Goal: Task Accomplishment & Management: Manage account settings

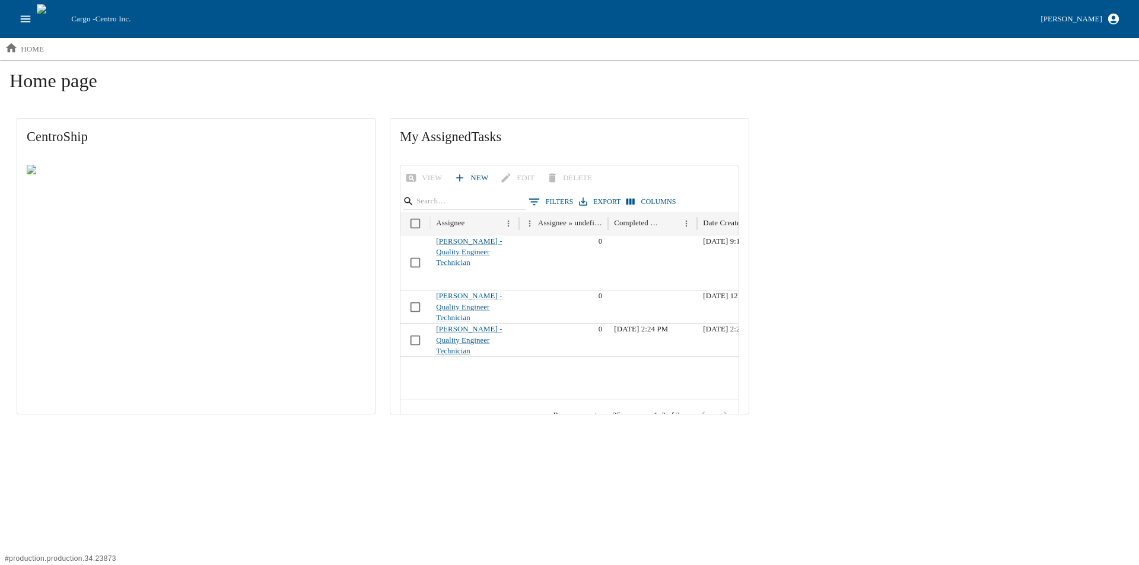
click at [25, 16] on icon "open drawer" at bounding box center [26, 18] width 10 height 7
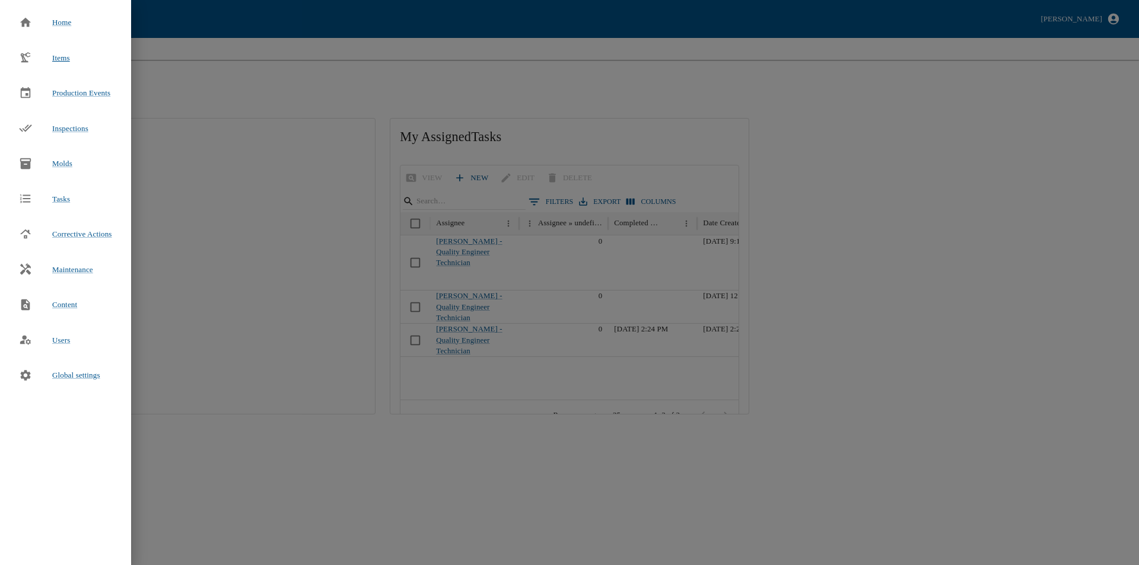
click at [59, 59] on span "Items" at bounding box center [61, 57] width 18 height 9
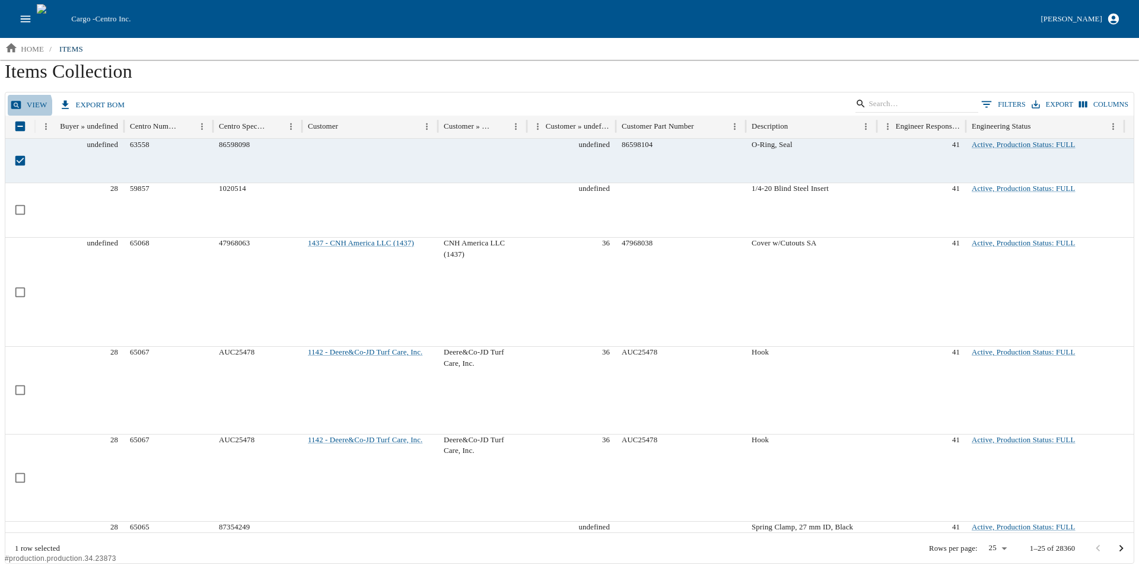
click at [18, 107] on icon at bounding box center [16, 105] width 10 height 8
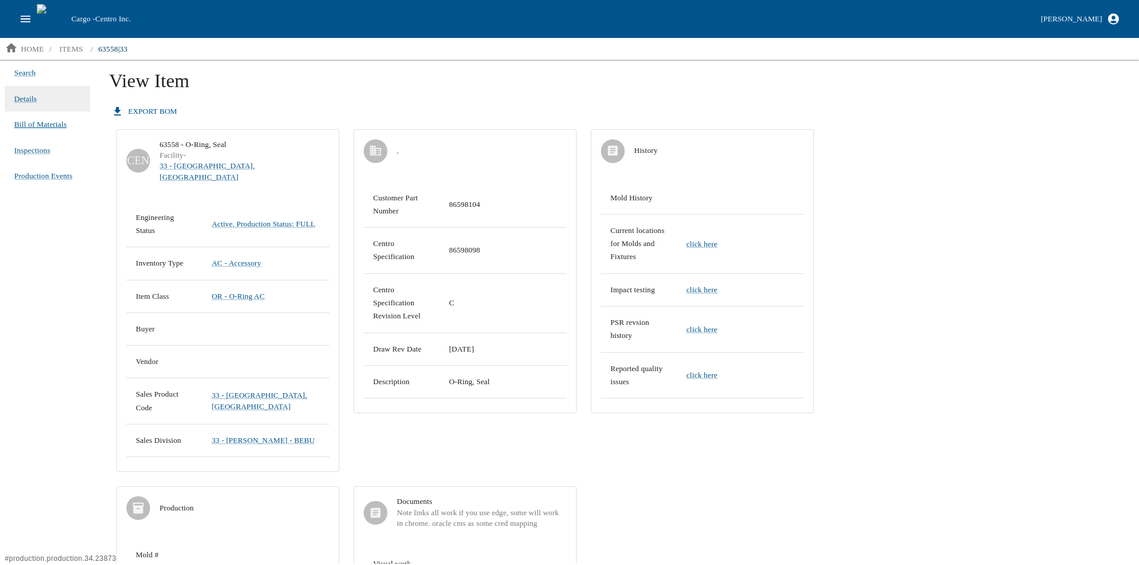
click at [31, 125] on span "Bill of Materials" at bounding box center [40, 125] width 52 height 12
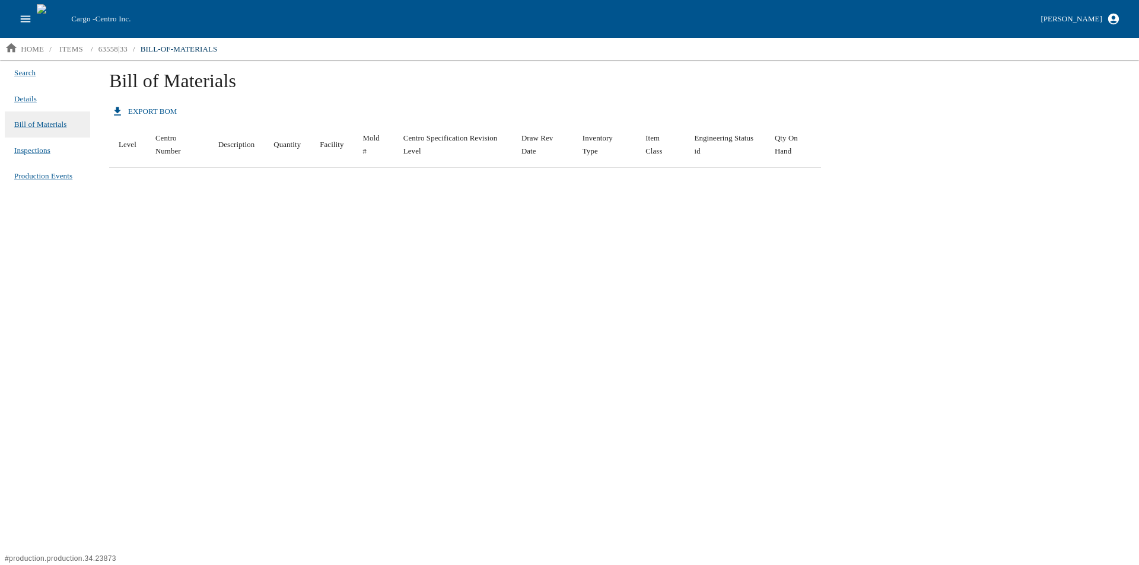
click at [34, 150] on span "Inspections" at bounding box center [32, 151] width 36 height 12
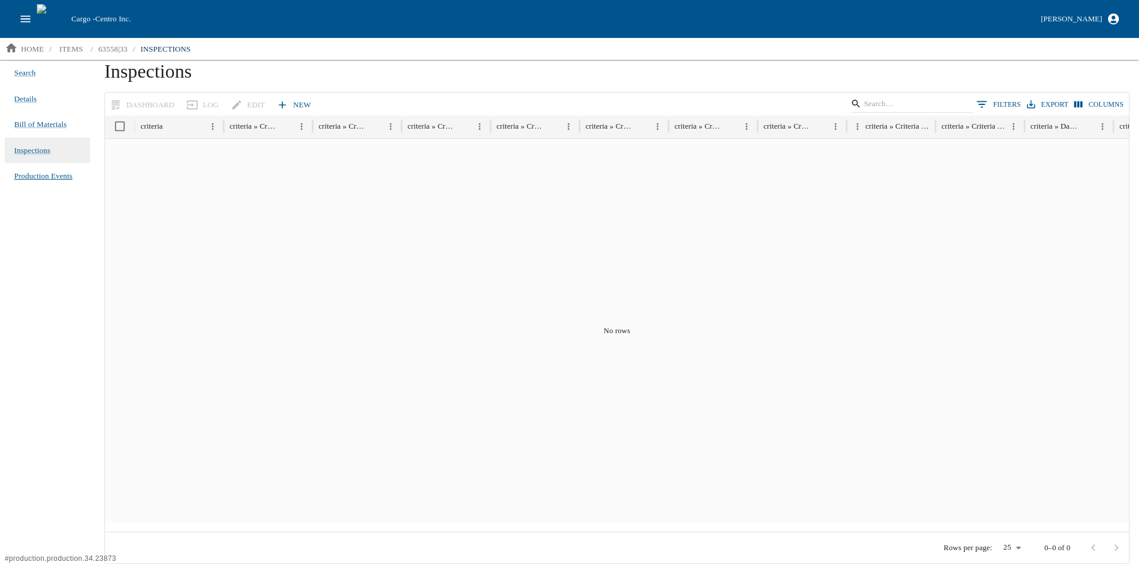
click at [37, 178] on span "Production Events" at bounding box center [43, 176] width 58 height 12
click at [26, 123] on span "Bill of Materials" at bounding box center [40, 125] width 52 height 12
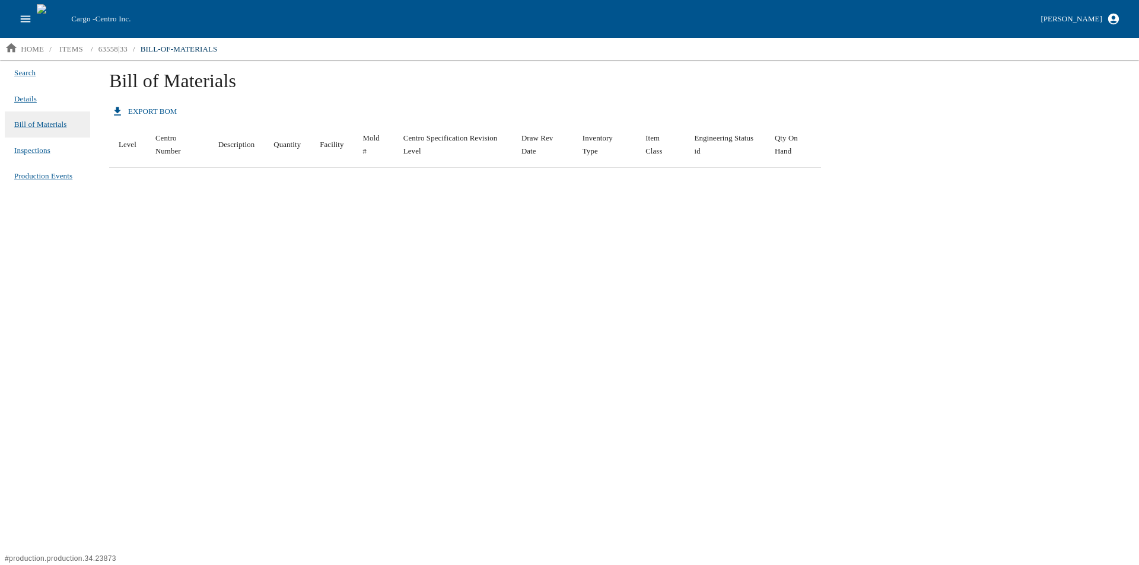
click at [26, 91] on link "Details" at bounding box center [25, 99] width 23 height 17
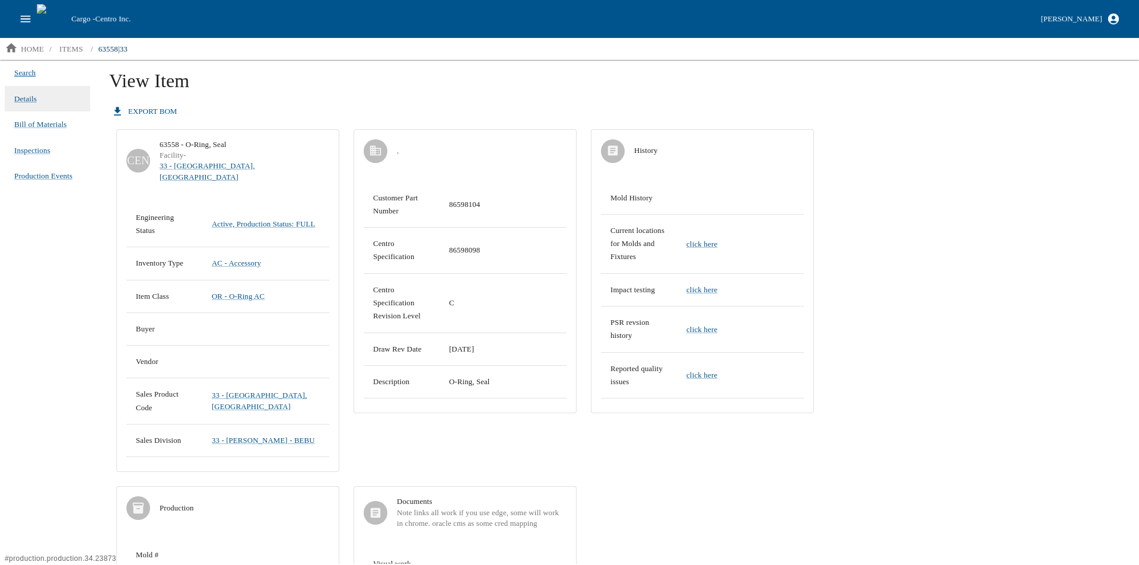
click at [20, 71] on span "Search" at bounding box center [24, 73] width 21 height 12
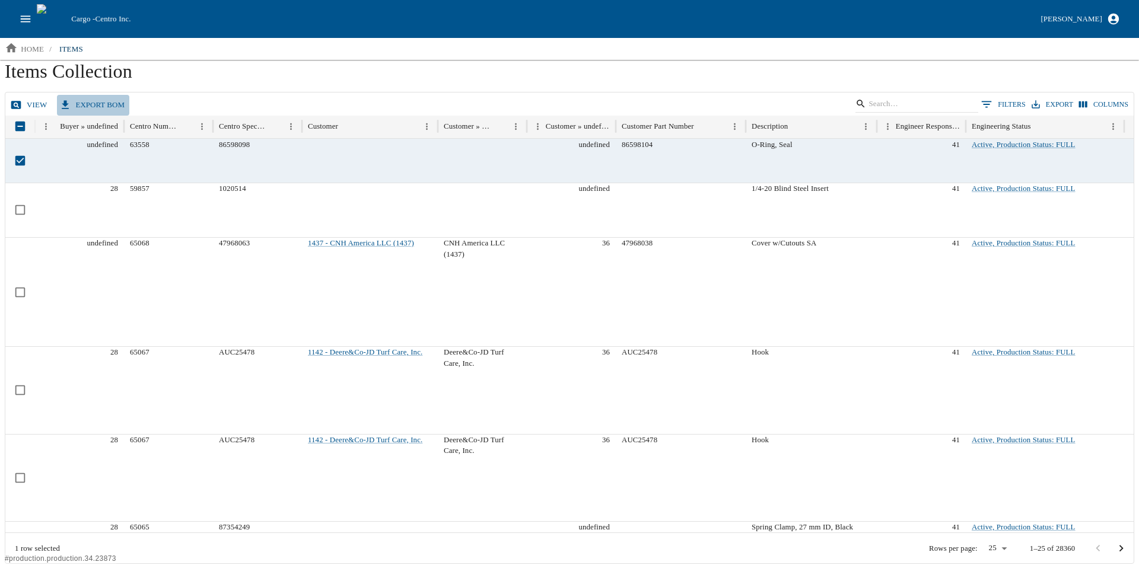
click at [81, 98] on button "export BOM" at bounding box center [93, 105] width 72 height 21
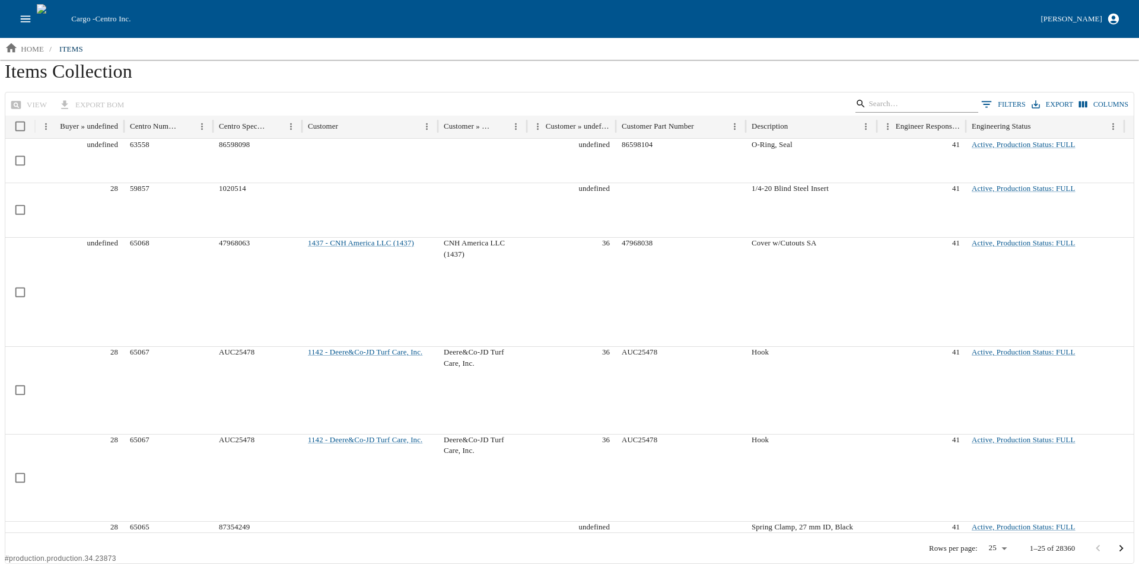
click at [899, 102] on input "Search" at bounding box center [915, 104] width 93 height 17
type input "35707"
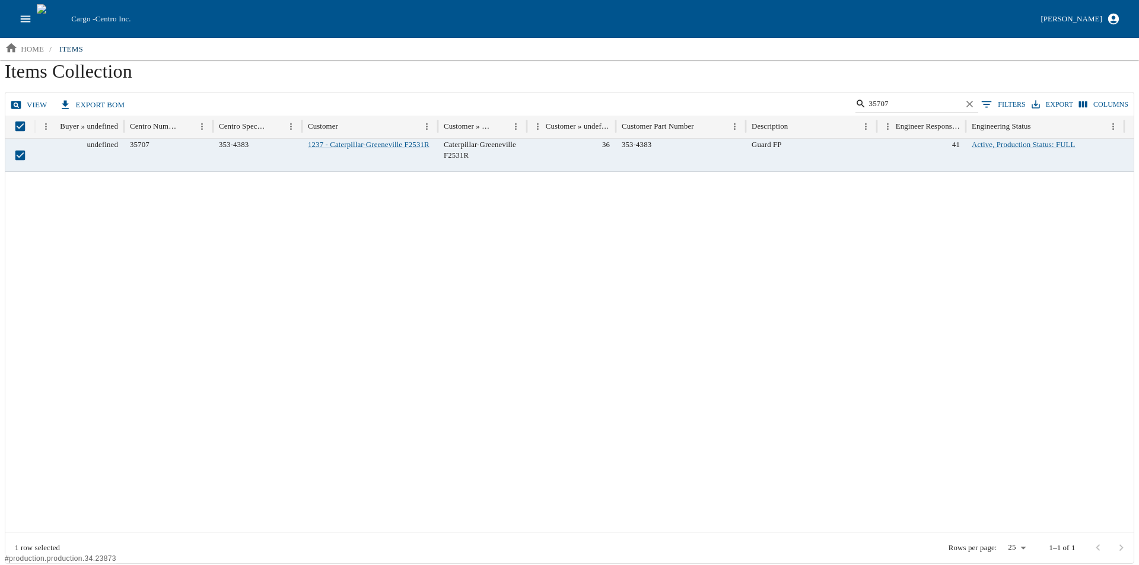
click at [80, 103] on button "export BOM" at bounding box center [93, 105] width 72 height 21
click at [19, 102] on icon at bounding box center [16, 105] width 10 height 8
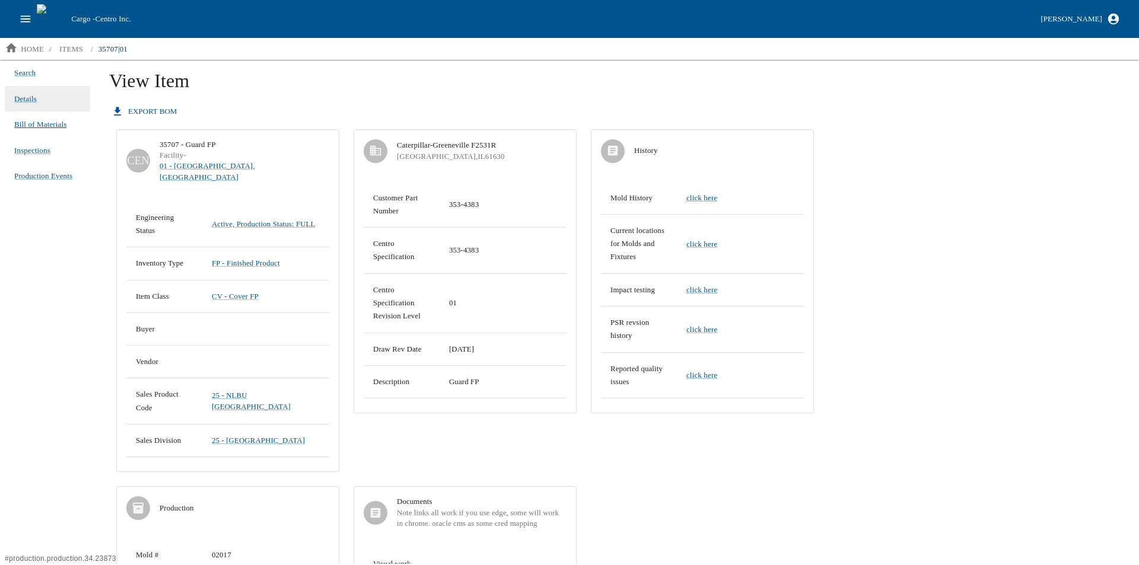
click at [47, 120] on span "Bill of Materials" at bounding box center [40, 125] width 52 height 12
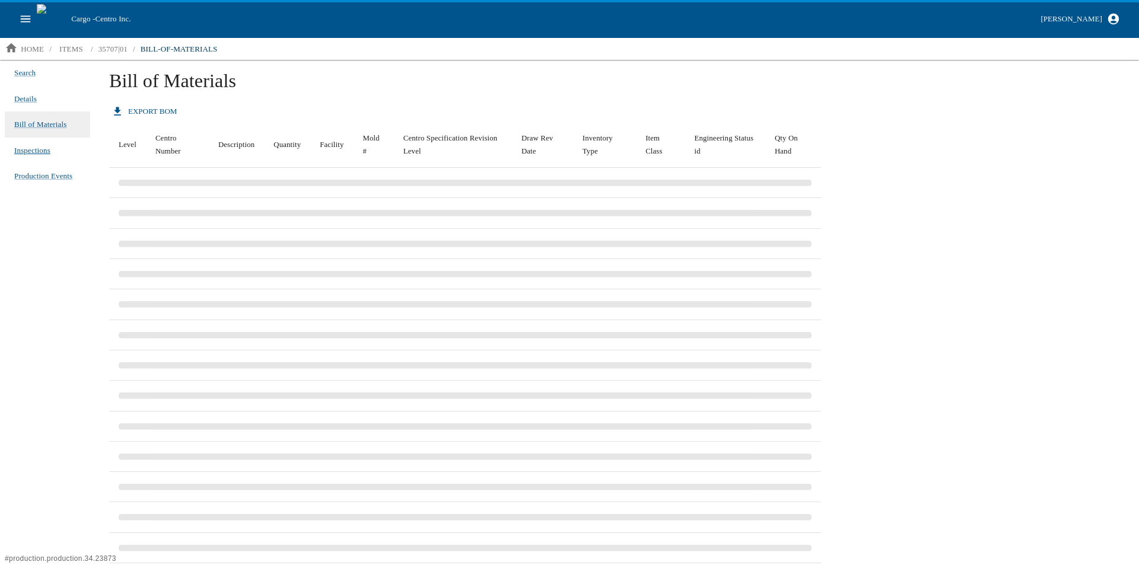
click at [28, 153] on span "Inspections" at bounding box center [32, 151] width 36 height 12
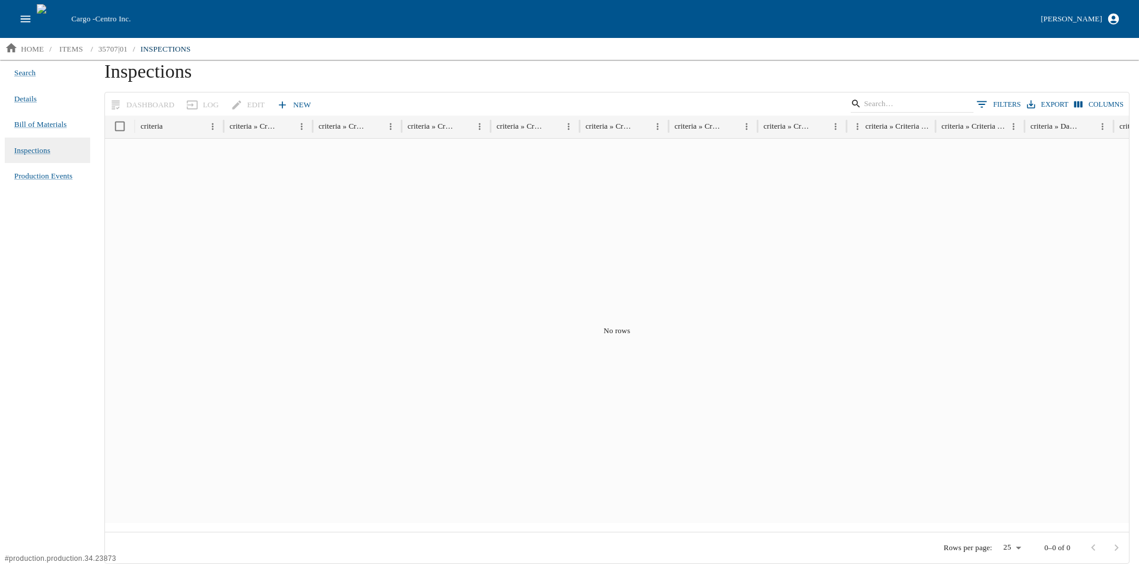
click at [295, 103] on link "New" at bounding box center [295, 105] width 42 height 21
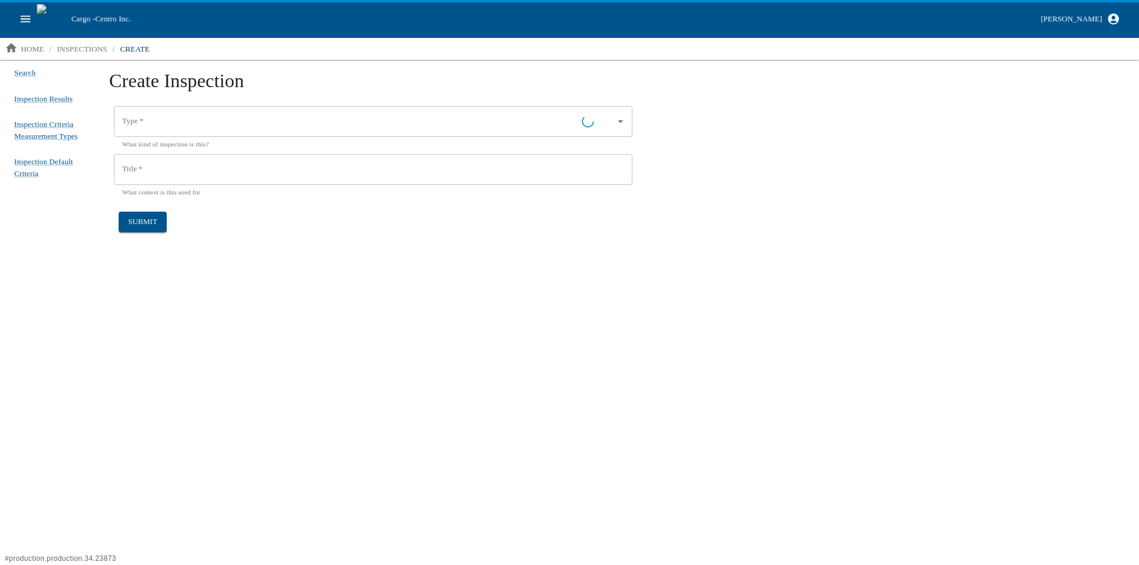
type input "Generic"
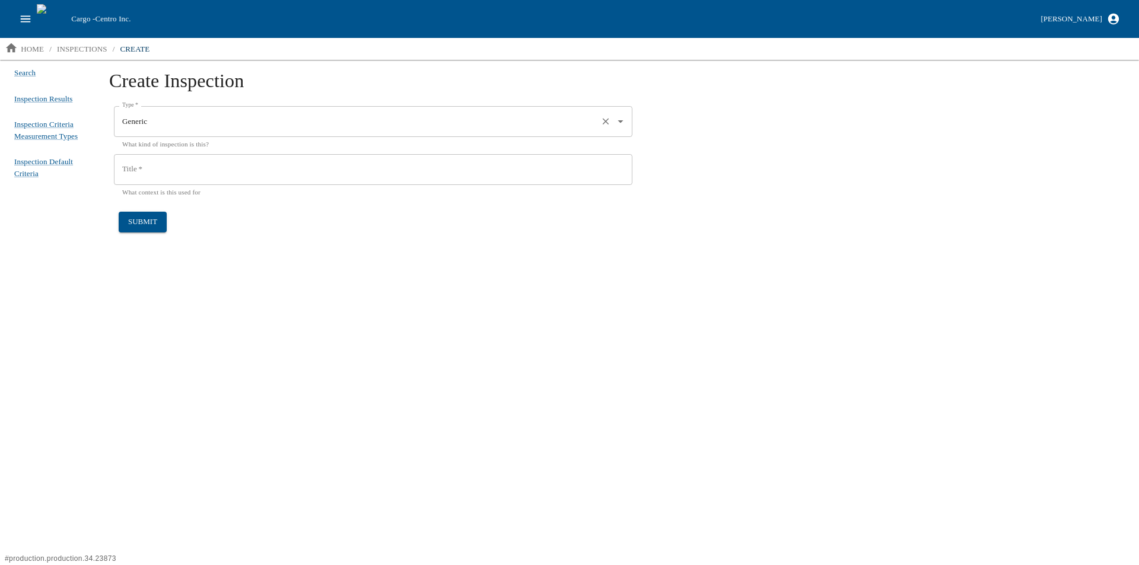
click at [203, 133] on div "Generic Type   *" at bounding box center [373, 121] width 519 height 31
click at [343, 78] on h1 "Create Inspection" at bounding box center [617, 85] width 1016 height 32
click at [198, 170] on input "Title   *" at bounding box center [373, 169] width 519 height 31
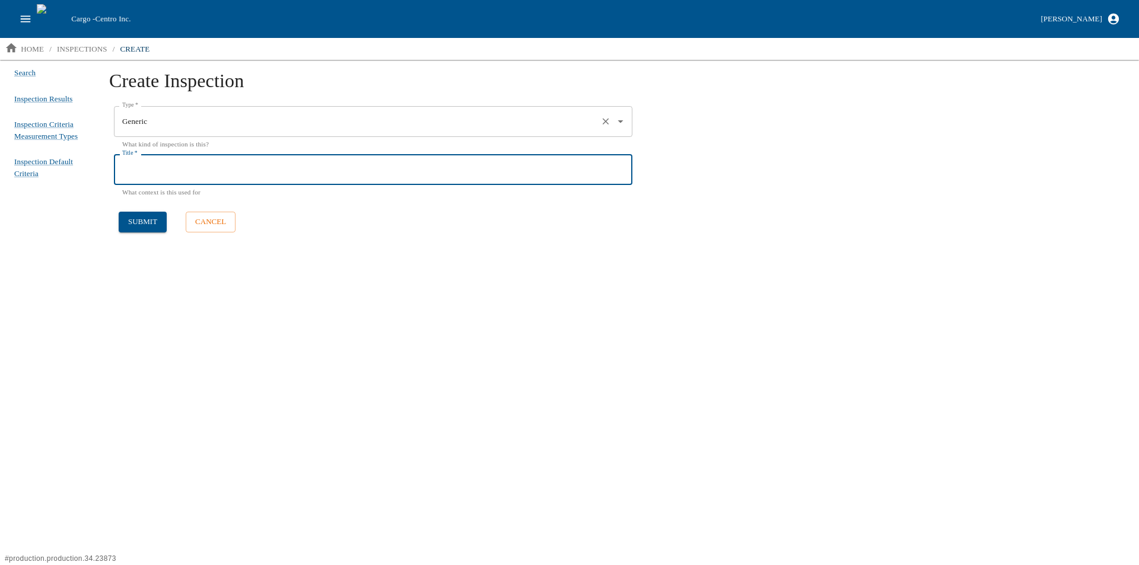
click at [215, 115] on input "Generic" at bounding box center [356, 122] width 475 height 20
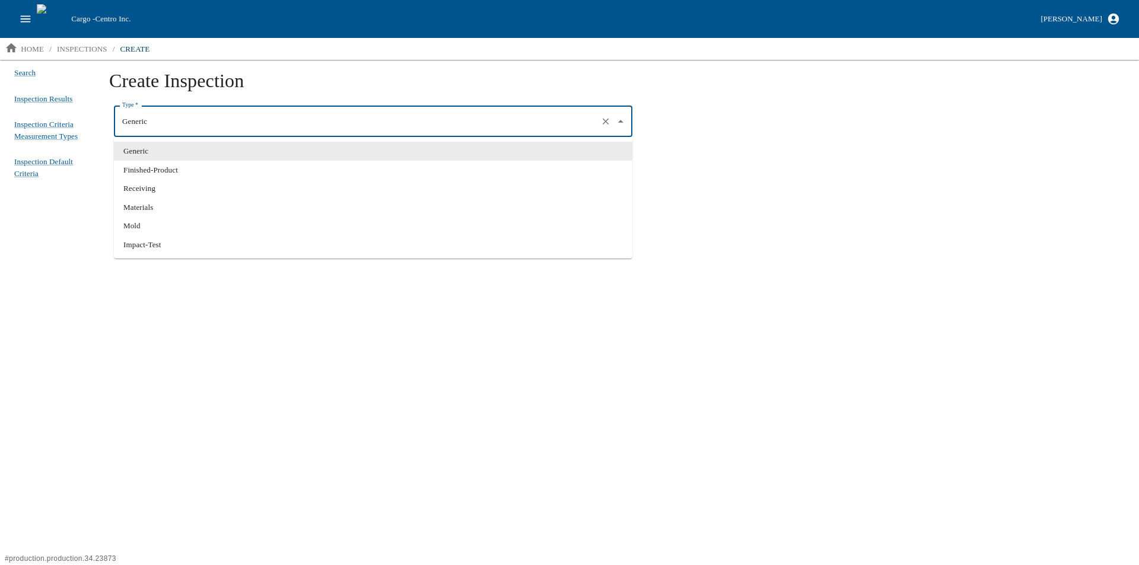
click at [176, 148] on li "Generic" at bounding box center [373, 151] width 519 height 19
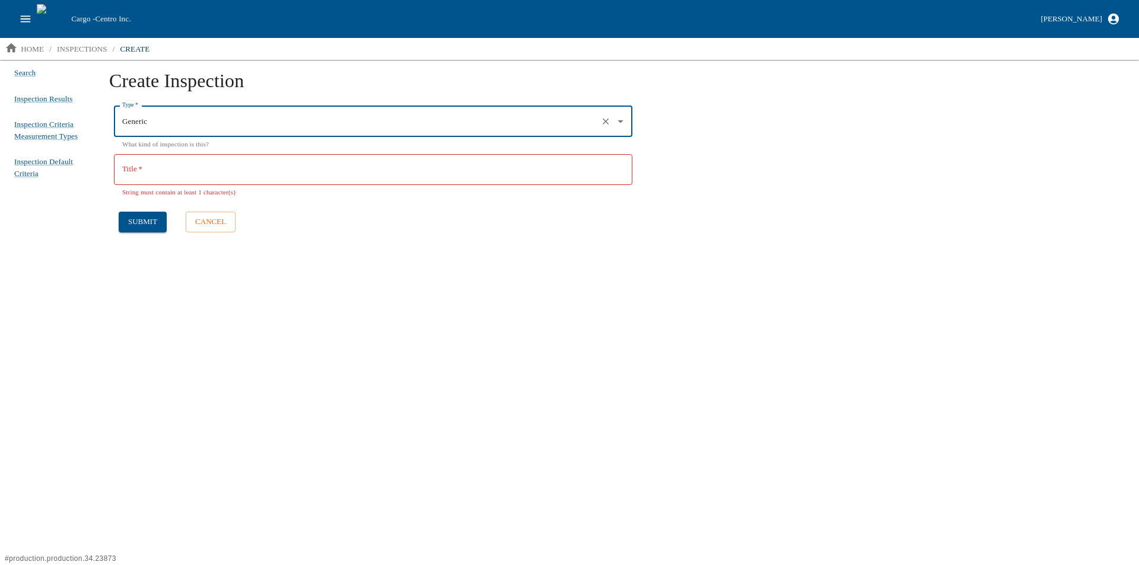
click at [176, 168] on input "Title   *" at bounding box center [373, 169] width 519 height 31
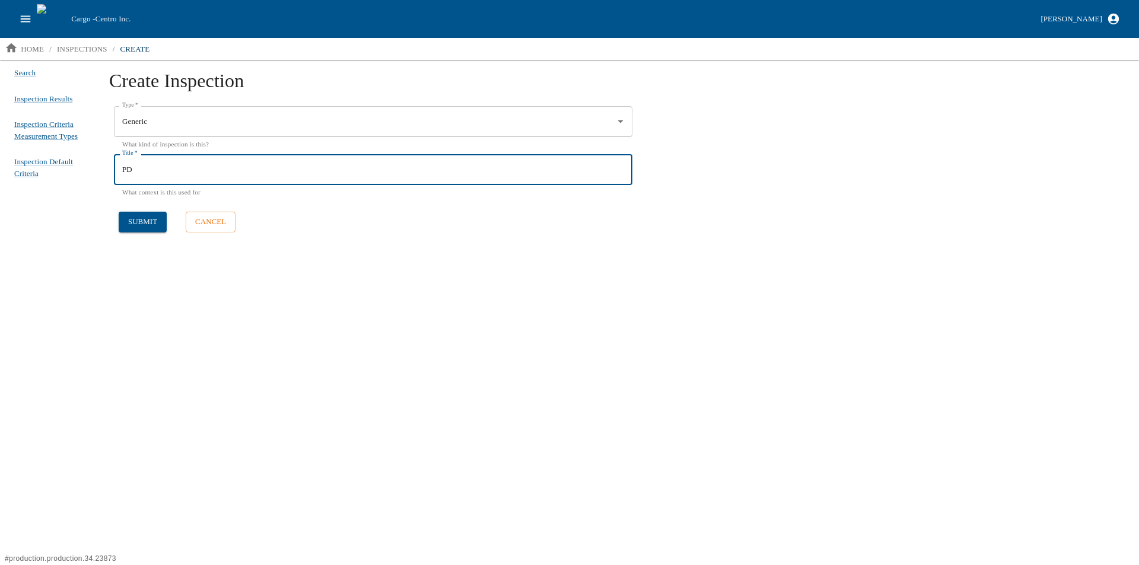
type input "P"
type input "35707 | PDI"
click at [134, 226] on button "submit" at bounding box center [143, 222] width 48 height 21
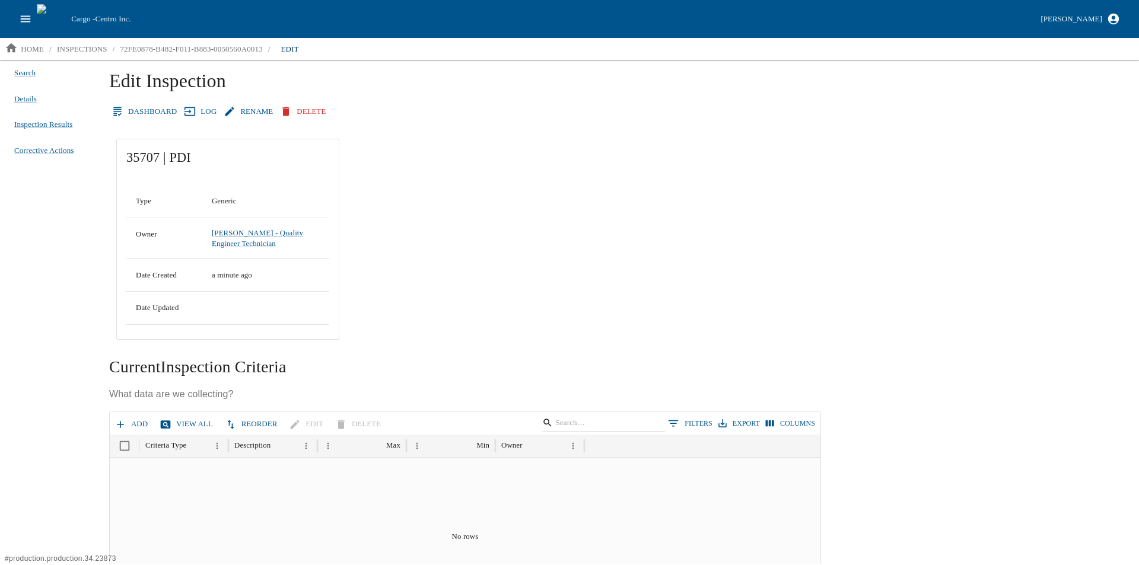
click at [22, 19] on icon "open drawer" at bounding box center [26, 18] width 10 height 7
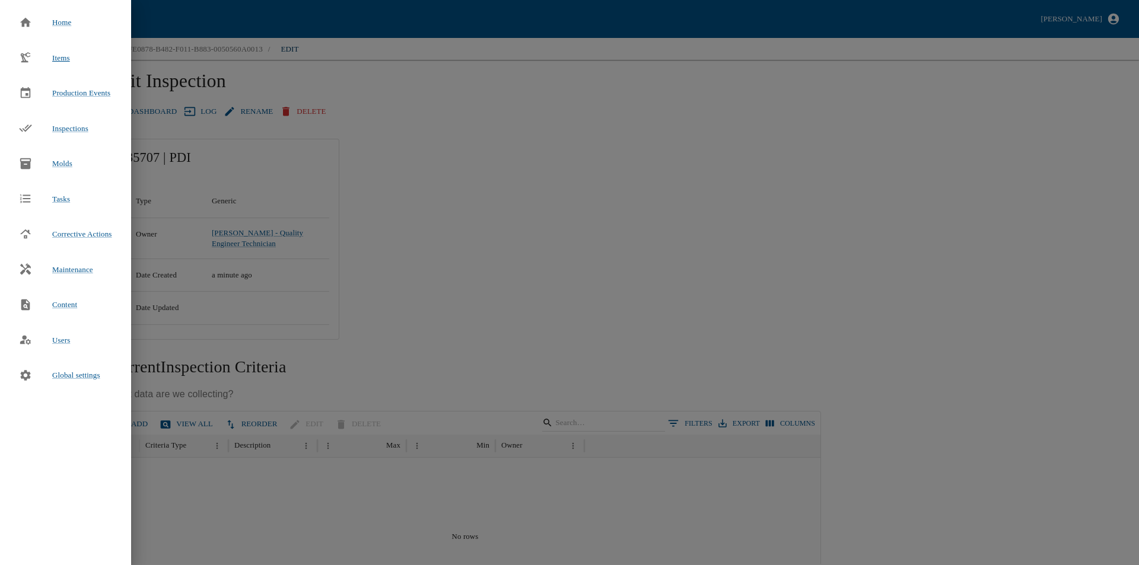
click at [62, 57] on span "Items" at bounding box center [61, 57] width 18 height 9
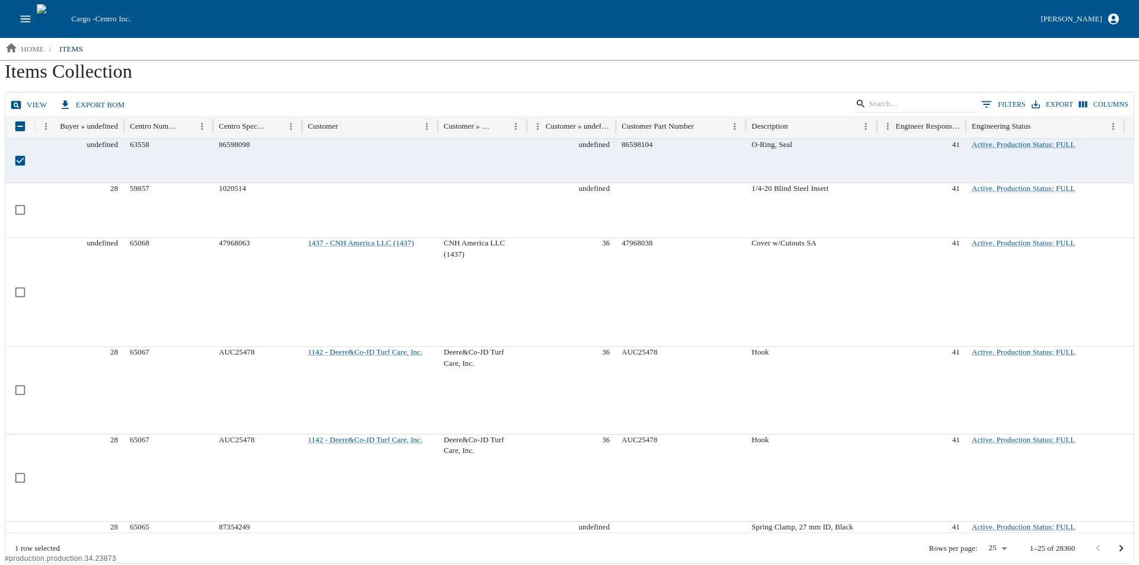
click at [31, 104] on link "view" at bounding box center [30, 105] width 44 height 21
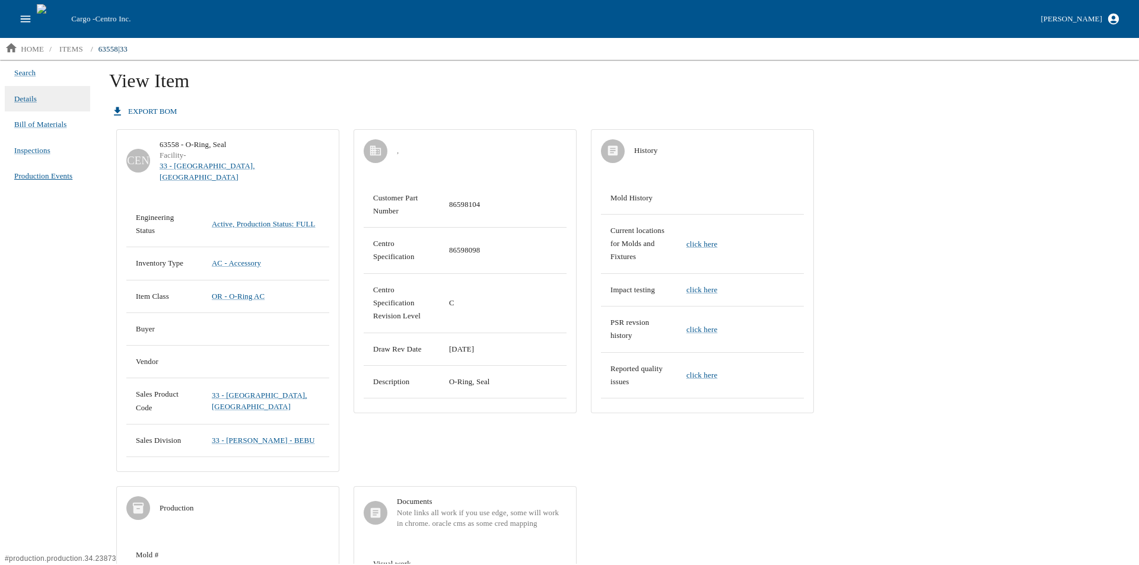
click at [36, 173] on span "Production Events" at bounding box center [43, 176] width 58 height 12
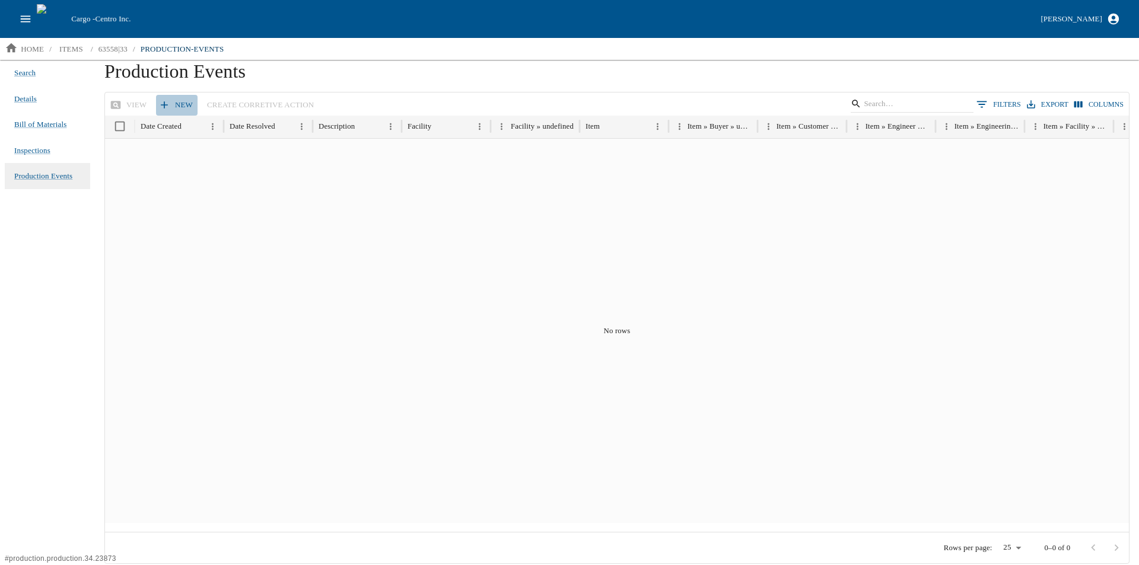
click at [171, 101] on link "New" at bounding box center [177, 105] width 42 height 21
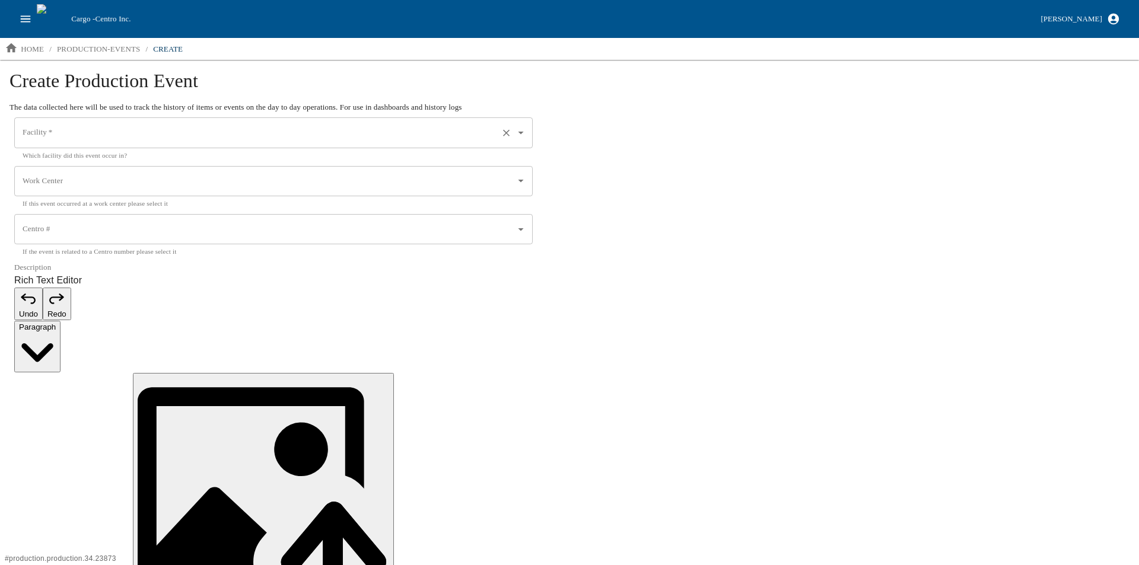
click at [84, 137] on input "Facility   *" at bounding box center [257, 133] width 475 height 20
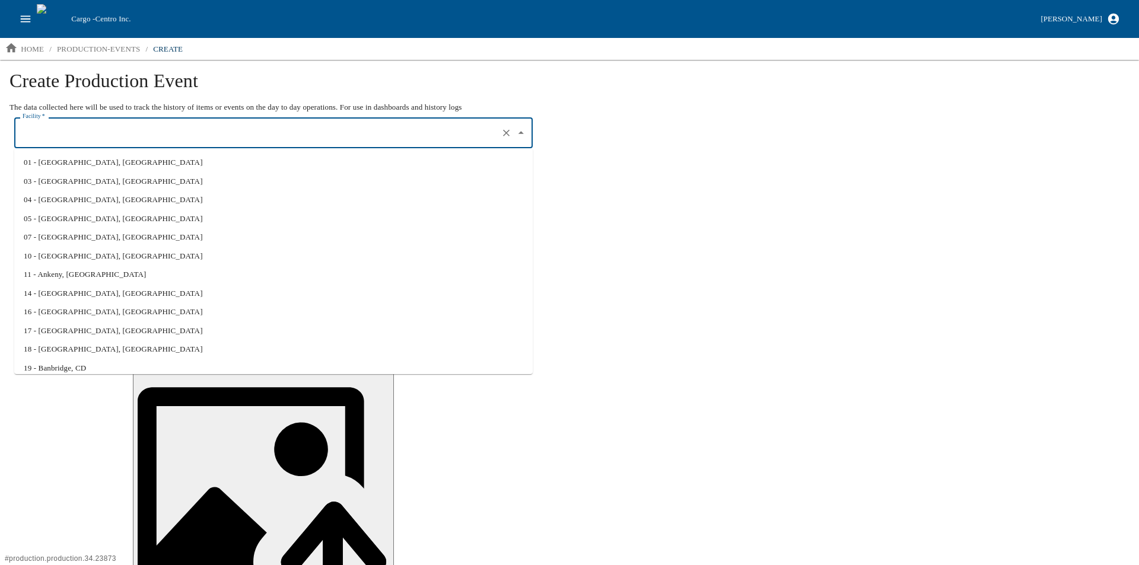
click at [79, 160] on li "01 - [GEOGRAPHIC_DATA], [GEOGRAPHIC_DATA]" at bounding box center [273, 162] width 519 height 19
type input "01 - [GEOGRAPHIC_DATA], [GEOGRAPHIC_DATA]"
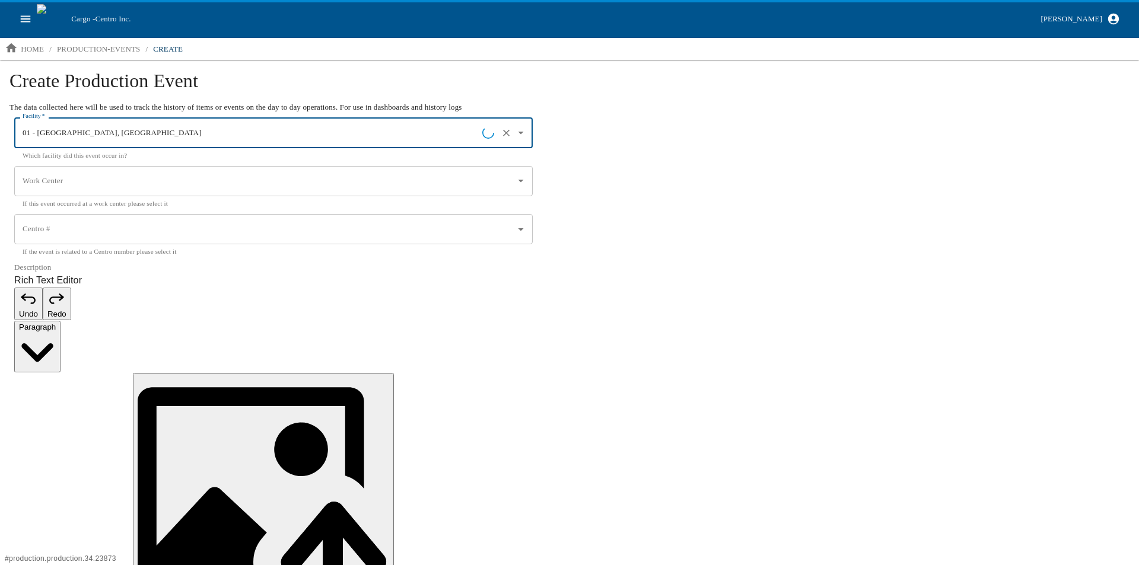
click at [74, 179] on input "Work Center" at bounding box center [265, 181] width 490 height 20
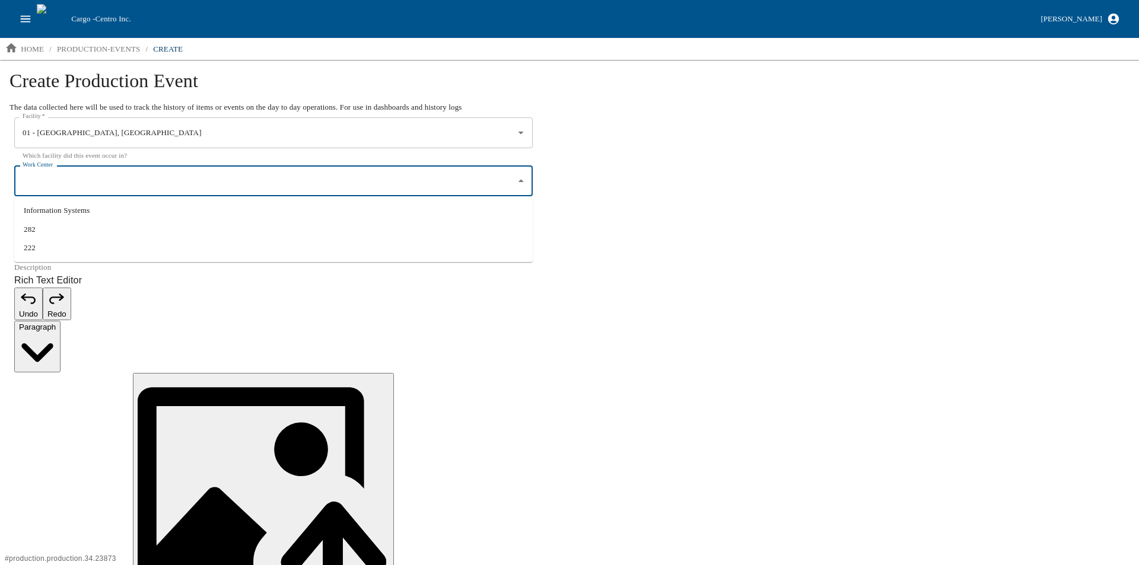
click at [48, 246] on li "222" at bounding box center [273, 247] width 519 height 19
type input "222"
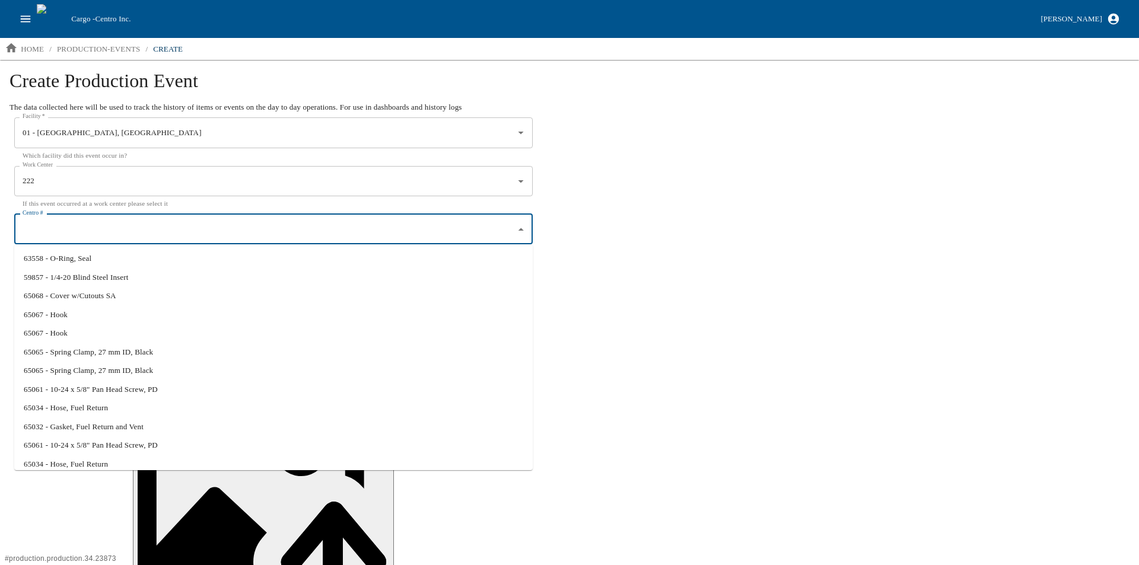
click at [88, 224] on input "Centro #" at bounding box center [265, 230] width 490 height 20
click at [768, 219] on div "Create Production Event The data collected here will be used to track the histo…" at bounding box center [569, 412] width 1139 height 704
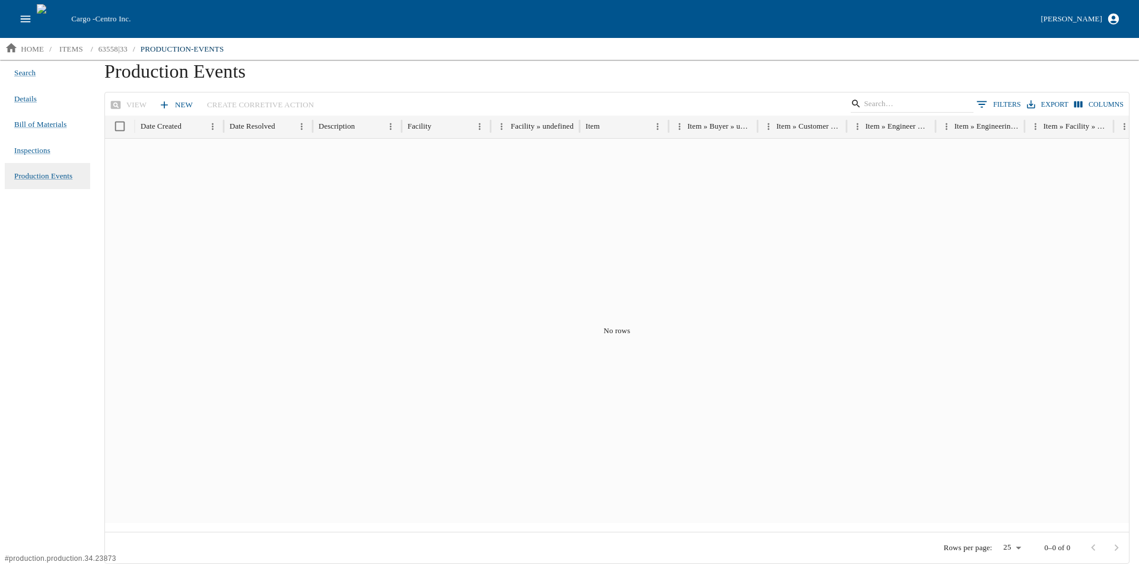
click at [173, 106] on link "New" at bounding box center [177, 105] width 42 height 21
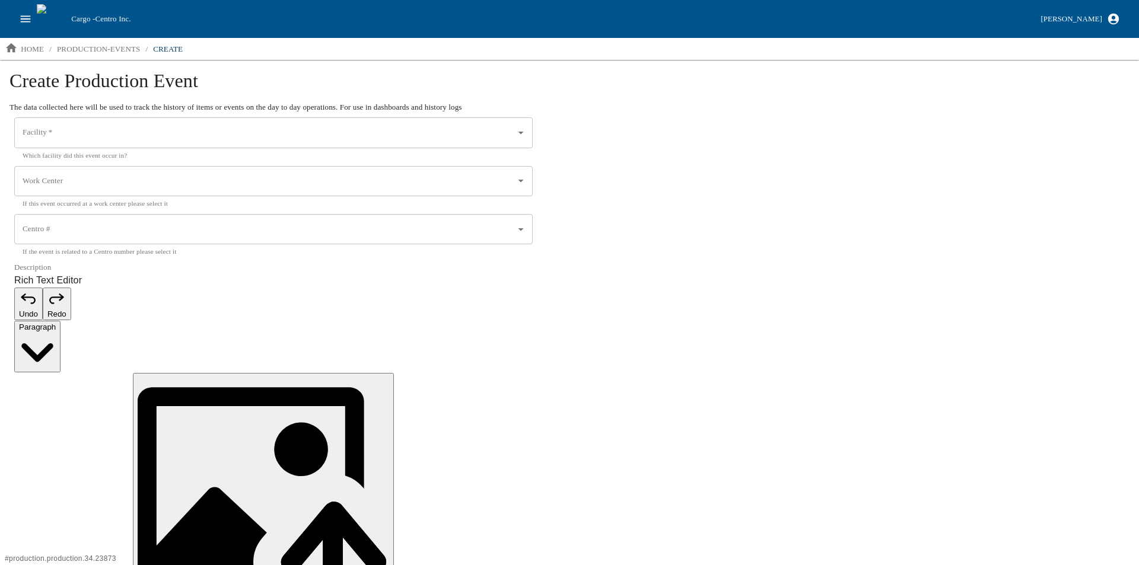
click at [99, 225] on input "Centro #" at bounding box center [265, 230] width 490 height 20
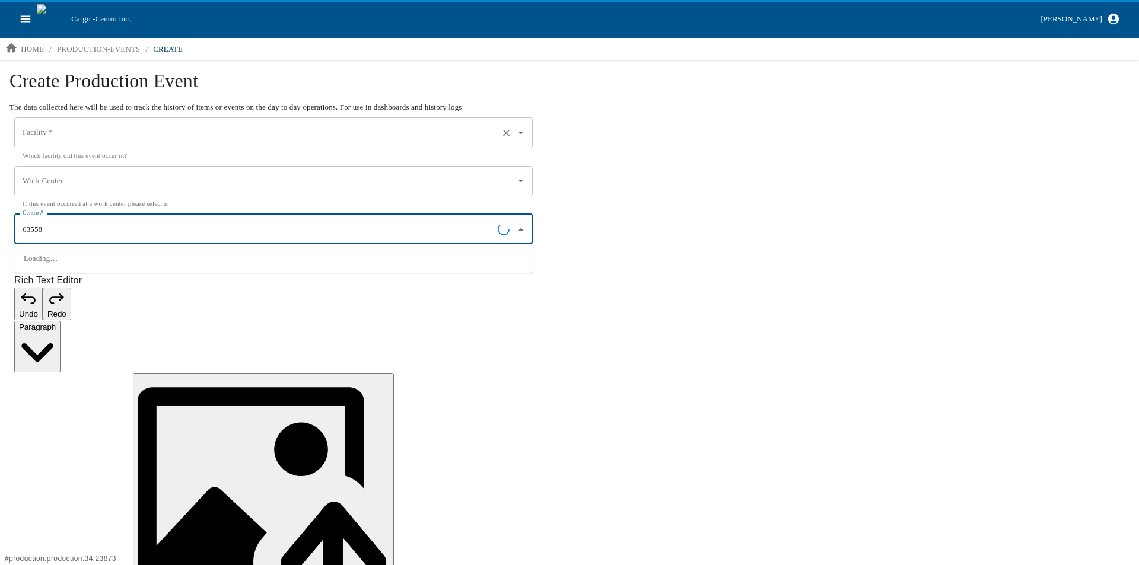
type input "63558"
click at [61, 132] on input "Facility   *" at bounding box center [257, 133] width 475 height 20
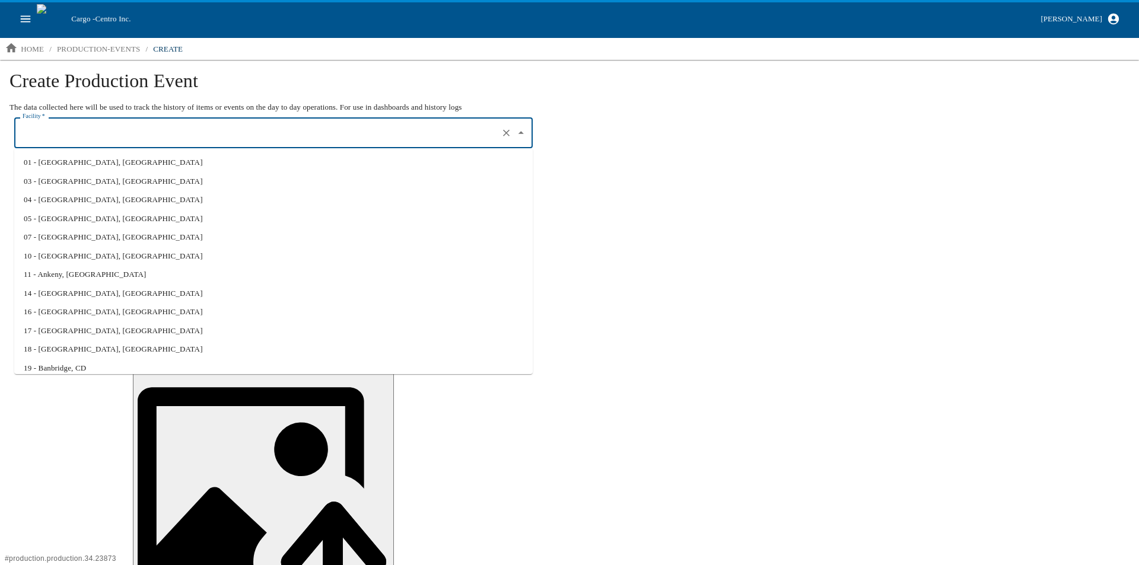
click at [58, 164] on li "01 - [GEOGRAPHIC_DATA], [GEOGRAPHIC_DATA]" at bounding box center [273, 162] width 519 height 19
type input "01 - [GEOGRAPHIC_DATA], [GEOGRAPHIC_DATA]"
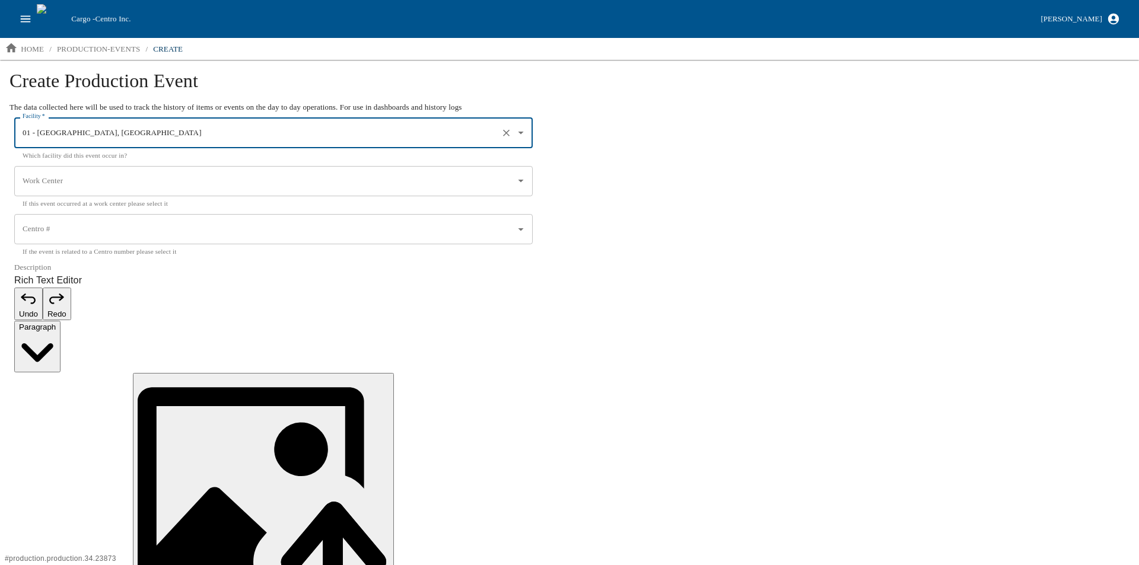
click at [59, 227] on input "Centro #" at bounding box center [265, 230] width 490 height 20
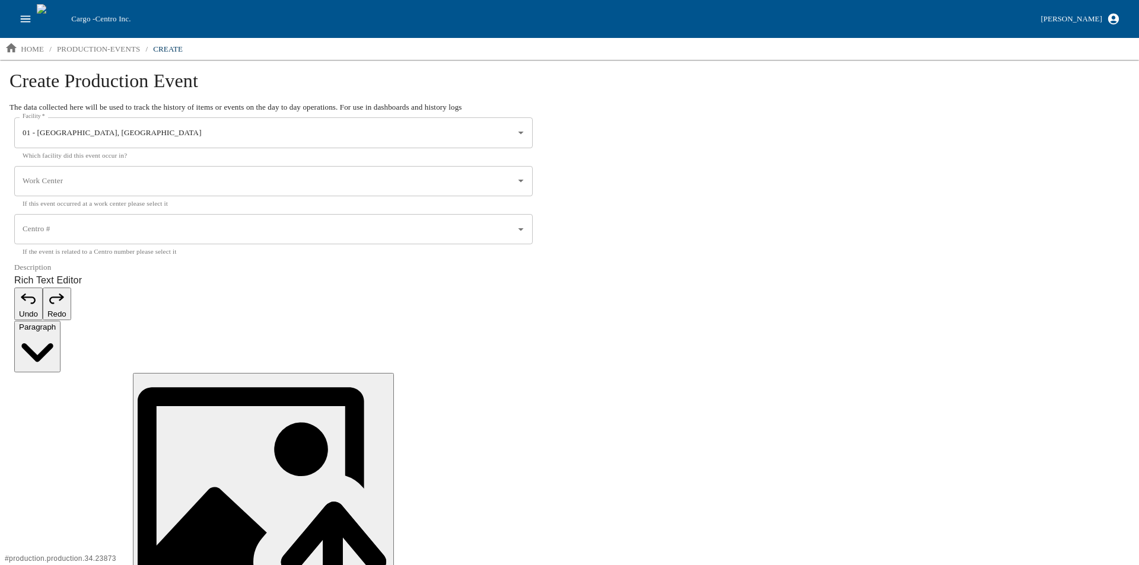
click at [281, 428] on html "Cargo - Centro Inc. Aaron Jacobs home / production-events / create Create Produ…" at bounding box center [569, 387] width 1139 height 774
click at [64, 231] on input "Centro #" at bounding box center [265, 230] width 490 height 20
drag, startPoint x: 202, startPoint y: 420, endPoint x: 250, endPoint y: 225, distance: 200.3
click at [202, 418] on html "Cargo - Centro Inc. Aaron Jacobs home / production-events / create Create Produ…" at bounding box center [569, 387] width 1139 height 774
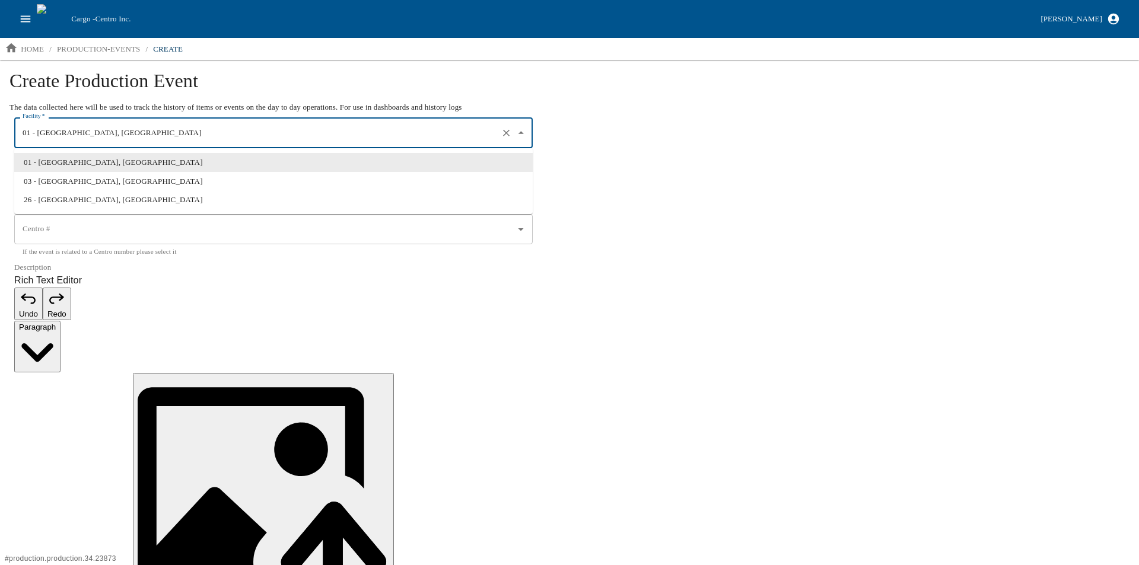
drag, startPoint x: 173, startPoint y: 133, endPoint x: -56, endPoint y: 134, distance: 228.4
click at [0, 134] on html "Cargo - Centro Inc. Aaron Jacobs home / production-events / create Create Produ…" at bounding box center [569, 387] width 1139 height 774
type input "\"
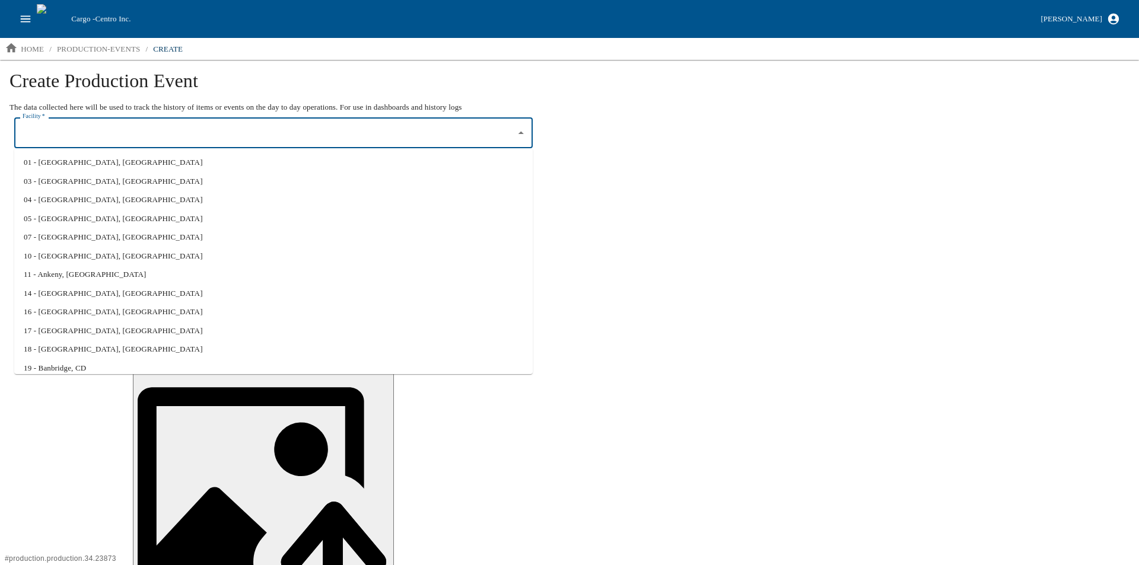
drag, startPoint x: 252, startPoint y: 506, endPoint x: 249, endPoint y: 472, distance: 34.5
click at [252, 505] on html "Cargo - Centro Inc. Aaron Jacobs home / production-events / create Create Produ…" at bounding box center [569, 387] width 1139 height 774
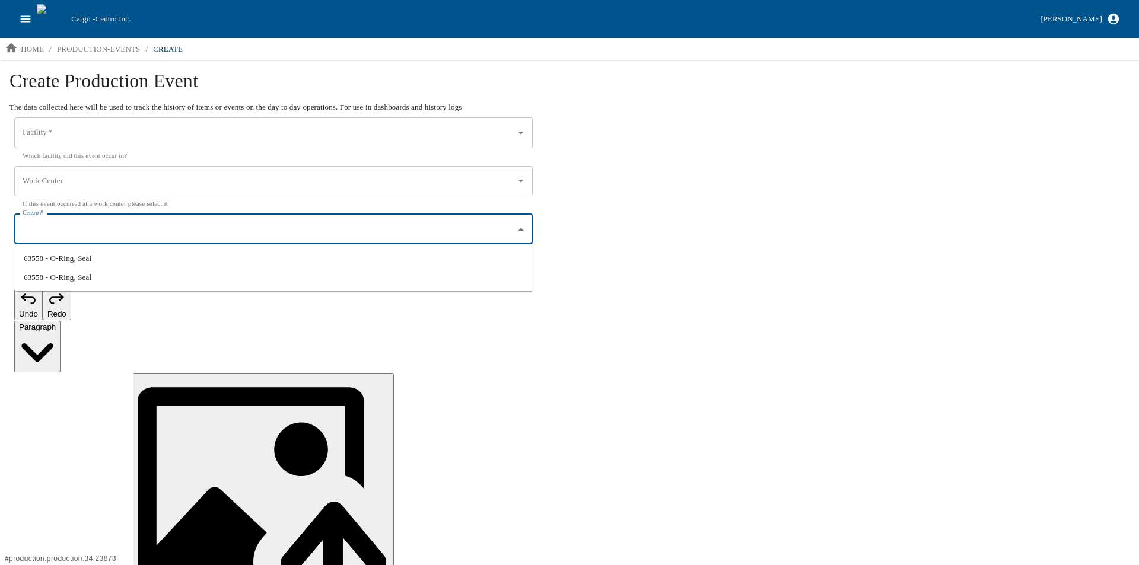
click at [77, 228] on input "Centro #" at bounding box center [265, 230] width 490 height 20
drag, startPoint x: 217, startPoint y: 469, endPoint x: 211, endPoint y: 461, distance: 9.7
click at [216, 467] on html "Cargo - Centro Inc. Aaron Jacobs home / production-events / create Create Produ…" at bounding box center [569, 387] width 1139 height 774
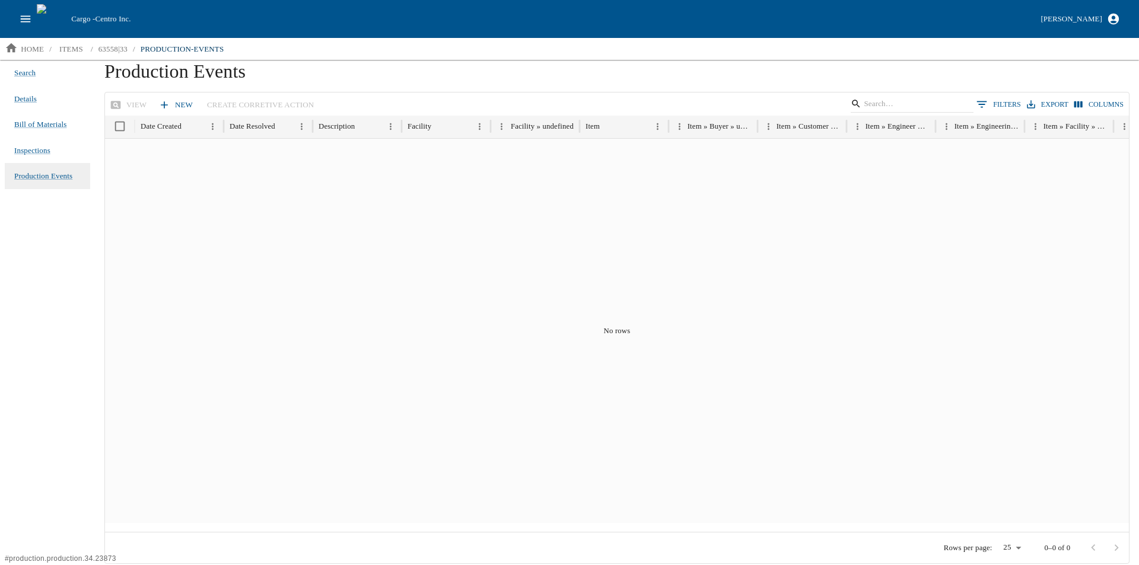
click at [175, 99] on link "New" at bounding box center [177, 105] width 42 height 21
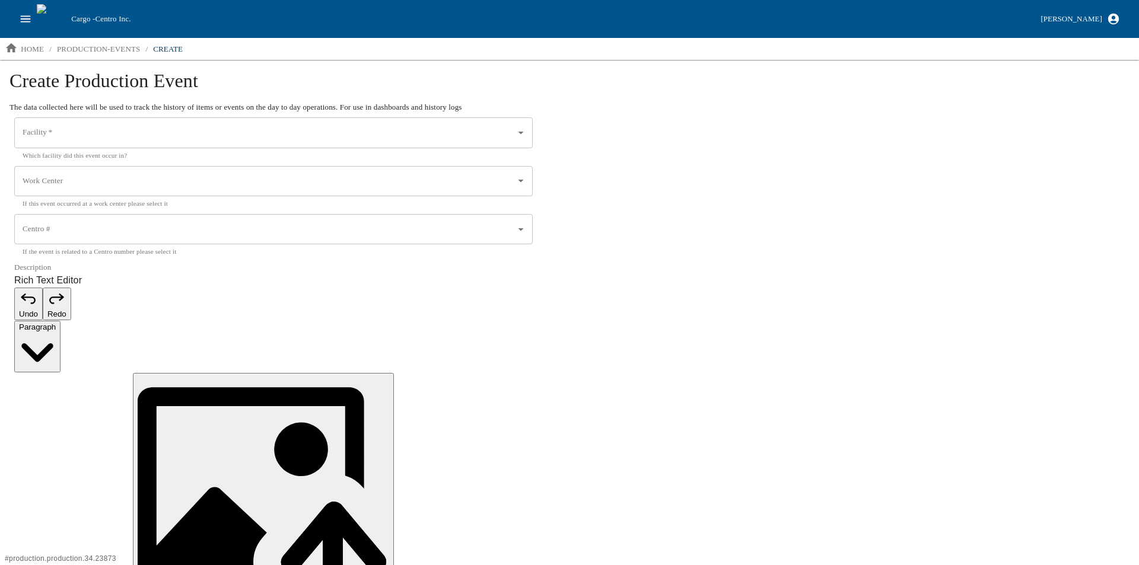
click at [117, 228] on input "Centro #" at bounding box center [265, 230] width 490 height 20
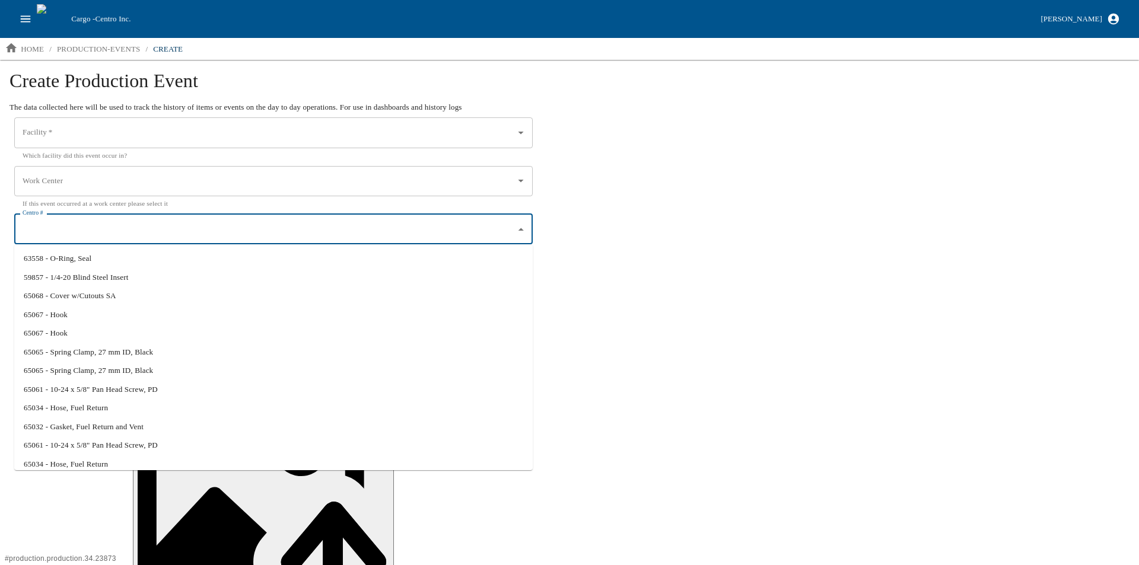
click at [62, 262] on li "63558 - O-Ring, Seal" at bounding box center [273, 258] width 519 height 19
type input "63558 - O-Ring, Seal"
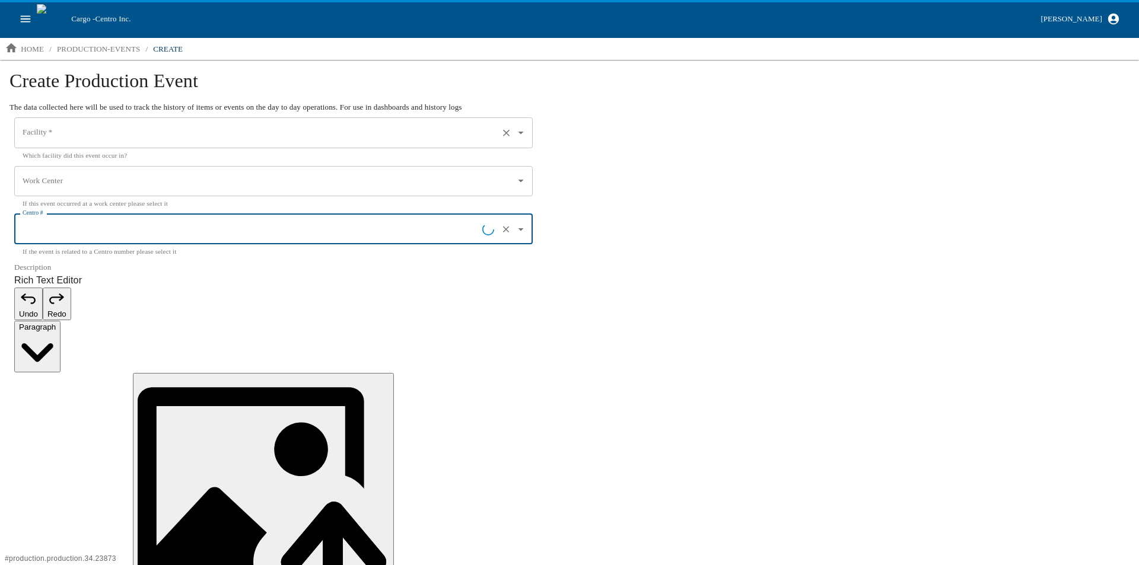
click at [76, 131] on input "Facility   *" at bounding box center [257, 133] width 475 height 20
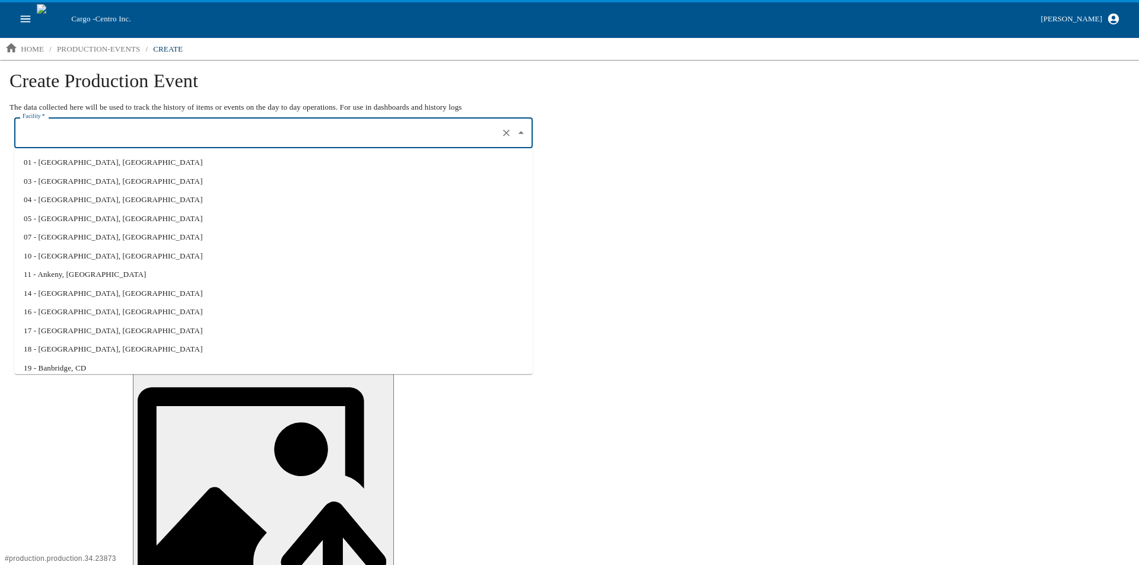
click at [58, 168] on li "01 - [GEOGRAPHIC_DATA], [GEOGRAPHIC_DATA]" at bounding box center [273, 162] width 519 height 19
type input "01 - [GEOGRAPHIC_DATA], [GEOGRAPHIC_DATA]"
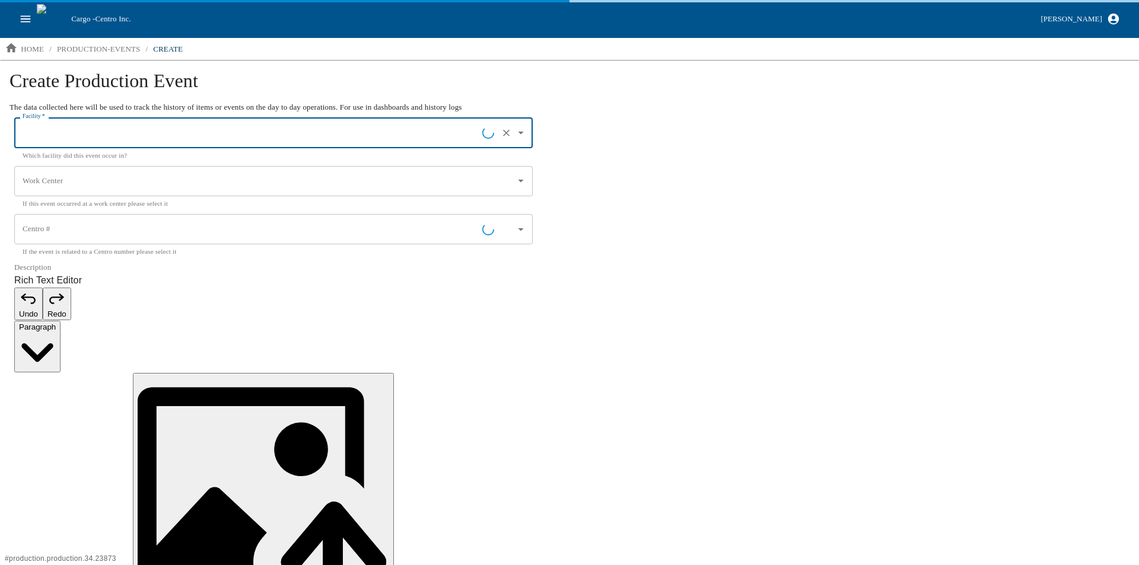
type input "01 - [GEOGRAPHIC_DATA], [GEOGRAPHIC_DATA]"
click at [52, 183] on input "Work Center" at bounding box center [265, 181] width 490 height 20
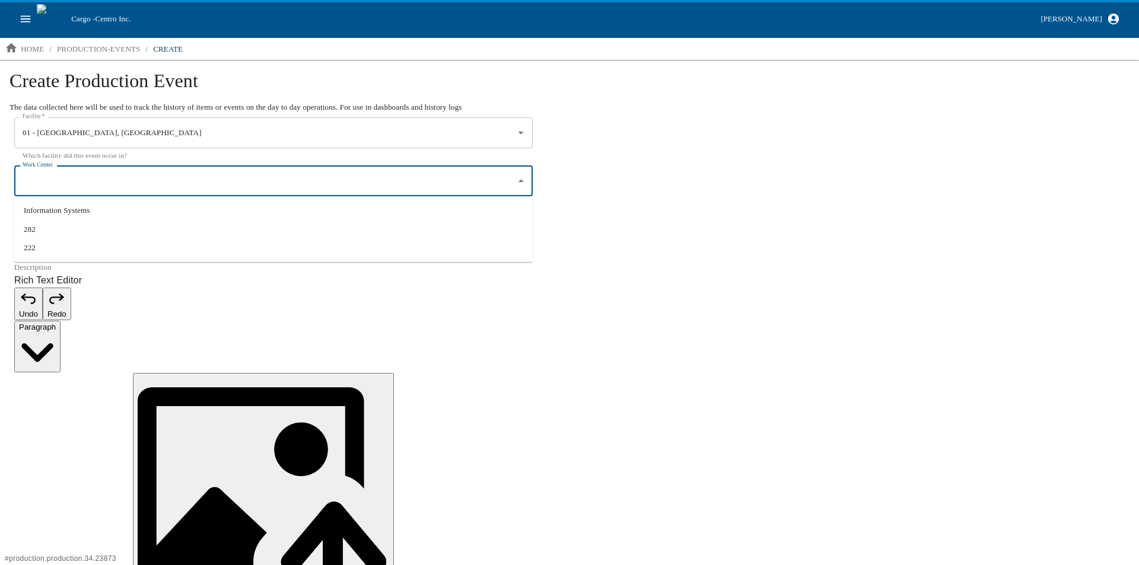
click at [34, 253] on li "222" at bounding box center [273, 247] width 519 height 19
type input "222"
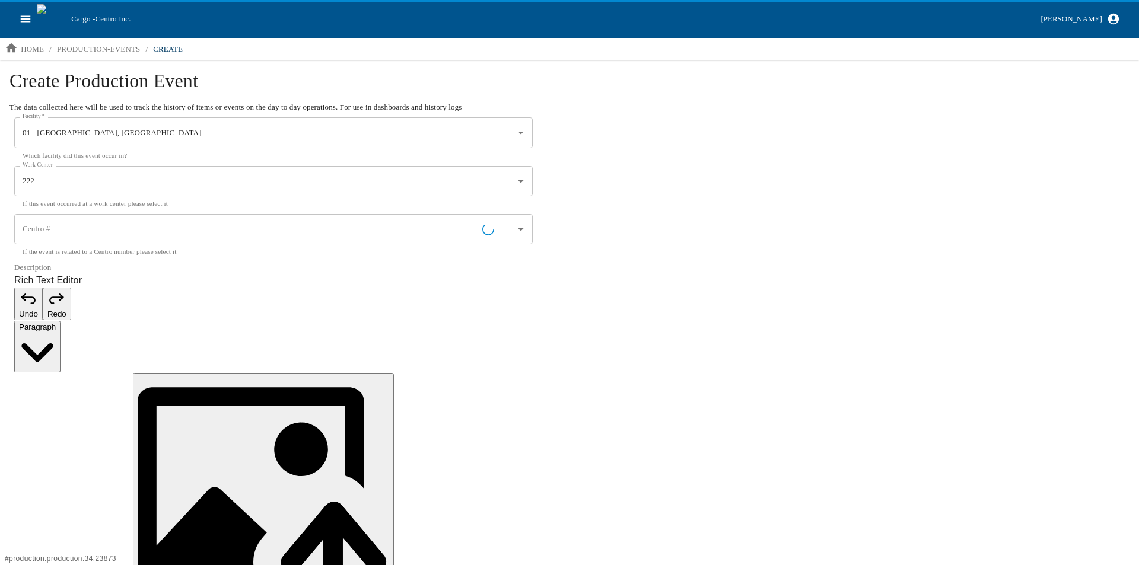
type input "63558 - O-Ring, Seal"
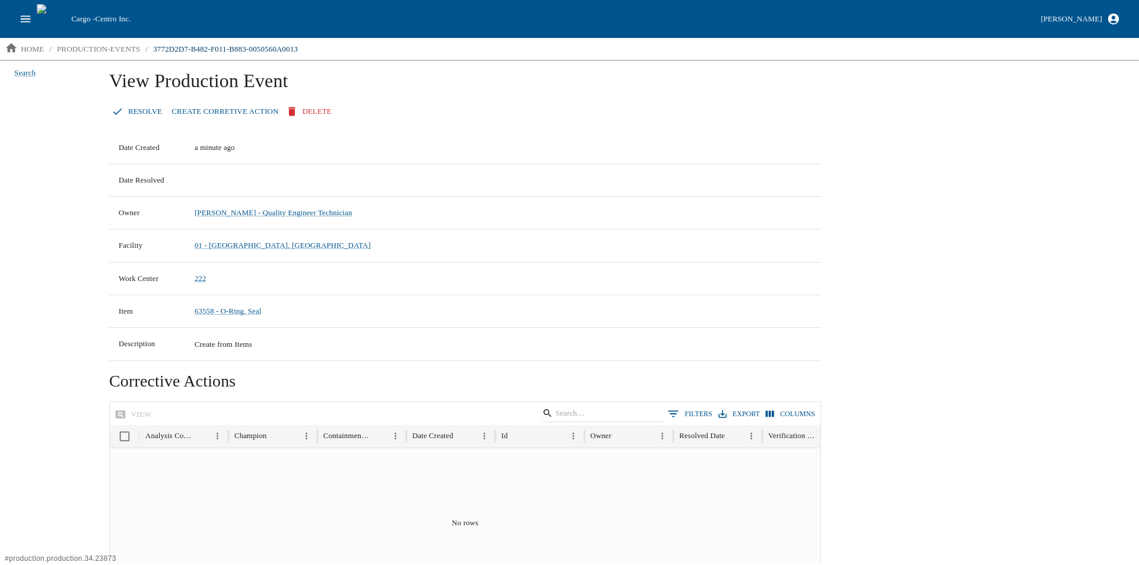
click at [221, 110] on link "Create Corretive Action" at bounding box center [225, 111] width 116 height 21
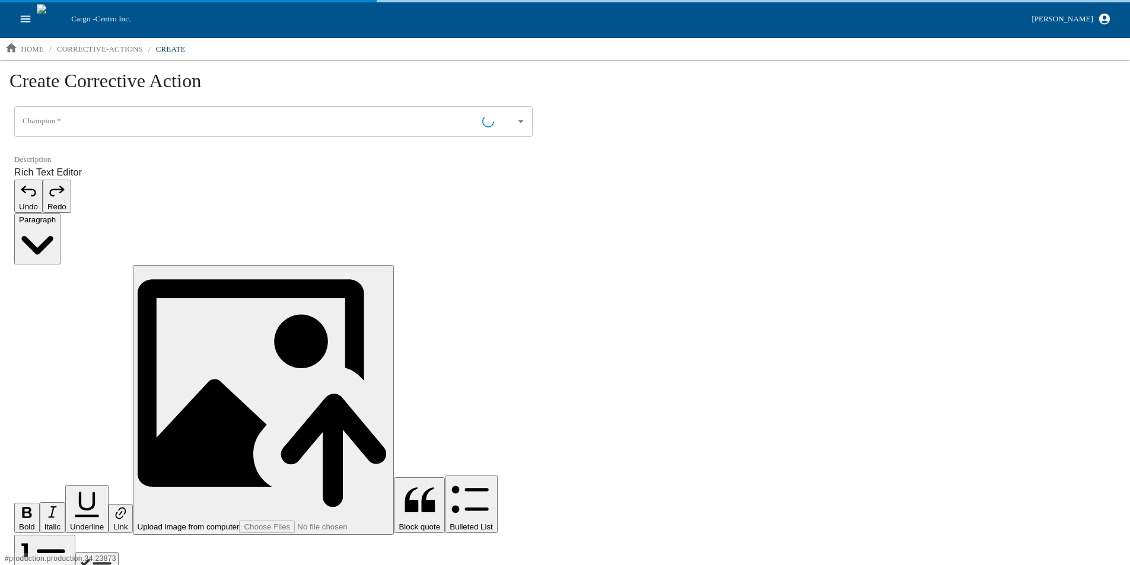
type input "[PERSON_NAME] - Quality Engineer Technician"
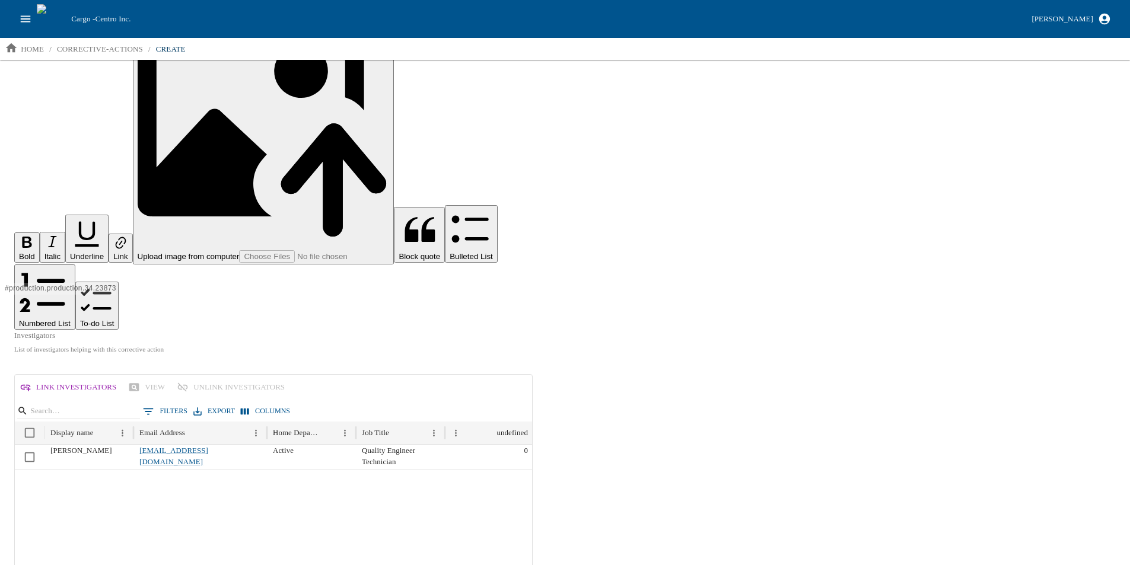
scroll to position [356, 0]
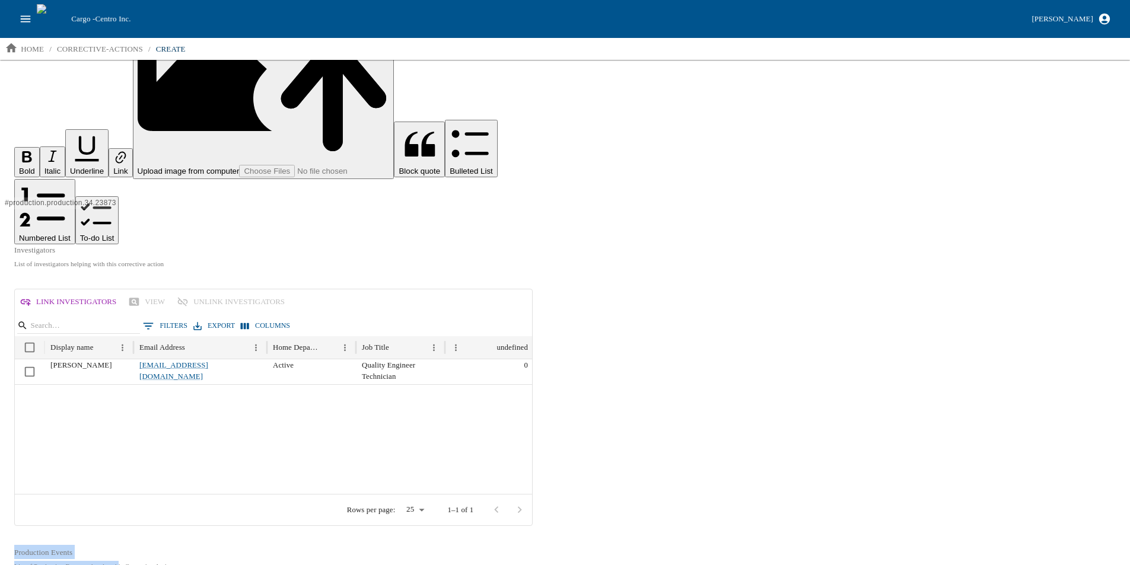
drag, startPoint x: 126, startPoint y: 202, endPoint x: 12, endPoint y: 185, distance: 115.9
click at [12, 540] on div "Production Events List of Production Events related to this Corrective Action" at bounding box center [273, 558] width 528 height 36
drag, startPoint x: 21, startPoint y: 206, endPoint x: 4, endPoint y: 197, distance: 19.1
click at [4, 197] on body "**********" at bounding box center [565, 455] width 1130 height 1623
click at [713, 285] on div "**********" at bounding box center [565, 364] width 1130 height 1321
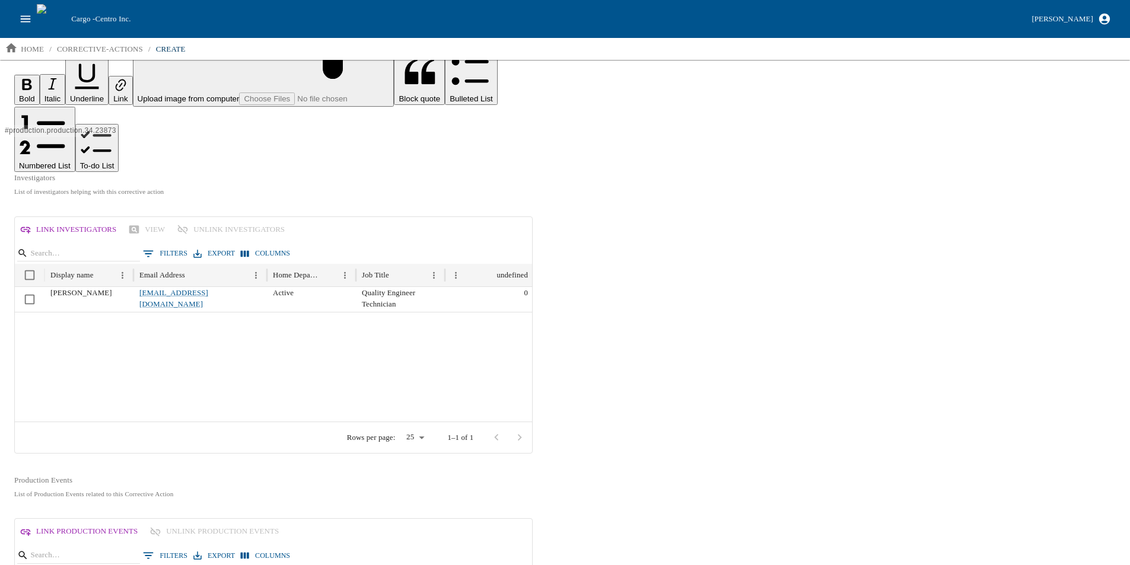
scroll to position [448, 0]
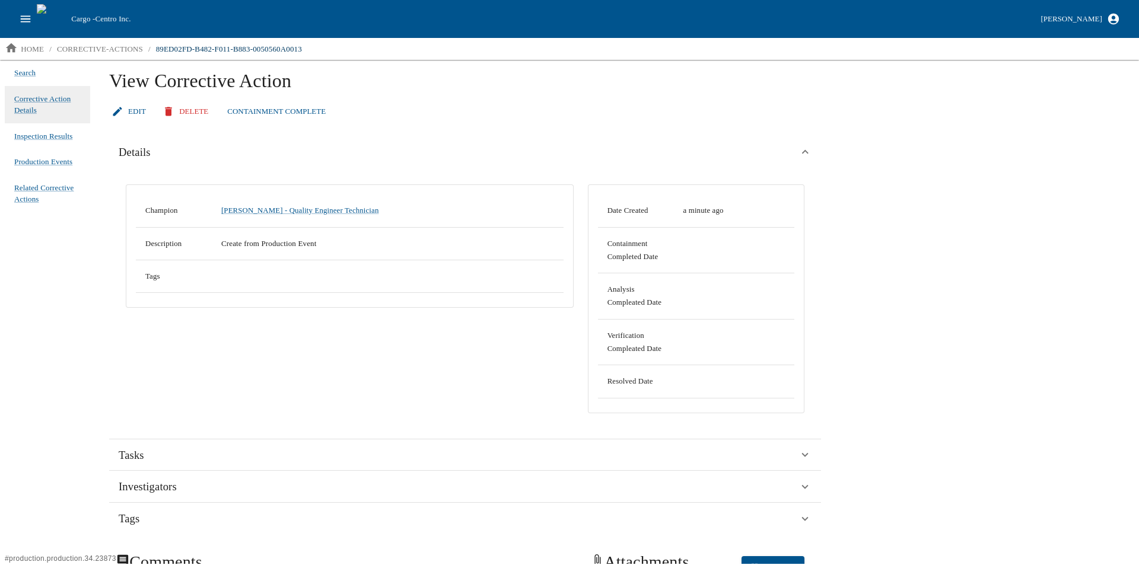
click at [24, 18] on icon "open drawer" at bounding box center [25, 18] width 13 height 13
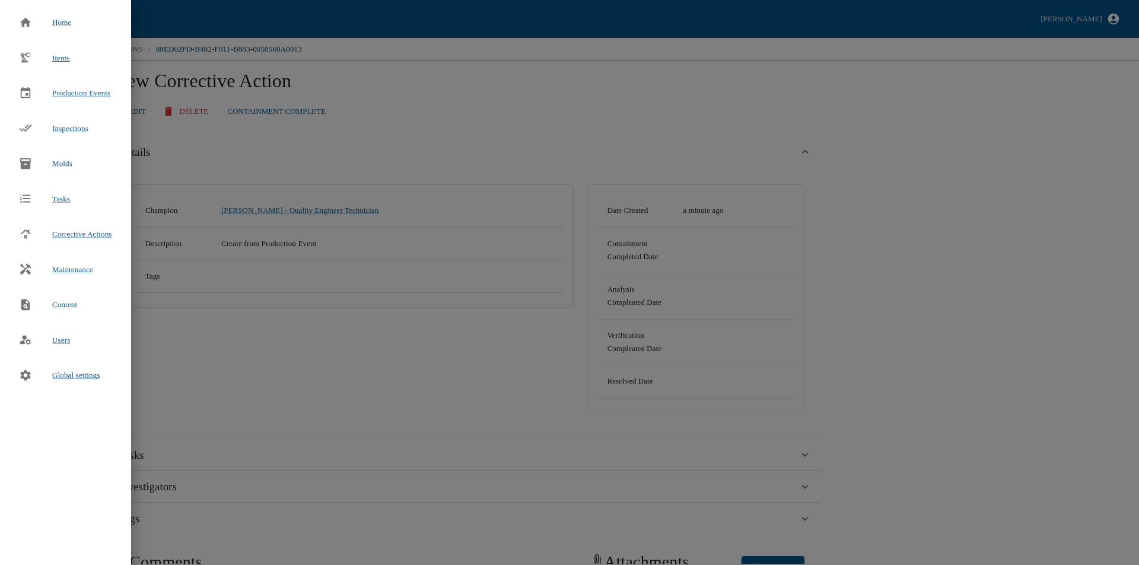
click at [56, 55] on span "Items" at bounding box center [61, 57] width 18 height 9
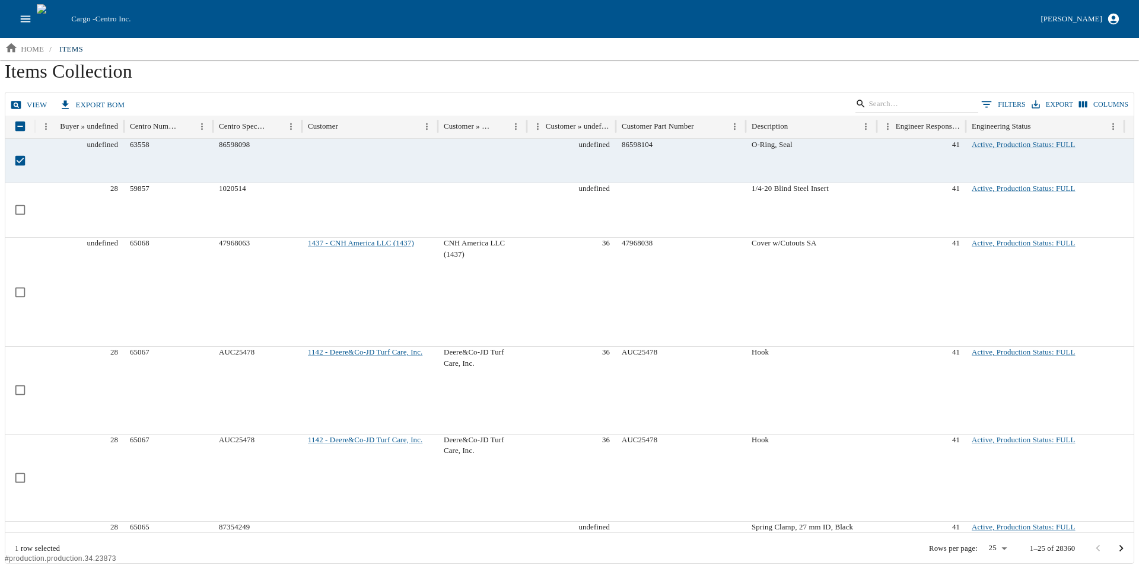
click at [30, 107] on link "view" at bounding box center [30, 105] width 44 height 21
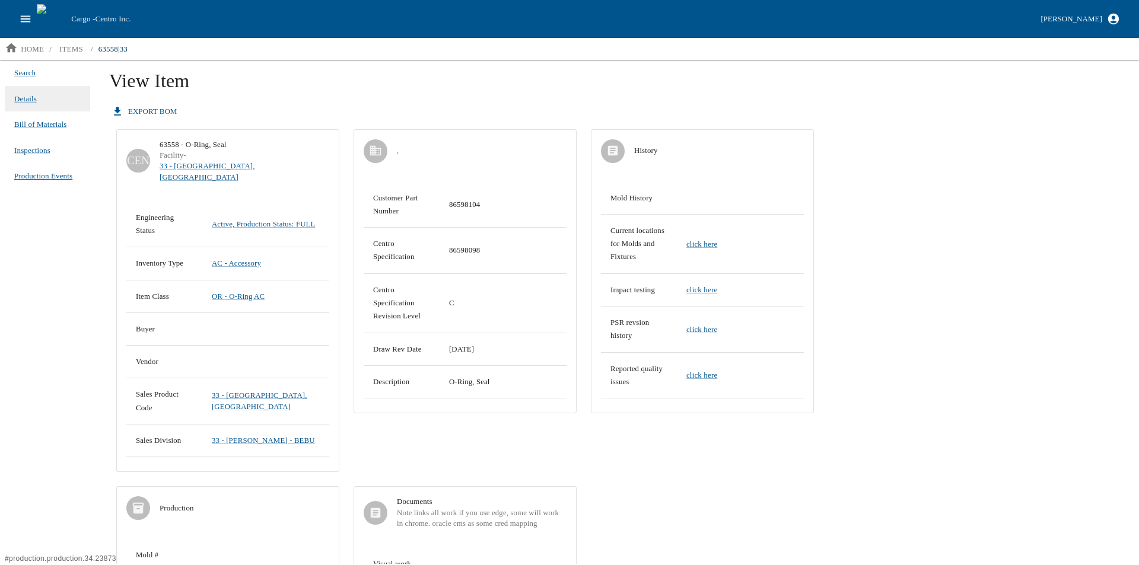
click at [36, 175] on span "Production Events" at bounding box center [43, 176] width 58 height 12
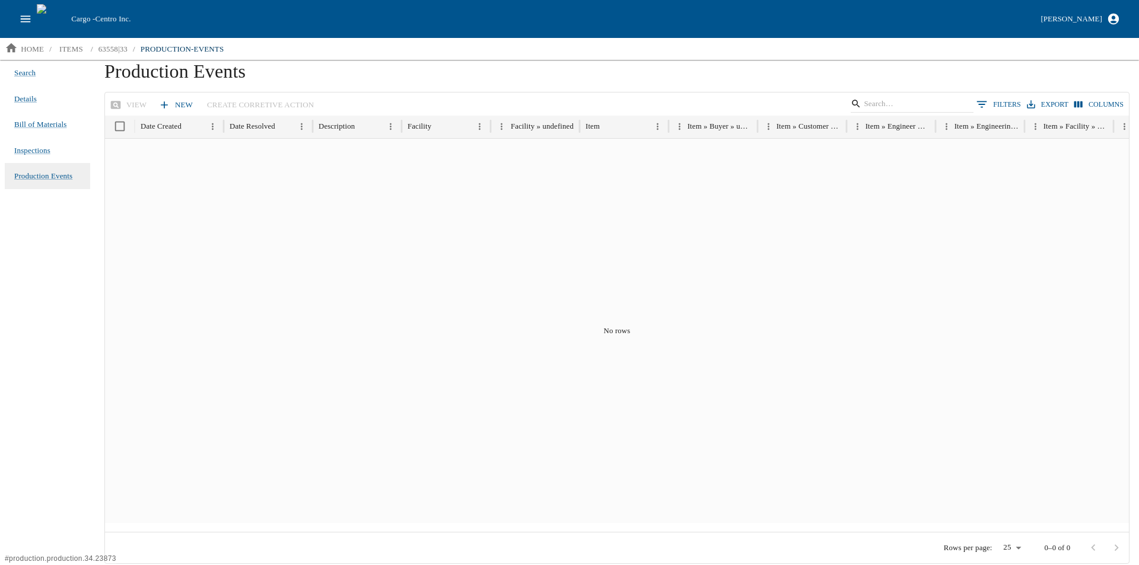
click at [17, 12] on button "open drawer" at bounding box center [25, 19] width 23 height 23
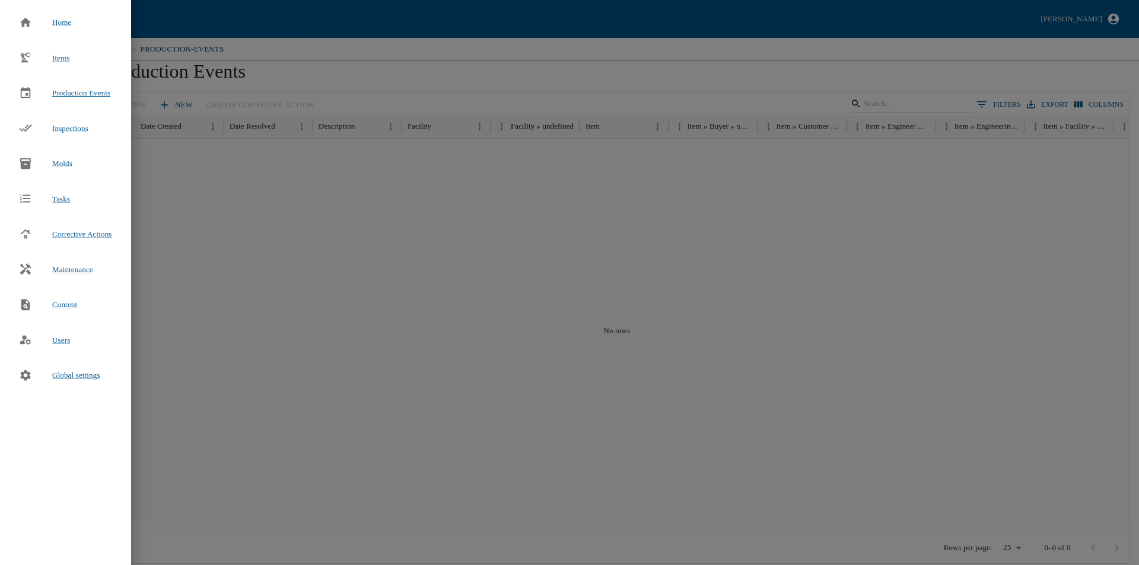
click at [81, 87] on div "Production Events" at bounding box center [64, 93] width 110 height 26
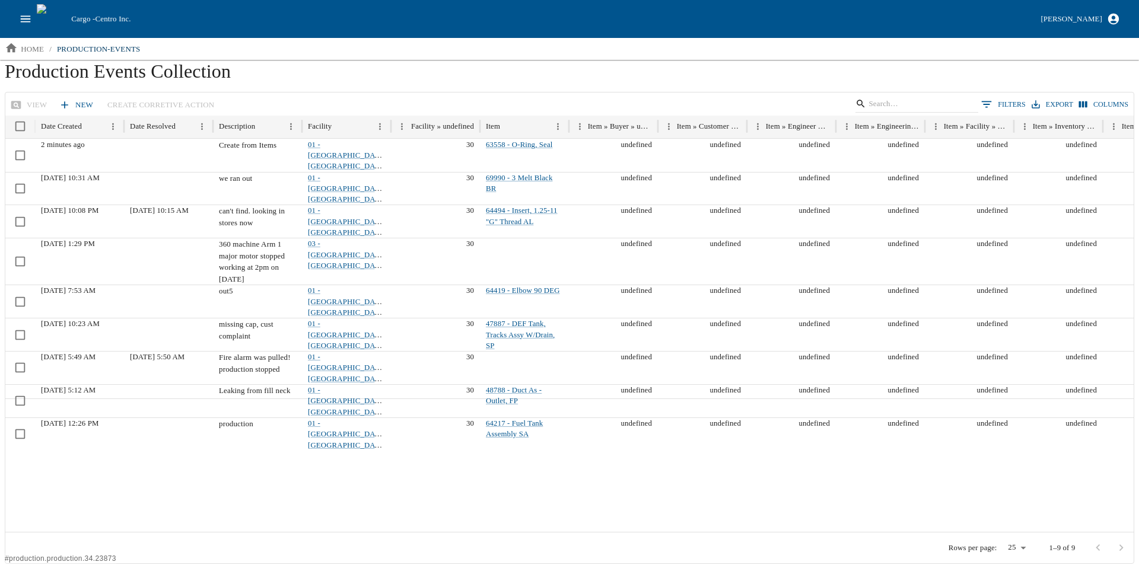
click at [23, 20] on icon "open drawer" at bounding box center [25, 18] width 13 height 13
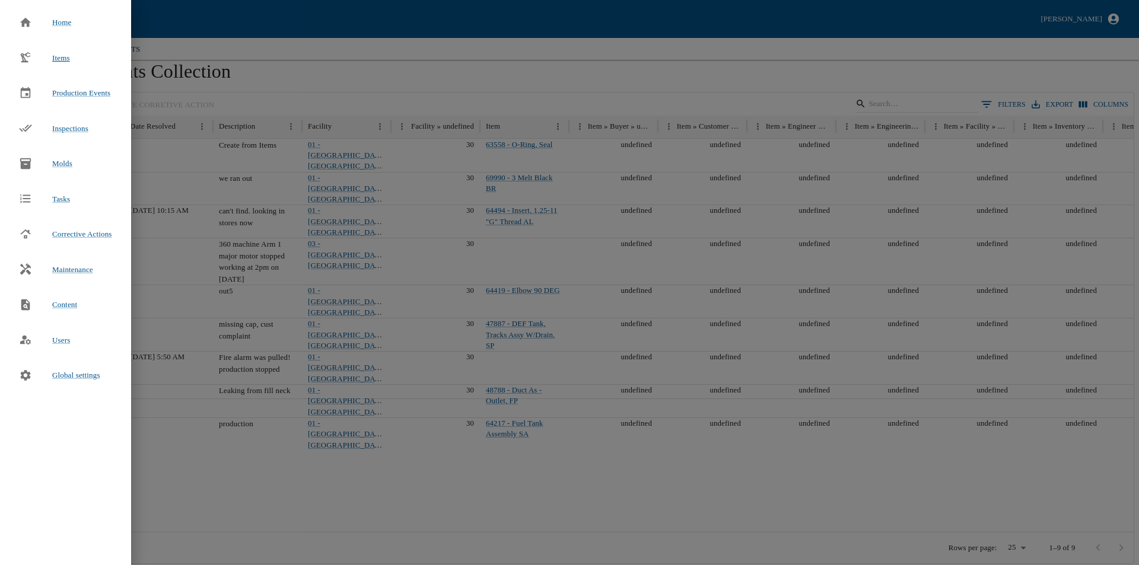
click at [59, 57] on span "Items" at bounding box center [61, 57] width 18 height 9
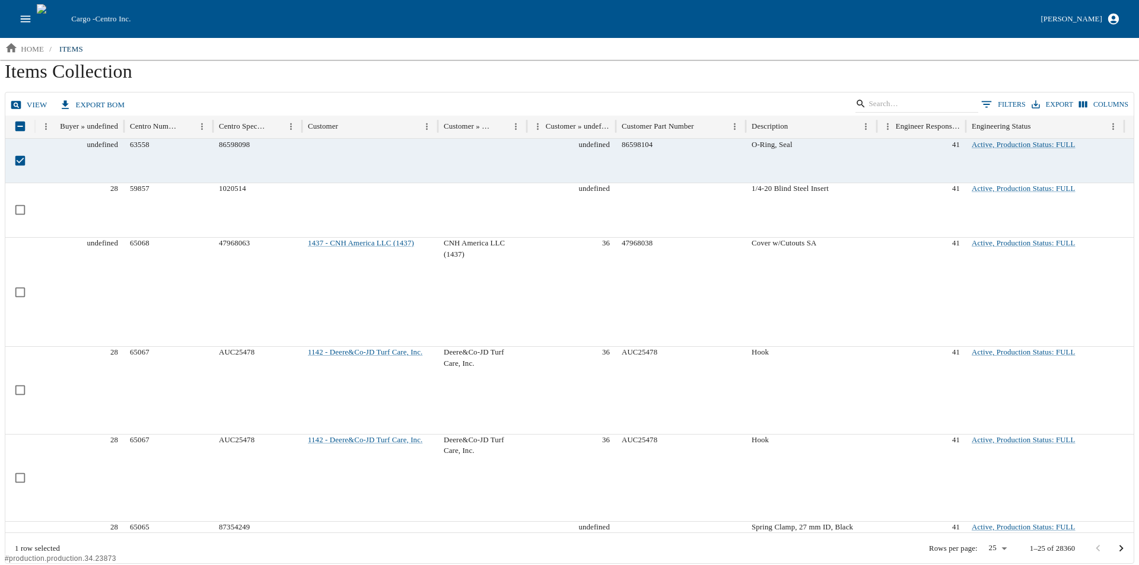
click at [23, 106] on link "view" at bounding box center [30, 105] width 44 height 21
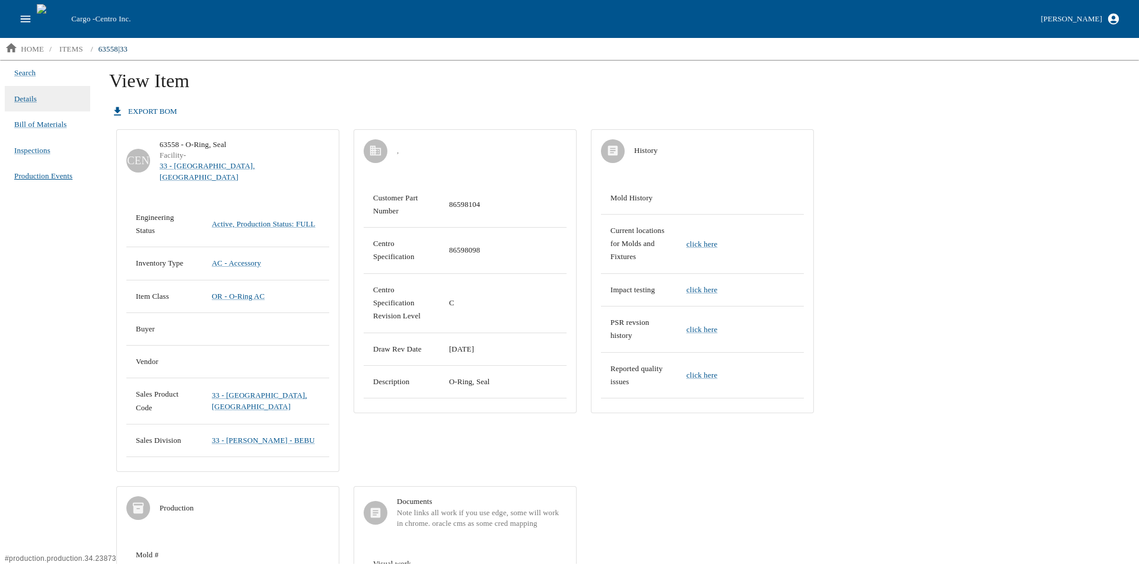
click at [40, 176] on span "Production Events" at bounding box center [43, 176] width 58 height 12
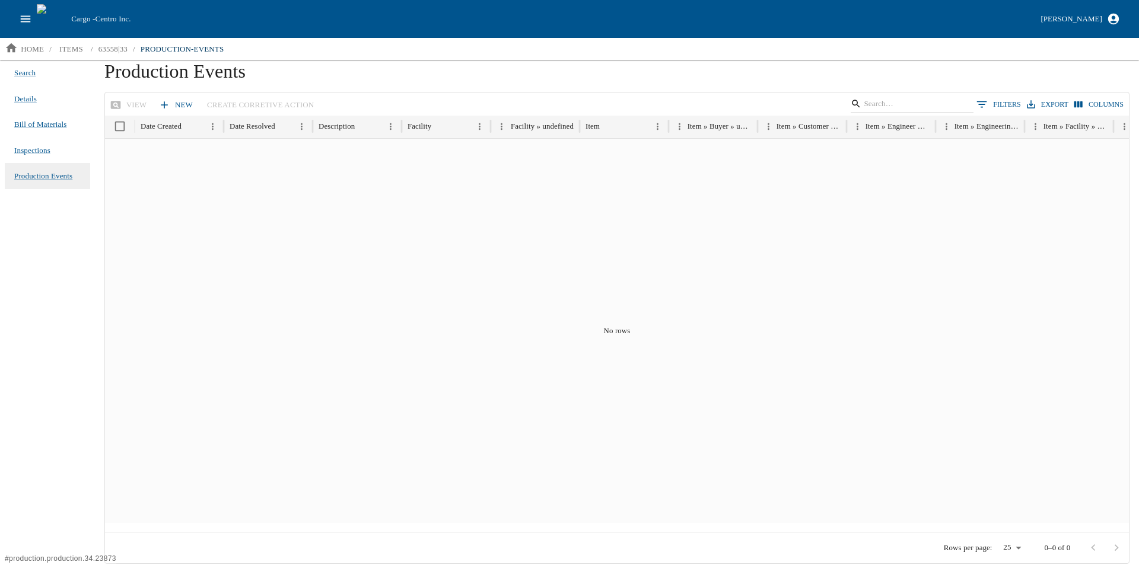
click at [28, 11] on button "open drawer" at bounding box center [25, 19] width 23 height 23
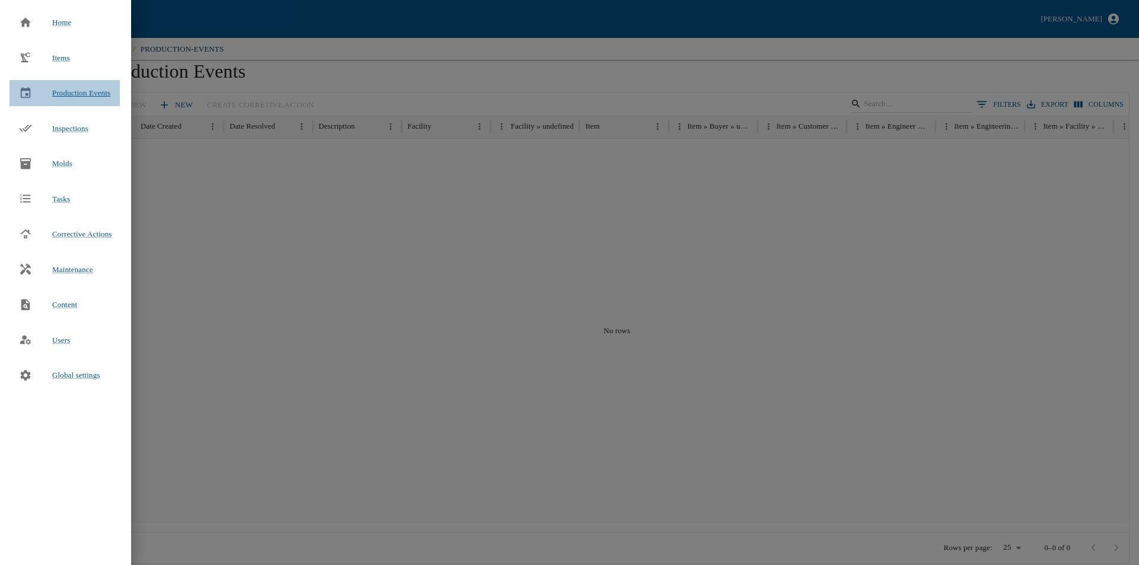
click at [78, 93] on span "Production Events" at bounding box center [81, 92] width 58 height 9
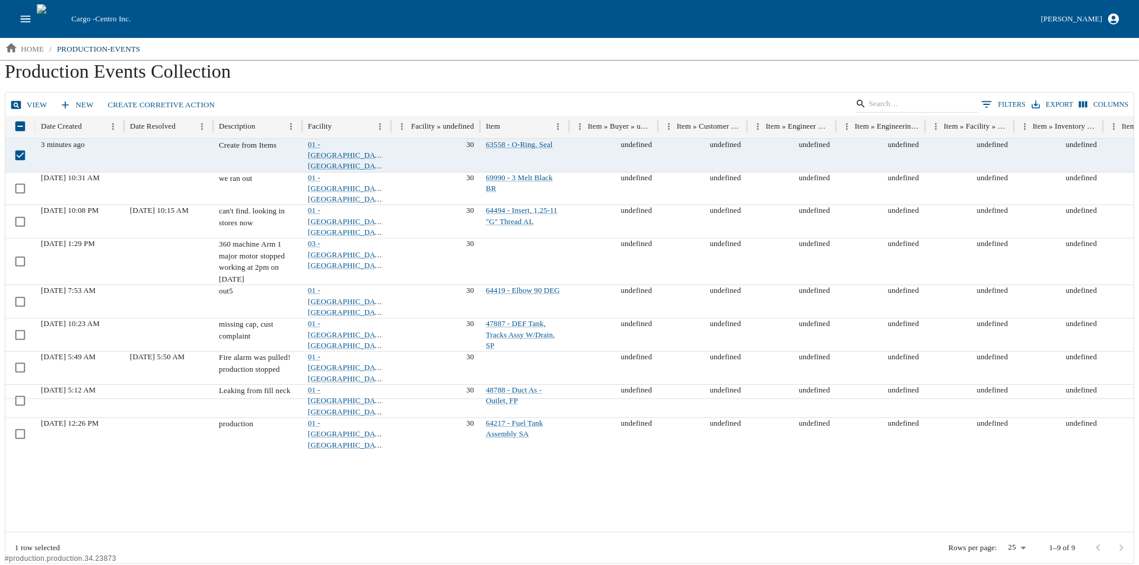
click at [24, 105] on link "View" at bounding box center [30, 105] width 44 height 21
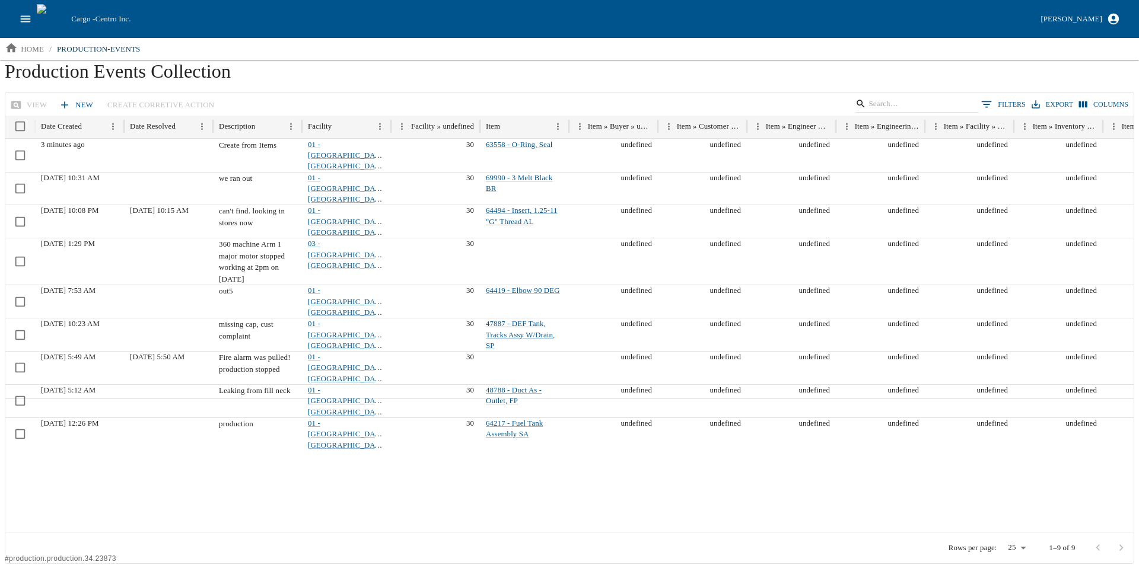
click at [72, 101] on link "New" at bounding box center [77, 105] width 42 height 21
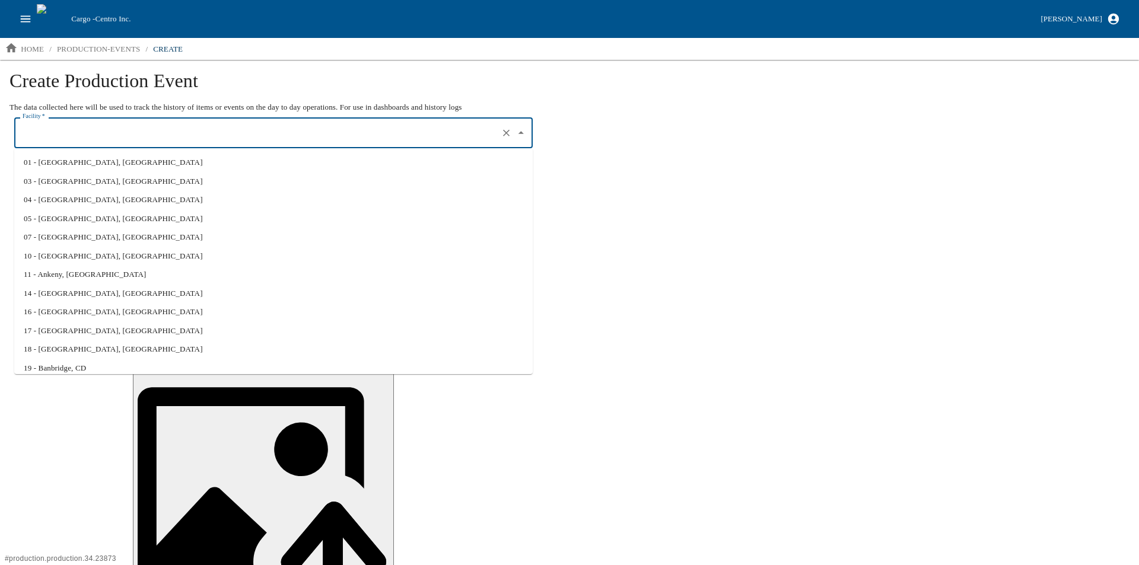
click at [110, 132] on input "Facility   *" at bounding box center [257, 133] width 475 height 20
click at [92, 161] on li "01 - North Liberty, IA" at bounding box center [273, 162] width 519 height 19
type input "01 - North Liberty, IA"
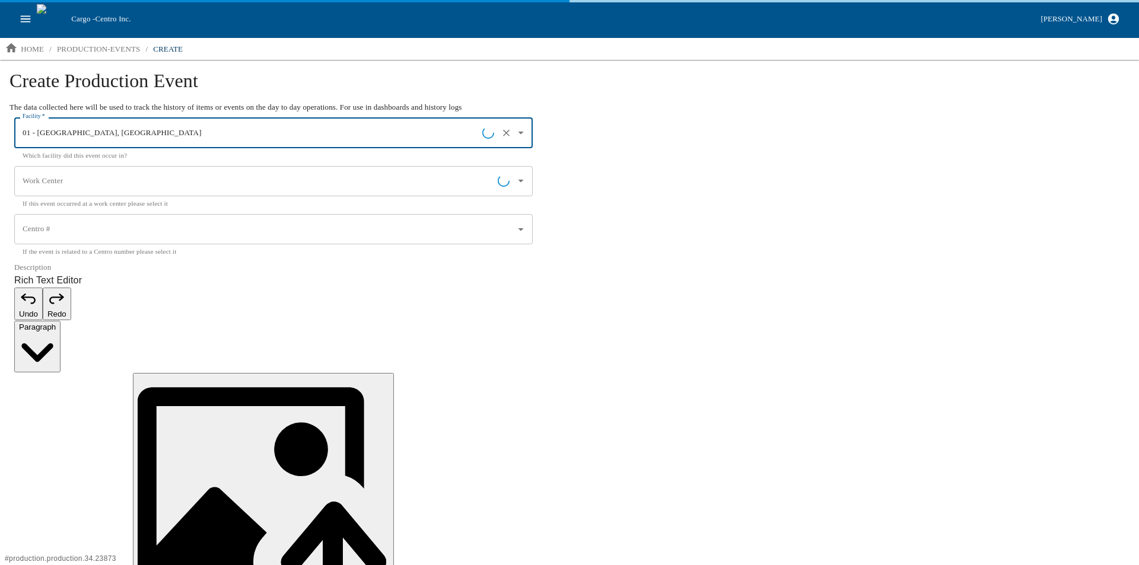
click at [69, 177] on input "Work Center" at bounding box center [259, 181] width 478 height 20
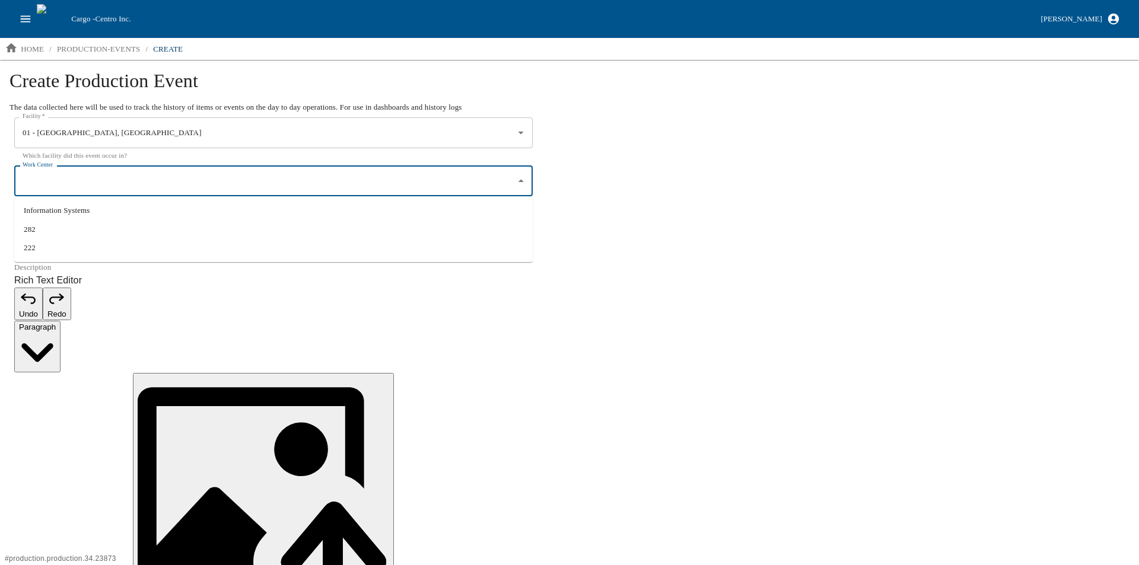
click at [74, 232] on li "282" at bounding box center [273, 229] width 519 height 19
type input "282"
click at [69, 225] on input "Centro #" at bounding box center [265, 230] width 490 height 20
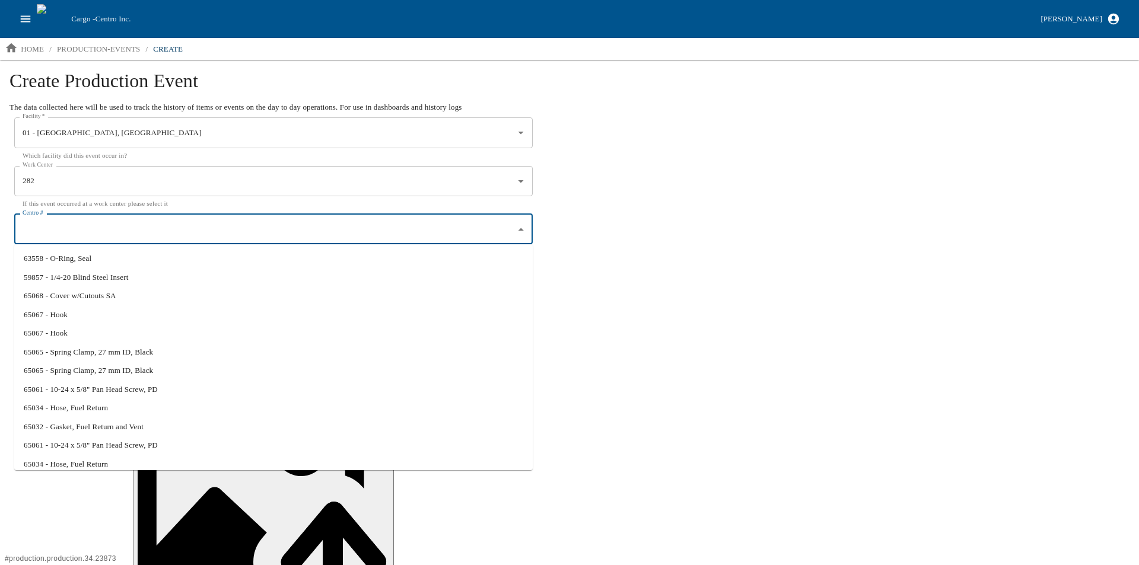
click at [101, 274] on li "59857 - 1/4-20 Blind Steel Insert" at bounding box center [273, 277] width 519 height 19
type input "59857 - 1/4-20 Blind Steel Insert"
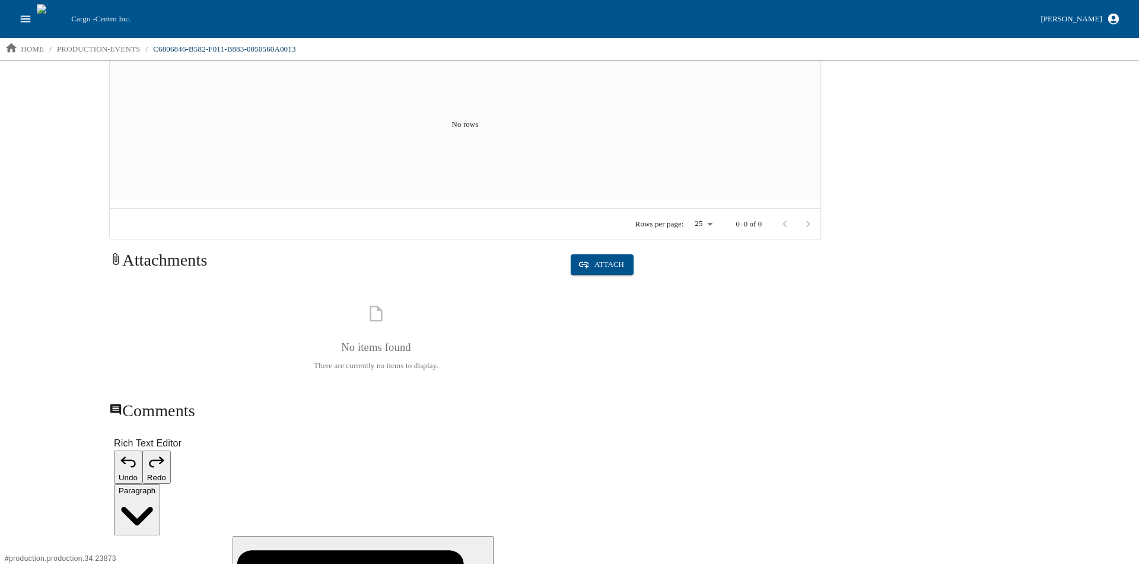
scroll to position [406, 0]
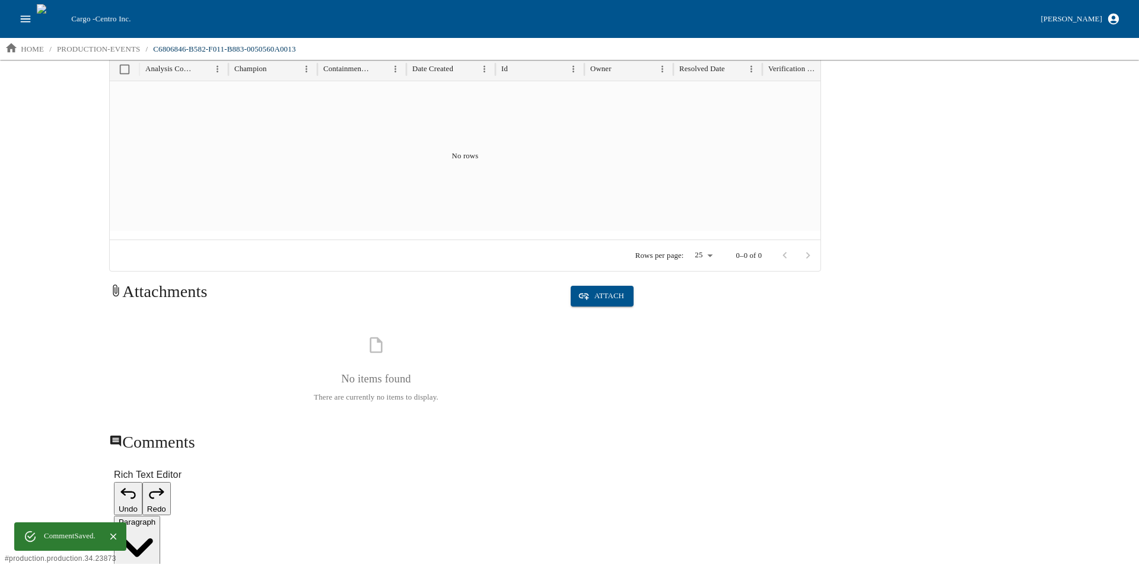
scroll to position [362, 0]
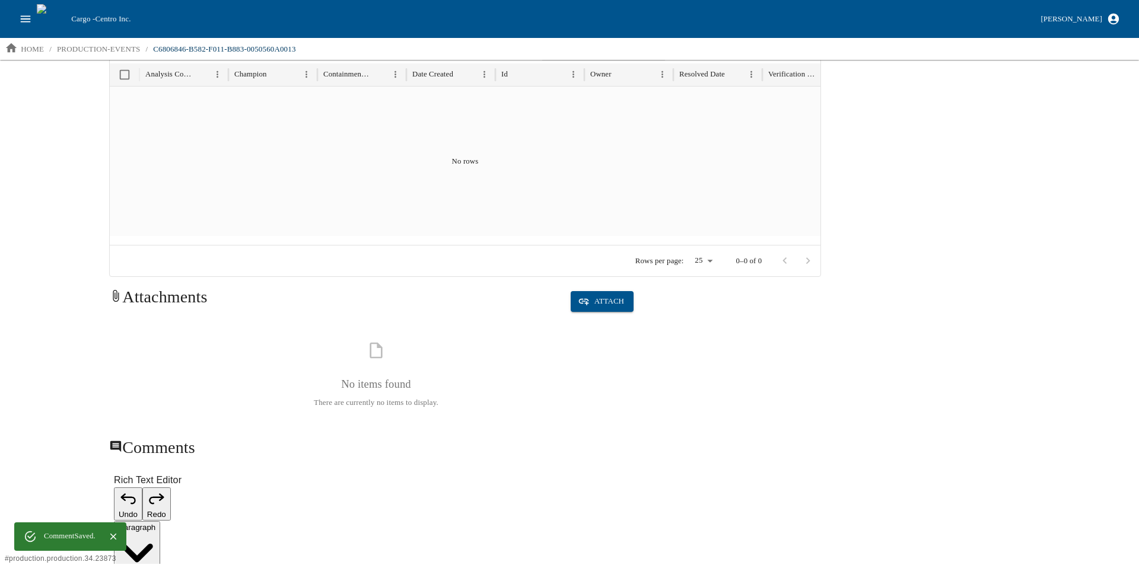
click at [603, 314] on div "Attachments Attach" at bounding box center [371, 302] width 524 height 30
click at [602, 295] on button "Attach" at bounding box center [602, 301] width 63 height 21
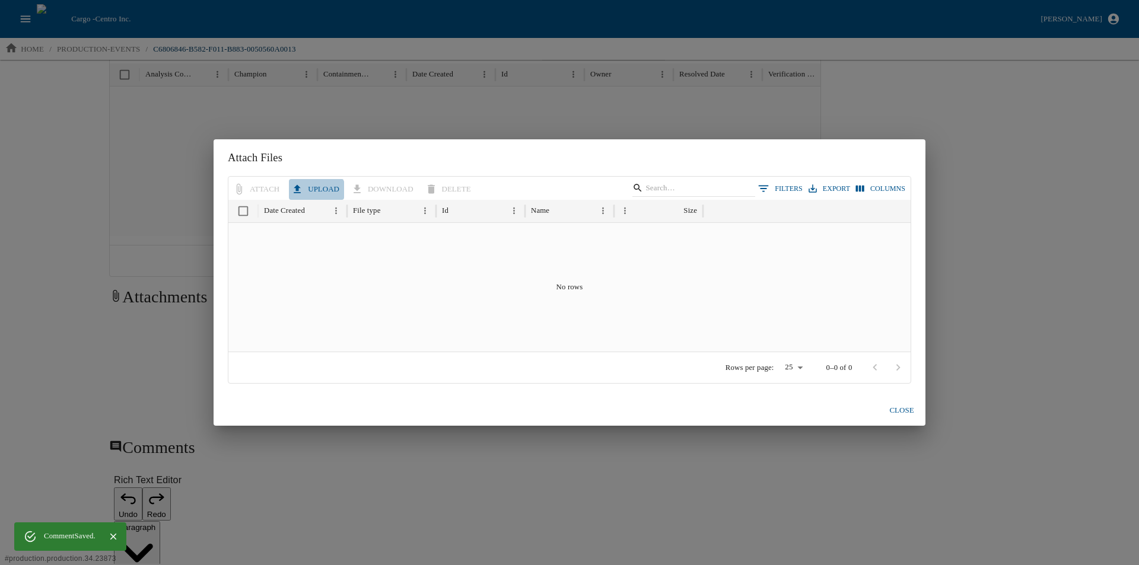
click at [311, 194] on button "Upload" at bounding box center [316, 189] width 55 height 21
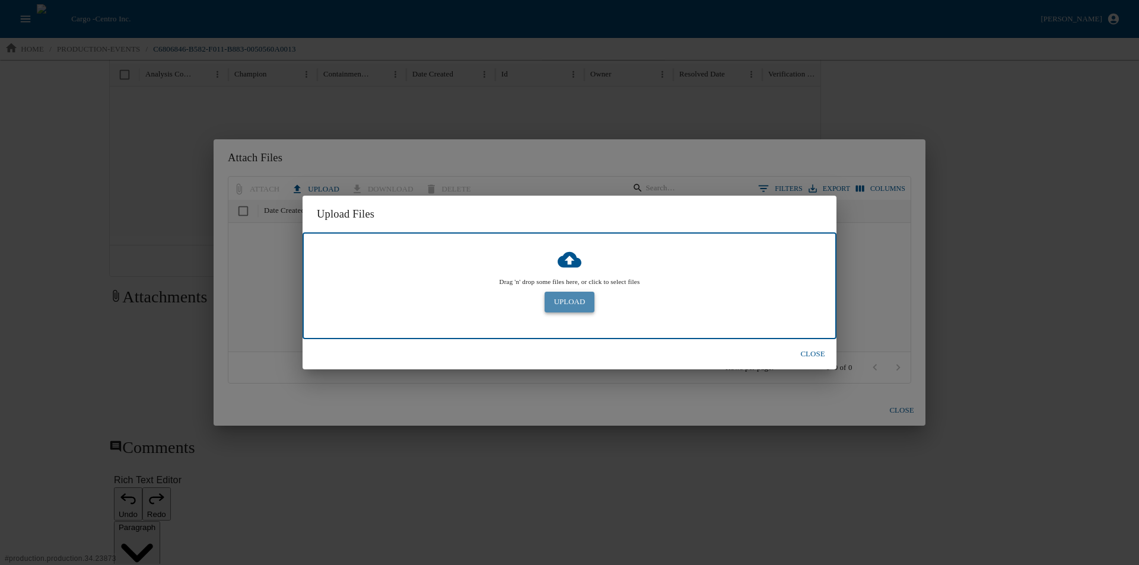
click at [587, 295] on button "Upload" at bounding box center [570, 302] width 50 height 21
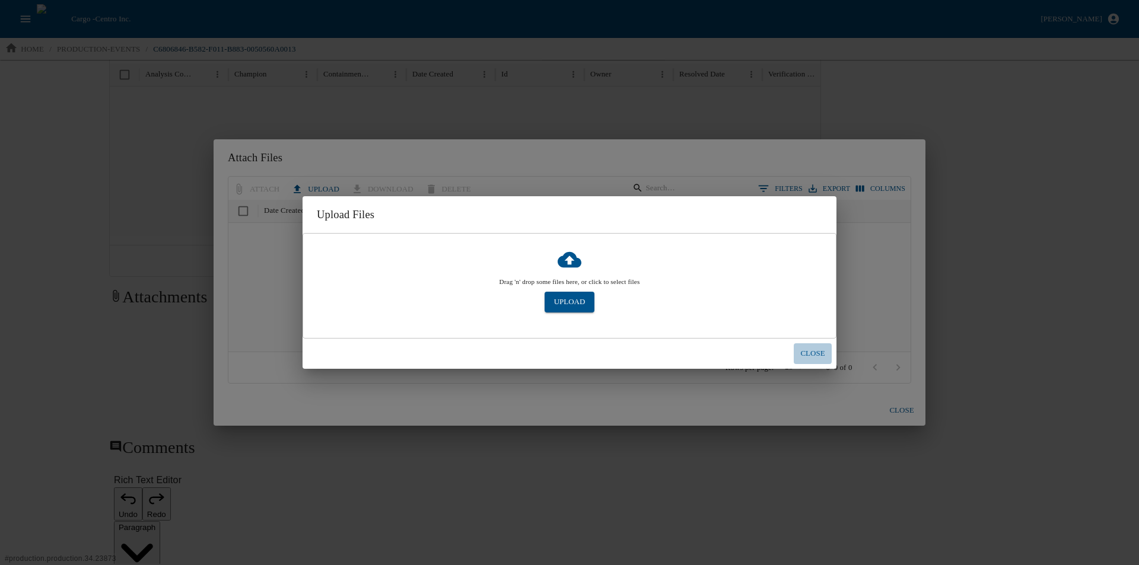
click at [813, 352] on button "Close" at bounding box center [813, 353] width 38 height 21
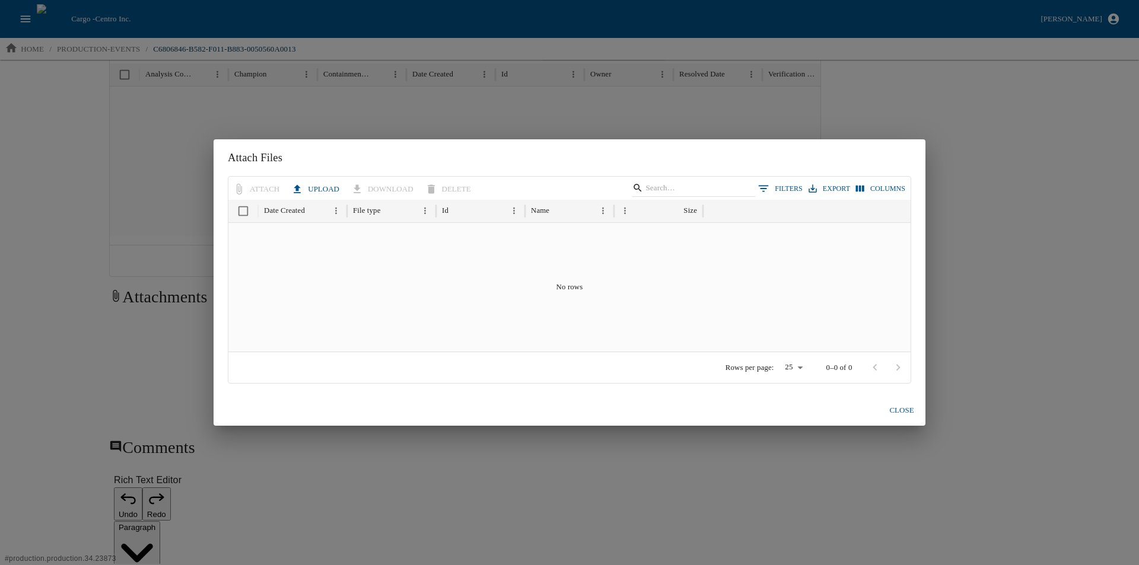
click at [898, 409] on button "Close" at bounding box center [902, 410] width 38 height 21
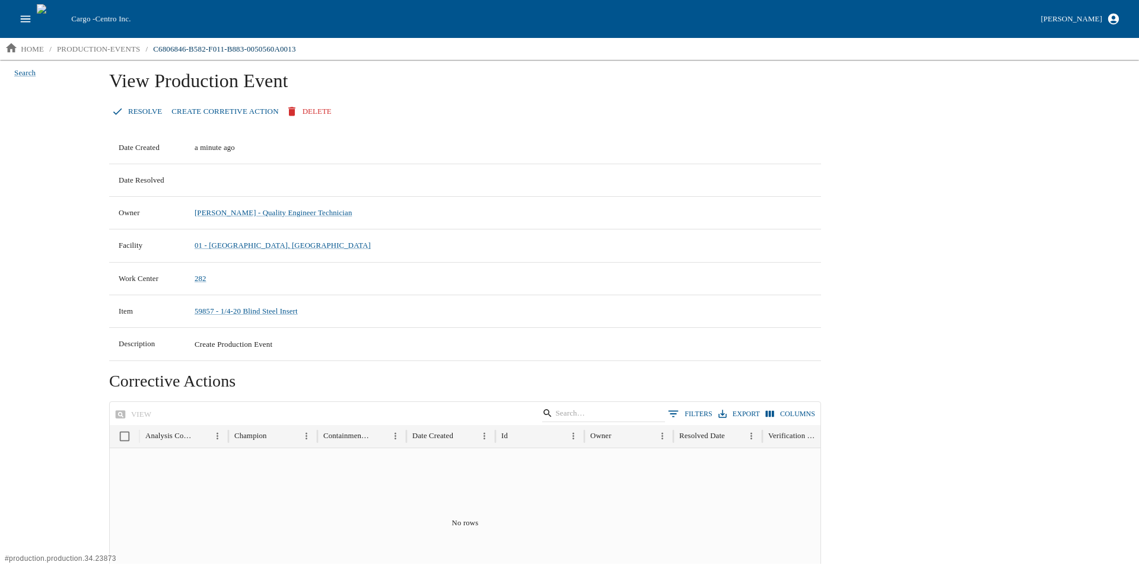
click at [27, 15] on icon "open drawer" at bounding box center [25, 18] width 13 height 13
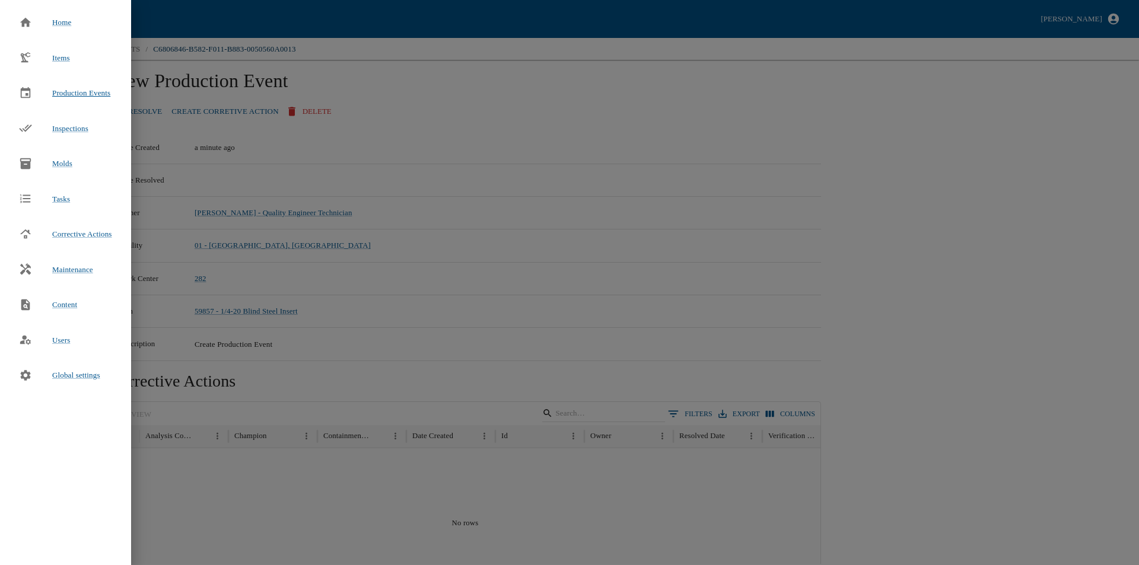
click at [66, 93] on span "Production Events" at bounding box center [81, 92] width 58 height 9
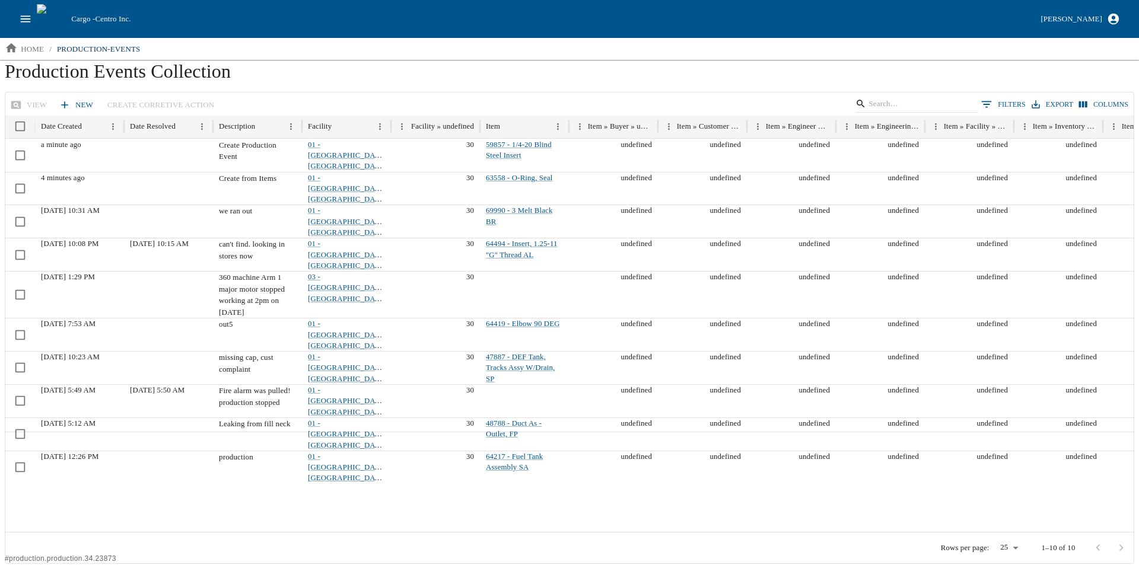
click at [27, 21] on icon "open drawer" at bounding box center [25, 18] width 13 height 13
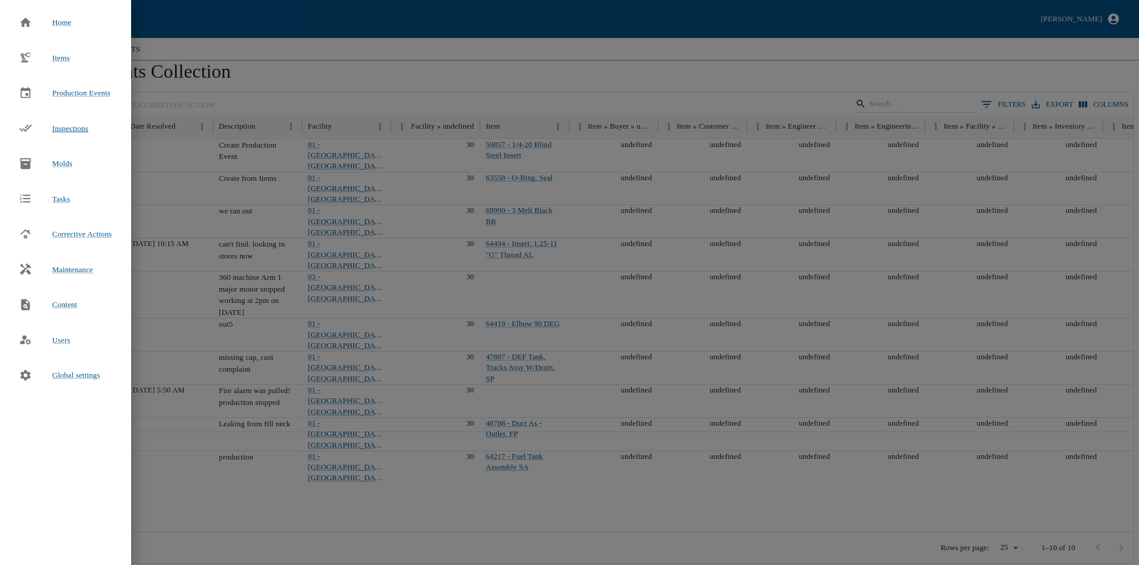
click at [68, 128] on span "Inspections" at bounding box center [70, 128] width 36 height 9
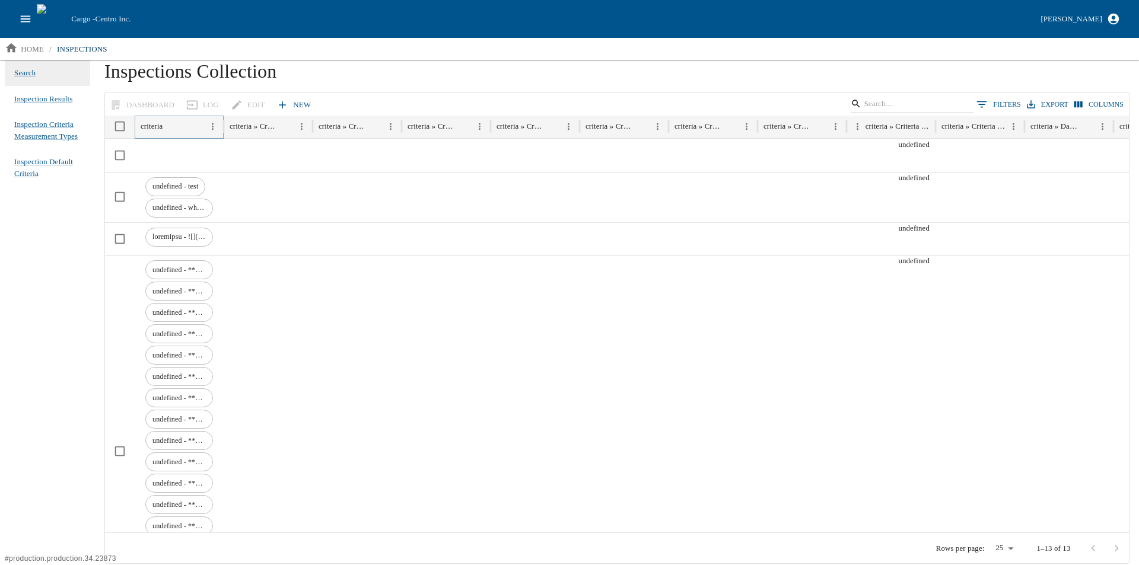
click at [215, 122] on icon "Menu" at bounding box center [213, 127] width 10 height 10
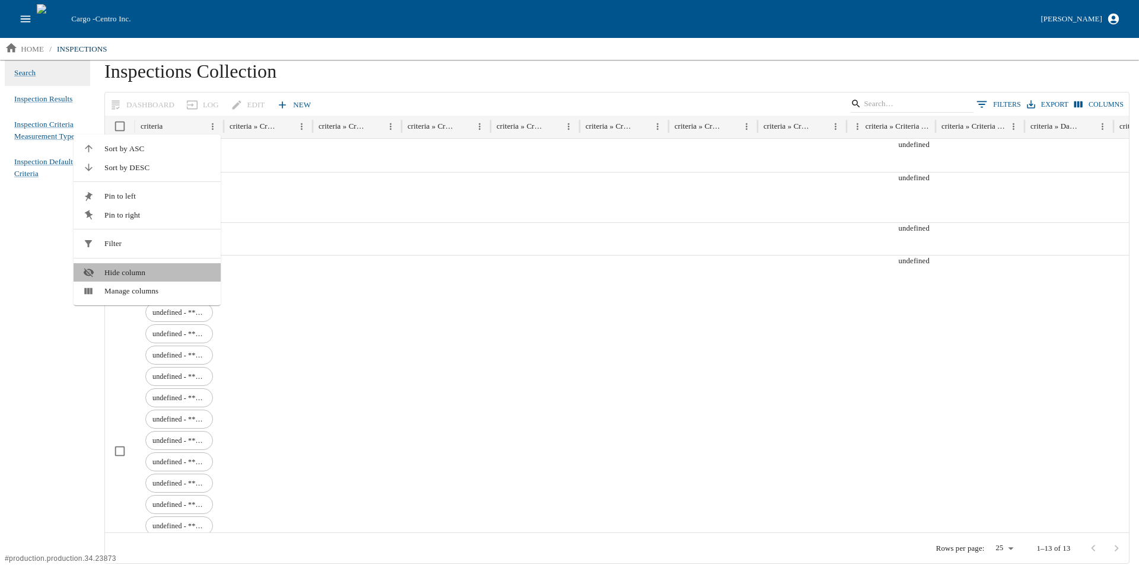
click at [149, 269] on span "Hide column" at bounding box center [157, 273] width 107 height 12
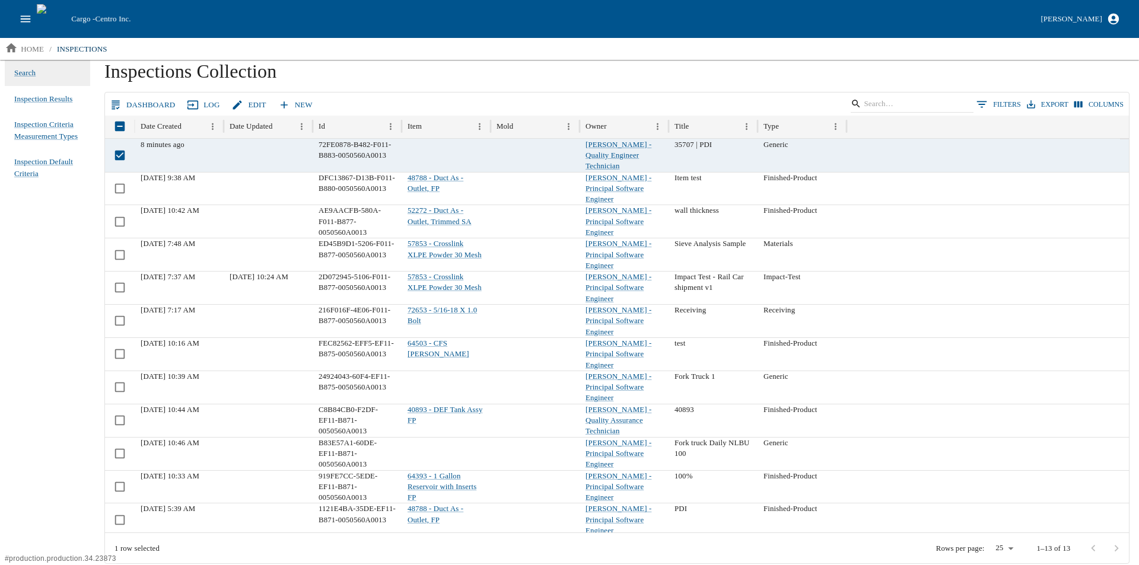
click at [119, 98] on link "Dashboard" at bounding box center [143, 105] width 72 height 21
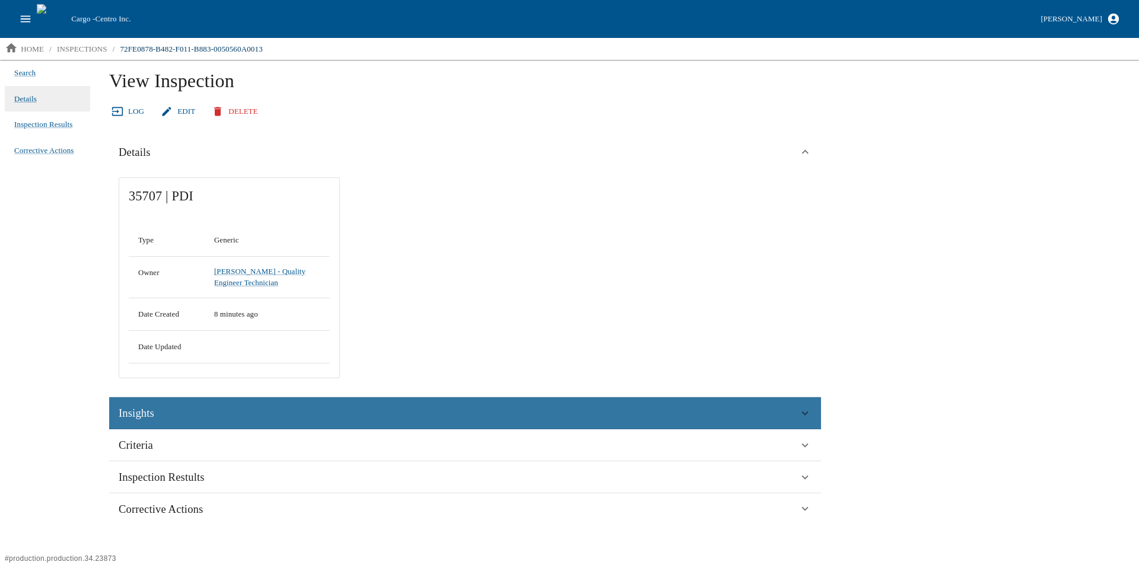
click at [167, 414] on div "Insights" at bounding box center [459, 414] width 680 height 18
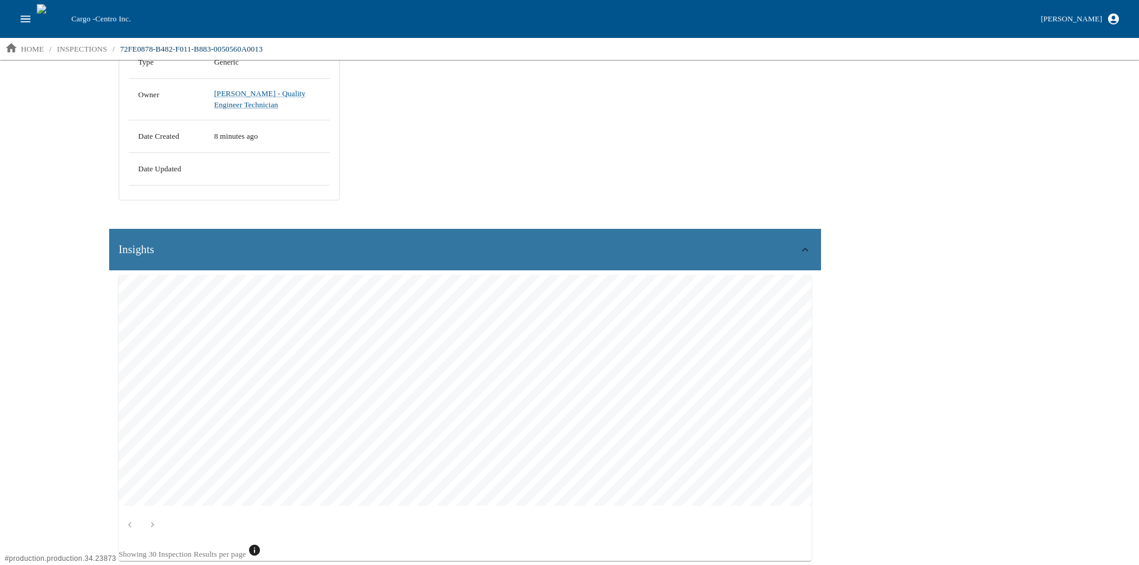
click at [141, 256] on span "Insights" at bounding box center [137, 250] width 36 height 18
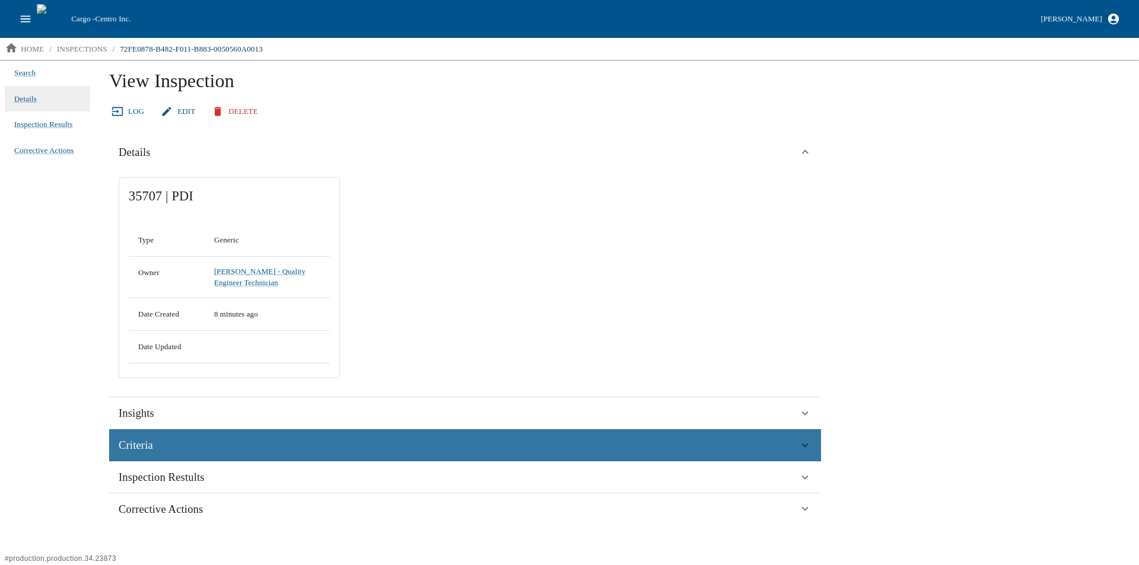
click at [137, 448] on span "Criteria" at bounding box center [136, 446] width 34 height 18
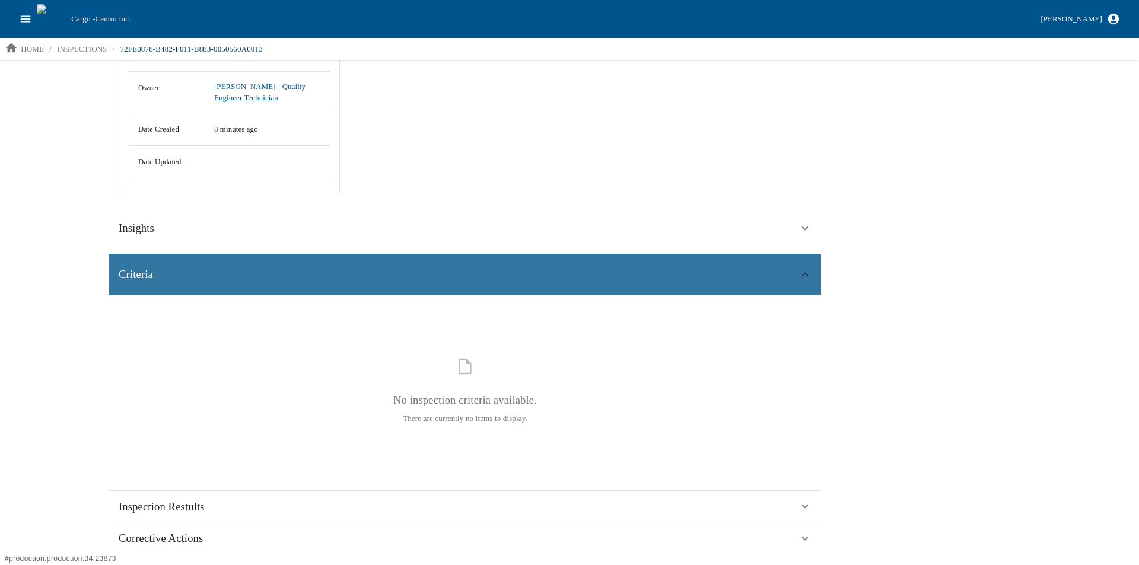
click at [152, 278] on span "Criteria" at bounding box center [136, 275] width 34 height 18
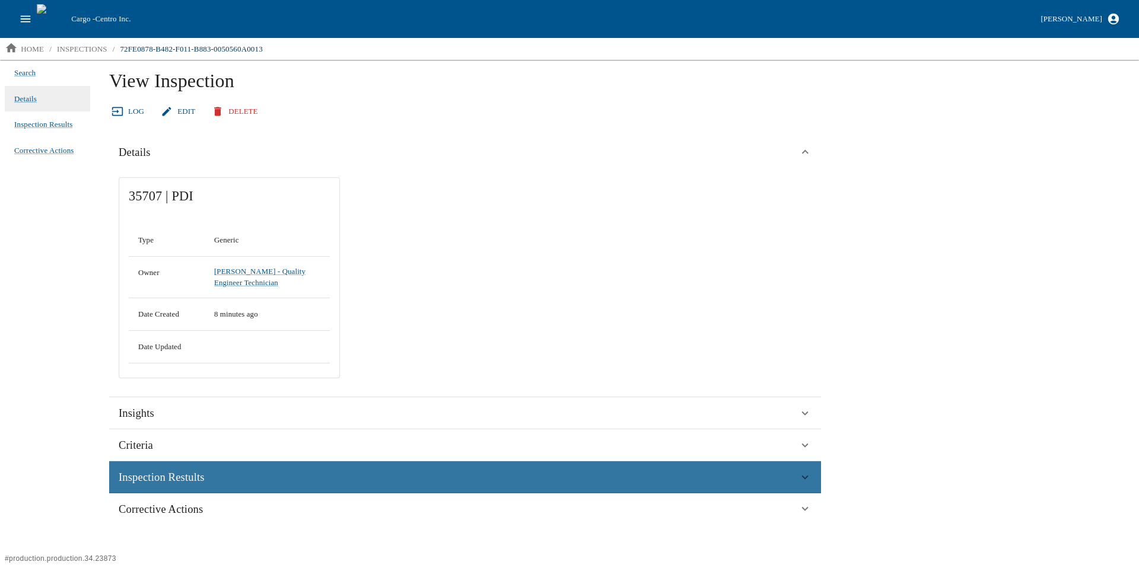
click at [145, 477] on span "Inspection Restults" at bounding box center [162, 478] width 86 height 18
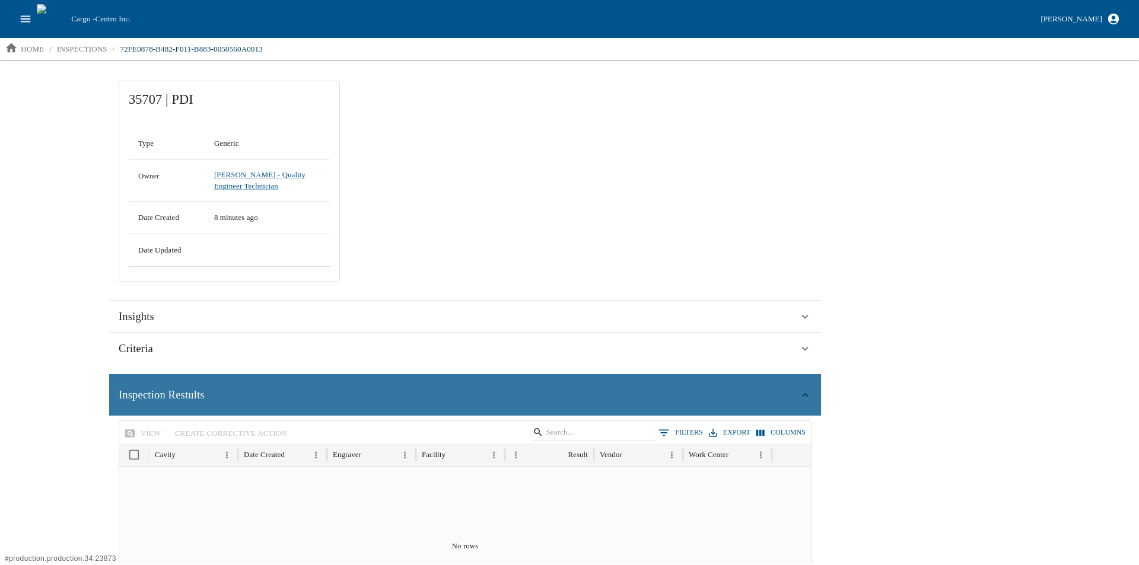
scroll to position [250, 0]
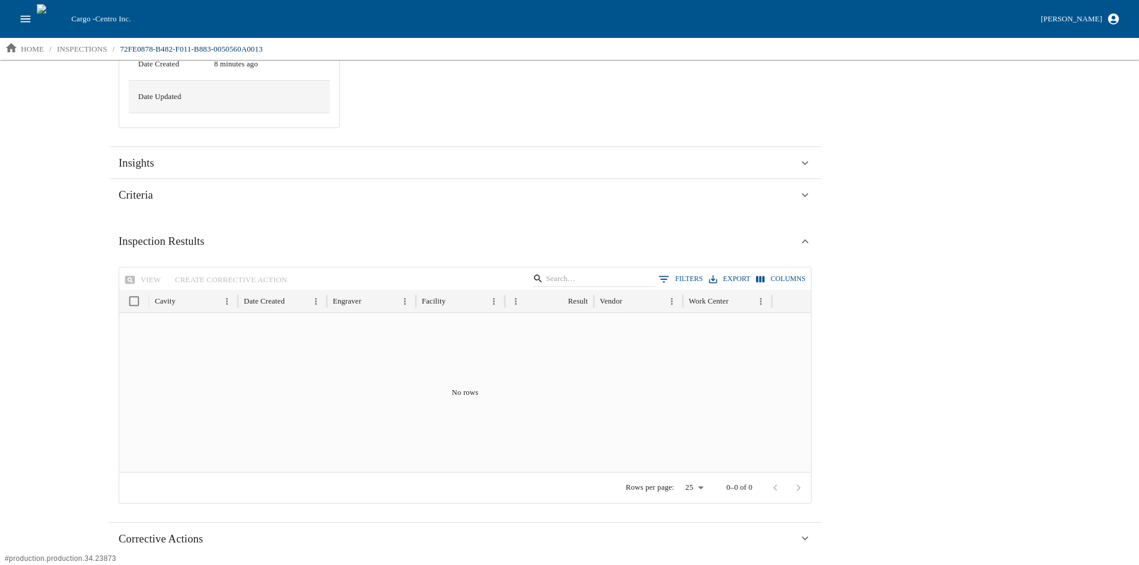
drag, startPoint x: 156, startPoint y: 254, endPoint x: 133, endPoint y: 257, distance: 22.7
click at [155, 254] on div "Inspection Restults" at bounding box center [465, 242] width 712 height 42
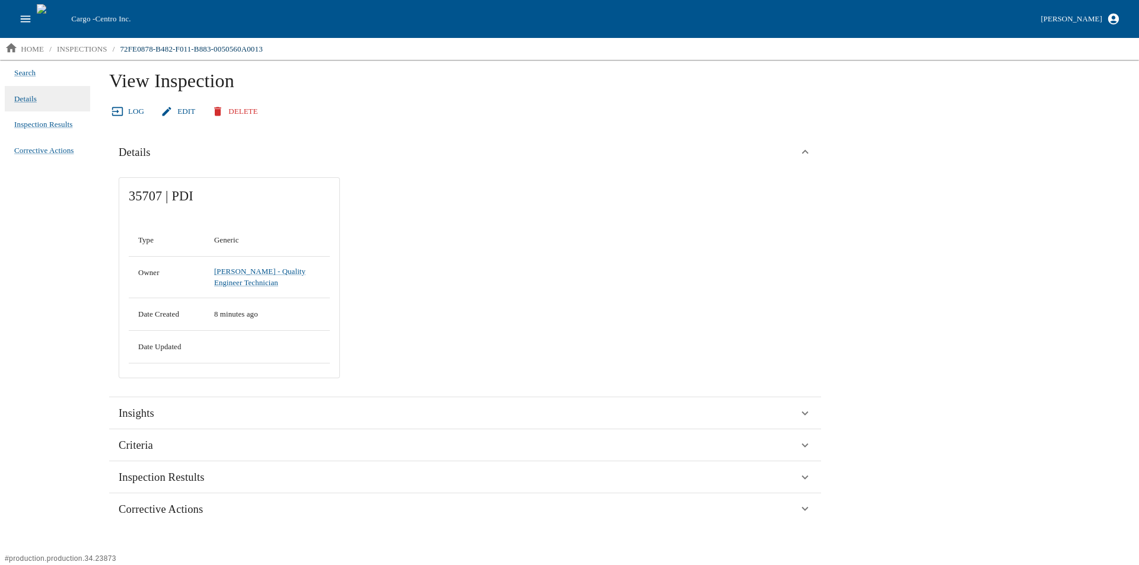
scroll to position [0, 0]
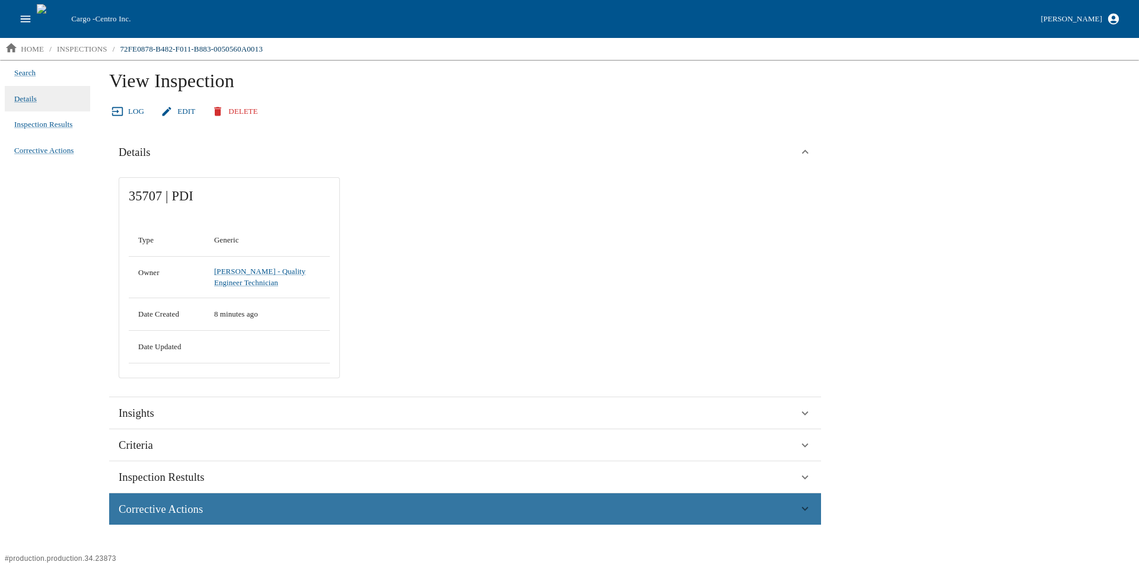
click at [153, 509] on span "Corrective Actions" at bounding box center [161, 510] width 84 height 18
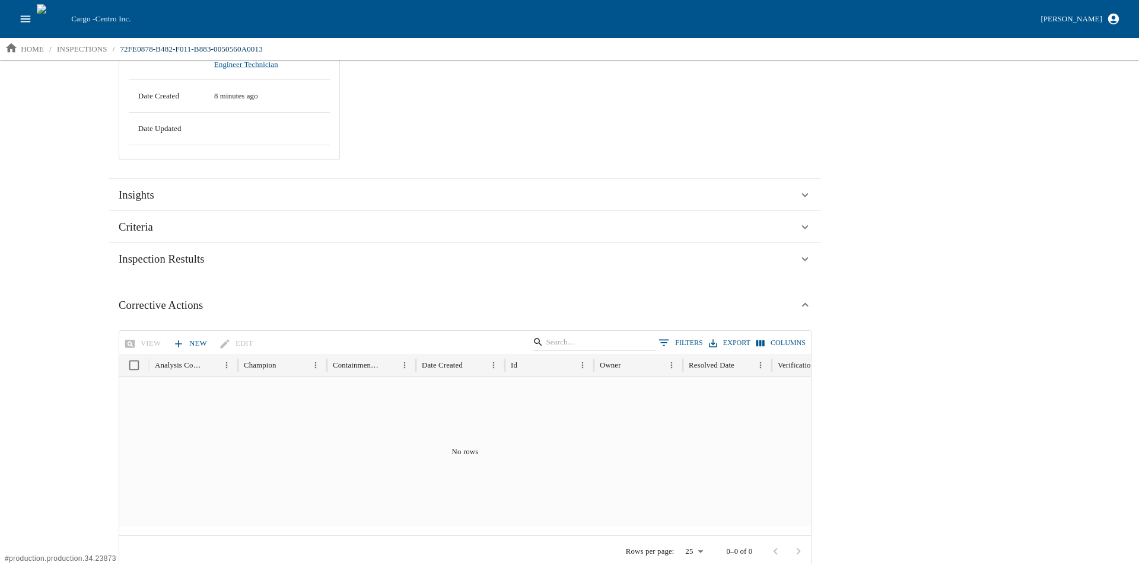
scroll to position [241, 0]
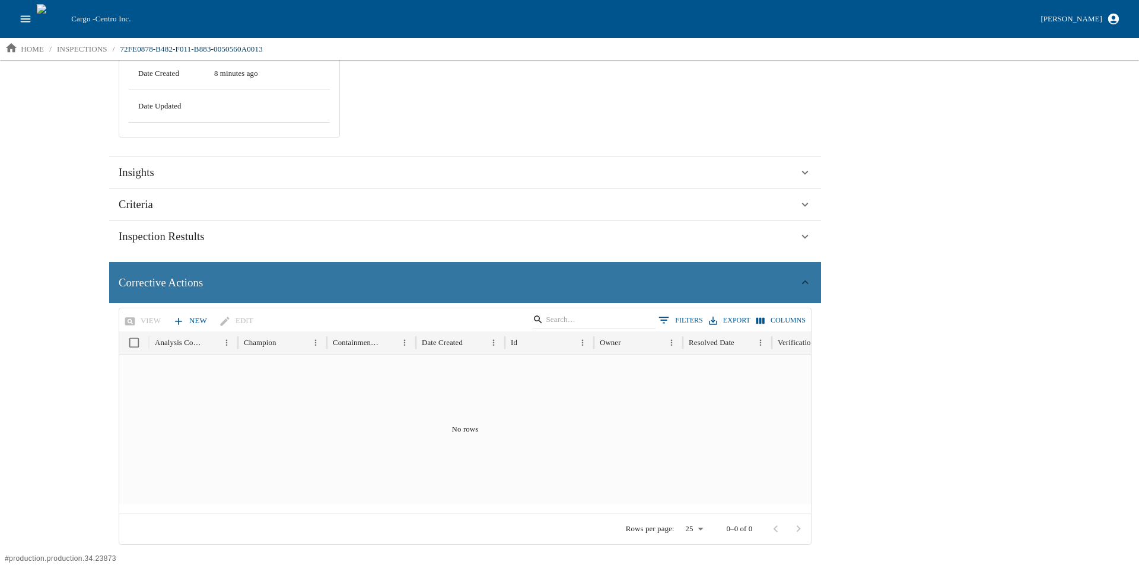
click at [142, 287] on span "Corrective Actions" at bounding box center [161, 283] width 84 height 18
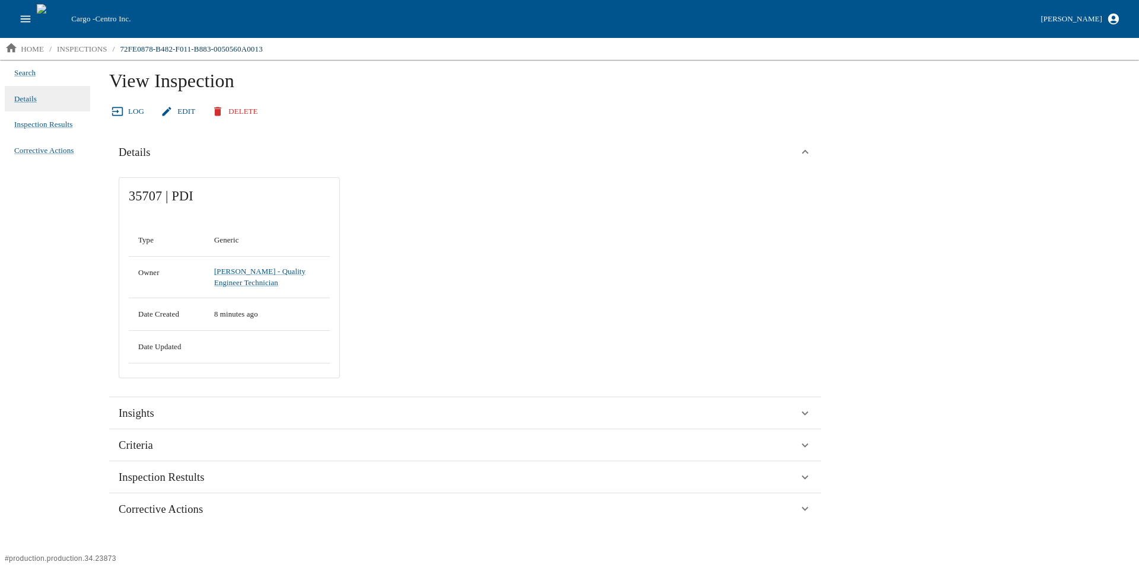
scroll to position [0, 0]
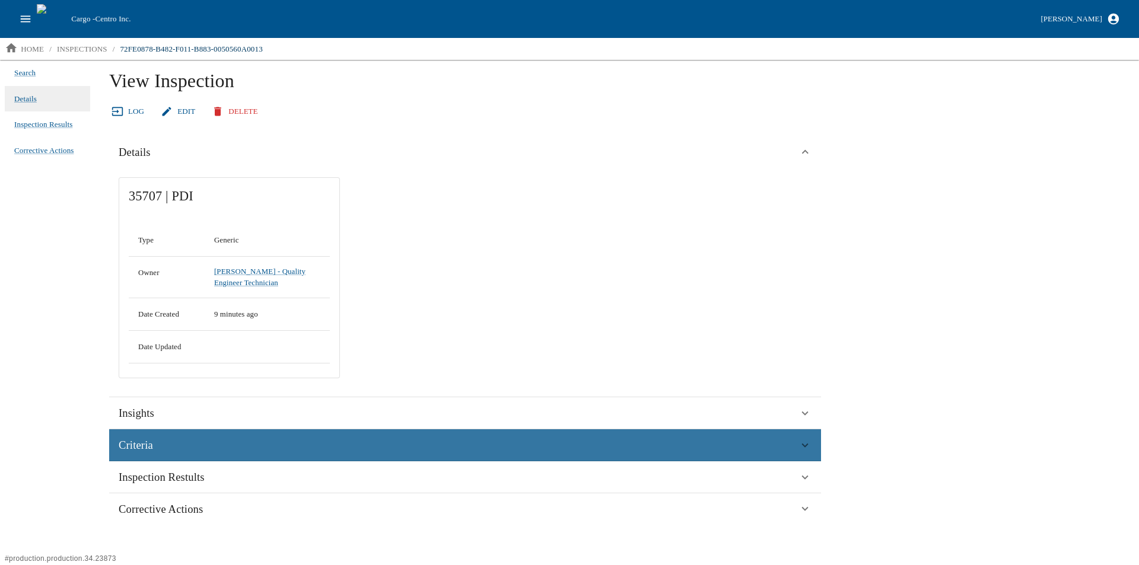
click at [141, 451] on span "Criteria" at bounding box center [136, 446] width 34 height 18
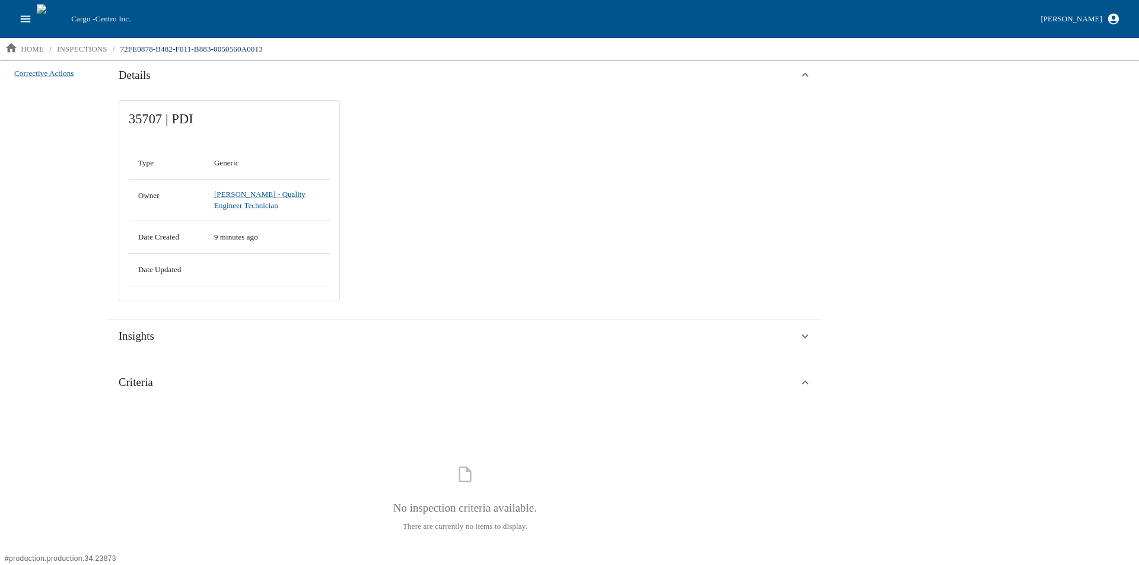
scroll to position [185, 0]
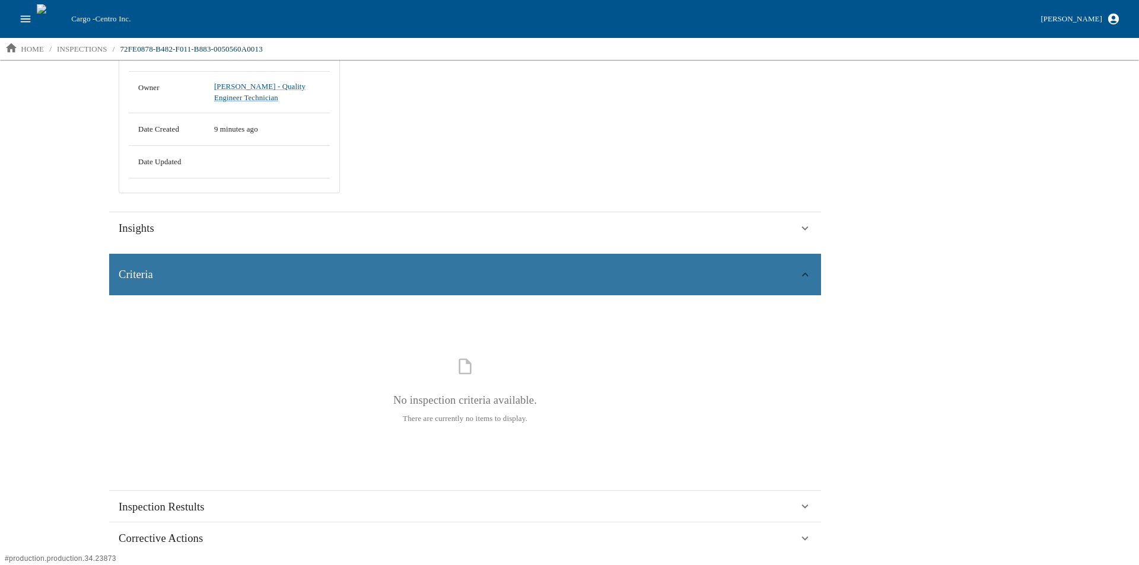
click at [174, 285] on div "Criteria" at bounding box center [465, 275] width 712 height 42
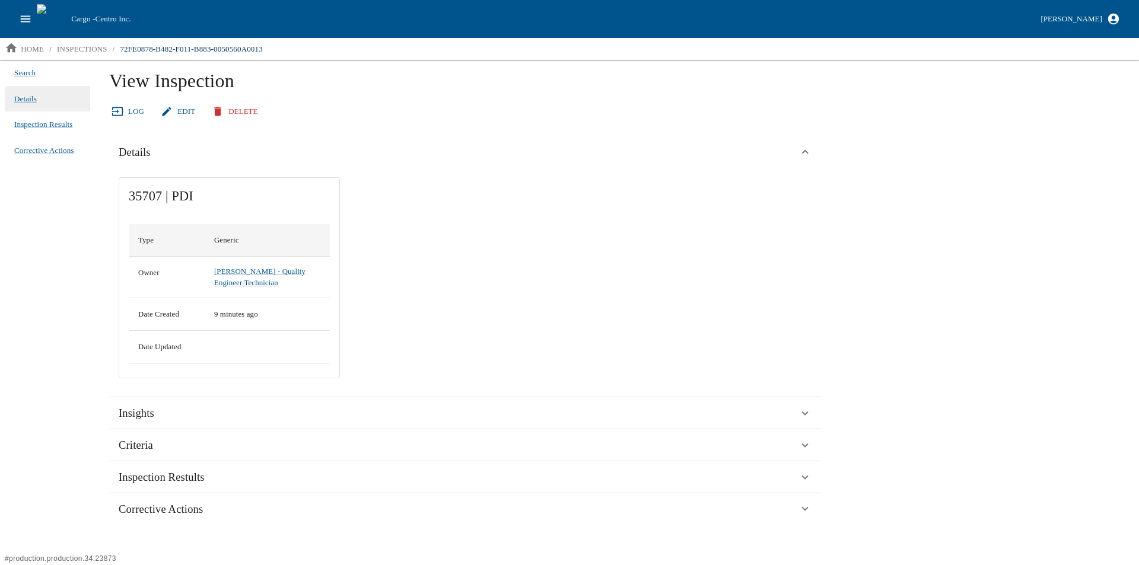
scroll to position [0, 0]
click at [179, 116] on link "Edit" at bounding box center [179, 111] width 42 height 21
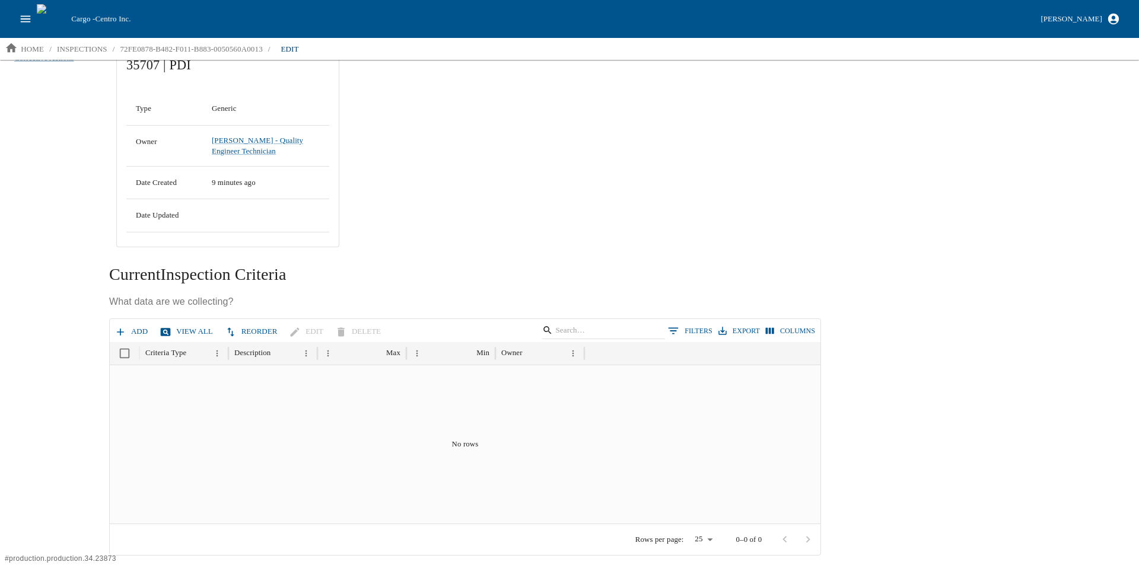
scroll to position [94, 0]
click at [125, 328] on icon "button" at bounding box center [120, 331] width 12 height 12
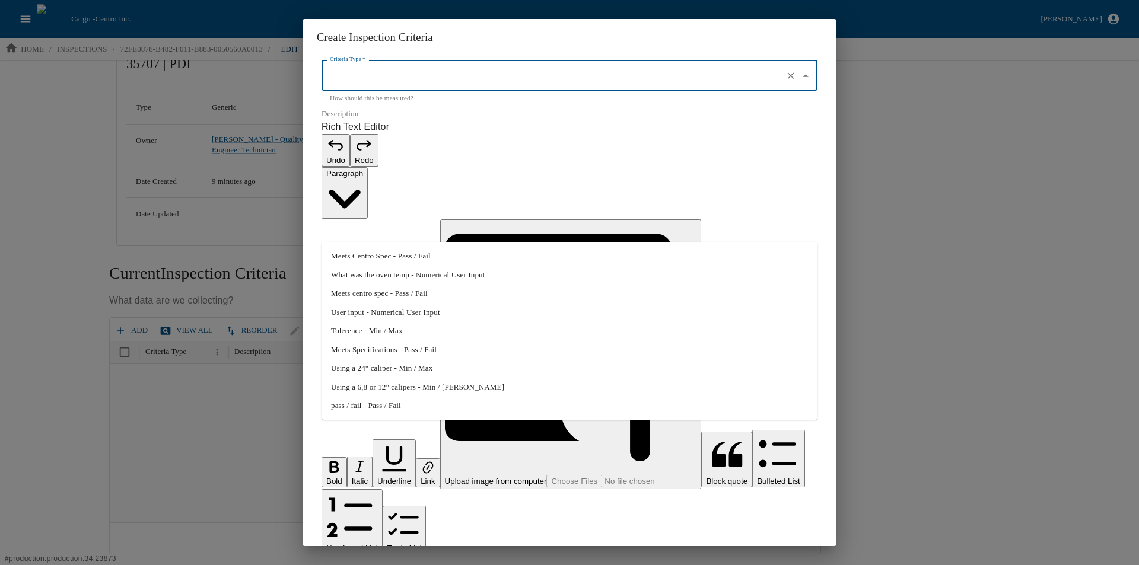
click at [395, 86] on input "Criteria Type   *" at bounding box center [553, 76] width 452 height 20
click at [361, 255] on li "Meets Centro Spec - Pass / Fail" at bounding box center [570, 256] width 496 height 19
type input "Meets Centro Spec - Pass / Fail"
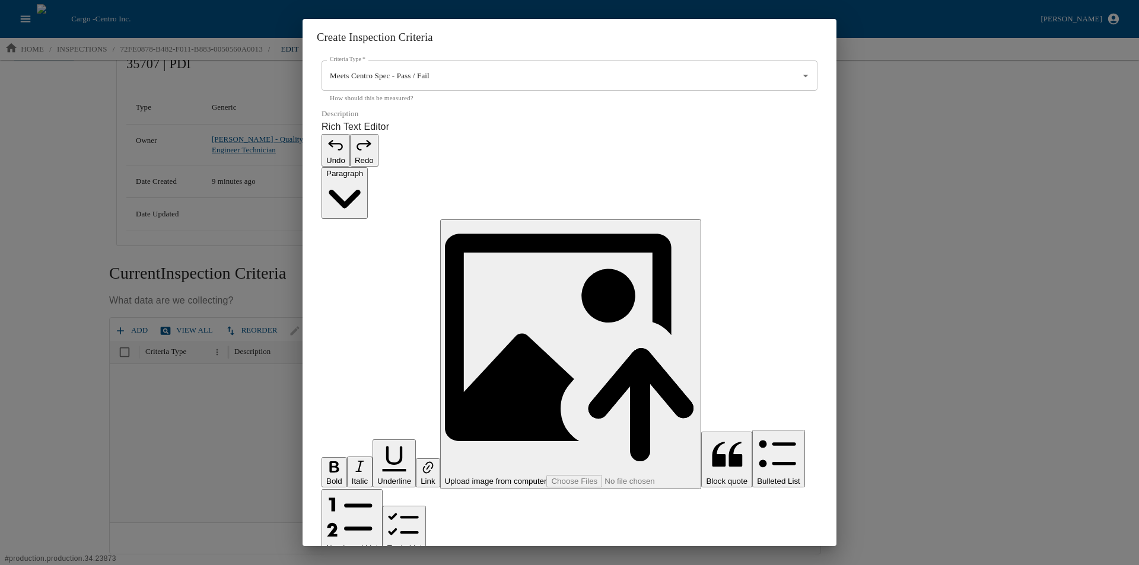
drag, startPoint x: 349, startPoint y: 311, endPoint x: 355, endPoint y: 311, distance: 6.0
click at [348, 565] on p "Rich Text Editor. Editing area: main. Press Alt+0 for help." at bounding box center [570, 572] width 496 height 14
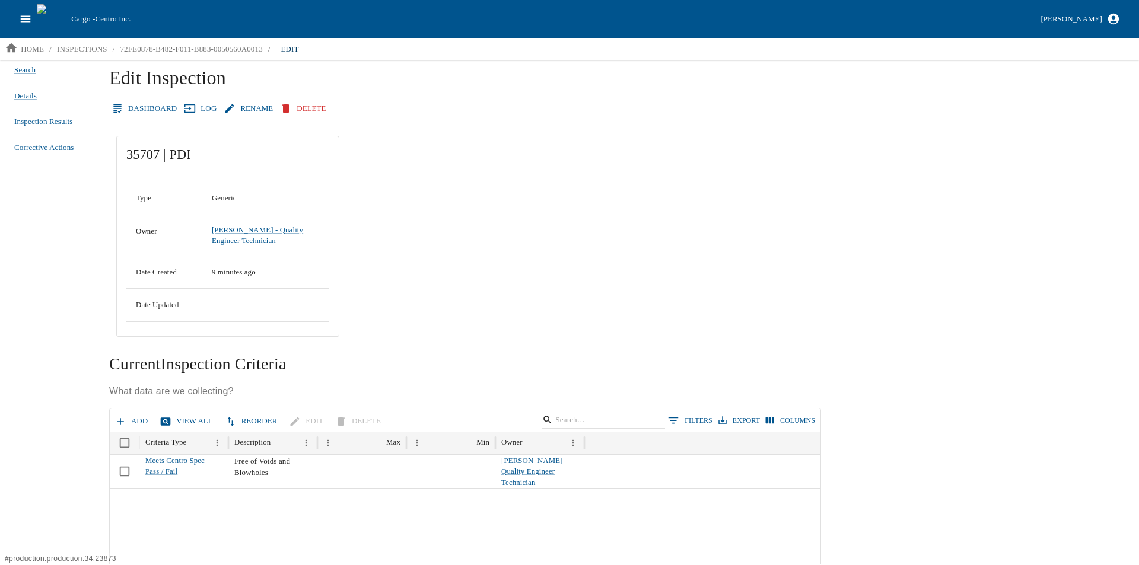
scroll to position [0, 0]
click at [139, 100] on h1 "Edit Inspection" at bounding box center [617, 85] width 1016 height 32
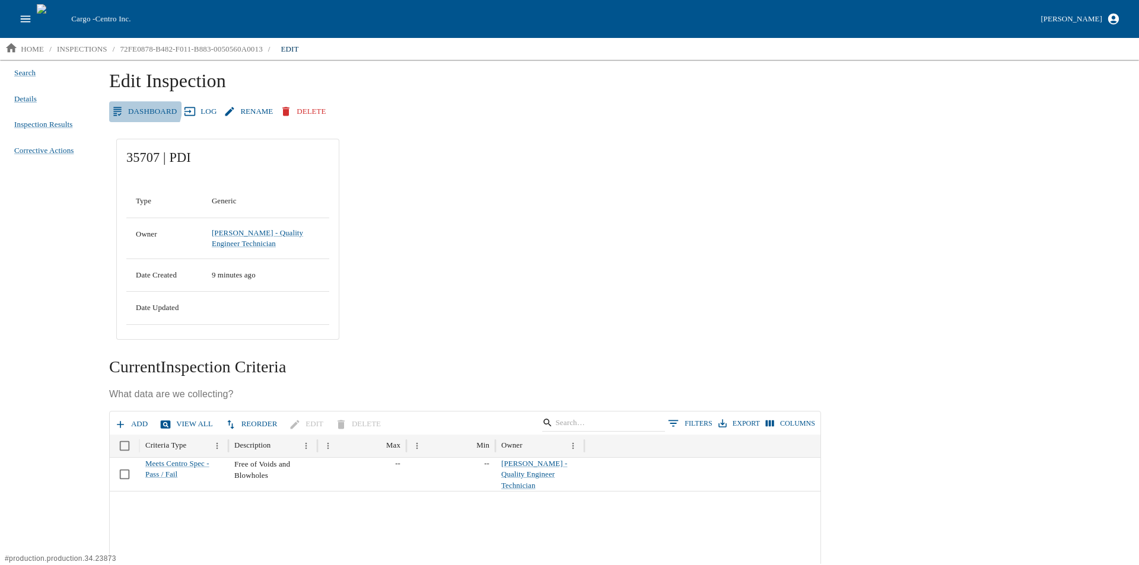
click at [132, 107] on link "Dashboard" at bounding box center [145, 111] width 72 height 21
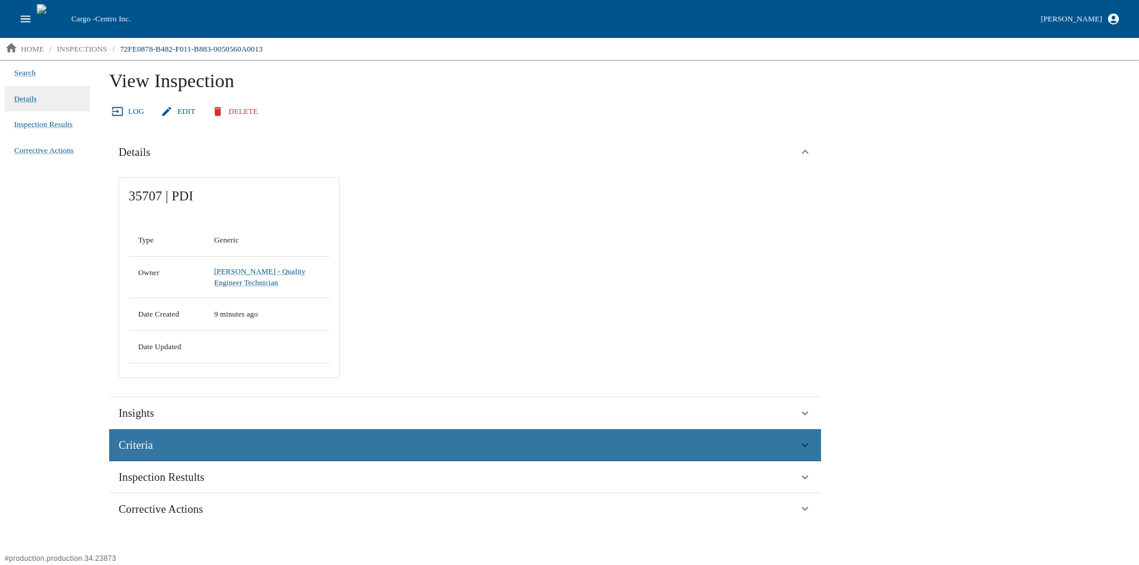
click at [139, 444] on span "Criteria" at bounding box center [136, 446] width 34 height 18
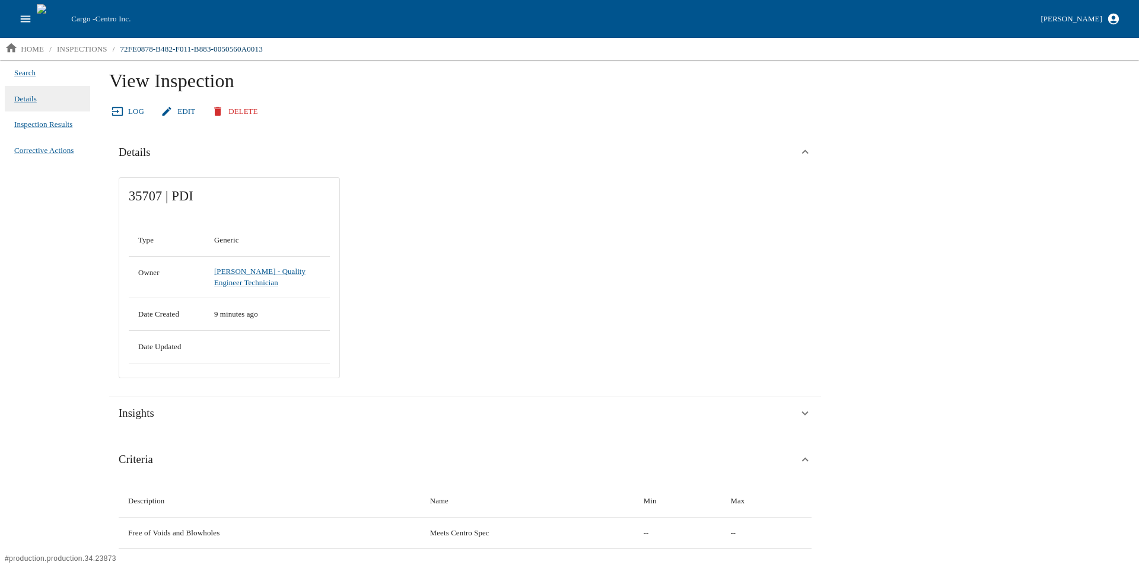
scroll to position [77, 0]
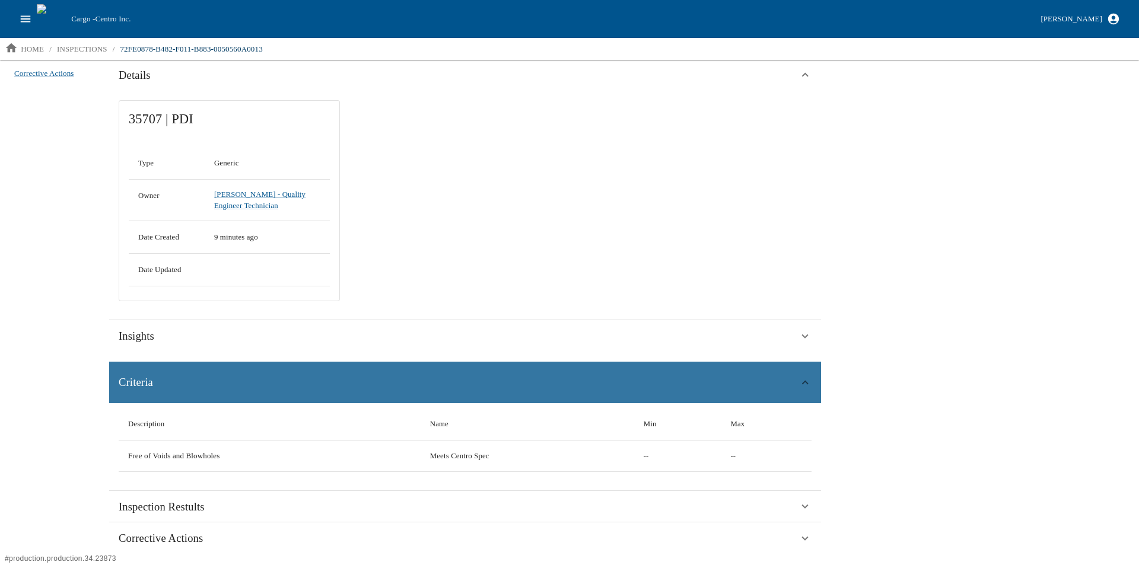
click at [141, 376] on span "Criteria" at bounding box center [136, 383] width 34 height 18
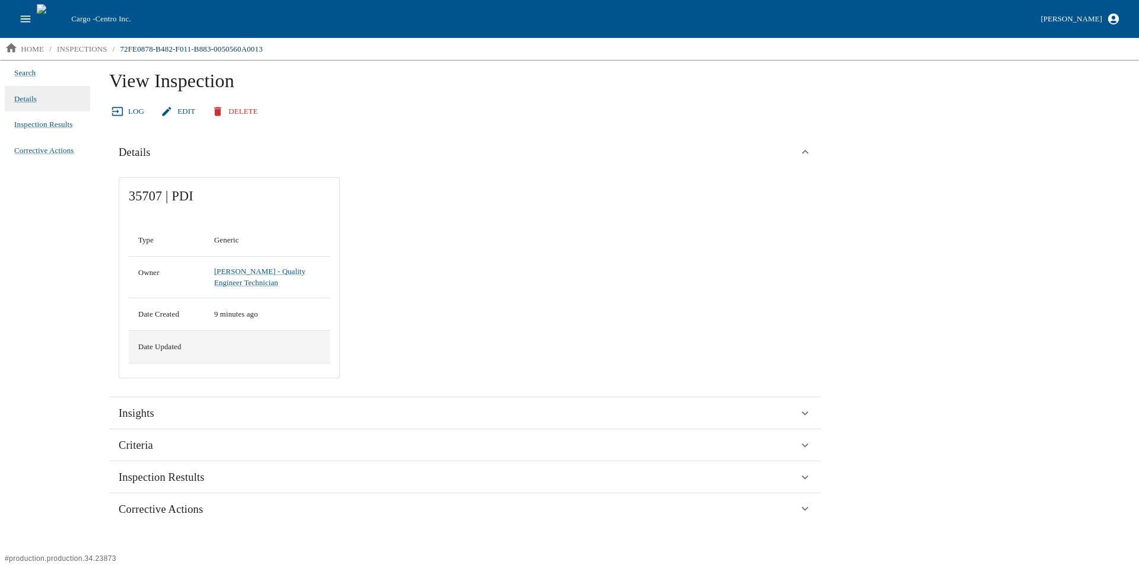
scroll to position [0, 0]
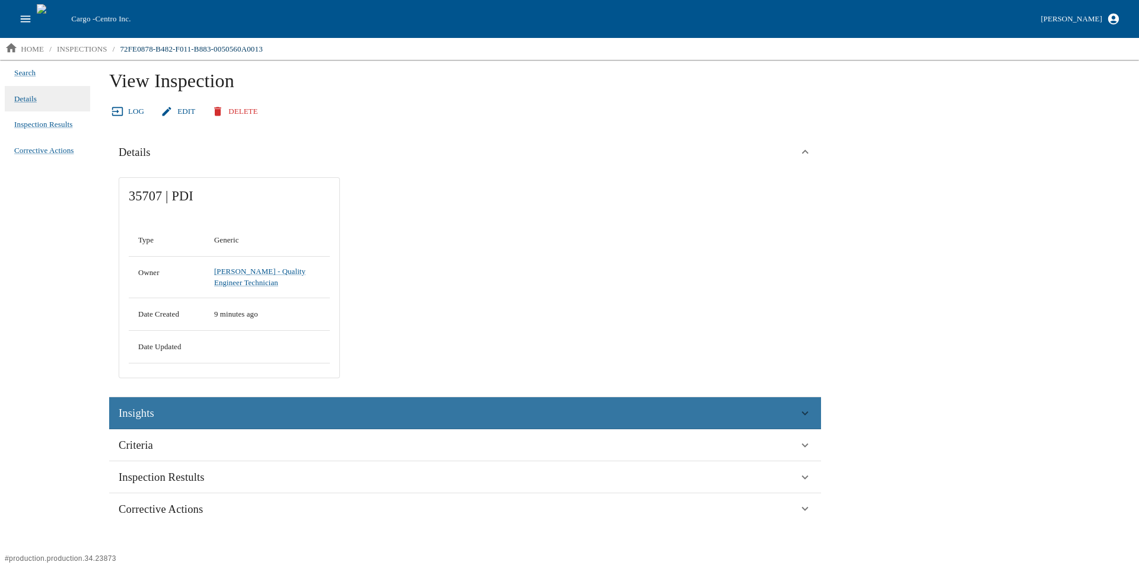
click at [139, 405] on span "Insights" at bounding box center [137, 414] width 36 height 18
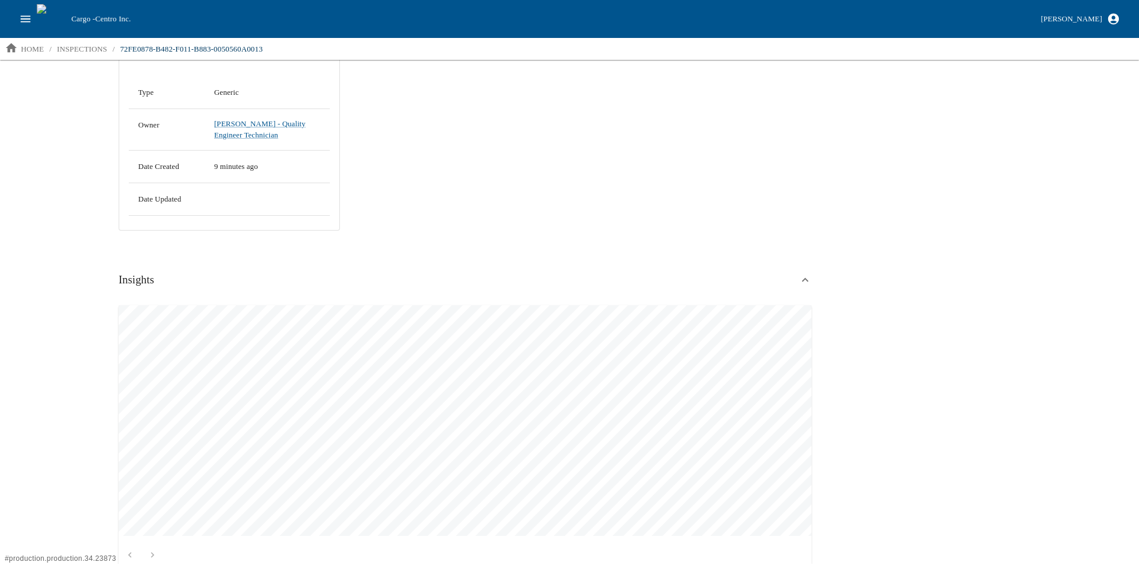
scroll to position [122, 0]
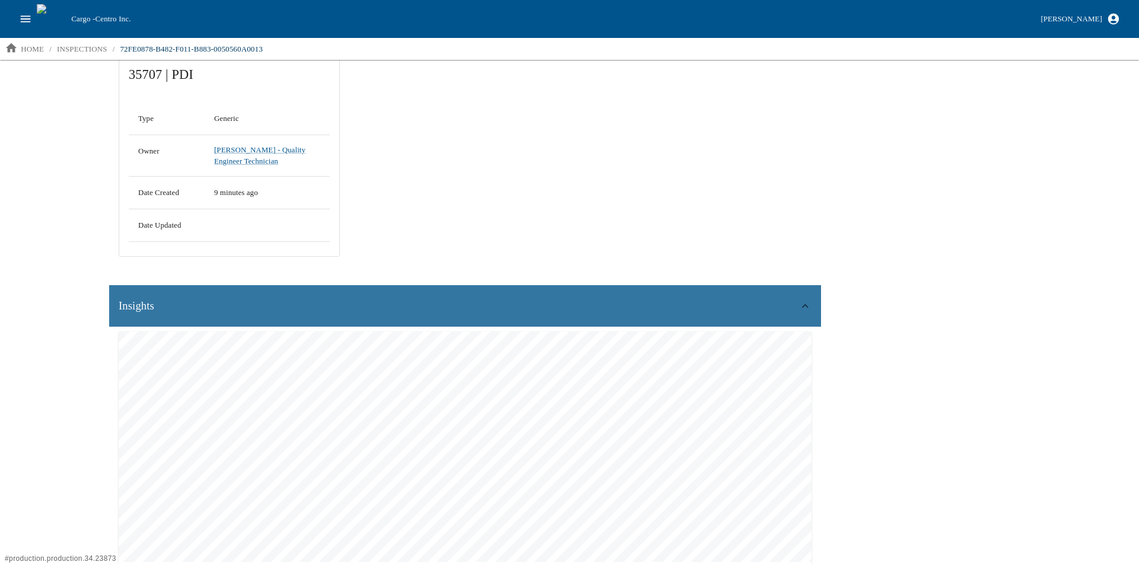
drag, startPoint x: 161, startPoint y: 304, endPoint x: 150, endPoint y: 313, distance: 14.4
click at [161, 304] on div "Insights" at bounding box center [459, 306] width 680 height 18
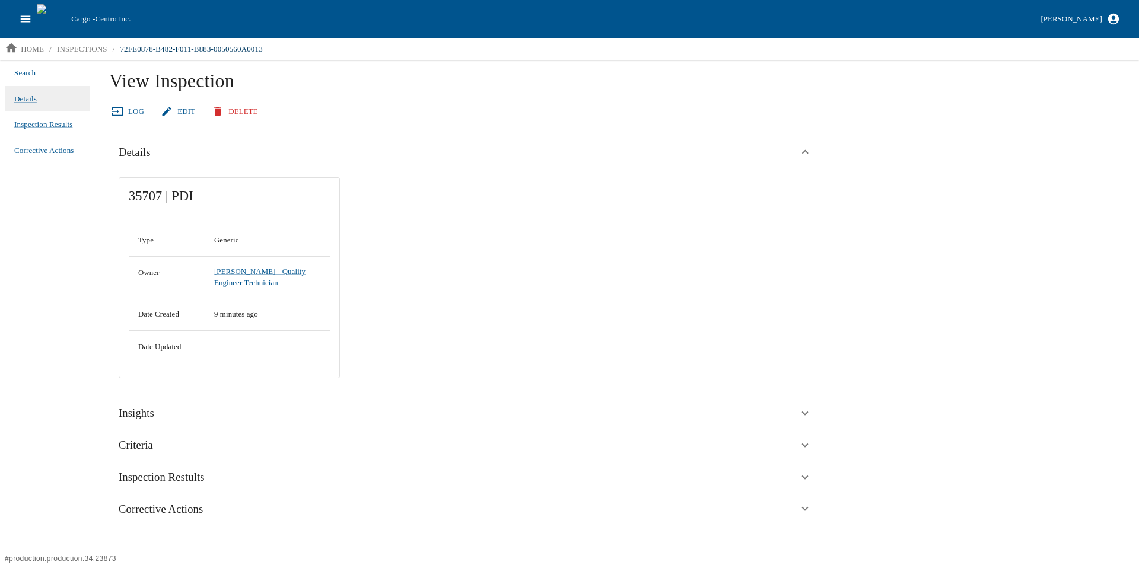
scroll to position [0, 0]
click at [120, 113] on icon at bounding box center [118, 112] width 12 height 12
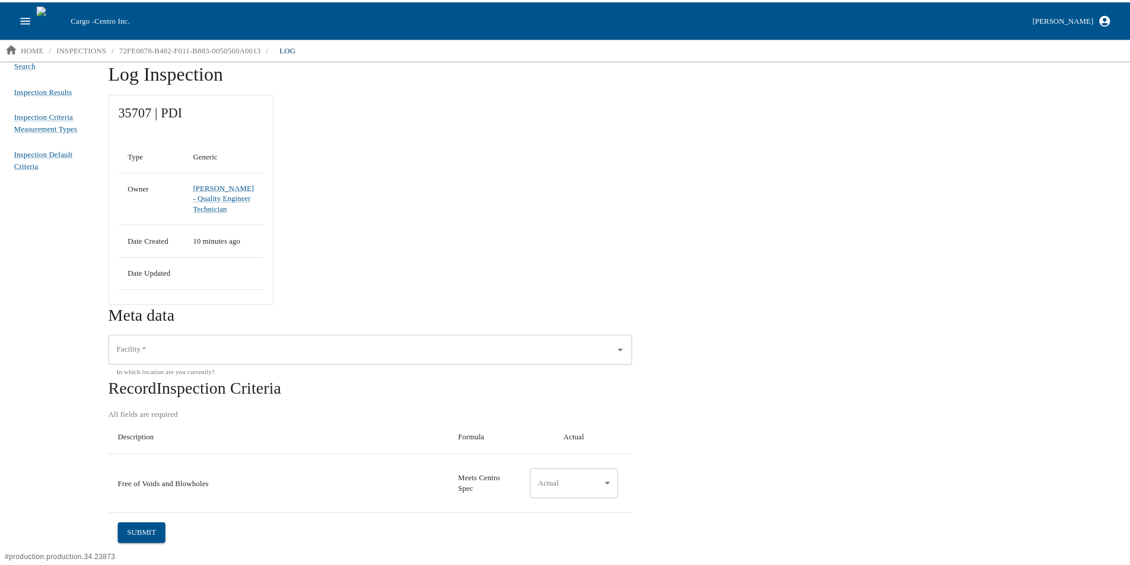
scroll to position [39, 0]
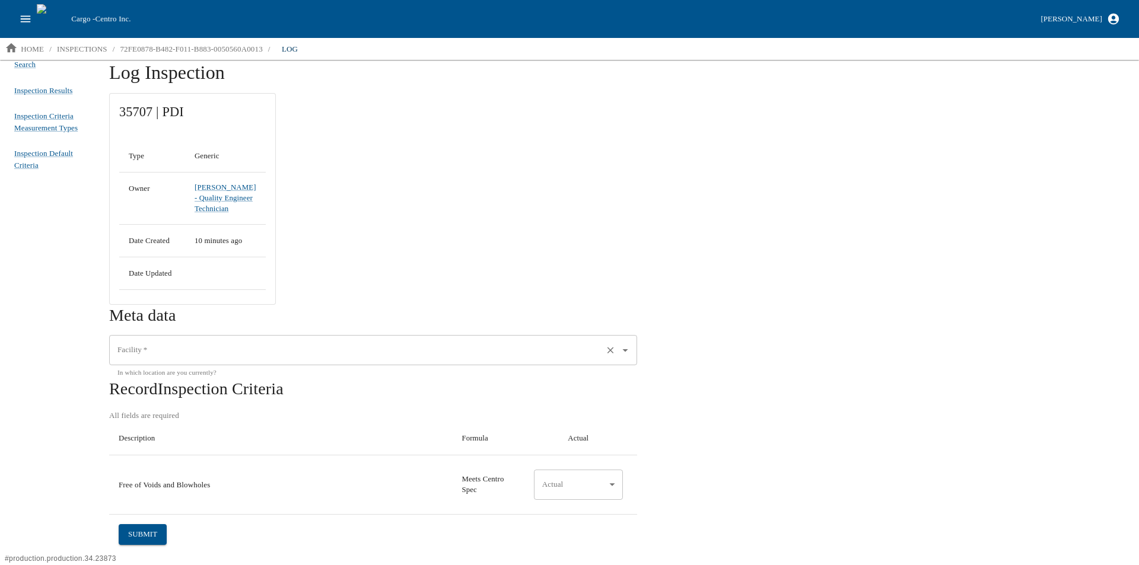
click at [204, 341] on input "Facility   *" at bounding box center [356, 351] width 484 height 20
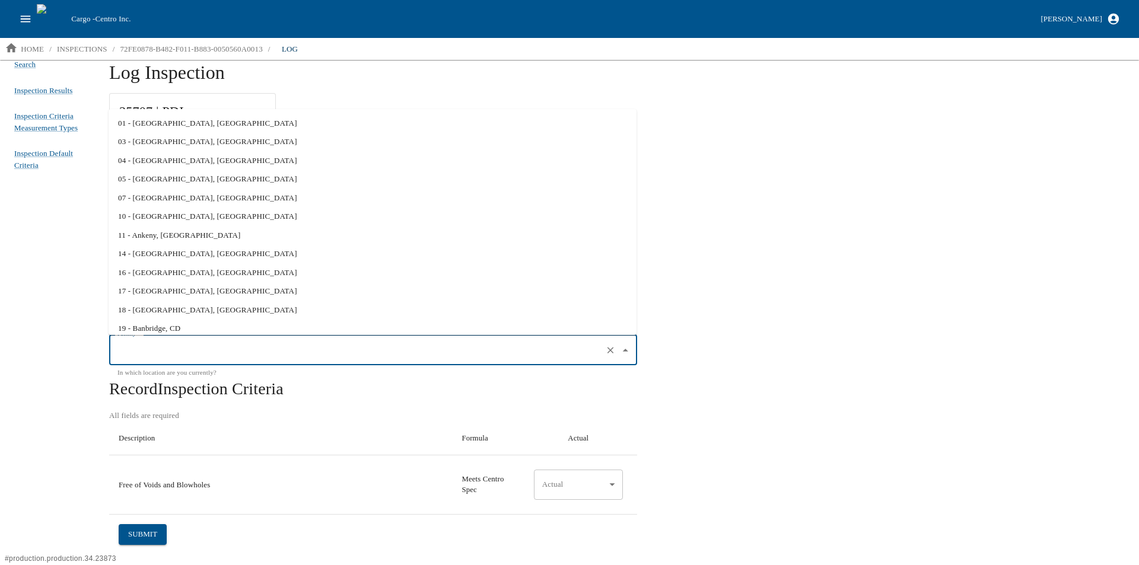
click at [170, 118] on li "01 - [GEOGRAPHIC_DATA], [GEOGRAPHIC_DATA]" at bounding box center [373, 123] width 528 height 19
type input "01 - [GEOGRAPHIC_DATA], [GEOGRAPHIC_DATA]"
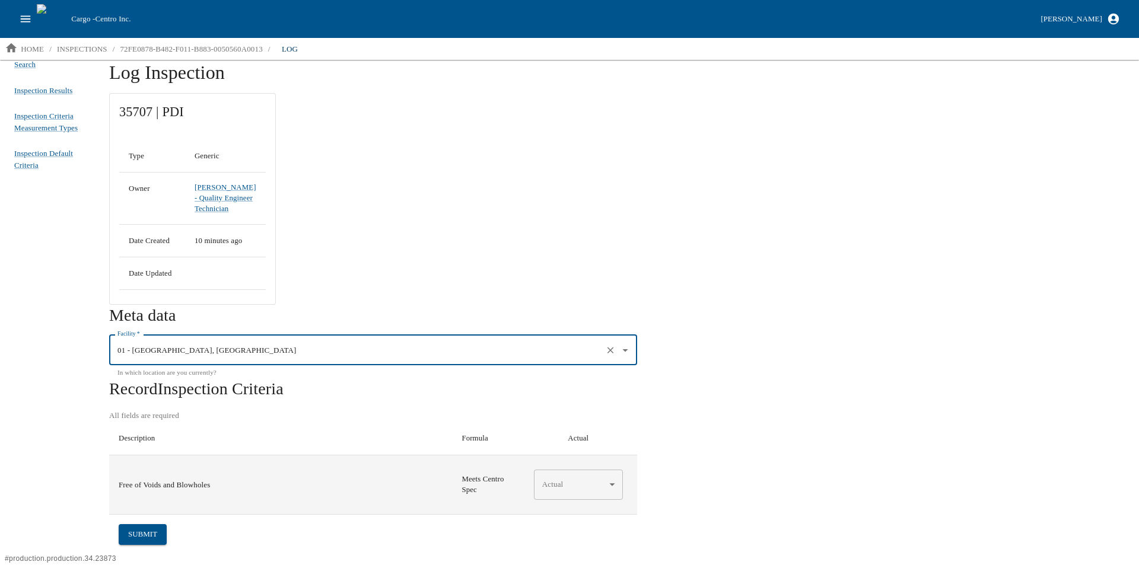
click at [594, 481] on body "Cargo - Centro Inc. Aaron Jacobs home / inspections / 72FE0878-B482-F011-B883-0…" at bounding box center [569, 282] width 1139 height 564
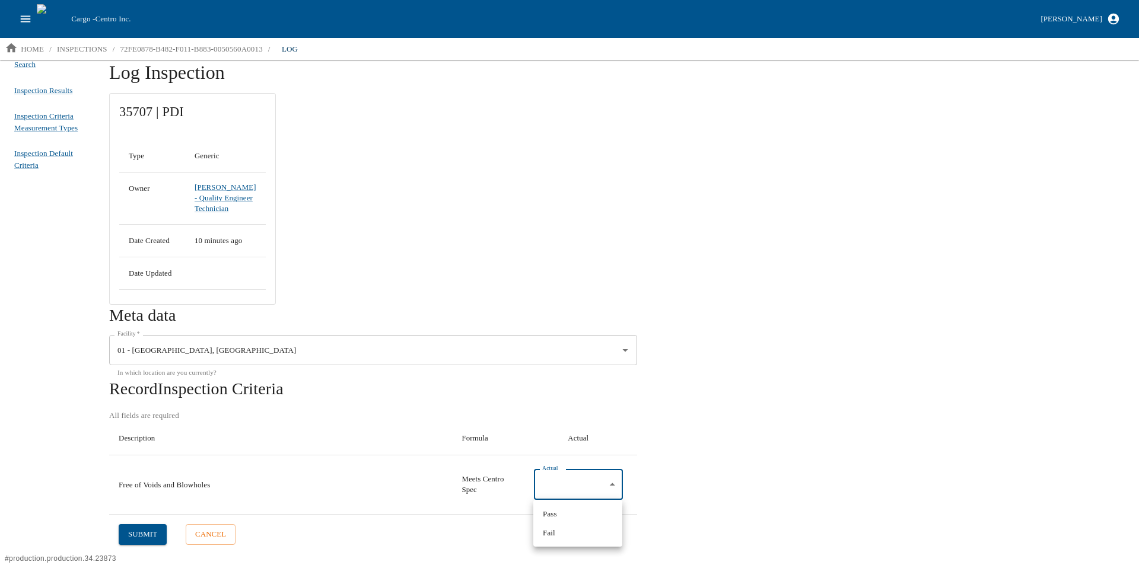
click at [565, 513] on li "Pass" at bounding box center [577, 514] width 89 height 19
type input "*"
click at [142, 533] on button "submit" at bounding box center [143, 534] width 48 height 21
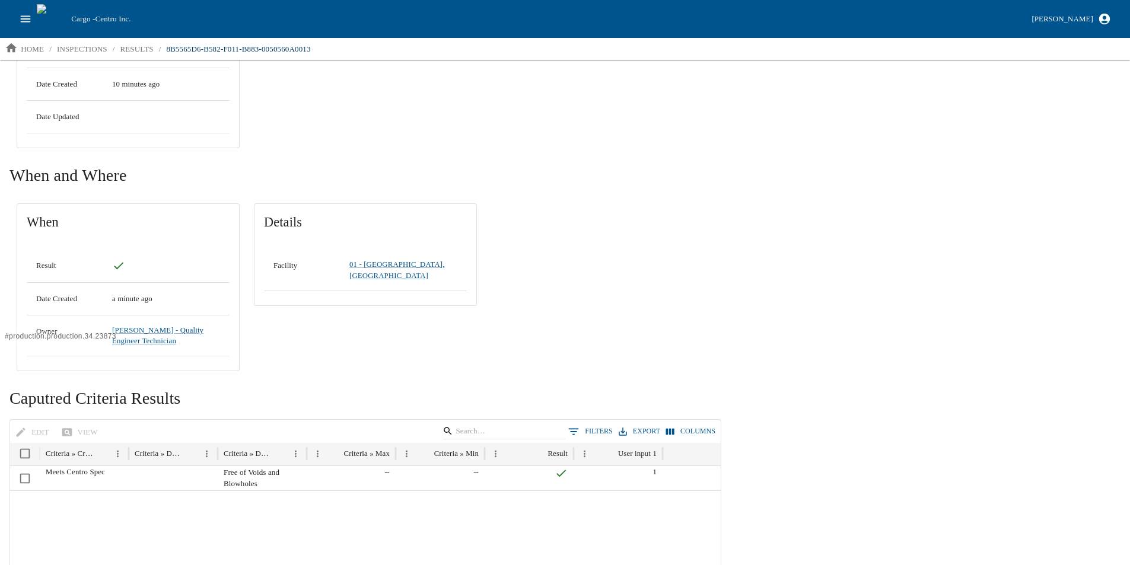
scroll to position [297, 0]
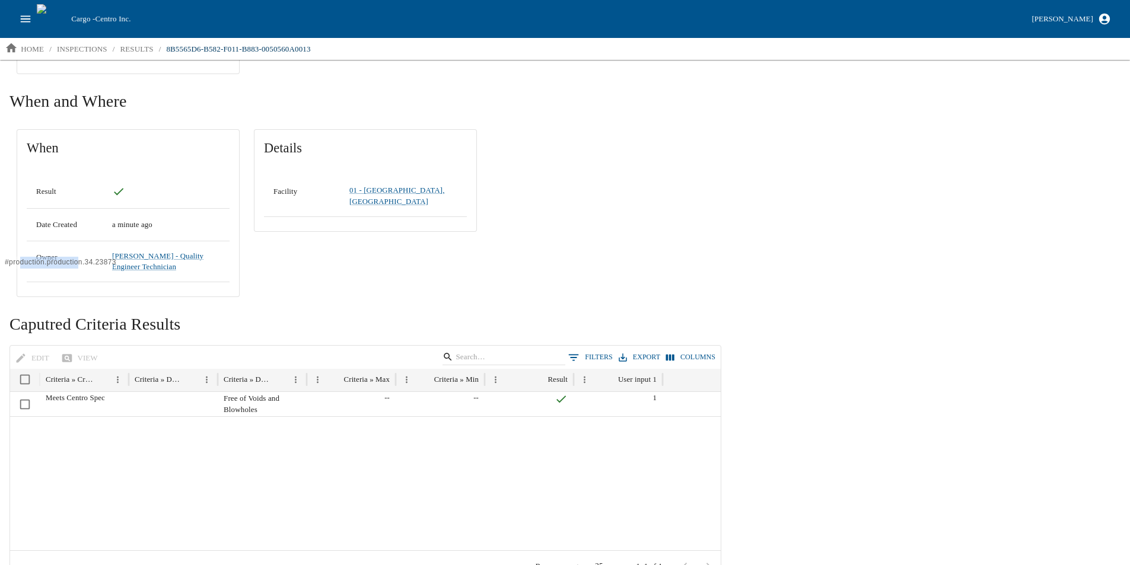
drag, startPoint x: 80, startPoint y: 265, endPoint x: 279, endPoint y: 271, distance: 199.4
click at [19, 268] on p "# production.production.34.23873" at bounding box center [58, 263] width 116 height 12
click at [641, 271] on div "When Result Date Created a minute ago Owner Aaron Jacobs - Quality Engineer Tec…" at bounding box center [365, 213] width 712 height 183
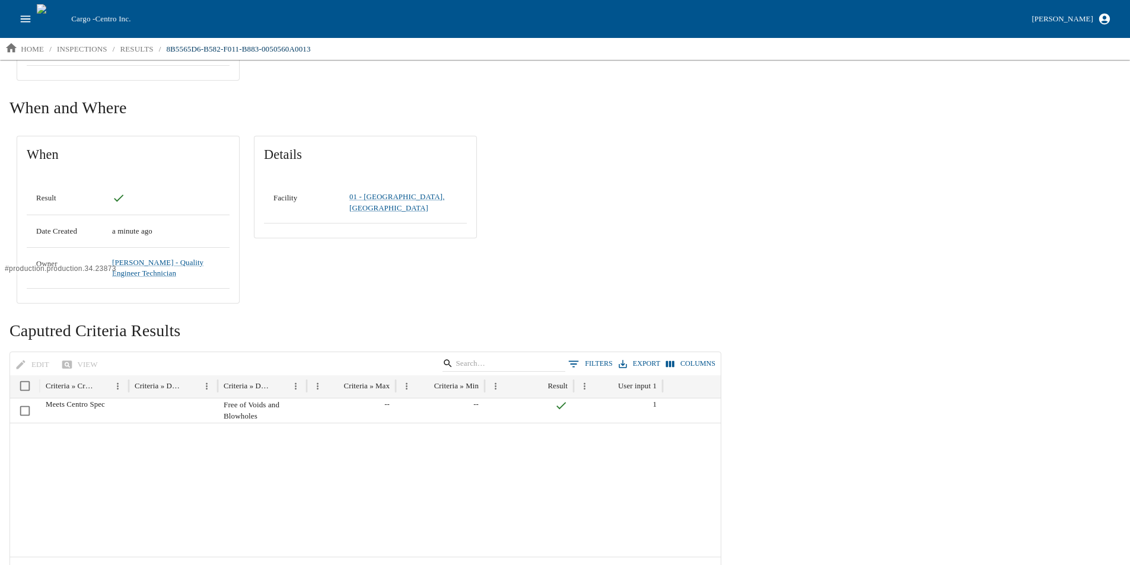
scroll to position [237, 0]
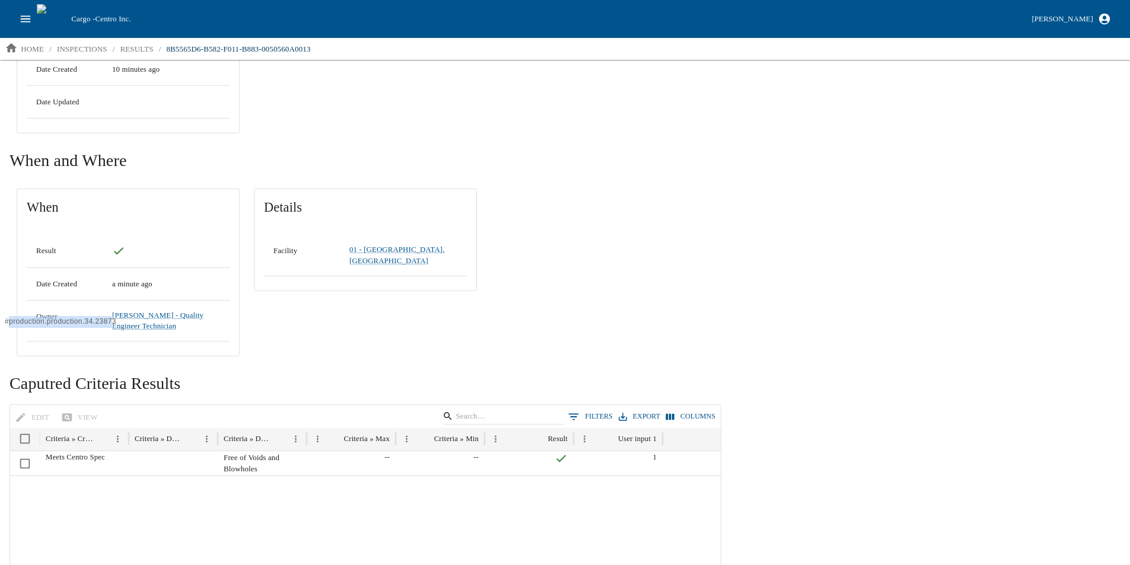
drag, startPoint x: 9, startPoint y: 320, endPoint x: 113, endPoint y: 318, distance: 103.8
click at [113, 318] on p "# production.production.34.23873" at bounding box center [58, 322] width 116 height 12
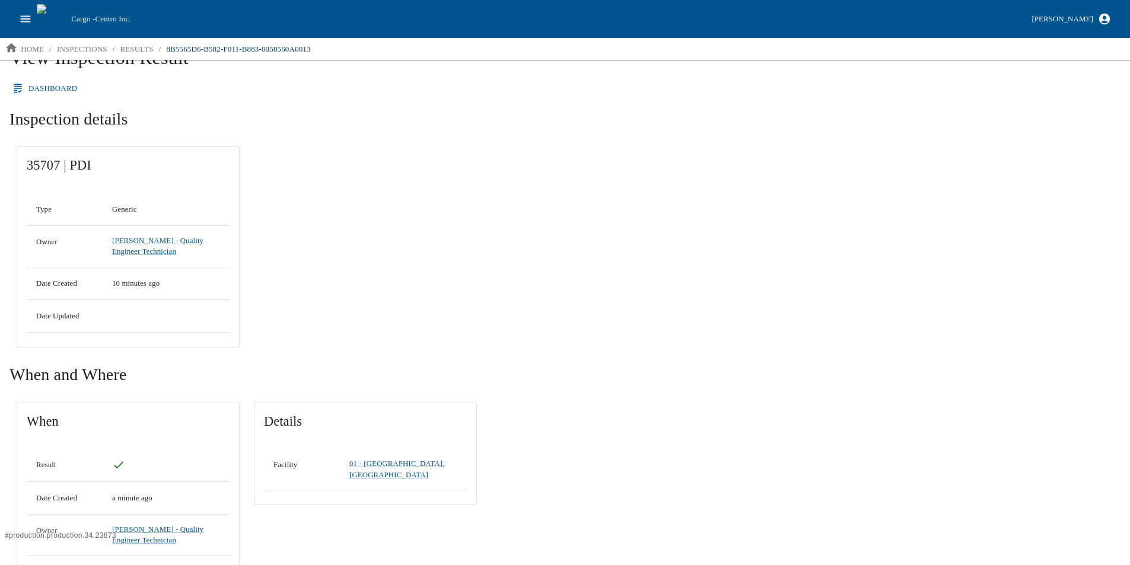
scroll to position [0, 0]
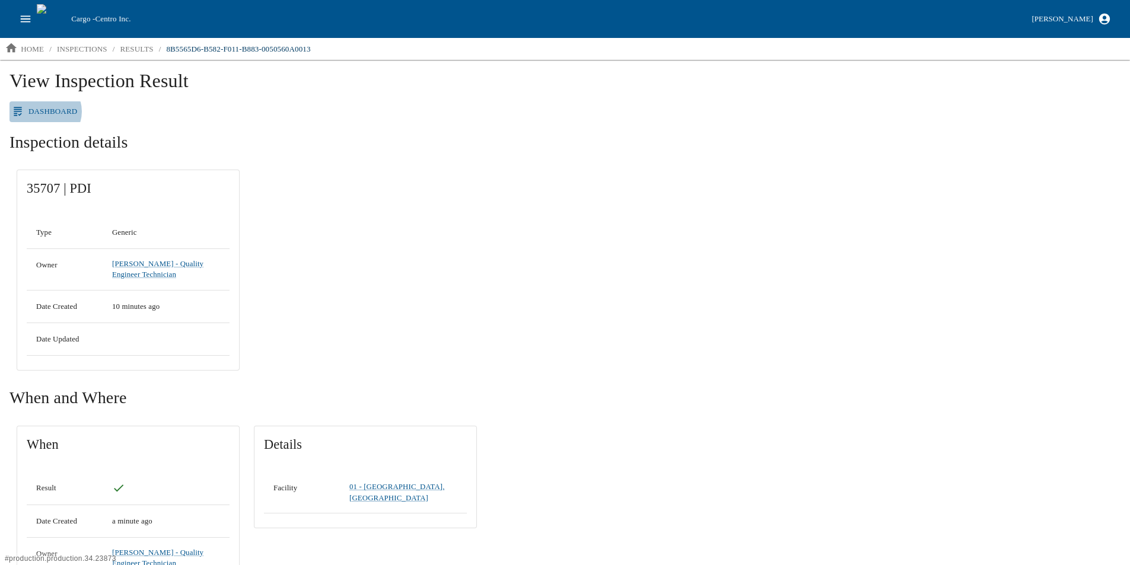
click at [44, 112] on link "Dashboard" at bounding box center [45, 111] width 72 height 21
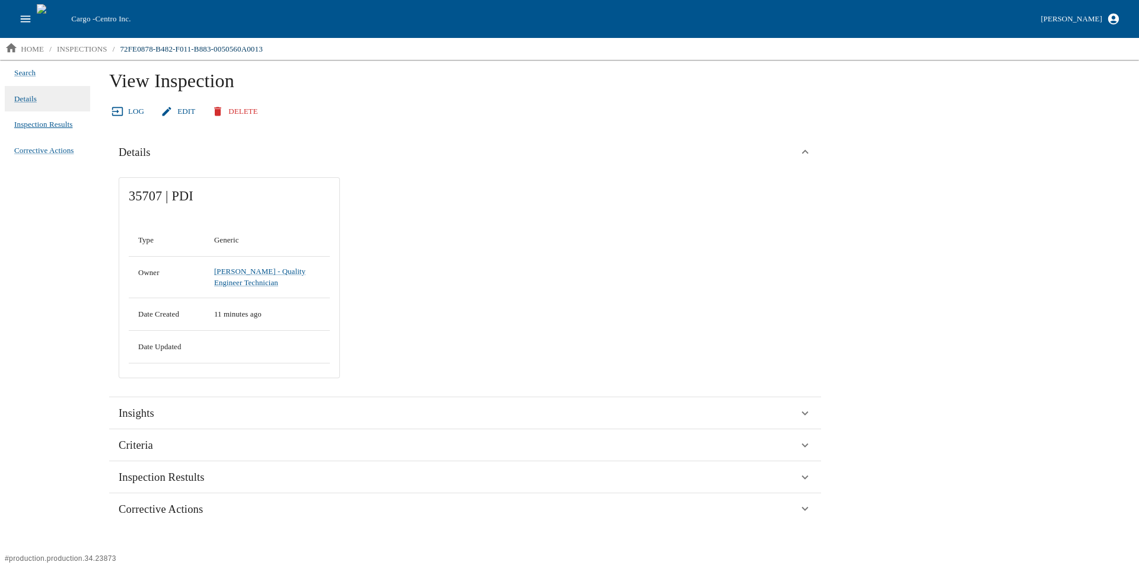
click at [39, 122] on span "Inspection Results" at bounding box center [43, 125] width 58 height 12
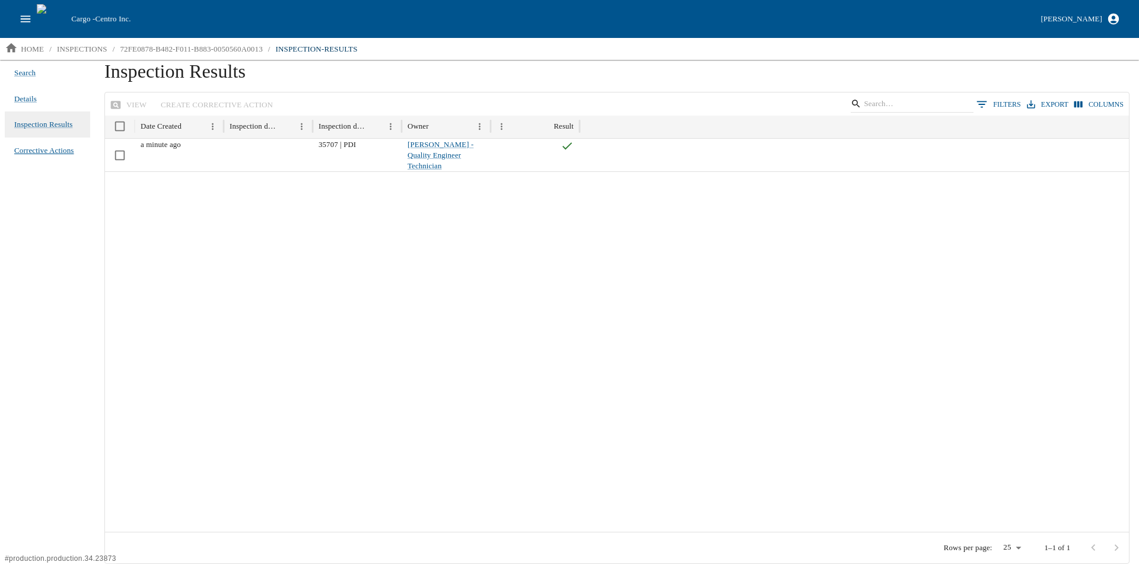
click at [36, 152] on span "Corrective Actions" at bounding box center [44, 151] width 60 height 12
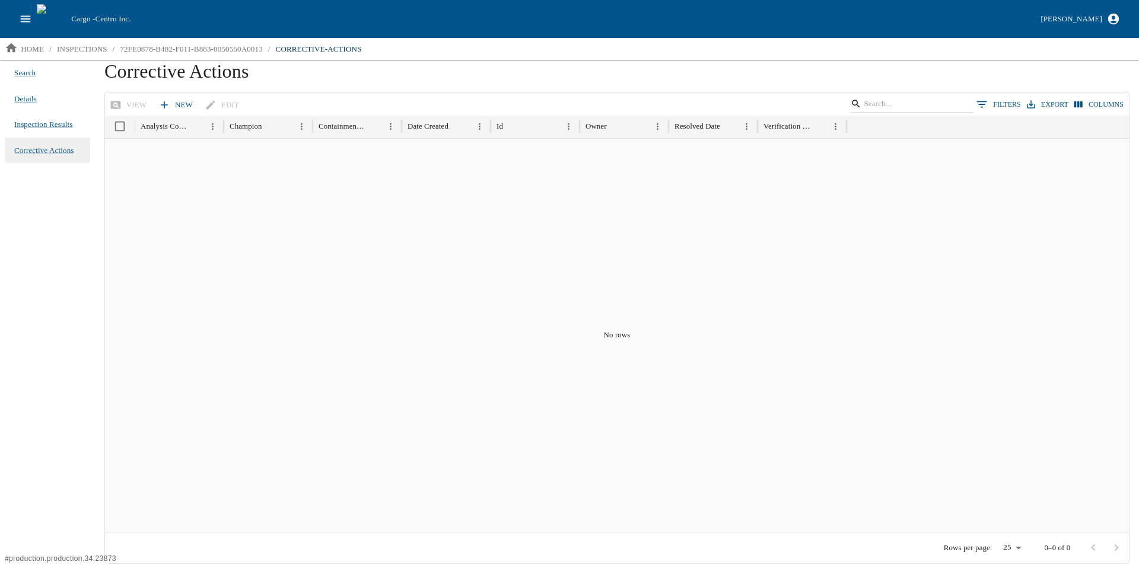
click at [171, 100] on link "New" at bounding box center [177, 105] width 42 height 21
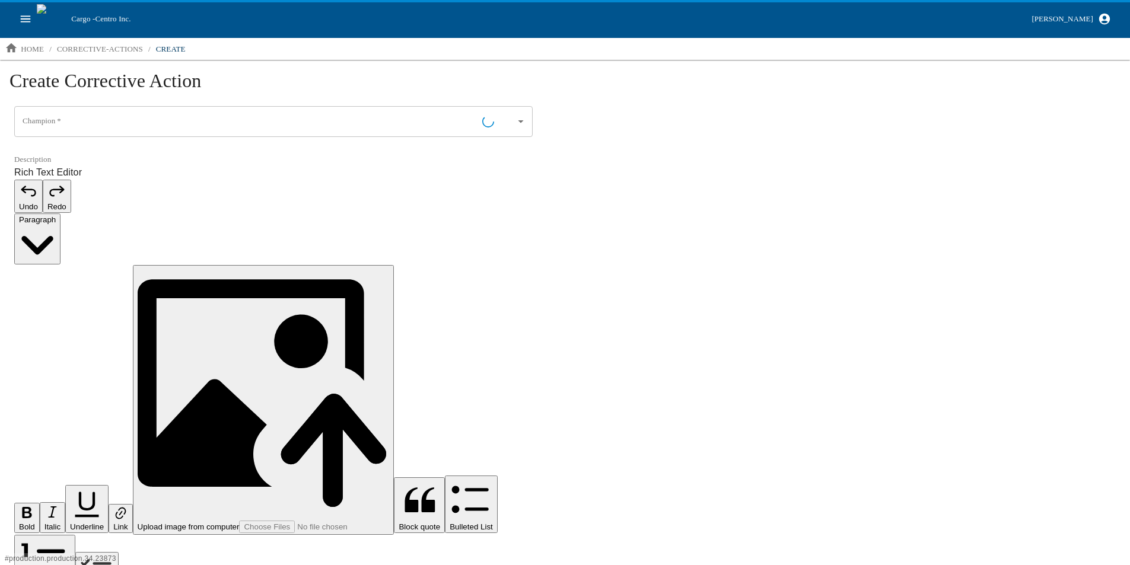
type input "[PERSON_NAME] - Quality Engineer Technician"
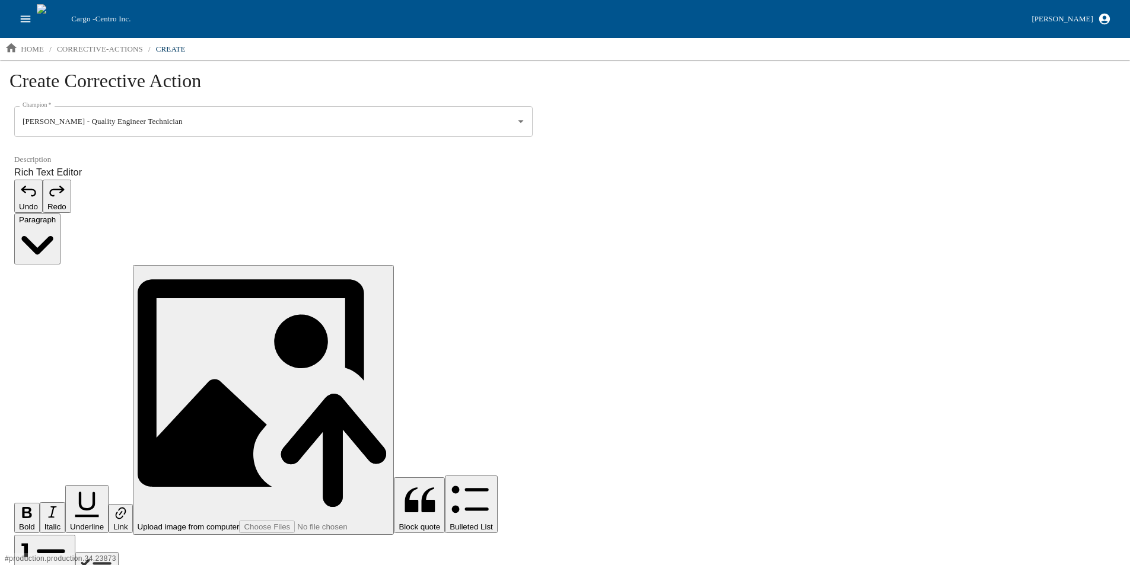
click at [540, 293] on div "**********" at bounding box center [565, 561] width 1130 height 1003
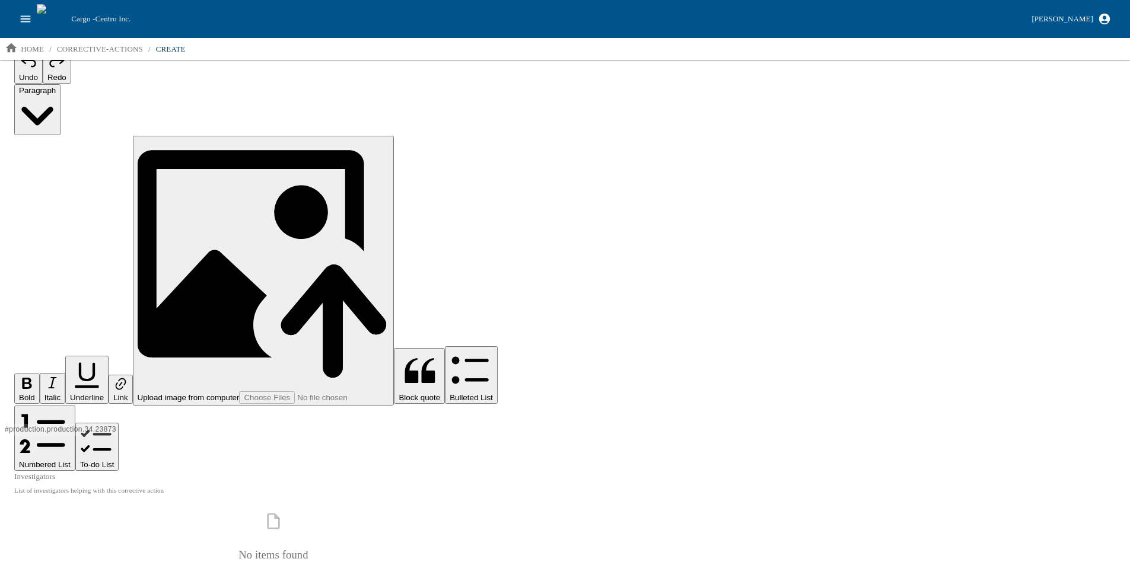
scroll to position [130, 0]
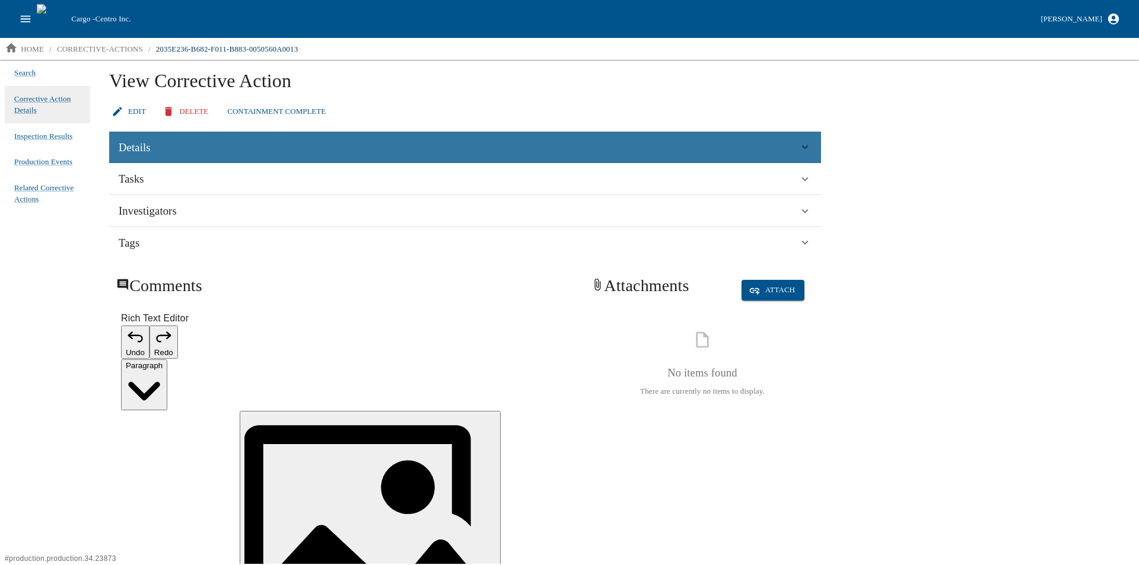
click at [157, 148] on div "Details" at bounding box center [459, 148] width 680 height 18
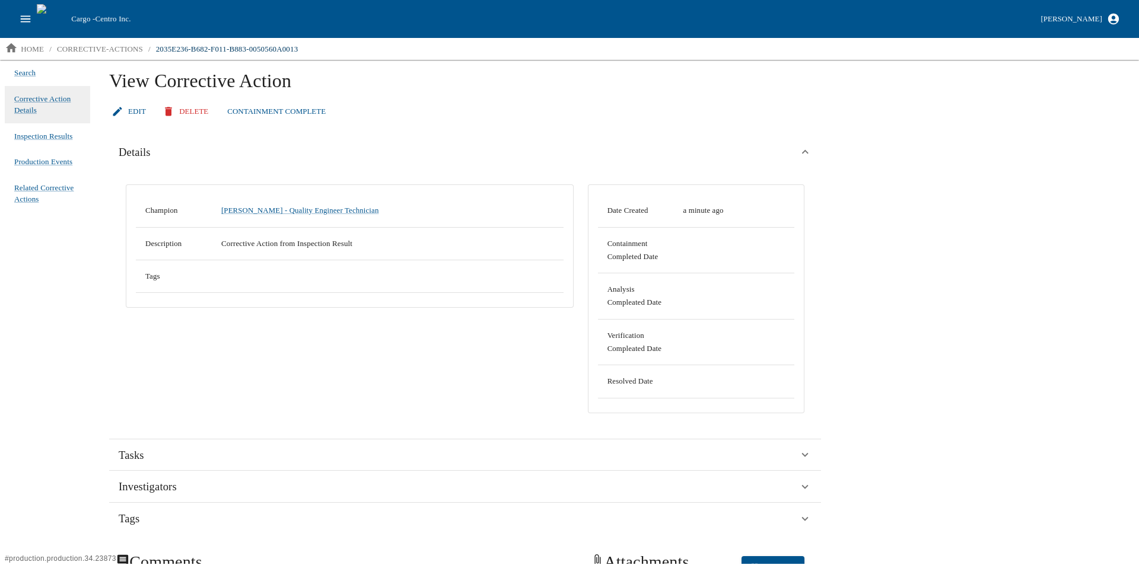
click at [21, 14] on icon "open drawer" at bounding box center [25, 18] width 13 height 13
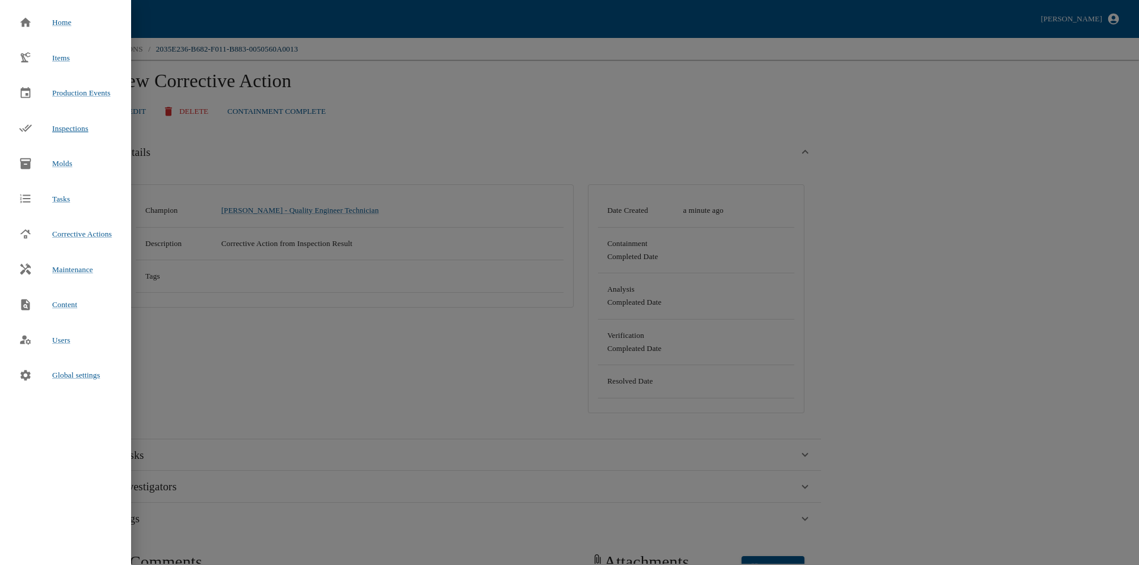
click at [66, 129] on span "Inspections" at bounding box center [70, 128] width 36 height 9
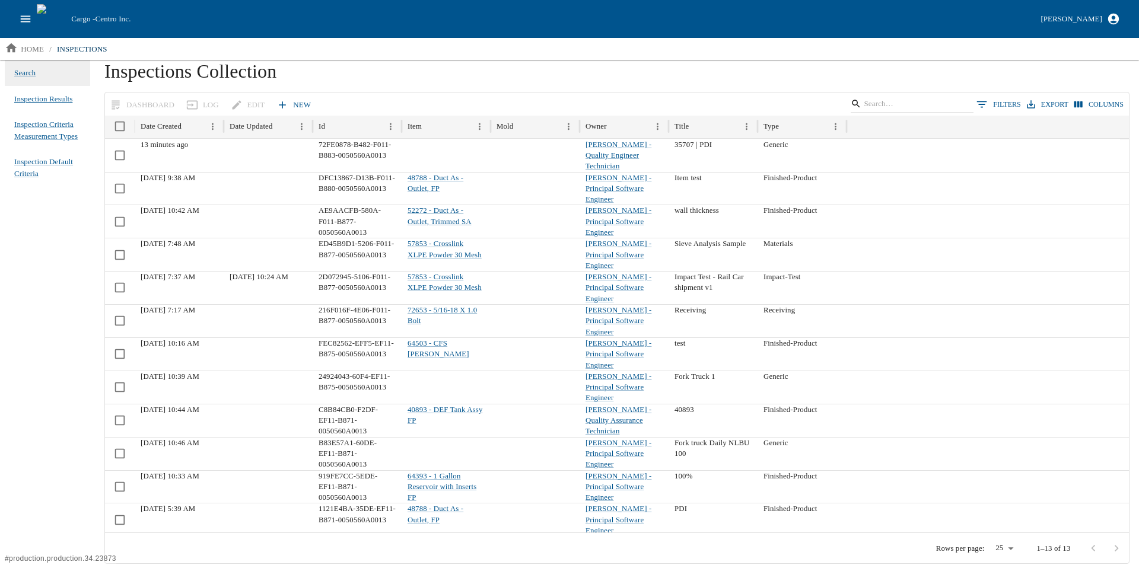
click at [42, 96] on span "Inspection Results" at bounding box center [43, 99] width 58 height 12
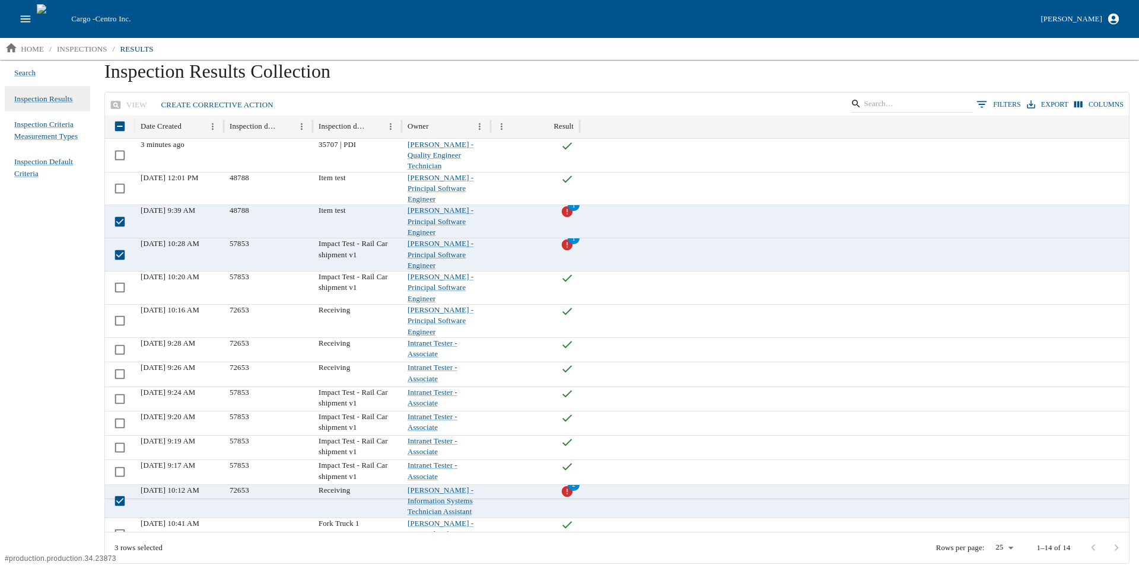
click at [205, 101] on link "Create Corrective Action" at bounding box center [218, 105] width 122 height 21
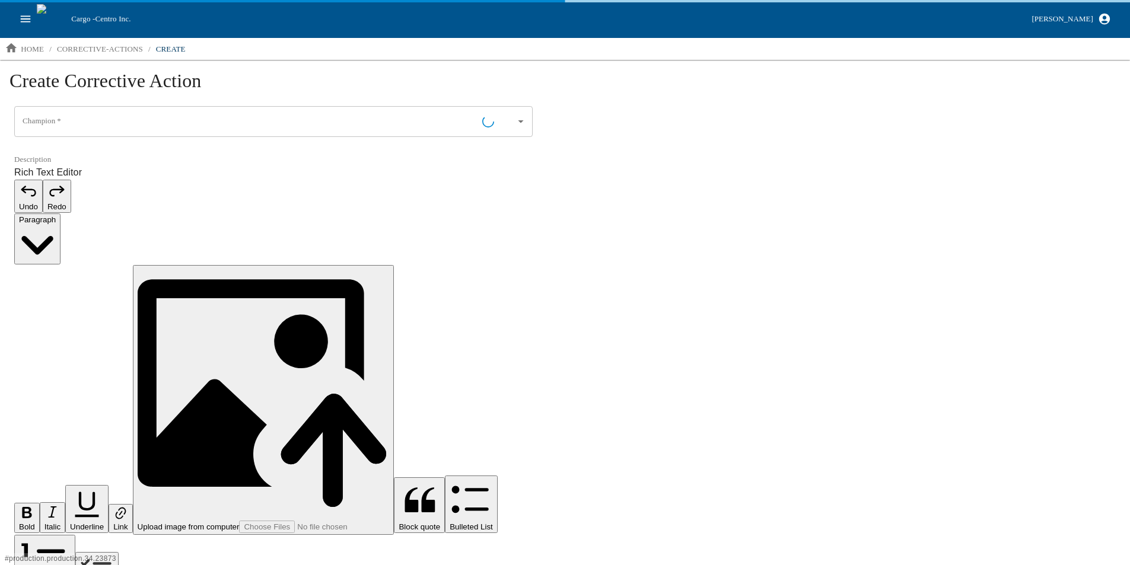
type input "[PERSON_NAME] - Quality Engineer Technician"
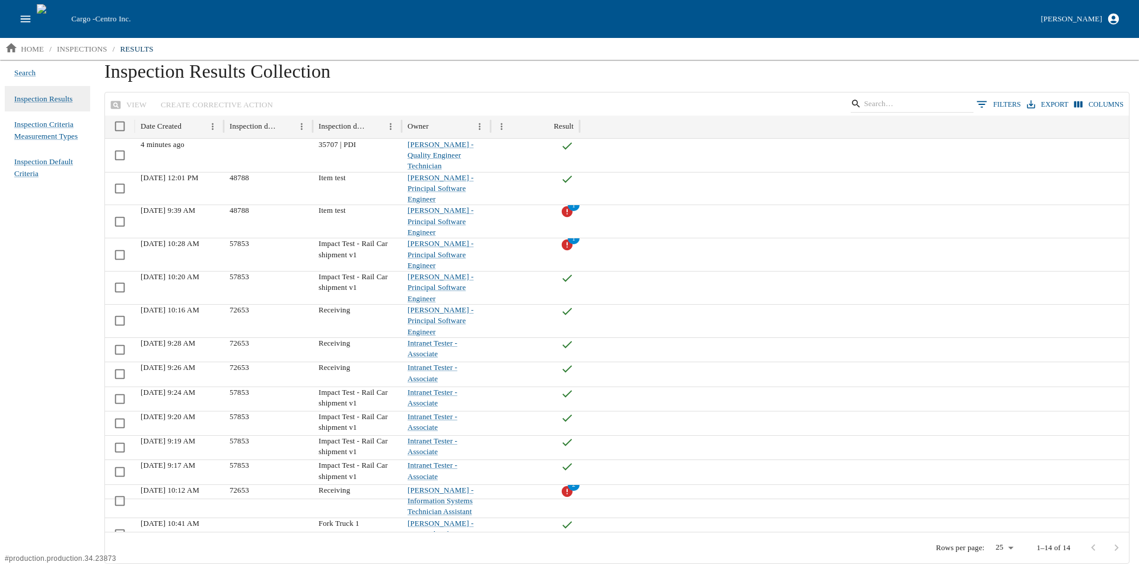
click at [185, 103] on div "View Create Corrective Action 0 Filters Export Columns" at bounding box center [617, 104] width 1024 height 23
click at [83, 41] on link "inspections" at bounding box center [82, 49] width 60 height 19
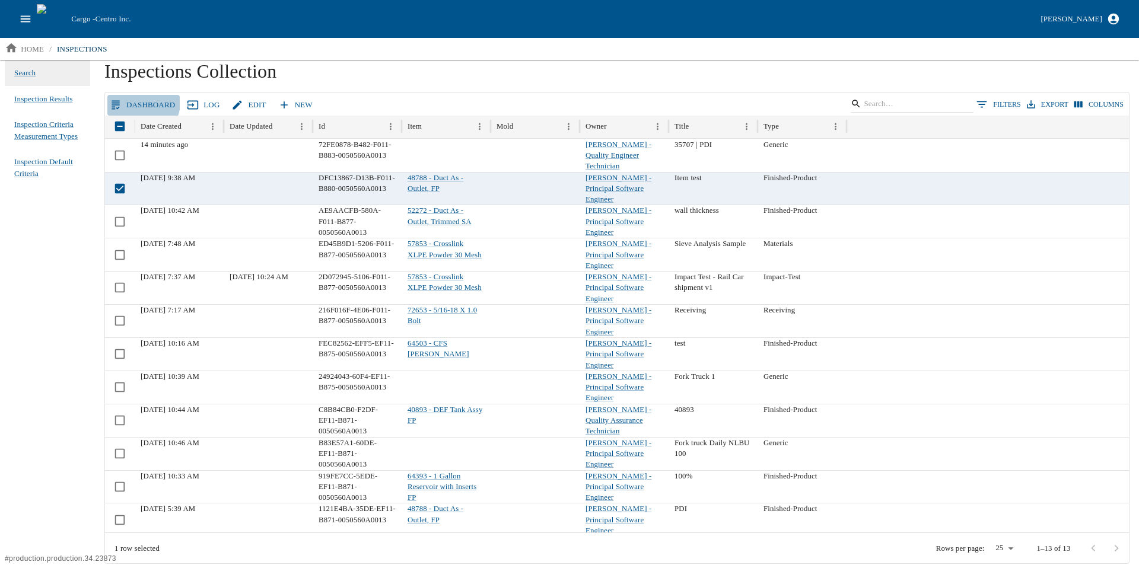
click at [142, 103] on link "Dashboard" at bounding box center [143, 105] width 72 height 21
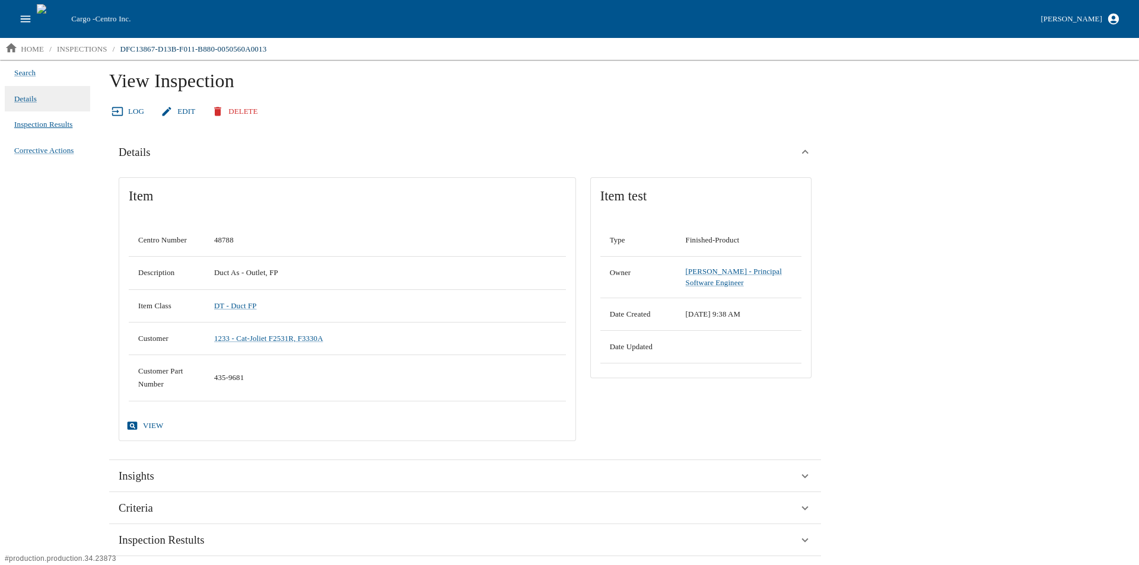
click at [33, 121] on span "Inspection Results" at bounding box center [43, 125] width 58 height 12
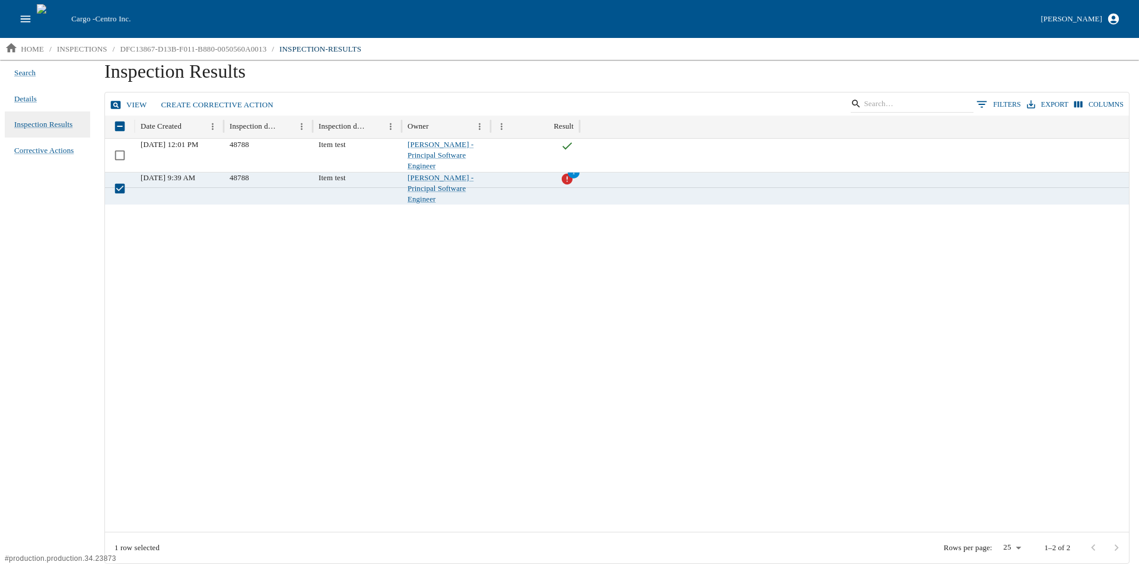
click at [200, 100] on link "Create Corrective Action" at bounding box center [218, 105] width 122 height 21
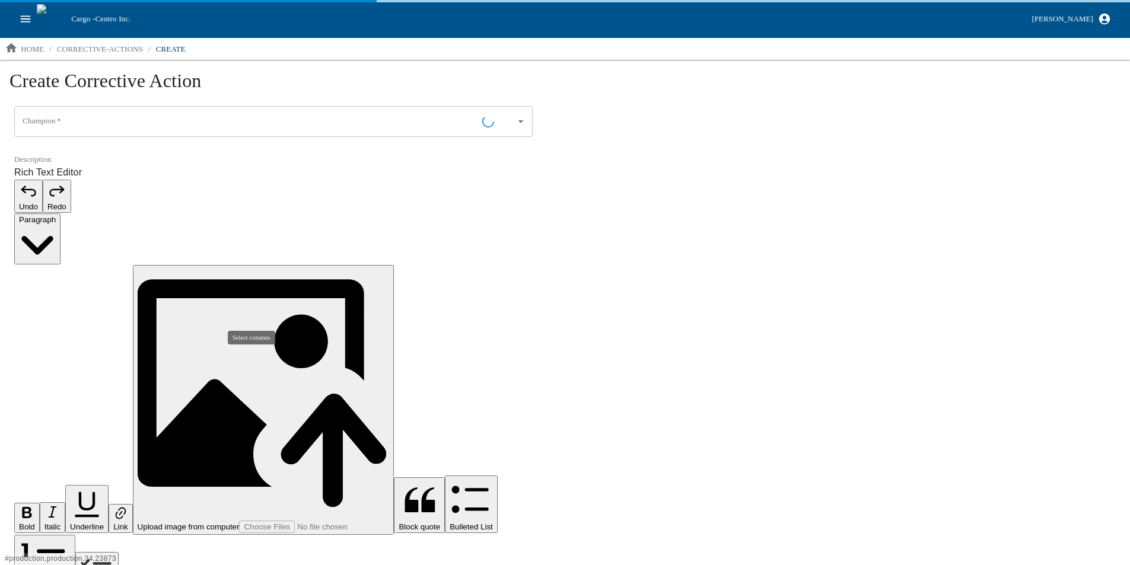
type input "[PERSON_NAME] - Quality Engineer Technician"
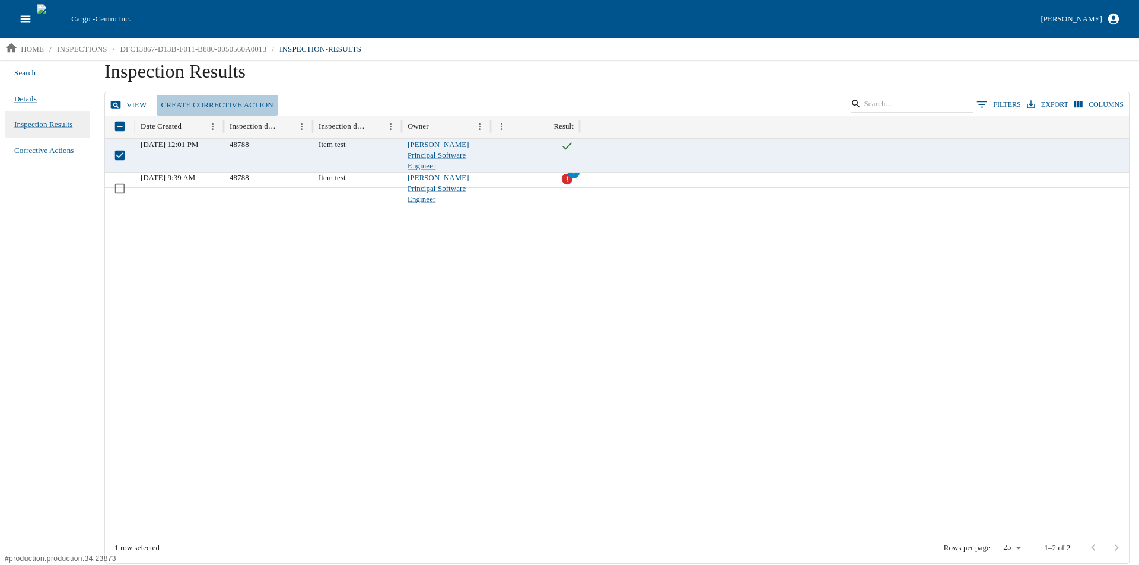
click at [222, 107] on link "Create Corrective Action" at bounding box center [218, 105] width 122 height 21
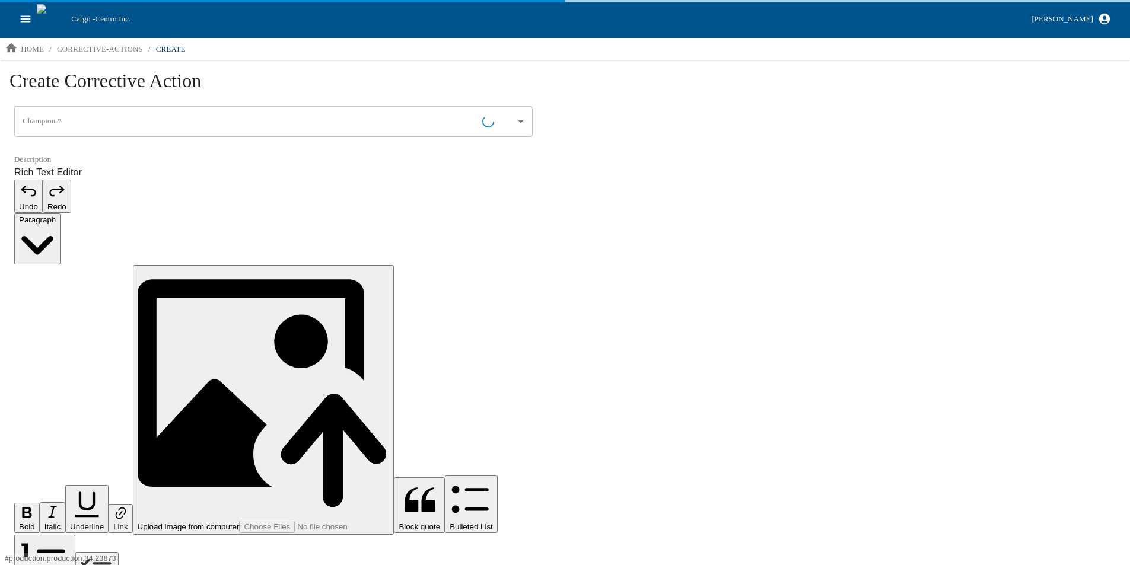
type input "[PERSON_NAME] - Quality Engineer Technician"
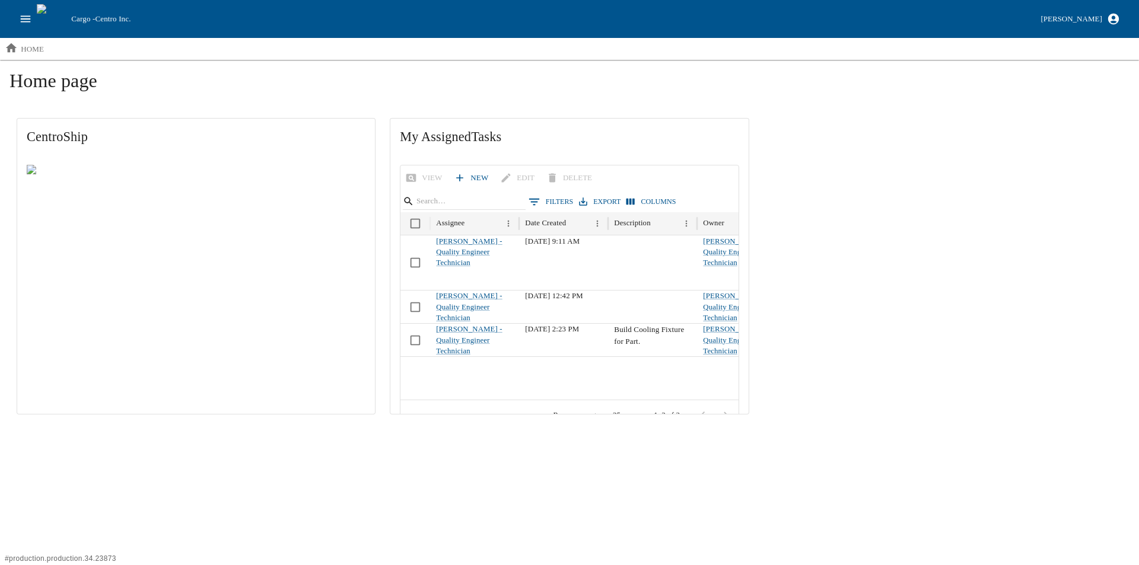
click at [20, 12] on icon "open drawer" at bounding box center [25, 18] width 13 height 13
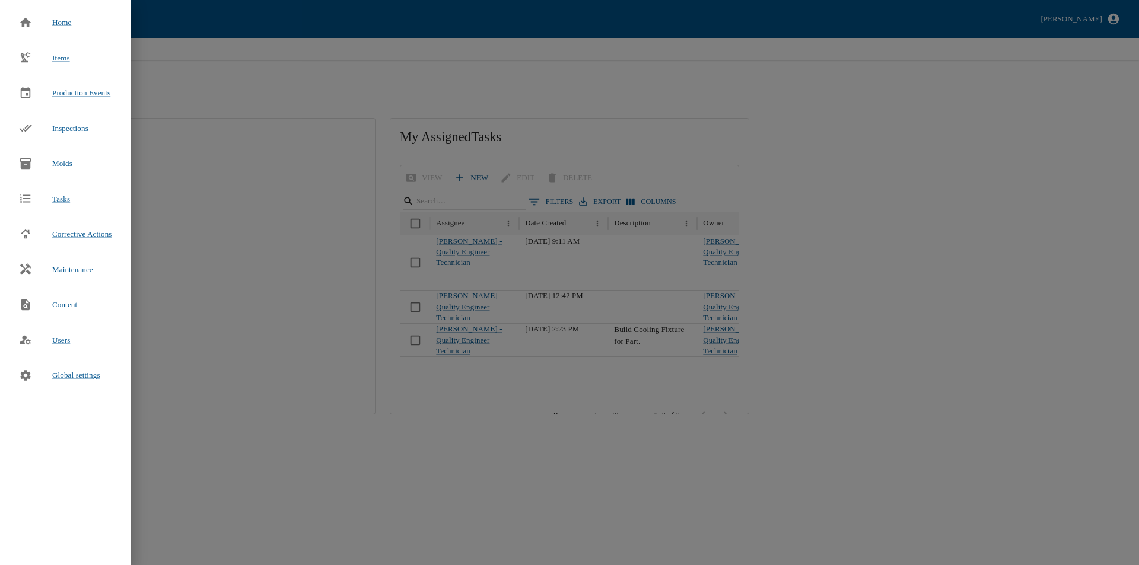
click at [68, 127] on span "Inspections" at bounding box center [70, 128] width 36 height 9
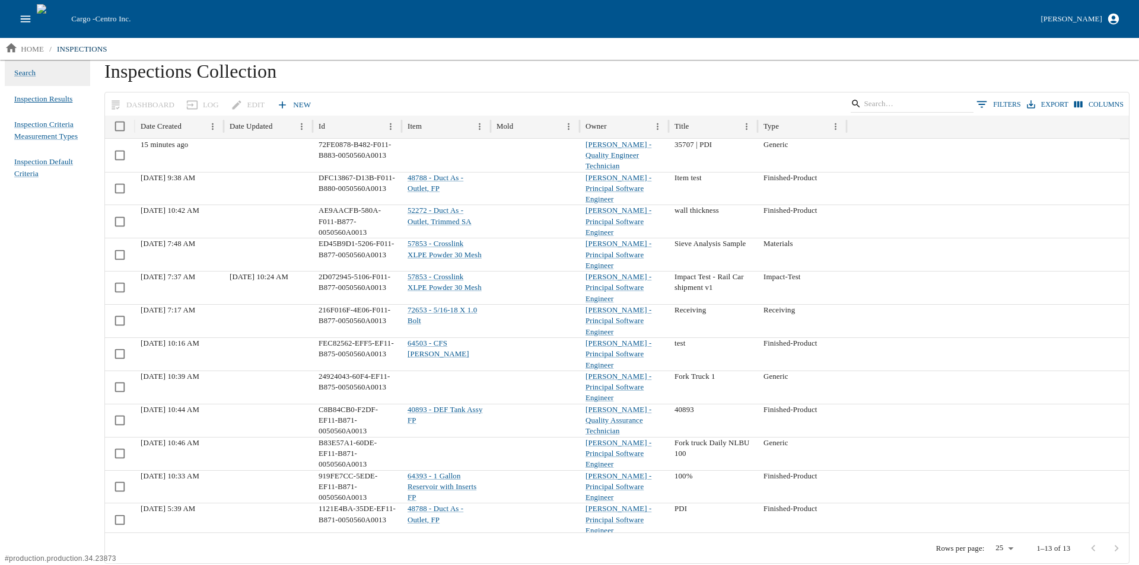
click at [56, 97] on span "Inspection Results" at bounding box center [43, 99] width 58 height 12
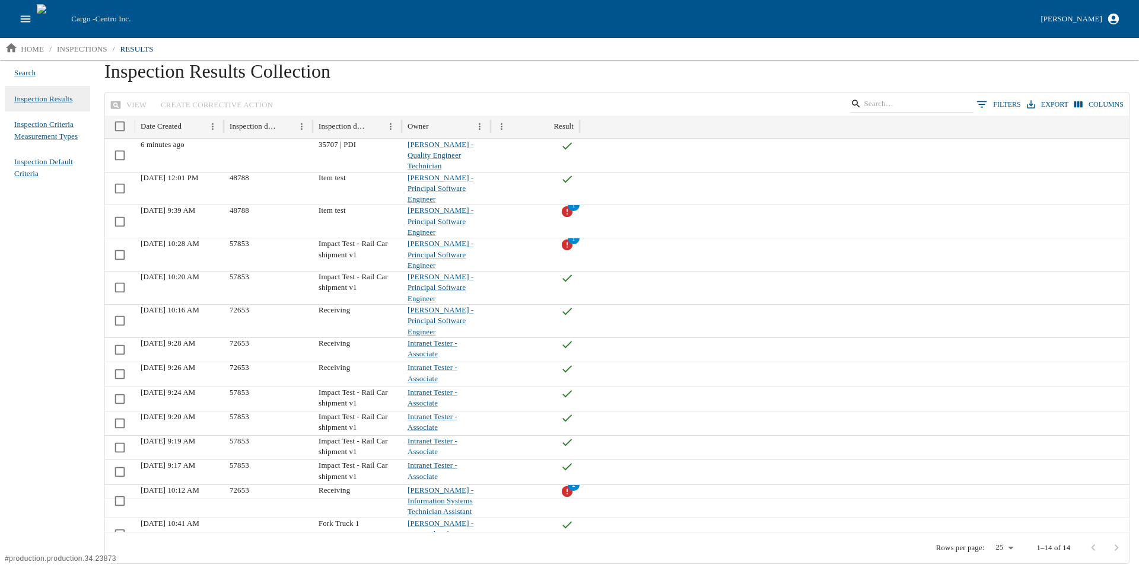
click at [24, 18] on icon "open drawer" at bounding box center [25, 18] width 13 height 13
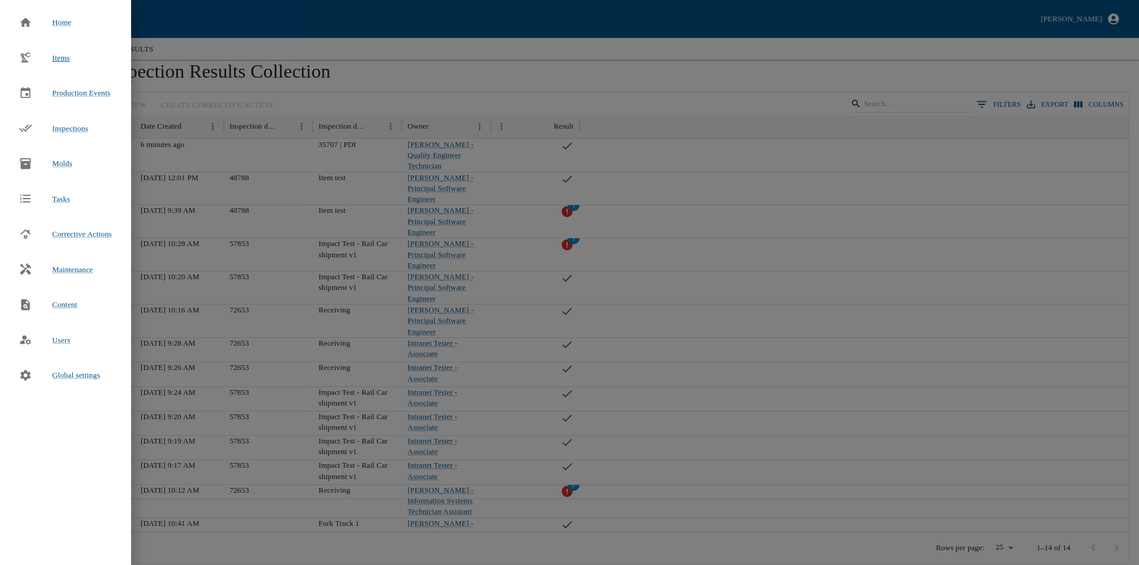
click at [58, 58] on span "Items" at bounding box center [61, 57] width 18 height 9
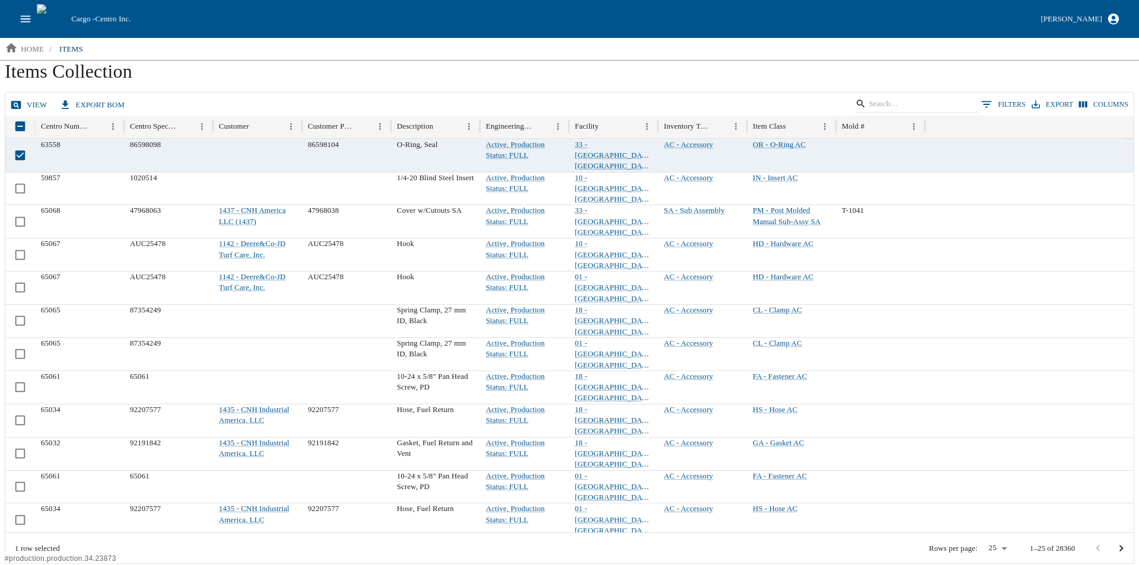
click at [32, 102] on link "view" at bounding box center [30, 105] width 44 height 21
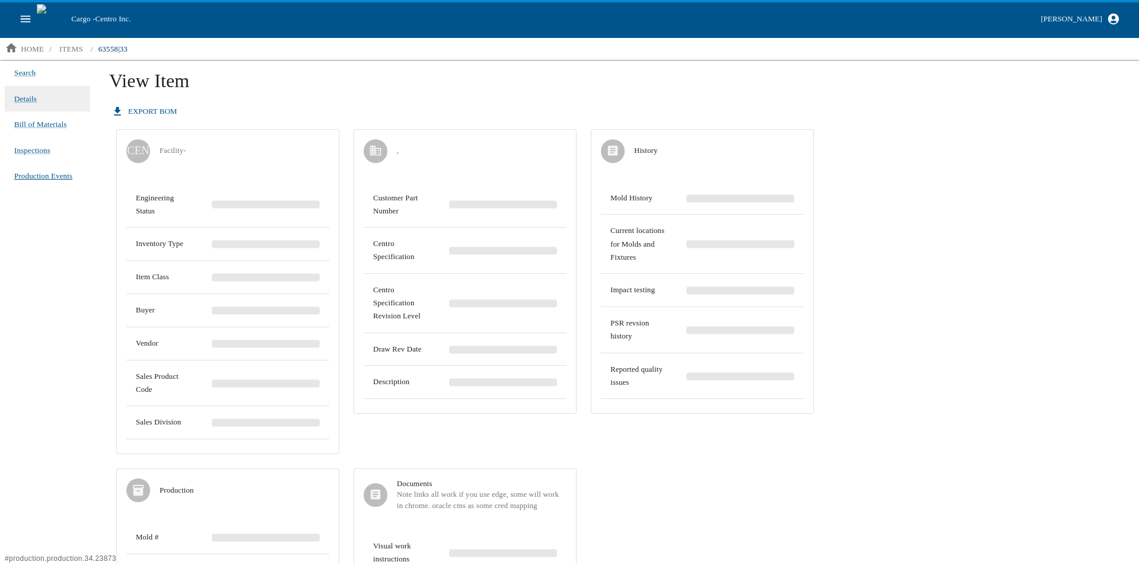
click at [46, 174] on span "Production Events" at bounding box center [43, 176] width 58 height 12
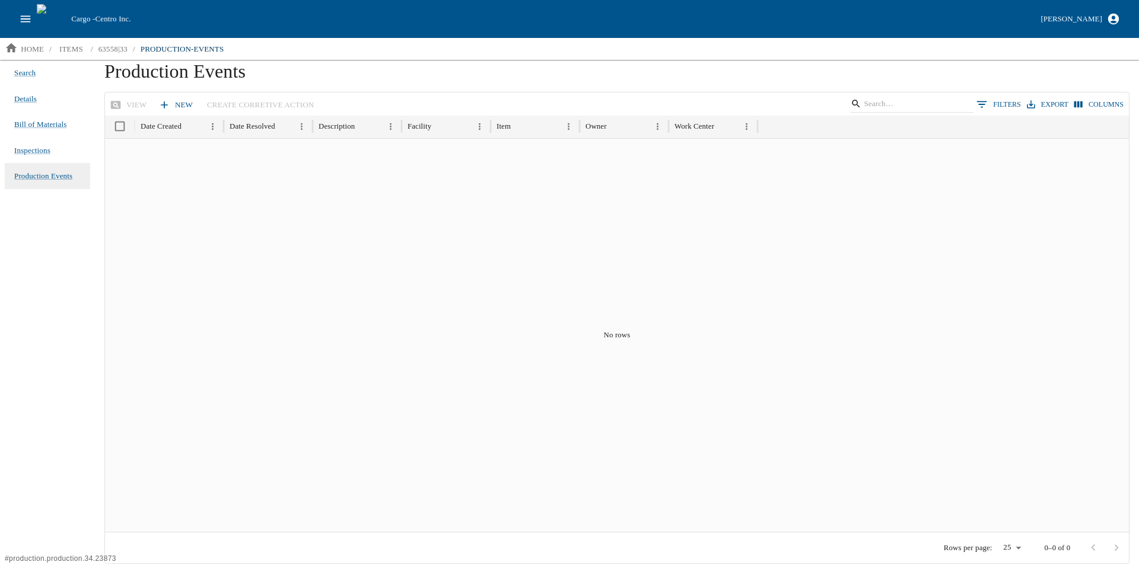
click at [170, 109] on link "New" at bounding box center [177, 105] width 42 height 21
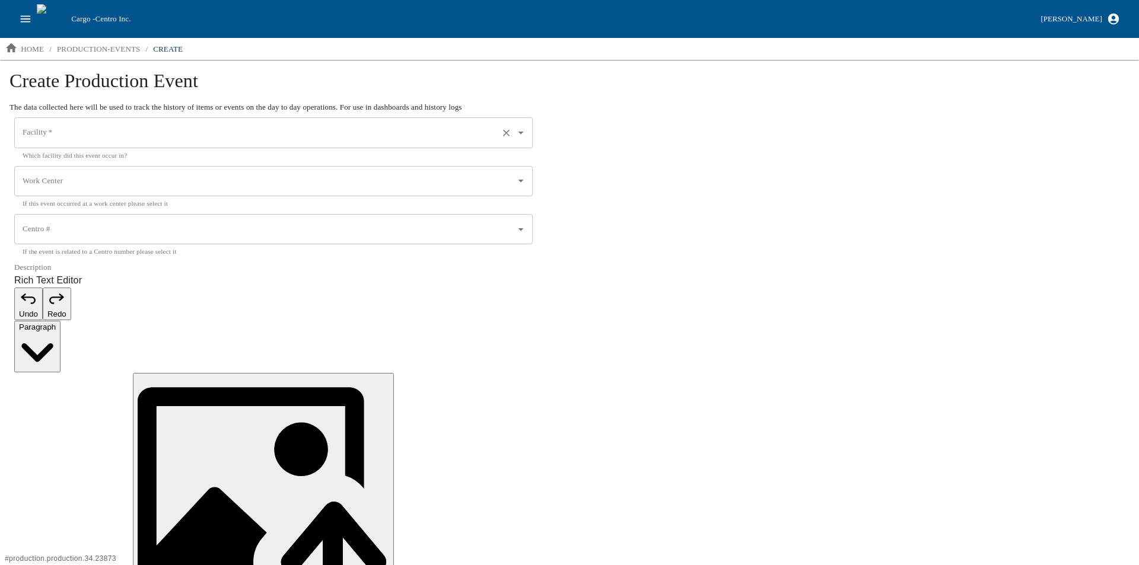
click at [179, 125] on input "Facility   *" at bounding box center [257, 133] width 475 height 20
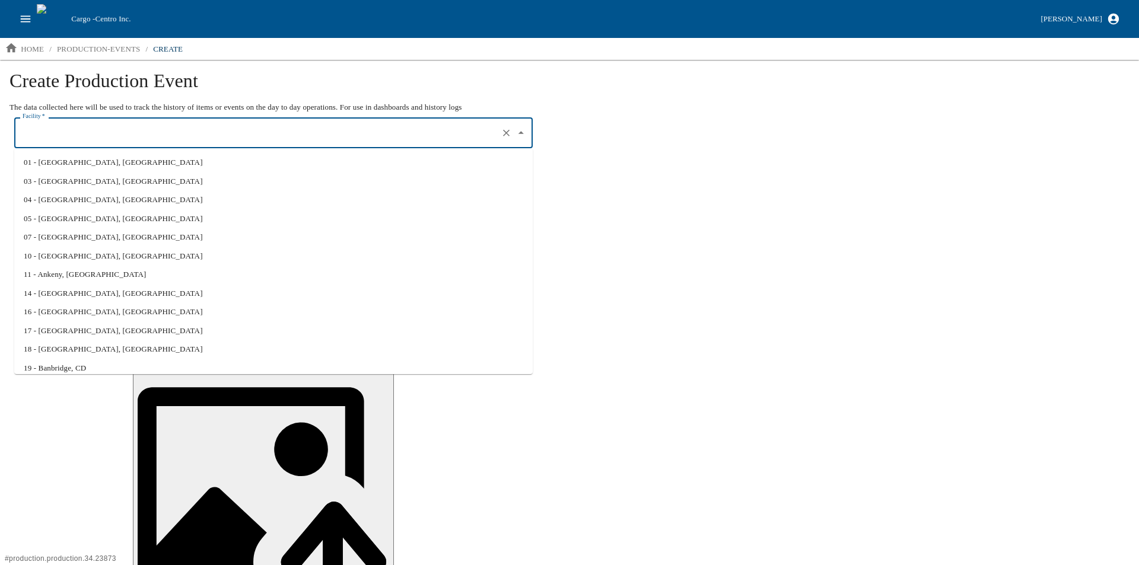
click at [65, 184] on li "03 - [GEOGRAPHIC_DATA], [GEOGRAPHIC_DATA]" at bounding box center [273, 181] width 519 height 19
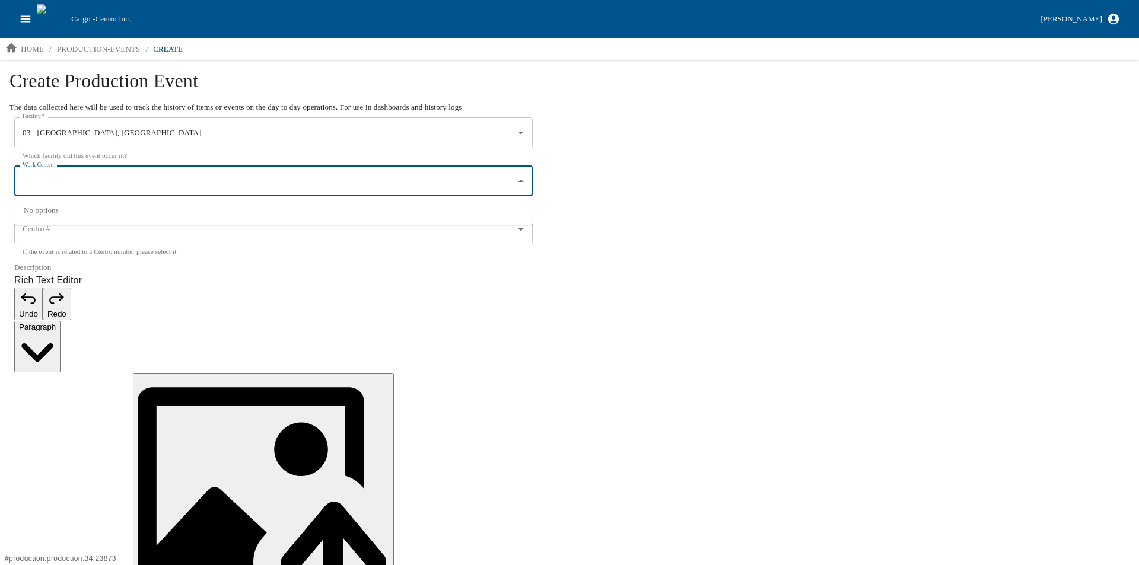
click at [80, 185] on input "Work Center" at bounding box center [265, 181] width 490 height 20
click at [75, 181] on input "Work Center" at bounding box center [265, 181] width 490 height 20
click at [89, 131] on input "03 - Beaver Dam, WI" at bounding box center [257, 133] width 475 height 20
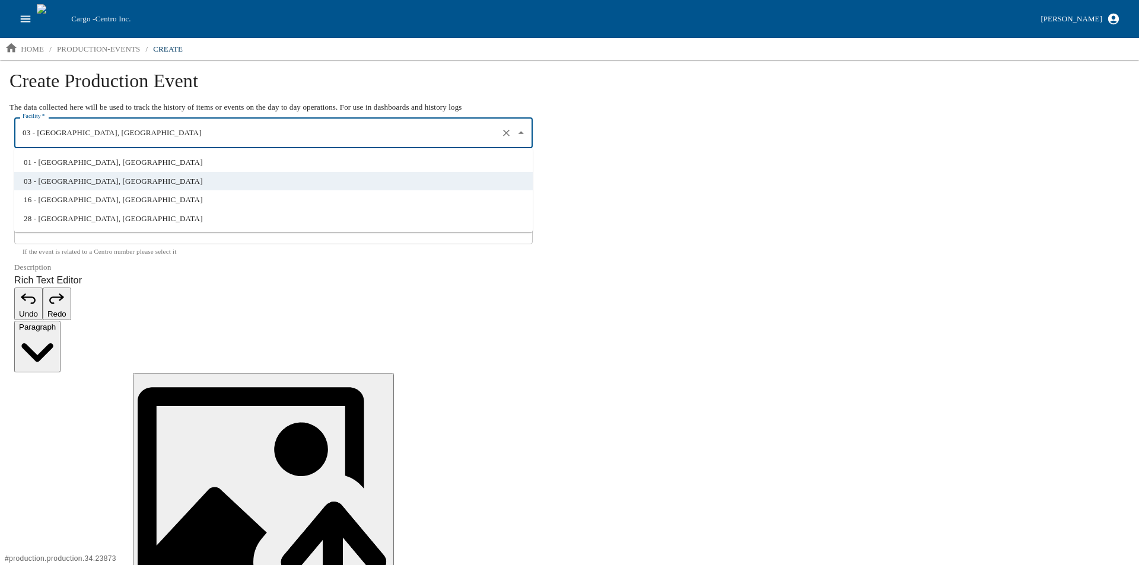
click at [79, 203] on li "16 - Waterloo, IA" at bounding box center [273, 199] width 519 height 19
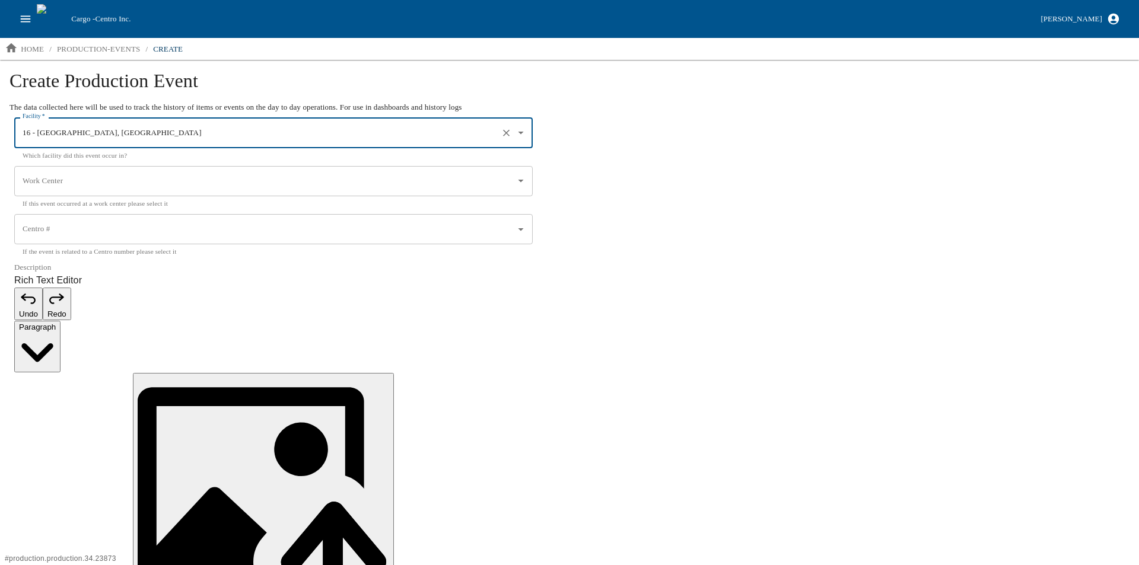
click at [85, 186] on input "Work Center" at bounding box center [265, 181] width 490 height 20
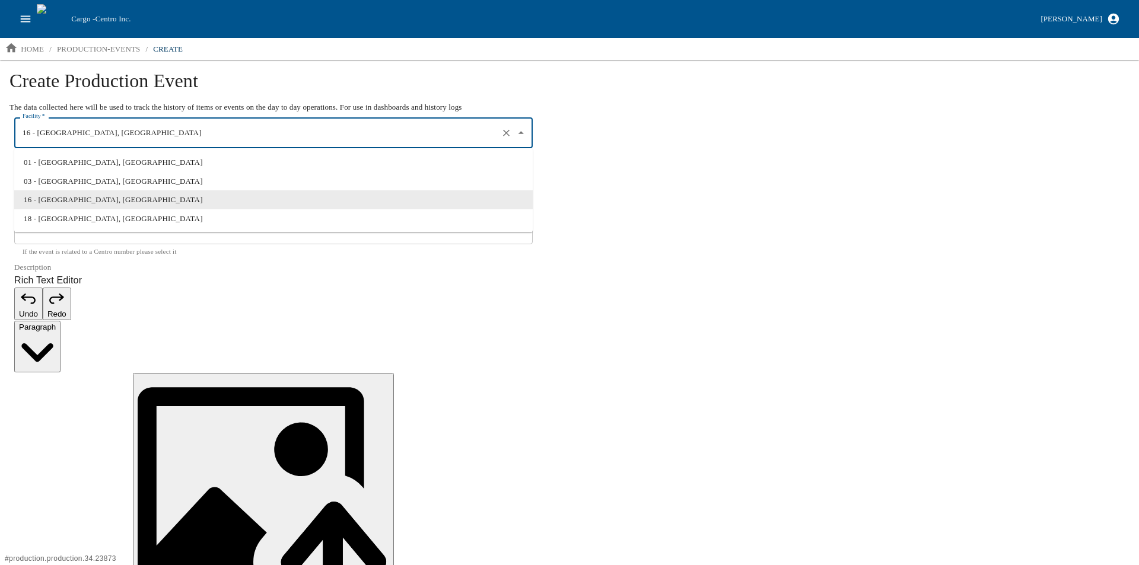
click at [104, 126] on input "16 - Waterloo, IA" at bounding box center [257, 133] width 475 height 20
click at [82, 161] on li "01 - North Liberty, IA" at bounding box center [273, 162] width 519 height 19
type input "01 - North Liberty, IA"
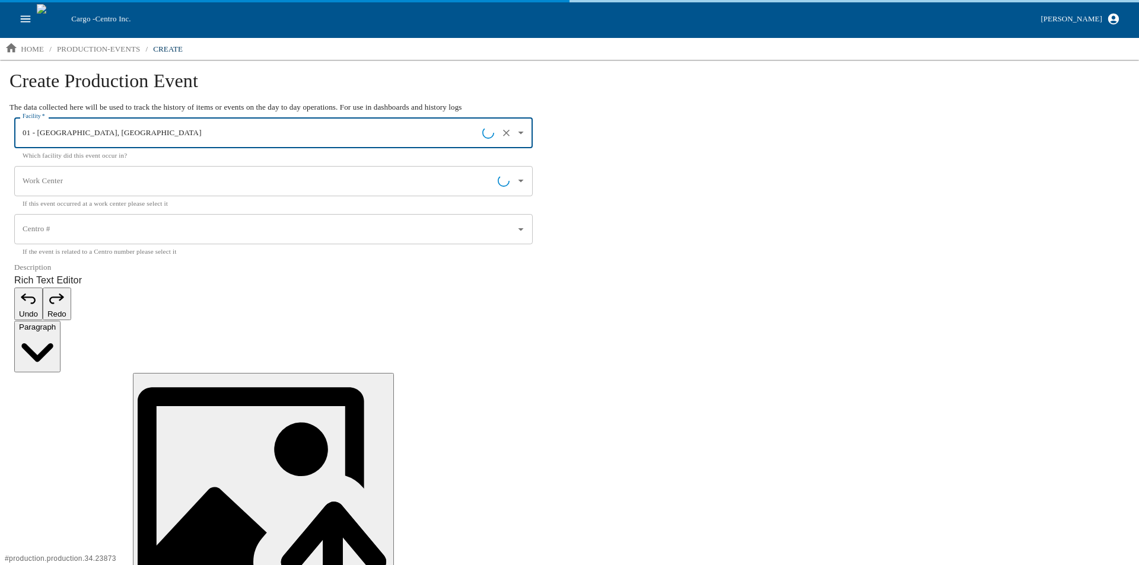
click at [104, 179] on input "Work Center" at bounding box center [259, 181] width 478 height 20
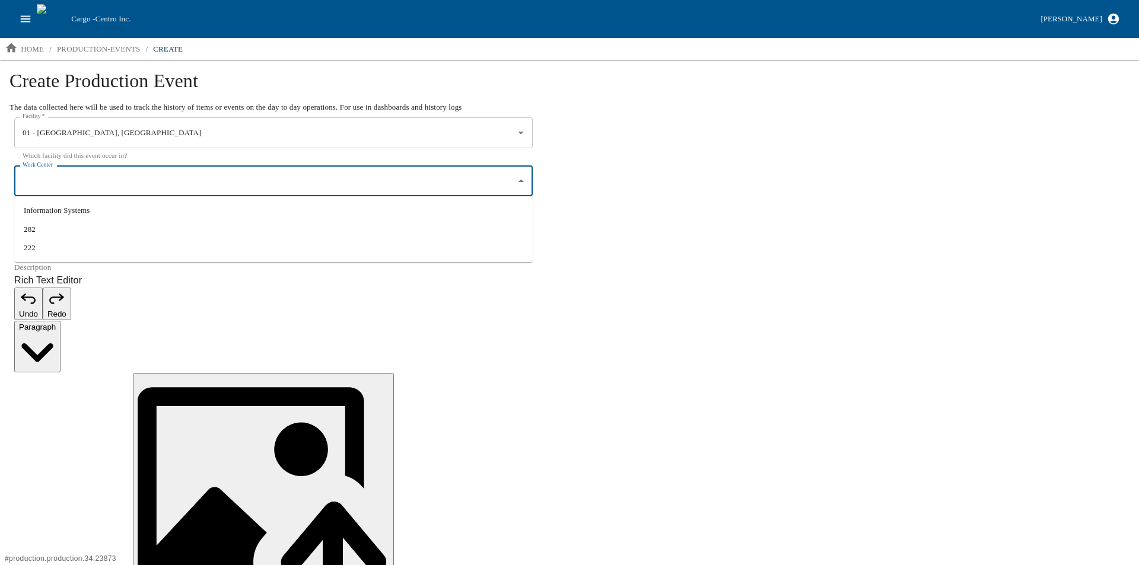
click at [78, 203] on li "Information Systems" at bounding box center [273, 210] width 519 height 19
type input "Information Systems"
click at [81, 234] on input "Centro #" at bounding box center [265, 230] width 490 height 20
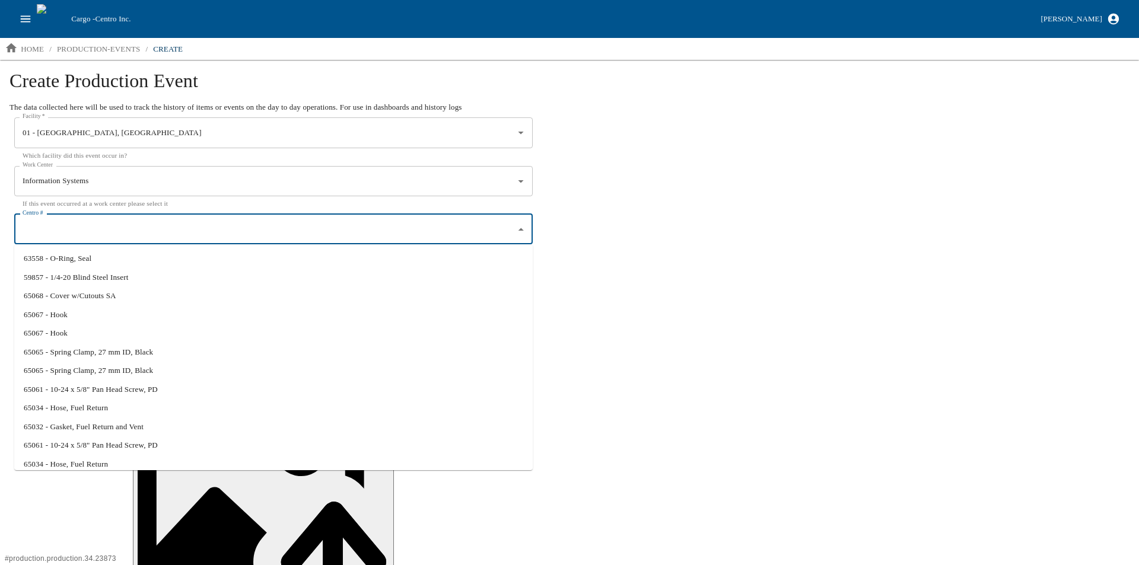
click at [182, 351] on li "65065 - Spring Clamp, 27 mm ID, Black" at bounding box center [273, 352] width 519 height 19
type input "65065 - Spring Clamp, 27 mm ID, Black"
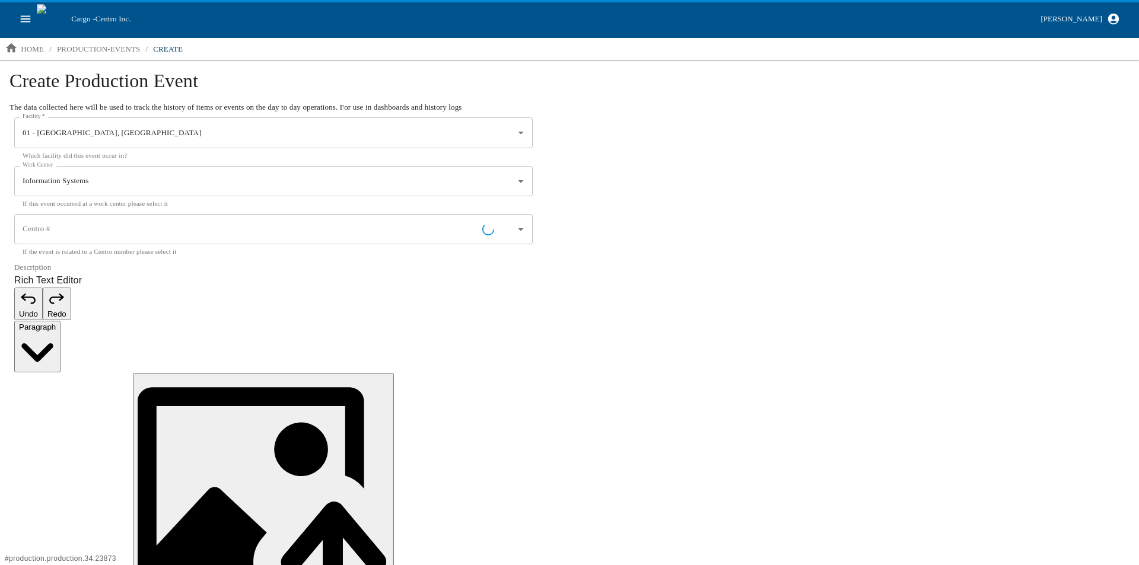
type input "65065 - Spring Clamp, 27 mm ID, Black"
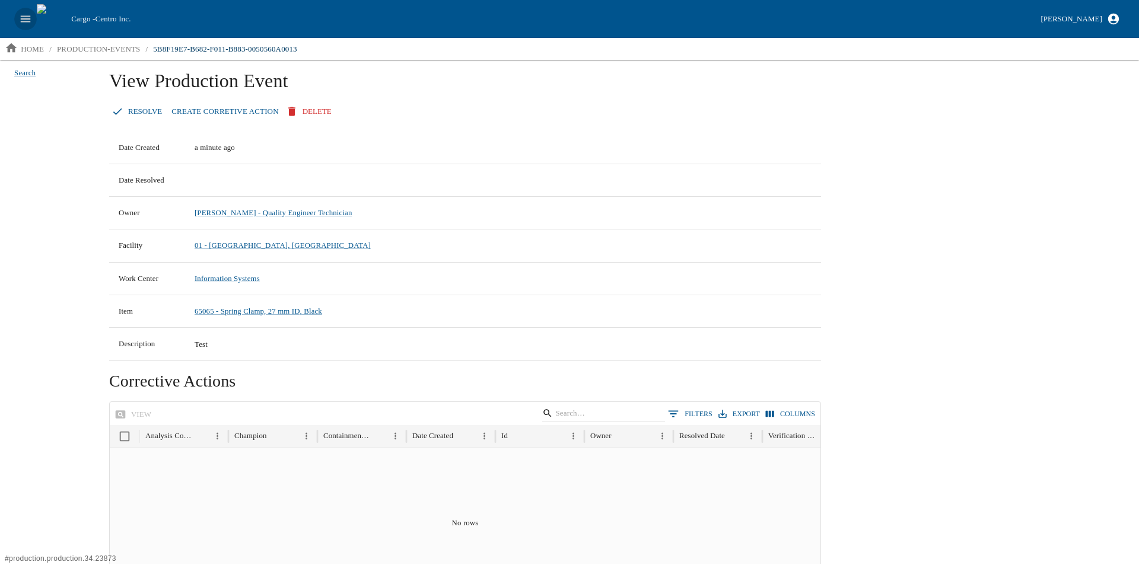
click at [31, 25] on icon "open drawer" at bounding box center [25, 18] width 13 height 13
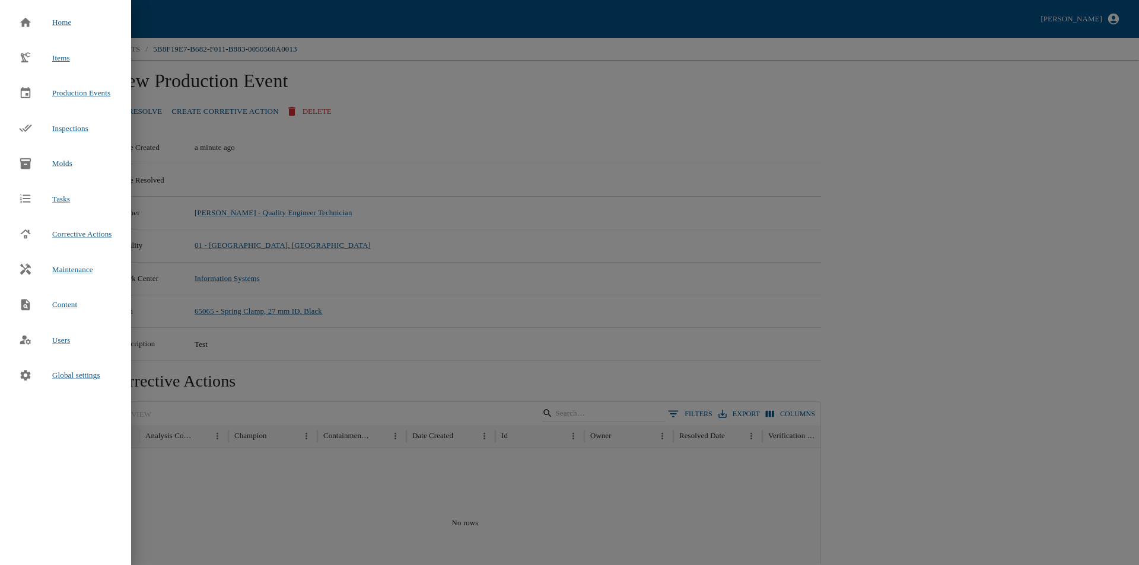
click at [59, 57] on span "Items" at bounding box center [61, 57] width 18 height 9
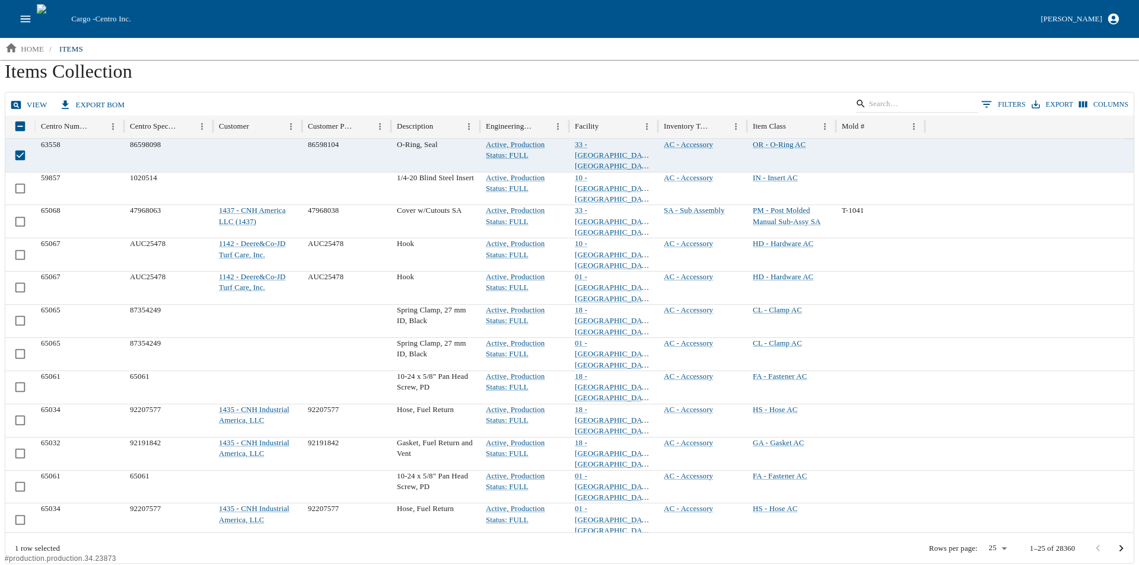
click at [25, 104] on link "view" at bounding box center [30, 105] width 44 height 21
click at [26, 14] on icon "open drawer" at bounding box center [25, 18] width 13 height 13
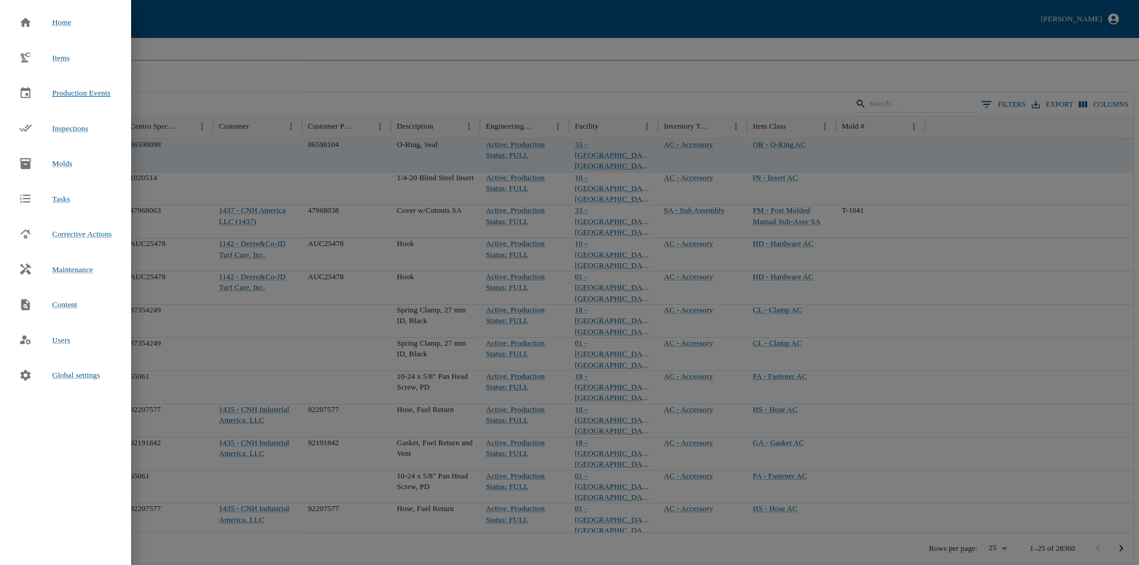
click at [63, 96] on span "Production Events" at bounding box center [81, 92] width 58 height 9
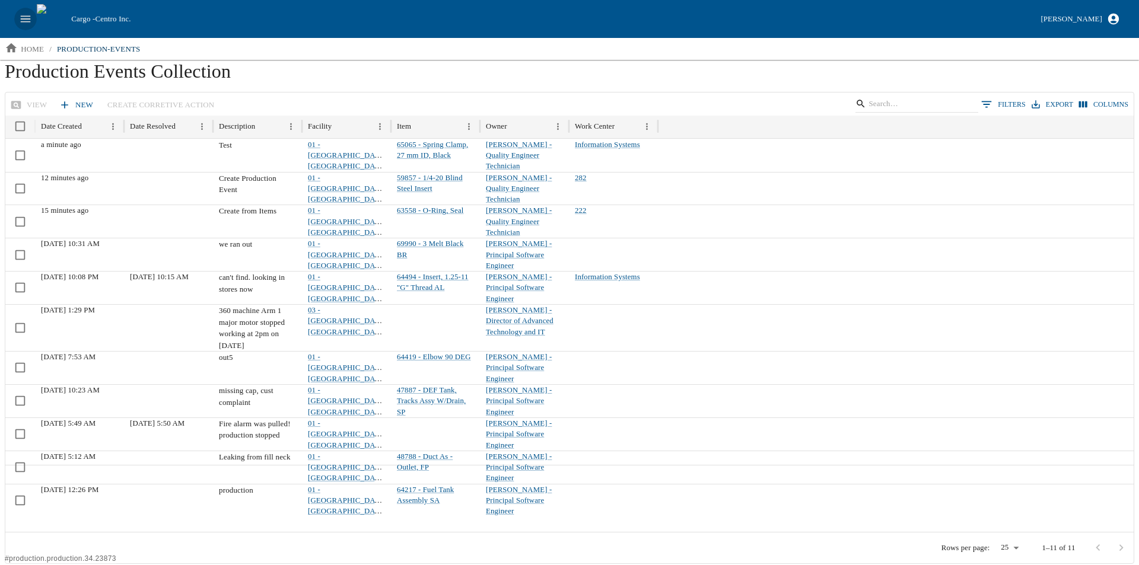
click at [18, 20] on button "open drawer" at bounding box center [25, 19] width 23 height 23
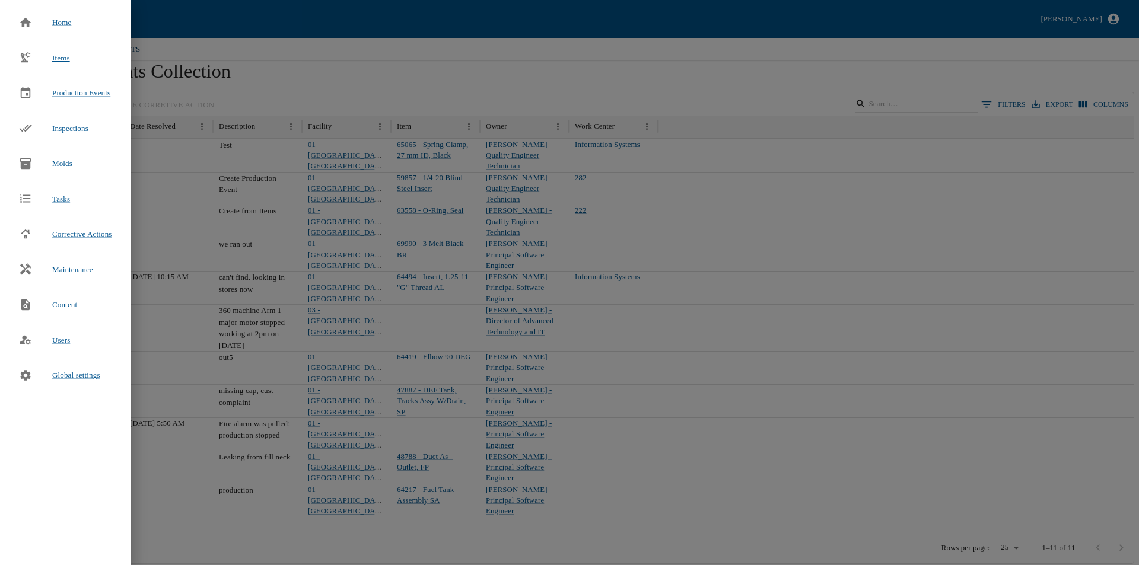
click at [55, 58] on span "Items" at bounding box center [61, 57] width 18 height 9
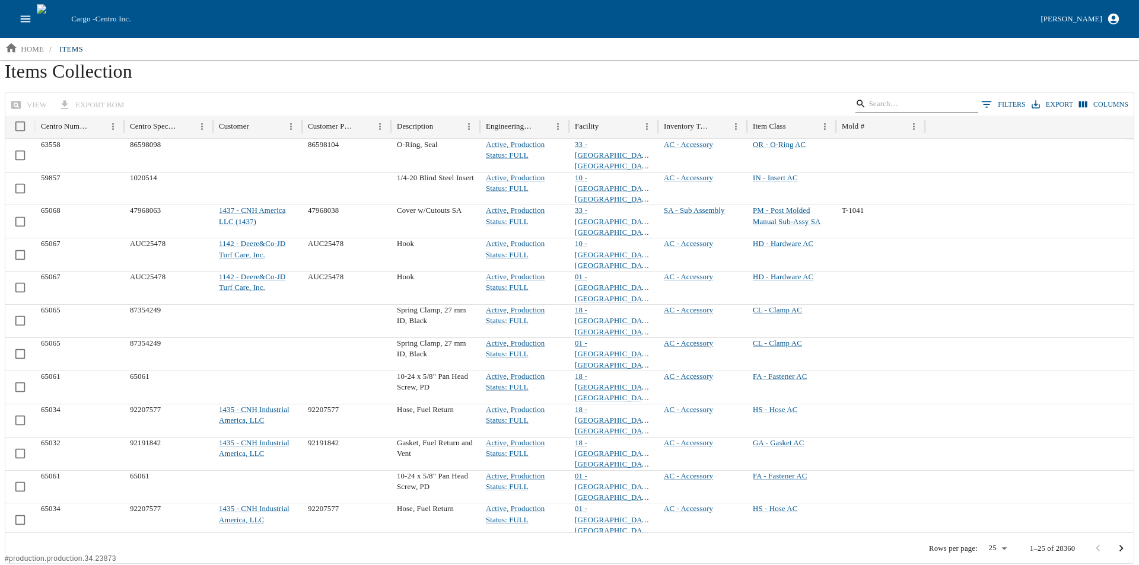
click at [927, 103] on input "Search" at bounding box center [915, 104] width 93 height 17
type input "64494"
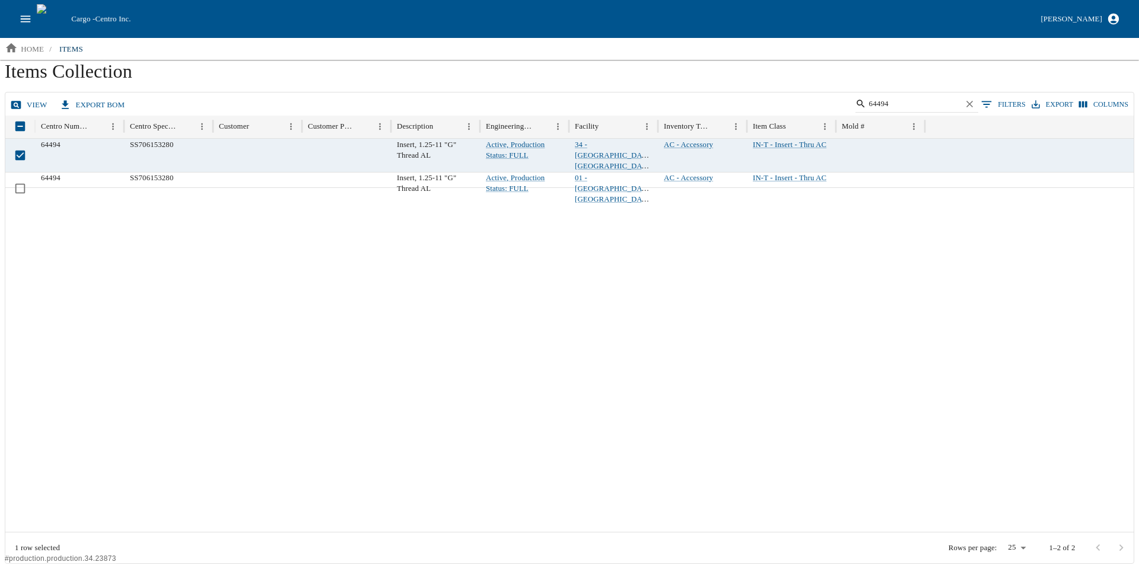
click at [24, 101] on link "view" at bounding box center [30, 105] width 44 height 21
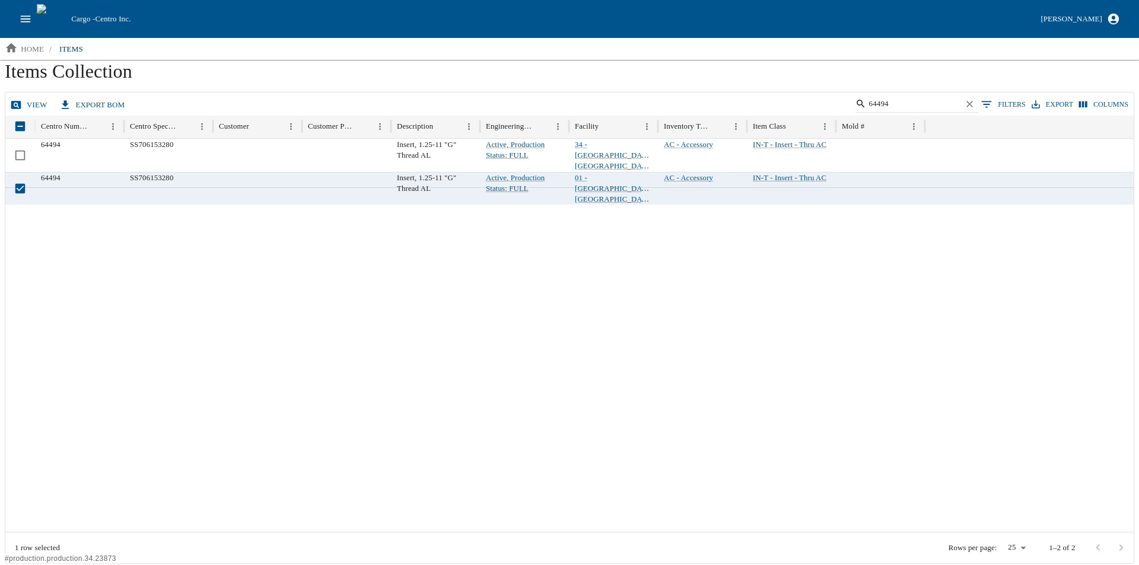
click at [26, 102] on link "view" at bounding box center [30, 105] width 44 height 21
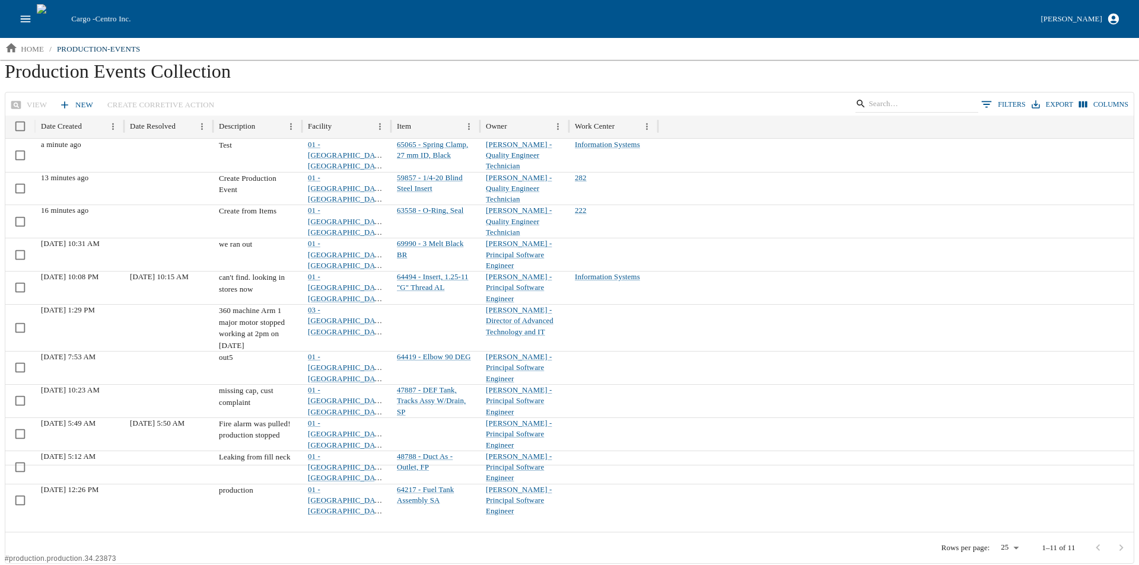
click at [24, 11] on button "open drawer" at bounding box center [25, 19] width 23 height 23
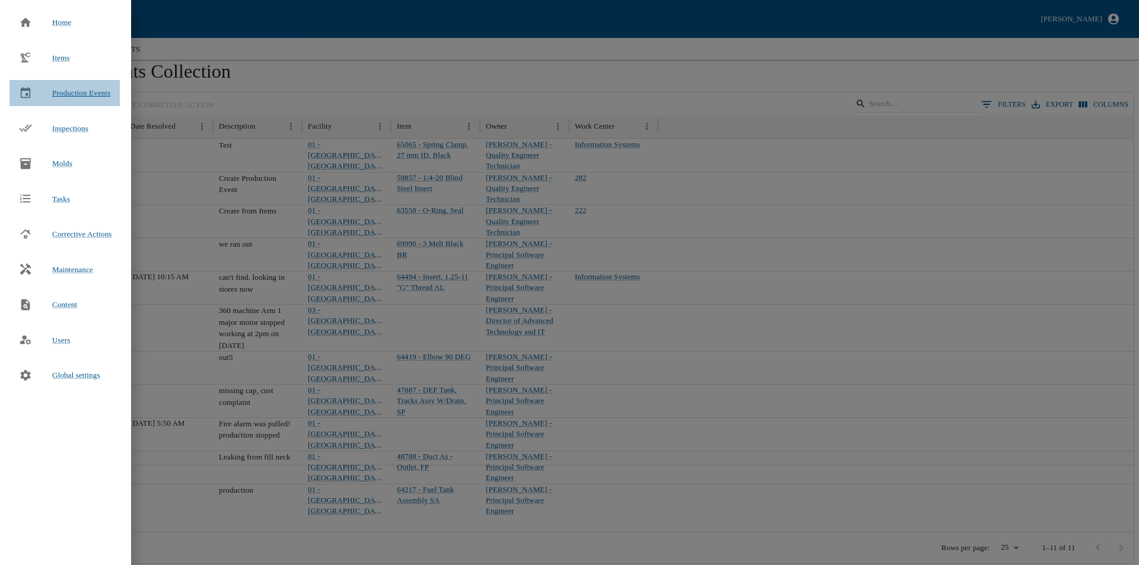
click at [77, 90] on span "Production Events" at bounding box center [81, 92] width 58 height 9
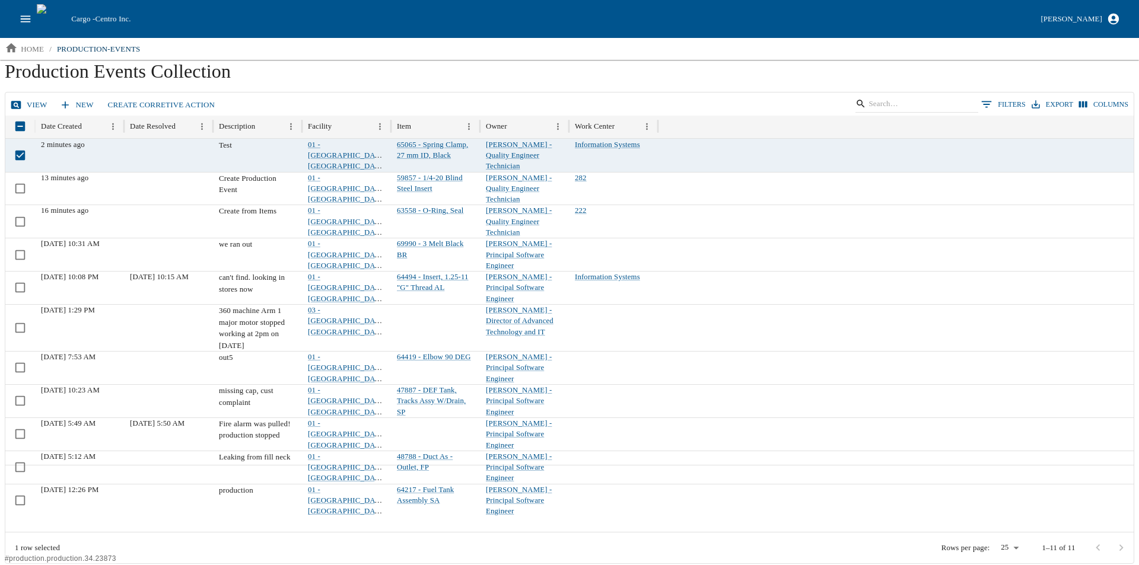
click at [21, 104] on icon at bounding box center [16, 105] width 10 height 8
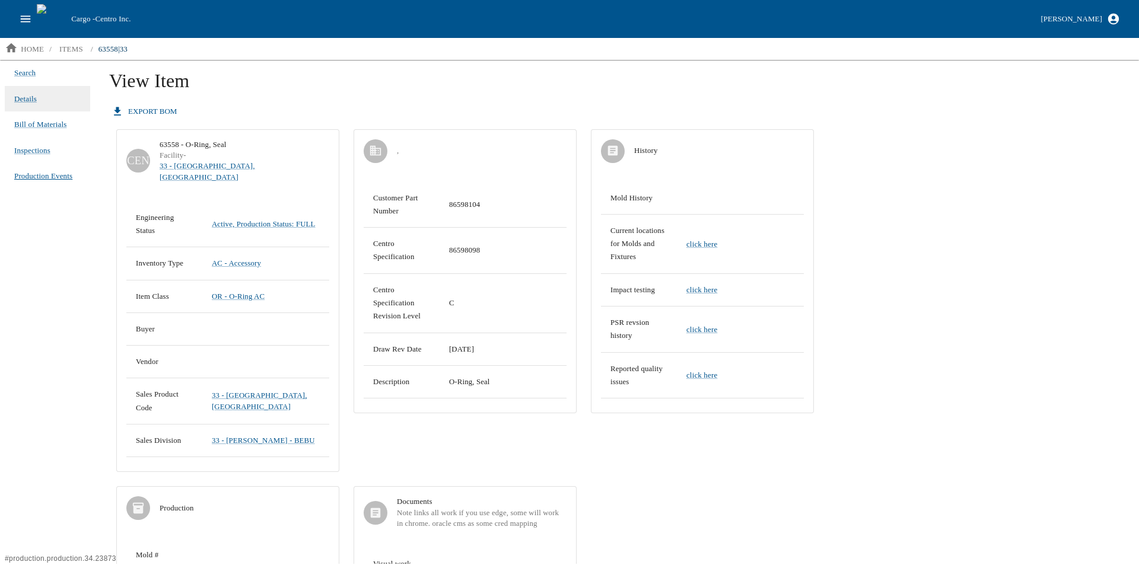
click at [43, 171] on span "Production Events" at bounding box center [43, 176] width 58 height 12
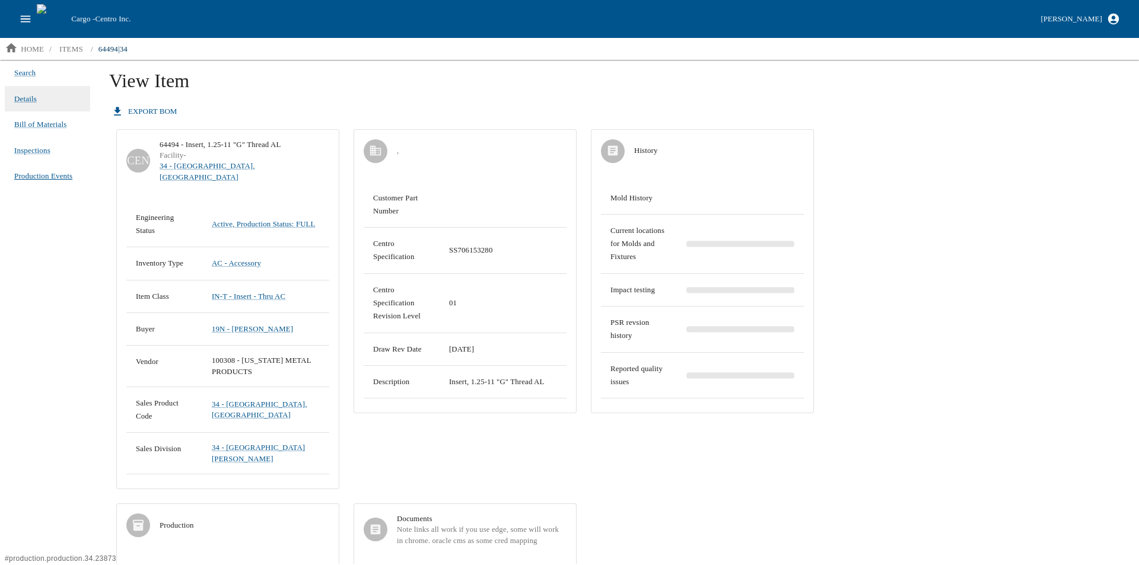
click at [55, 173] on span "Production Events" at bounding box center [43, 176] width 58 height 12
click at [43, 176] on span "Production Events" at bounding box center [43, 176] width 58 height 12
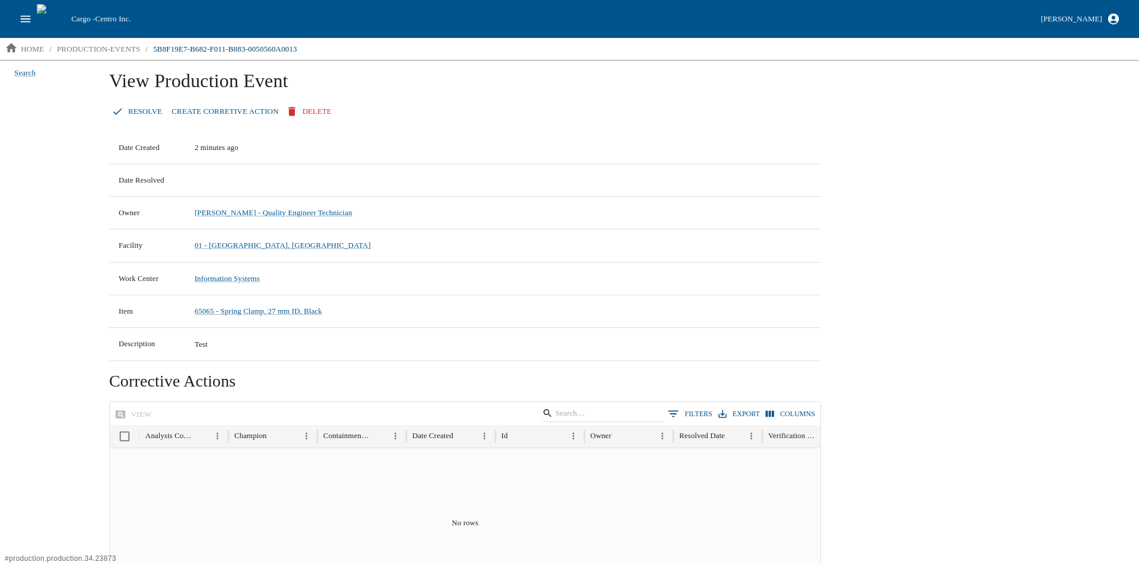
click at [188, 102] on link "Create Corretive Action" at bounding box center [225, 111] width 116 height 21
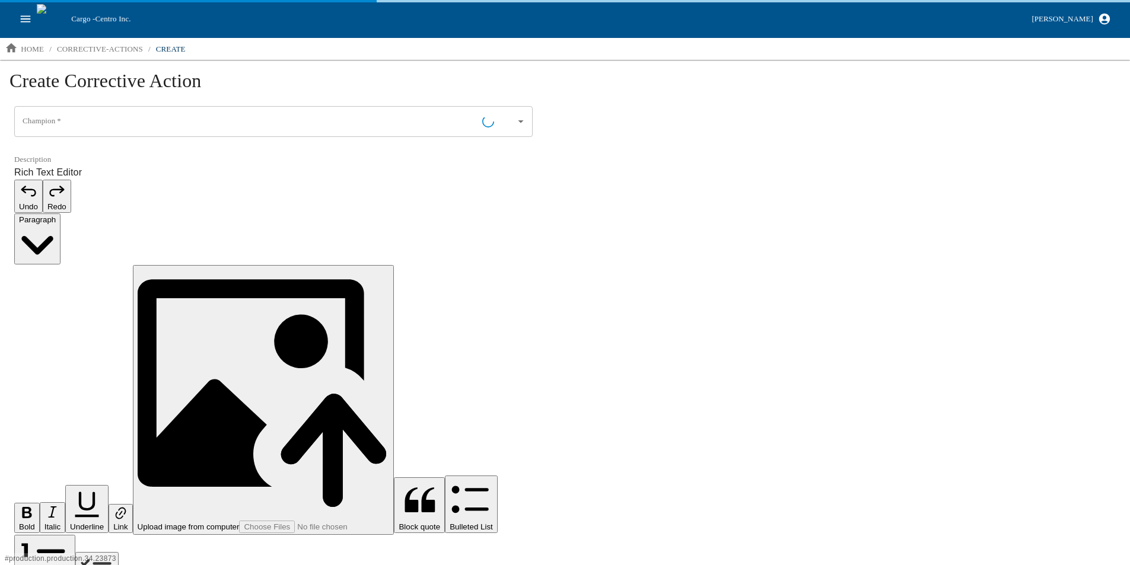
type input "[PERSON_NAME] - Quality Engineer Technician"
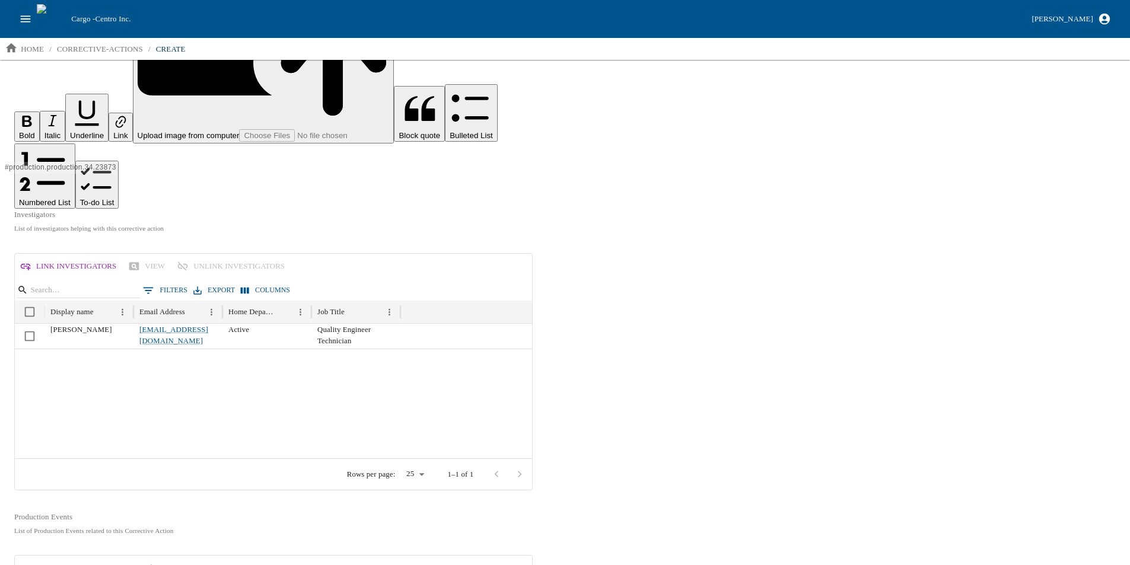
scroll to position [448, 0]
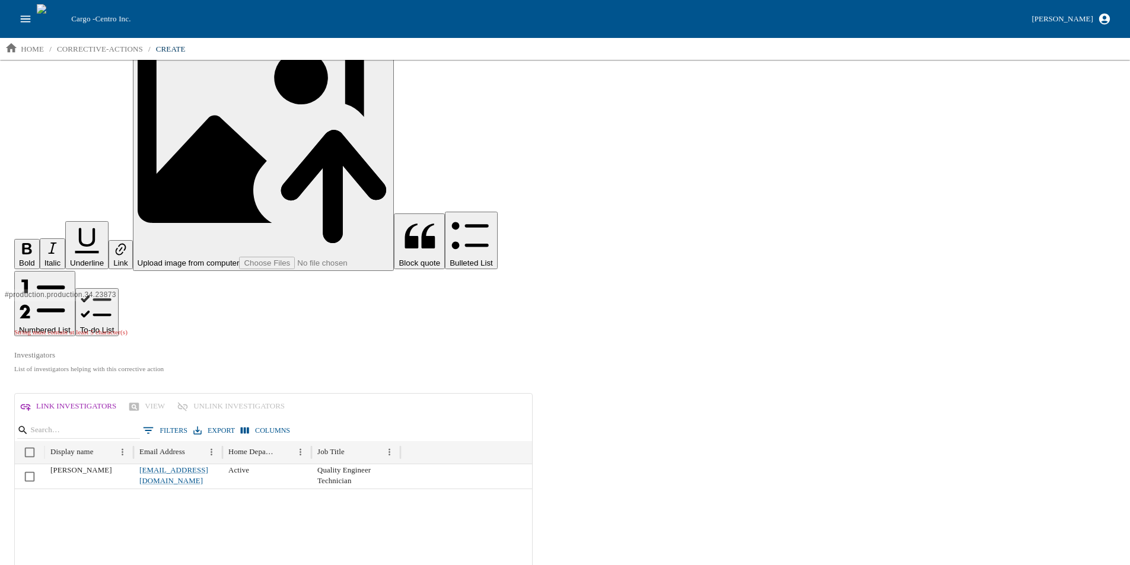
scroll to position [0, 0]
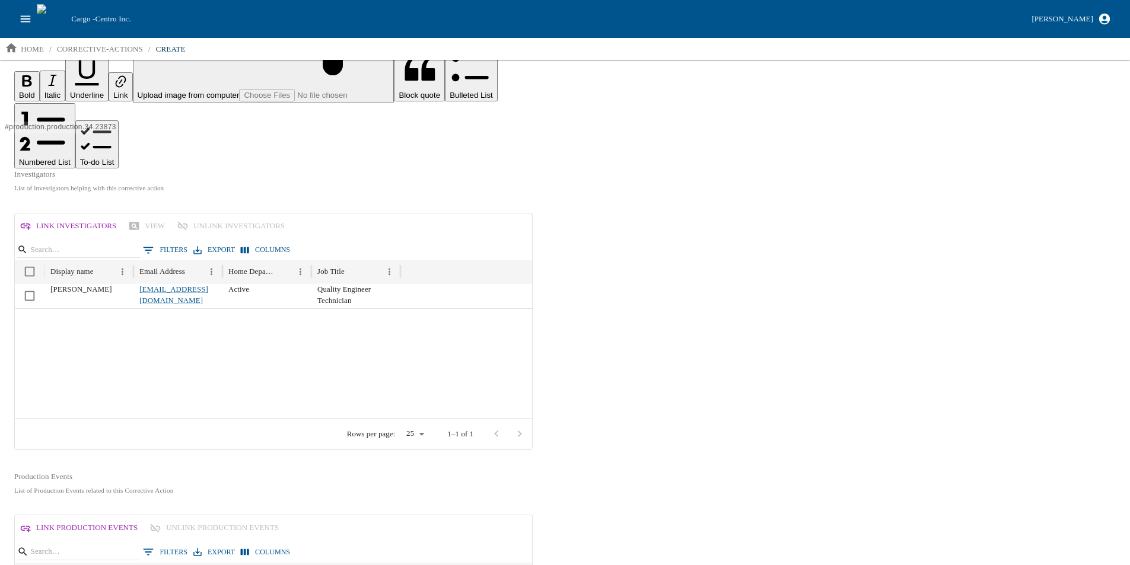
scroll to position [448, 0]
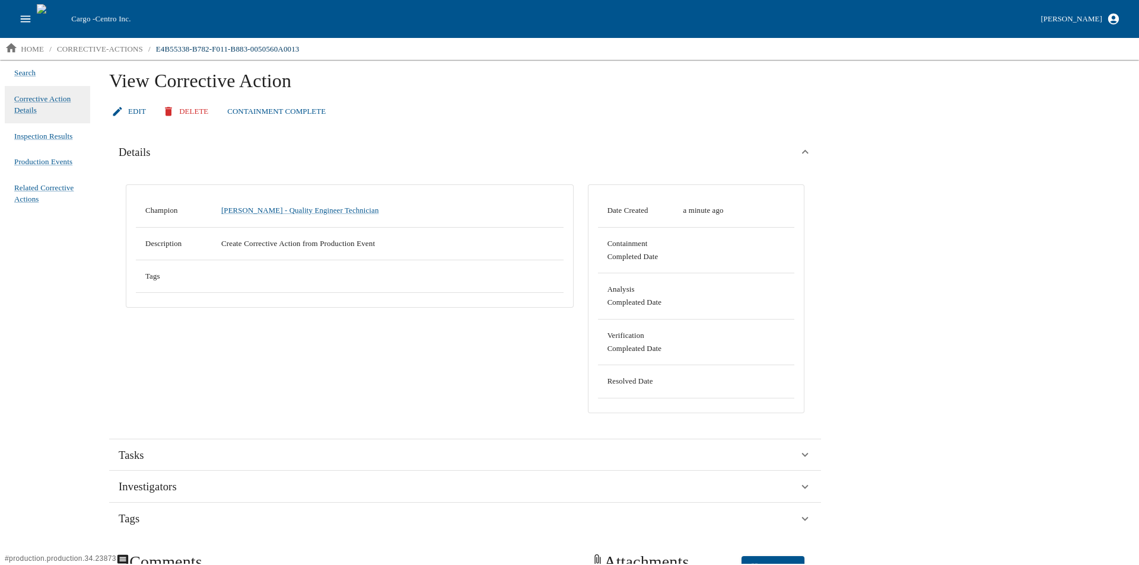
click at [129, 113] on link "Edit" at bounding box center [130, 111] width 42 height 21
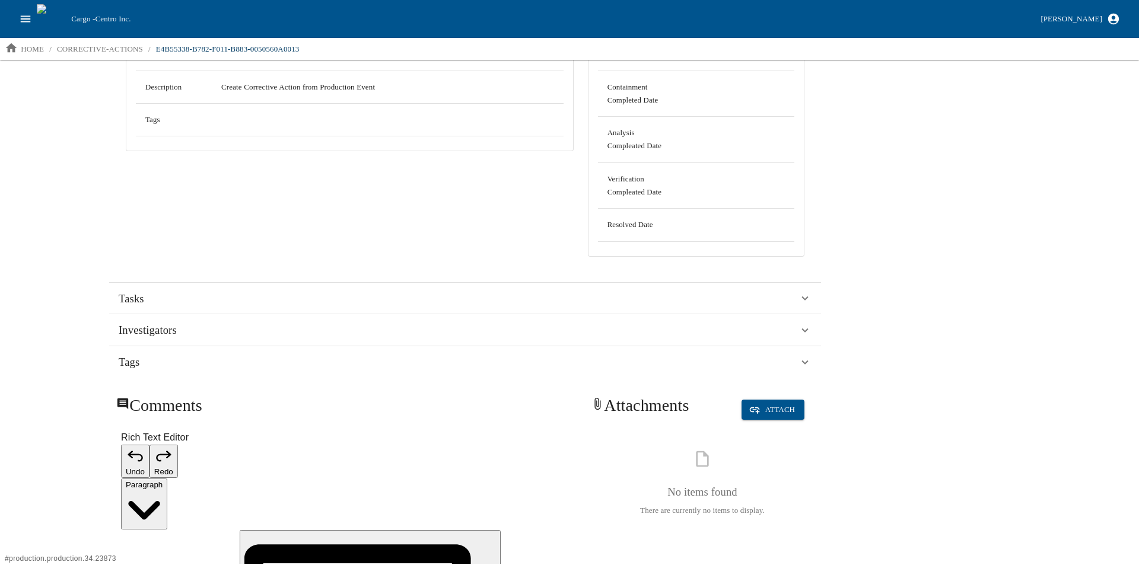
scroll to position [165, 0]
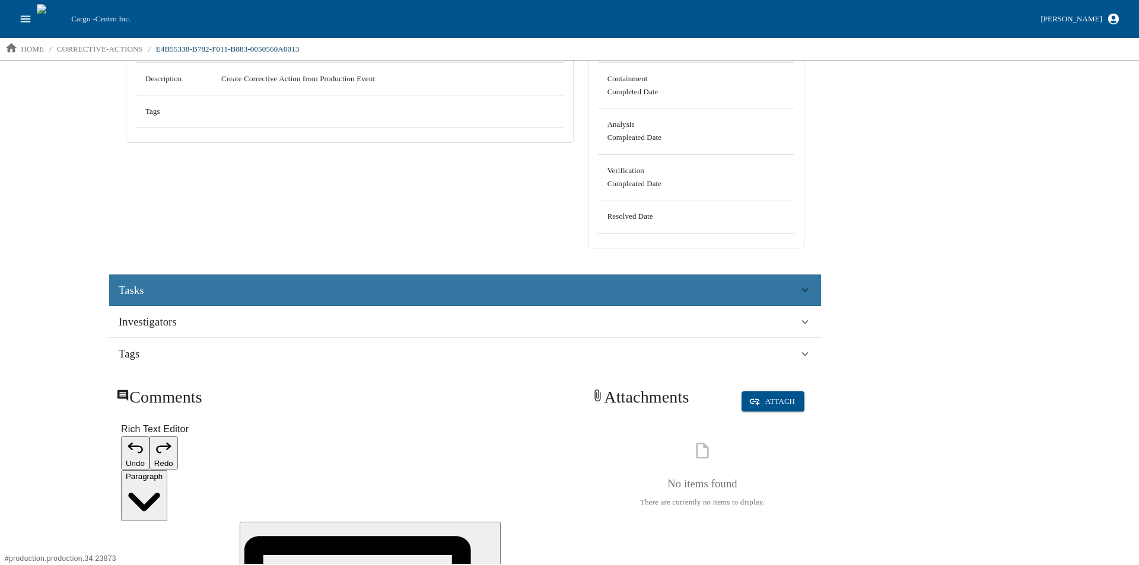
click at [201, 287] on div "Tasks" at bounding box center [459, 291] width 680 height 18
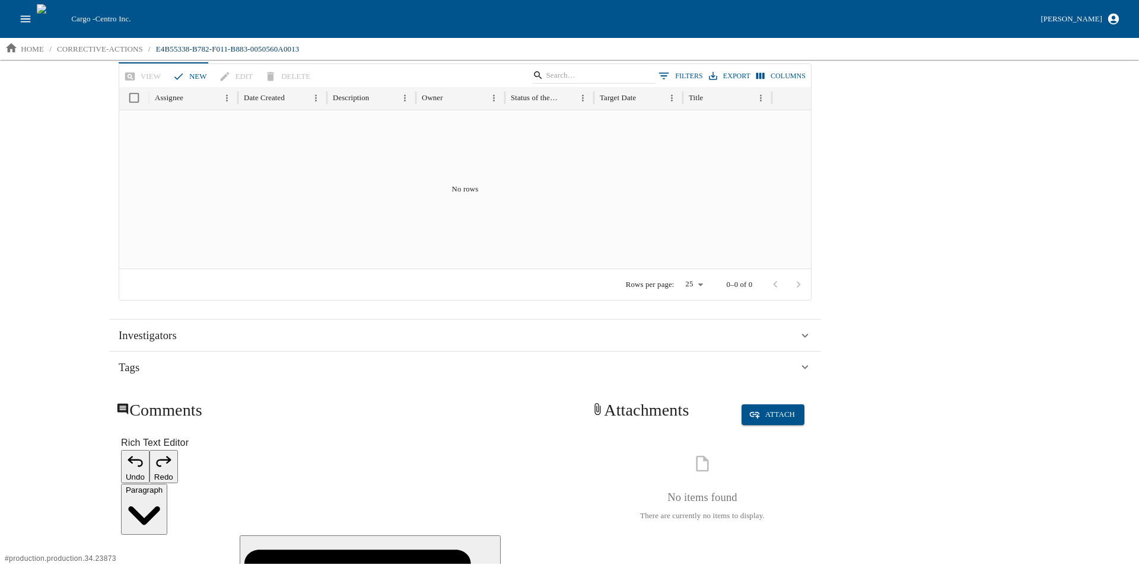
scroll to position [343, 0]
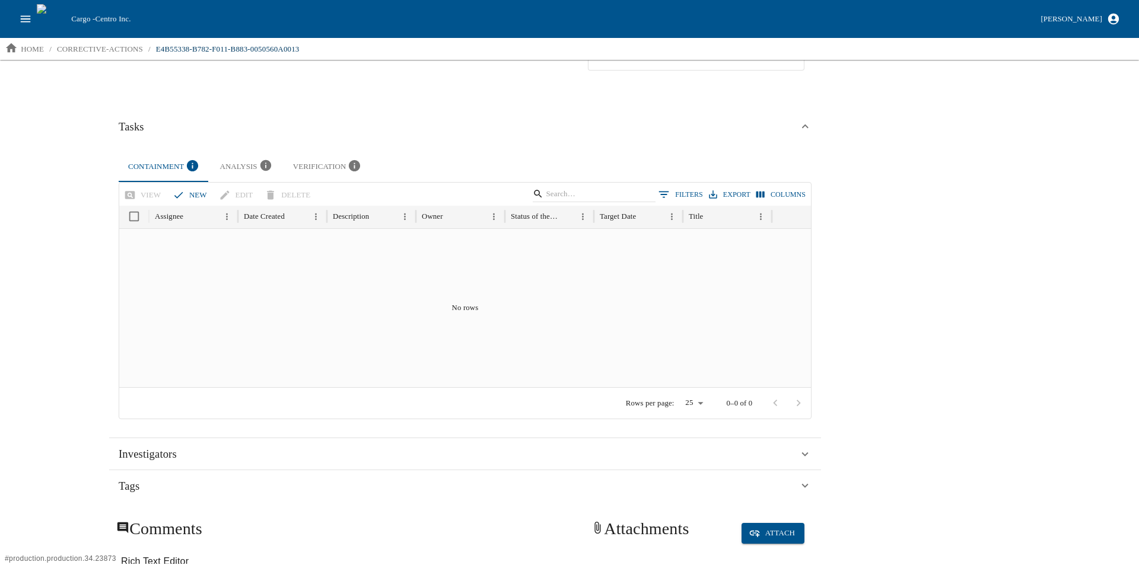
click at [230, 168] on div "Analysis" at bounding box center [247, 167] width 54 height 16
click at [333, 161] on div "Verification" at bounding box center [328, 167] width 70 height 16
click at [234, 166] on div "Analysis" at bounding box center [247, 167] width 54 height 16
click at [160, 157] on button "Containment" at bounding box center [165, 167] width 92 height 30
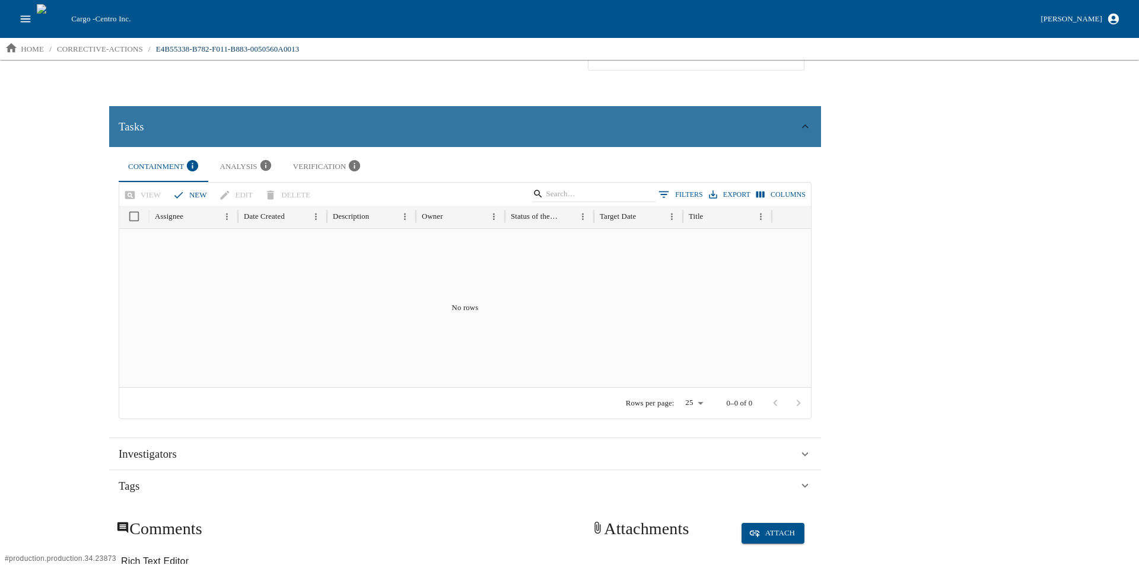
click at [141, 106] on div "Tasks" at bounding box center [465, 127] width 712 height 42
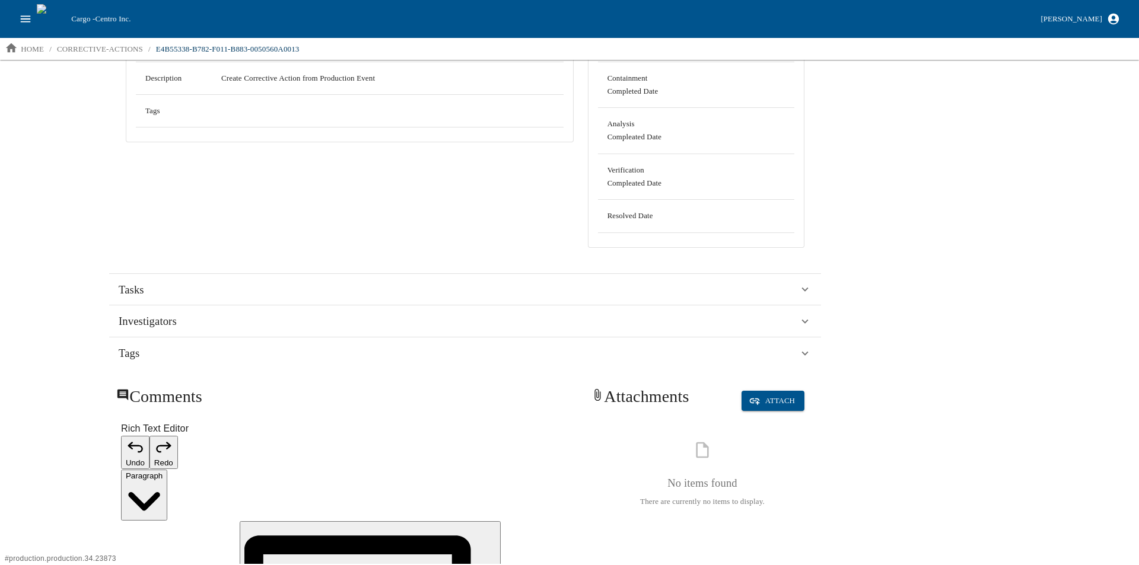
scroll to position [165, 0]
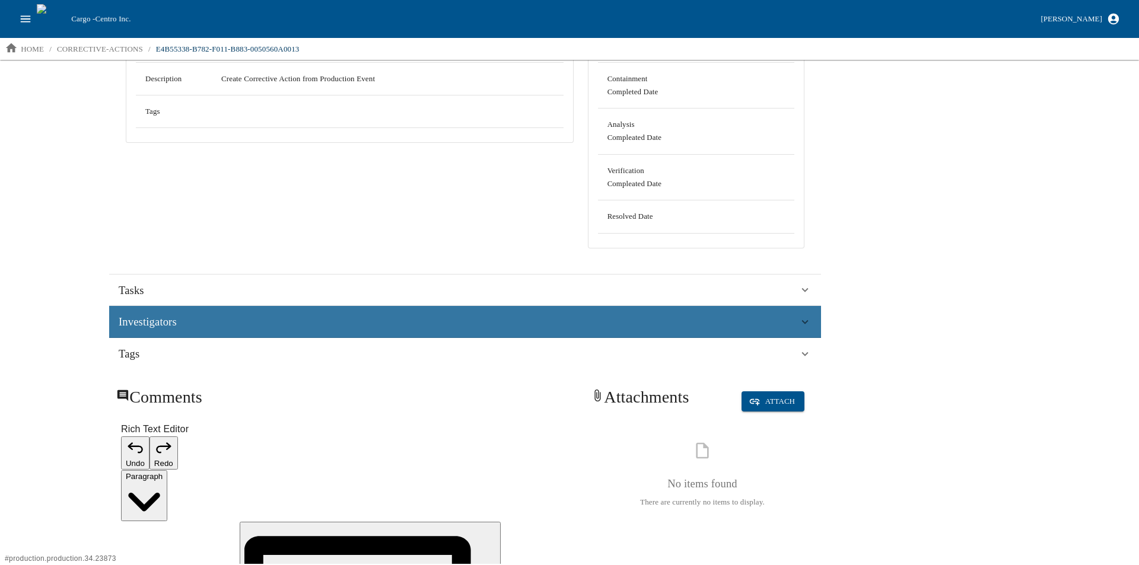
click at [148, 313] on div "Investigators" at bounding box center [465, 322] width 712 height 32
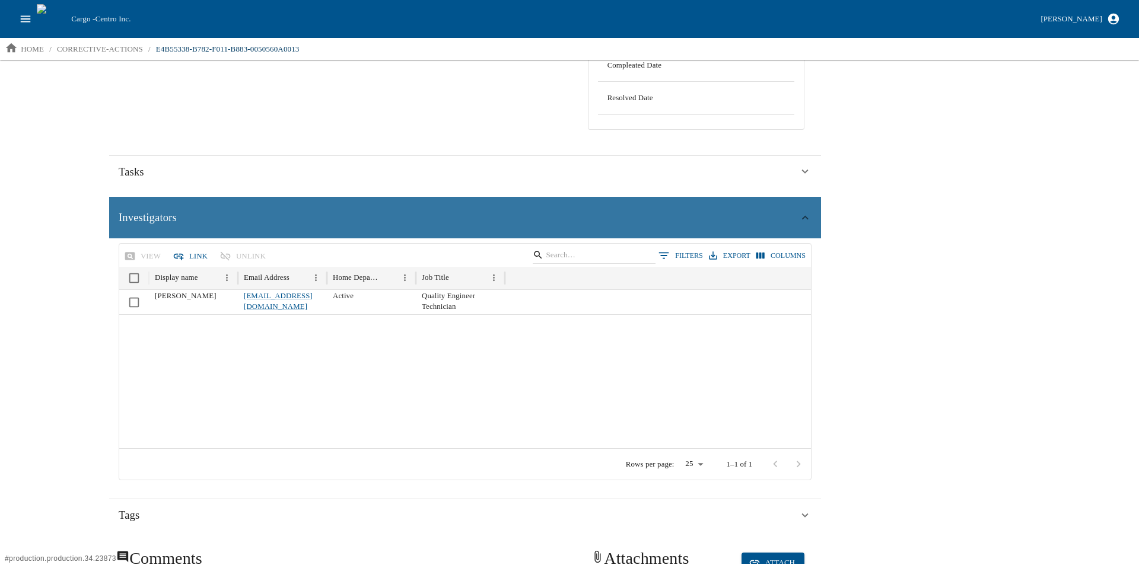
click at [169, 205] on div "Investigators" at bounding box center [465, 218] width 712 height 42
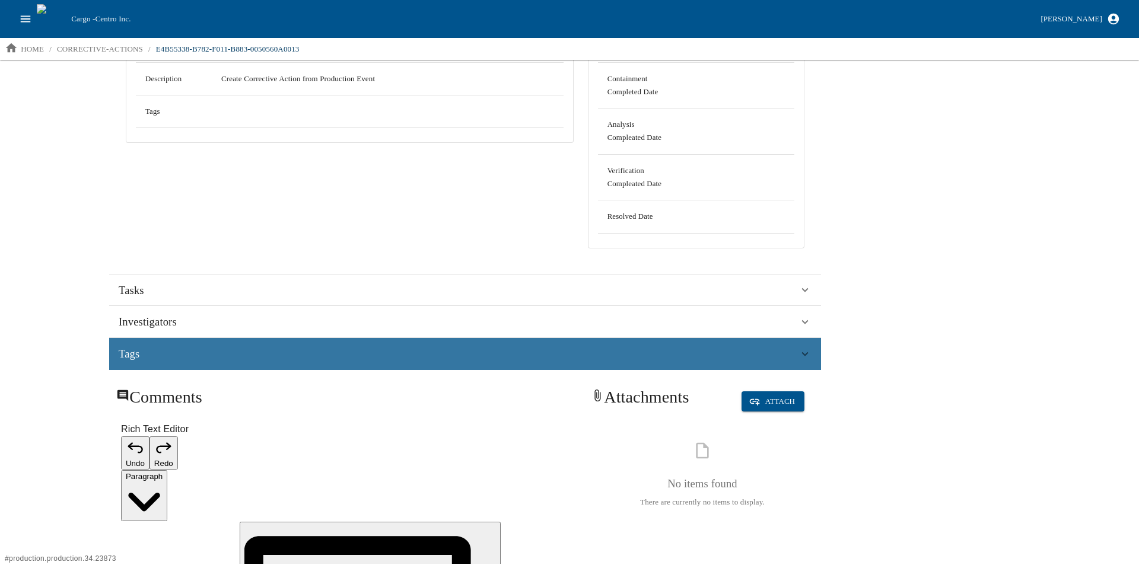
click at [154, 354] on div "Tags" at bounding box center [459, 354] width 680 height 18
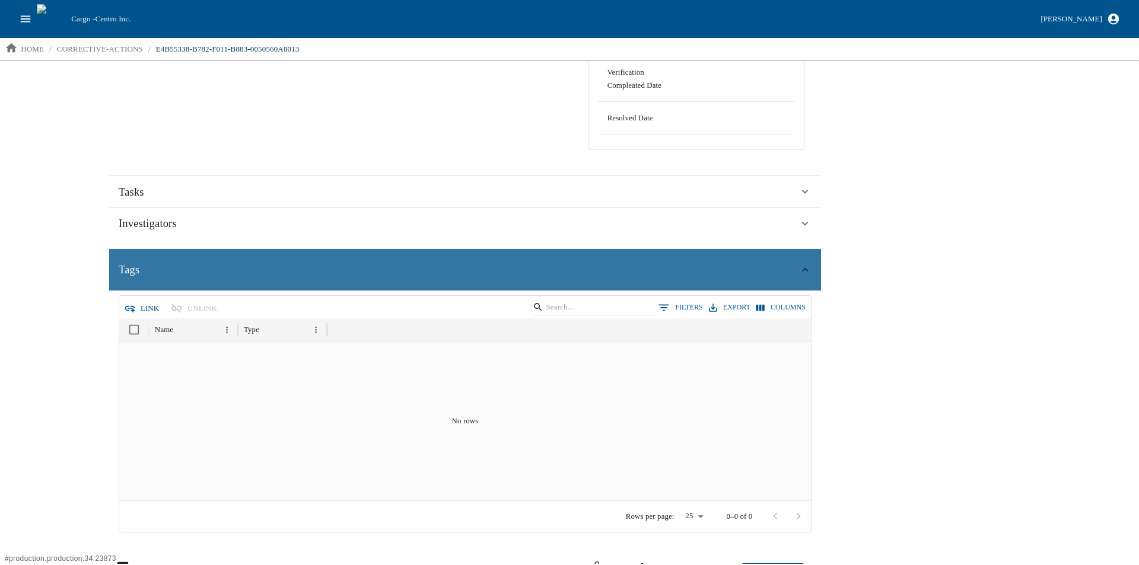
scroll to position [257, 0]
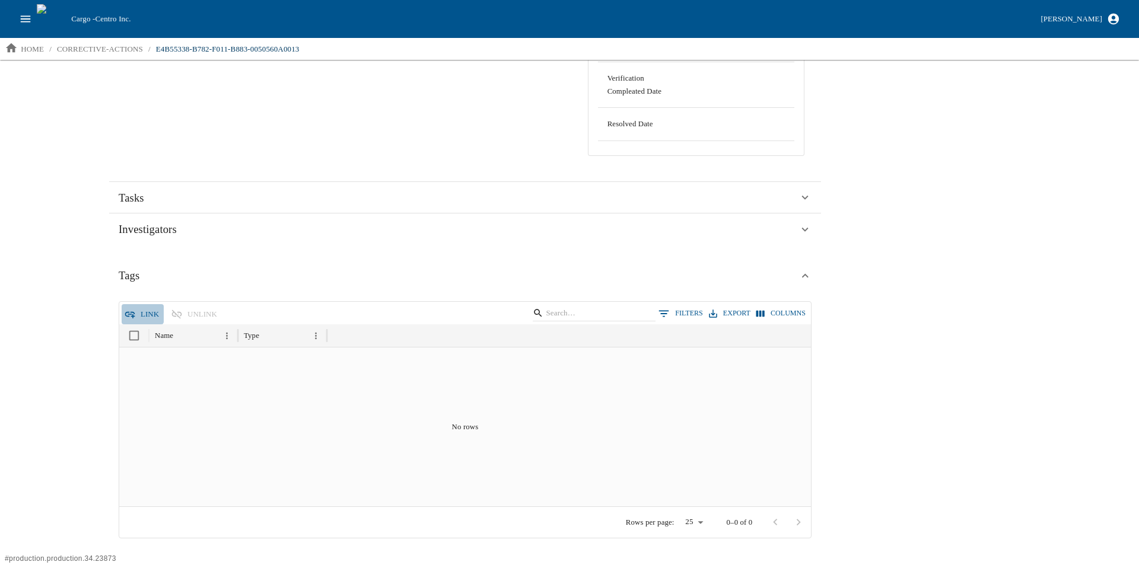
click at [129, 313] on icon "button" at bounding box center [130, 314] width 12 height 12
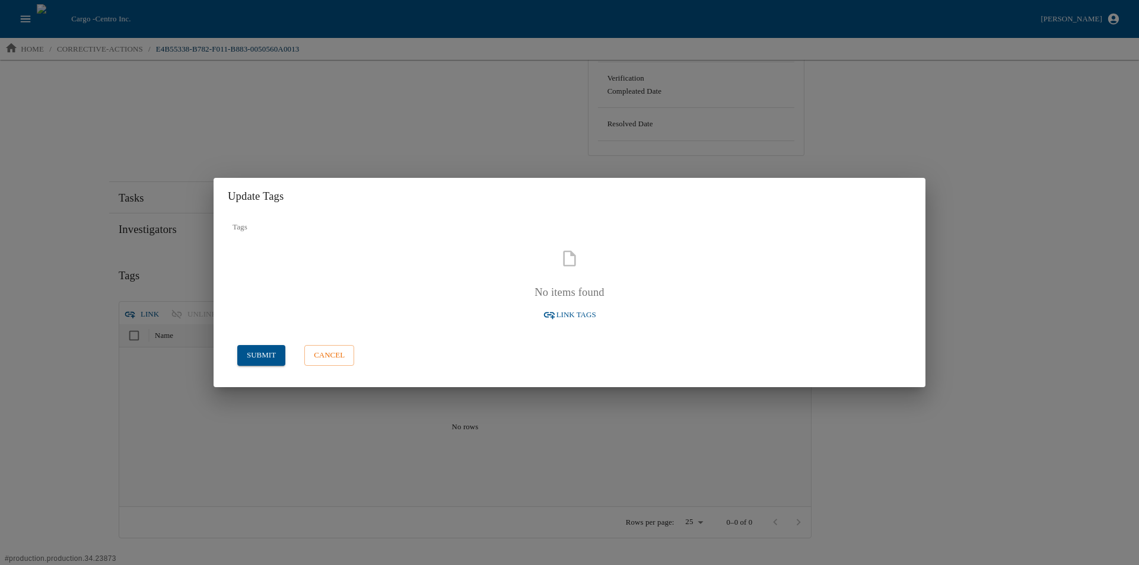
click at [557, 313] on span "Link Tags" at bounding box center [576, 315] width 40 height 14
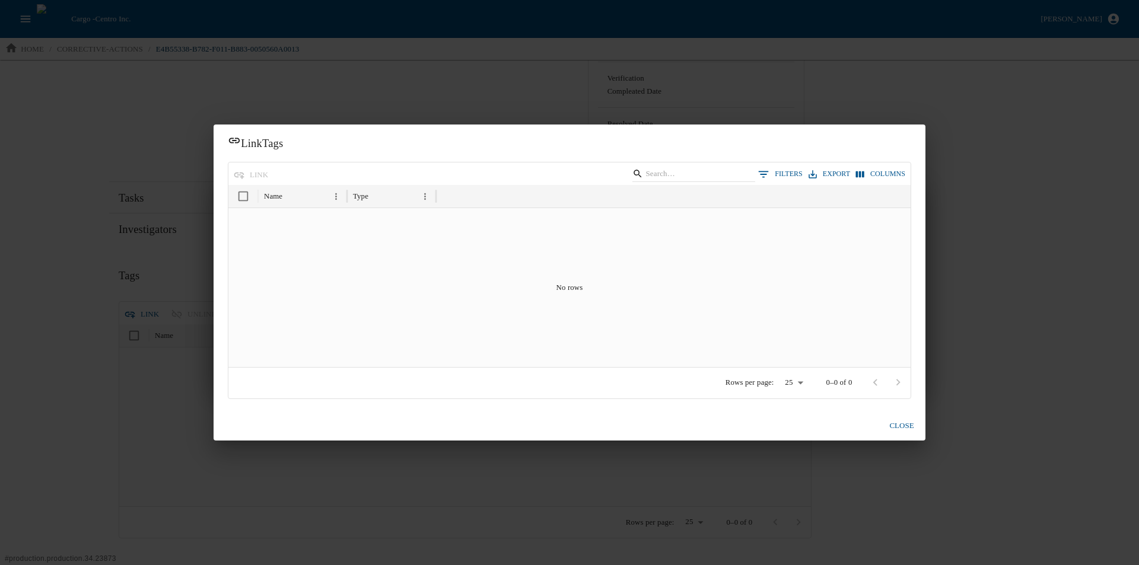
click at [94, 178] on div "Link Tags link 0 Filters Export Columns Name Type No rows Rows per page: 25 ** …" at bounding box center [569, 282] width 1139 height 565
click at [906, 424] on button "close" at bounding box center [902, 426] width 38 height 21
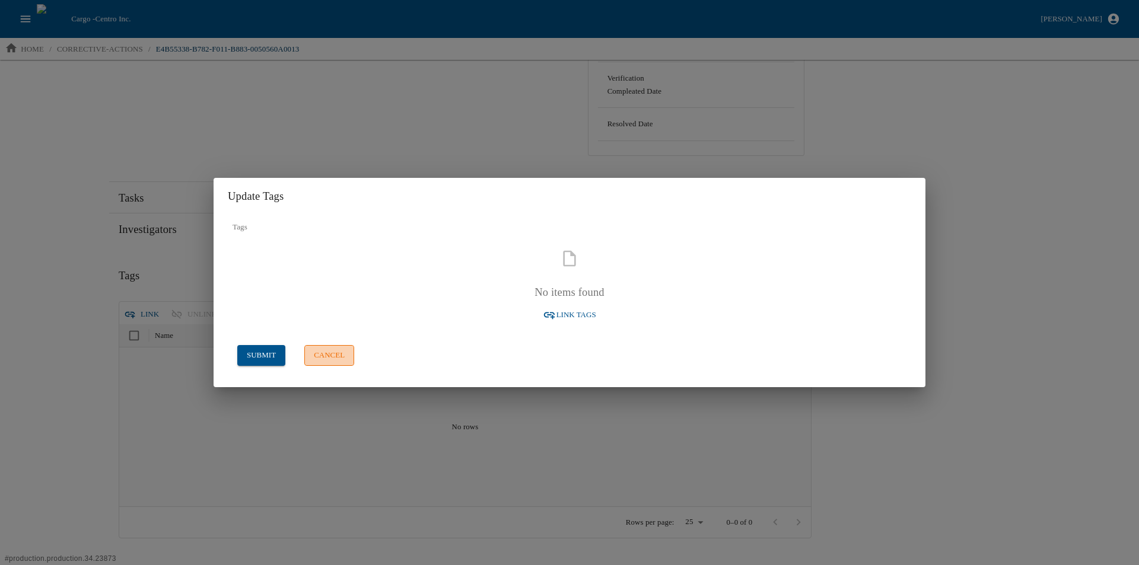
click at [331, 360] on button "cancel" at bounding box center [329, 355] width 50 height 21
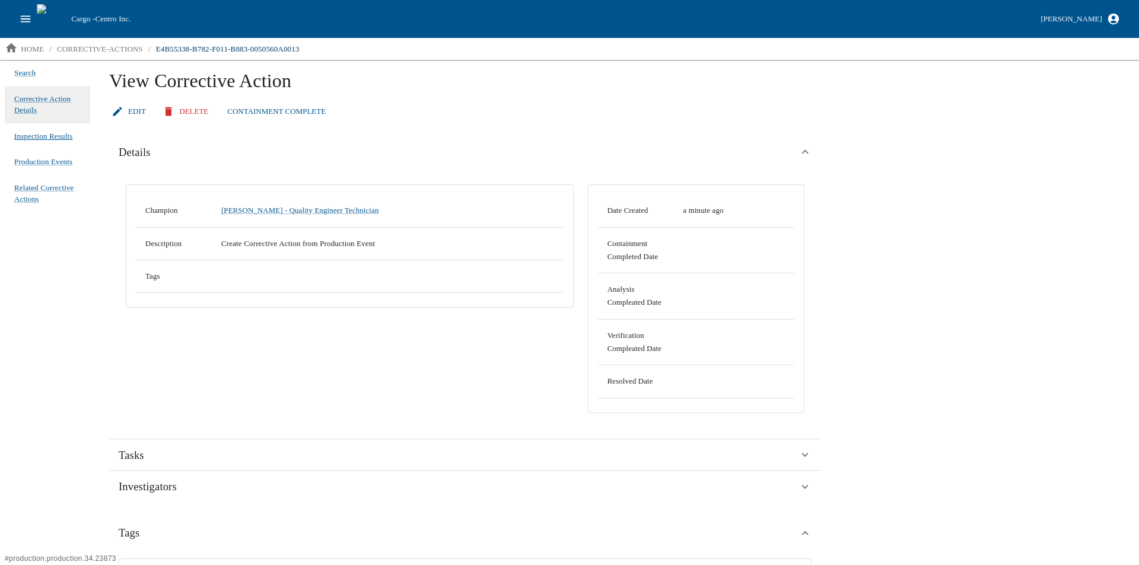
click at [31, 140] on span "Inspection Results" at bounding box center [43, 137] width 58 height 12
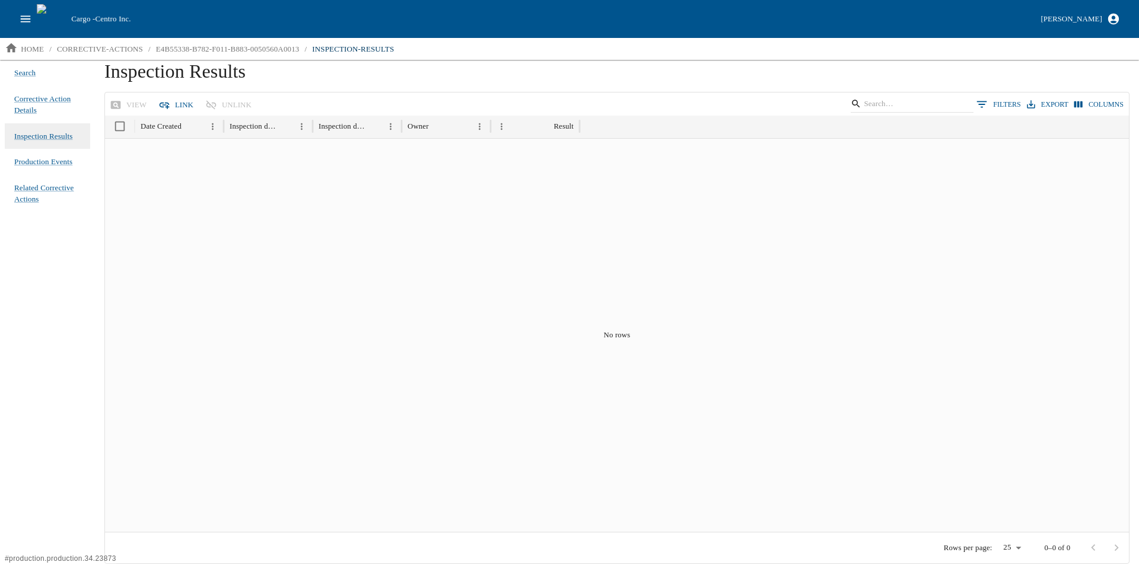
click at [168, 103] on icon "button" at bounding box center [164, 105] width 12 height 12
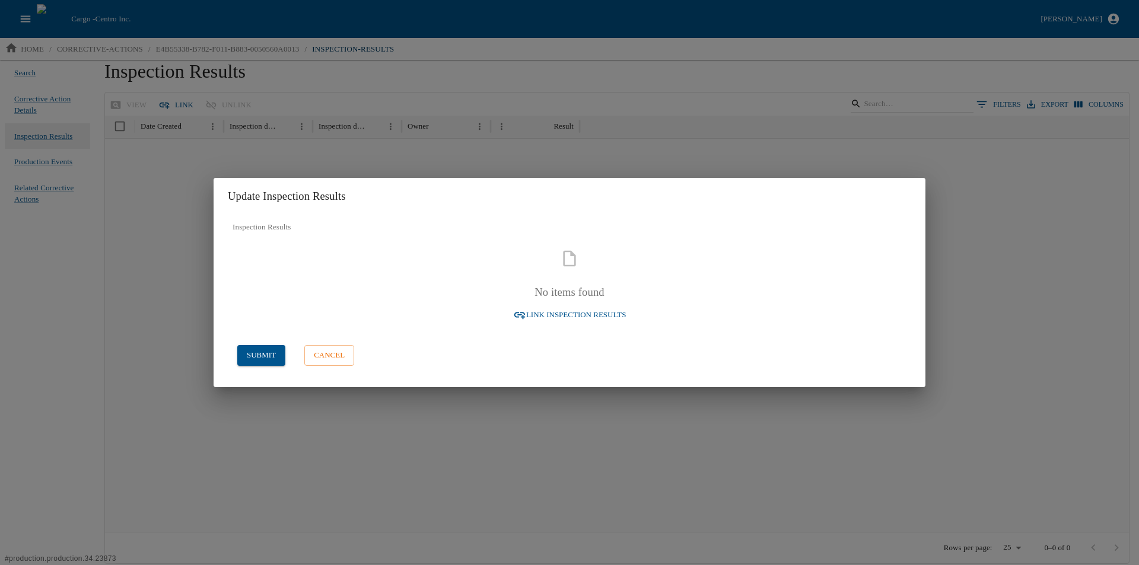
click at [566, 311] on span "Link Inspection Results" at bounding box center [576, 315] width 100 height 14
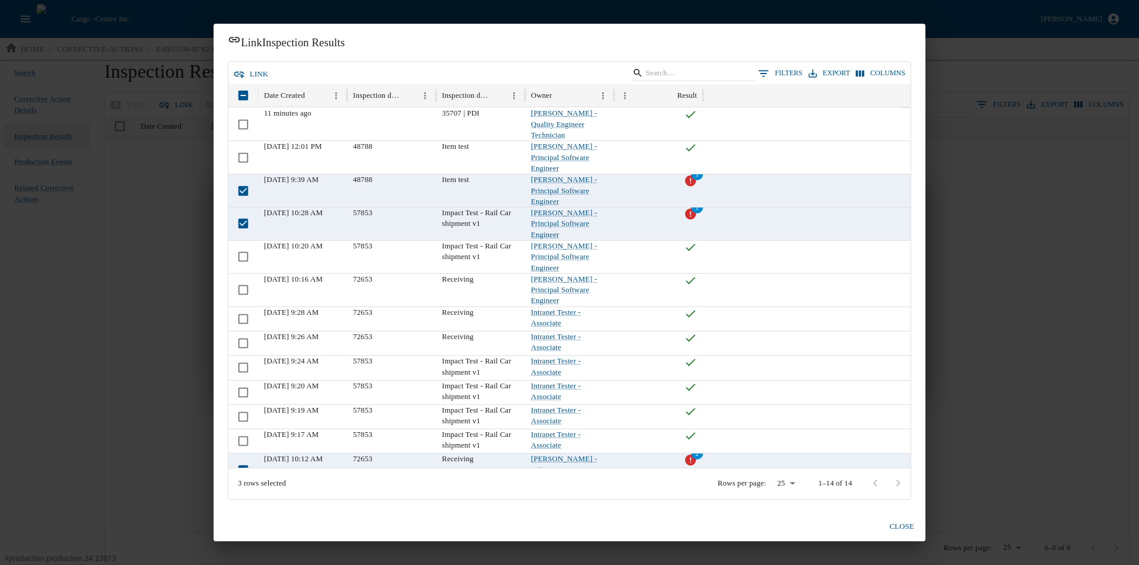
click at [249, 74] on button "link" at bounding box center [252, 74] width 42 height 21
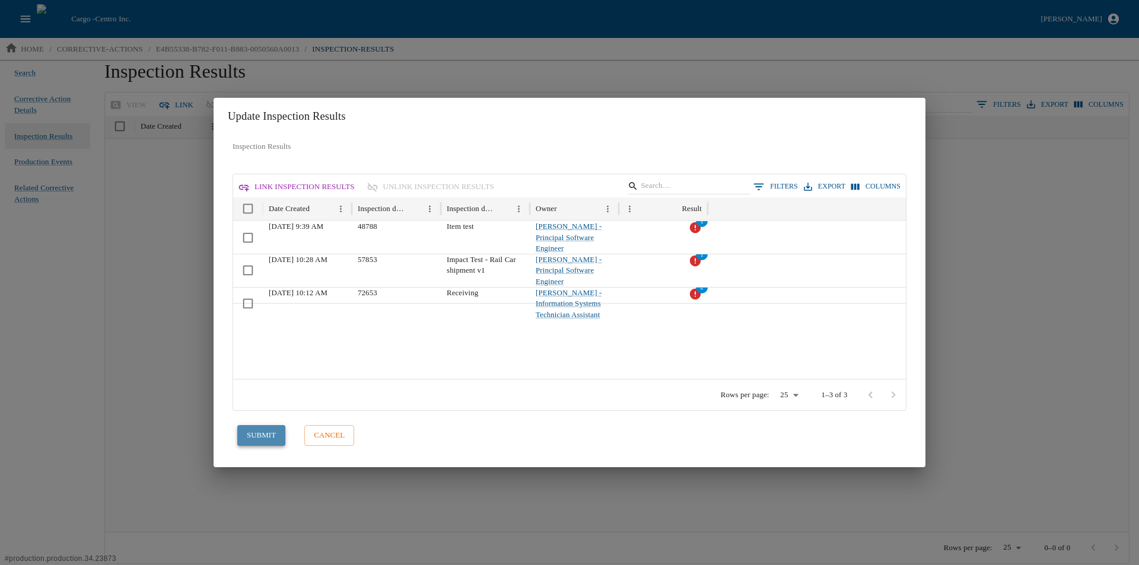
click at [259, 431] on button "submit" at bounding box center [261, 435] width 48 height 21
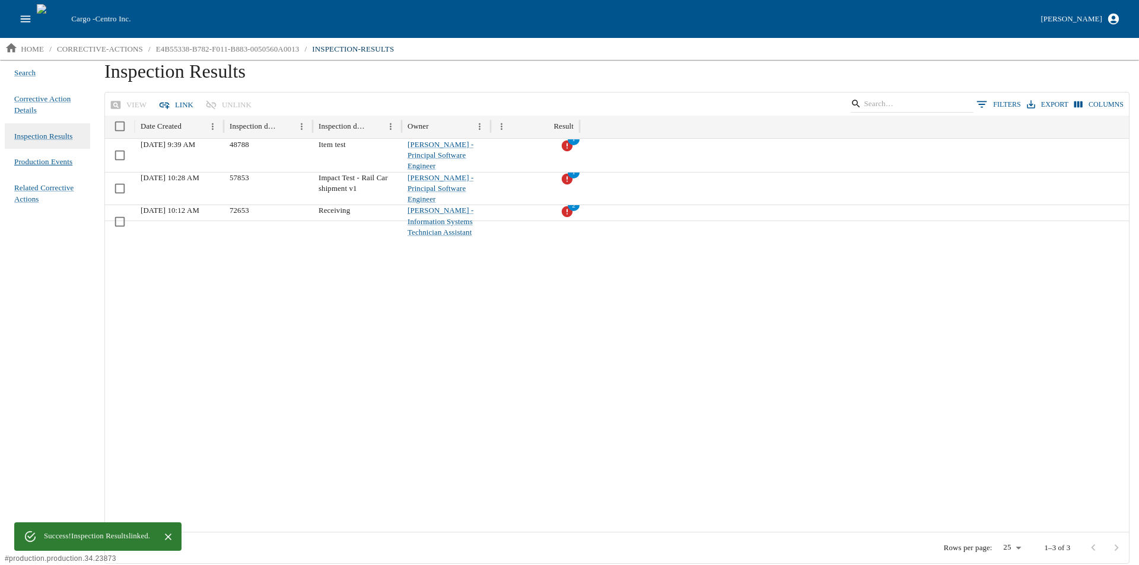
click at [31, 154] on link "Production Events" at bounding box center [43, 162] width 58 height 17
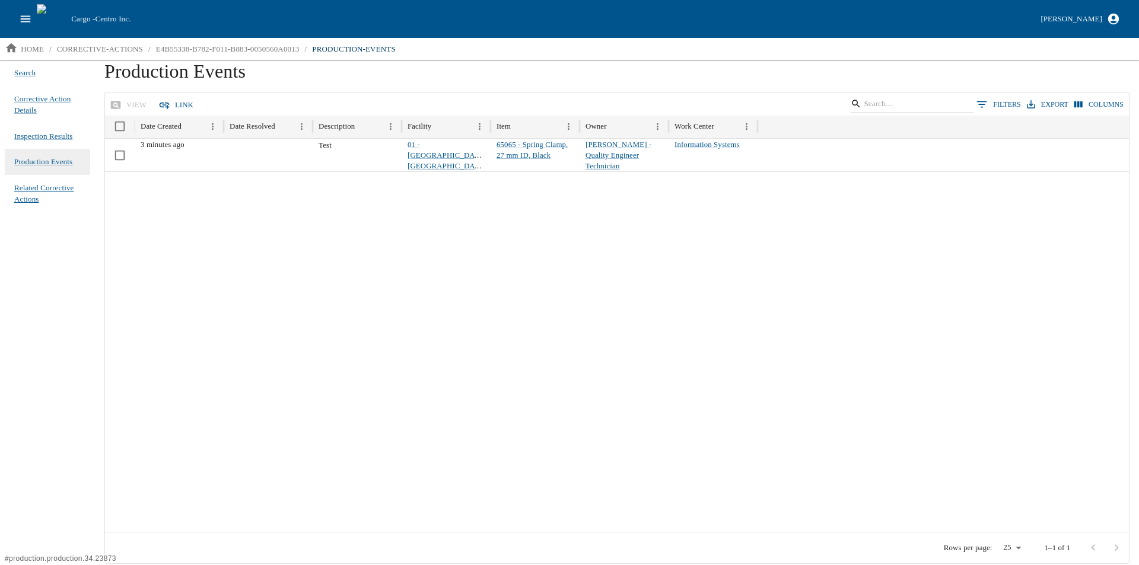
click at [44, 187] on span "Related Corrective Actions" at bounding box center [47, 193] width 66 height 23
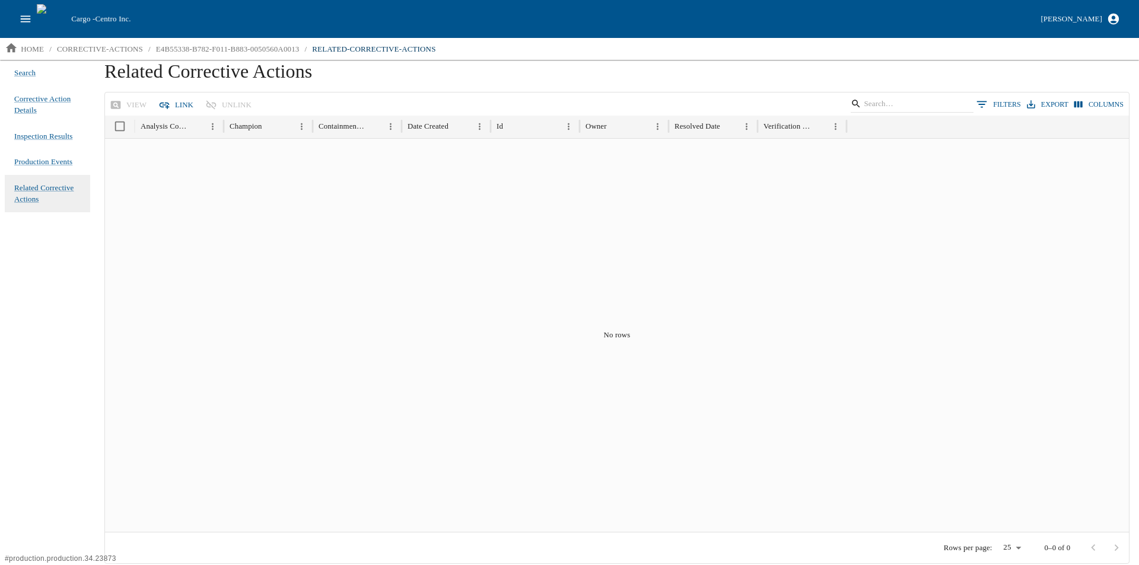
click at [172, 104] on button "Link" at bounding box center [177, 105] width 42 height 21
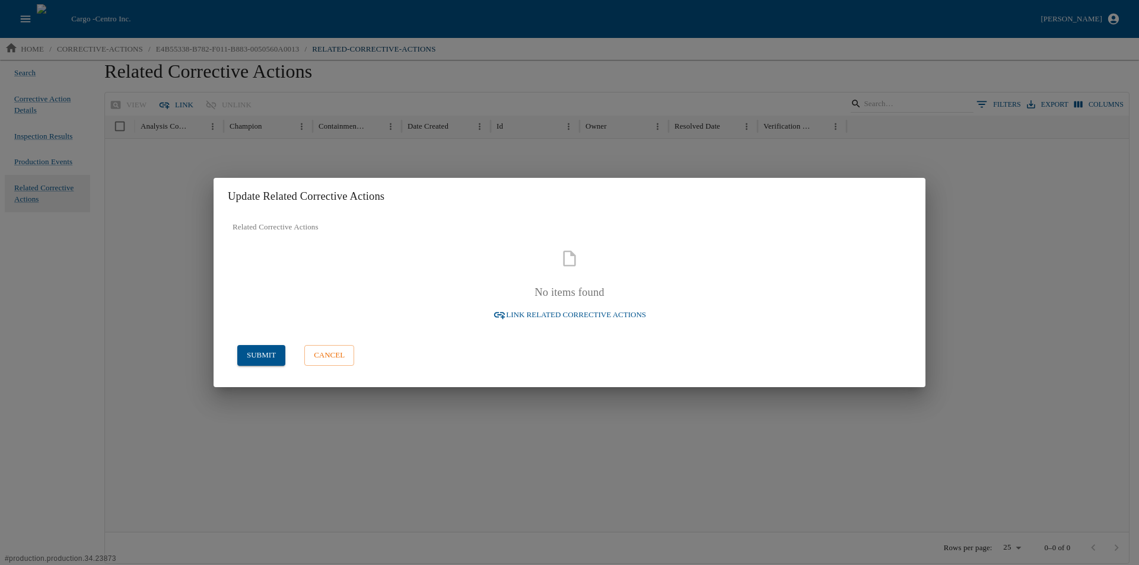
click at [580, 320] on span "Link Related Corrective Actions" at bounding box center [576, 315] width 140 height 14
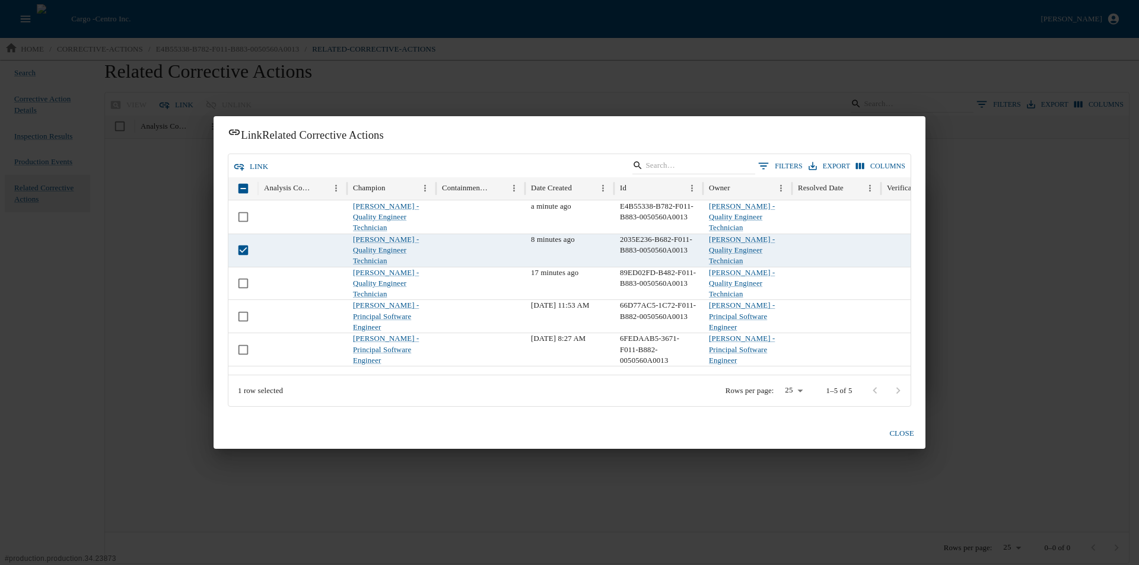
click at [249, 164] on button "link" at bounding box center [252, 167] width 42 height 21
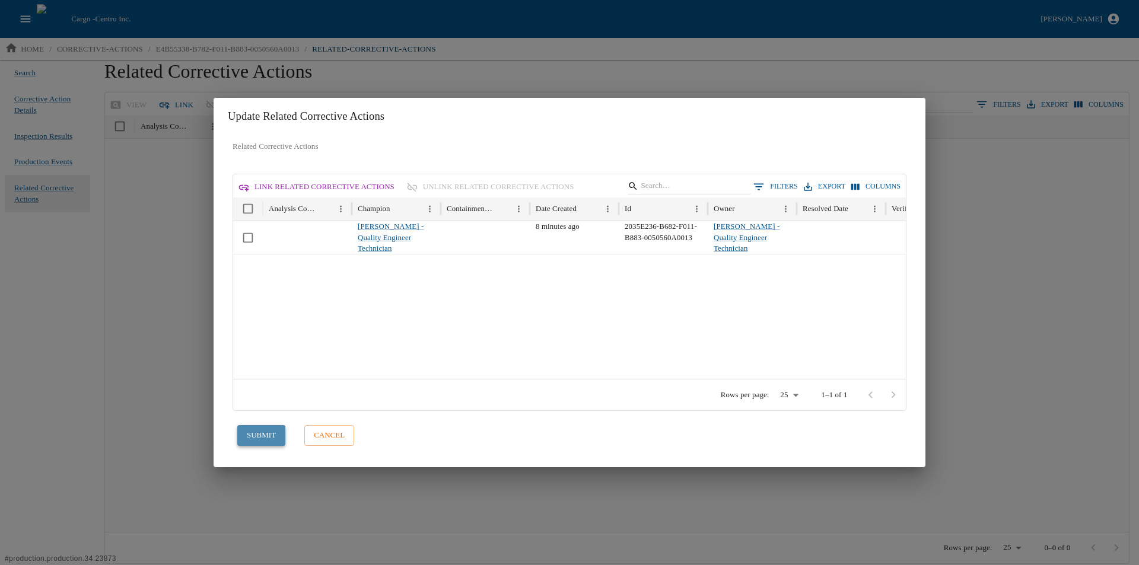
click at [265, 437] on button "submit" at bounding box center [261, 435] width 48 height 21
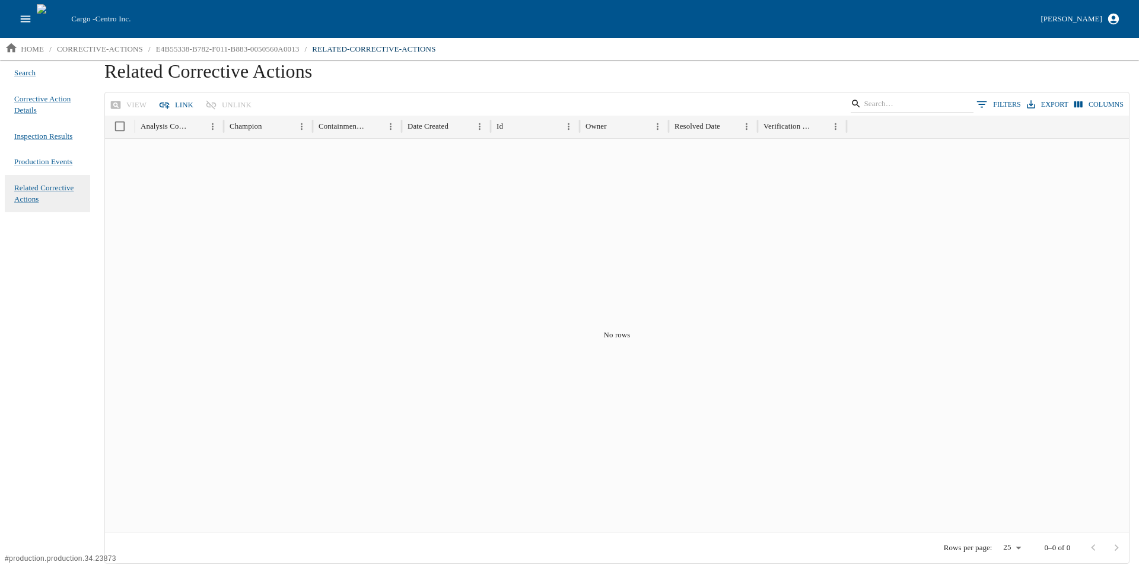
click at [30, 20] on icon "open drawer" at bounding box center [25, 18] width 13 height 13
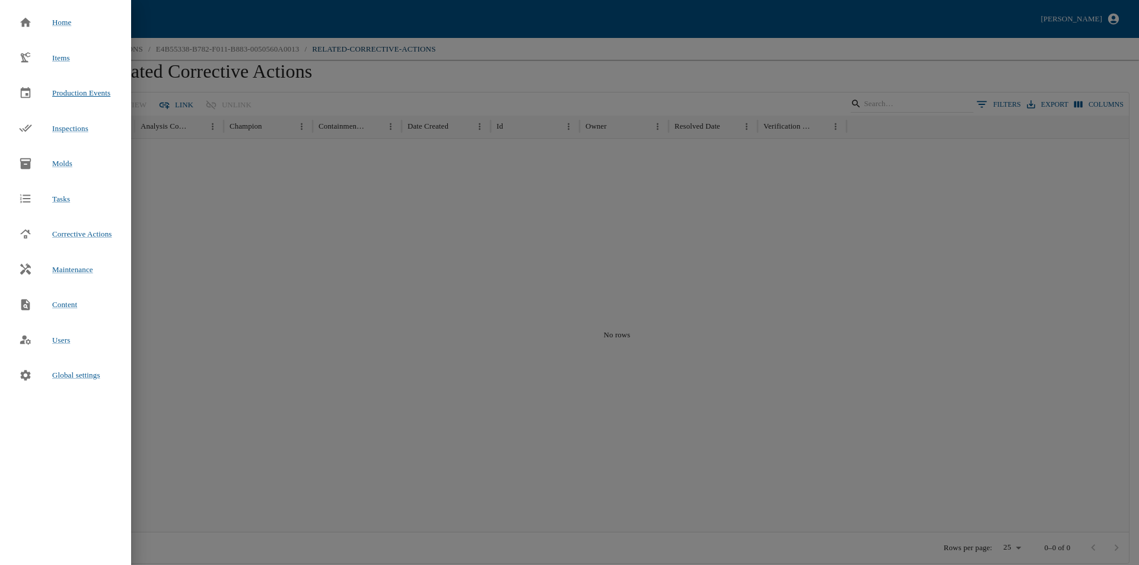
click at [87, 91] on span "Production Events" at bounding box center [81, 92] width 58 height 9
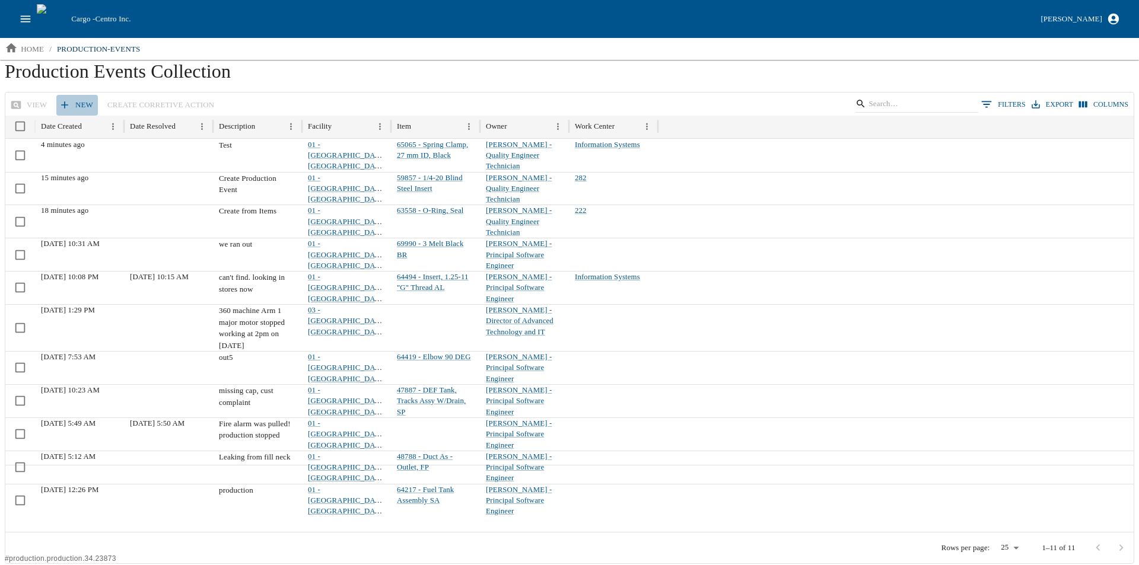
click at [80, 99] on link "New" at bounding box center [77, 105] width 42 height 21
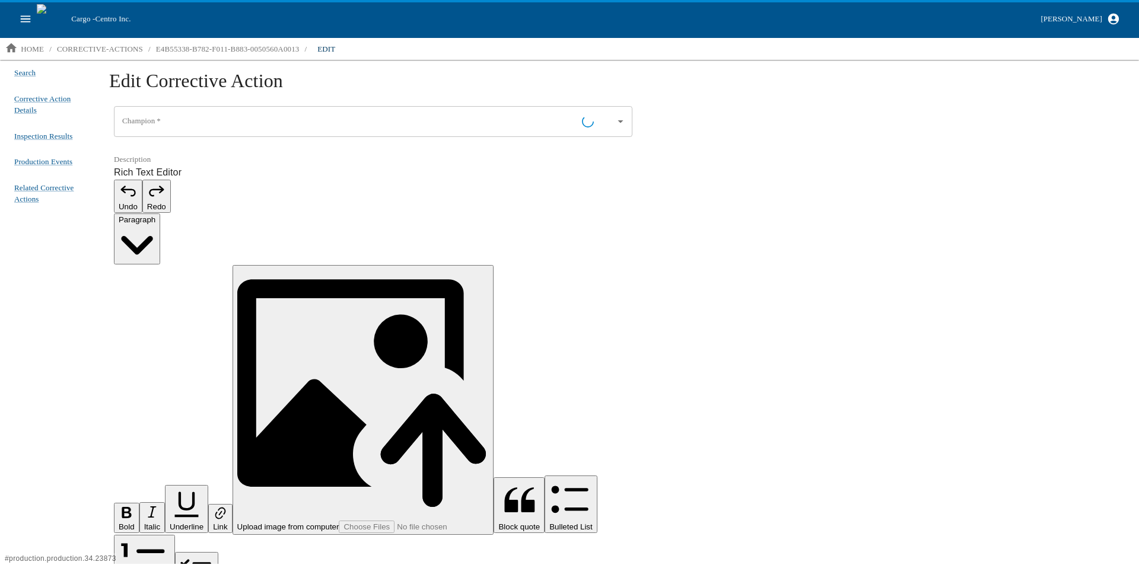
type input "[PERSON_NAME] - Quality Engineer Technician"
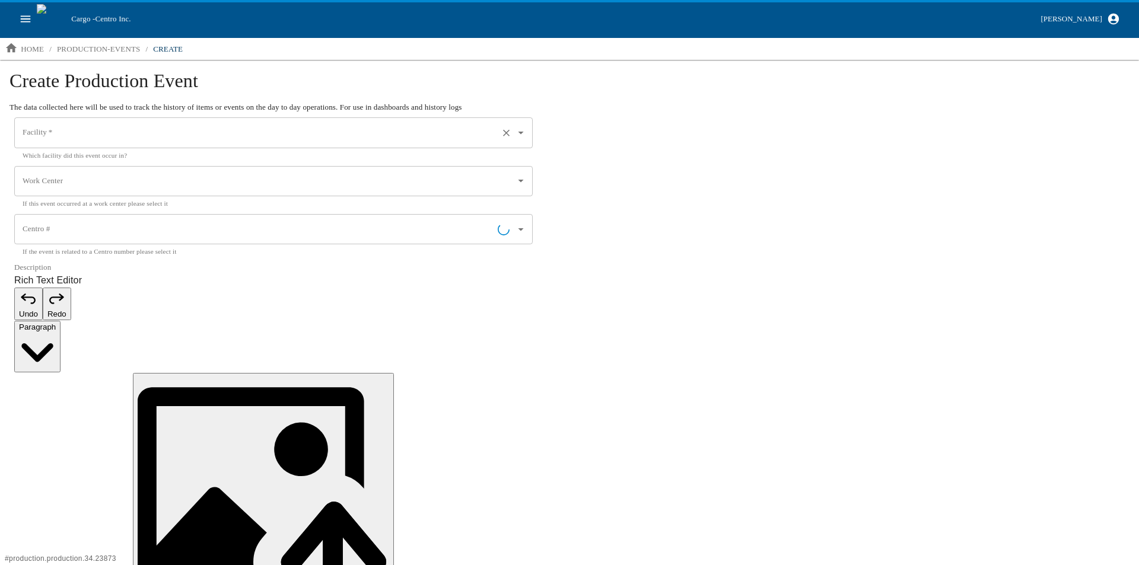
click at [152, 127] on input "Facility   *" at bounding box center [257, 133] width 475 height 20
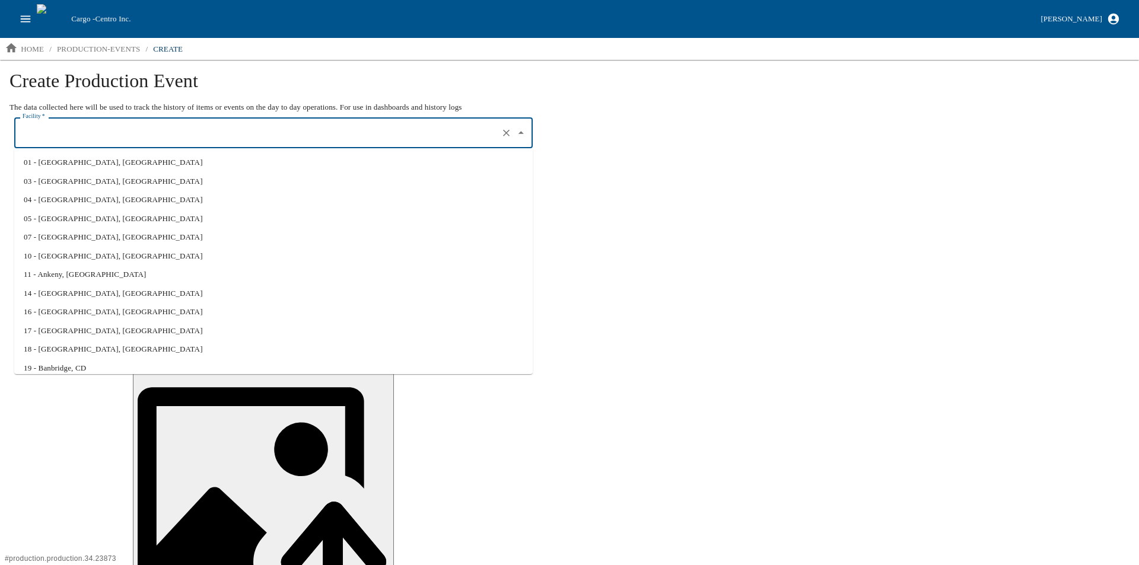
click at [101, 160] on li "01 - [GEOGRAPHIC_DATA], [GEOGRAPHIC_DATA]" at bounding box center [273, 162] width 519 height 19
type input "01 - [GEOGRAPHIC_DATA], [GEOGRAPHIC_DATA]"
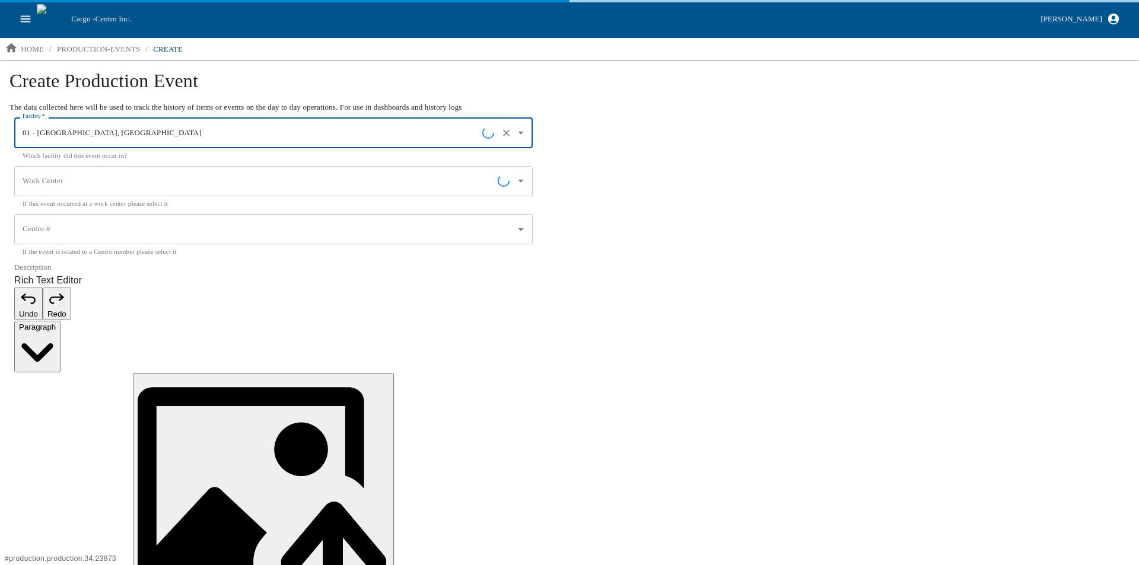
click at [94, 183] on input "Work Center" at bounding box center [259, 181] width 478 height 20
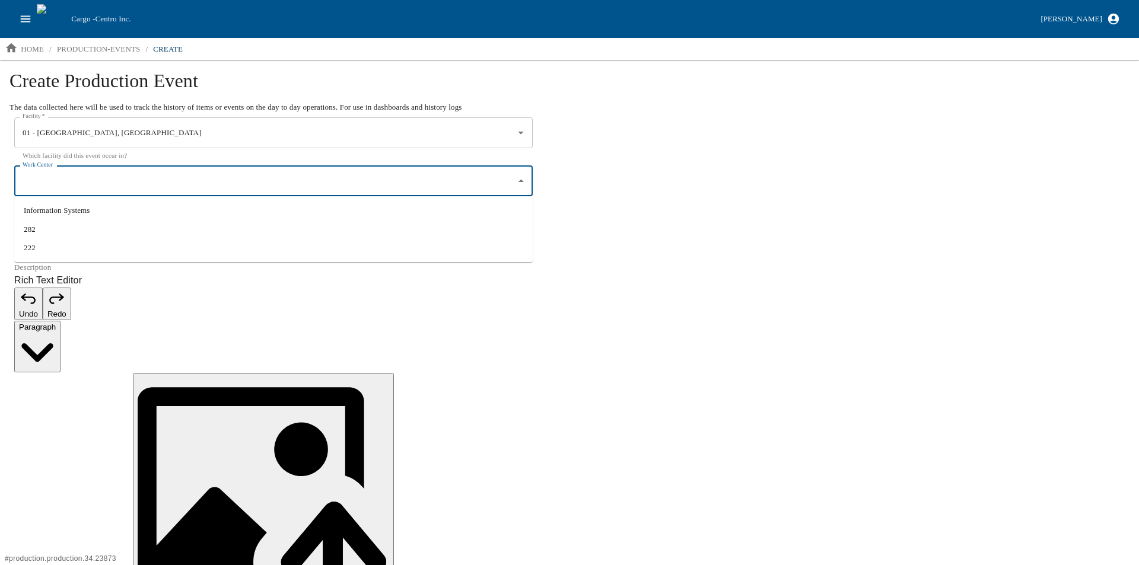
drag, startPoint x: 63, startPoint y: 246, endPoint x: 58, endPoint y: 249, distance: 6.4
click at [63, 246] on li "222" at bounding box center [273, 247] width 519 height 19
type input "222"
click at [58, 238] on input "Centro #" at bounding box center [265, 230] width 490 height 20
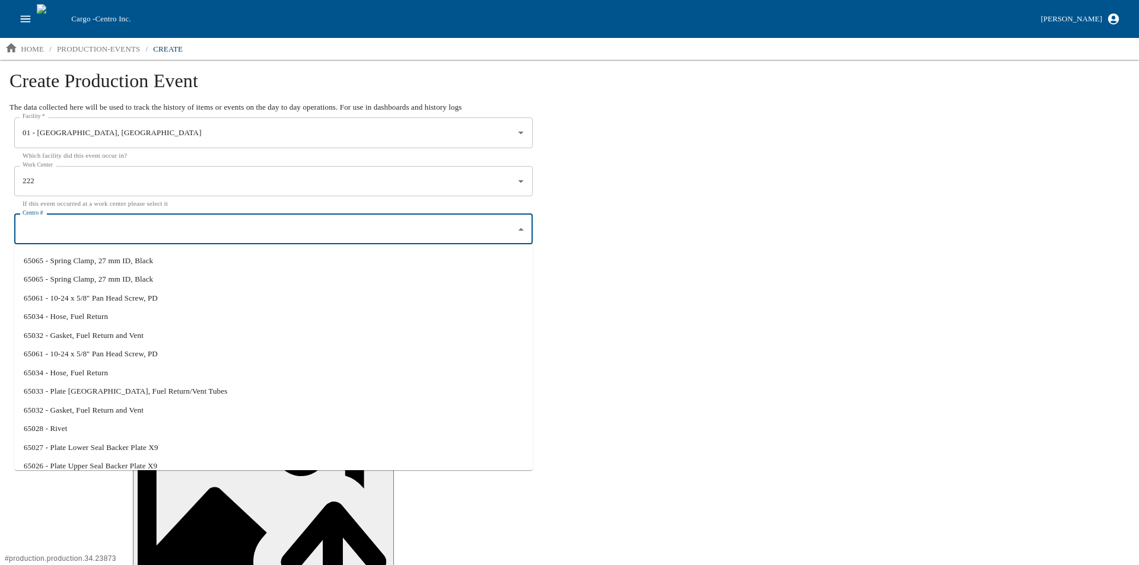
scroll to position [251, 0]
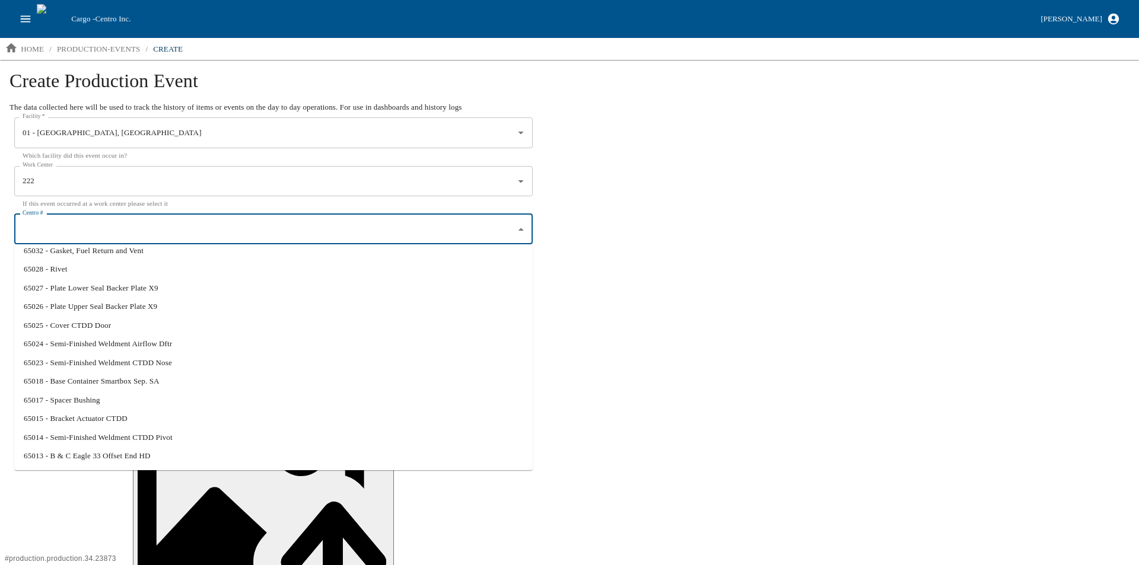
click at [75, 437] on li "65014 - Semi-Finished Weldment CTDD Pivot" at bounding box center [273, 437] width 519 height 19
type input "65014 - Semi-Finished Weldment CTDD Pivot"
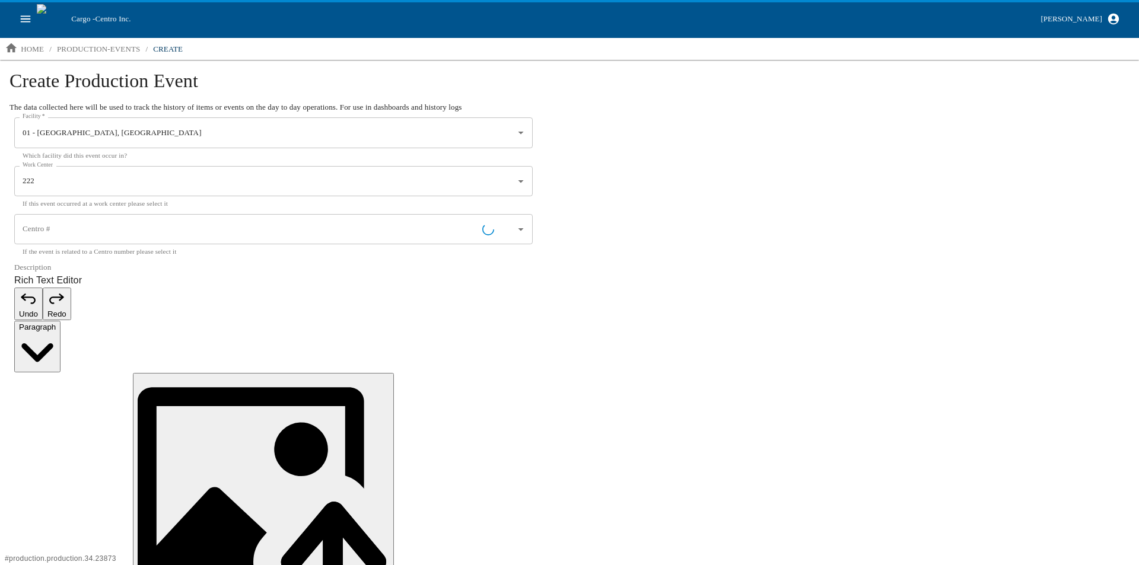
type input "65014 - Semi-Finished Weldment CTDD Pivot"
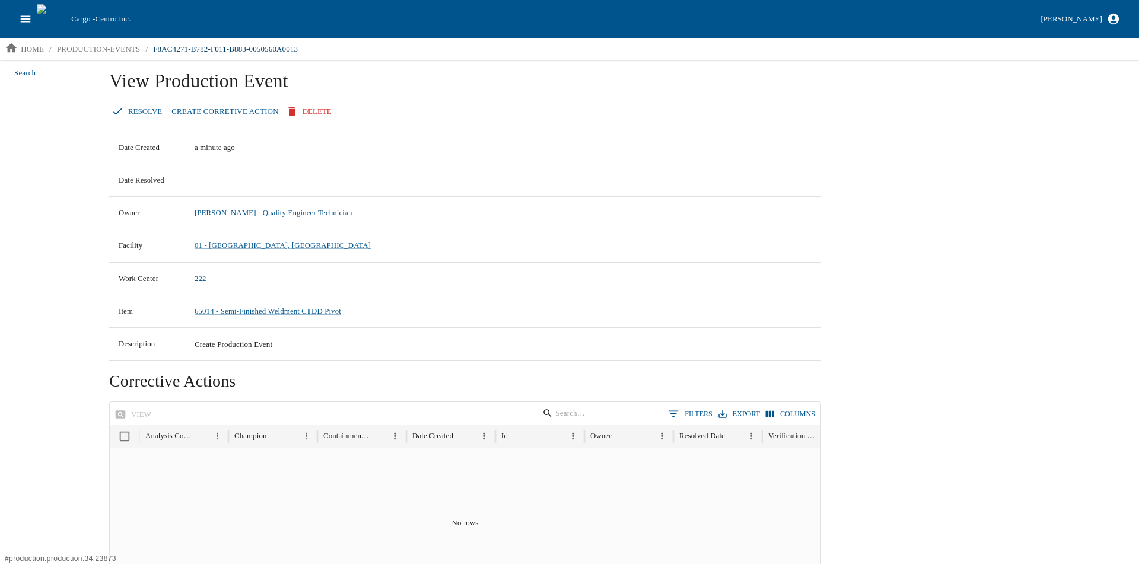
click at [316, 110] on button "Delete" at bounding box center [310, 111] width 53 height 21
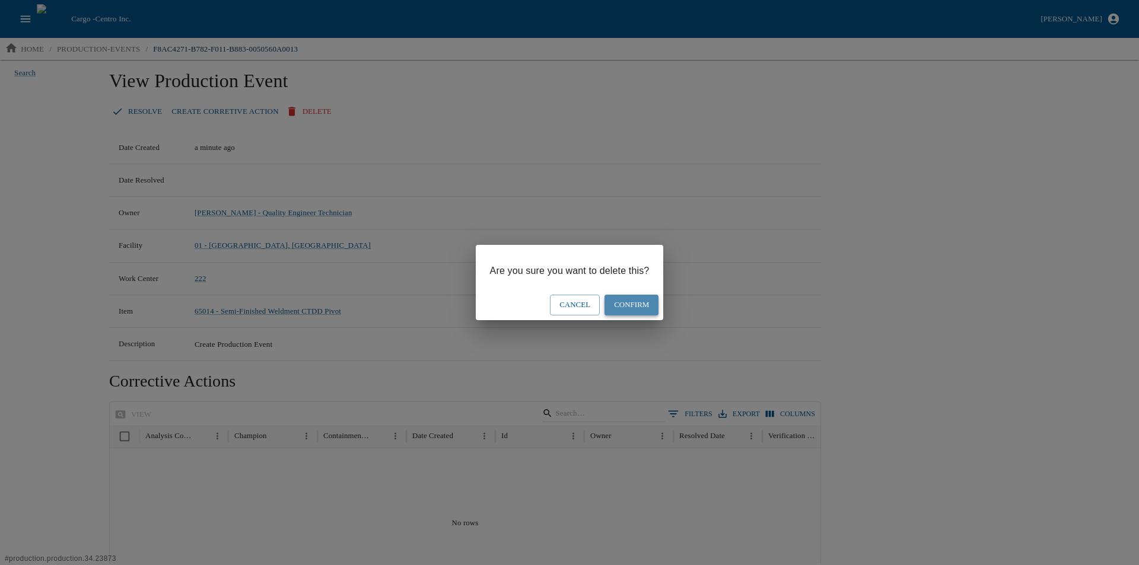
click at [629, 305] on button "Confirm" at bounding box center [632, 305] width 54 height 21
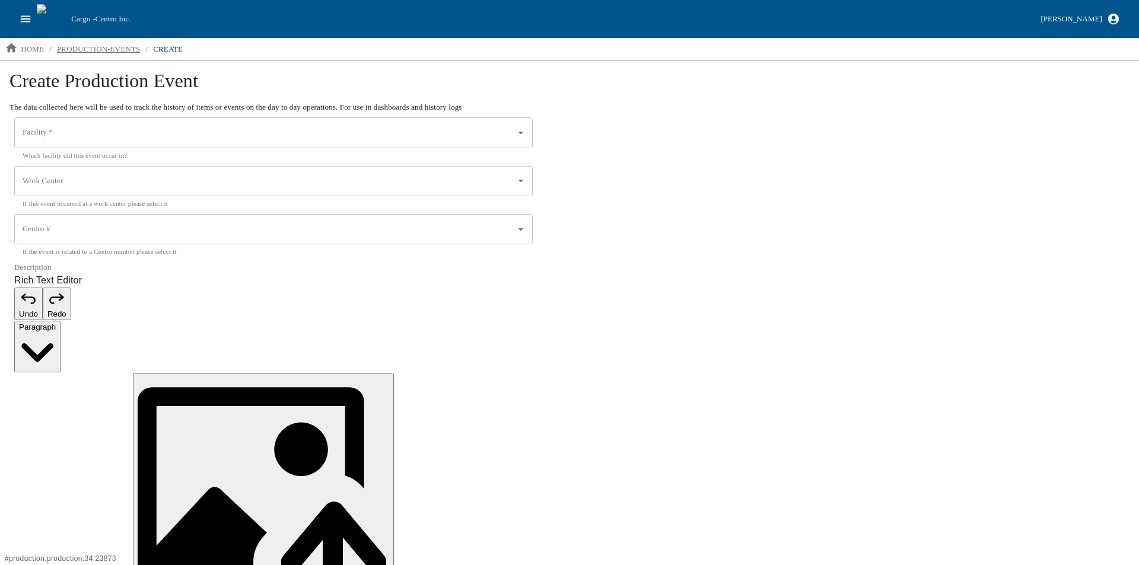
click at [91, 50] on p "production-events" at bounding box center [99, 49] width 84 height 12
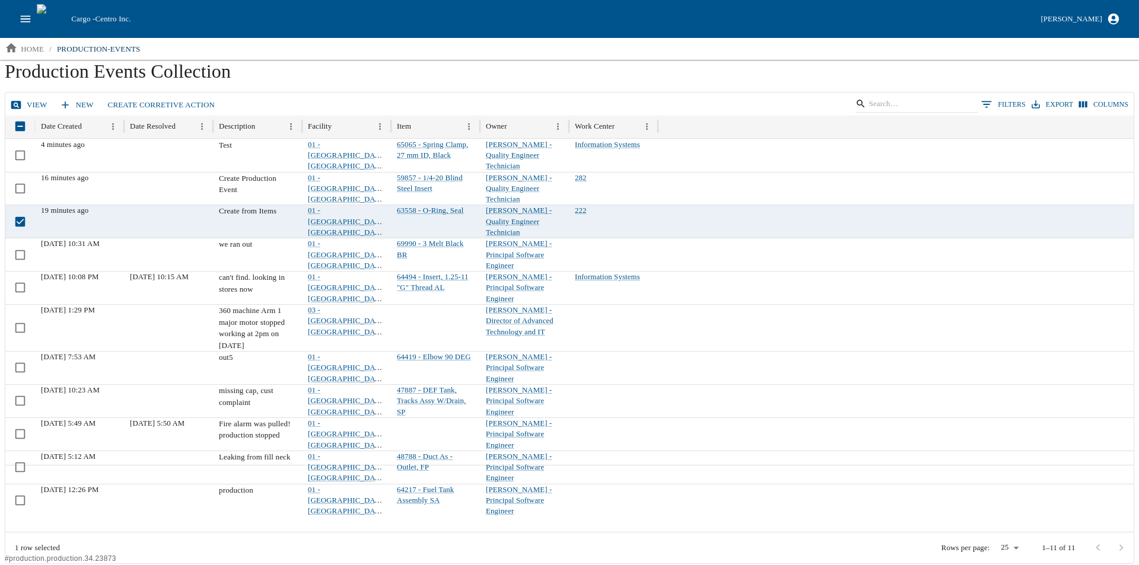
click at [25, 106] on link "View" at bounding box center [30, 105] width 44 height 21
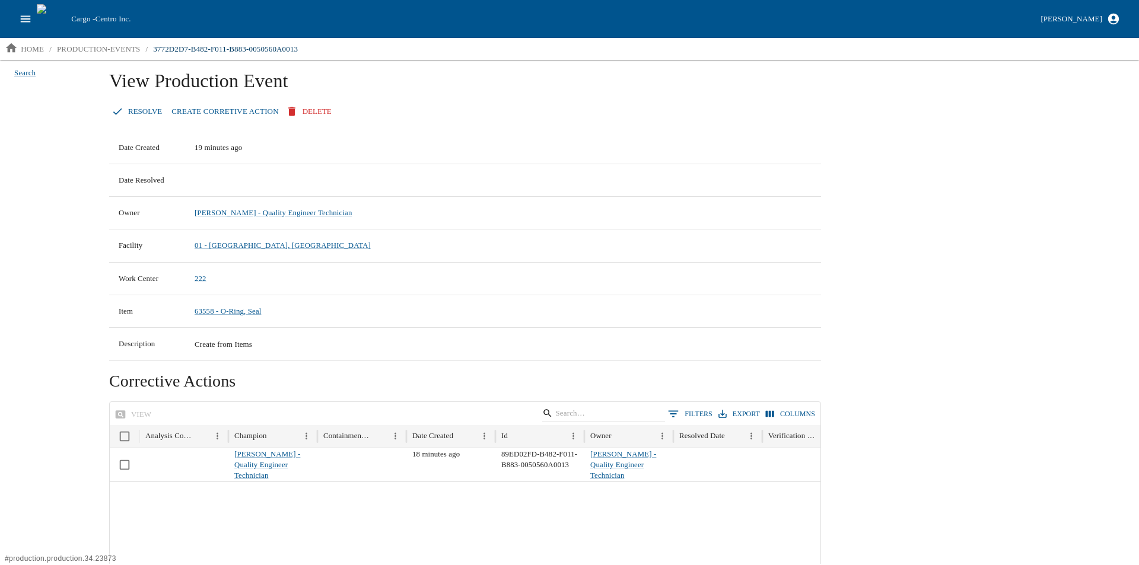
click at [137, 112] on button "Resolve" at bounding box center [138, 111] width 58 height 21
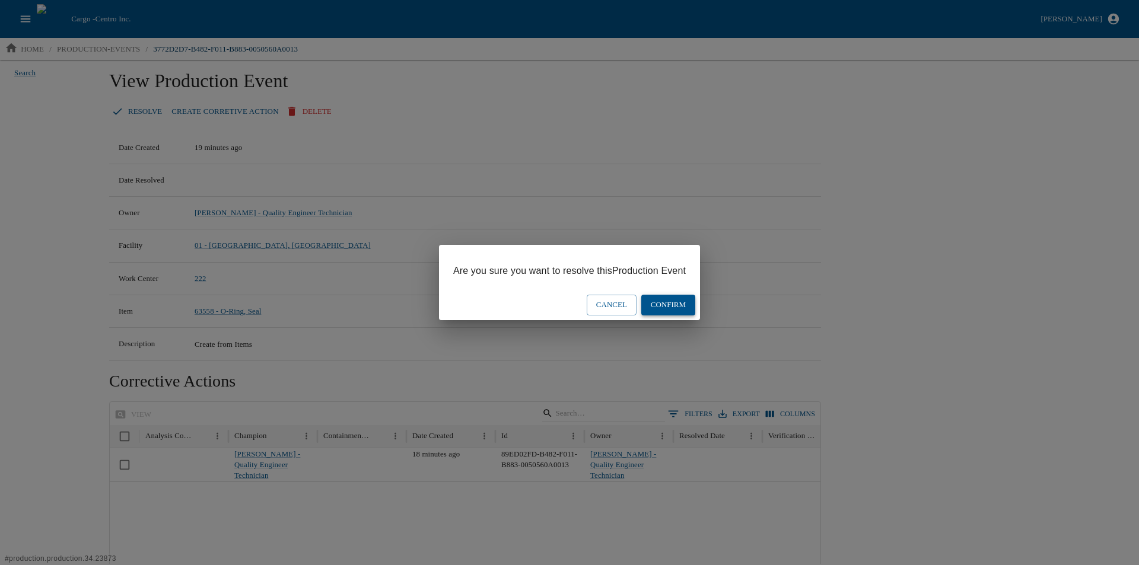
click at [665, 308] on button "Confirm" at bounding box center [668, 305] width 54 height 21
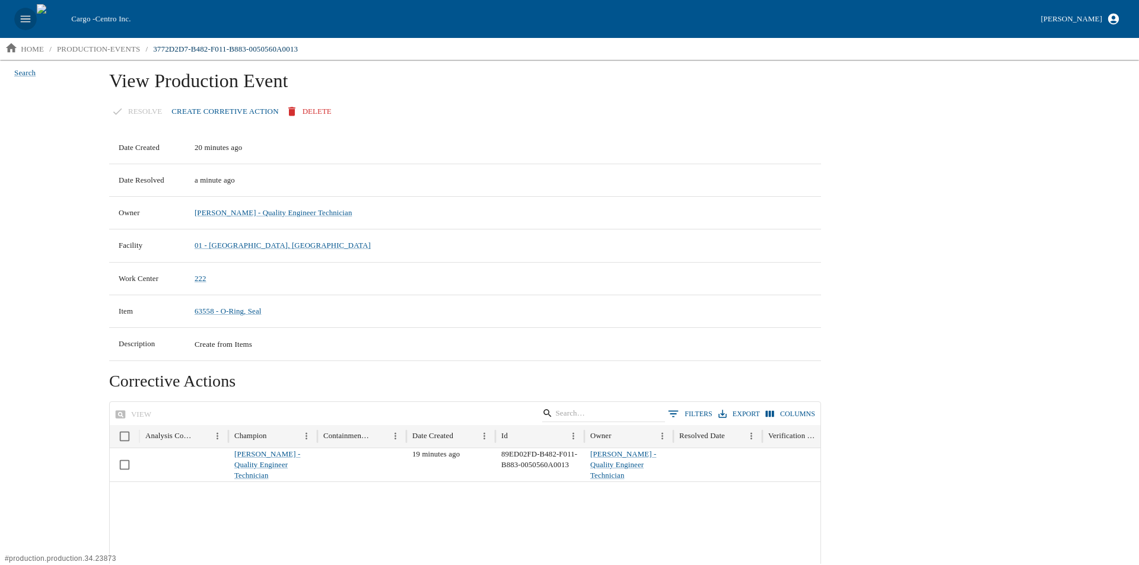
click at [21, 17] on icon "open drawer" at bounding box center [26, 18] width 10 height 7
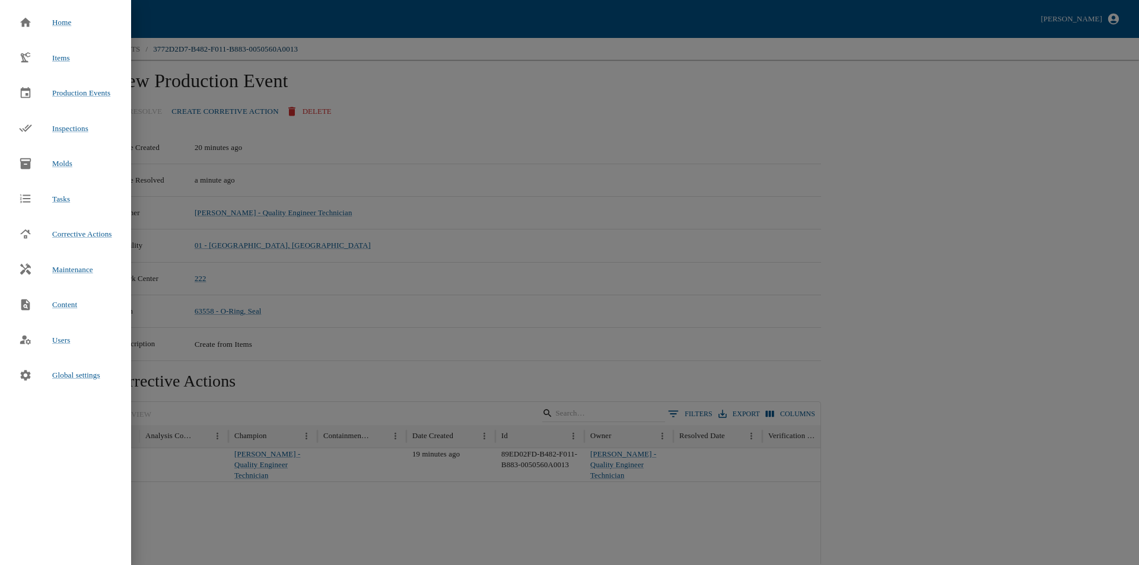
click at [59, 135] on div "Inspections" at bounding box center [53, 129] width 88 height 26
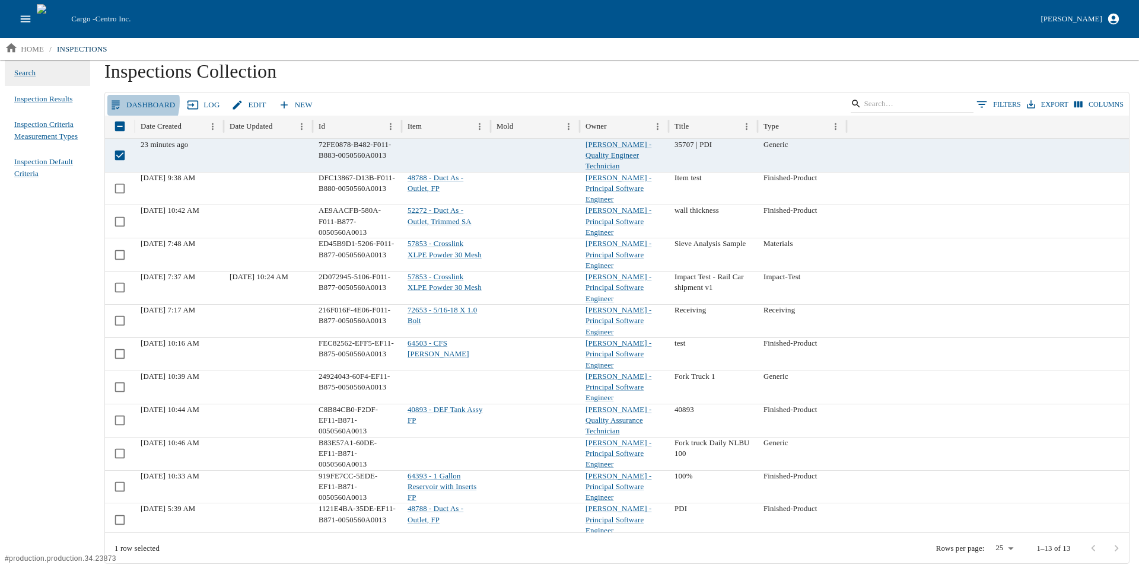
click at [122, 102] on link "Dashboard" at bounding box center [143, 105] width 72 height 21
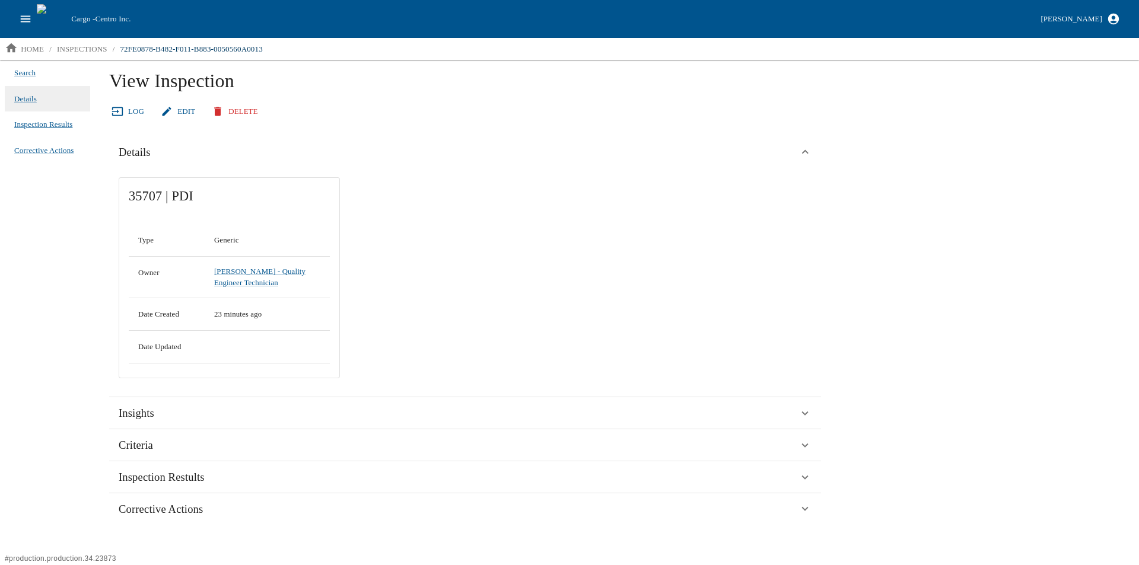
click at [52, 120] on span "Inspection Results" at bounding box center [43, 125] width 58 height 12
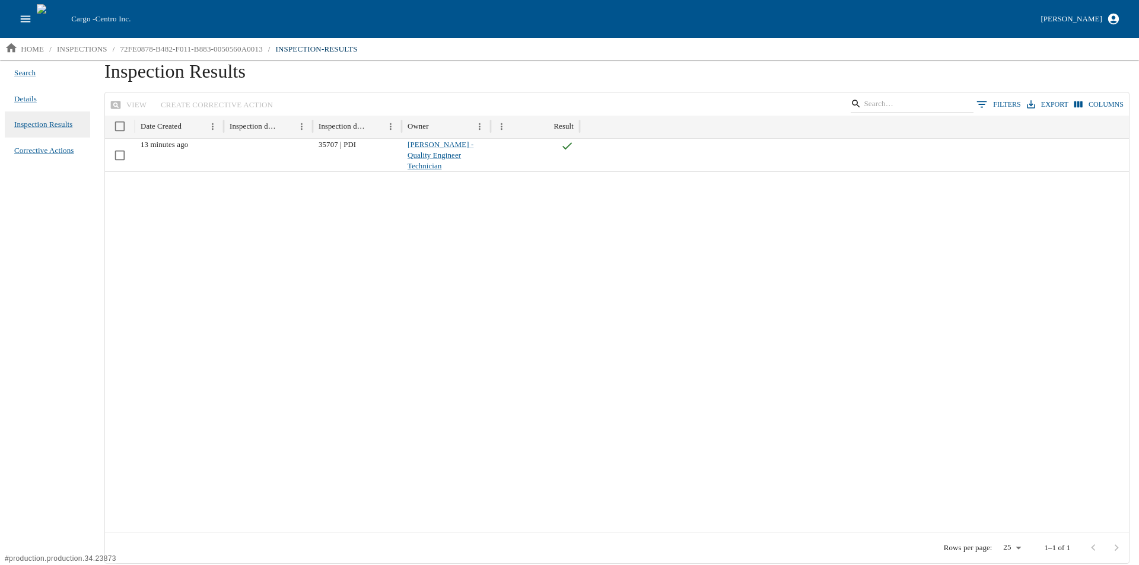
click at [59, 151] on span "Corrective Actions" at bounding box center [44, 151] width 60 height 12
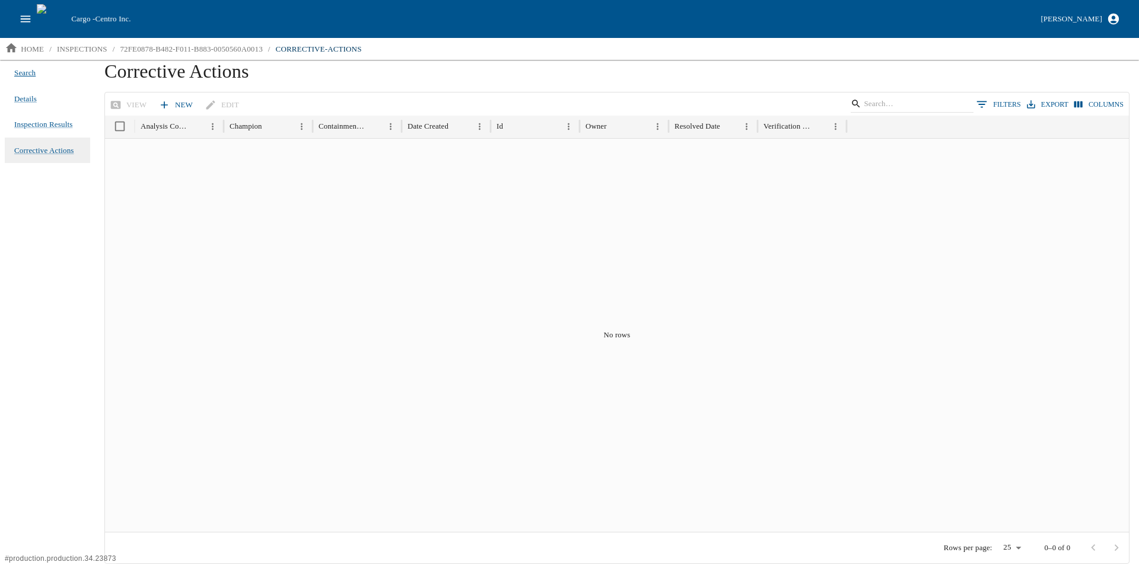
click at [27, 74] on span "Search" at bounding box center [24, 73] width 21 height 12
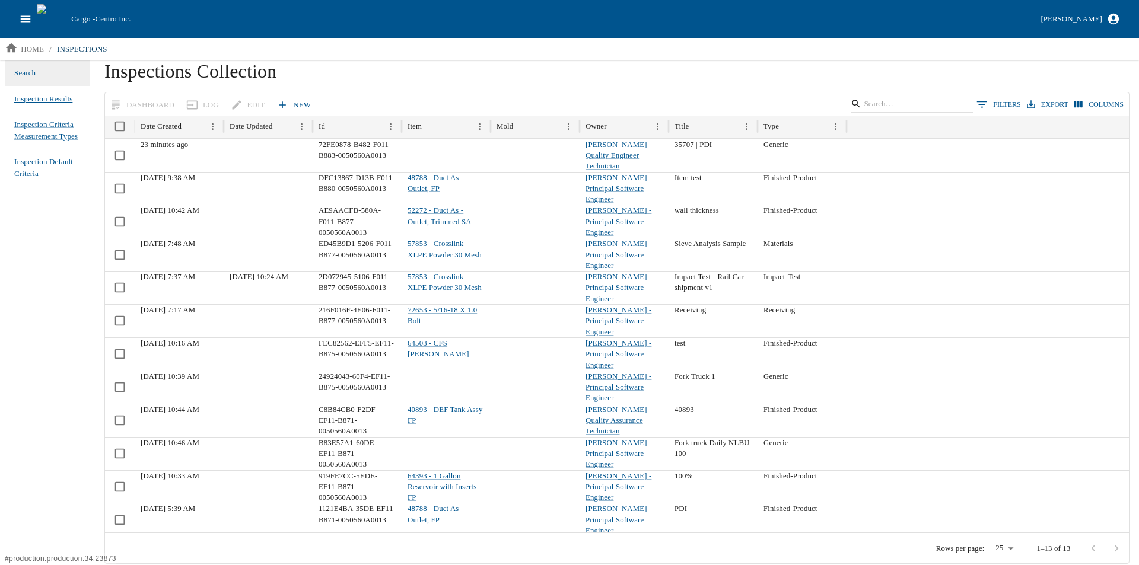
click at [24, 100] on span "Inspection Results" at bounding box center [43, 99] width 58 height 12
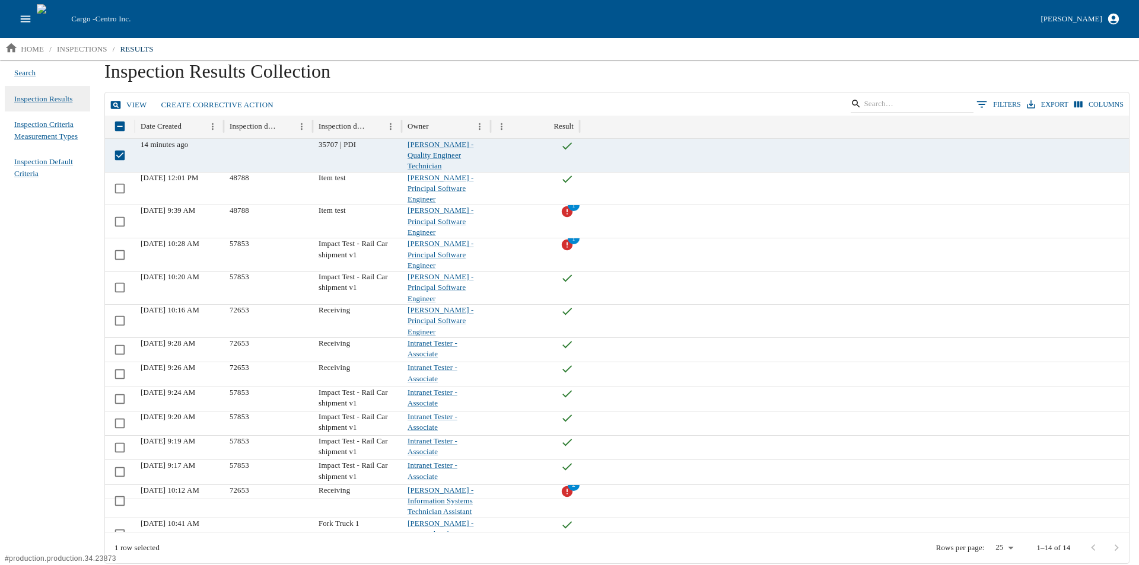
click at [122, 102] on link "View" at bounding box center [129, 105] width 44 height 21
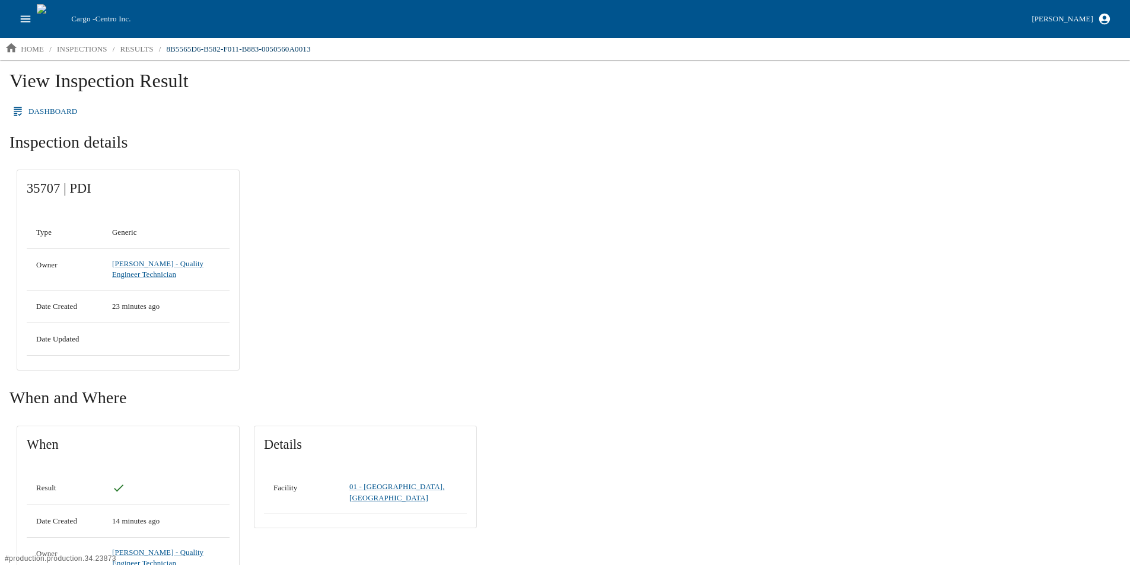
click at [37, 111] on link "Dashboard" at bounding box center [45, 111] width 72 height 21
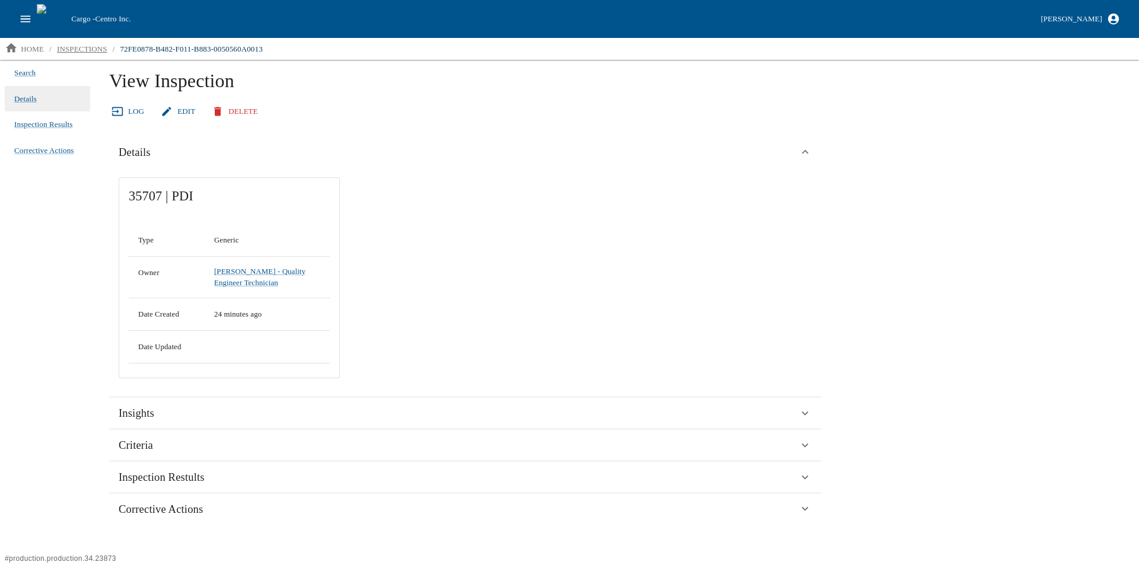
click at [72, 50] on p "inspections" at bounding box center [82, 49] width 50 height 12
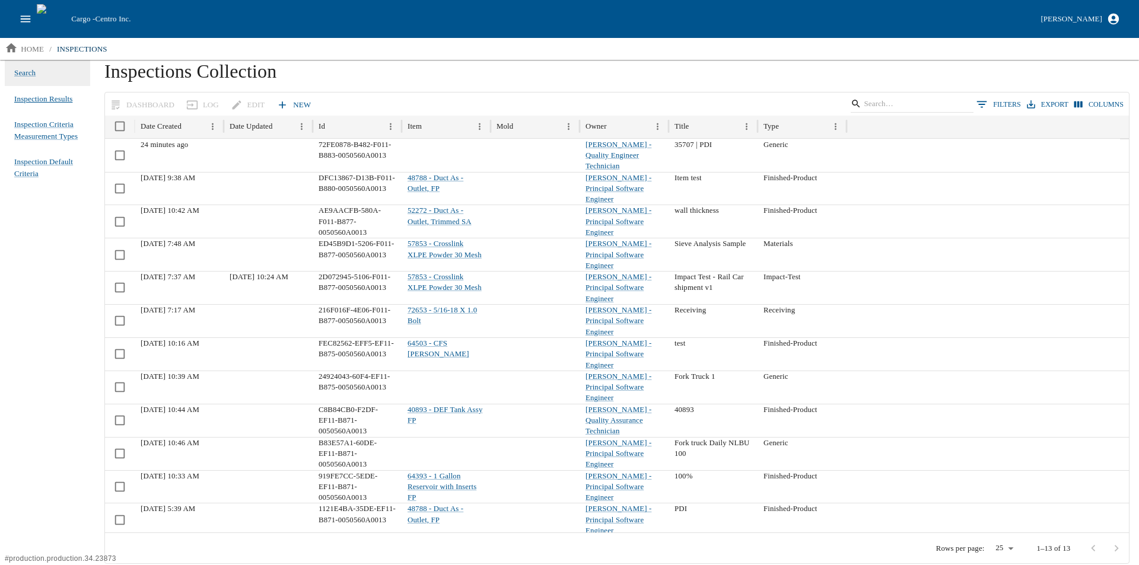
click at [37, 94] on span "Inspection Results" at bounding box center [43, 99] width 58 height 12
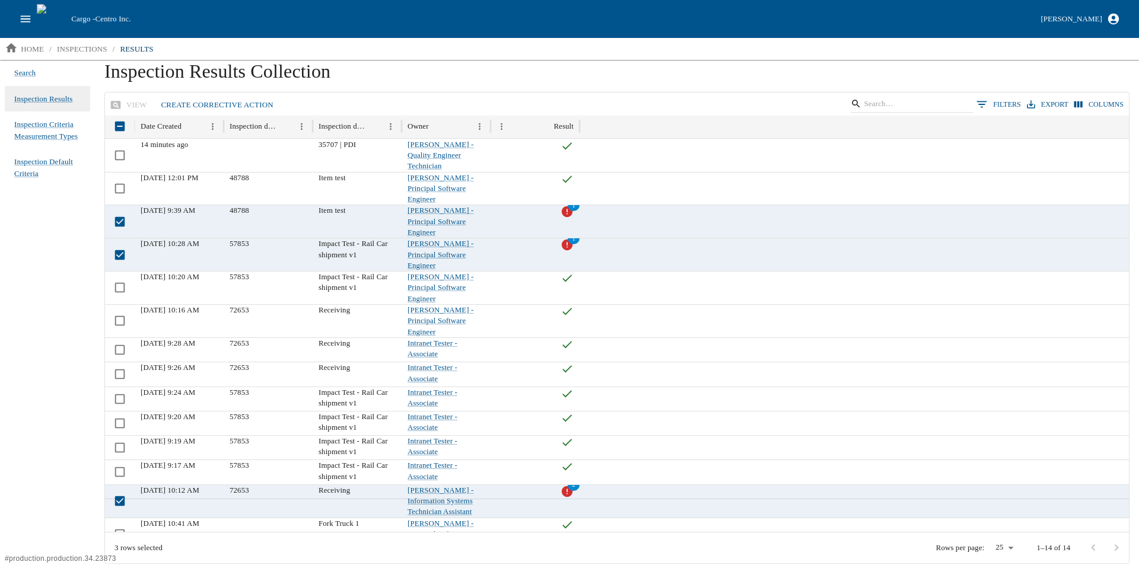
click at [221, 106] on link "Create Corrective Action" at bounding box center [218, 105] width 122 height 21
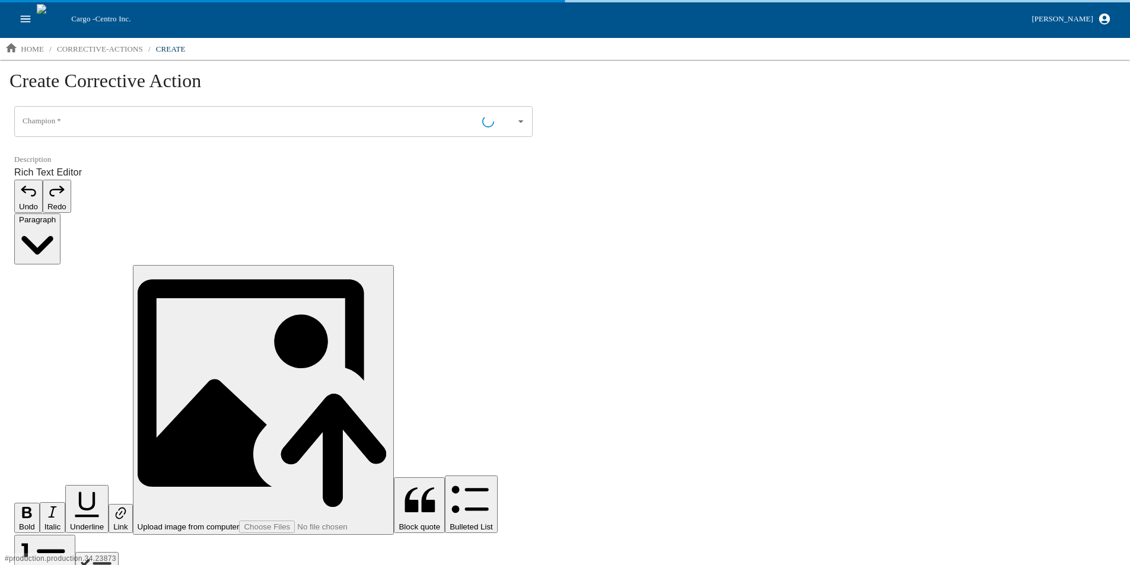
type input "[PERSON_NAME] - Quality Engineer Technician"
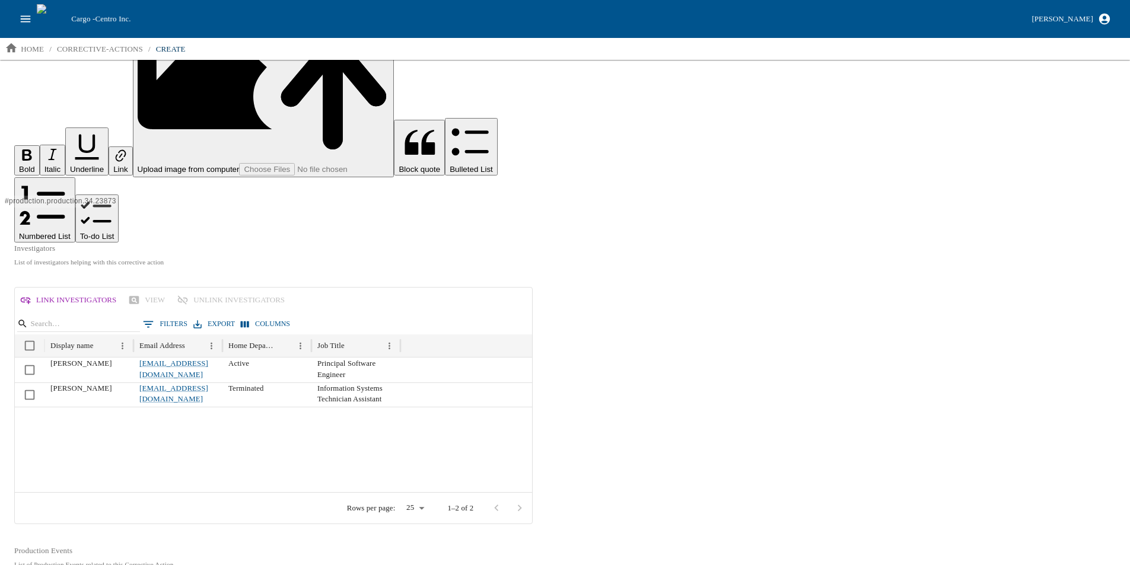
scroll to position [448, 0]
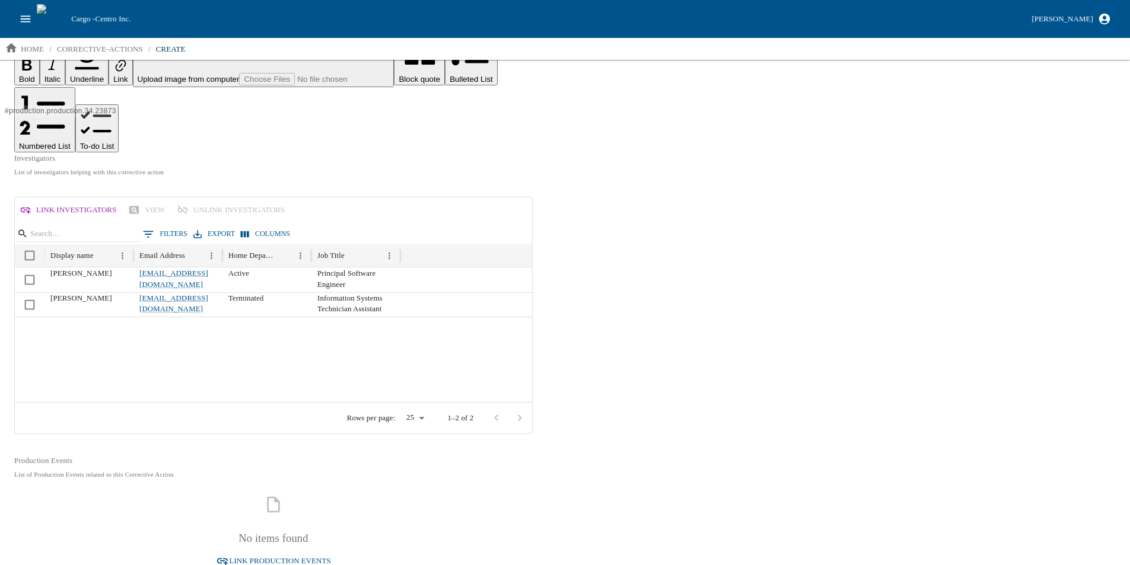
click at [32, 531] on icon at bounding box center [30, 530] width 13 height 13
click at [30, 530] on icon at bounding box center [30, 531] width 11 height 11
click at [684, 387] on div "**********" at bounding box center [565, 272] width 1130 height 1321
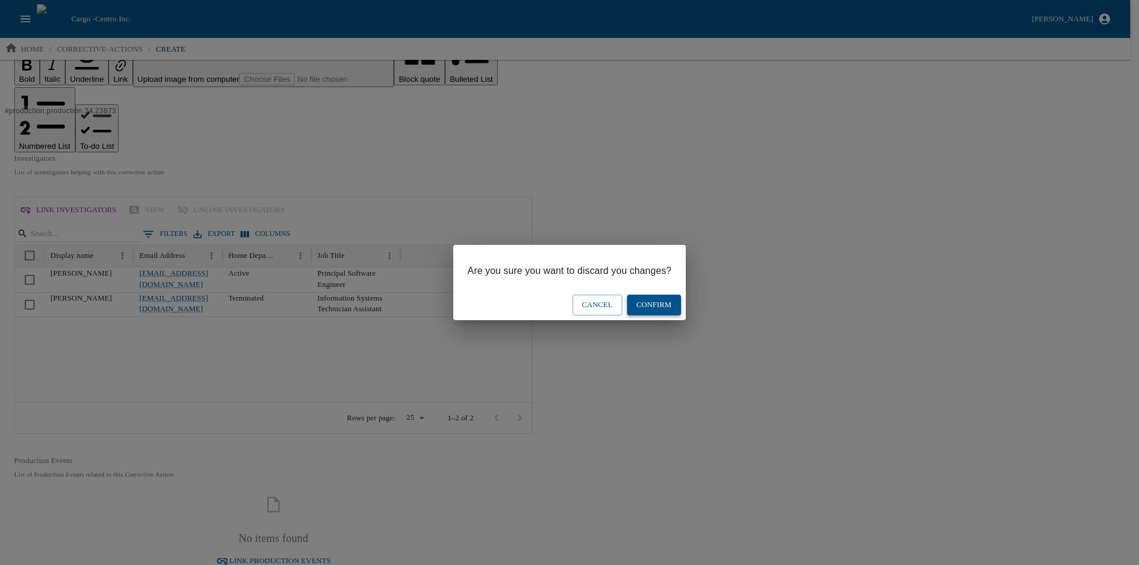
click at [657, 303] on button "Confirm" at bounding box center [654, 305] width 54 height 21
click at [657, 304] on button "Confirm" at bounding box center [654, 305] width 54 height 21
click at [643, 304] on button "Confirm" at bounding box center [654, 305] width 54 height 21
click at [590, 301] on button "Cancel" at bounding box center [597, 305] width 50 height 21
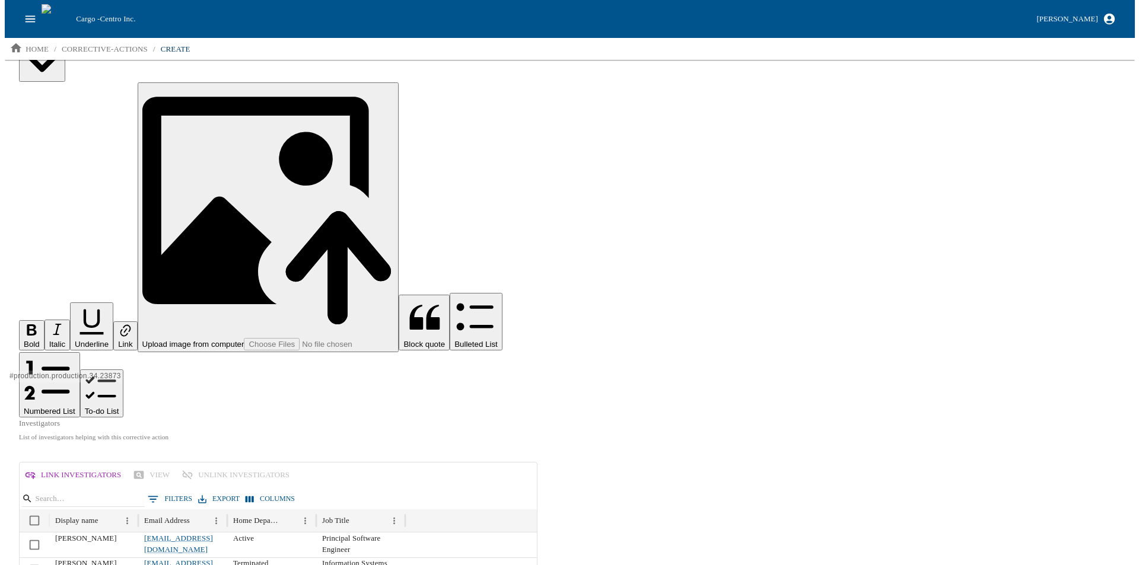
scroll to position [0, 0]
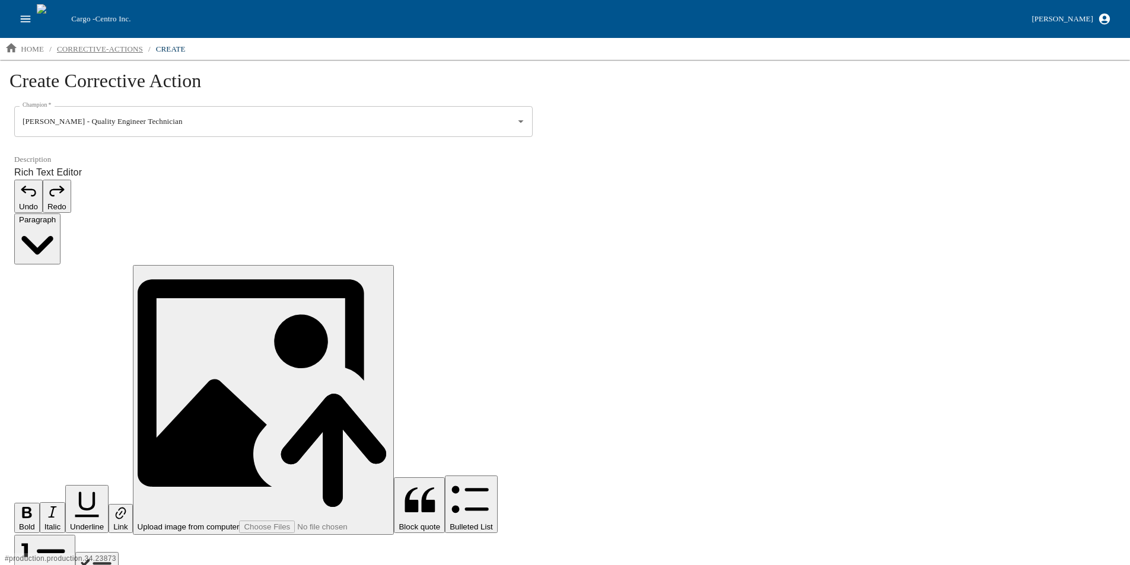
click at [74, 53] on p "corrective-actions" at bounding box center [100, 49] width 86 height 12
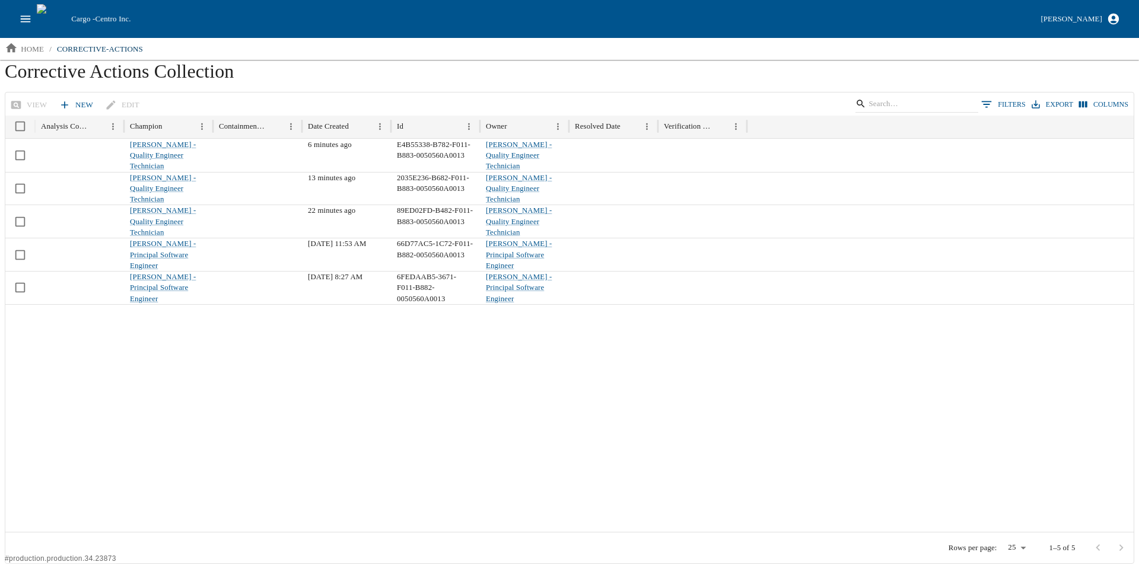
click at [25, 18] on icon "open drawer" at bounding box center [25, 18] width 13 height 13
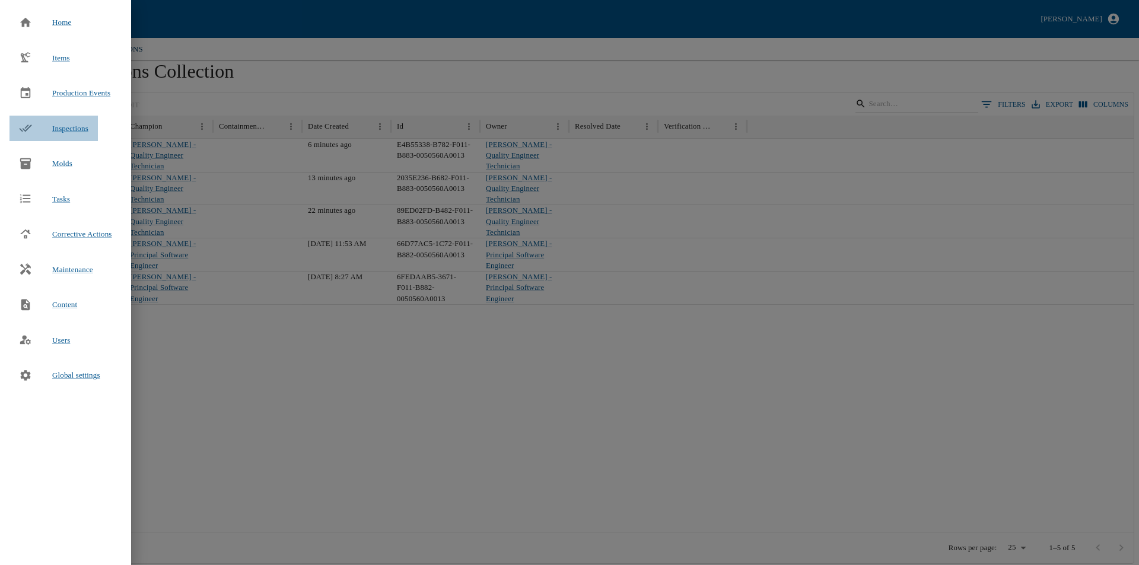
click at [59, 125] on span "Inspections" at bounding box center [70, 128] width 36 height 9
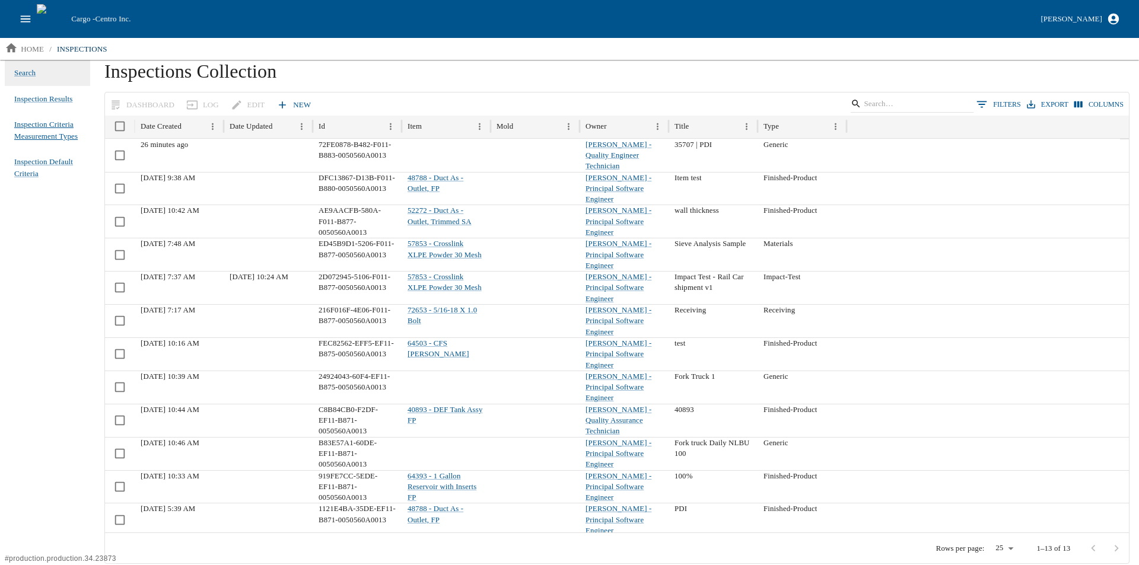
click at [45, 123] on span "Inspection Criteria Measurement Types" at bounding box center [47, 130] width 66 height 23
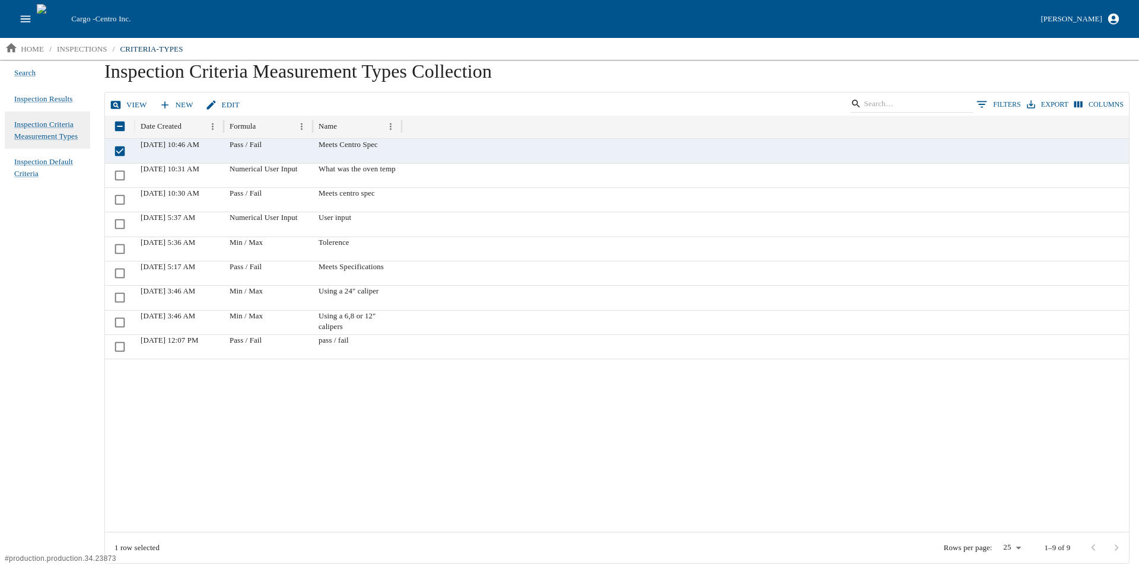
click at [120, 104] on icon at bounding box center [116, 105] width 12 height 12
click at [166, 97] on link "New" at bounding box center [178, 105] width 42 height 21
drag, startPoint x: 244, startPoint y: 450, endPoint x: 220, endPoint y: 435, distance: 28.0
click at [241, 450] on div at bounding box center [617, 445] width 1024 height 173
click at [218, 109] on link "Edit" at bounding box center [224, 105] width 42 height 21
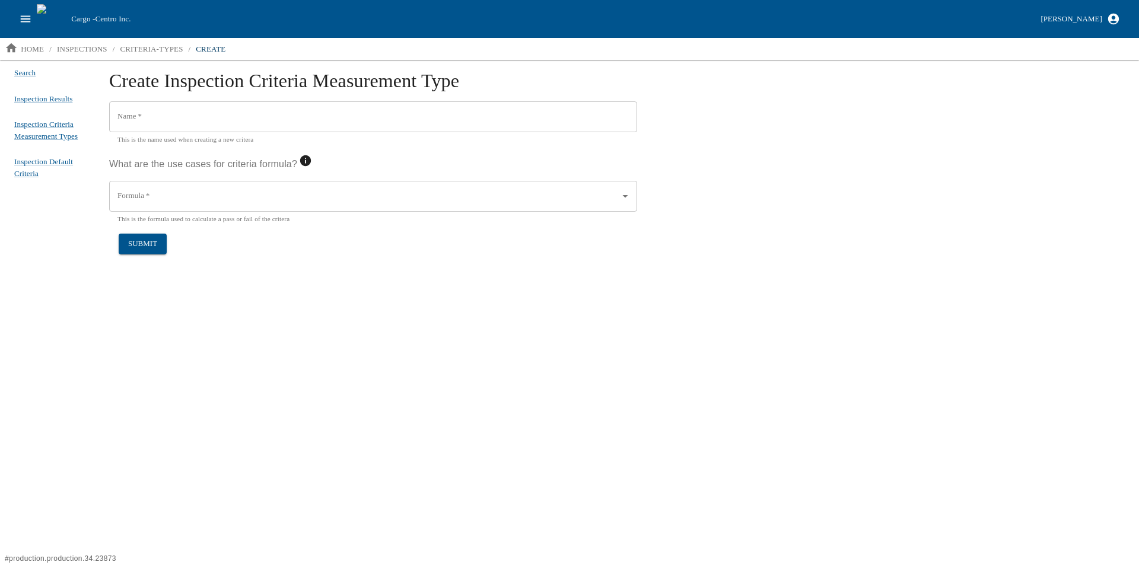
click at [158, 119] on input "Name   *" at bounding box center [373, 116] width 528 height 31
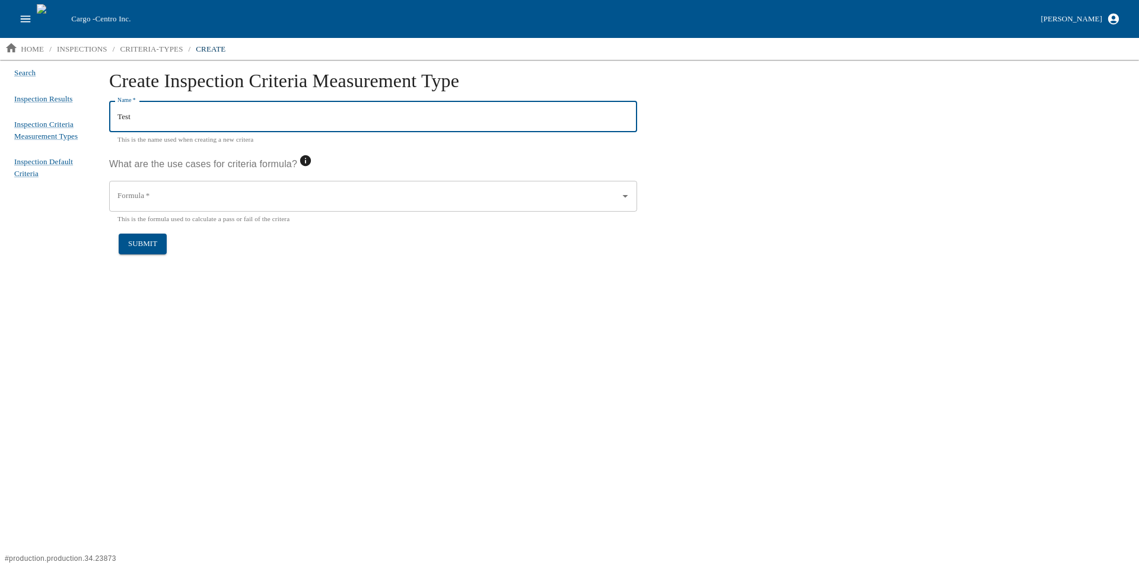
type input "Test"
click at [199, 201] on input "Formula   *" at bounding box center [364, 196] width 500 height 20
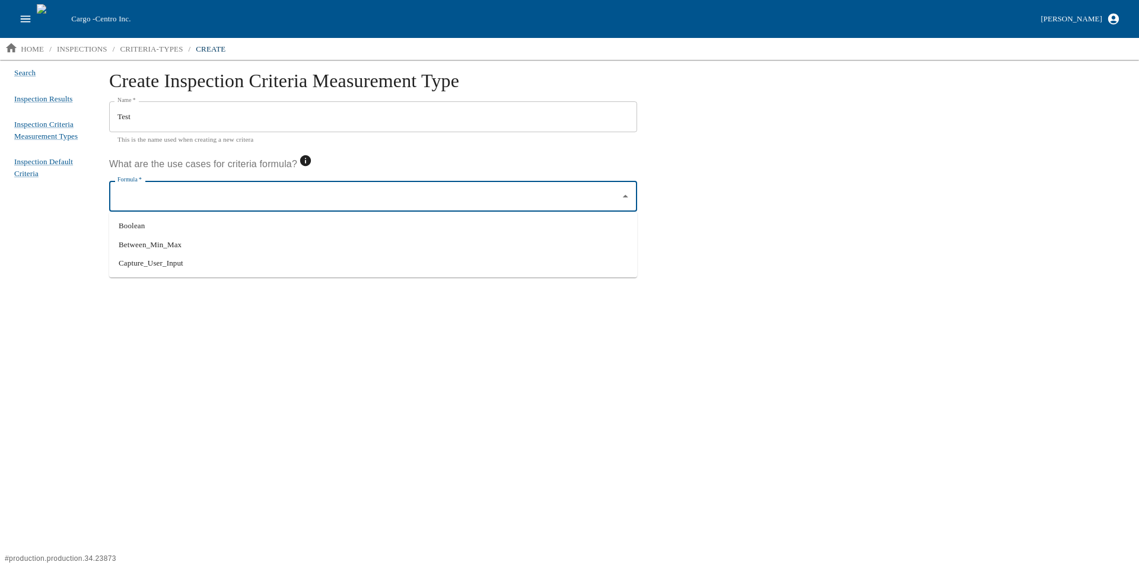
click at [196, 260] on li "Capture_User_Input" at bounding box center [373, 263] width 528 height 19
type input "Capture_User_Input"
click at [128, 249] on button "submit" at bounding box center [143, 244] width 48 height 21
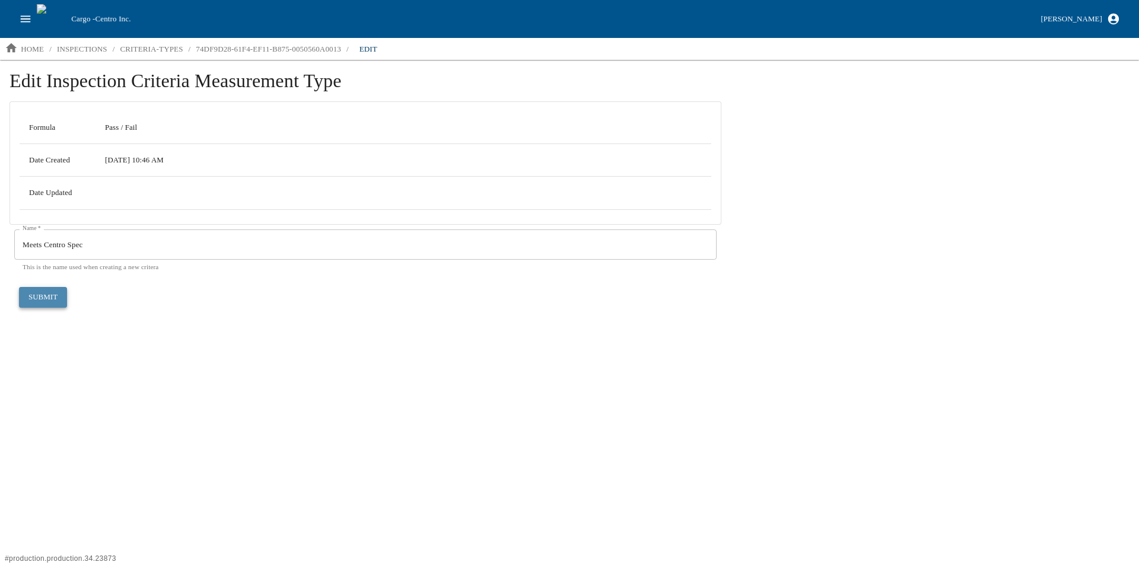
click at [45, 290] on button "submit" at bounding box center [43, 297] width 48 height 21
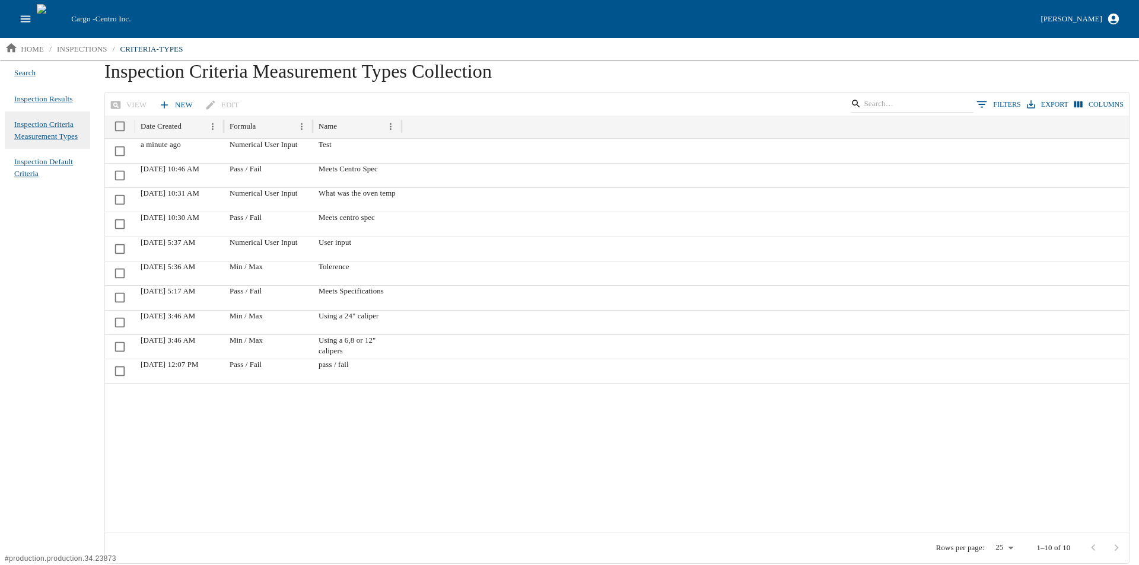
click at [46, 175] on span "Inspection Default Criteria" at bounding box center [47, 167] width 66 height 23
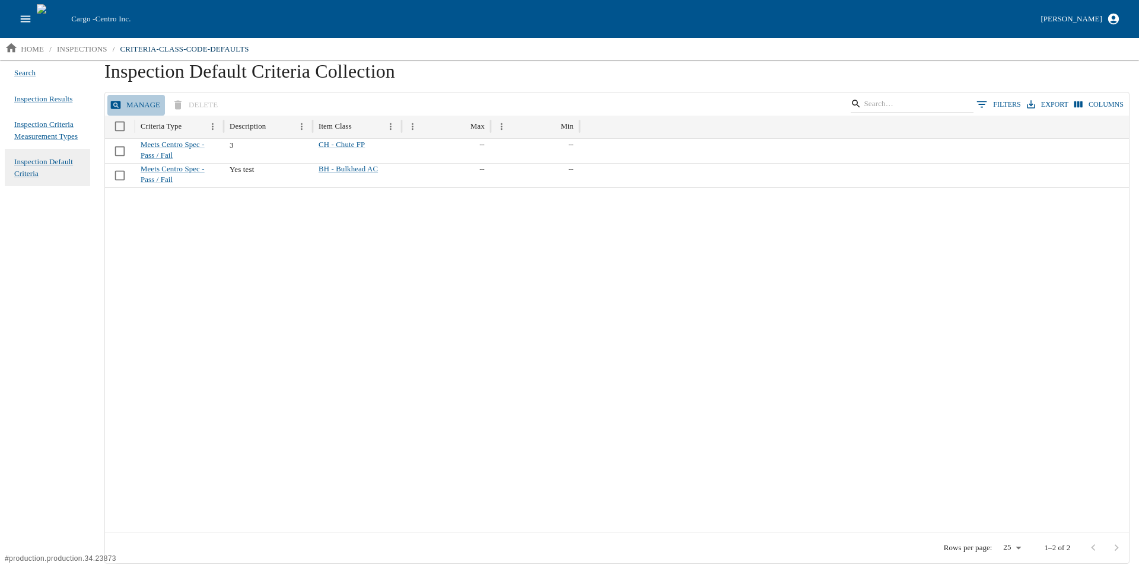
click at [118, 98] on button "Manage" at bounding box center [136, 105] width 58 height 21
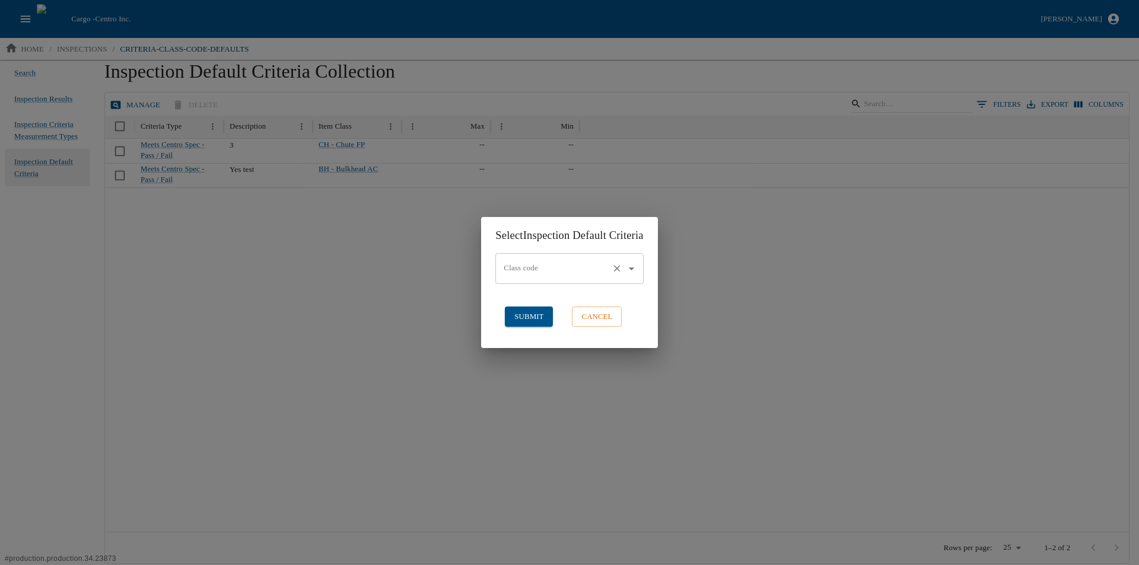
click at [637, 266] on icon "Open" at bounding box center [631, 268] width 13 height 13
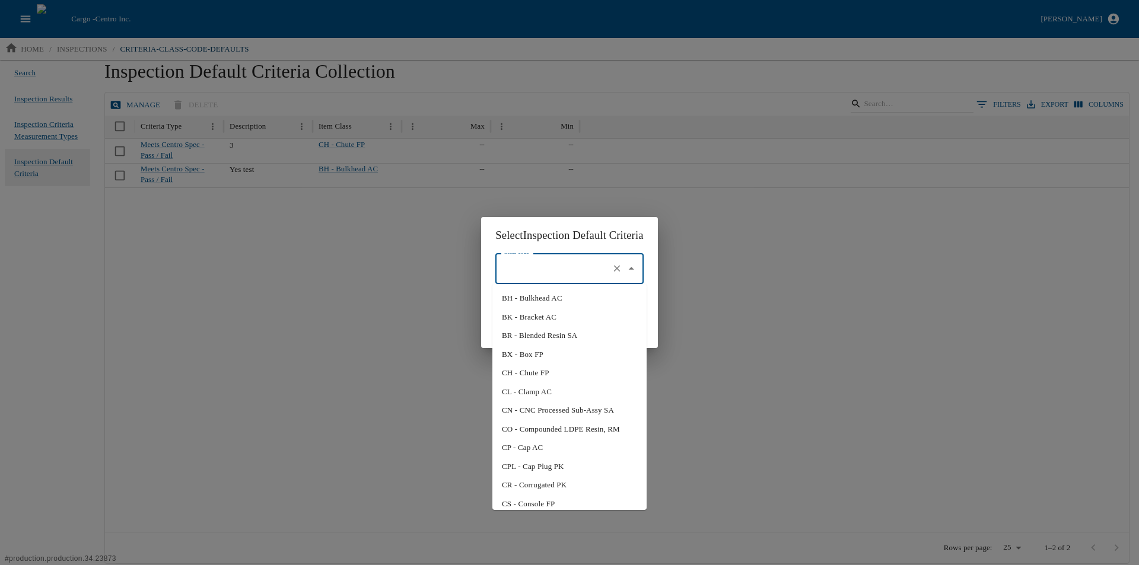
click at [561, 300] on li "BH - Bulkhead AC" at bounding box center [569, 298] width 154 height 19
type input "BH - Bulkhead AC"
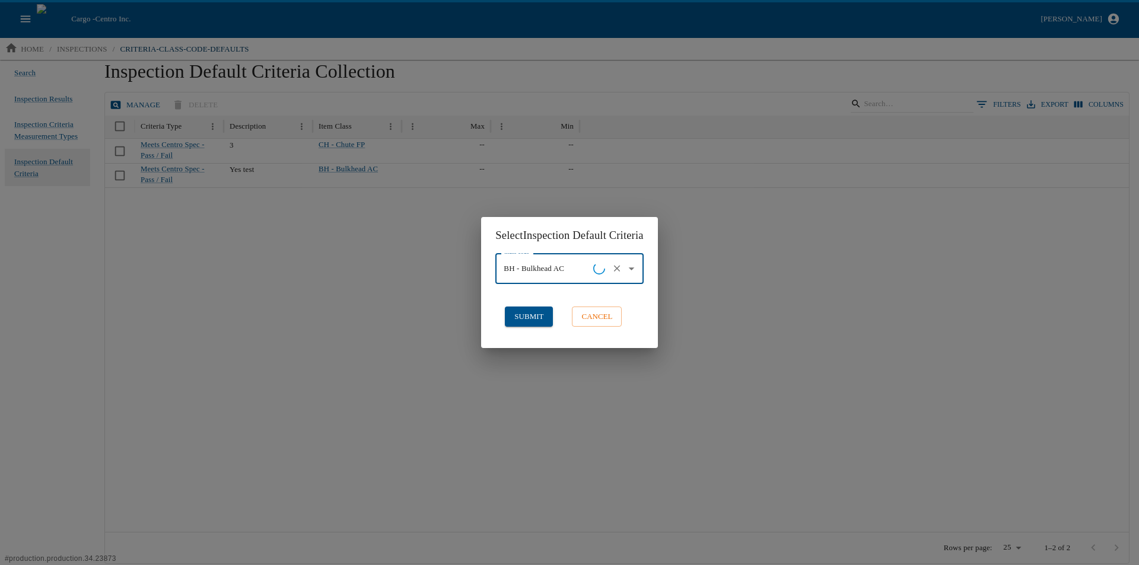
drag, startPoint x: 498, startPoint y: 310, endPoint x: 508, endPoint y: 311, distance: 10.7
click at [500, 310] on div "submit" at bounding box center [529, 317] width 58 height 30
click at [536, 317] on button "submit" at bounding box center [529, 317] width 48 height 21
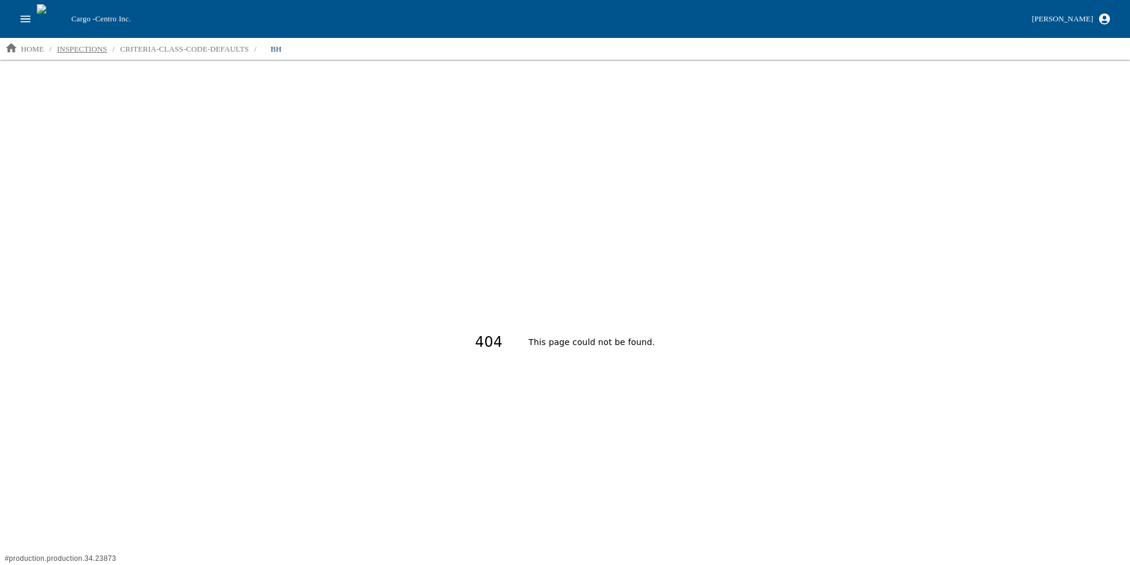
click at [72, 46] on p "inspections" at bounding box center [82, 49] width 50 height 12
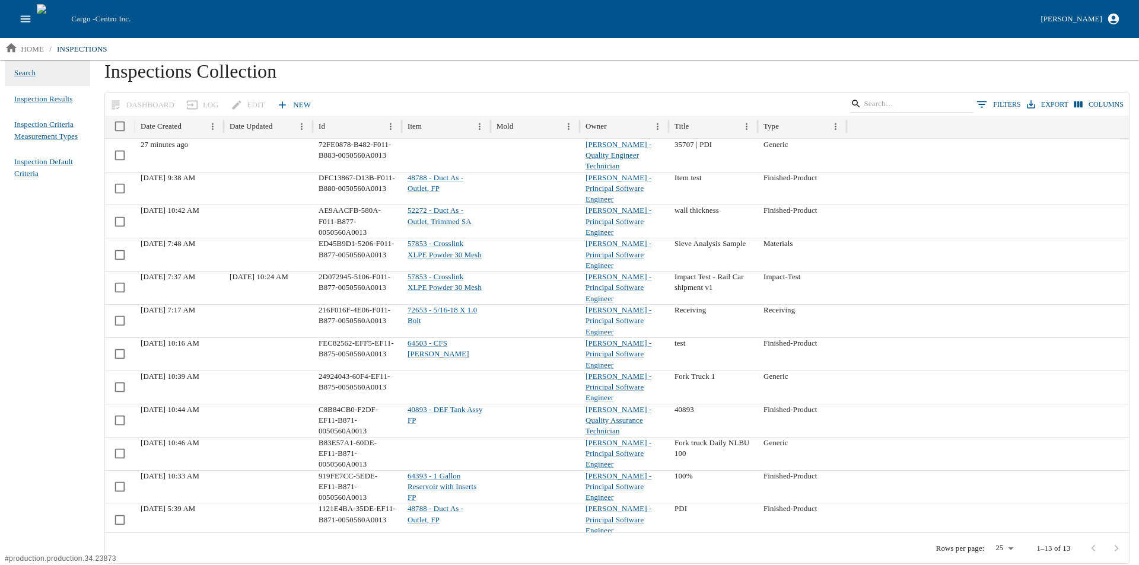
click at [27, 18] on icon "open drawer" at bounding box center [25, 18] width 13 height 13
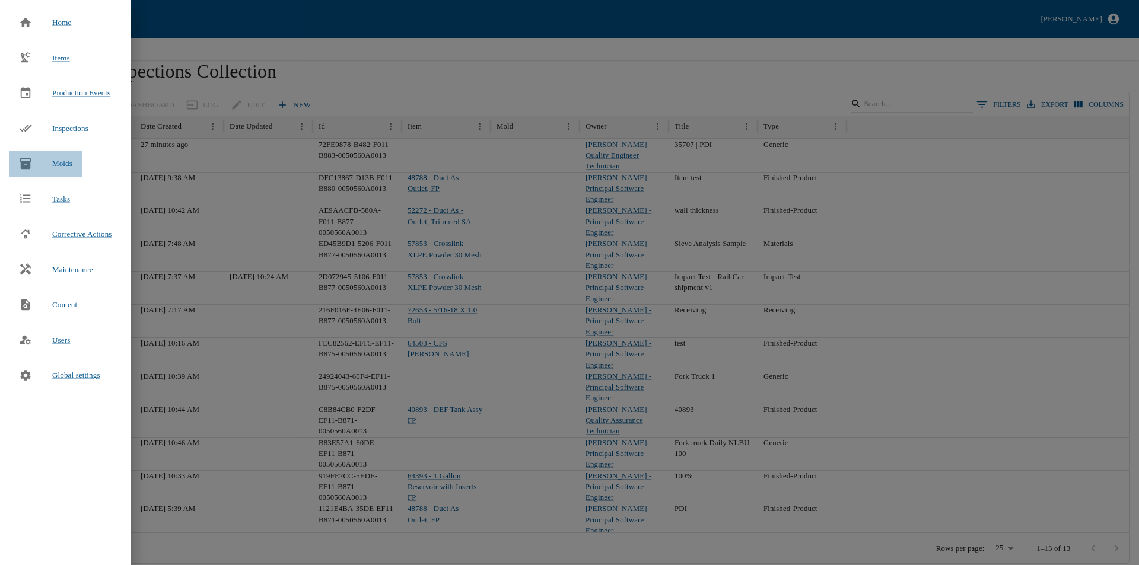
click at [53, 161] on span "Molds" at bounding box center [62, 163] width 20 height 9
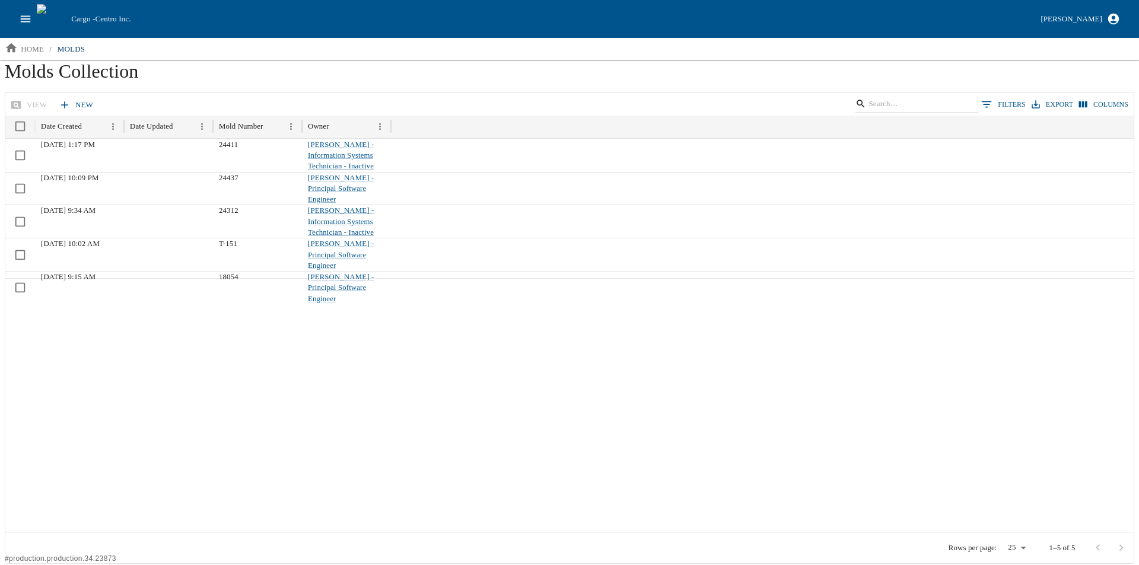
click at [77, 99] on link "New" at bounding box center [77, 105] width 42 height 21
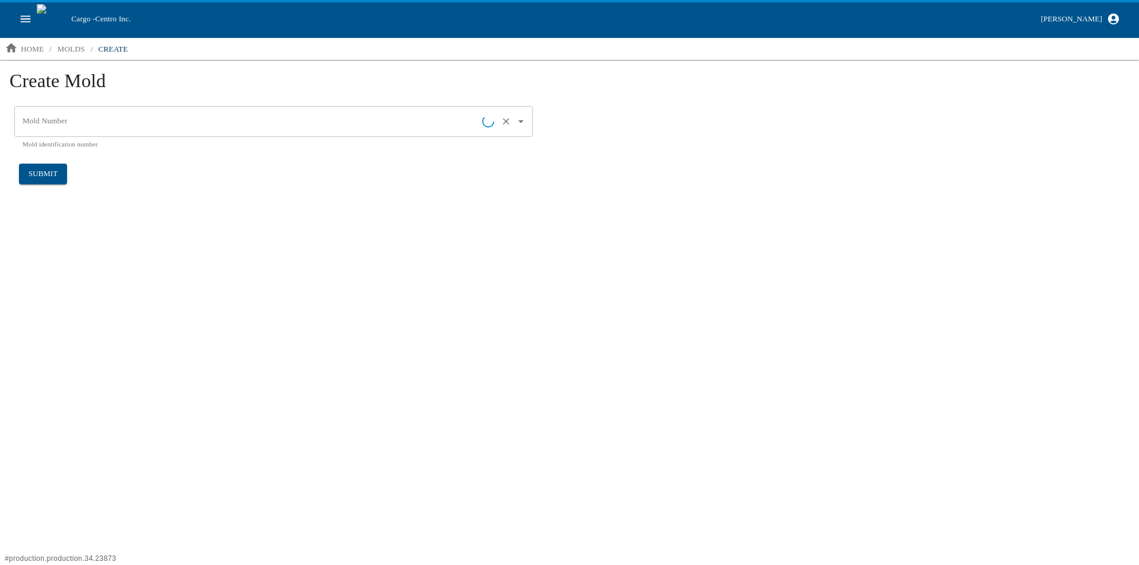
click at [103, 122] on input "Mold Number" at bounding box center [251, 122] width 463 height 20
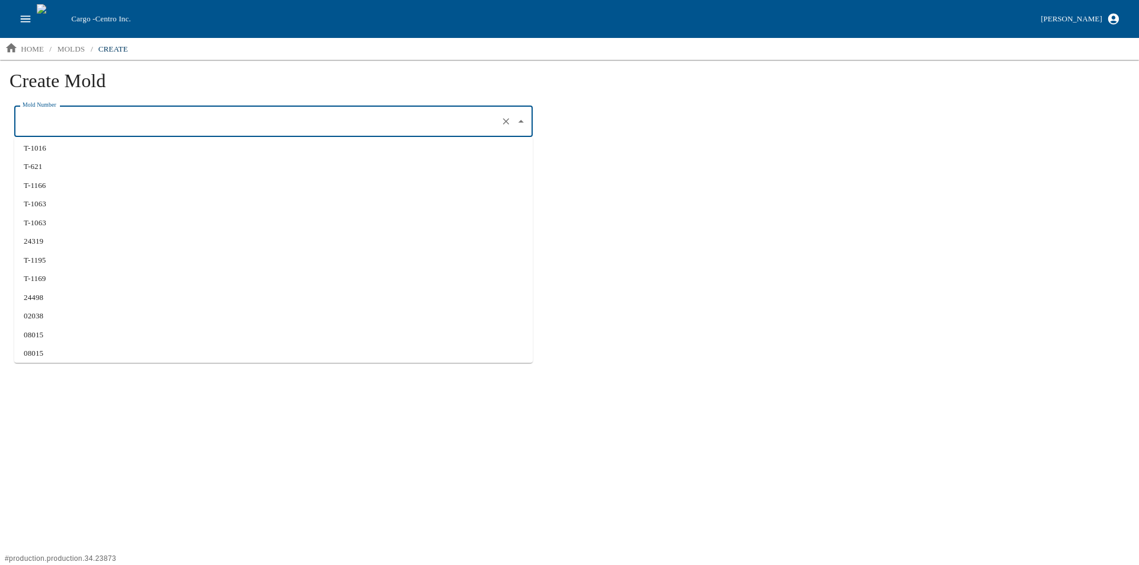
scroll to position [251, 0]
click at [72, 343] on li "02038" at bounding box center [273, 348] width 519 height 19
type input "02038"
click at [34, 171] on button "submit" at bounding box center [43, 174] width 48 height 21
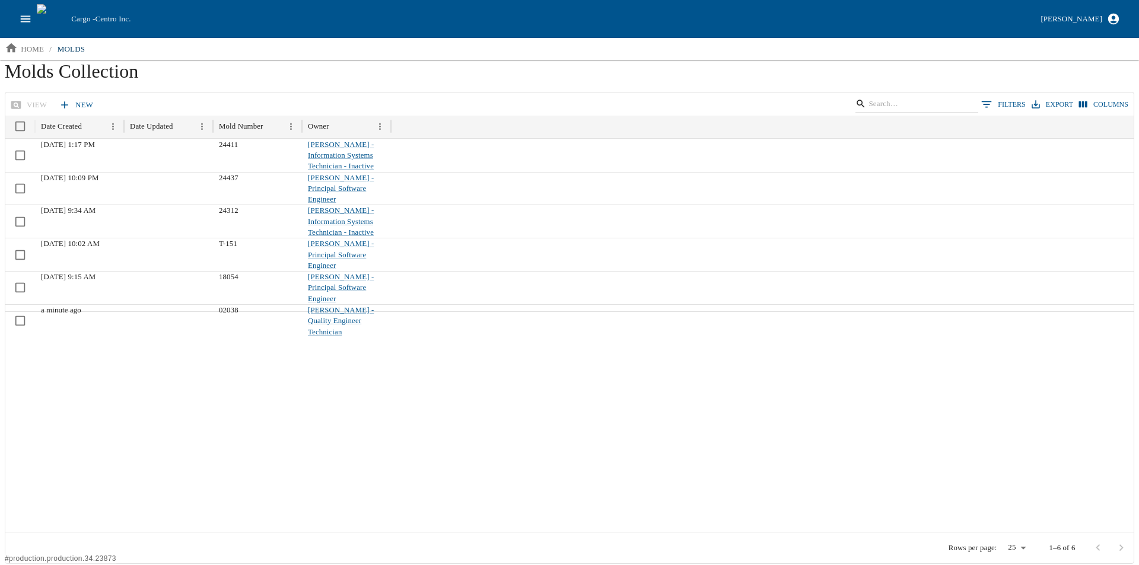
click at [75, 101] on link "New" at bounding box center [77, 105] width 42 height 21
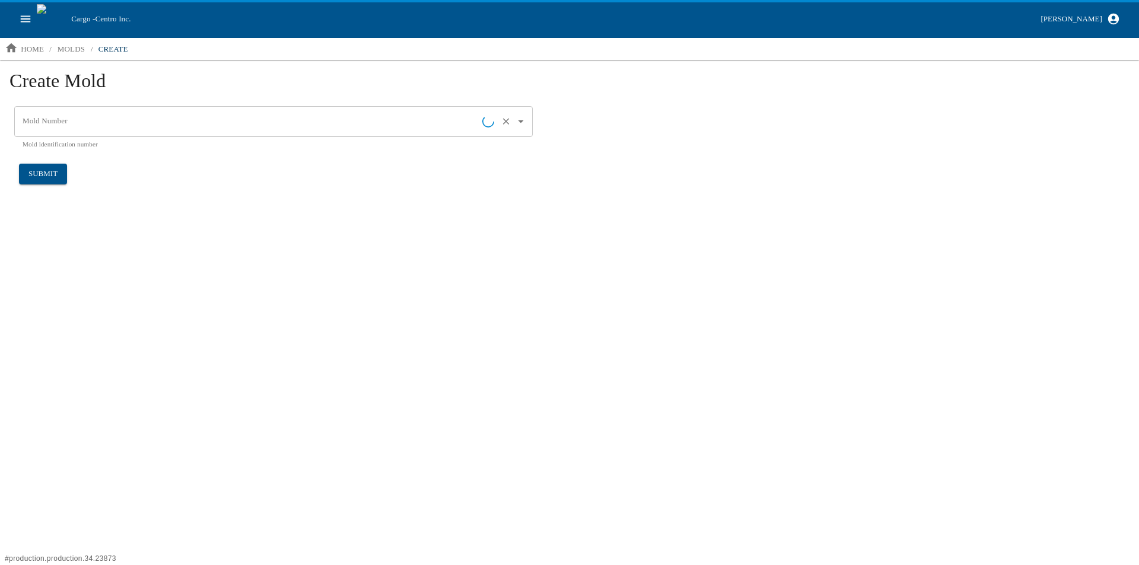
click at [158, 128] on input "Mold Number" at bounding box center [251, 122] width 463 height 20
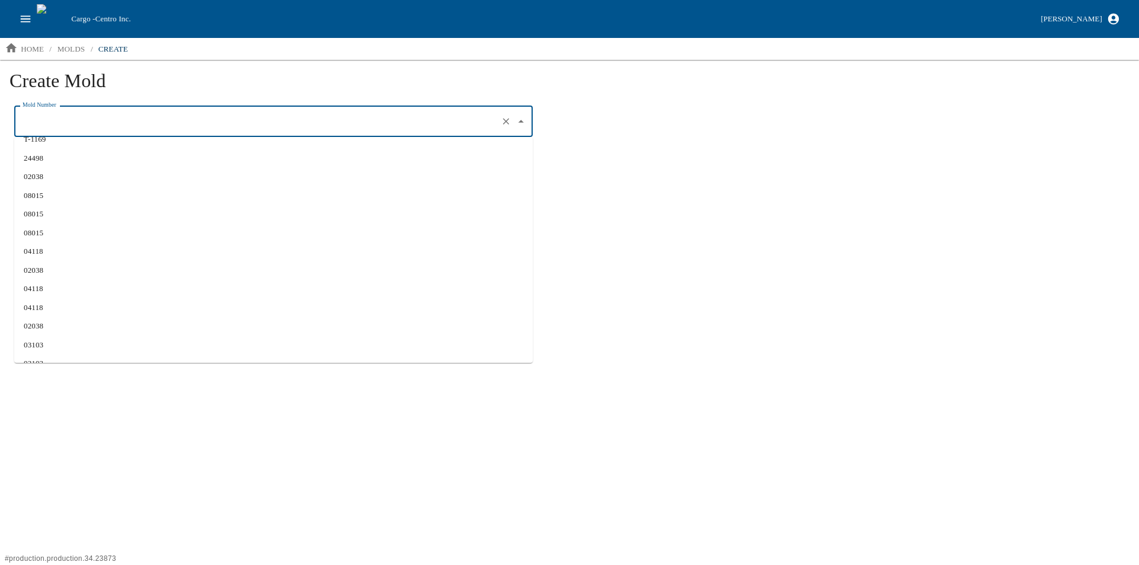
scroll to position [251, 0]
click at [198, 203] on html "Cargo - Centro Inc. [PERSON_NAME] home / molds / create Create Mold Mold Number…" at bounding box center [569, 101] width 1139 height 203
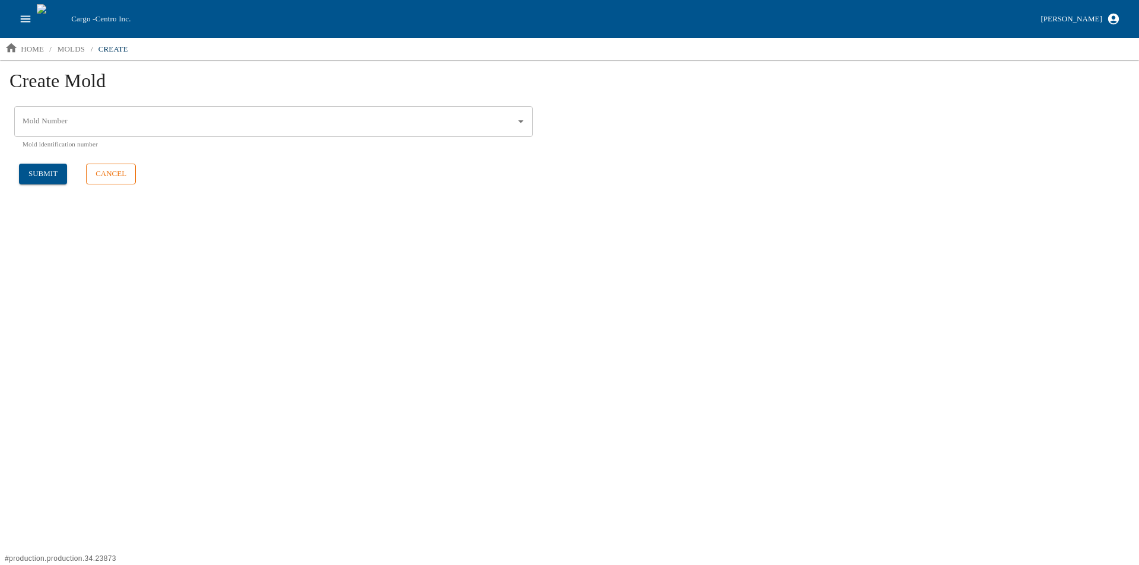
click at [104, 171] on button "cancel" at bounding box center [111, 174] width 50 height 21
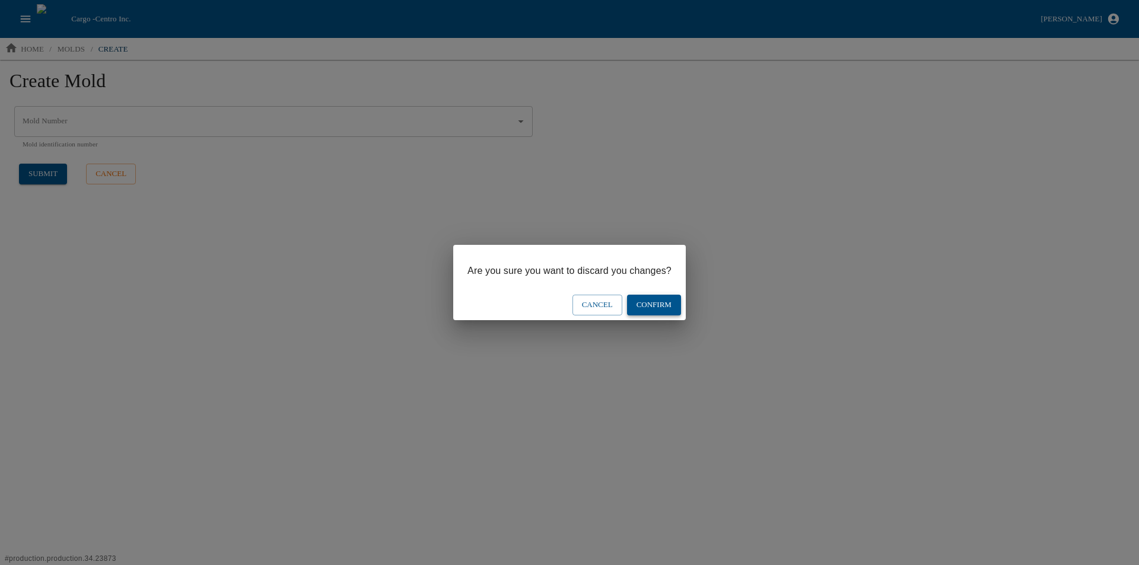
click at [648, 306] on button "Confirm" at bounding box center [654, 305] width 54 height 21
click at [643, 301] on button "Confirm" at bounding box center [654, 305] width 54 height 21
click at [649, 306] on button "Confirm" at bounding box center [654, 305] width 54 height 21
click at [646, 307] on button "Confirm" at bounding box center [654, 305] width 54 height 21
click at [645, 306] on button "Confirm" at bounding box center [654, 305] width 54 height 21
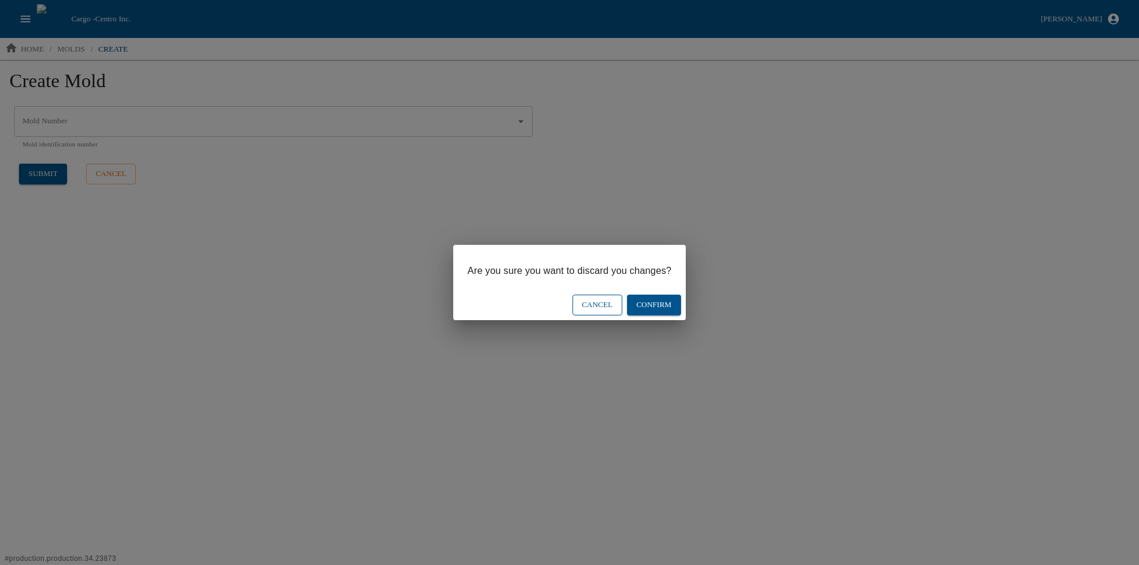
click at [587, 297] on button "Cancel" at bounding box center [597, 305] width 50 height 21
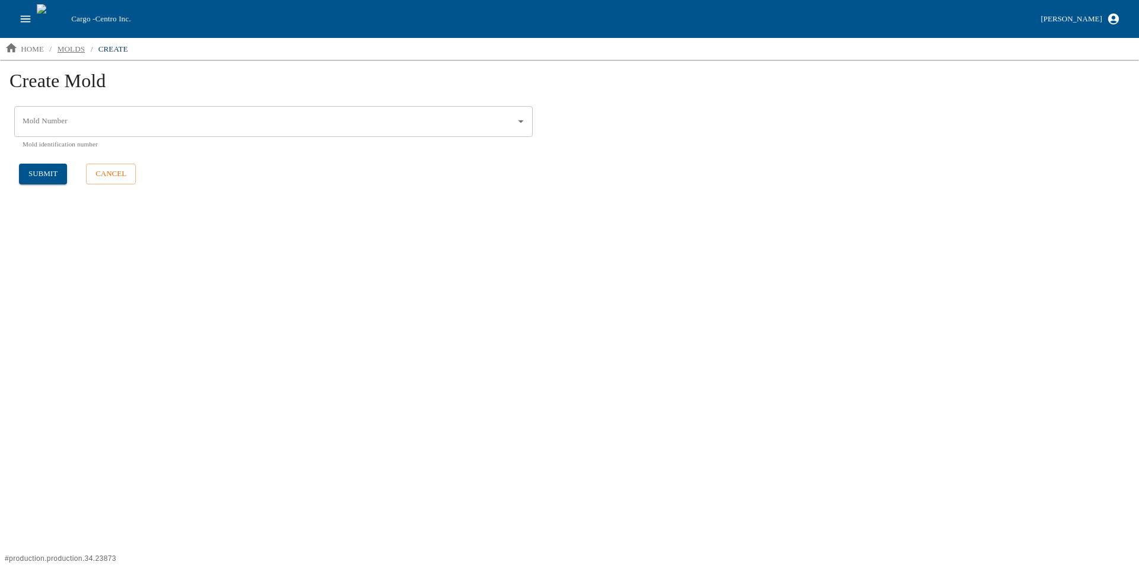
click at [66, 44] on p "molds" at bounding box center [71, 49] width 27 height 12
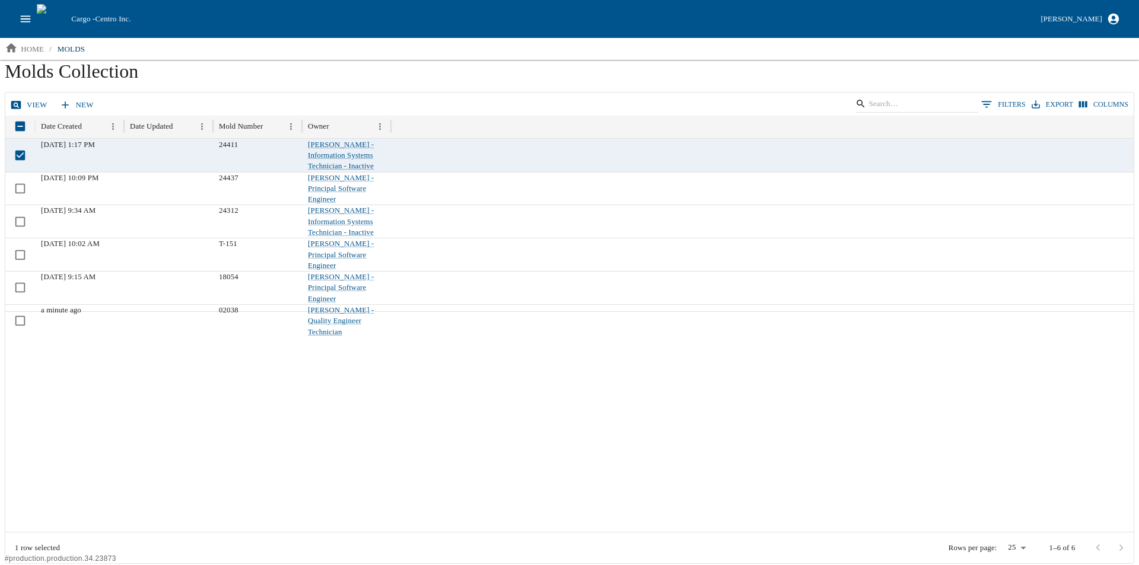
click at [18, 99] on icon at bounding box center [16, 105] width 12 height 12
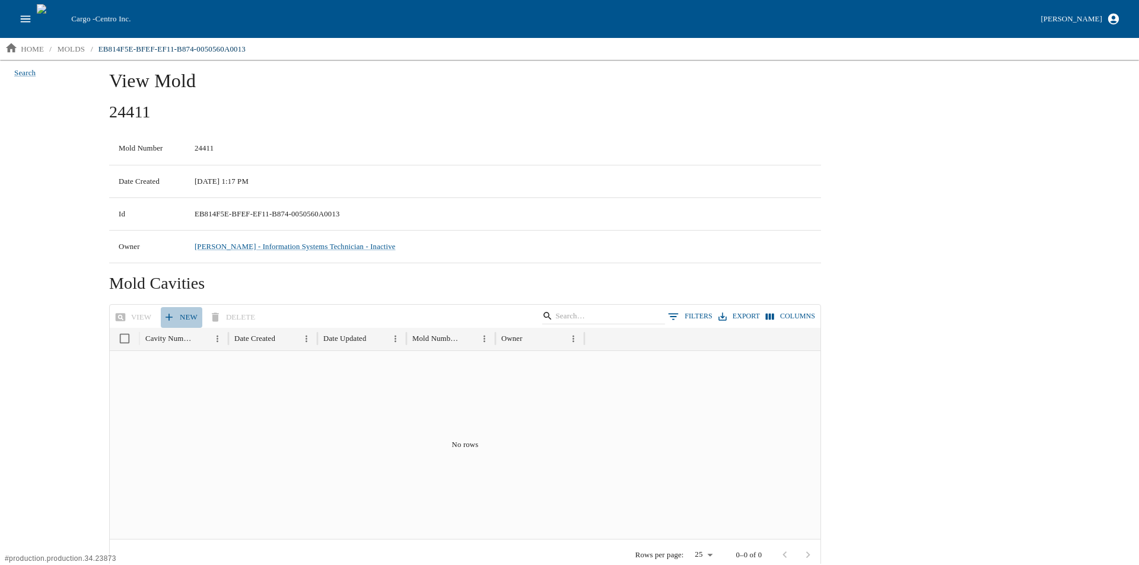
click at [173, 315] on link "New" at bounding box center [182, 317] width 42 height 21
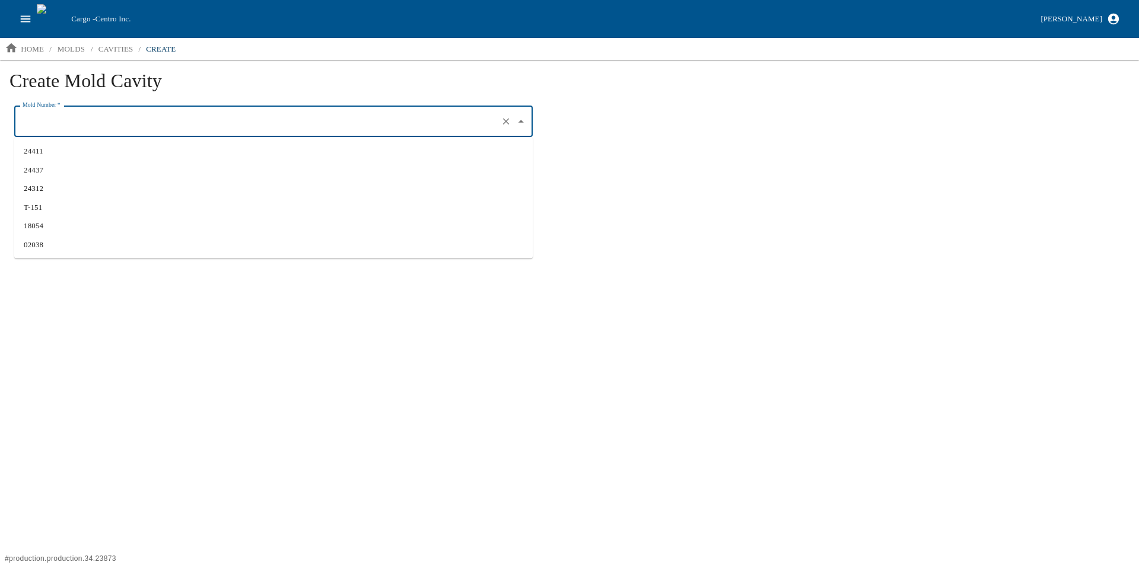
click at [86, 124] on input "Mold Number   *" at bounding box center [257, 122] width 475 height 20
drag, startPoint x: 222, startPoint y: 416, endPoint x: 217, endPoint y: 414, distance: 6.1
click at [220, 252] on html "Cargo - Centro Inc. Aaron Jacobs home / molds / cavities / create Create Mold C…" at bounding box center [569, 126] width 1139 height 252
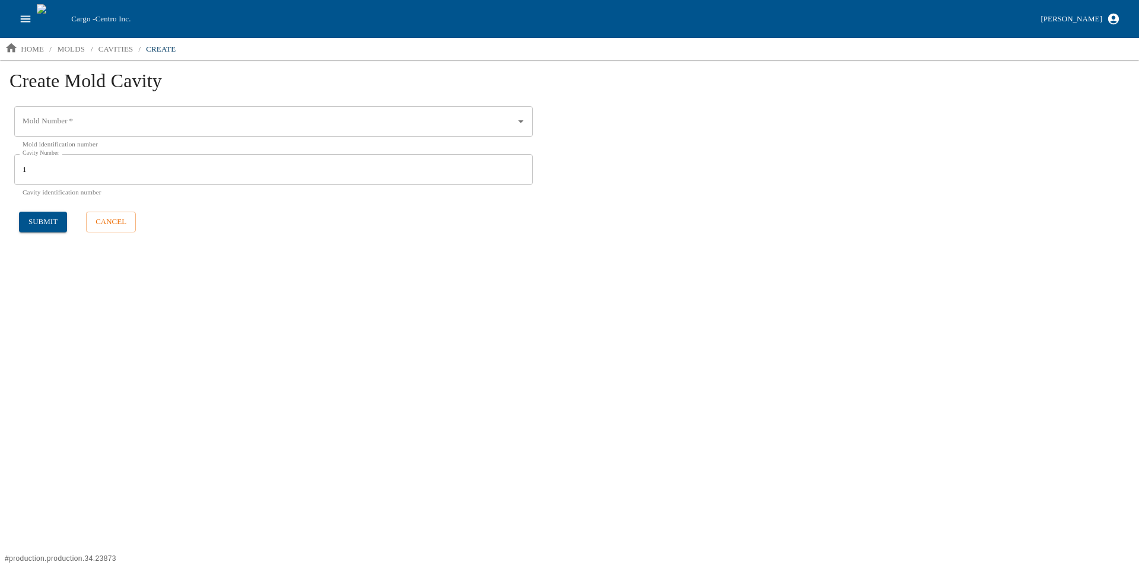
click at [26, 21] on icon "open drawer" at bounding box center [26, 18] width 10 height 7
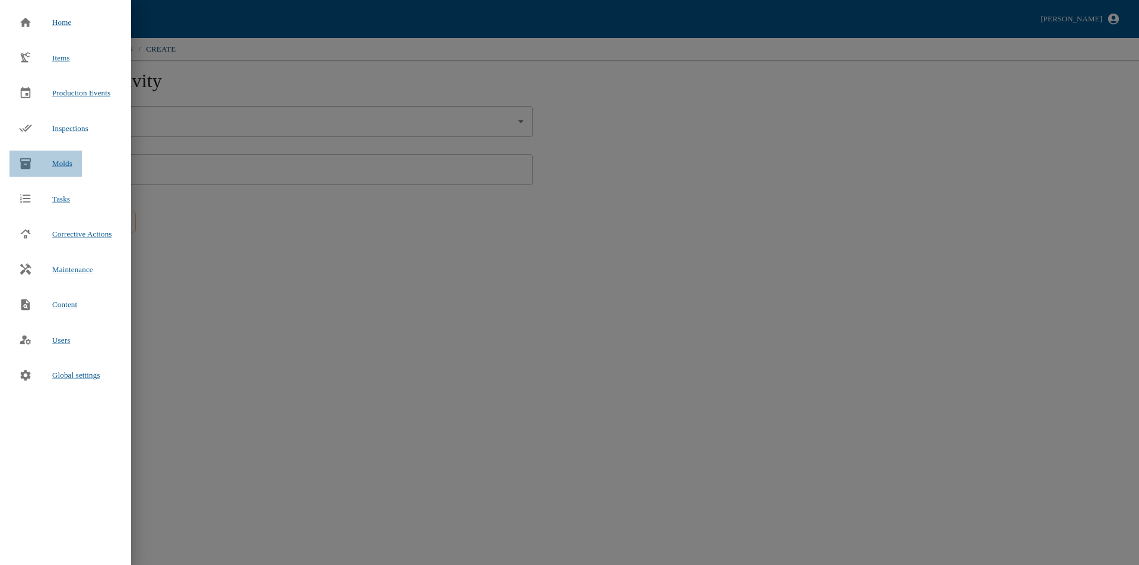
click at [58, 158] on div "Molds" at bounding box center [45, 164] width 72 height 26
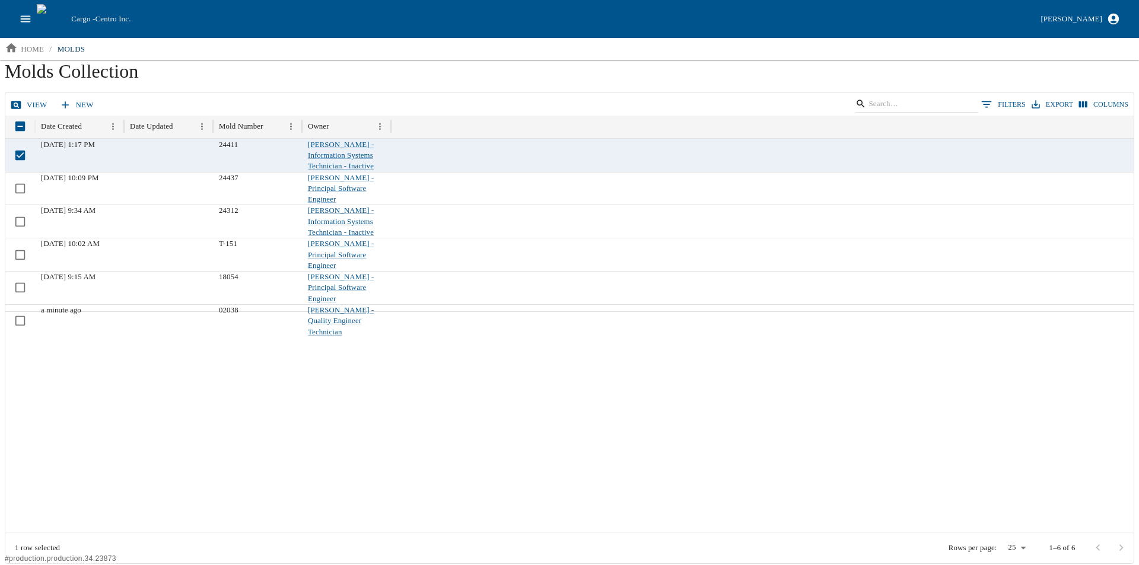
click at [31, 102] on link "view" at bounding box center [30, 105] width 44 height 21
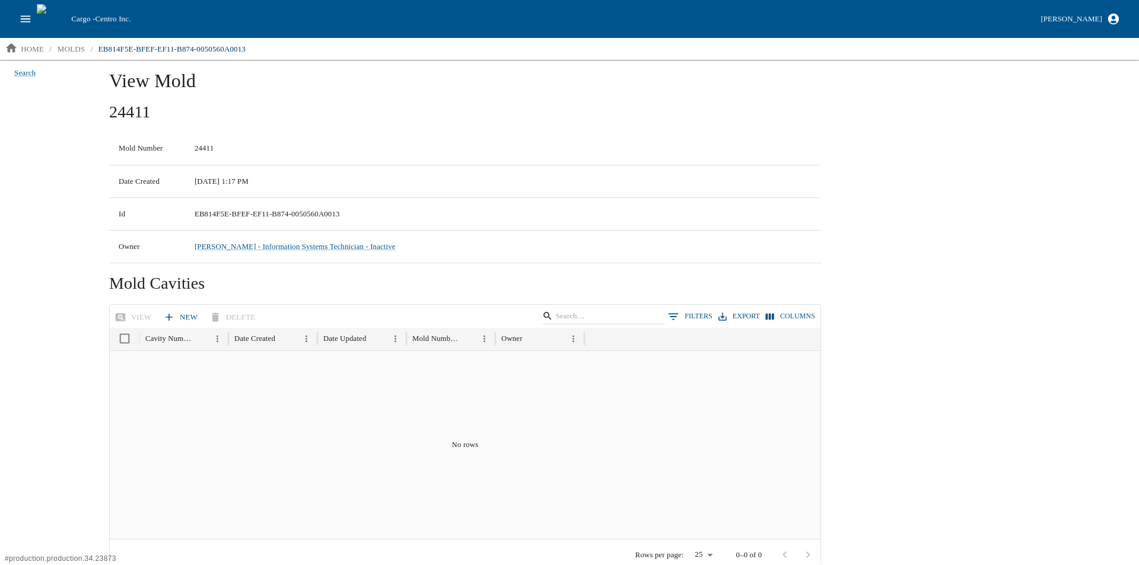
click at [177, 313] on link "New" at bounding box center [182, 317] width 42 height 21
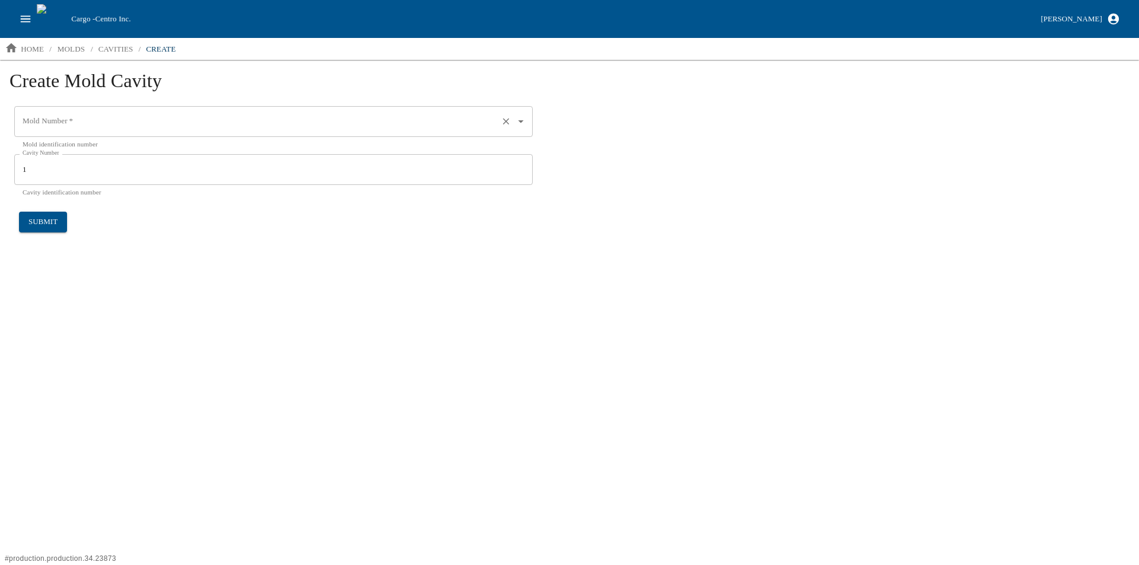
click at [60, 125] on input "Mold Number   *" at bounding box center [257, 122] width 475 height 20
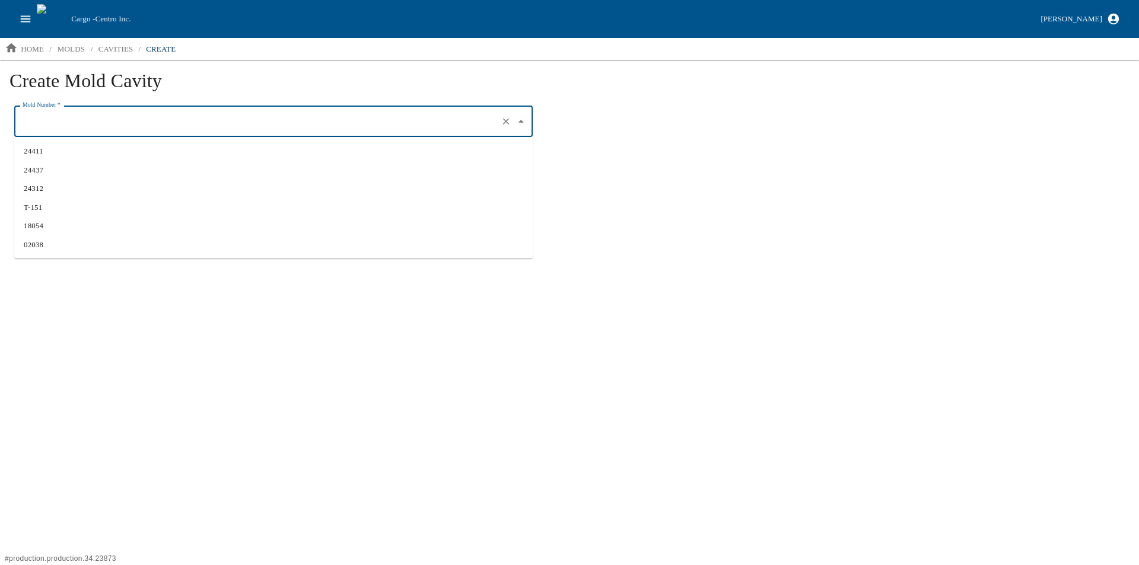
click at [43, 152] on li "24411" at bounding box center [273, 151] width 519 height 19
type input "24411"
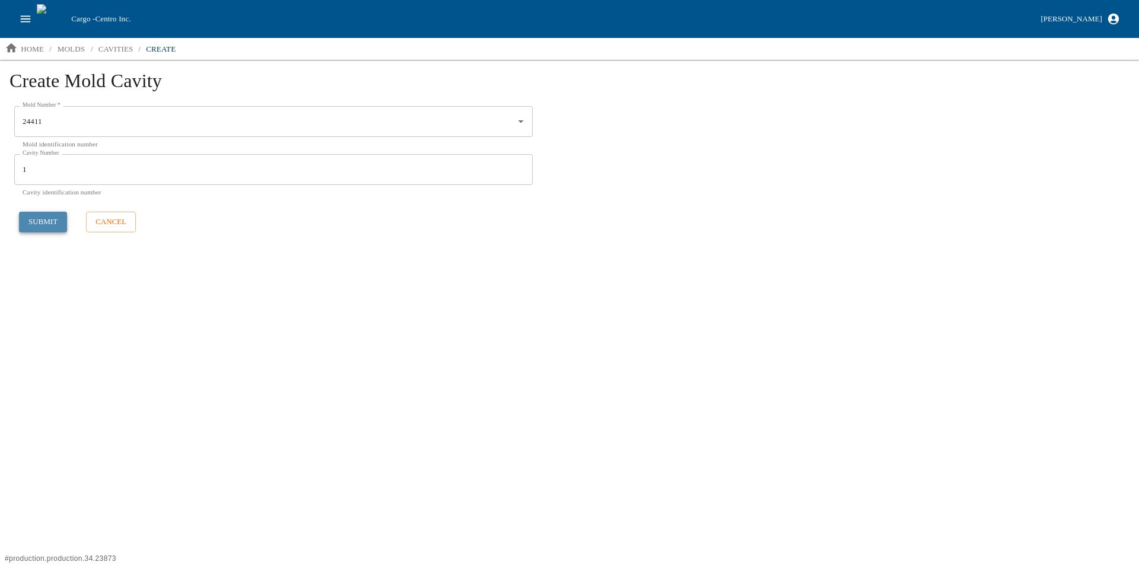
click at [22, 219] on button "submit" at bounding box center [43, 222] width 48 height 21
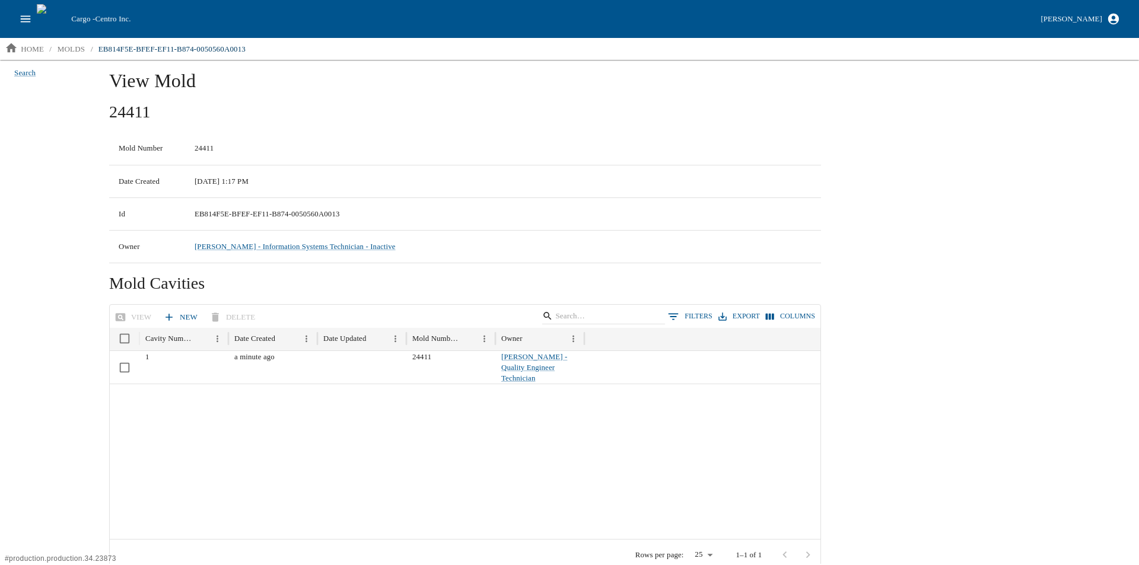
click at [187, 317] on link "New" at bounding box center [182, 317] width 42 height 21
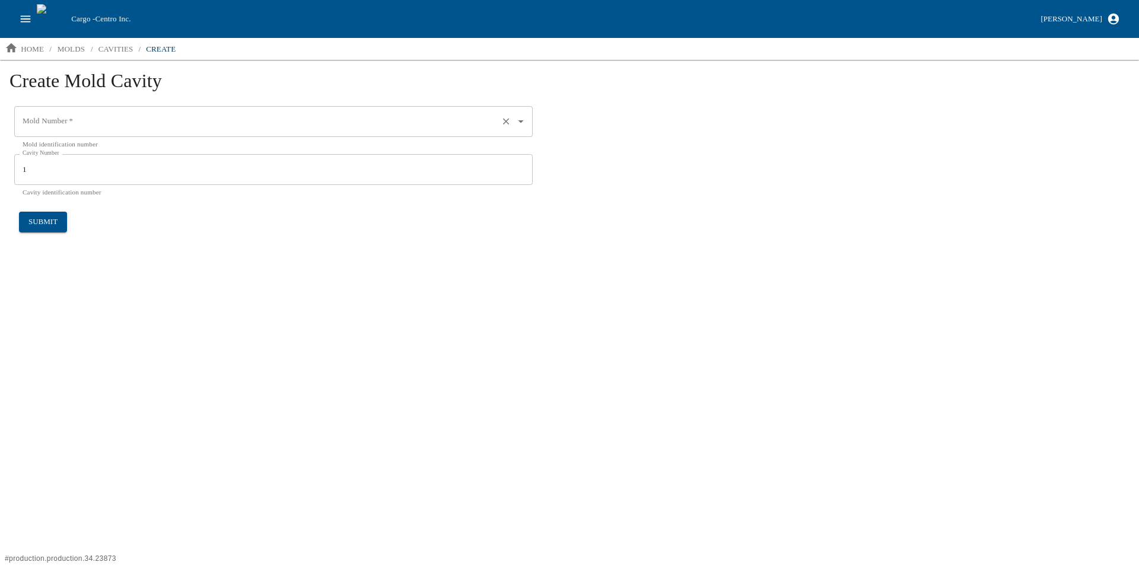
click at [66, 122] on input "Mold Number   *" at bounding box center [257, 122] width 475 height 20
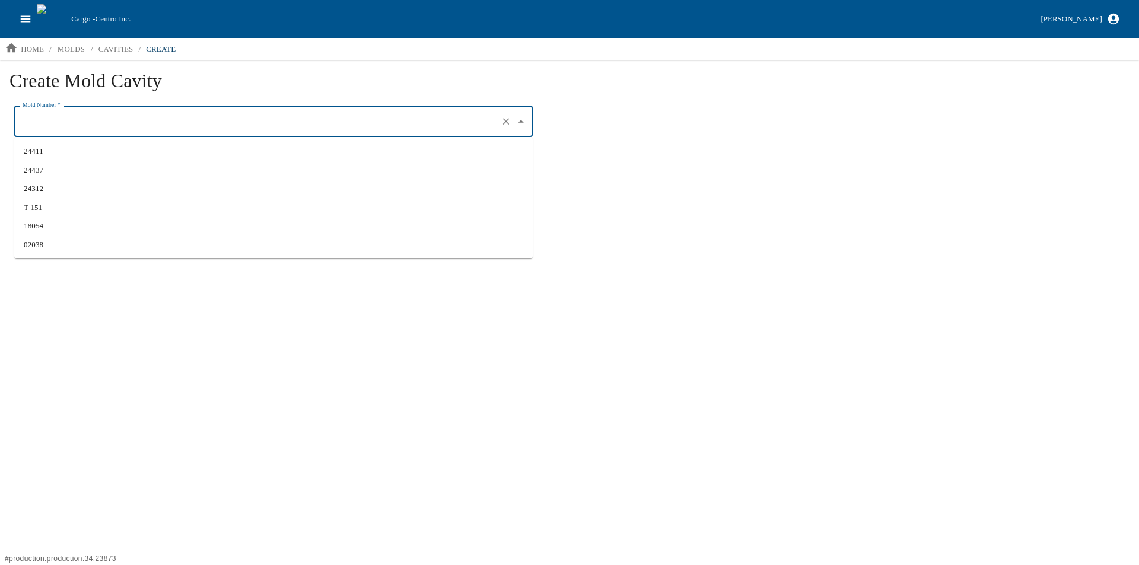
drag, startPoint x: 61, startPoint y: 151, endPoint x: 59, endPoint y: 158, distance: 7.9
click at [60, 151] on li "24411" at bounding box center [273, 151] width 519 height 19
type input "24411"
click at [55, 182] on input "1" at bounding box center [273, 169] width 519 height 31
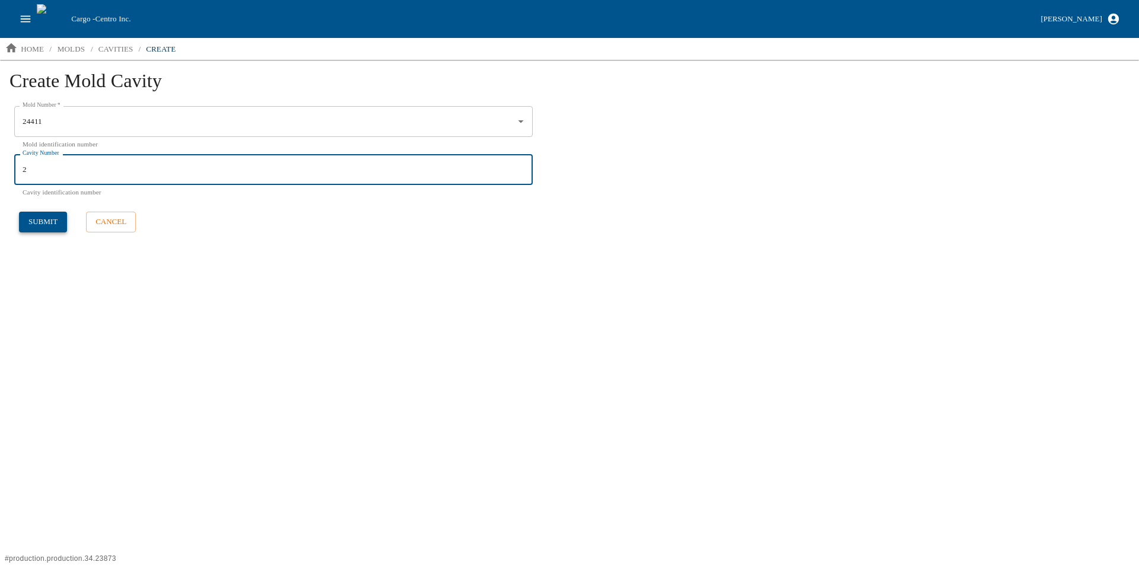
type input "2"
click at [35, 217] on button "submit" at bounding box center [43, 222] width 48 height 21
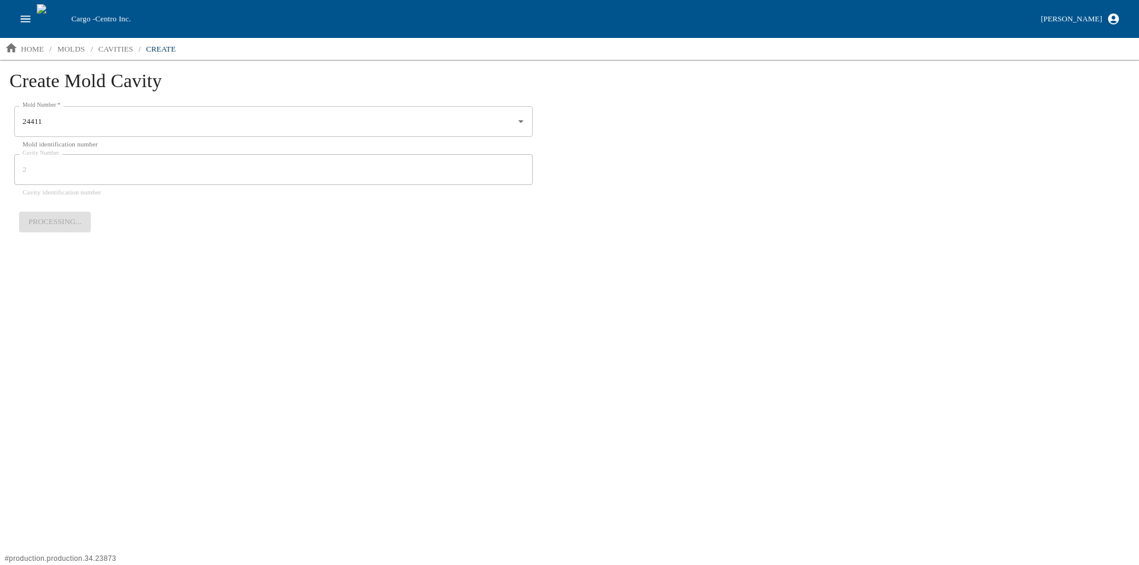
type input "1"
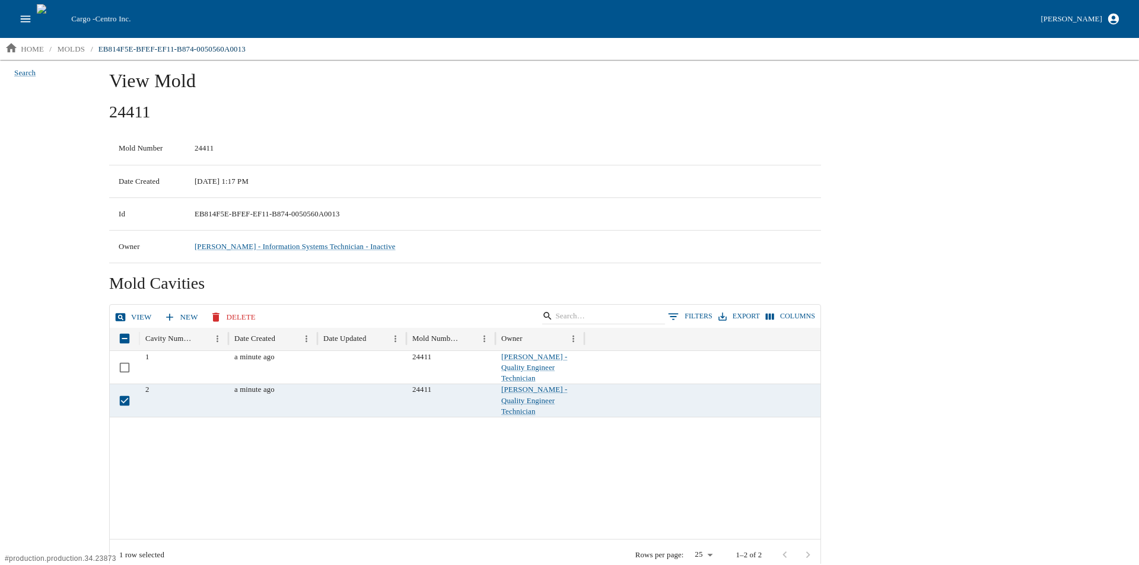
click at [66, 322] on div "Search" at bounding box center [47, 312] width 95 height 504
click at [125, 303] on div "24411 Mold Number 24411 Date Created [DATE] 1:17 PM Id EB814F5E-BFEF-EF11-B874-…" at bounding box center [465, 489] width 712 height 777
click at [125, 316] on icon at bounding box center [121, 317] width 10 height 8
click at [228, 316] on button "Delete" at bounding box center [234, 317] width 53 height 21
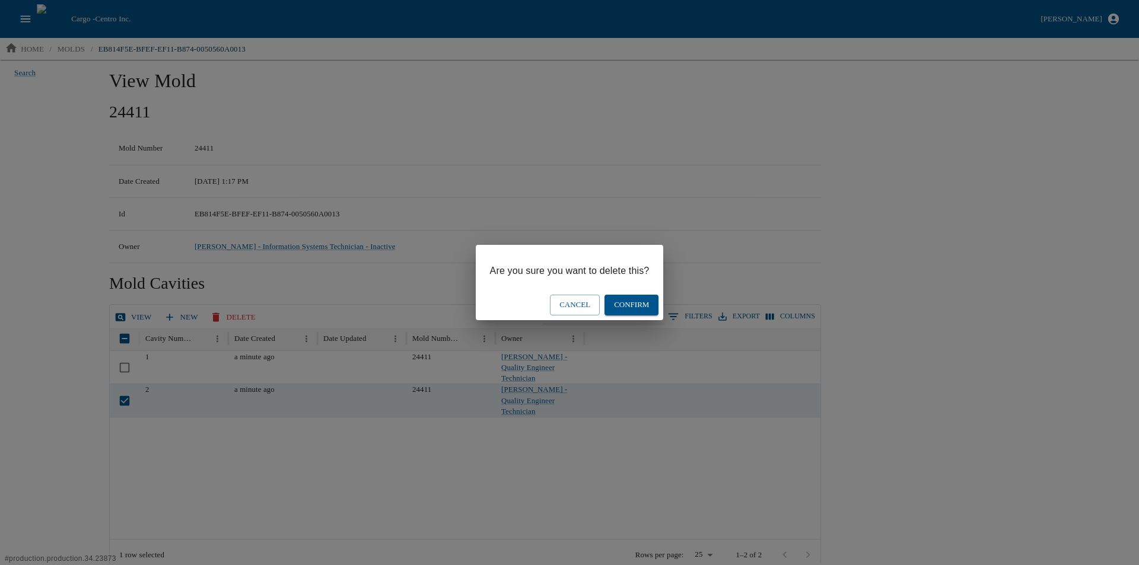
click at [637, 301] on button "Confirm" at bounding box center [632, 305] width 54 height 21
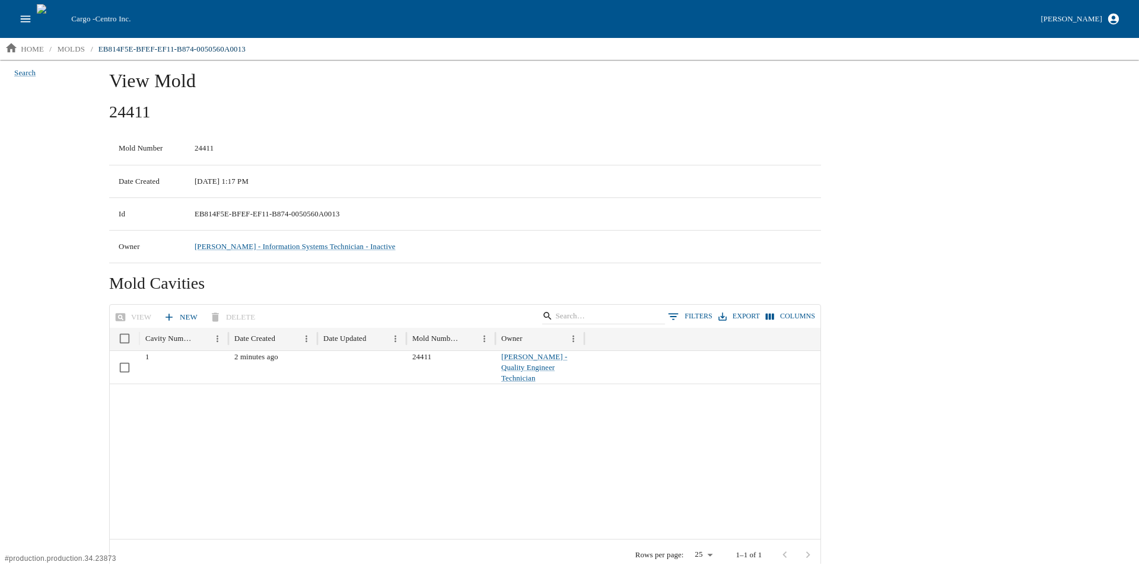
click at [24, 22] on icon "open drawer" at bounding box center [26, 18] width 10 height 7
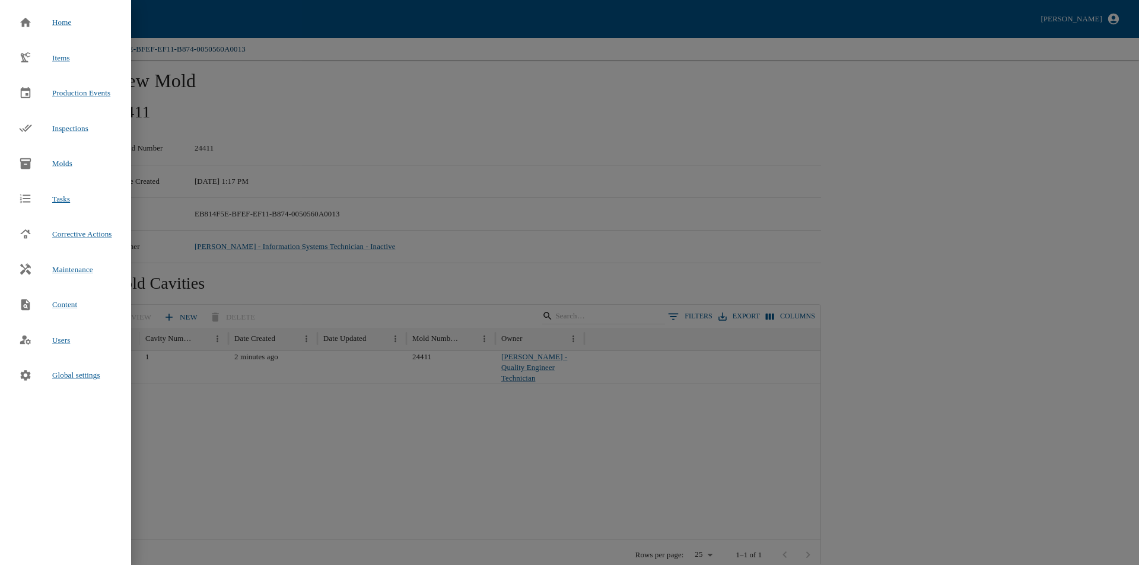
click at [63, 201] on span "Tasks" at bounding box center [61, 199] width 18 height 12
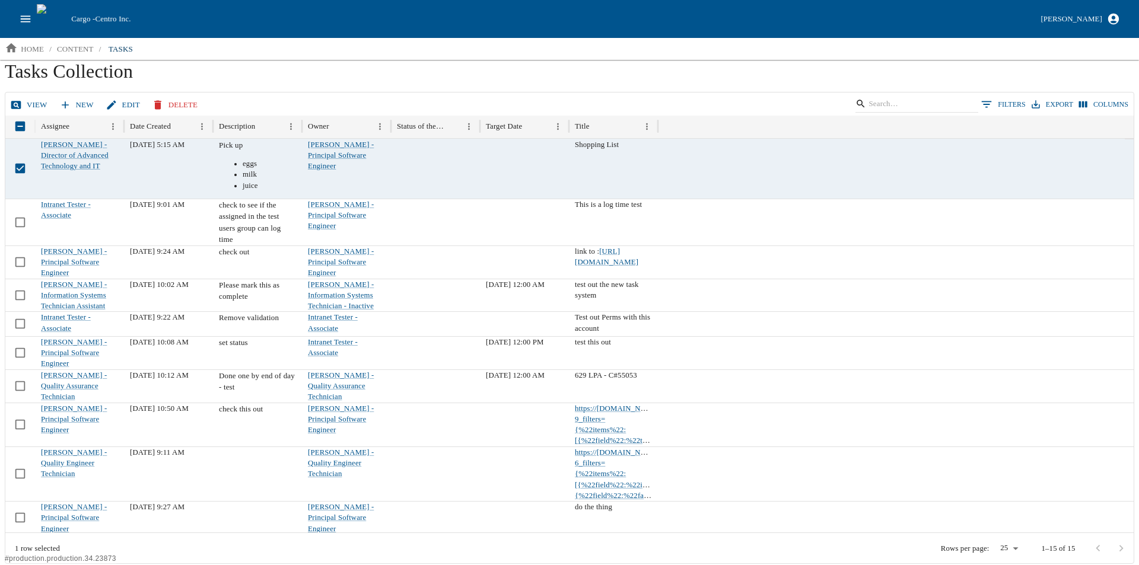
click at [14, 100] on icon at bounding box center [16, 105] width 12 height 12
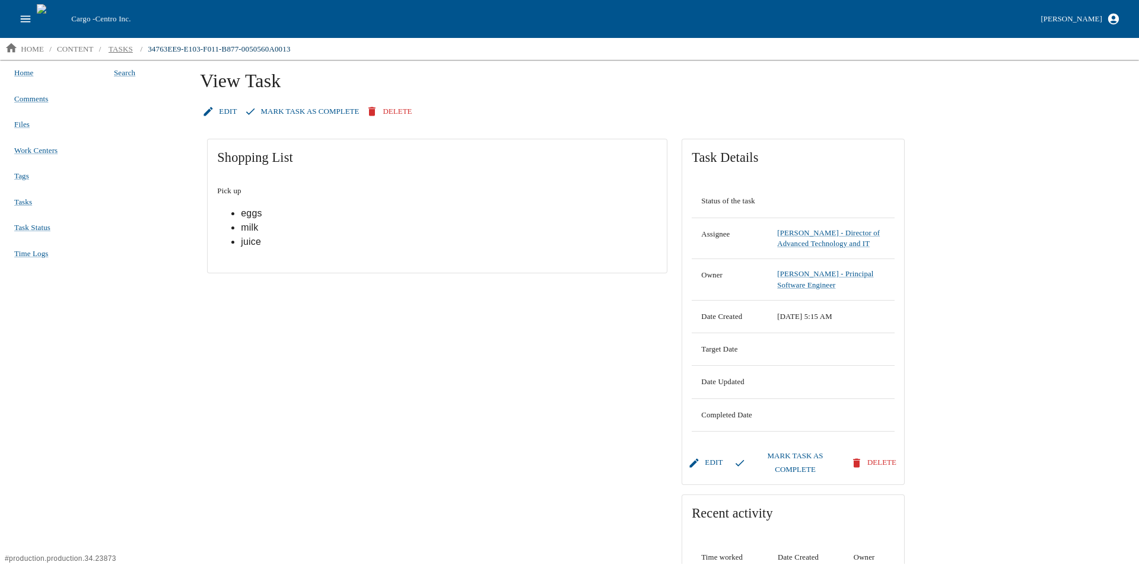
click at [128, 43] on p "tasks" at bounding box center [121, 49] width 24 height 12
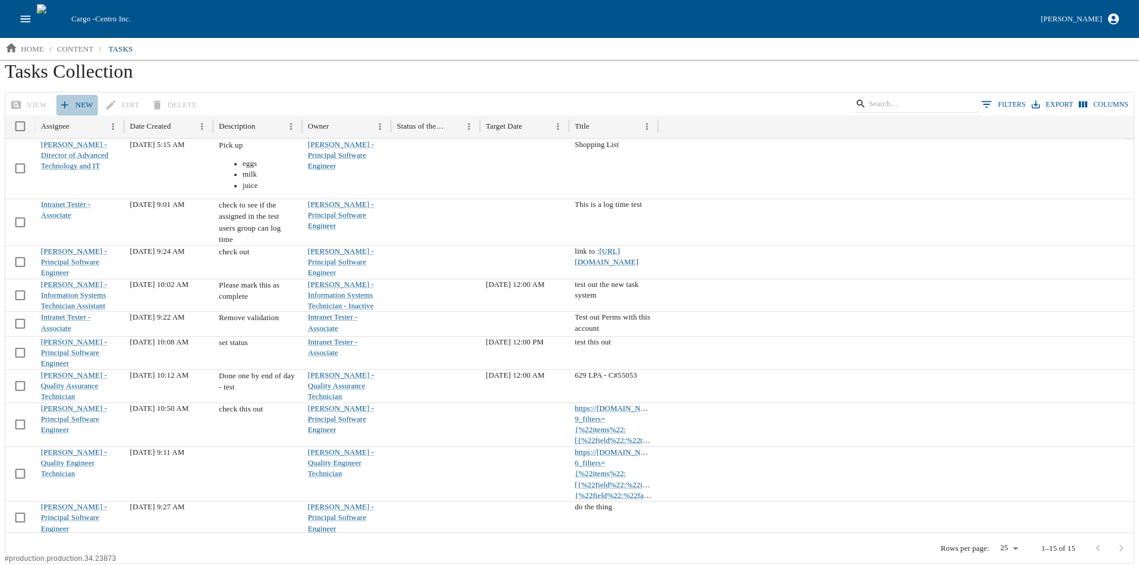
click at [74, 98] on link "New" at bounding box center [77, 105] width 42 height 21
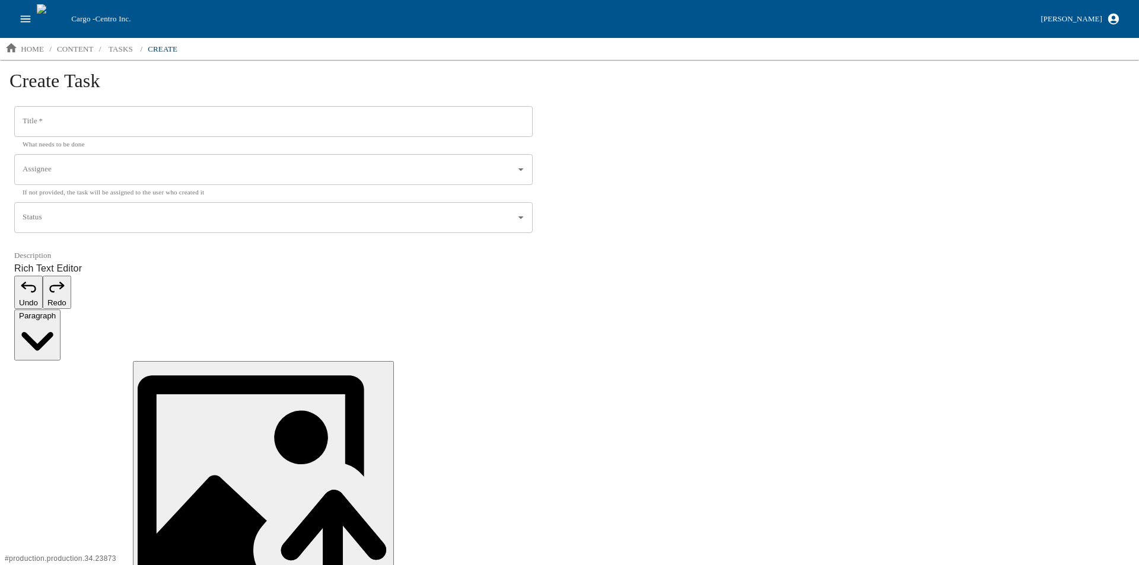
click at [47, 114] on input "Title   *" at bounding box center [273, 121] width 519 height 31
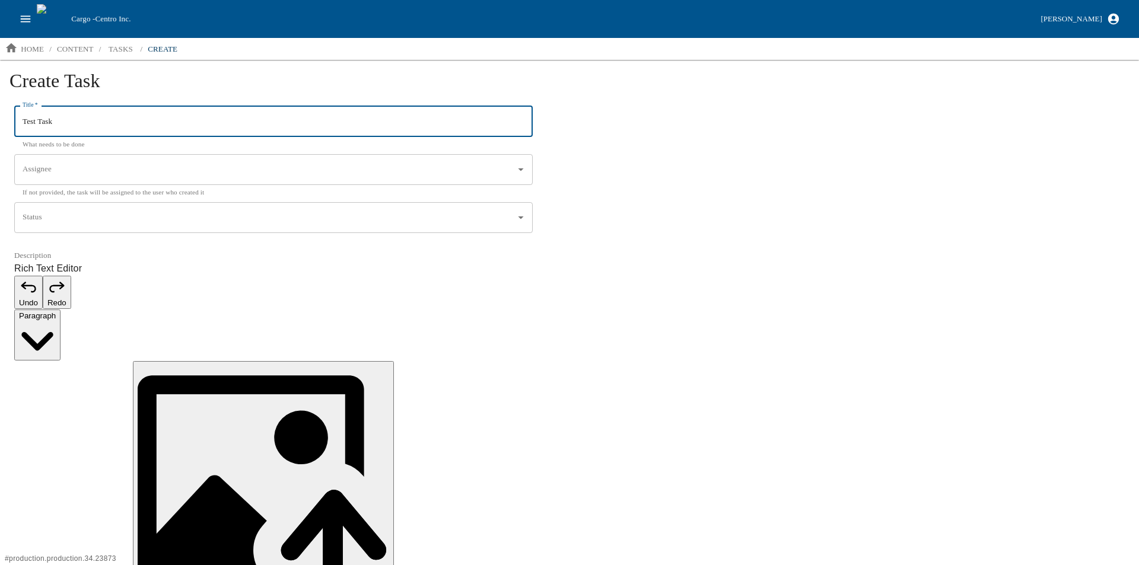
type input "Test Task"
click at [84, 177] on input "Assignee" at bounding box center [265, 170] width 490 height 20
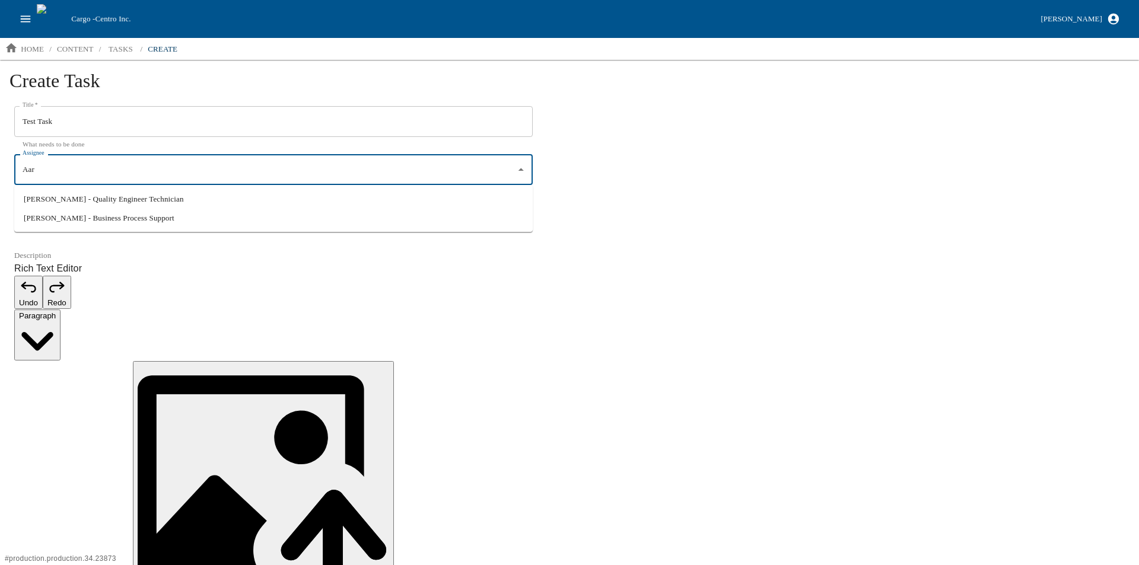
click at [58, 199] on li "[PERSON_NAME] - Quality Engineer Technician" at bounding box center [273, 199] width 519 height 19
type input "[PERSON_NAME] - Quality Engineer Technician"
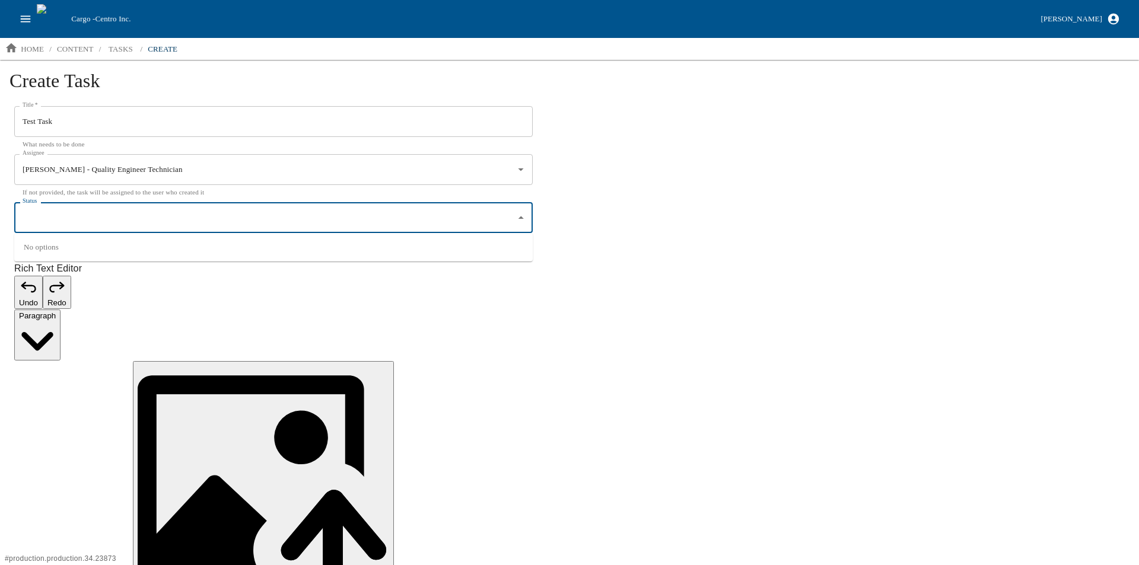
click at [53, 220] on input "Status" at bounding box center [265, 218] width 490 height 20
click at [698, 278] on div "Create Task Title   * Test Task Title   * What needs to be done Assignee Aaron …" at bounding box center [569, 423] width 1139 height 727
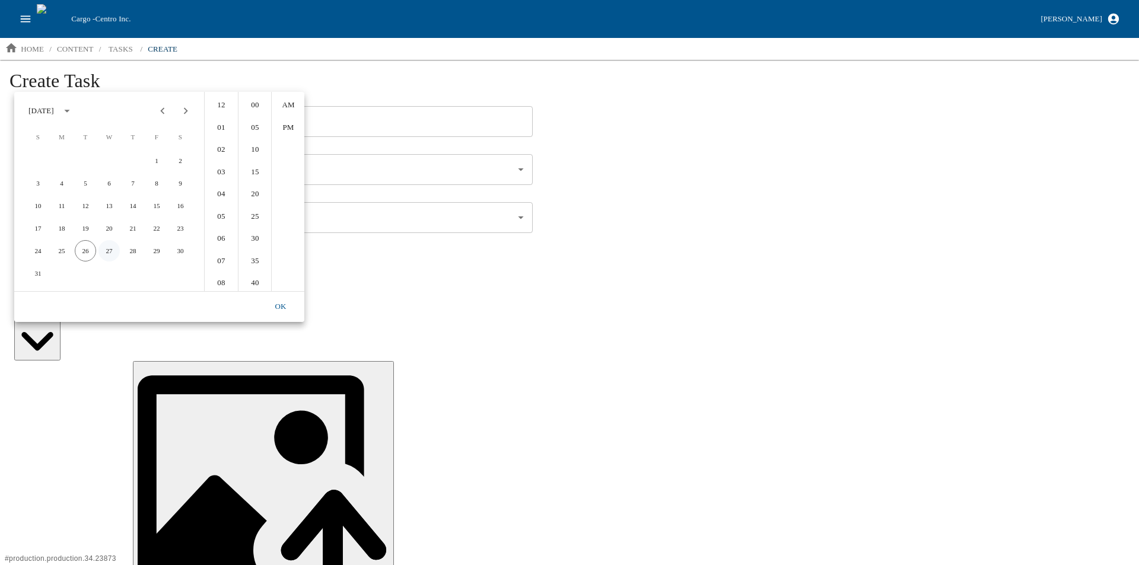
click at [104, 246] on button "27" at bounding box center [108, 250] width 21 height 21
type input "08/27/2025 12:00 AM"
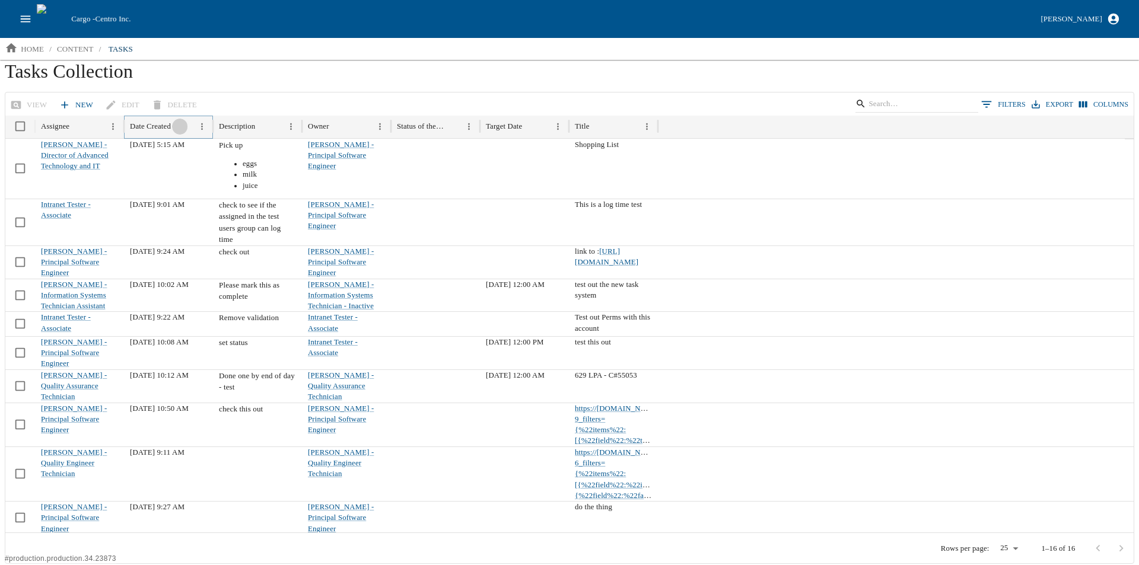
click at [179, 124] on button "Sort" at bounding box center [180, 127] width 16 height 16
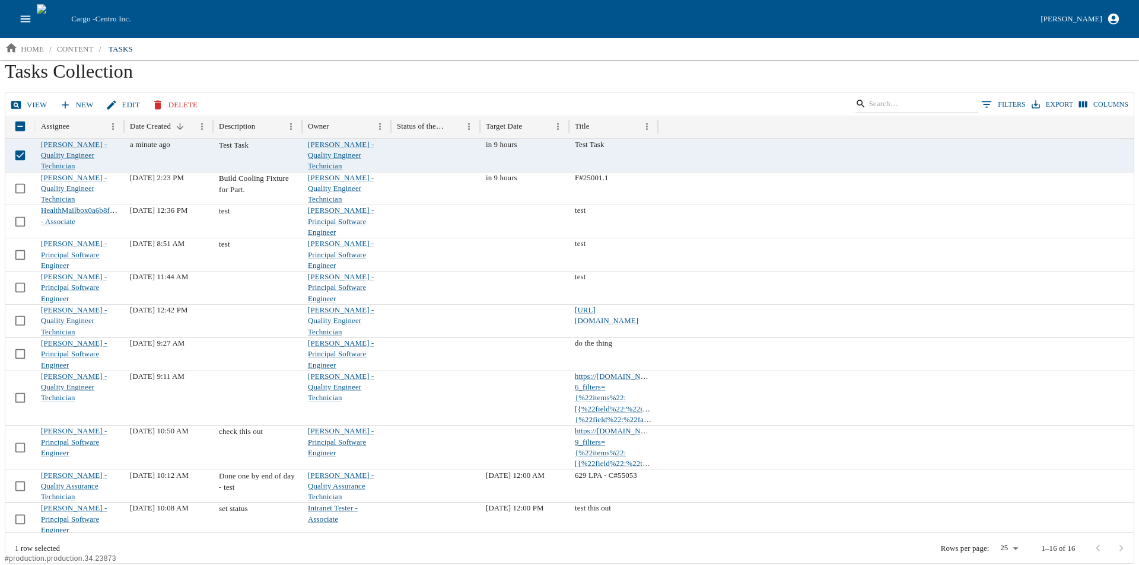
click at [24, 100] on link "View" at bounding box center [30, 105] width 44 height 21
click at [170, 101] on button "Delete" at bounding box center [176, 105] width 53 height 21
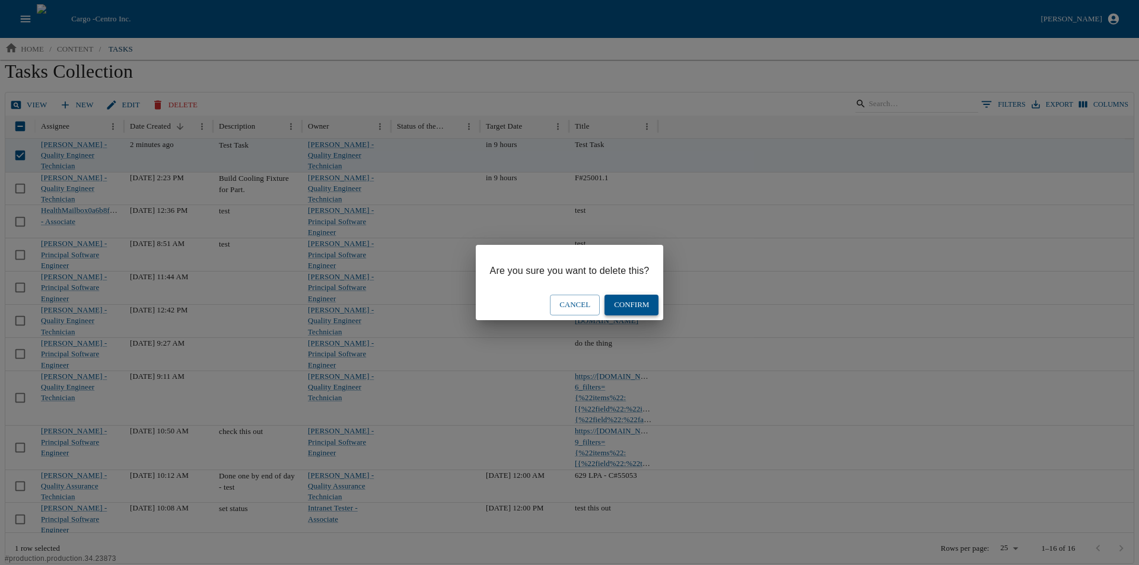
click at [635, 301] on button "Confirm" at bounding box center [632, 305] width 54 height 21
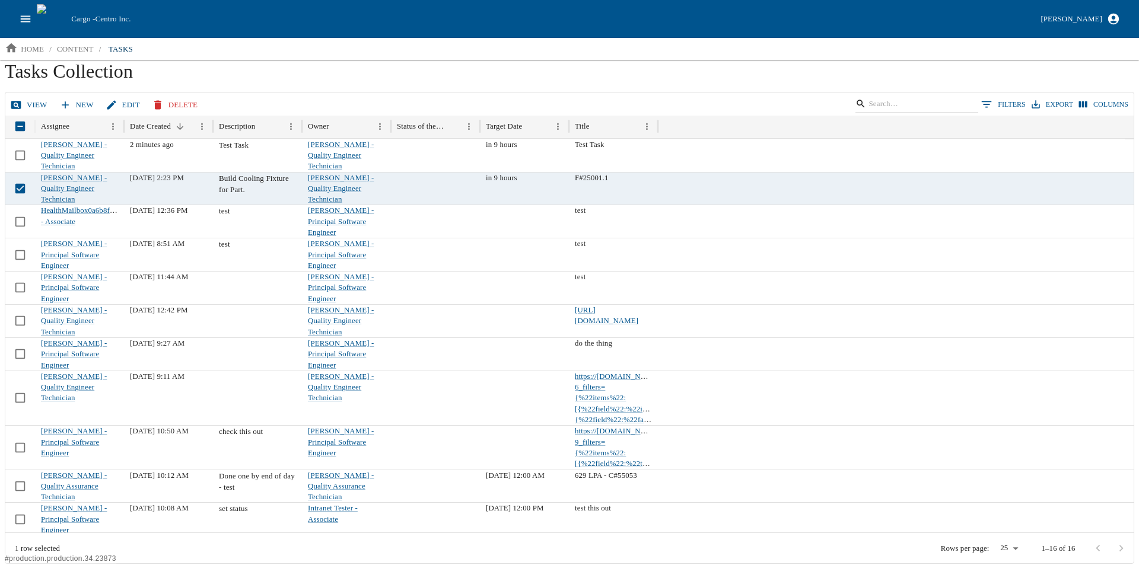
click at [176, 104] on button "Delete" at bounding box center [176, 105] width 53 height 21
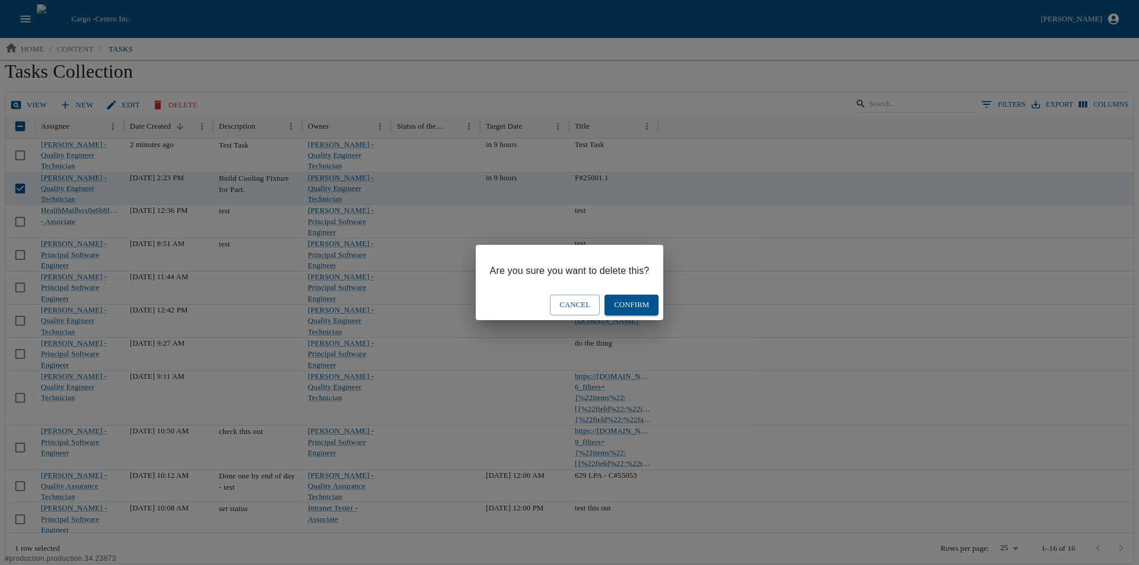
click at [628, 302] on button "Confirm" at bounding box center [632, 305] width 54 height 21
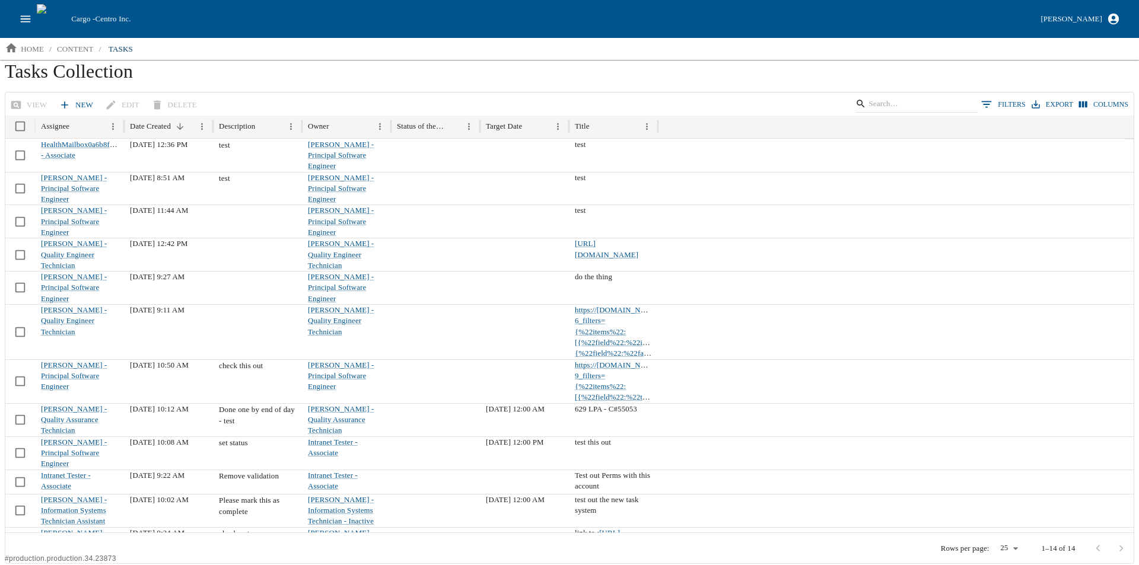
click at [30, 12] on icon "open drawer" at bounding box center [25, 18] width 13 height 13
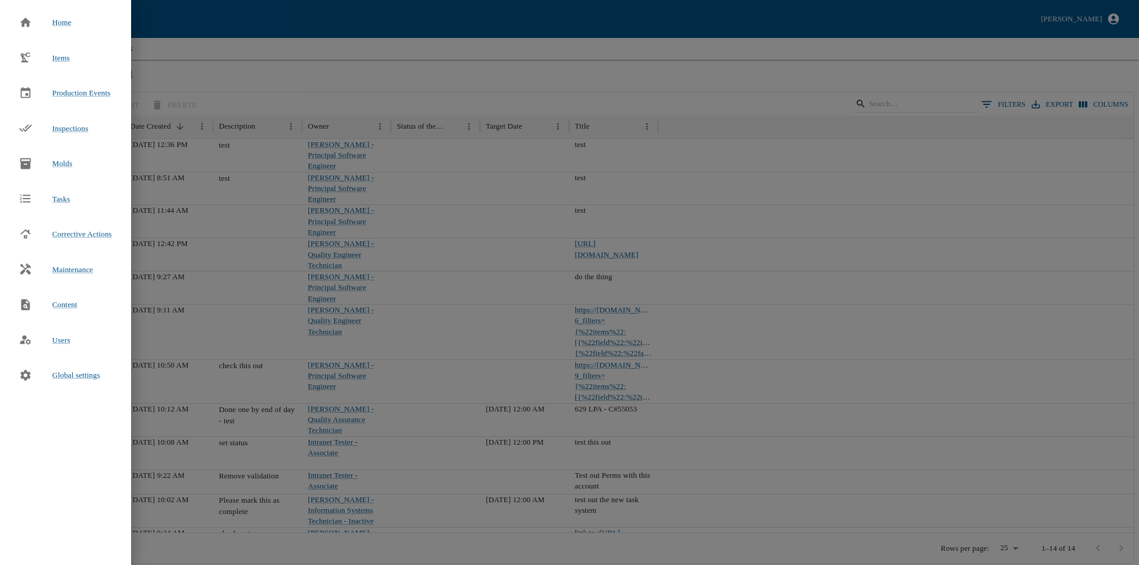
click at [204, 21] on div at bounding box center [569, 282] width 1139 height 565
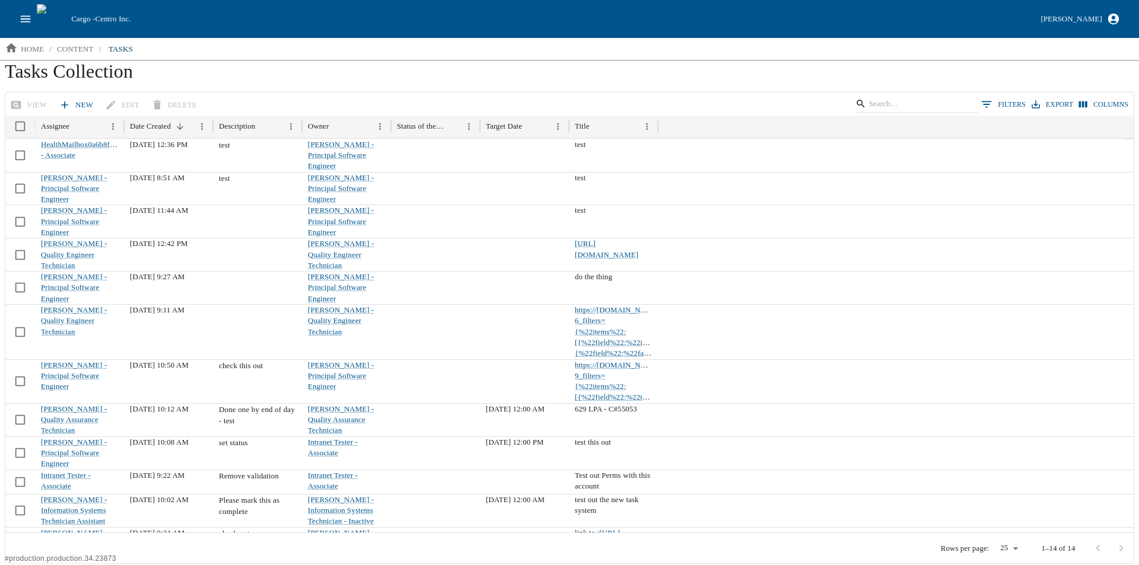
click at [21, 14] on icon "open drawer" at bounding box center [25, 18] width 13 height 13
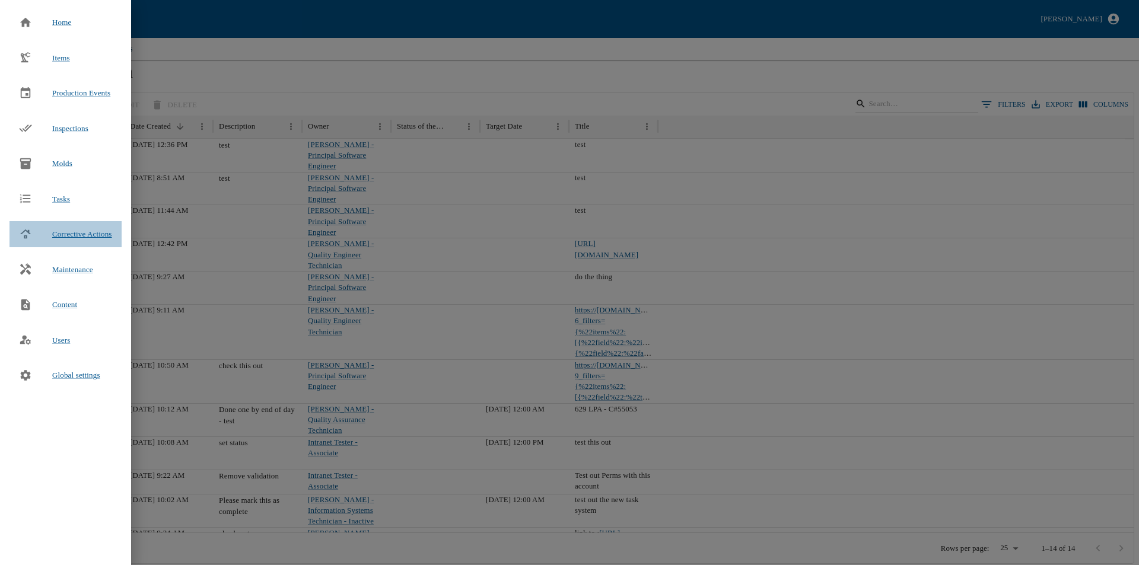
click at [58, 234] on span "Corrective Actions" at bounding box center [82, 234] width 60 height 9
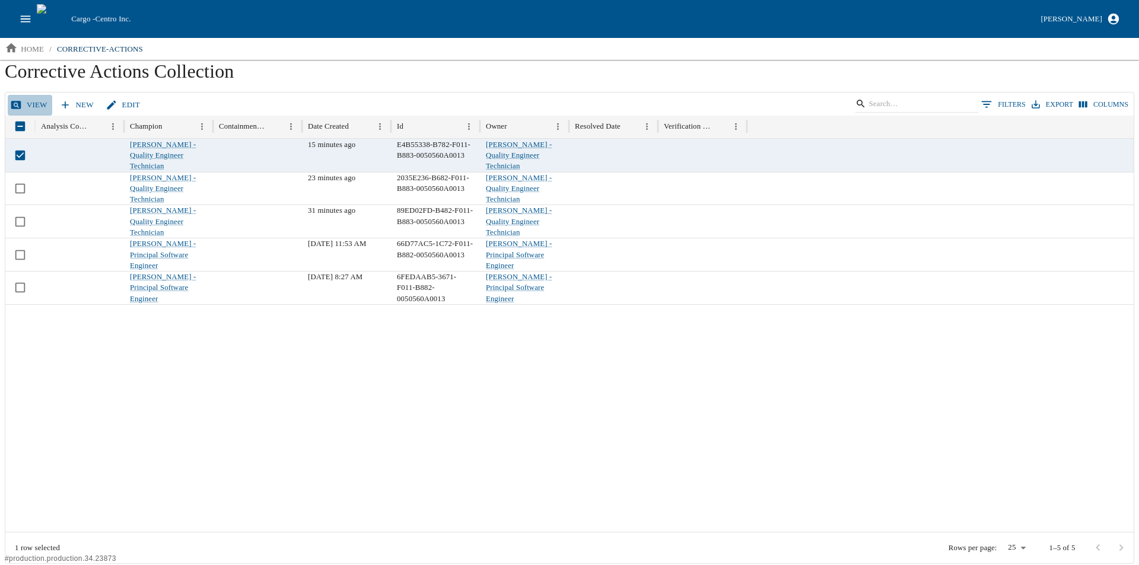
click at [33, 98] on link "View" at bounding box center [30, 105] width 44 height 21
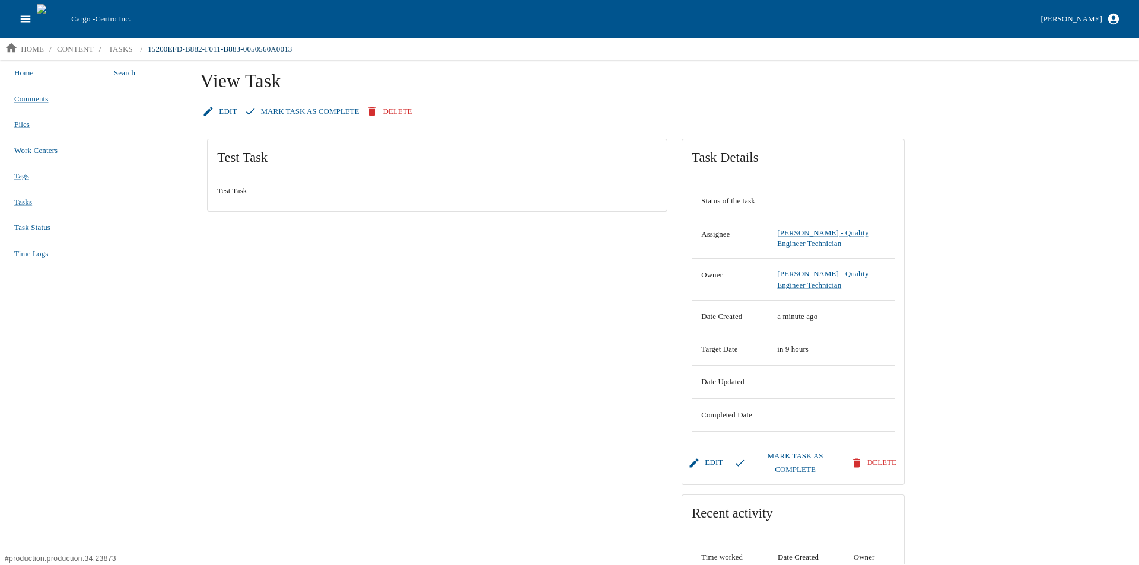
click at [223, 112] on link "Edit" at bounding box center [221, 111] width 42 height 21
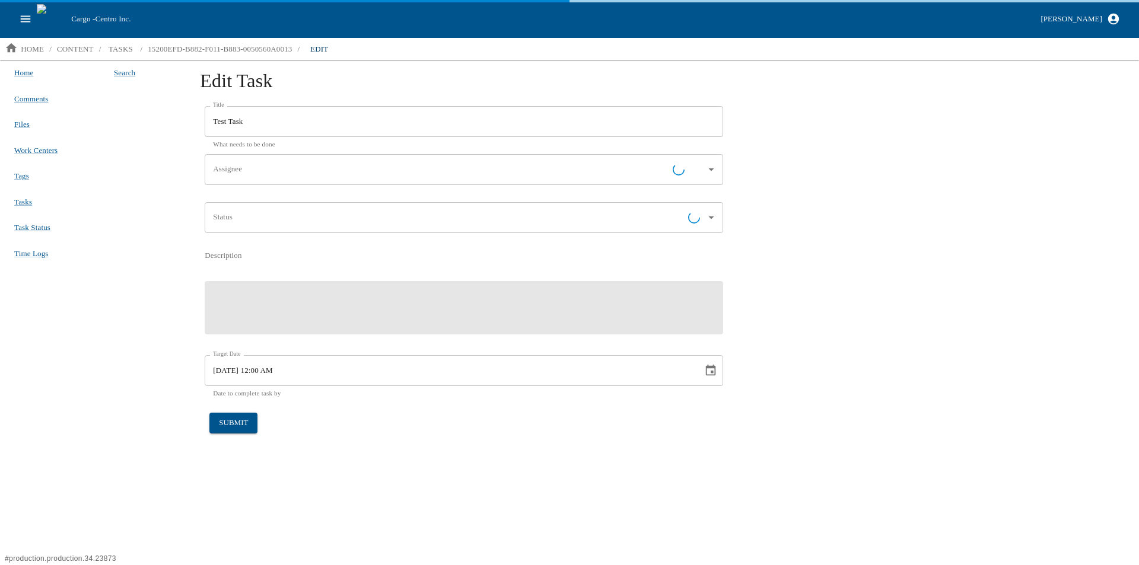
type input "[PERSON_NAME] - Quality Engineer Technician"
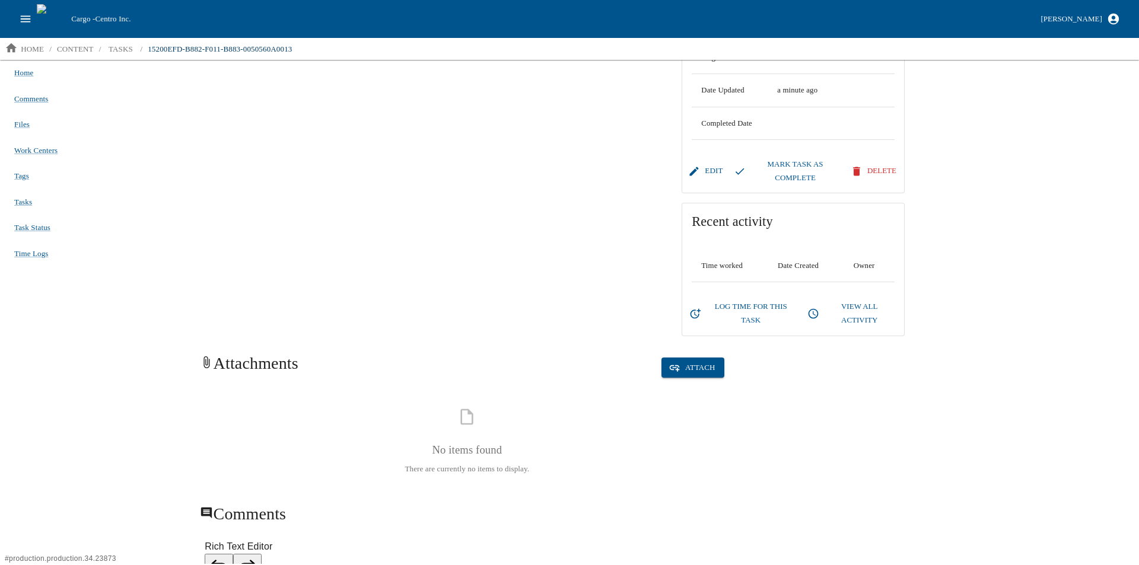
scroll to position [297, 0]
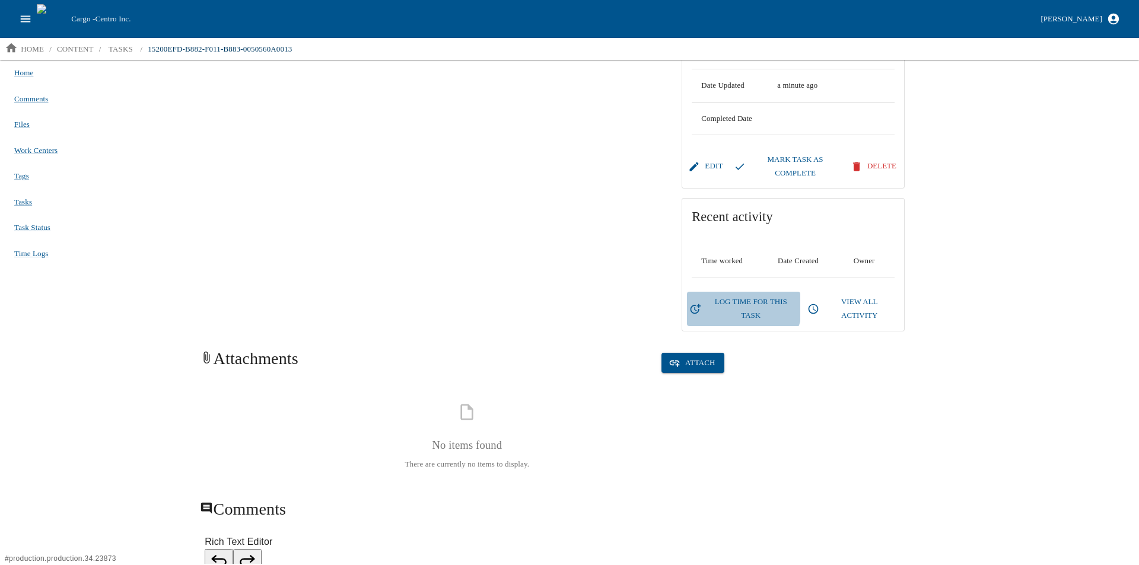
click at [734, 304] on button "Log Time for this Task" at bounding box center [743, 309] width 113 height 34
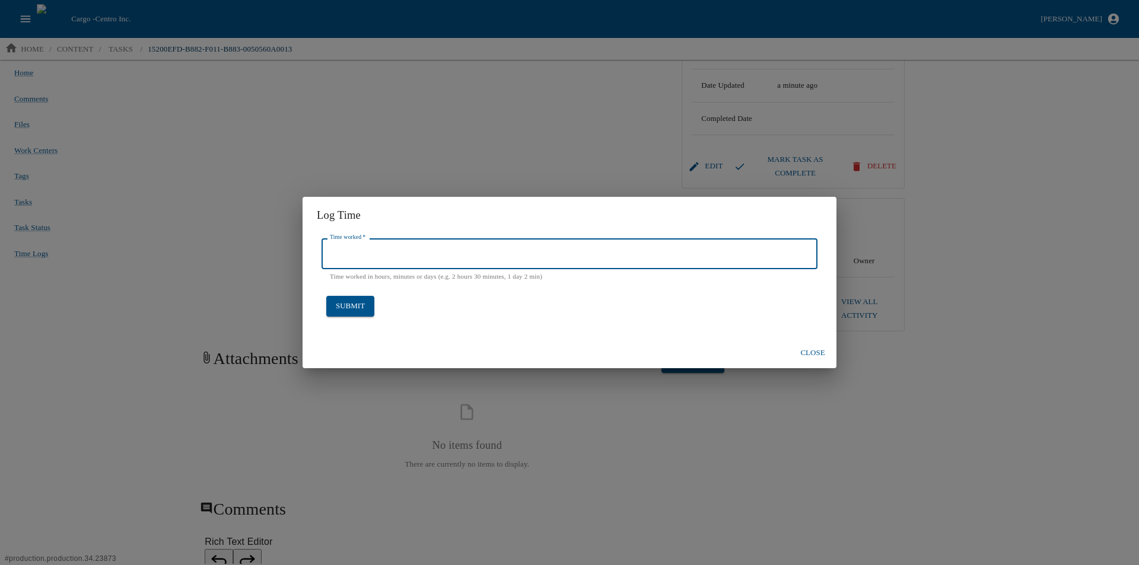
click at [391, 251] on input "Time worked   *" at bounding box center [570, 253] width 496 height 31
click at [348, 308] on button "submit" at bounding box center [350, 306] width 48 height 21
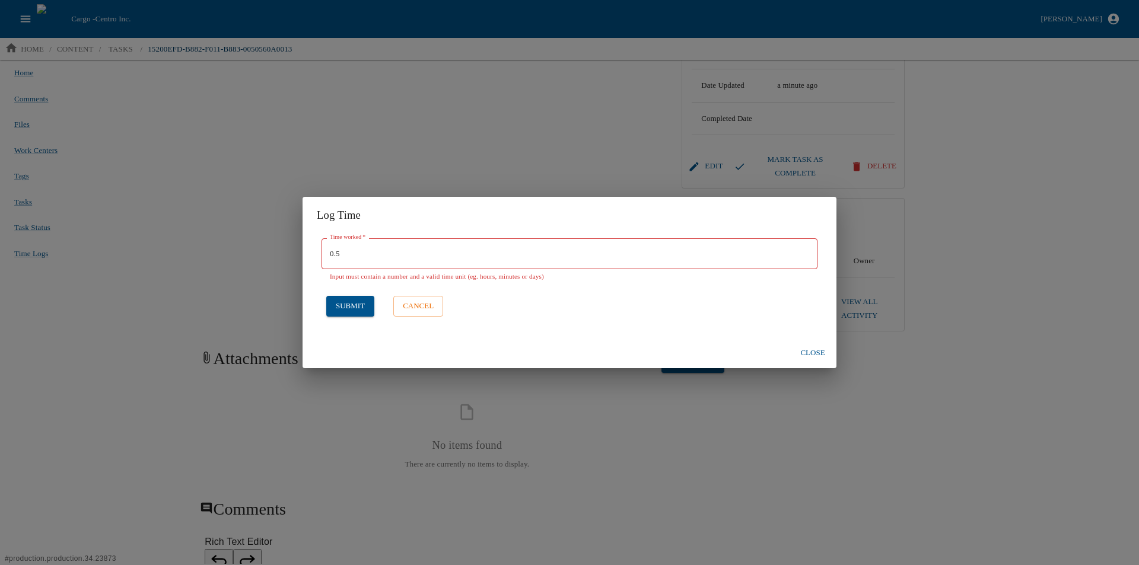
click at [374, 263] on input "0.5" at bounding box center [570, 253] width 496 height 31
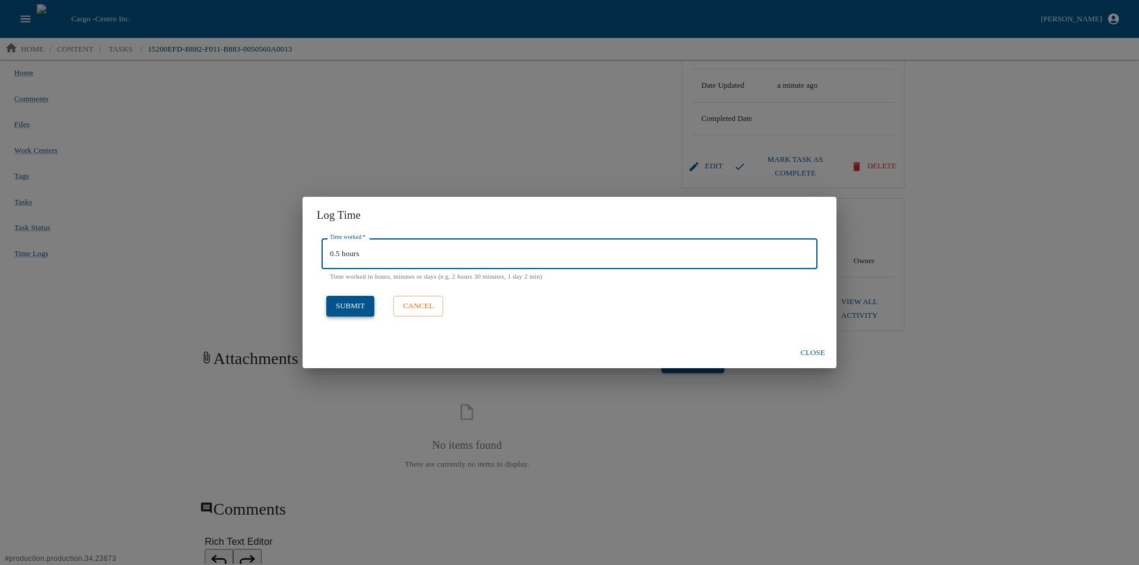
type input "0.5 hours"
click at [353, 299] on button "submit" at bounding box center [350, 306] width 48 height 21
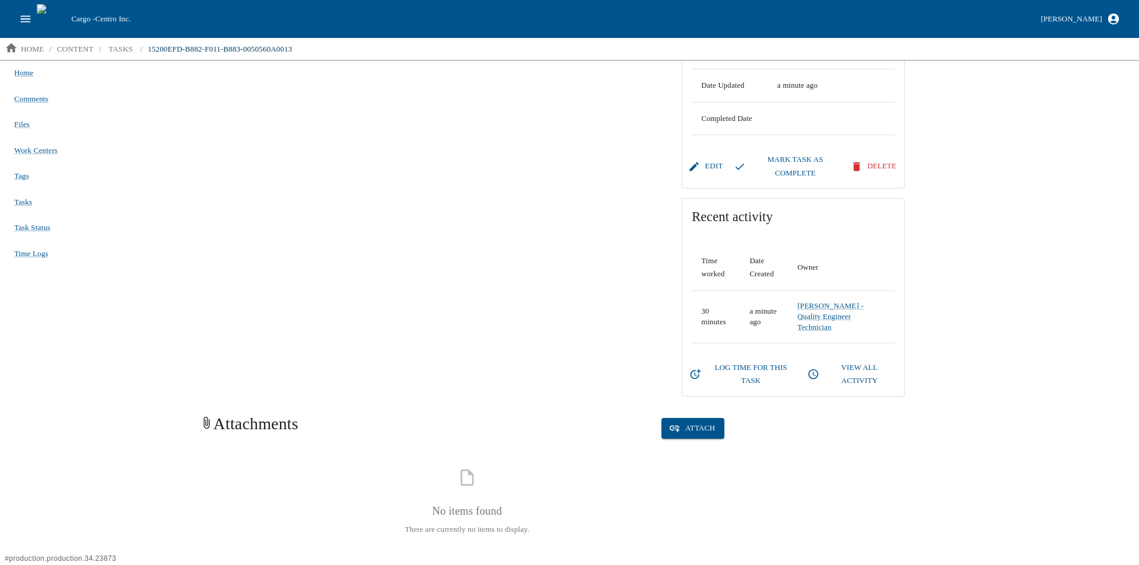
click at [849, 358] on button "View All Activity" at bounding box center [852, 375] width 94 height 34
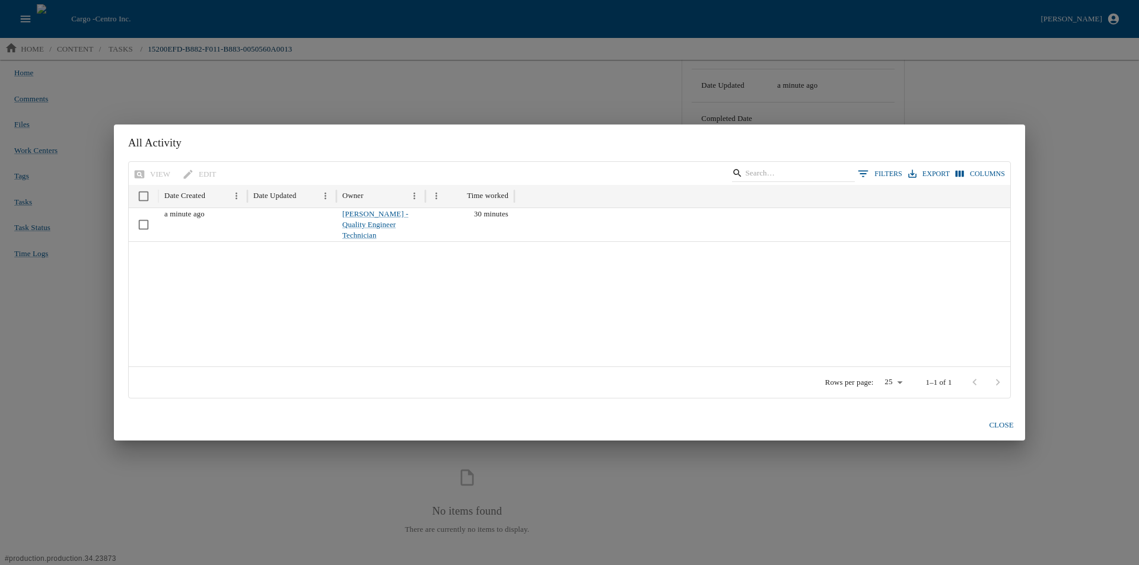
click at [1001, 423] on button "Close" at bounding box center [1001, 425] width 38 height 21
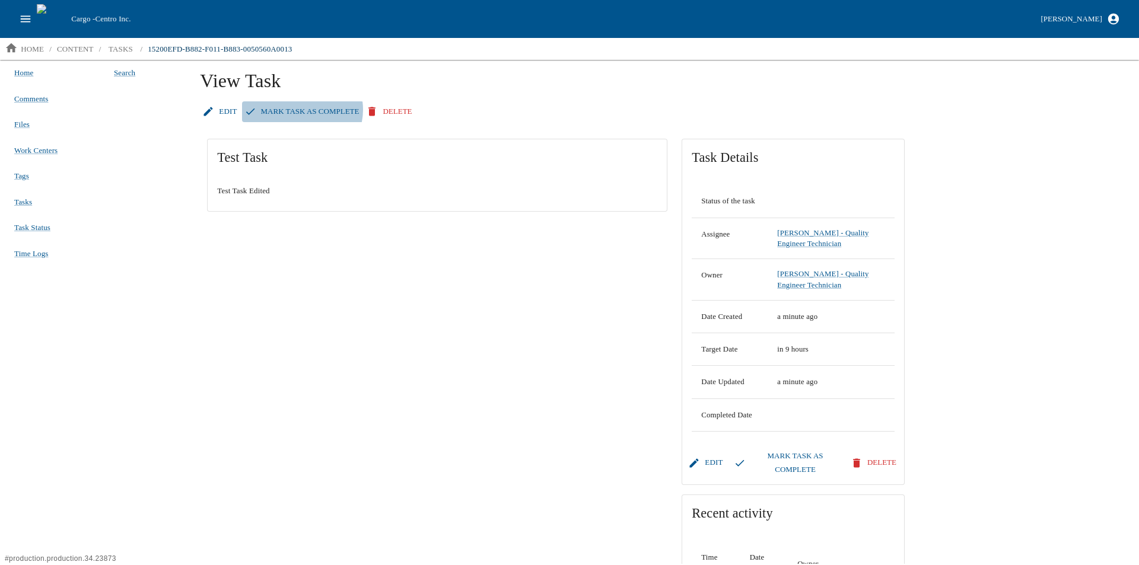
click at [297, 110] on button "Mark Task as Complete" at bounding box center [303, 111] width 122 height 21
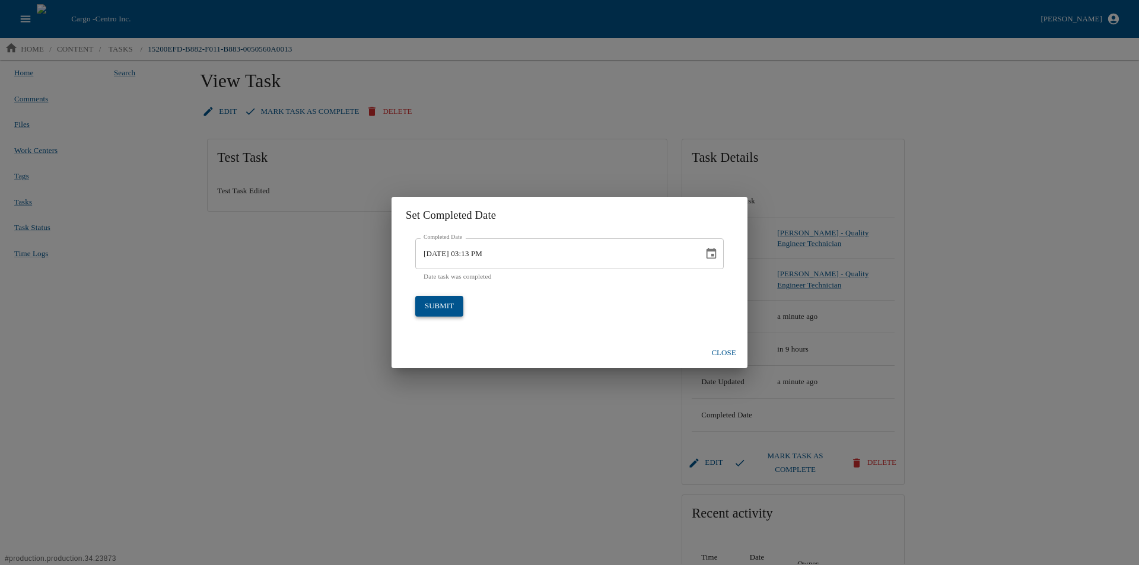
click at [421, 305] on button "submit" at bounding box center [439, 306] width 48 height 21
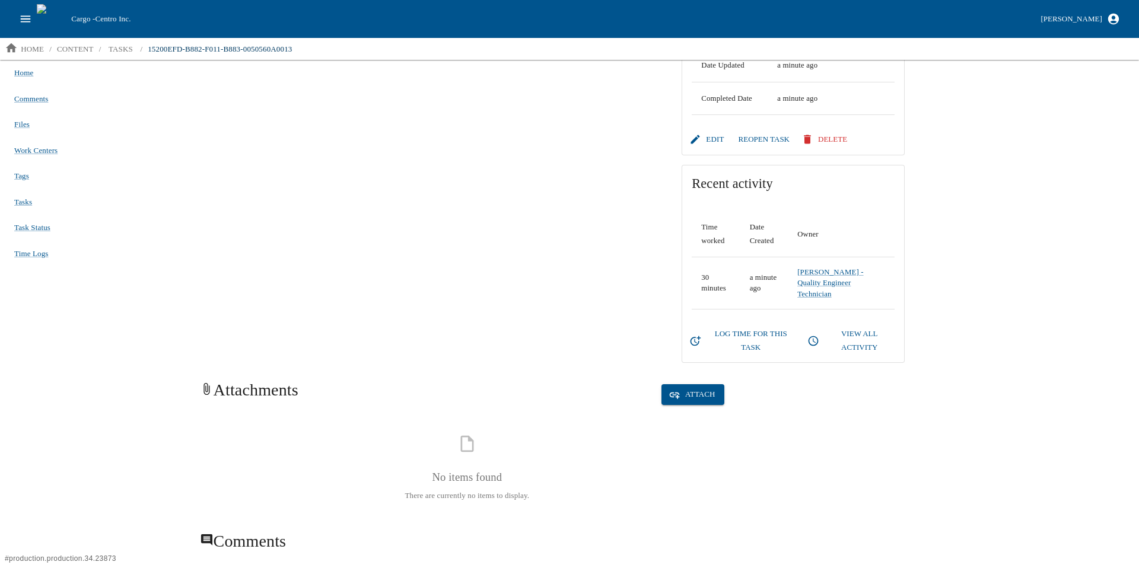
scroll to position [297, 0]
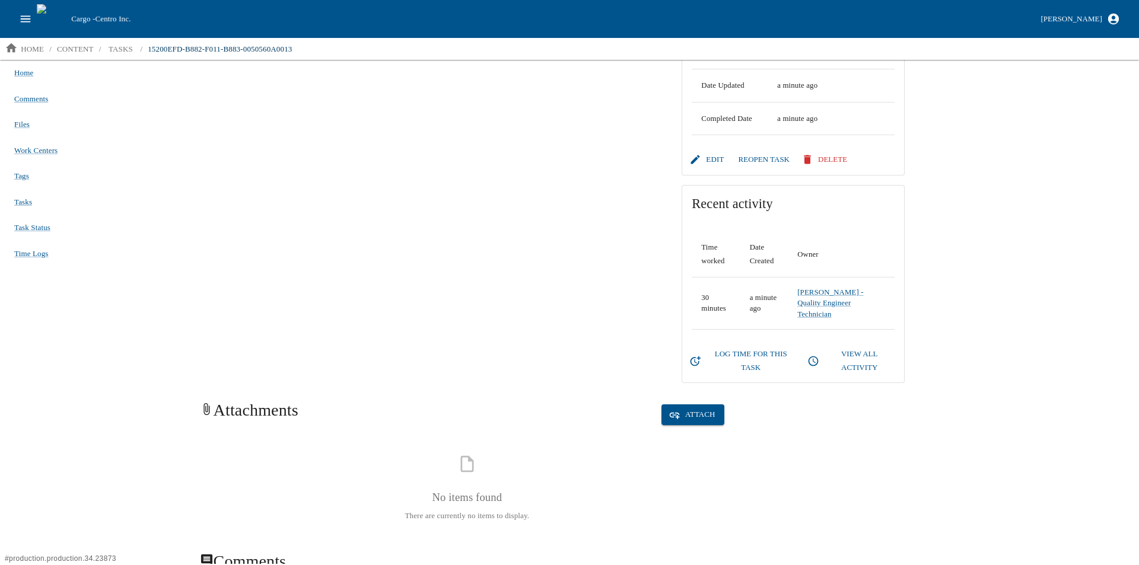
click at [750, 344] on button "Log Time for this Task" at bounding box center [743, 361] width 113 height 34
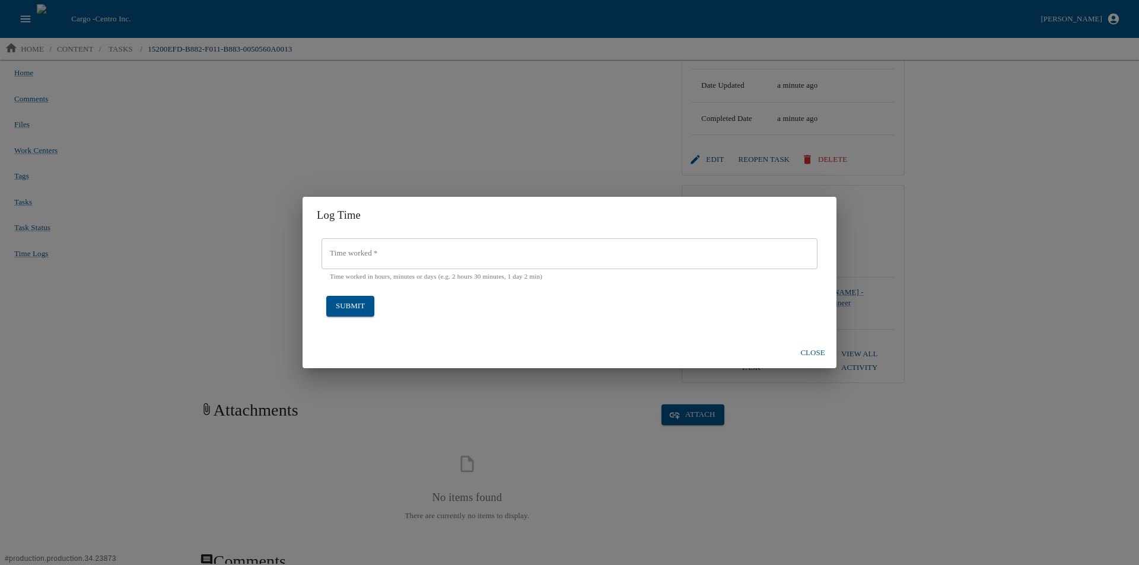
click at [815, 354] on button "Close" at bounding box center [813, 353] width 38 height 21
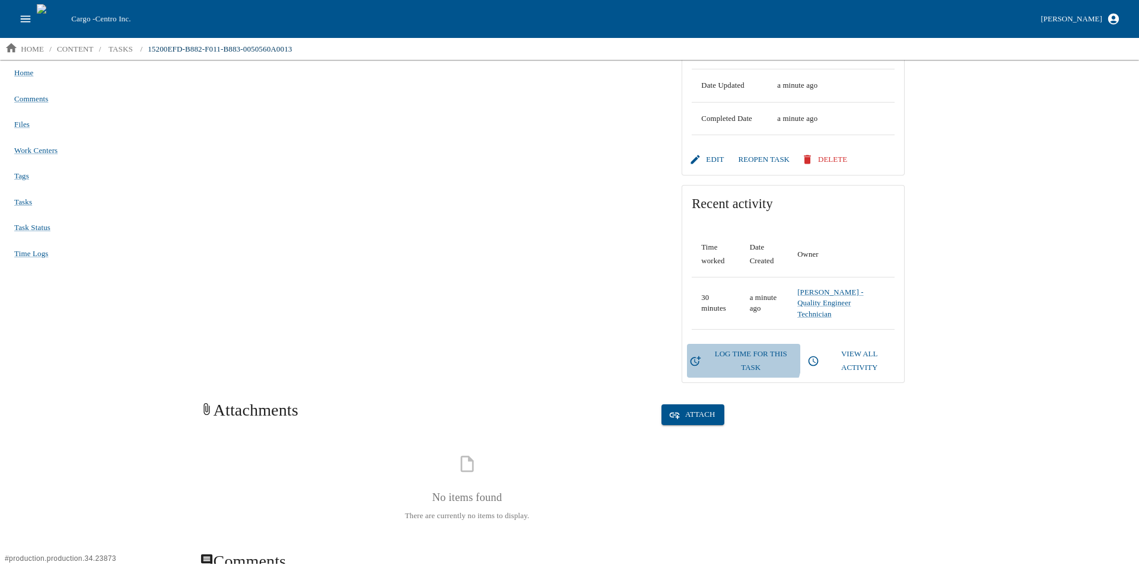
click at [716, 344] on button "Log Time for this Task" at bounding box center [743, 361] width 113 height 34
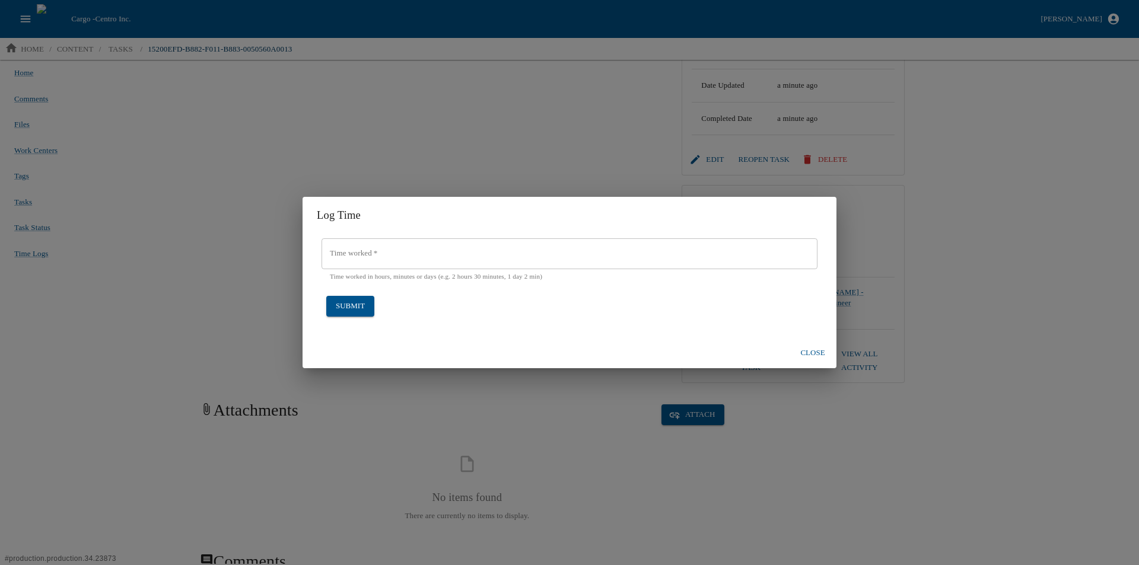
click at [371, 255] on input "Time worked   *" at bounding box center [570, 253] width 496 height 31
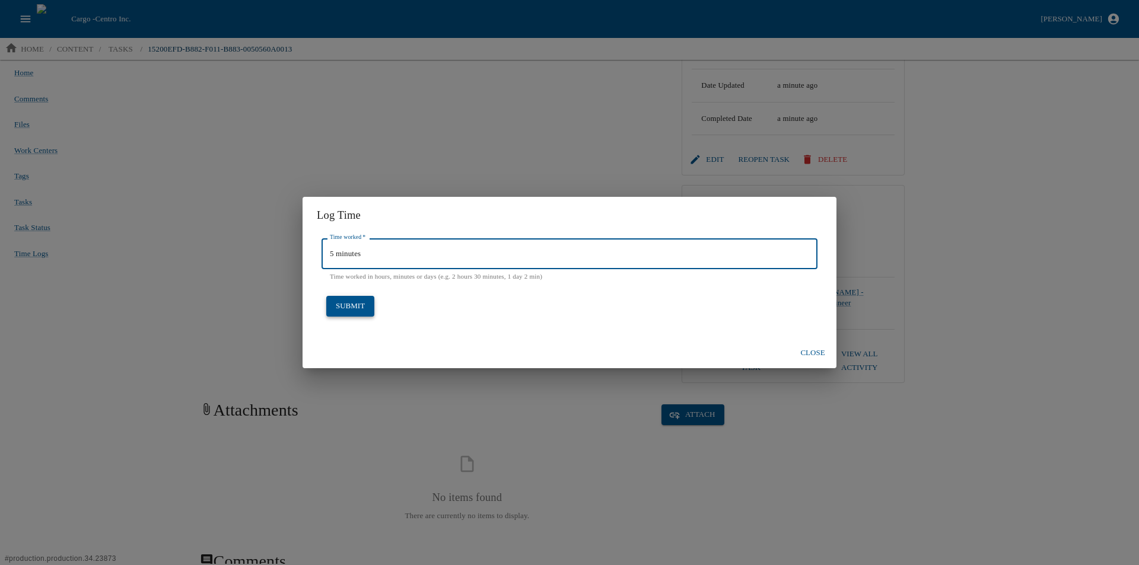
type input "5 minutes"
click at [338, 304] on button "submit" at bounding box center [350, 306] width 48 height 21
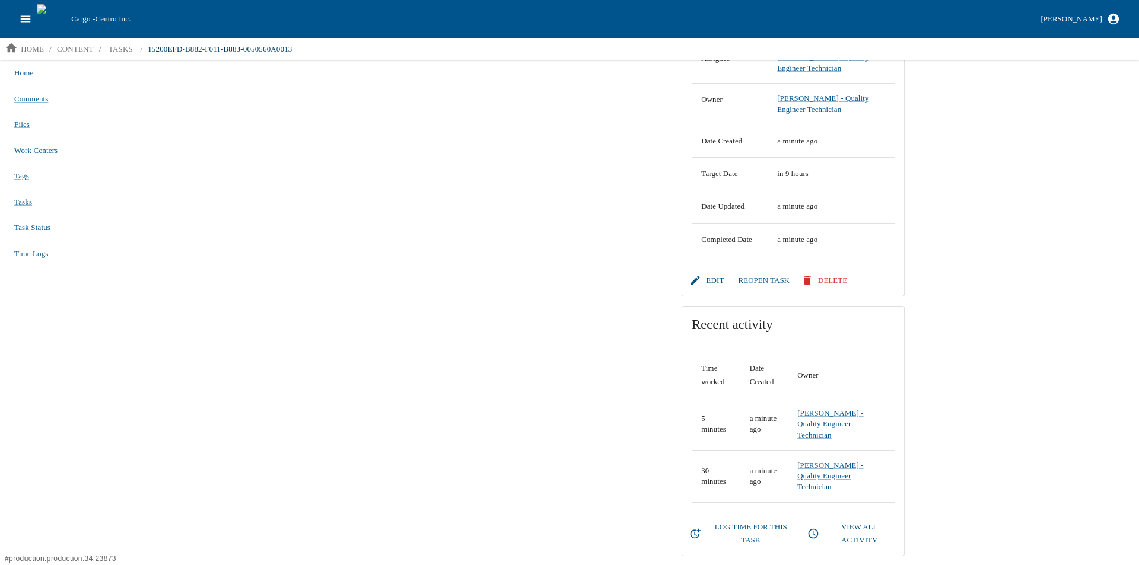
scroll to position [0, 0]
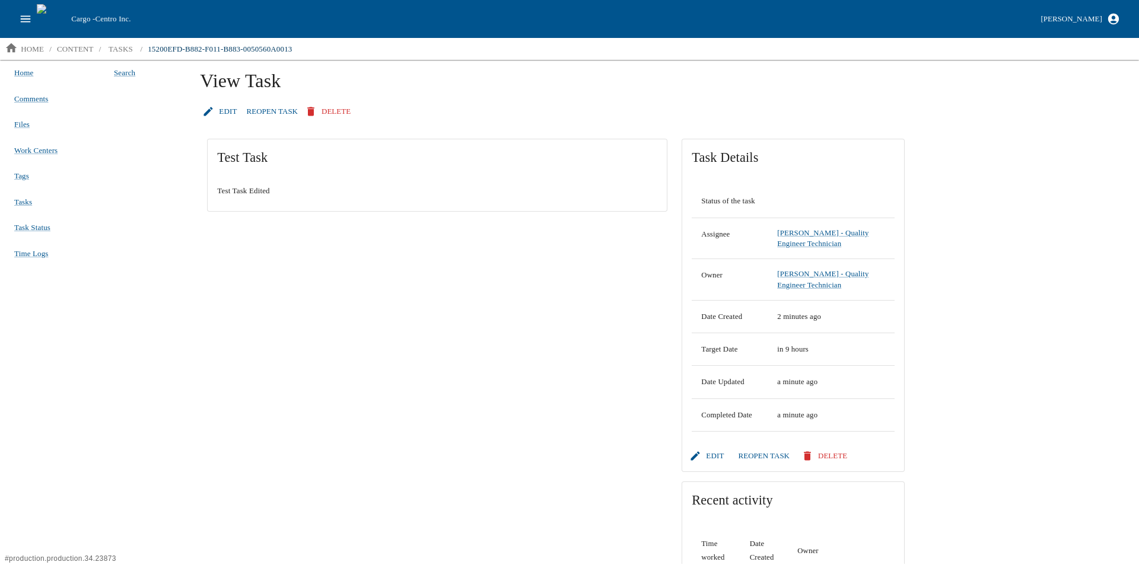
click at [325, 113] on button "Delete" at bounding box center [329, 111] width 53 height 21
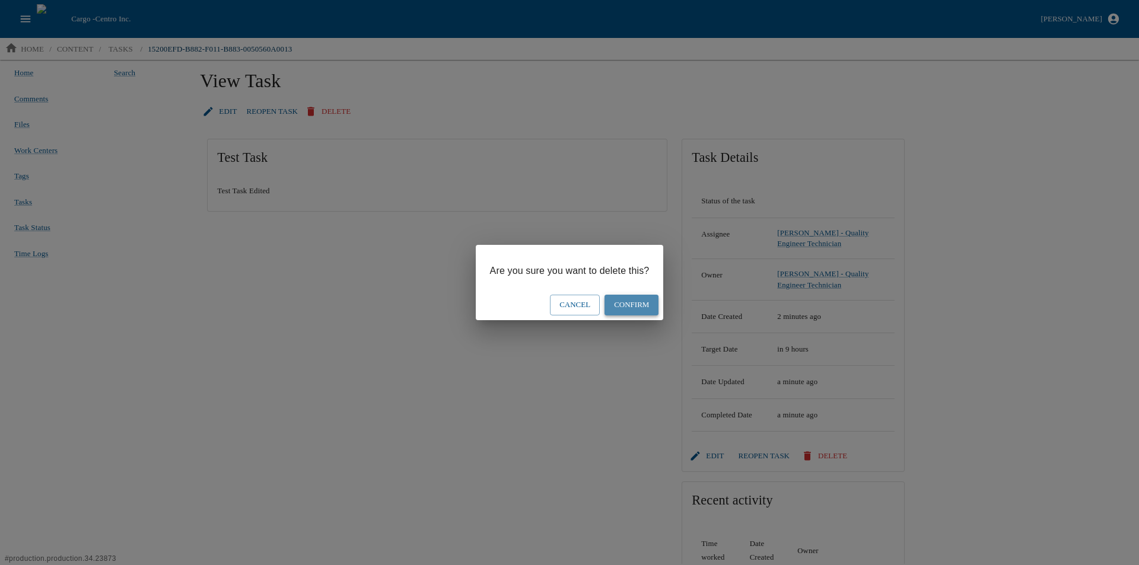
click at [625, 307] on button "Confirm" at bounding box center [632, 305] width 54 height 21
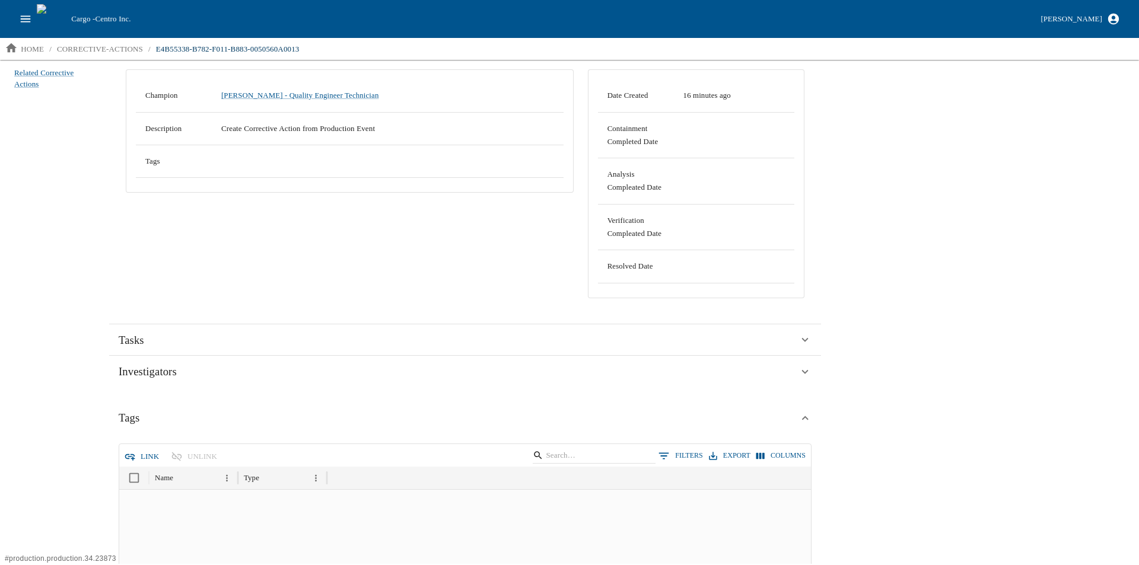
scroll to position [119, 0]
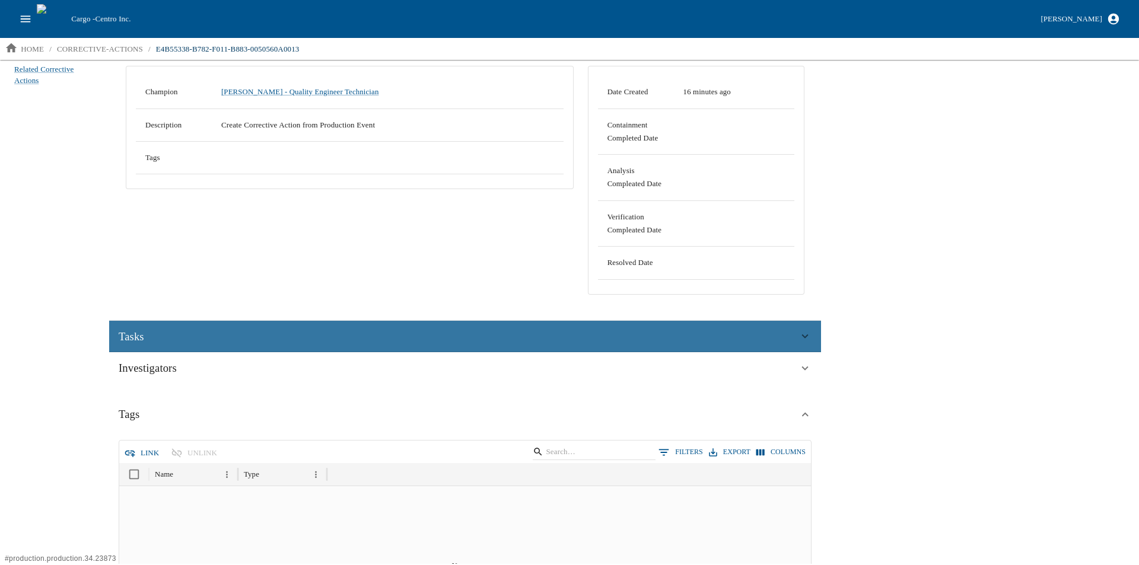
click at [160, 326] on div "Tasks" at bounding box center [465, 337] width 712 height 32
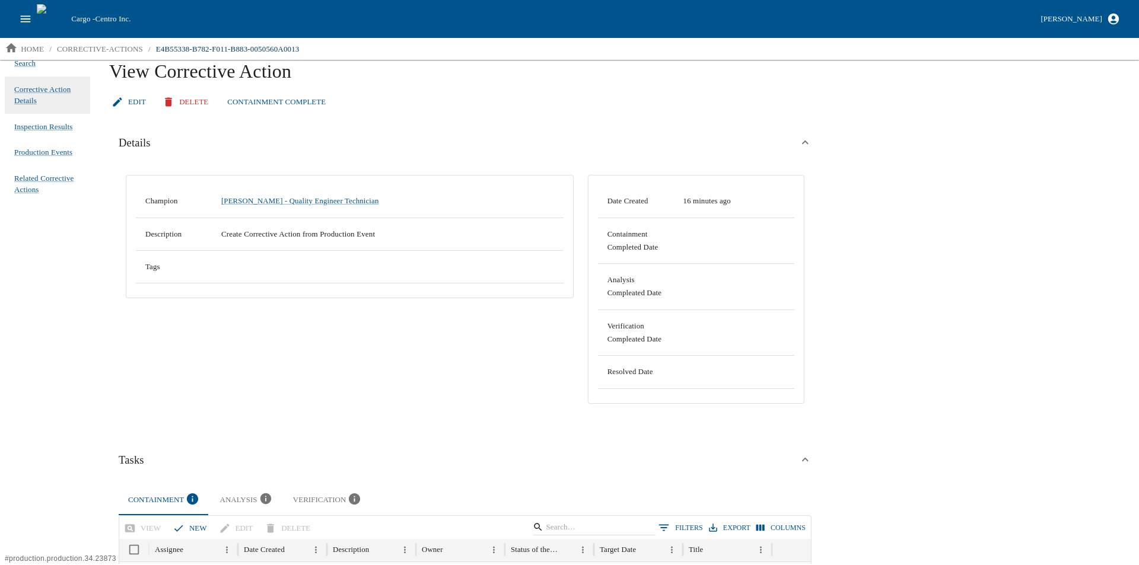
scroll to position [0, 0]
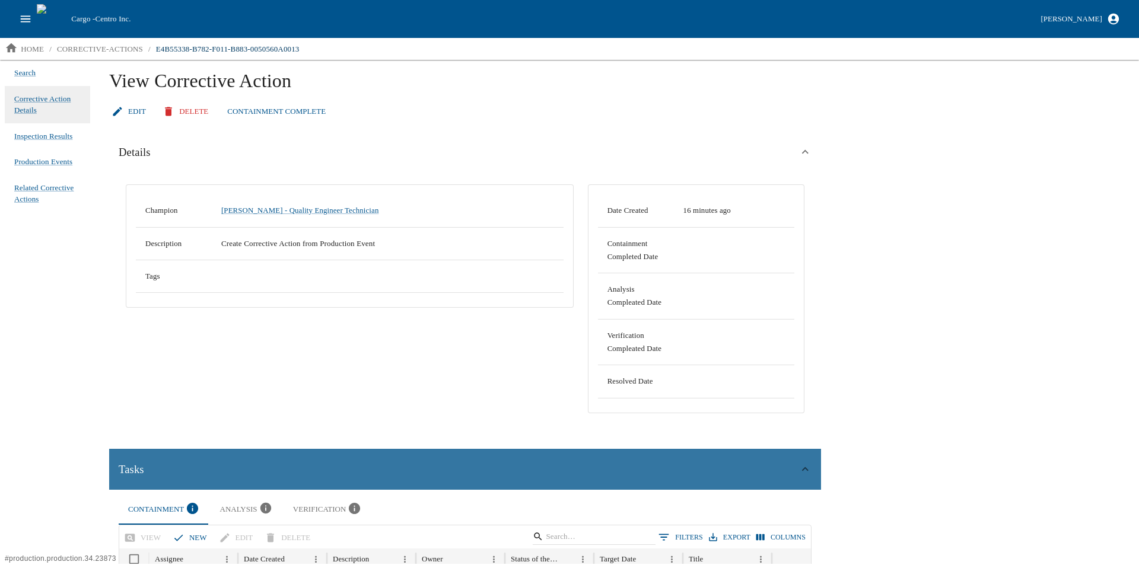
click at [139, 462] on span "Tasks" at bounding box center [132, 470] width 26 height 18
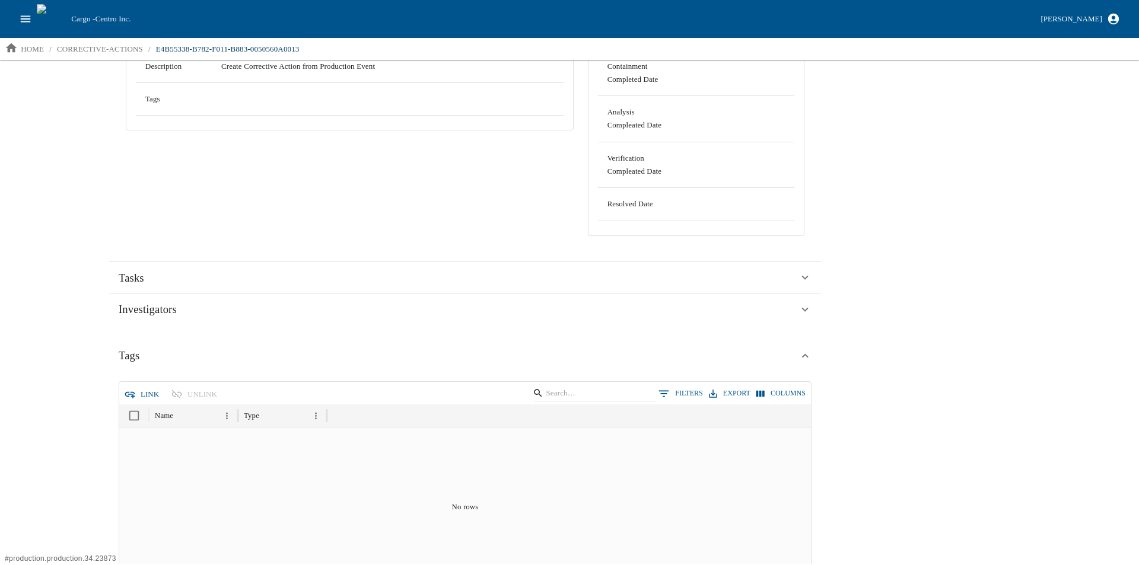
scroll to position [237, 0]
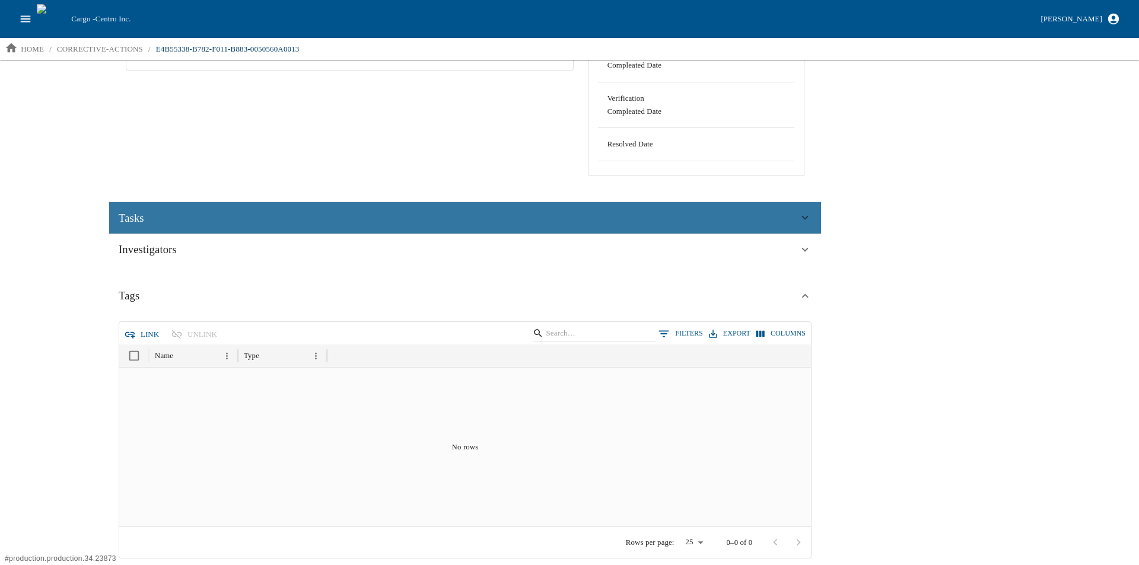
click at [159, 223] on div "Tasks" at bounding box center [459, 218] width 680 height 18
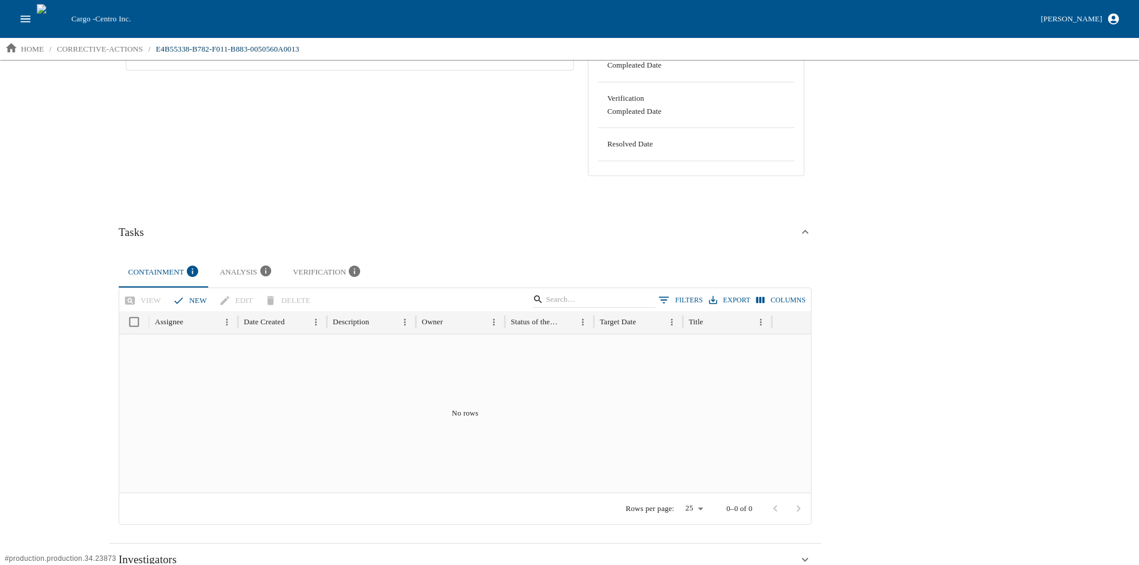
click at [187, 271] on icon "button" at bounding box center [192, 271] width 11 height 11
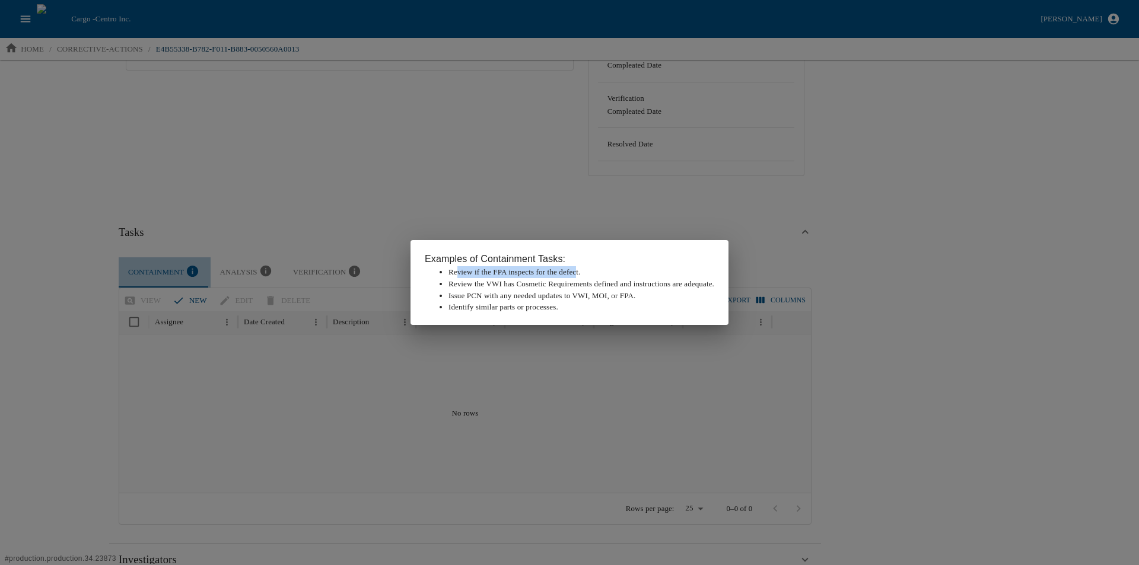
drag, startPoint x: 575, startPoint y: 271, endPoint x: 488, endPoint y: 276, distance: 87.9
click at [460, 276] on li "Review if the FPA inspects for the defect." at bounding box center [582, 272] width 266 height 12
drag, startPoint x: 581, startPoint y: 269, endPoint x: 435, endPoint y: 270, distance: 145.3
click at [449, 270] on li "Review if the FPA inspects for the defect." at bounding box center [582, 272] width 266 height 12
copy li "Review if the FPA inspects for the defect."
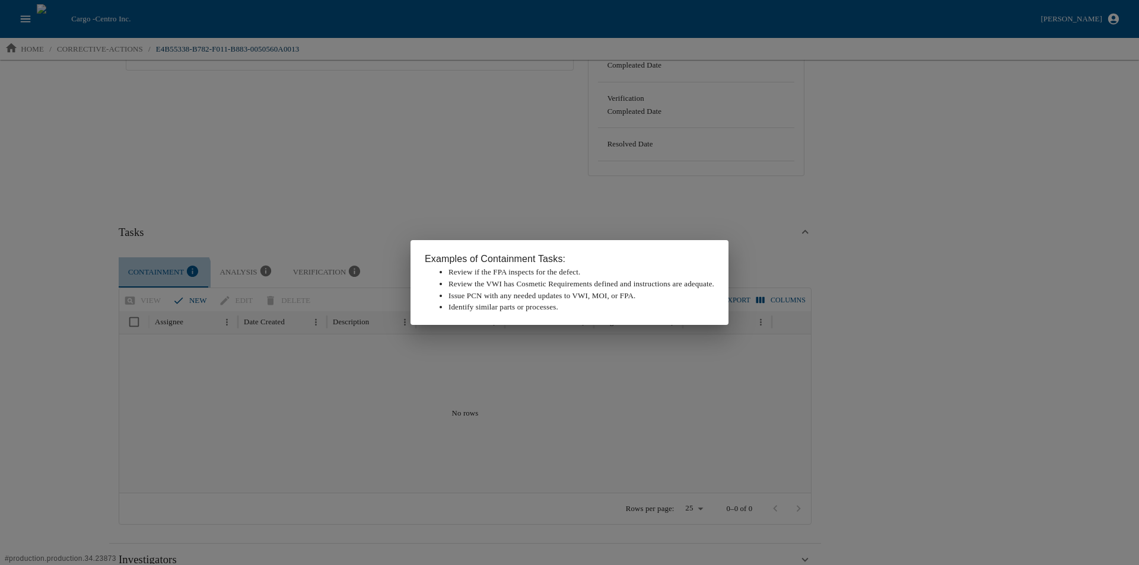
click at [68, 314] on div "Examples of Containment Tasks: Review if the FPA inspects for the defect. Revie…" at bounding box center [569, 282] width 1139 height 565
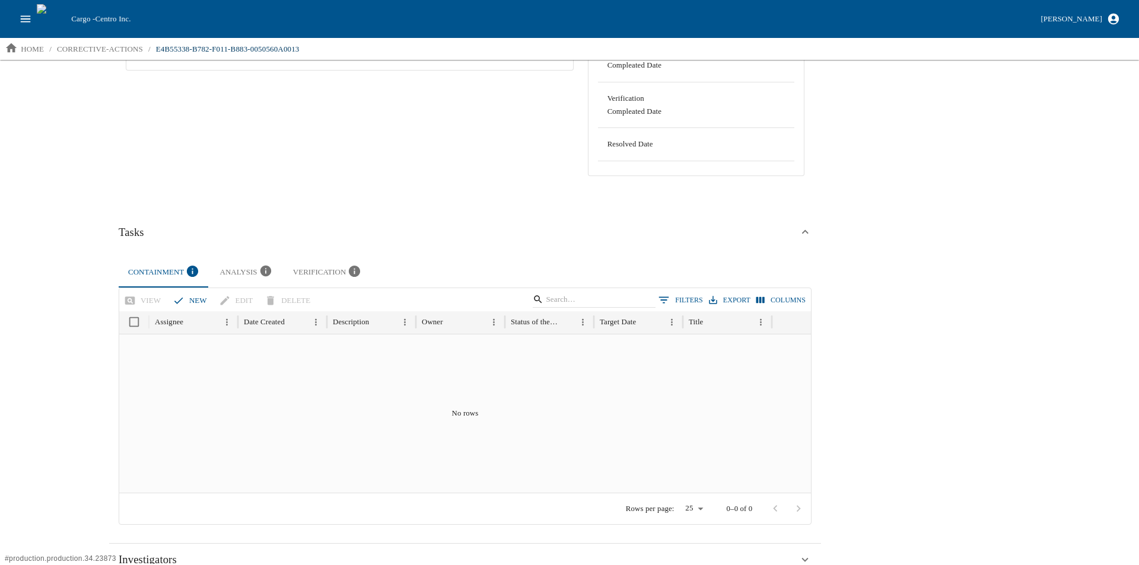
click at [194, 292] on button "new" at bounding box center [191, 301] width 42 height 21
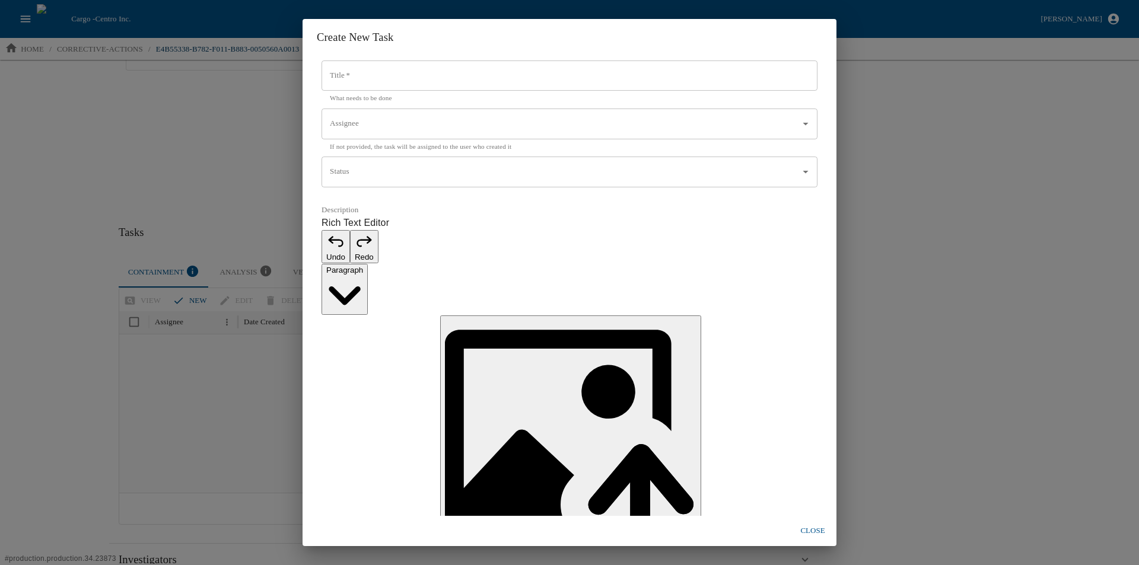
click at [361, 91] on input "Title   *" at bounding box center [570, 76] width 496 height 31
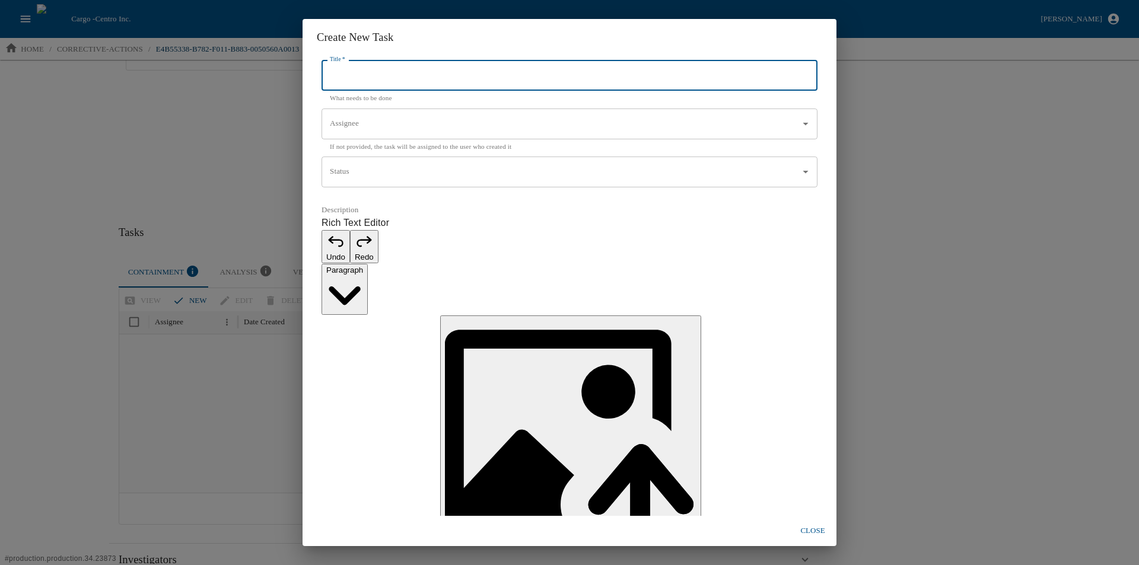
paste input "Review if the FPA inspects for the defect."
type input "Review if the FPA inspects for the defect."
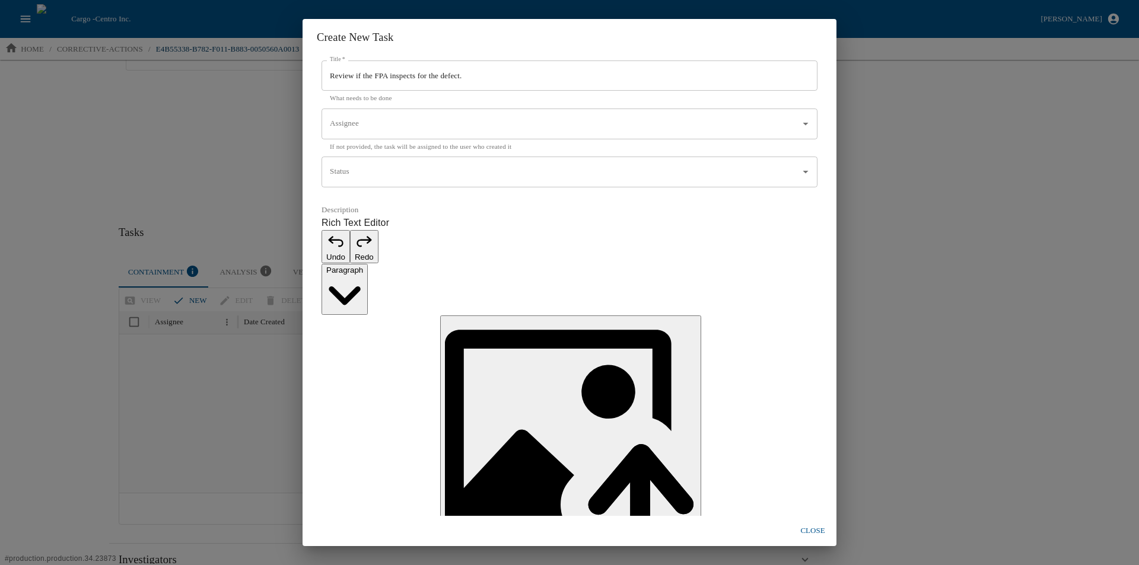
click at [369, 134] on input "Assignee" at bounding box center [560, 124] width 467 height 20
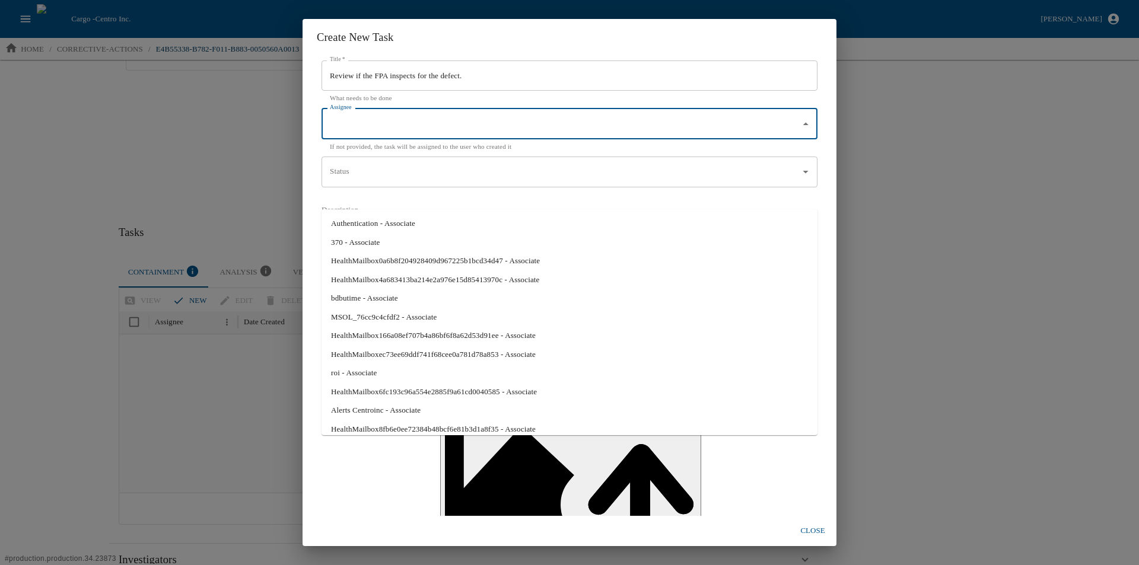
click at [364, 222] on li "Authentication - Associate" at bounding box center [570, 223] width 496 height 19
type input "Authentication - Associate"
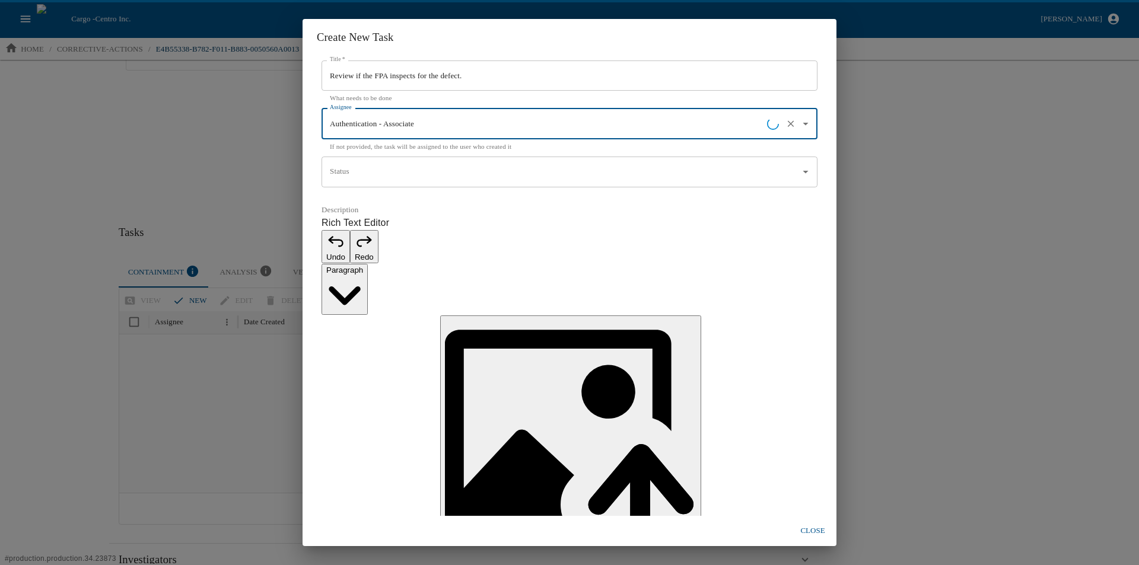
click at [345, 182] on input "Status" at bounding box center [560, 172] width 467 height 20
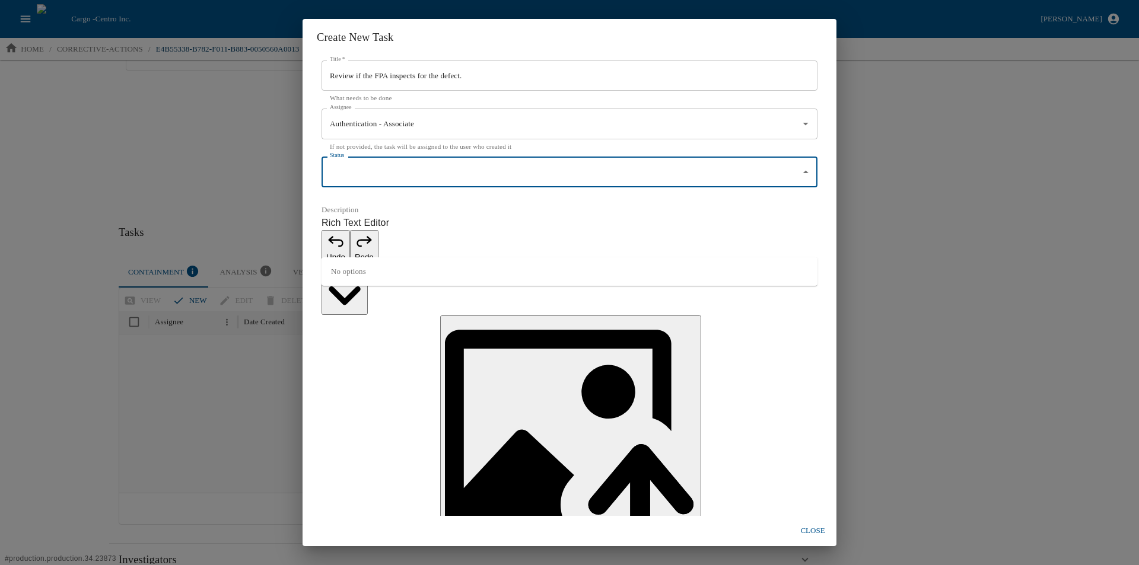
click at [311, 193] on div "**********" at bounding box center [570, 286] width 534 height 461
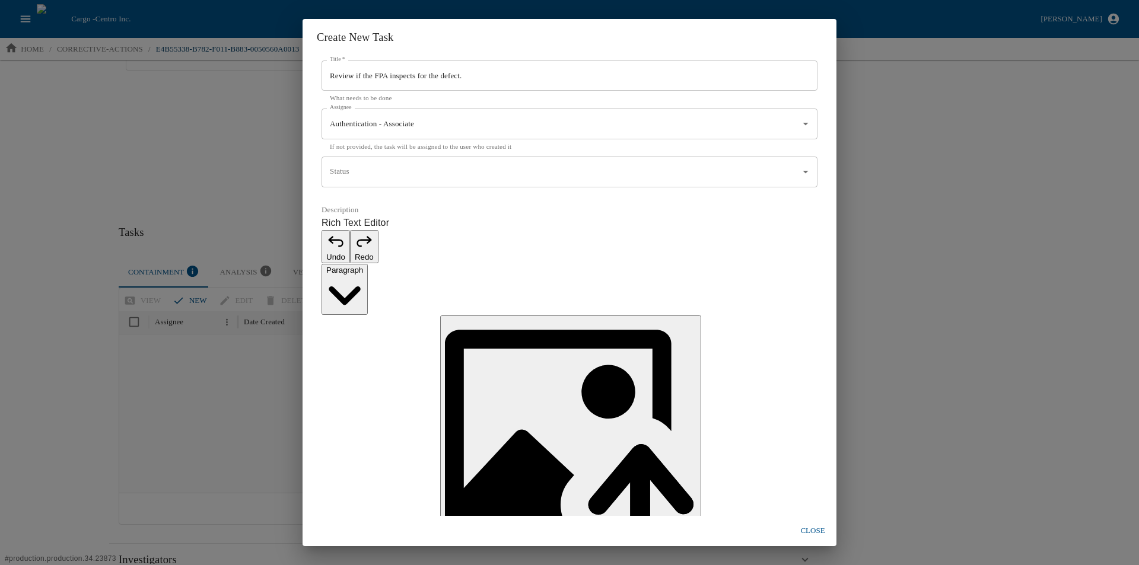
type input "MM/DD/YYYY hh:mm aa"
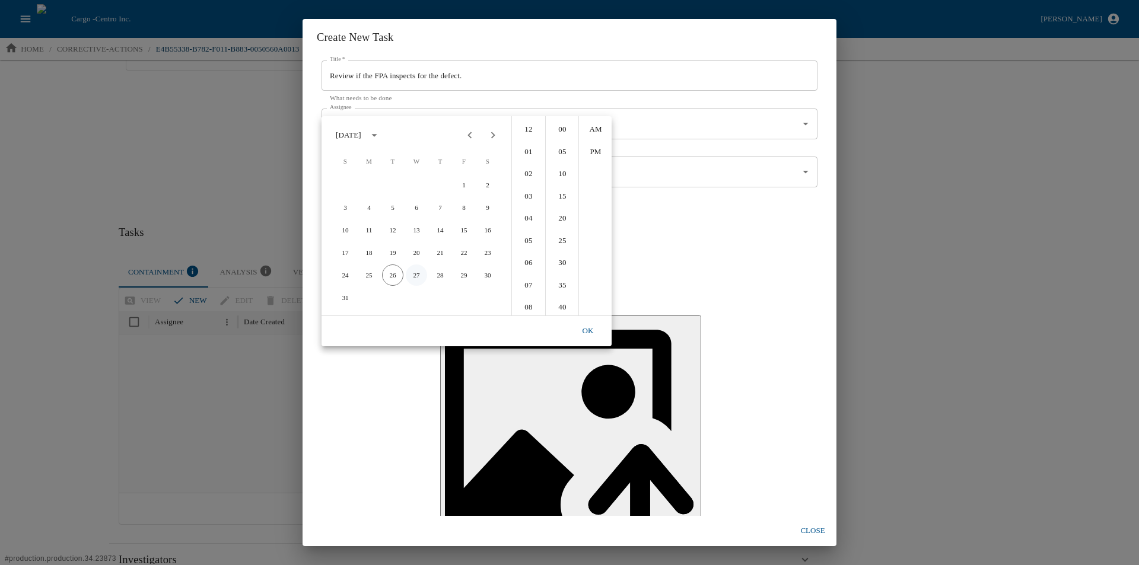
click at [420, 272] on button "27" at bounding box center [416, 275] width 21 height 21
type input "08/27/2025 12:00 AM"
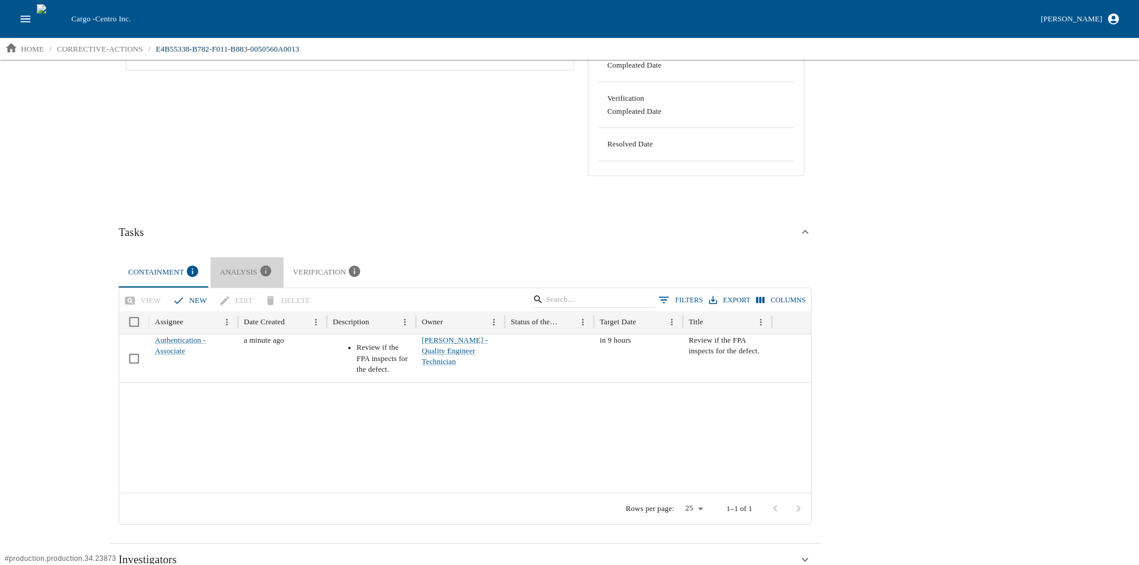
click at [260, 269] on icon "button" at bounding box center [265, 271] width 11 height 11
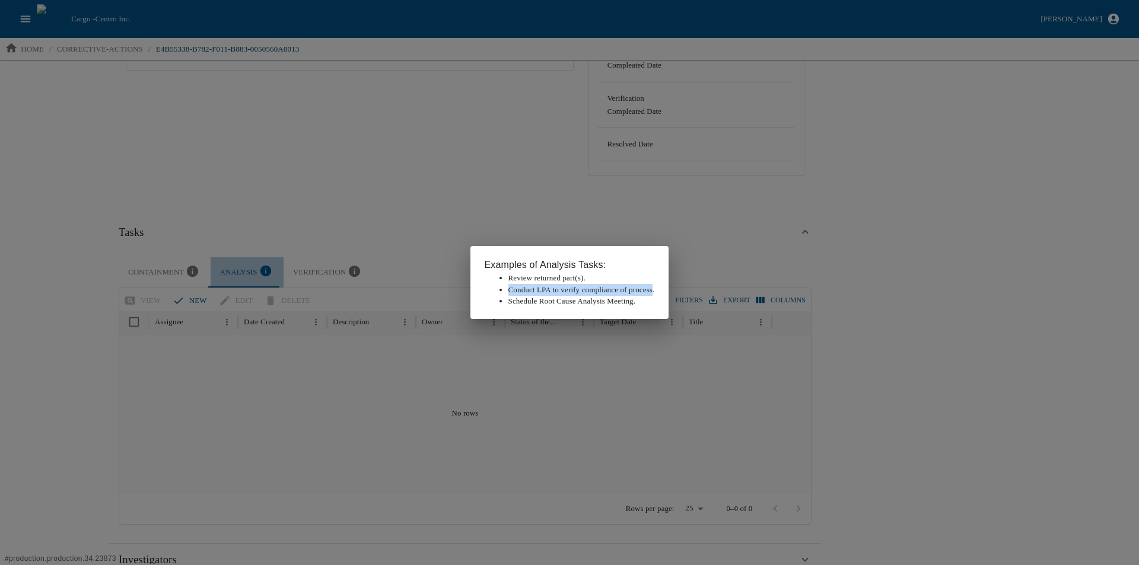
drag, startPoint x: 660, startPoint y: 290, endPoint x: 501, endPoint y: 292, distance: 159.0
click at [501, 292] on ul "Review returned part(s). Conduct LPA to verify compliance of process. Schedule …" at bounding box center [570, 289] width 170 height 35
copy li "Conduct LPA to verify compliance of process"
drag, startPoint x: 210, startPoint y: 313, endPoint x: 191, endPoint y: 304, distance: 21.0
click at [209, 313] on div "Examples of Analysis Tasks: Review returned part(s). Conduct LPA to verify comp…" at bounding box center [569, 282] width 1139 height 565
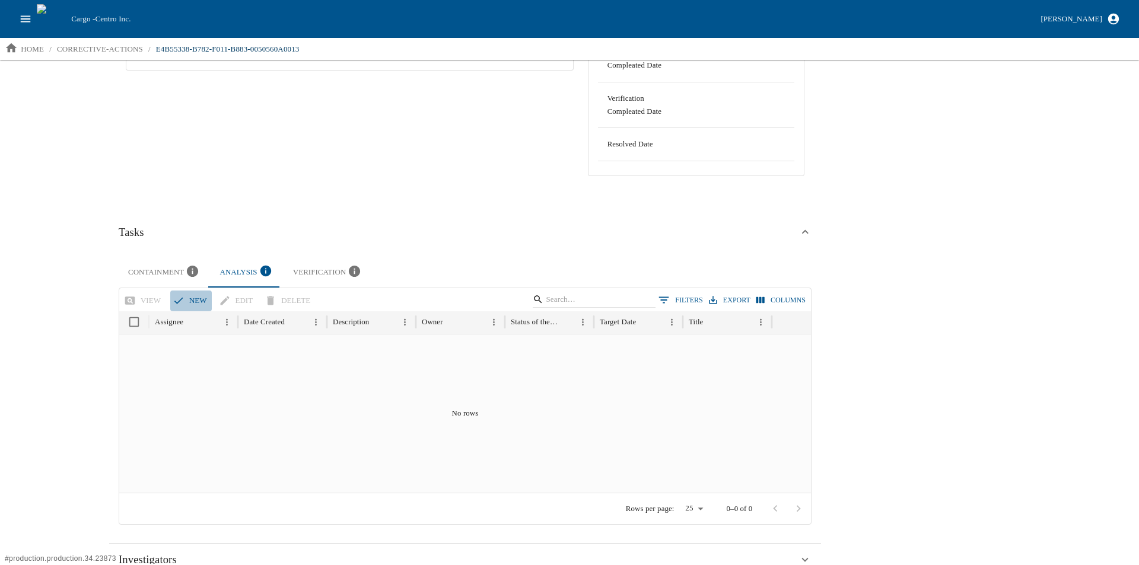
click at [183, 295] on button "new" at bounding box center [191, 301] width 42 height 21
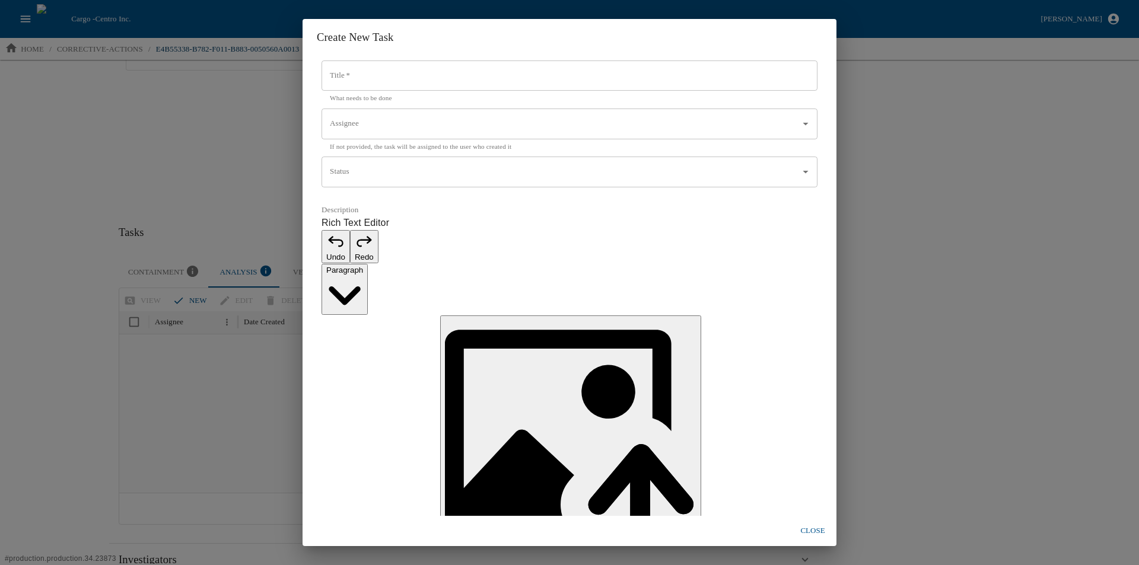
click at [364, 91] on input "Title   *" at bounding box center [570, 76] width 496 height 31
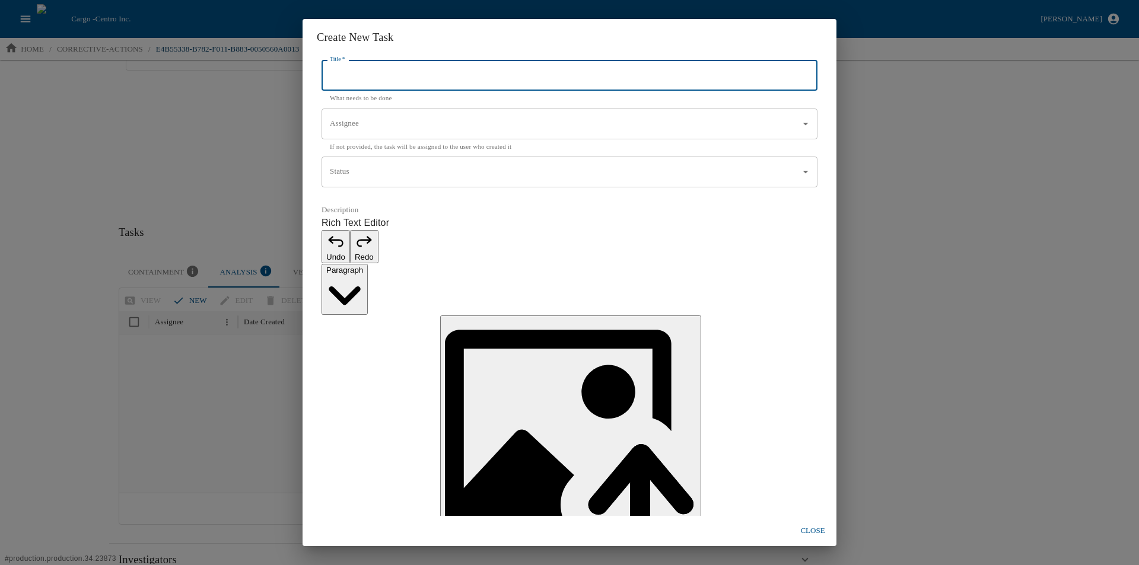
paste input "Conduct LPA to verify compliance of process"
type input "Conduct LPA to verify compliance of process"
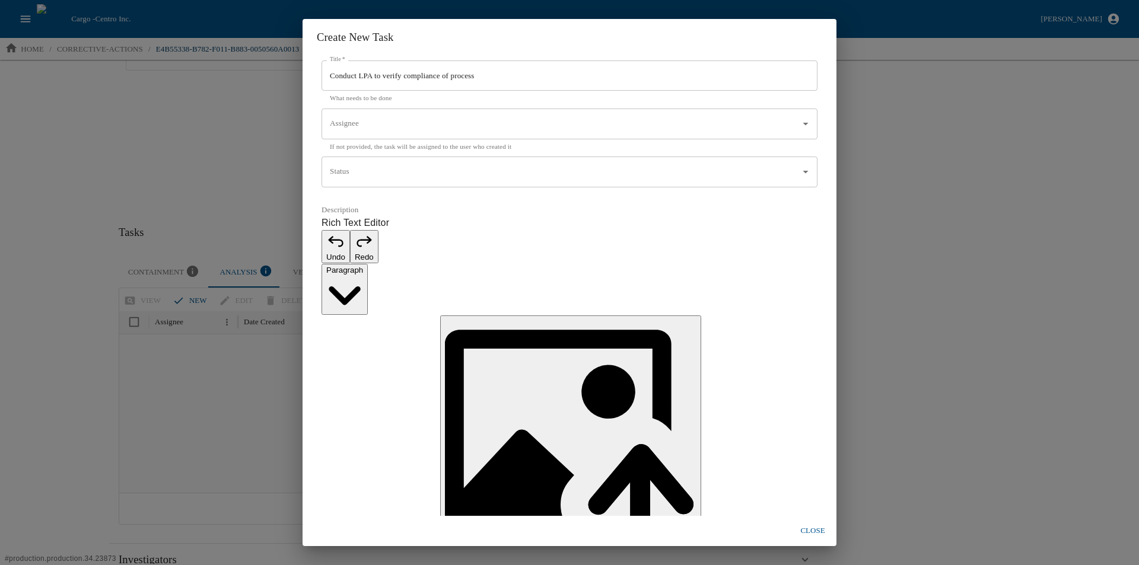
click at [376, 134] on input "Assignee" at bounding box center [560, 124] width 467 height 20
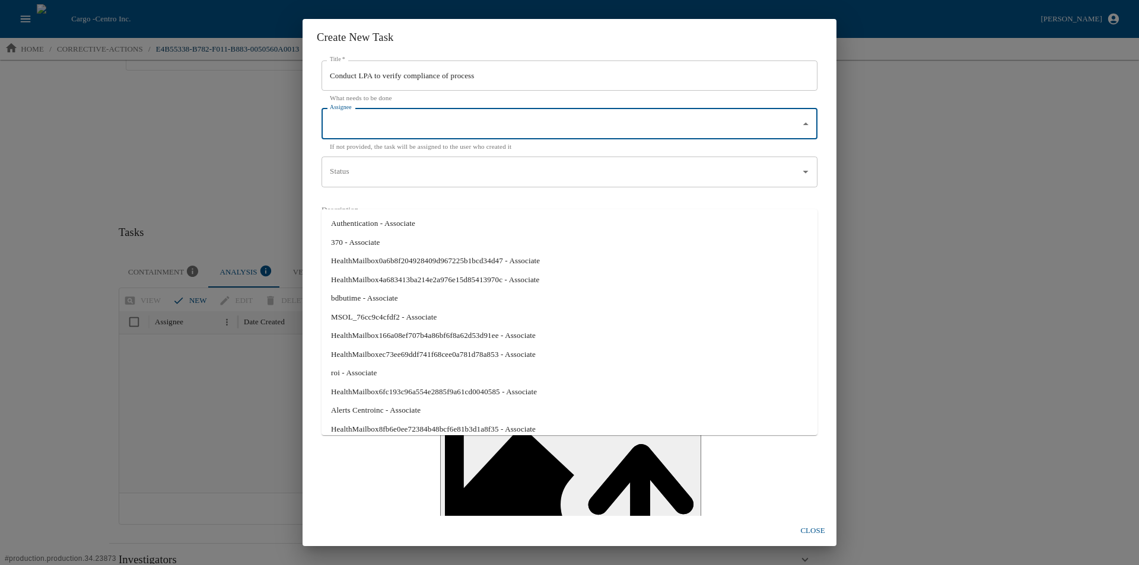
click at [373, 226] on li "Authentication - Associate" at bounding box center [570, 223] width 496 height 19
type input "Authentication - Associate"
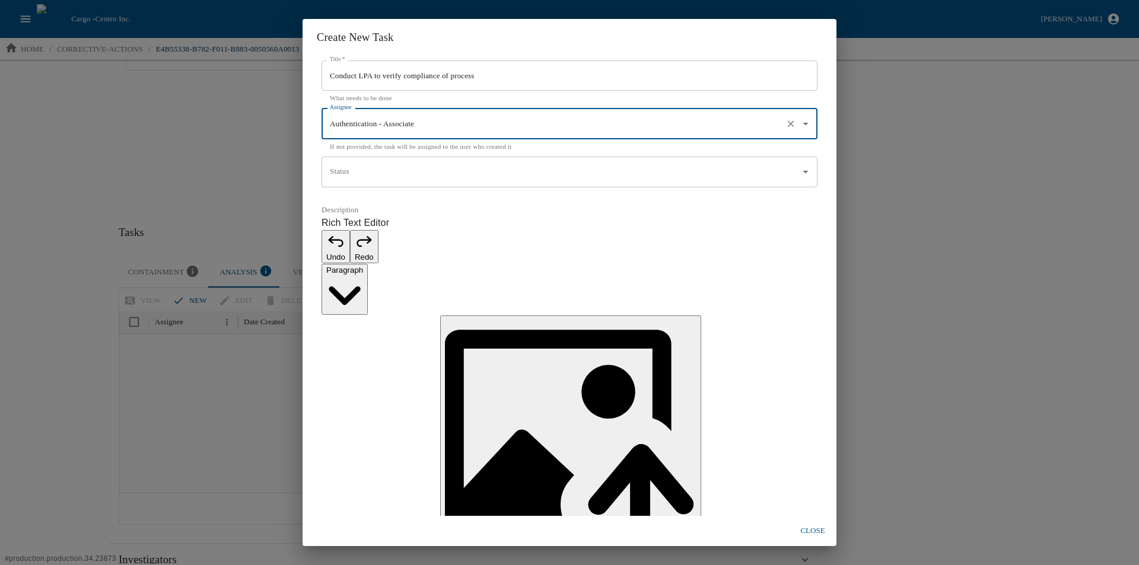
type input "MM/DD/YYYY hh:mm aa"
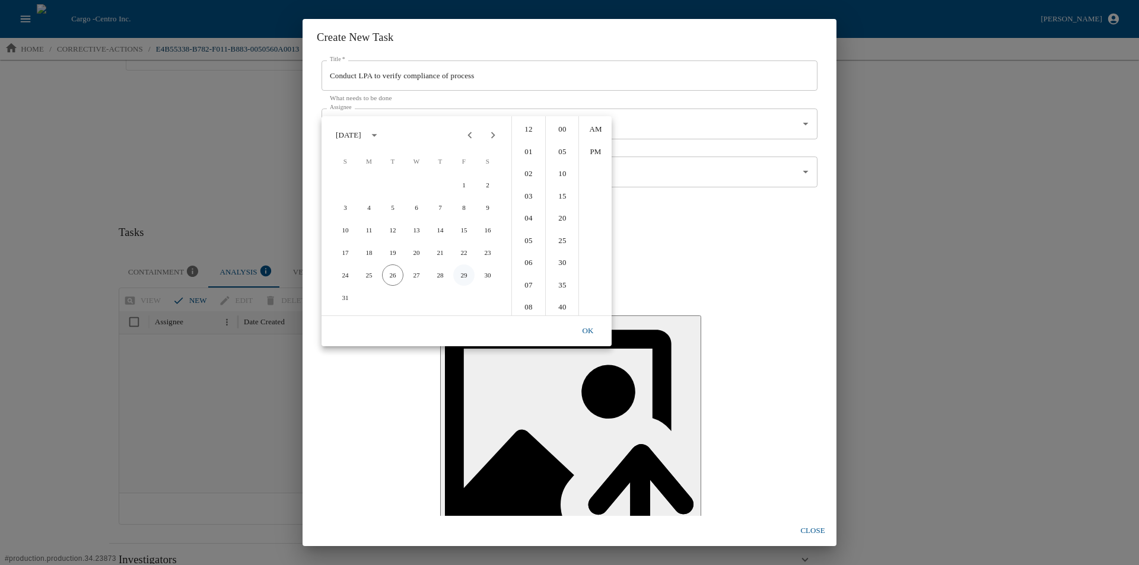
click at [467, 274] on button "29" at bounding box center [463, 275] width 21 height 21
type input "[DATE] 12:00 AM"
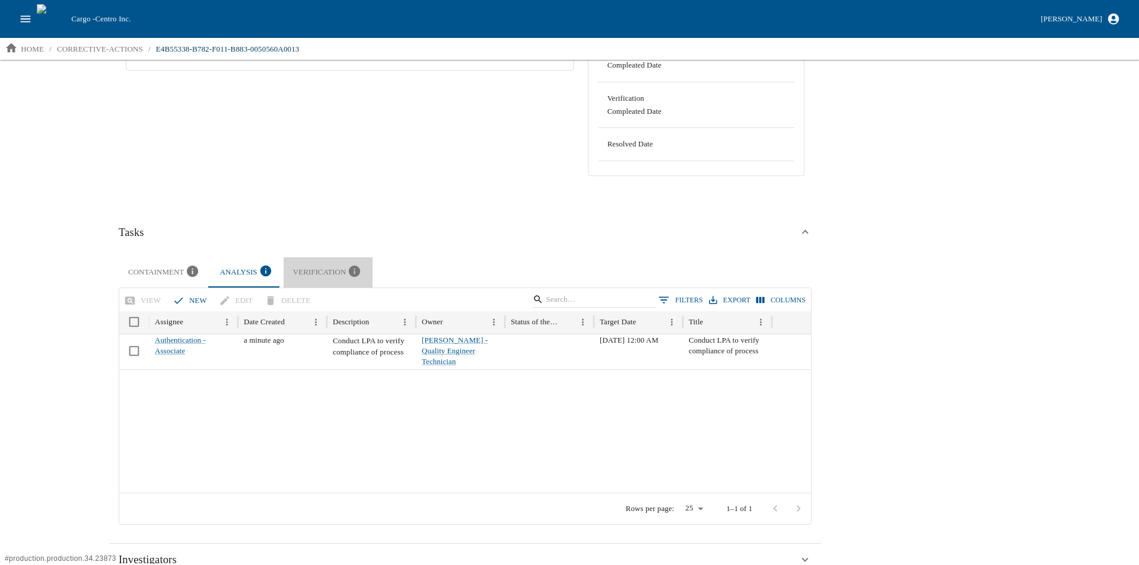
click at [348, 272] on icon "button" at bounding box center [354, 271] width 13 height 13
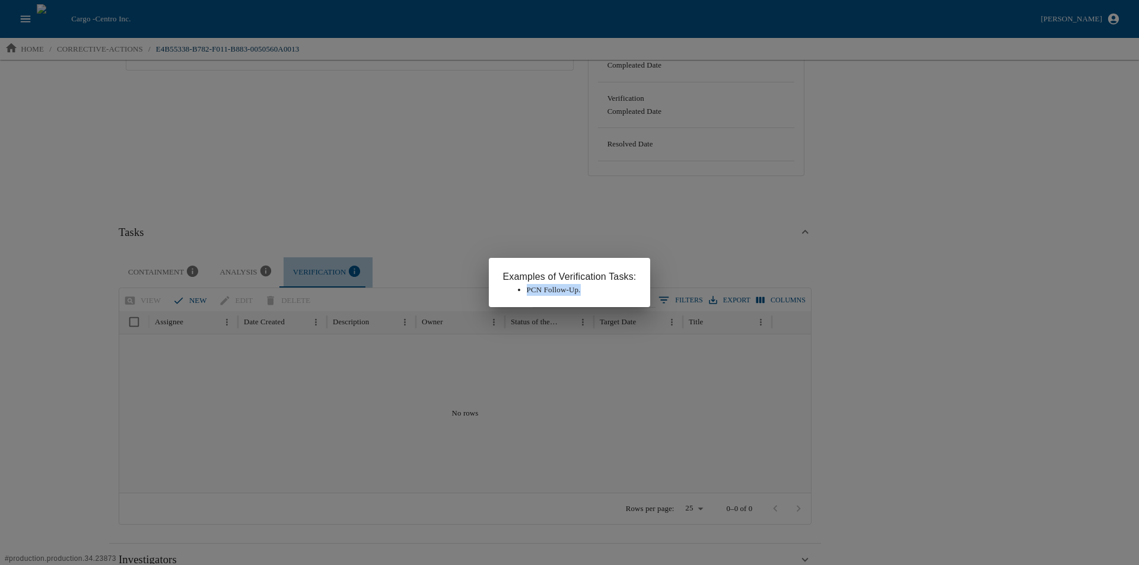
drag, startPoint x: 581, startPoint y: 289, endPoint x: 529, endPoint y: 290, distance: 52.8
click at [529, 290] on li "PCN Follow-Up." at bounding box center [582, 290] width 110 height 12
copy li "PCN Follow-Up."
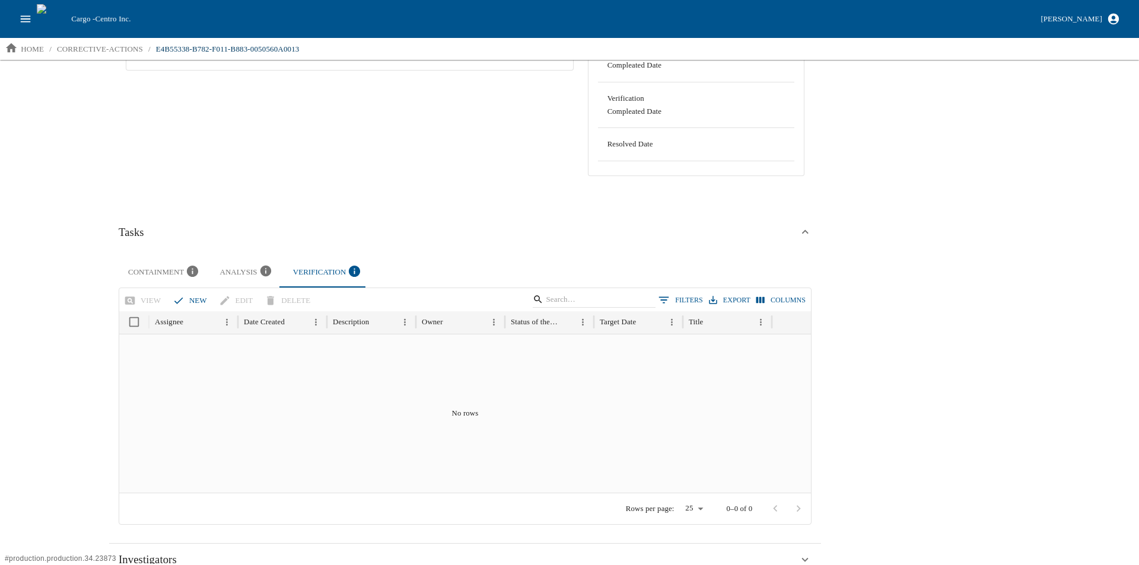
click at [176, 297] on icon "button" at bounding box center [179, 301] width 12 height 12
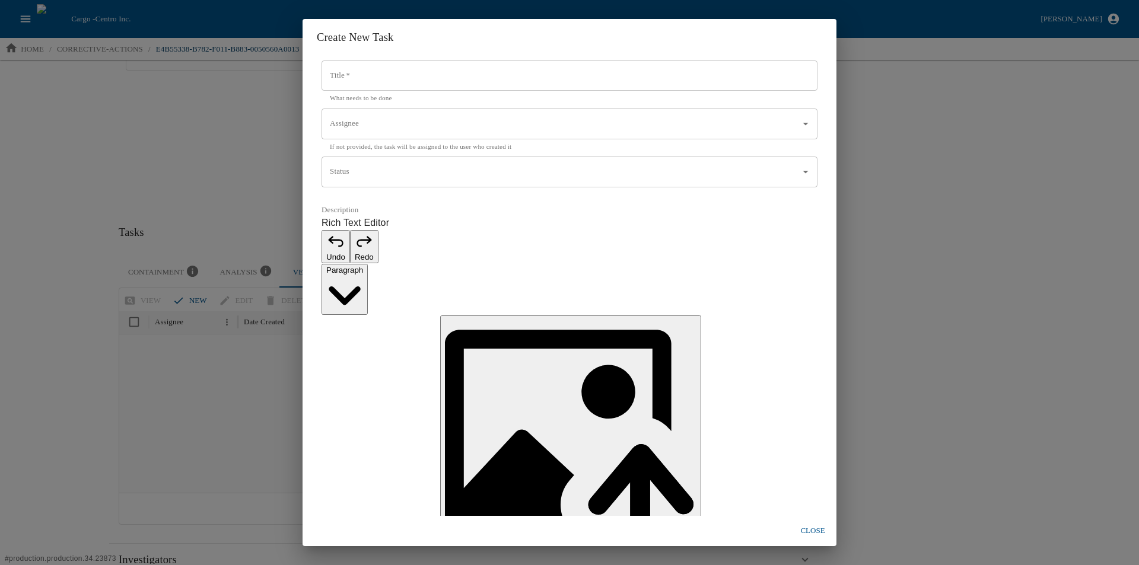
click at [377, 91] on input "Title   *" at bounding box center [570, 76] width 496 height 31
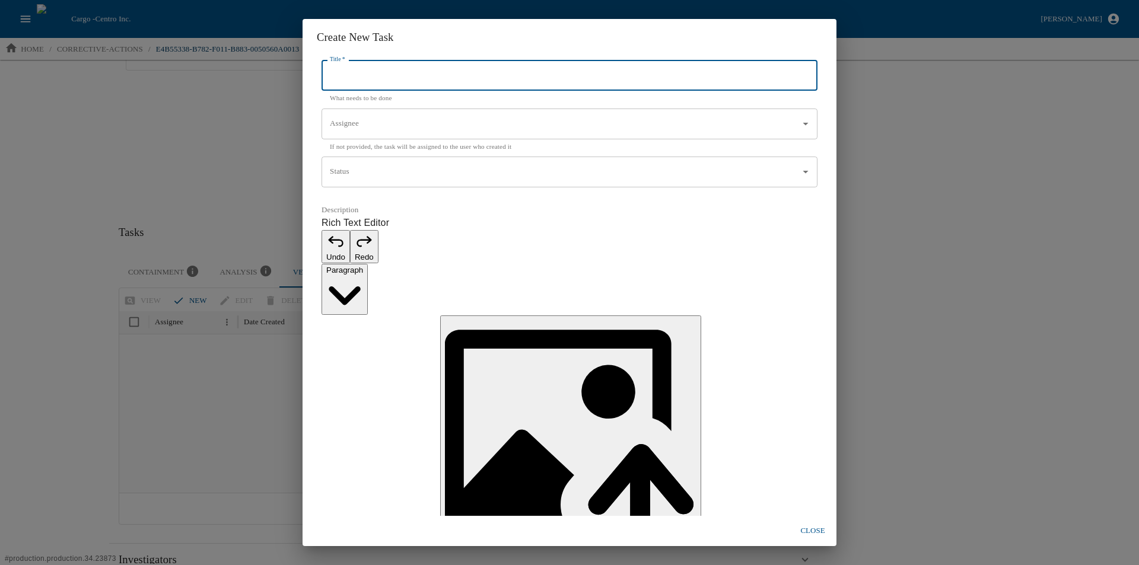
paste input "PCN Follow-Up."
type input "PCN Follow-Up."
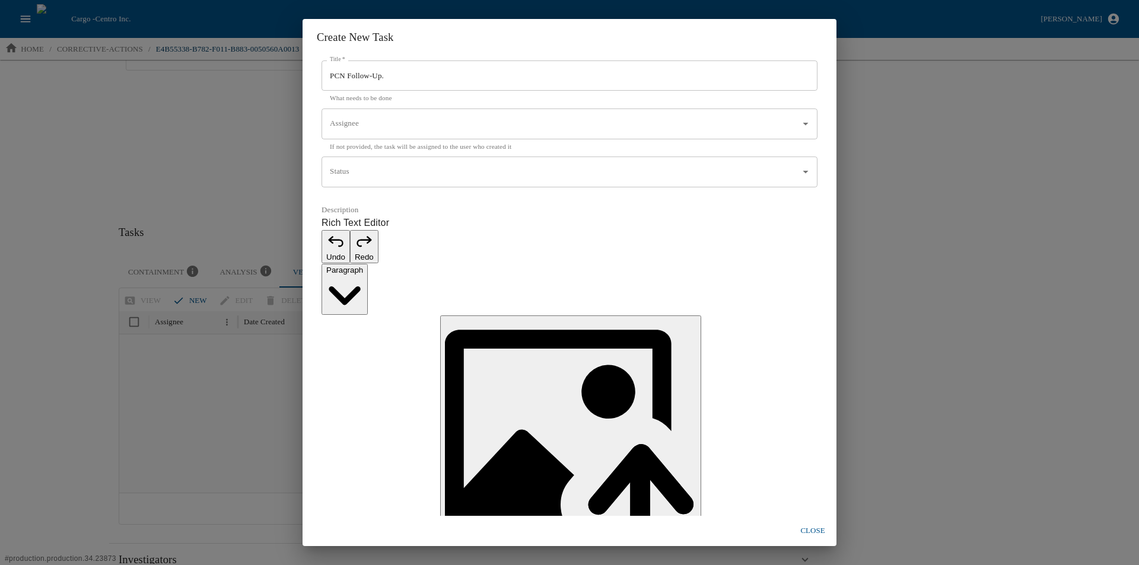
click at [368, 134] on input "Assignee" at bounding box center [560, 124] width 467 height 20
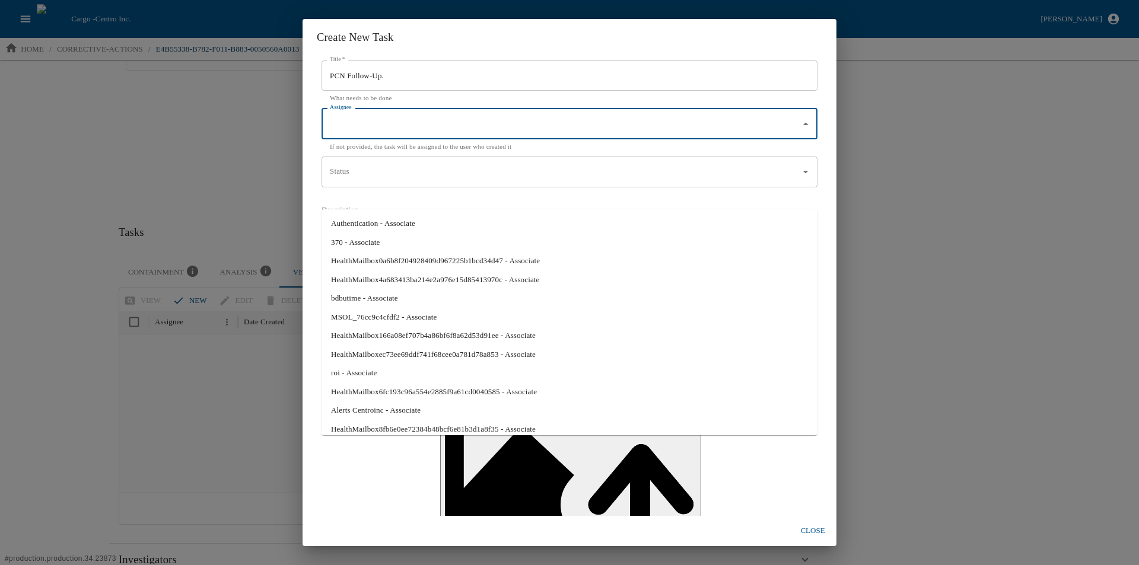
click at [373, 231] on li "Authentication - Associate" at bounding box center [570, 223] width 496 height 19
type input "Authentication - Associate"
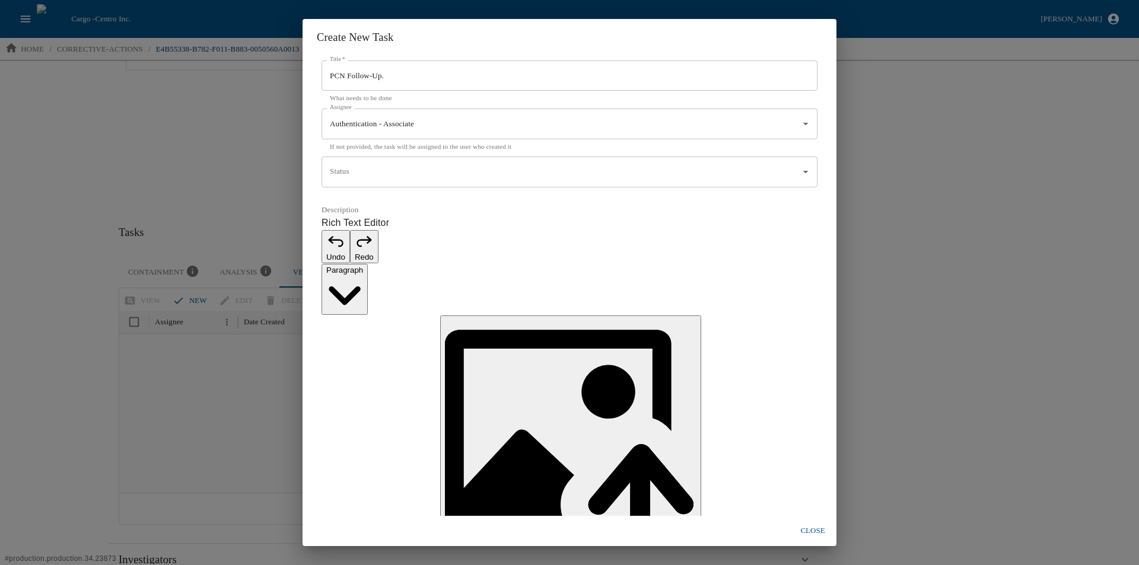
type input "MM/DD/YYYY hh:mm aa"
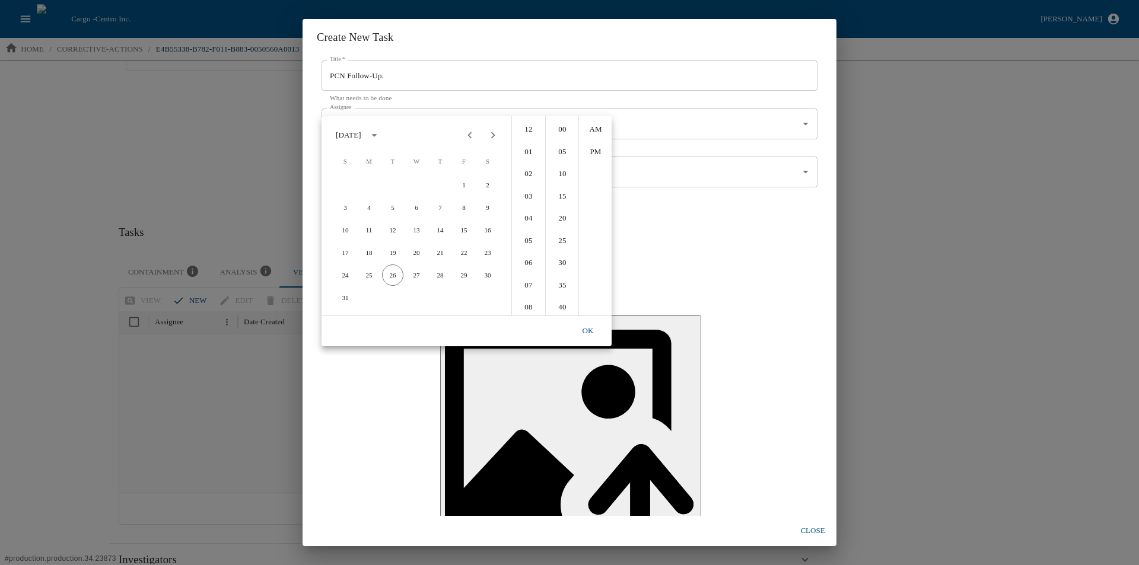
click at [495, 134] on icon "Next month" at bounding box center [492, 135] width 13 height 13
click at [470, 186] on button "5" at bounding box center [463, 184] width 21 height 21
type input "09/05/2025 12:00 AM"
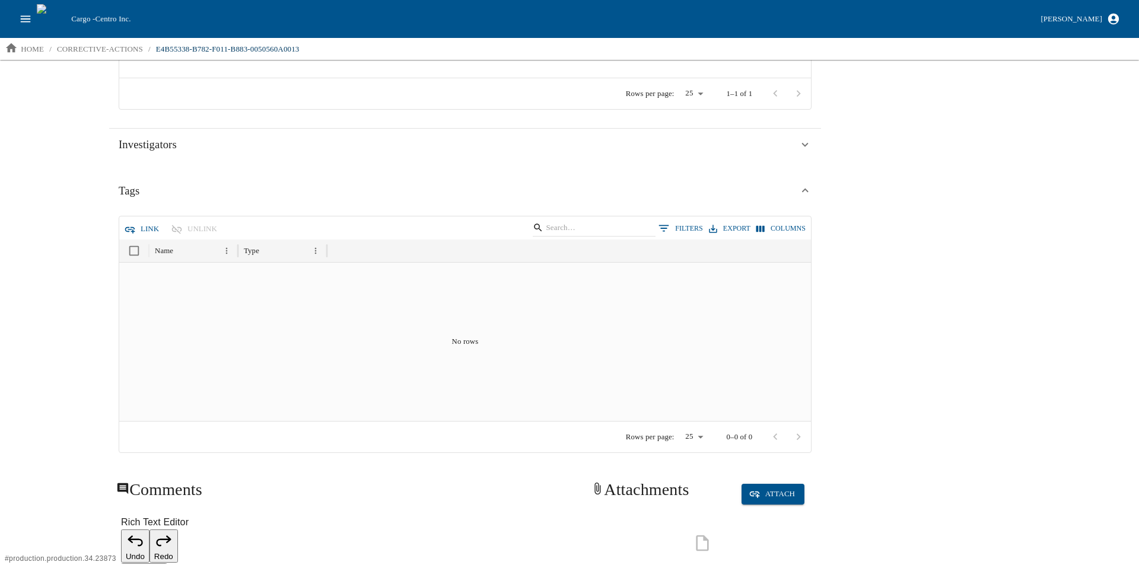
scroll to position [746, 0]
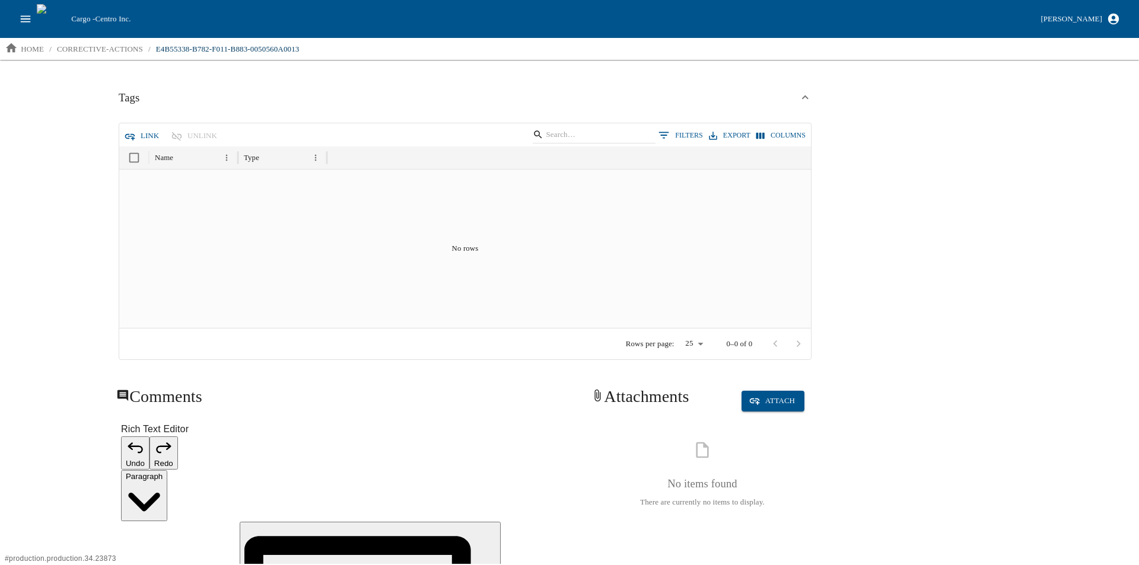
click at [145, 132] on button "Link" at bounding box center [143, 136] width 42 height 21
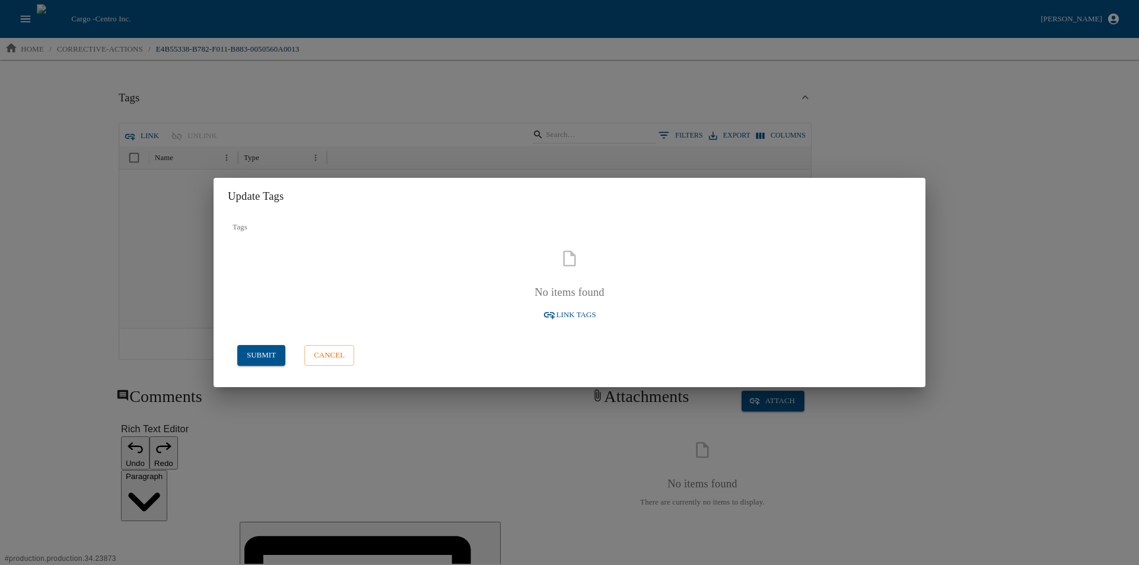
click at [568, 311] on span "Link Tags" at bounding box center [576, 315] width 40 height 14
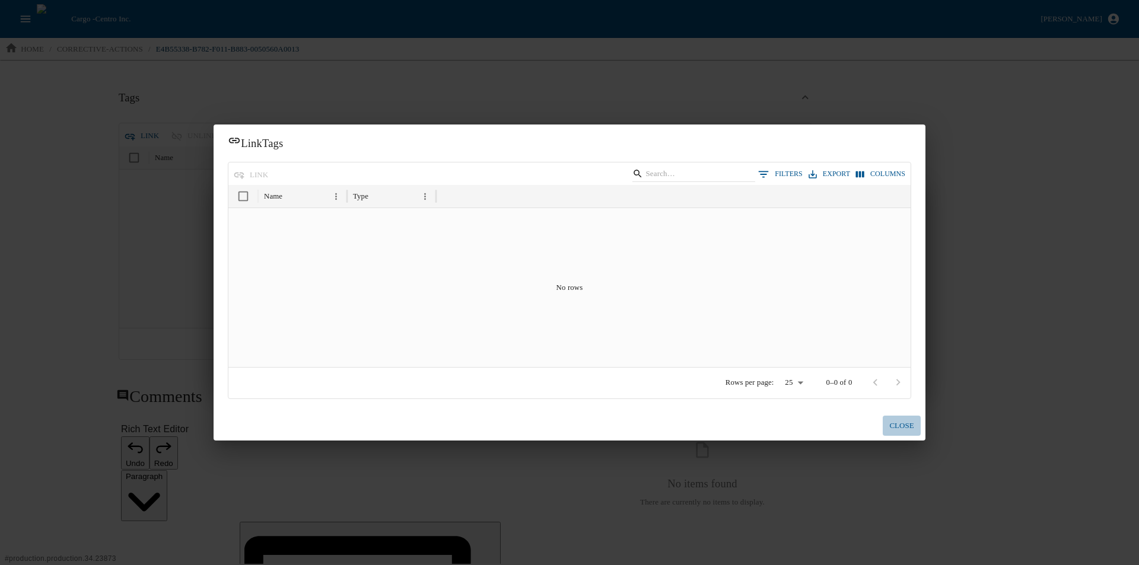
drag, startPoint x: 915, startPoint y: 423, endPoint x: 877, endPoint y: 432, distance: 39.7
click at [914, 423] on button "close" at bounding box center [902, 426] width 38 height 21
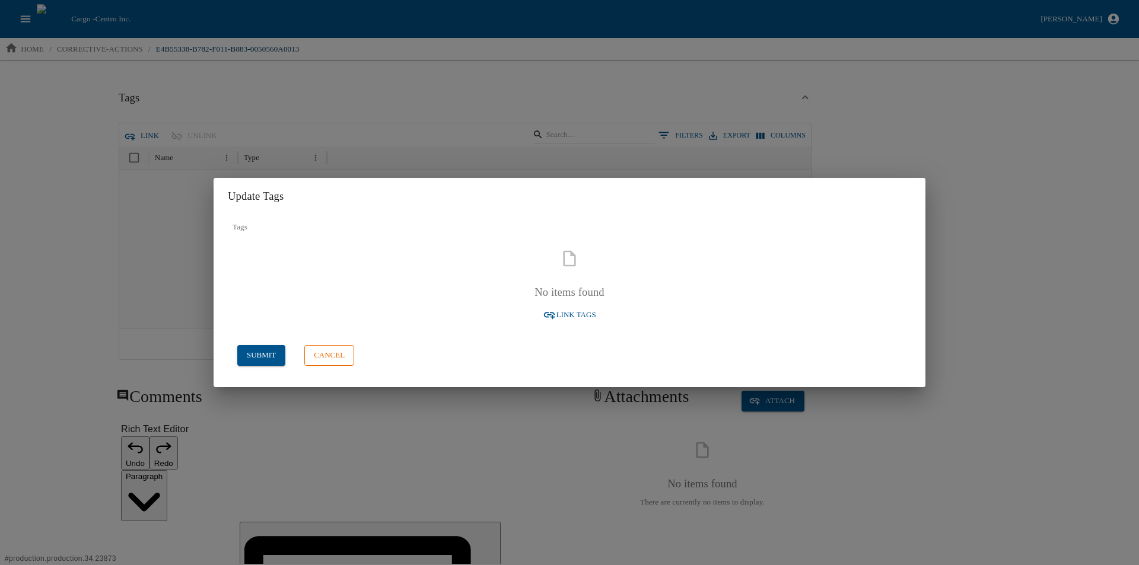
click at [335, 355] on button "cancel" at bounding box center [329, 355] width 50 height 21
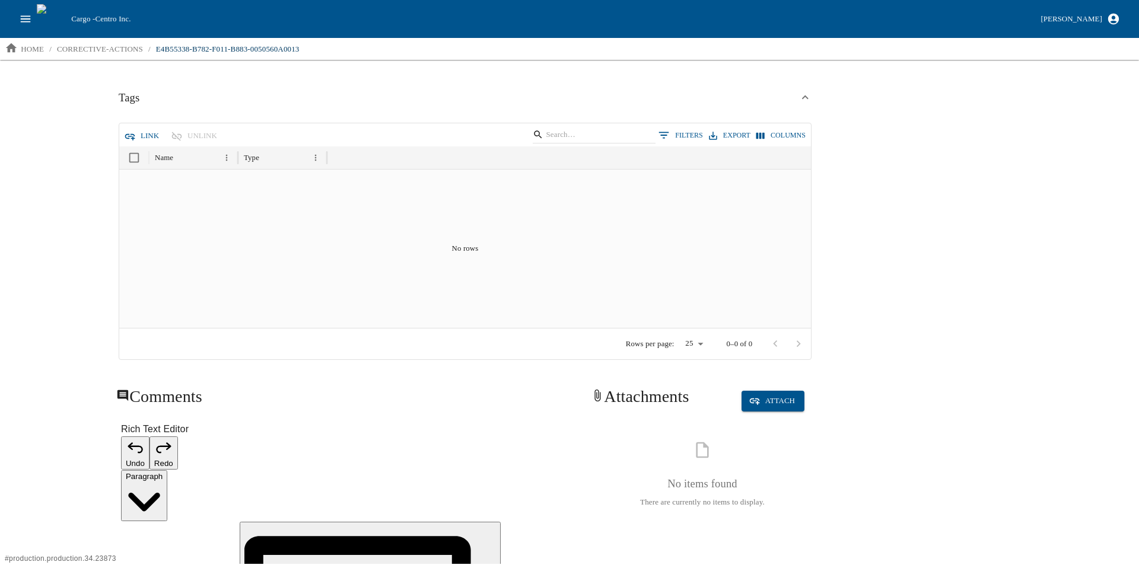
drag, startPoint x: 91, startPoint y: 315, endPoint x: 81, endPoint y: 308, distance: 11.5
click at [91, 314] on div "Search Corrective Action Details Inspection Results Production Events Related C…" at bounding box center [569, 312] width 1139 height 504
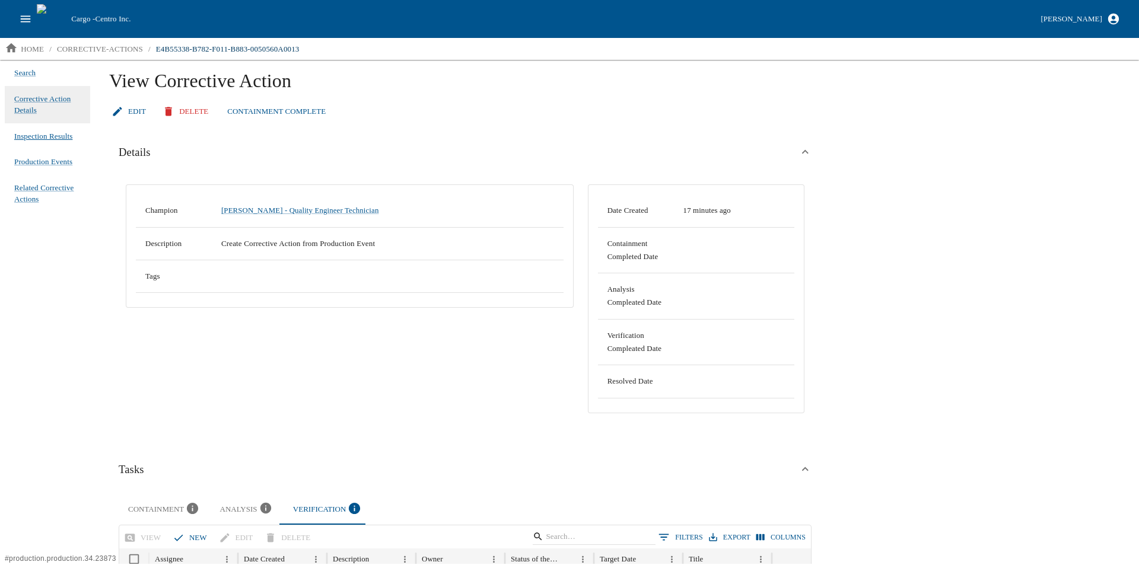
click at [59, 135] on span "Inspection Results" at bounding box center [43, 137] width 58 height 12
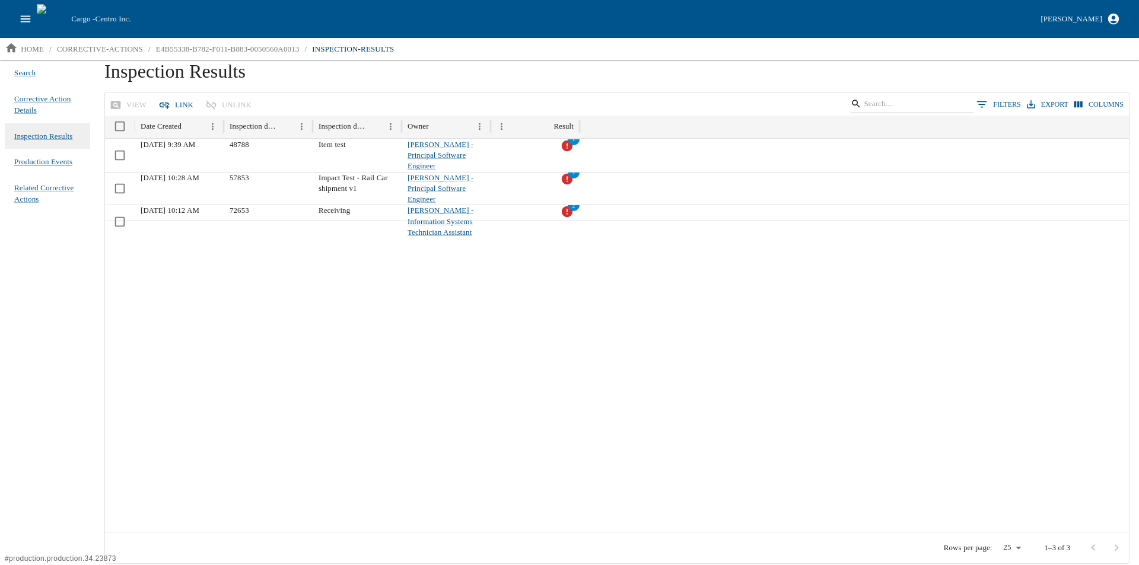
click at [63, 162] on span "Production Events" at bounding box center [43, 162] width 58 height 12
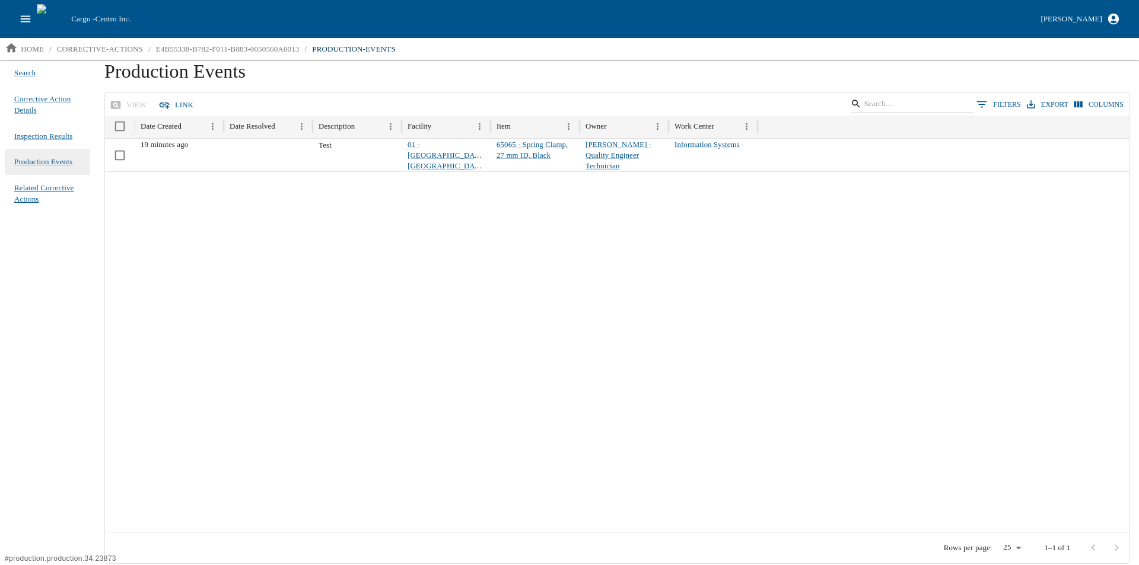
click at [56, 183] on span "Related Corrective Actions" at bounding box center [47, 193] width 66 height 23
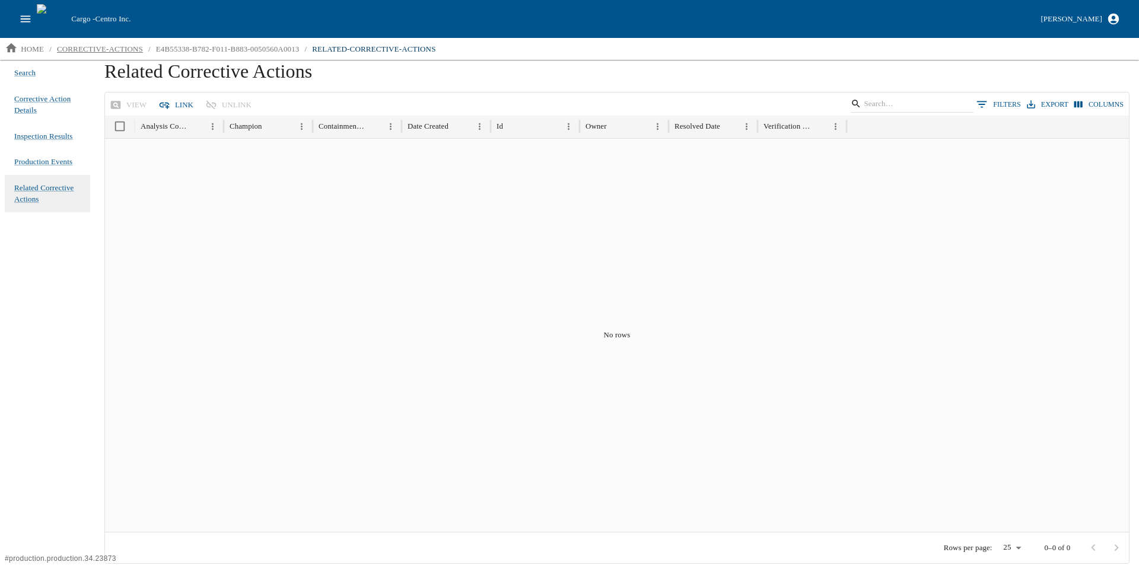
click at [116, 50] on p "corrective-actions" at bounding box center [100, 49] width 86 height 12
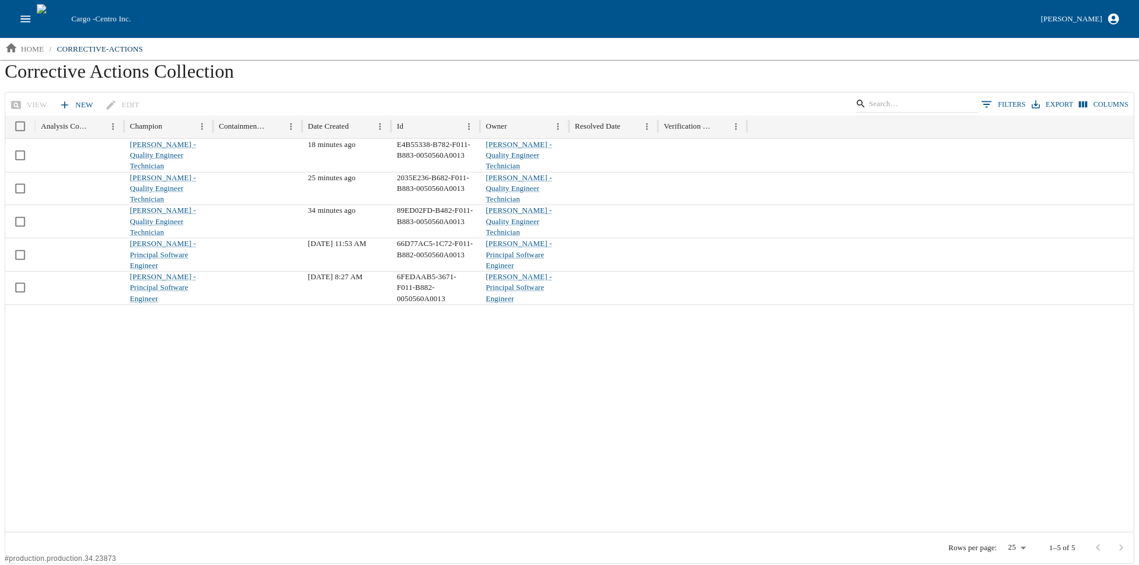
click at [66, 104] on icon at bounding box center [65, 105] width 12 height 12
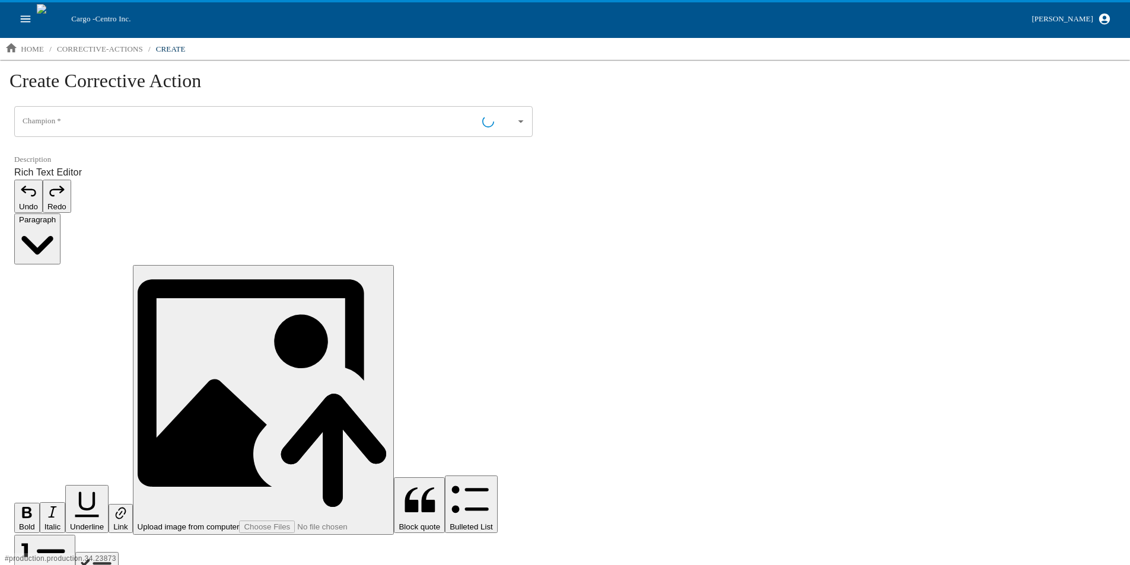
type input "[PERSON_NAME] - Quality Engineer Technician"
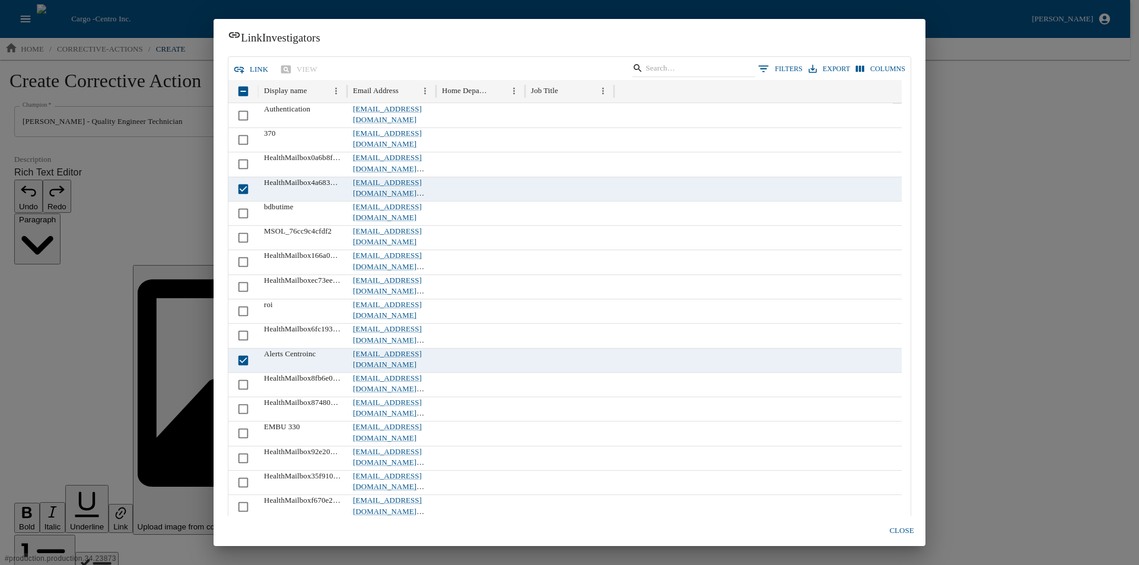
click at [263, 65] on button "link" at bounding box center [252, 69] width 42 height 21
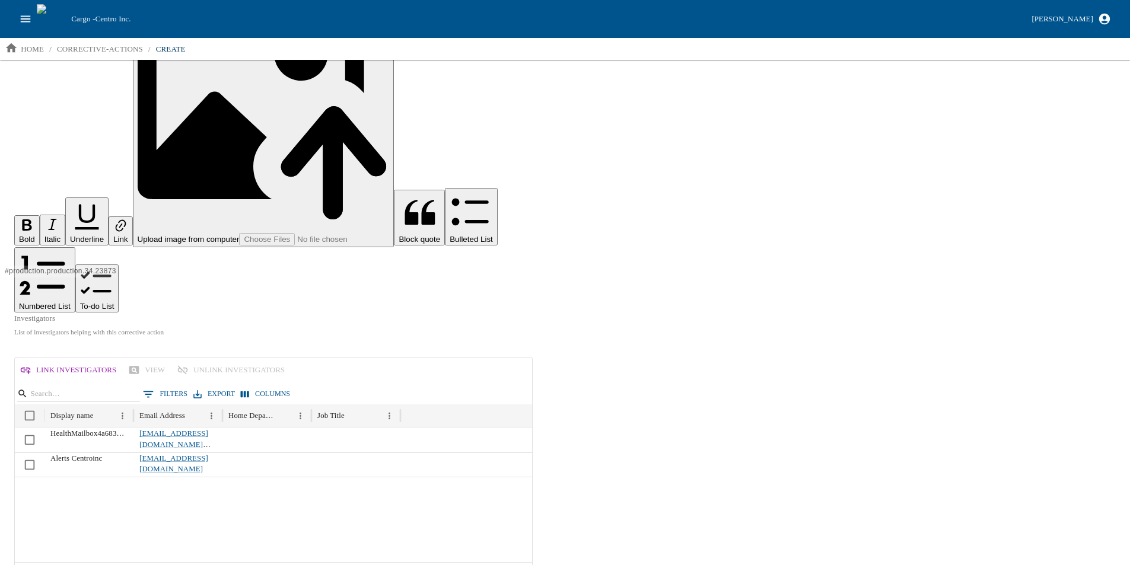
scroll to position [289, 0]
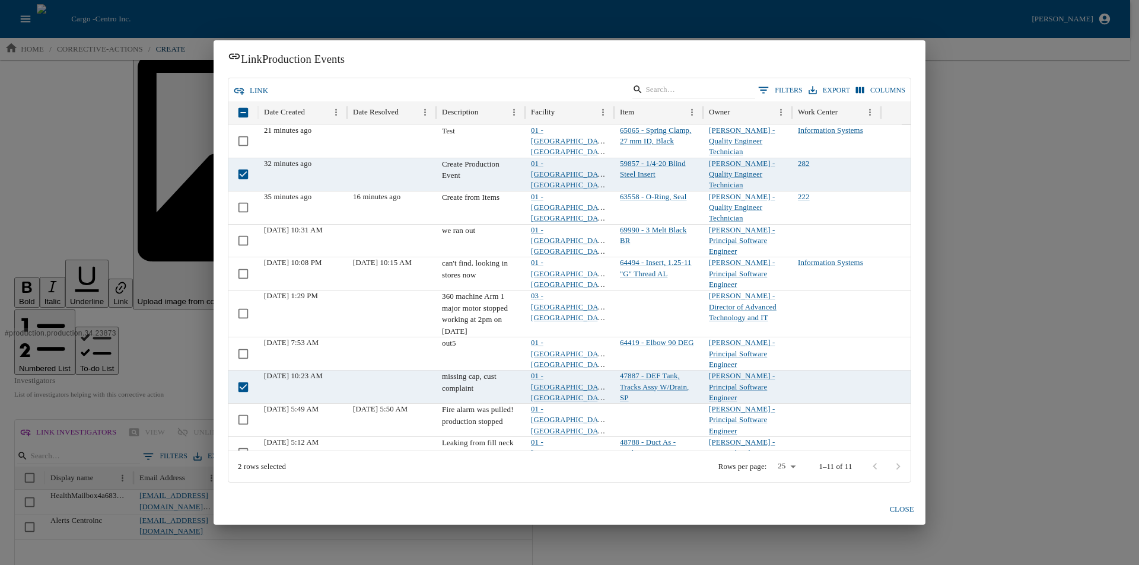
click at [240, 92] on icon "button" at bounding box center [239, 91] width 12 height 12
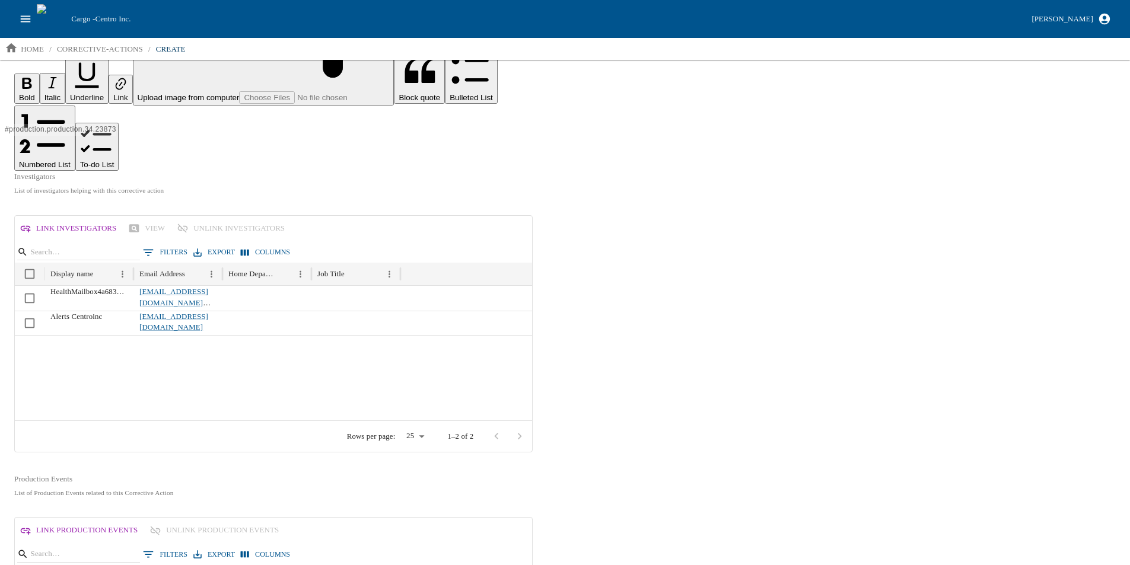
scroll to position [448, 0]
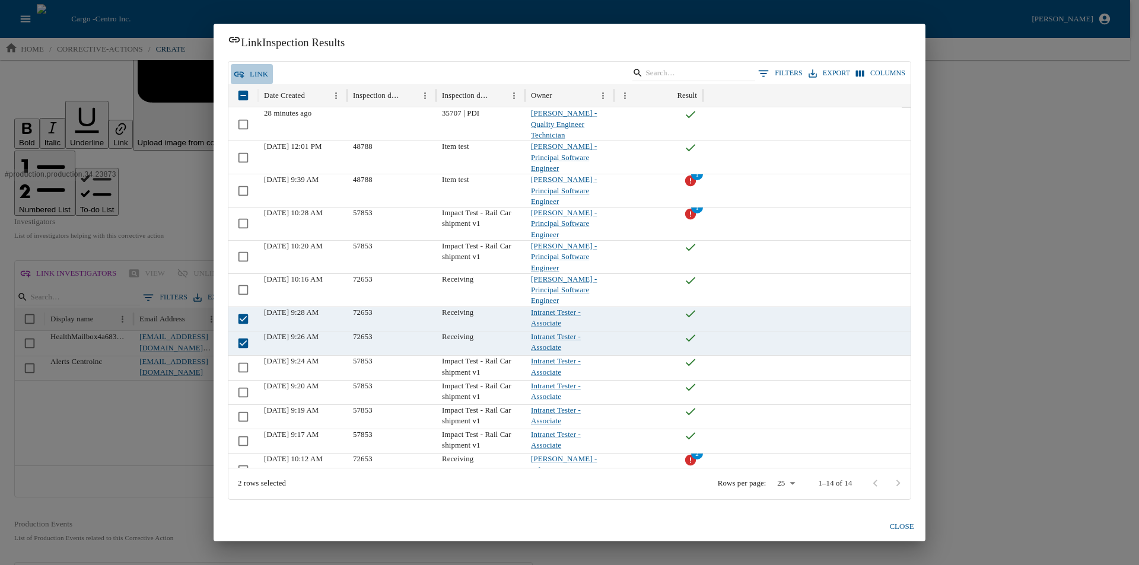
click at [247, 69] on button "link" at bounding box center [252, 74] width 42 height 21
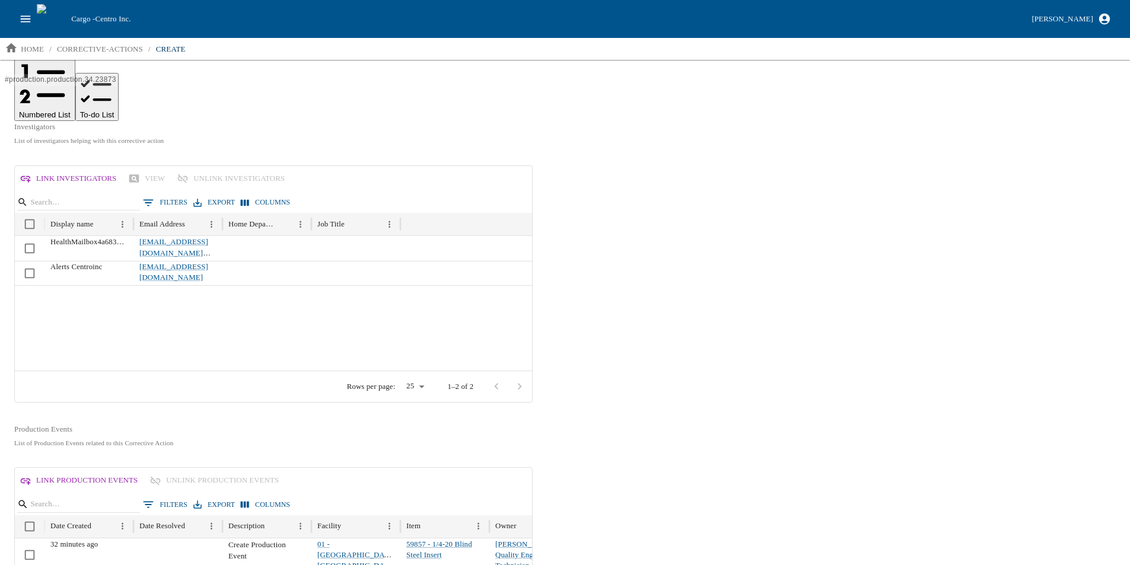
scroll to position [607, 0]
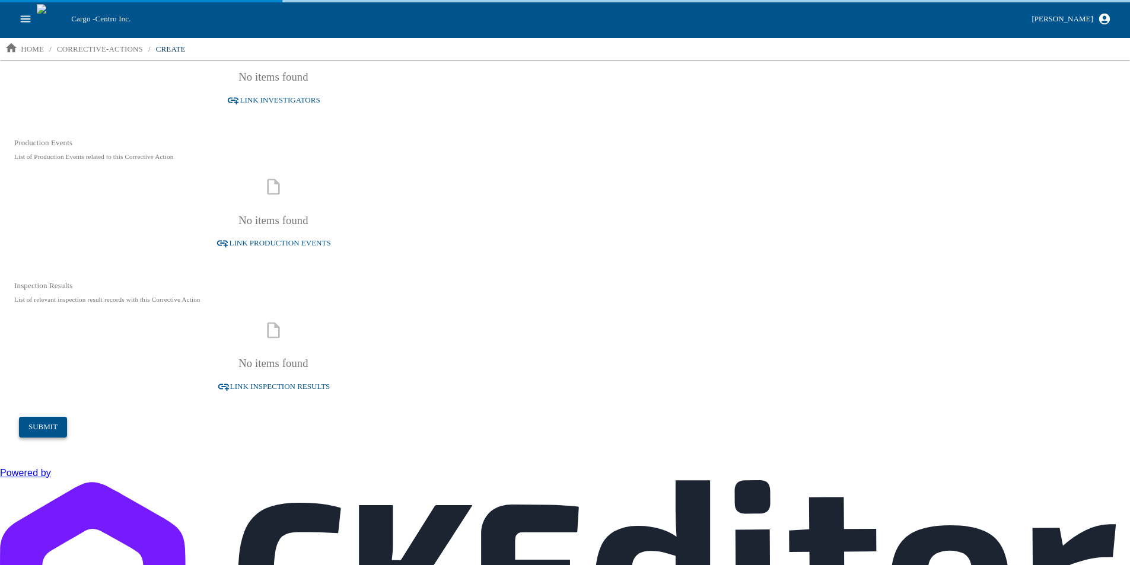
scroll to position [130, 0]
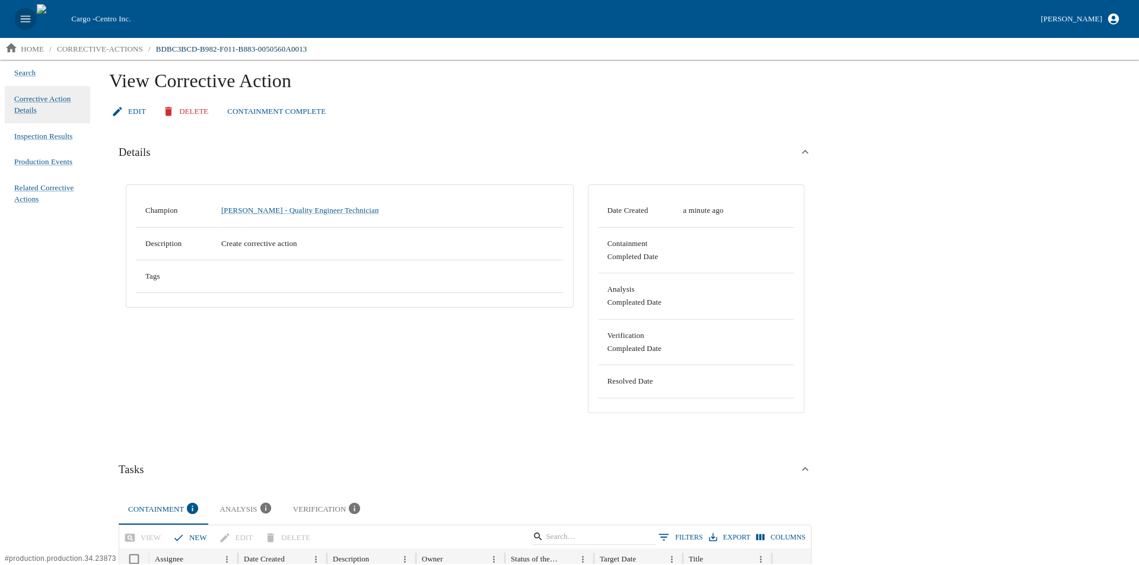
click at [18, 17] on button "open drawer" at bounding box center [25, 19] width 23 height 23
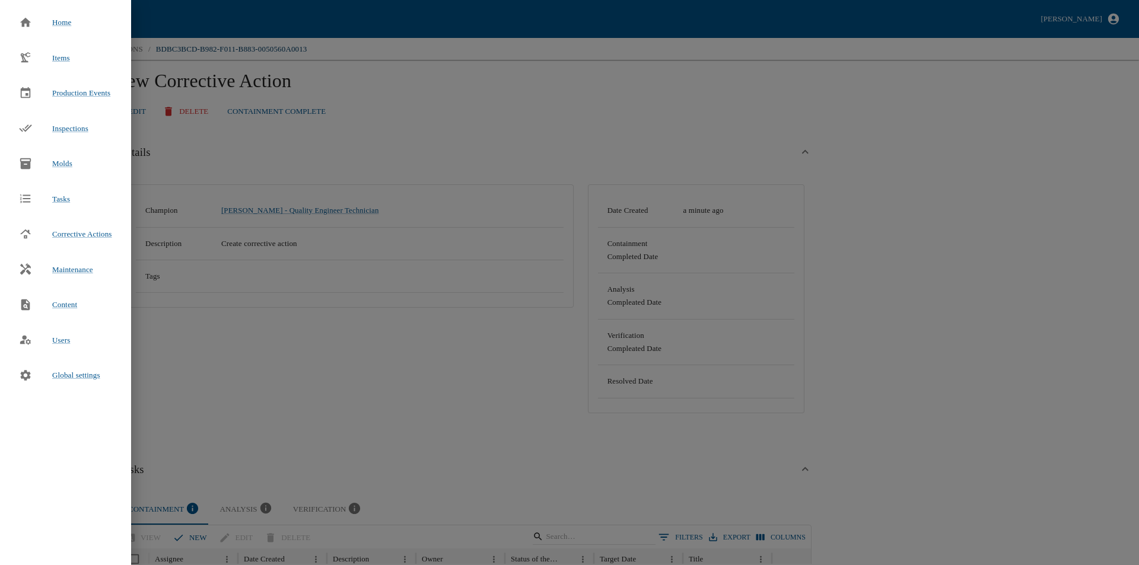
click at [478, 89] on div at bounding box center [569, 282] width 1139 height 565
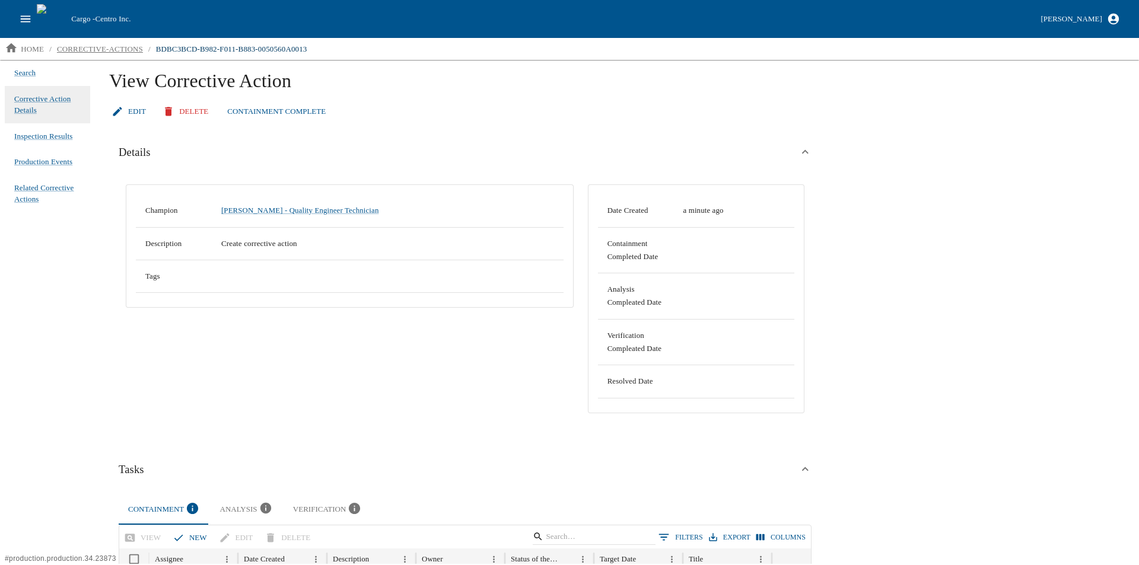
click at [75, 50] on p "corrective-actions" at bounding box center [100, 49] width 86 height 12
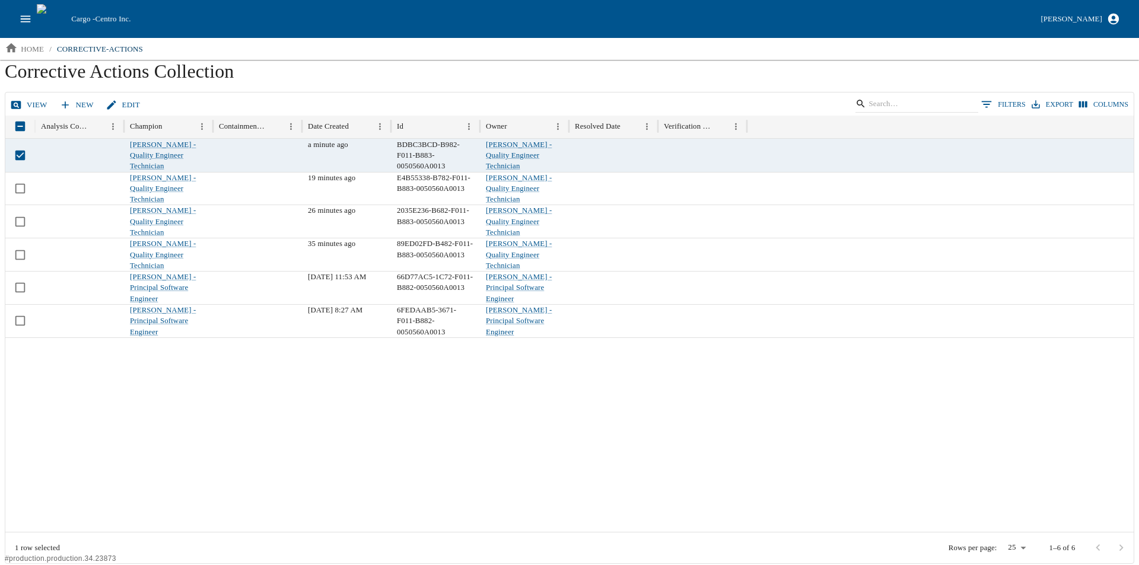
click at [125, 103] on link "Edit" at bounding box center [124, 105] width 42 height 21
click at [243, 433] on div at bounding box center [569, 435] width 1128 height 195
click at [18, 20] on button "open drawer" at bounding box center [25, 19] width 23 height 23
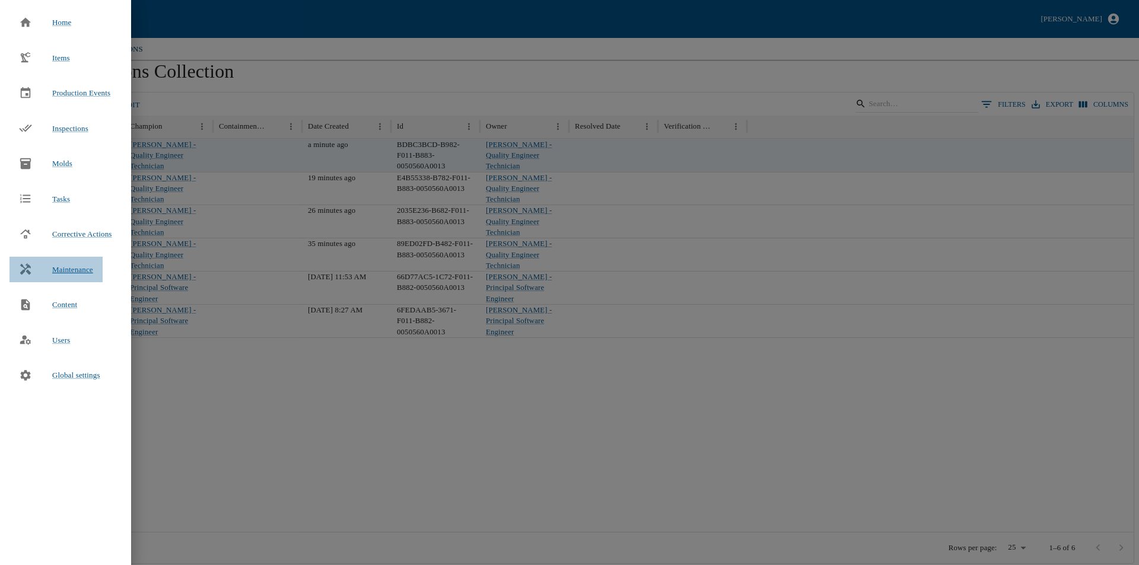
click at [68, 273] on span "Maintenance" at bounding box center [72, 270] width 41 height 12
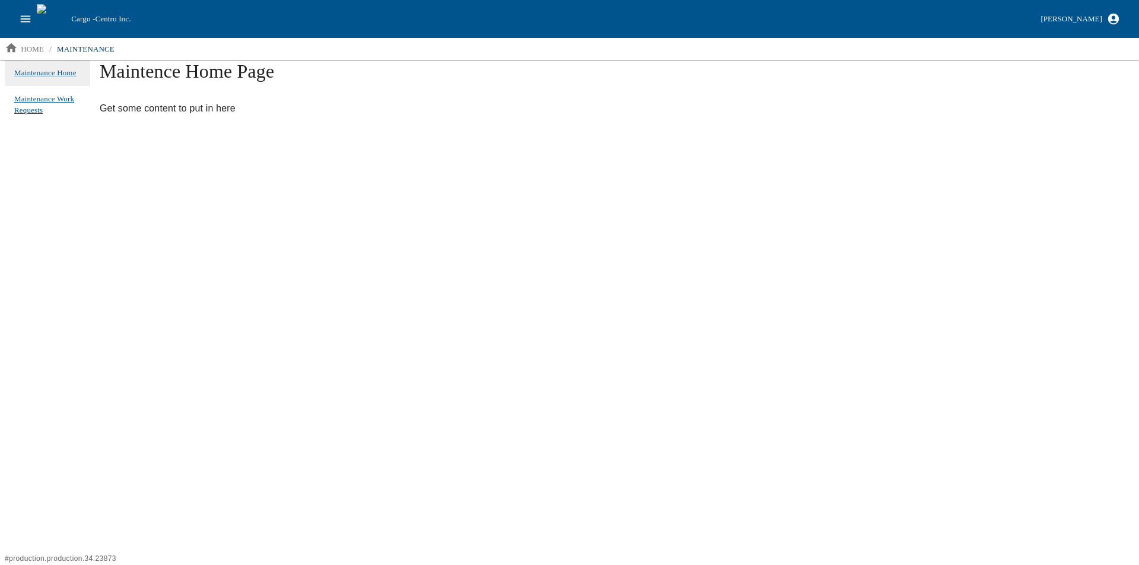
click at [46, 104] on link "Maintenance Work Requests" at bounding box center [47, 105] width 66 height 28
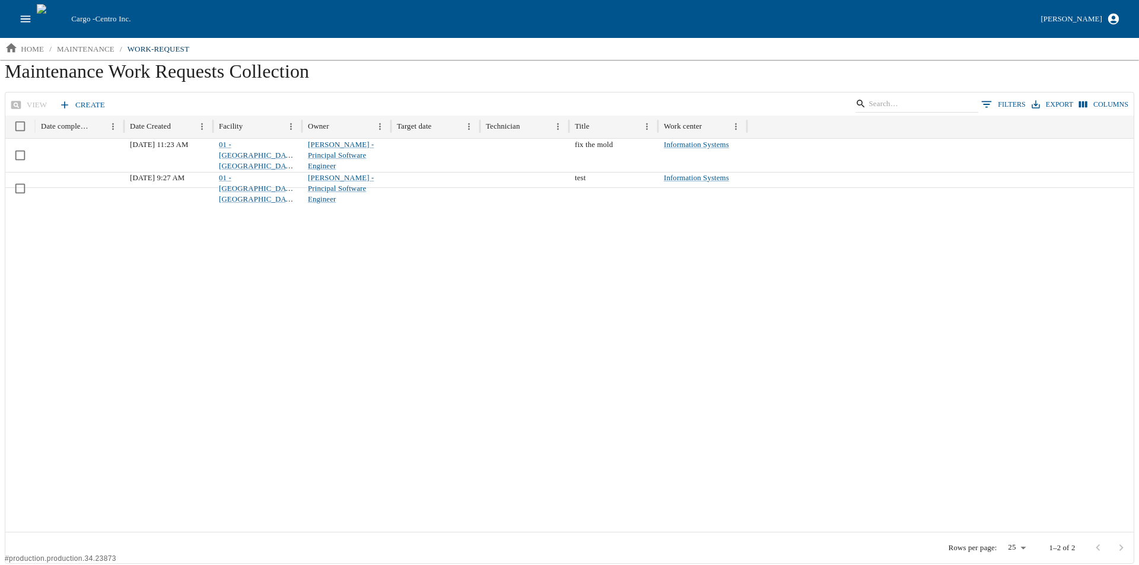
click at [75, 101] on link "Create" at bounding box center [82, 105] width 53 height 21
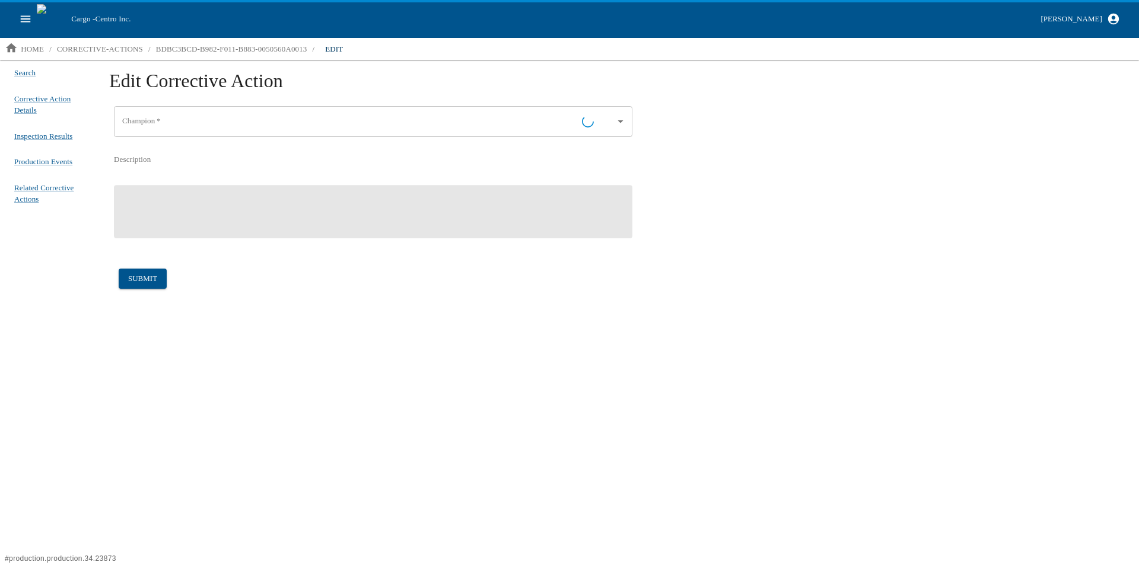
type input "[PERSON_NAME] - Quality Engineer Technician"
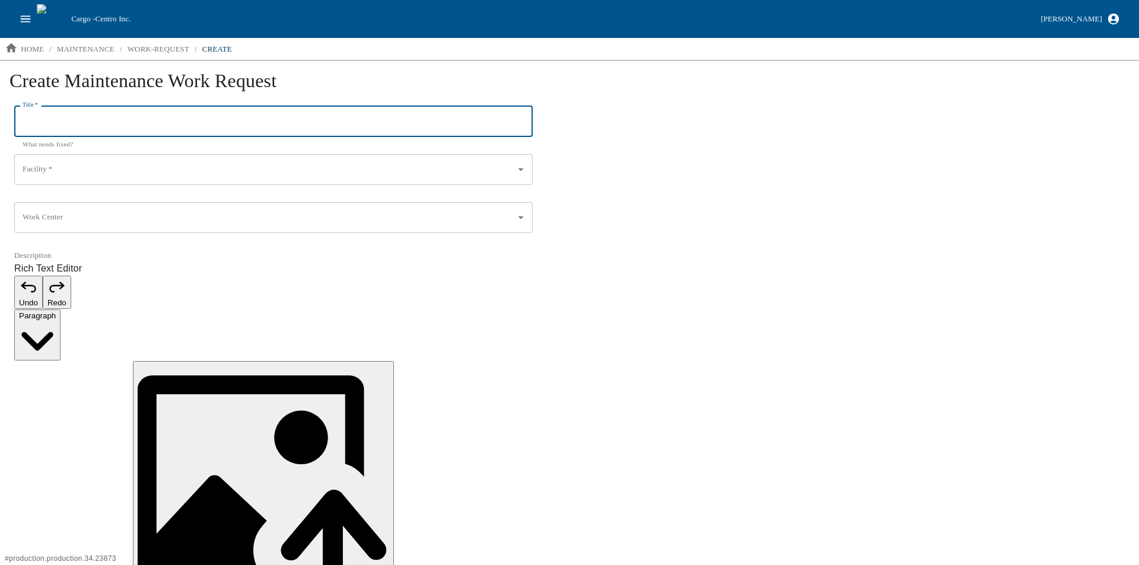
click at [71, 111] on input "Title   *" at bounding box center [273, 121] width 519 height 31
type input "F"
type input "Broken Airline"
click at [79, 167] on input "Facility   *" at bounding box center [257, 170] width 475 height 20
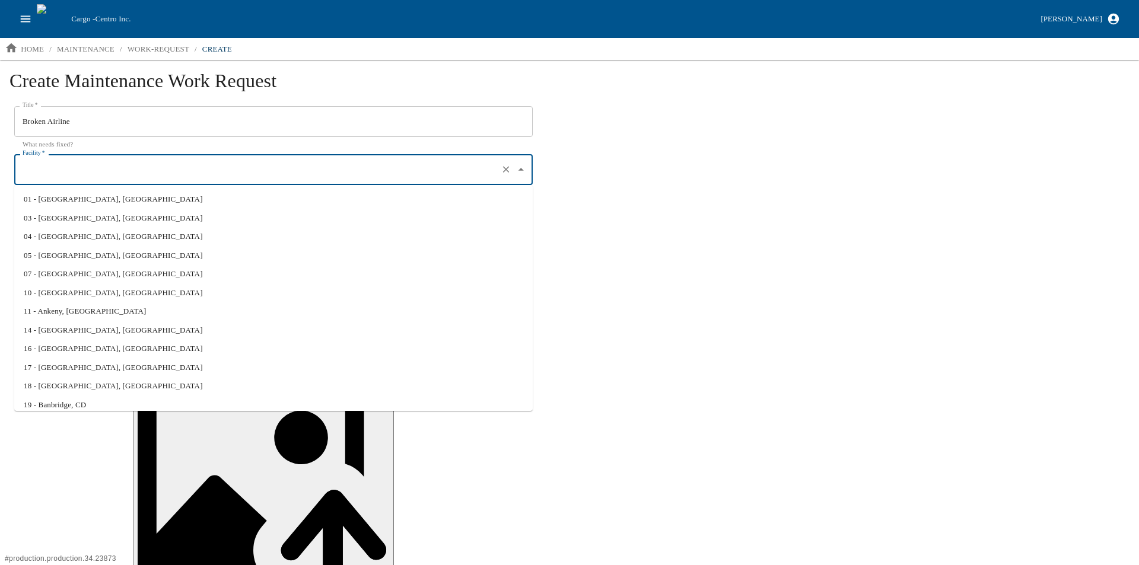
click at [68, 199] on li "01 - [GEOGRAPHIC_DATA], [GEOGRAPHIC_DATA]" at bounding box center [273, 199] width 519 height 19
type input "01 - [GEOGRAPHIC_DATA], [GEOGRAPHIC_DATA]"
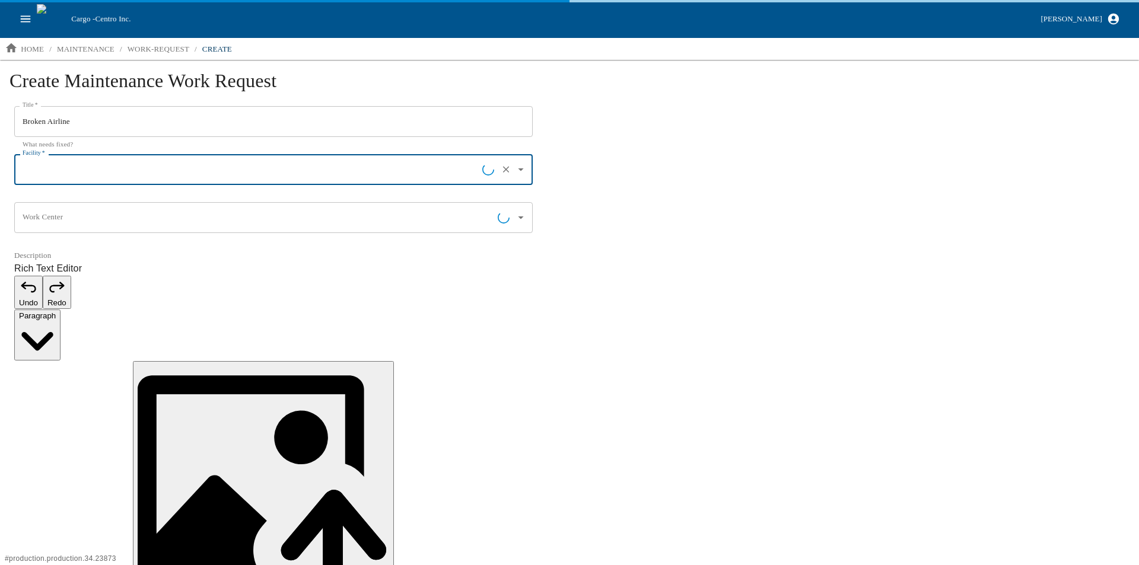
type input "01 - [GEOGRAPHIC_DATA], [GEOGRAPHIC_DATA]"
click at [72, 218] on input "Work Center" at bounding box center [259, 218] width 478 height 20
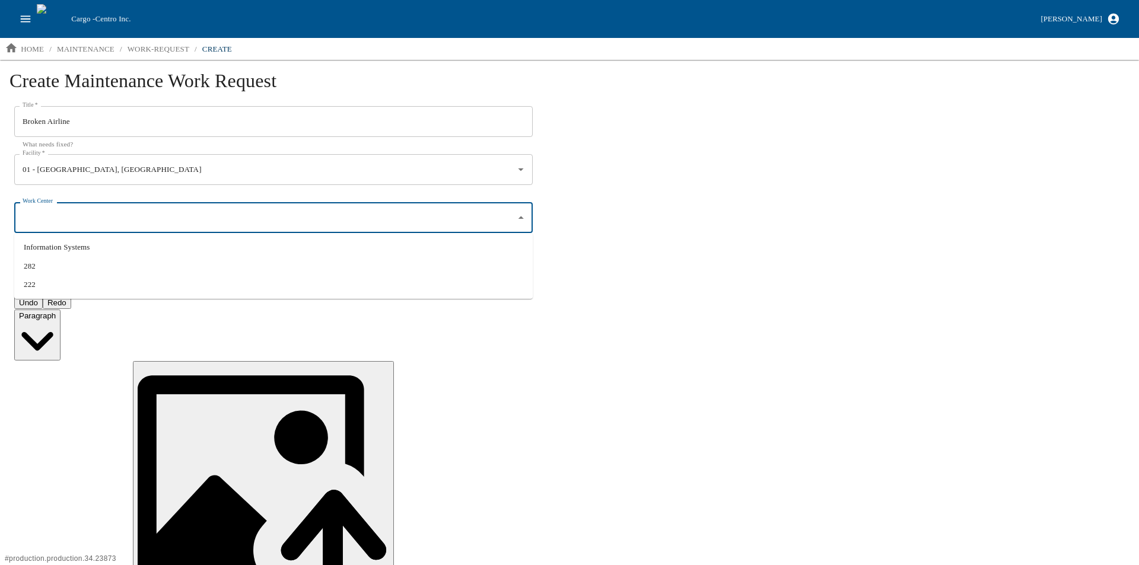
click at [40, 282] on li "222" at bounding box center [273, 284] width 519 height 19
type input "222"
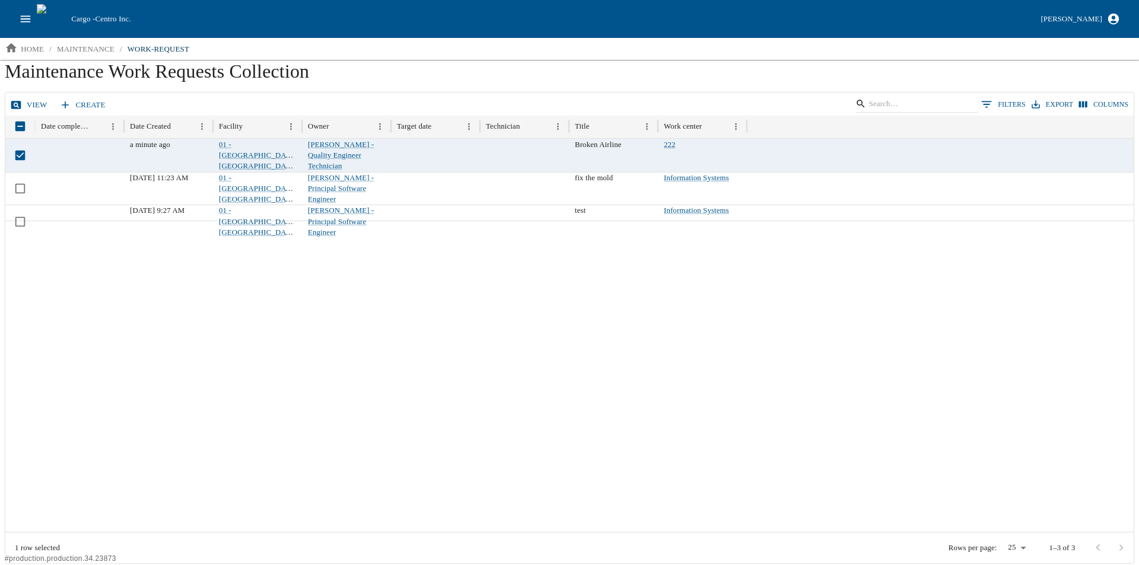
click at [20, 105] on icon at bounding box center [16, 105] width 10 height 8
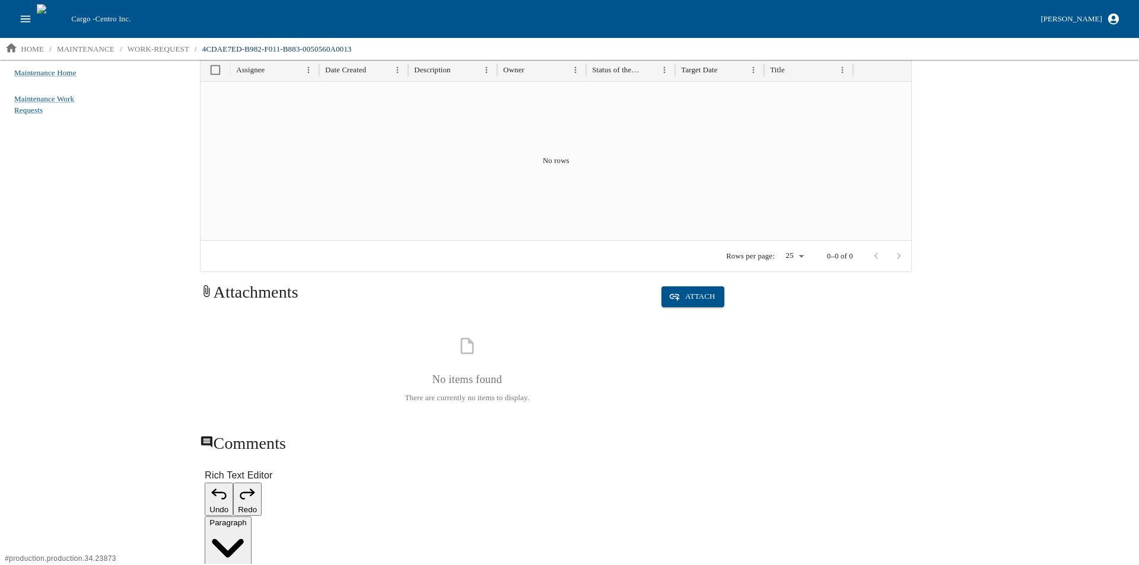
scroll to position [356, 0]
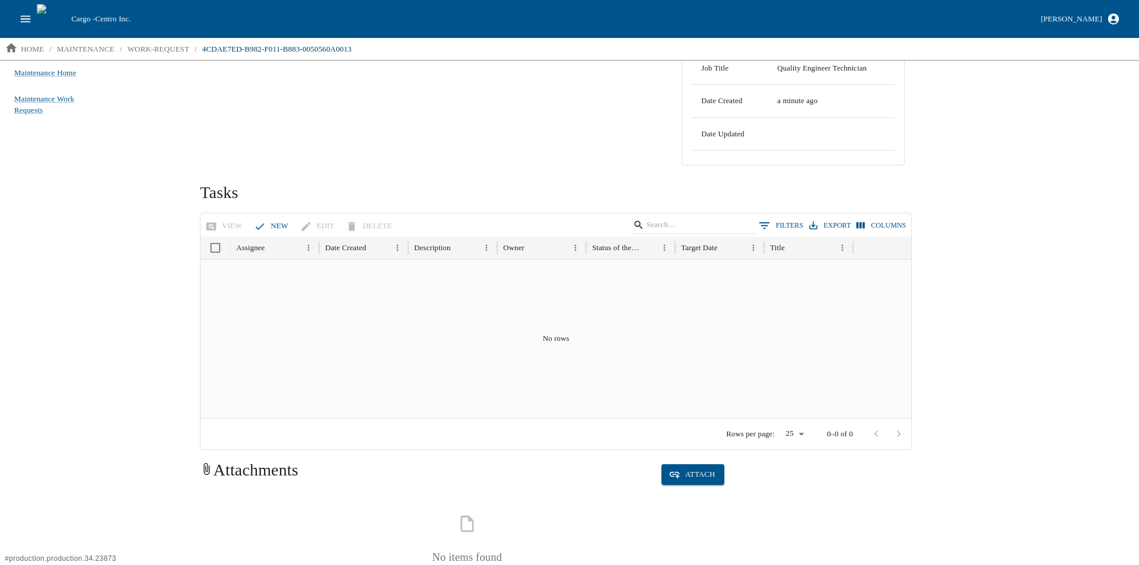
click at [260, 221] on icon "button" at bounding box center [260, 227] width 12 height 12
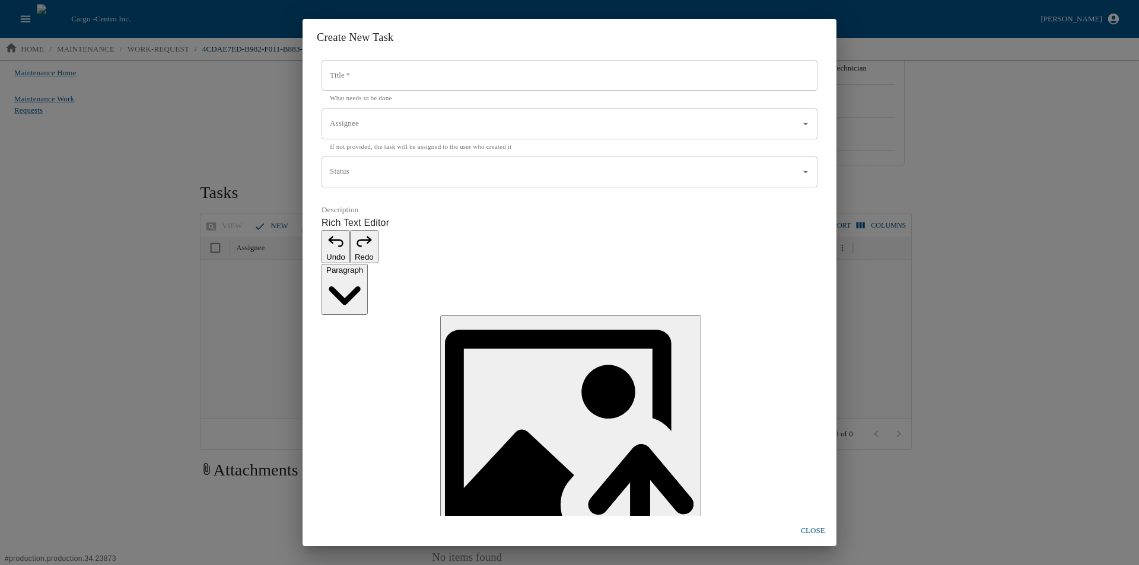
click at [367, 91] on input "Title   *" at bounding box center [570, 76] width 496 height 31
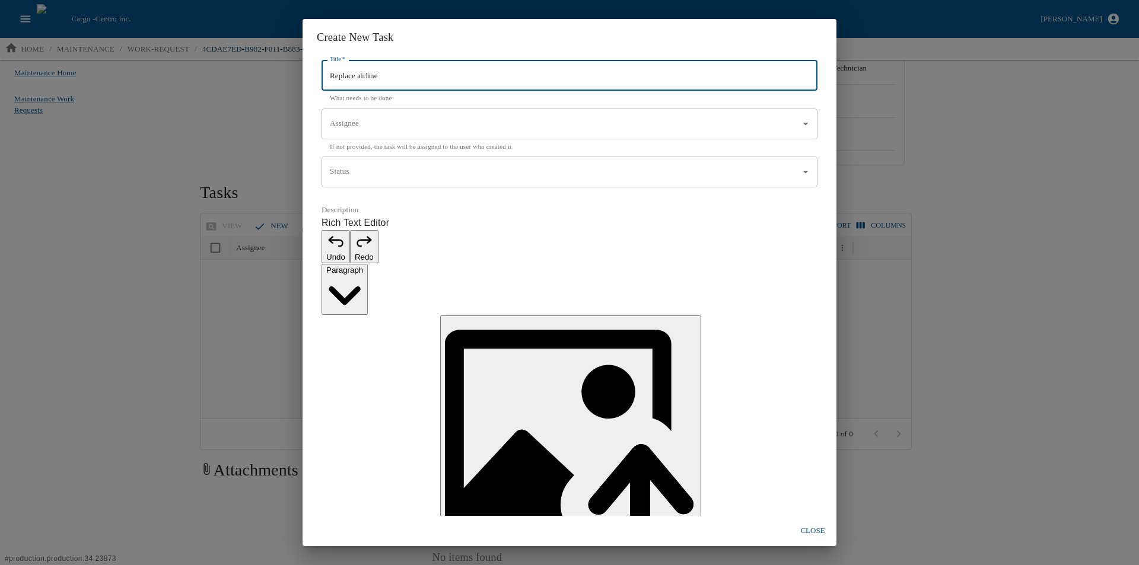
type input "Replace airline"
click at [392, 134] on input "Assignee" at bounding box center [560, 124] width 467 height 20
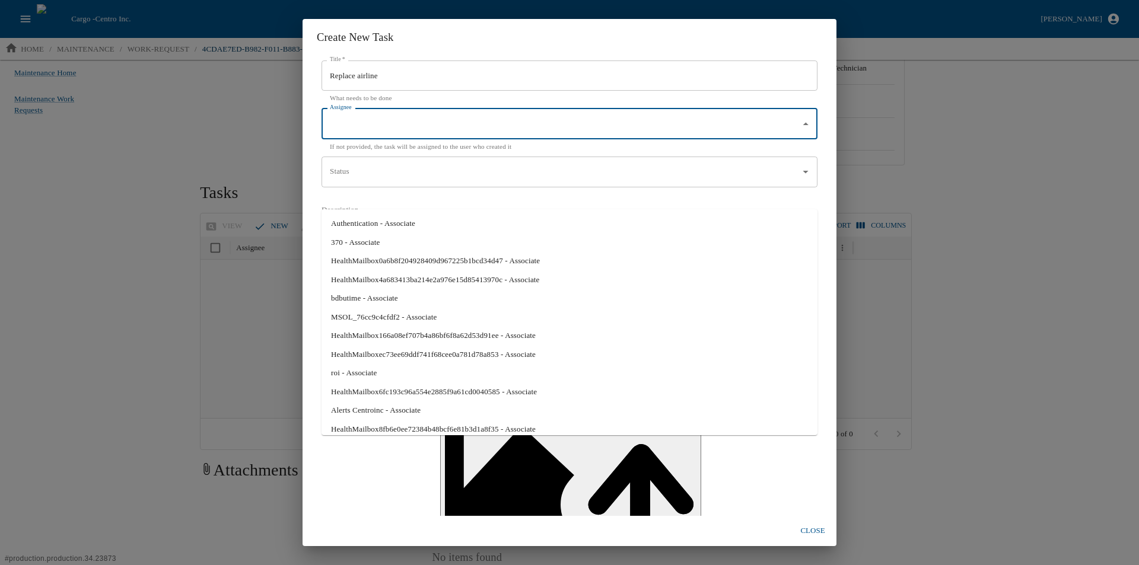
click at [388, 241] on li "370 - Associate" at bounding box center [570, 242] width 496 height 19
type input "370 - Associate"
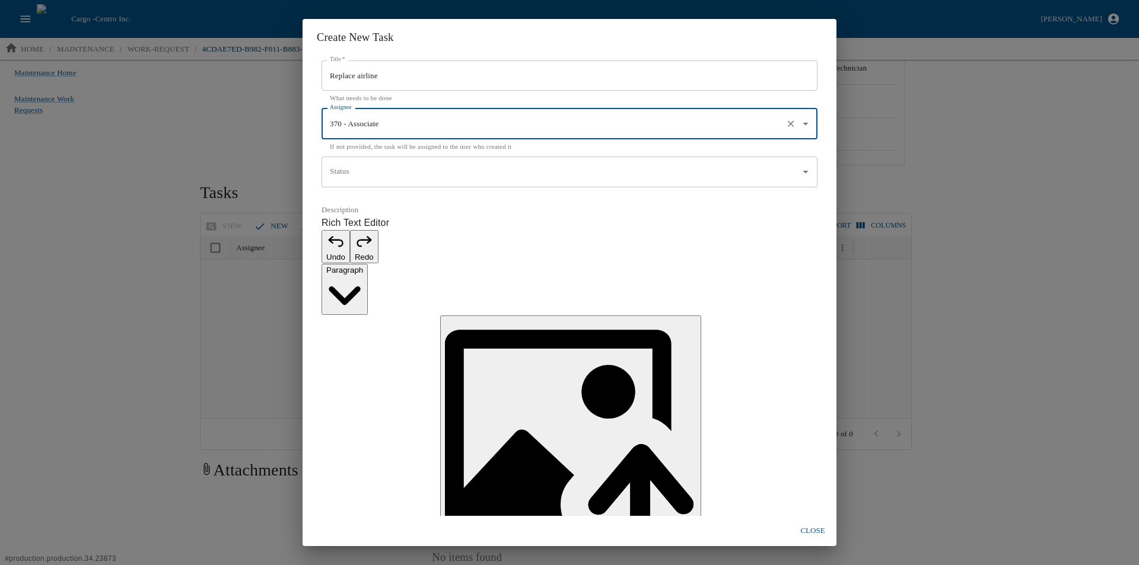
click at [367, 182] on input "Status" at bounding box center [560, 172] width 467 height 20
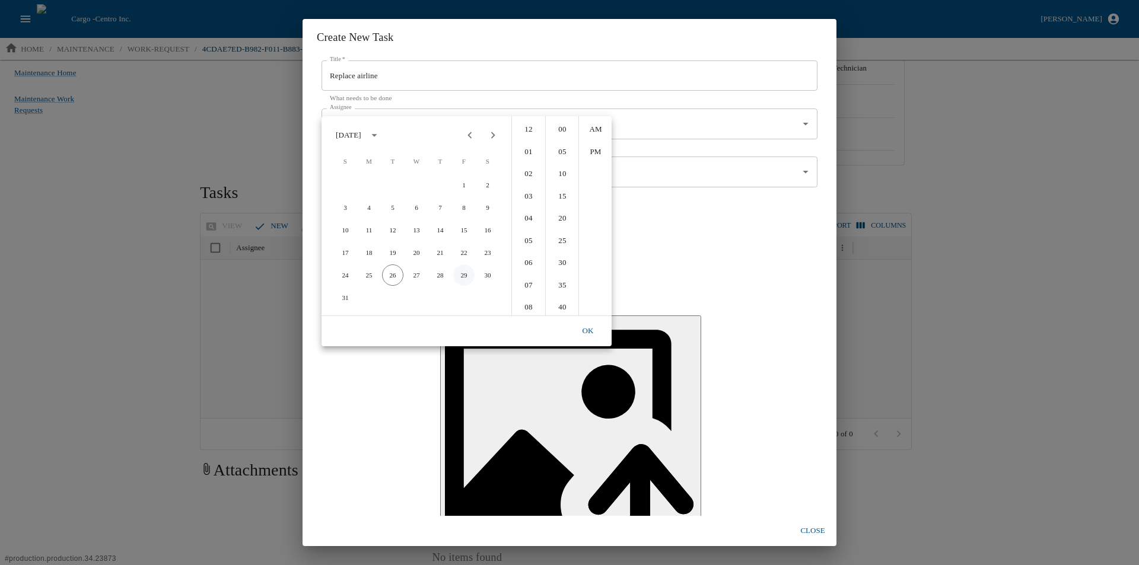
click at [459, 271] on button "29" at bounding box center [463, 275] width 21 height 21
type input "[DATE] 12:00 AM"
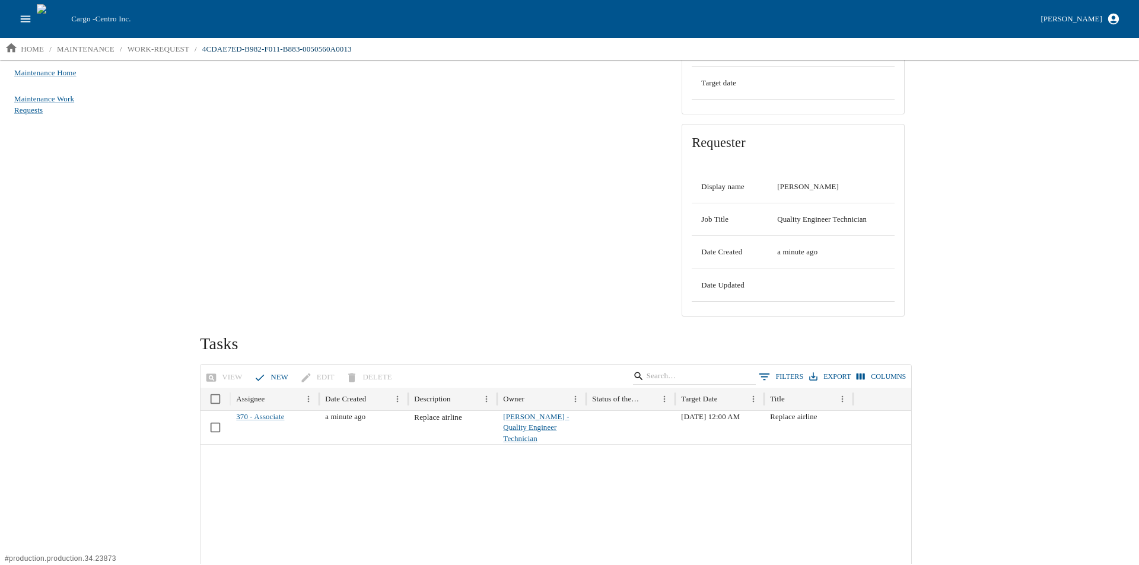
scroll to position [297, 0]
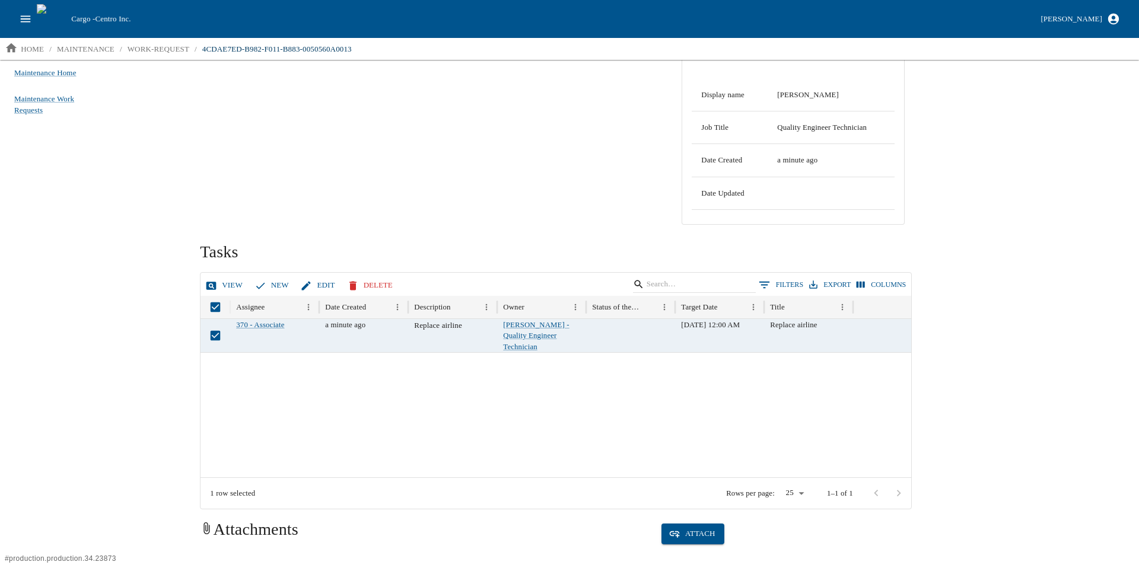
click at [319, 282] on link "Edit" at bounding box center [319, 285] width 42 height 21
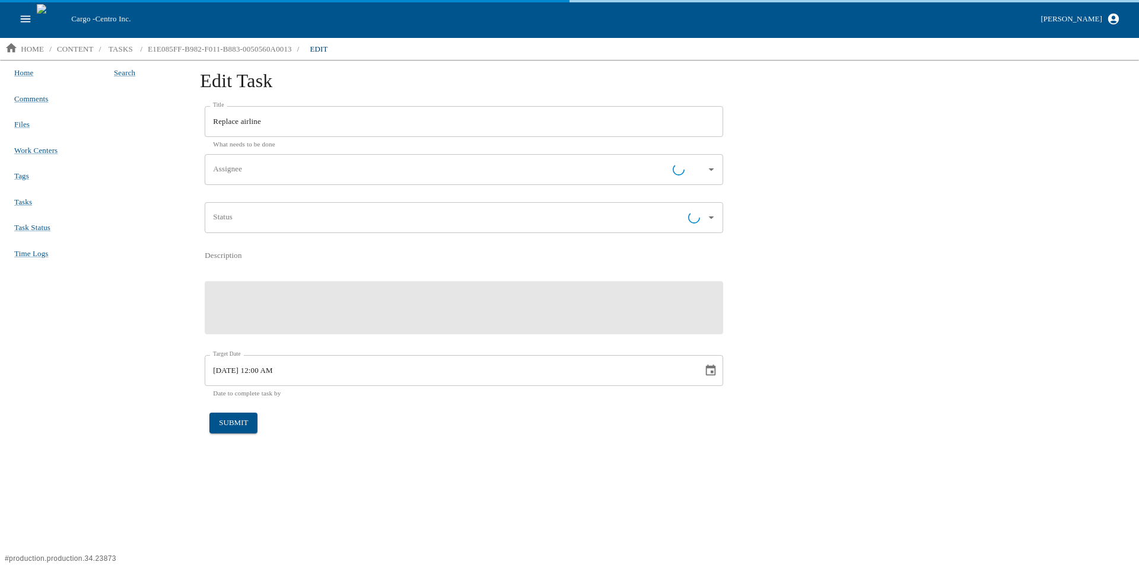
type input "370 - Associate"
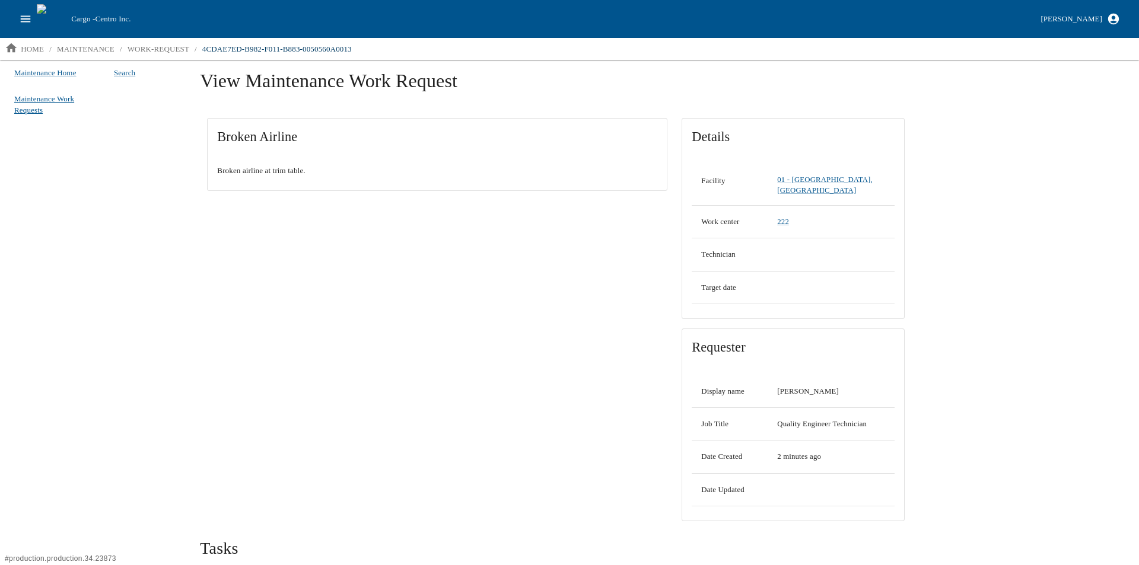
click at [29, 110] on span "Maintenance Work Requests" at bounding box center [44, 104] width 60 height 21
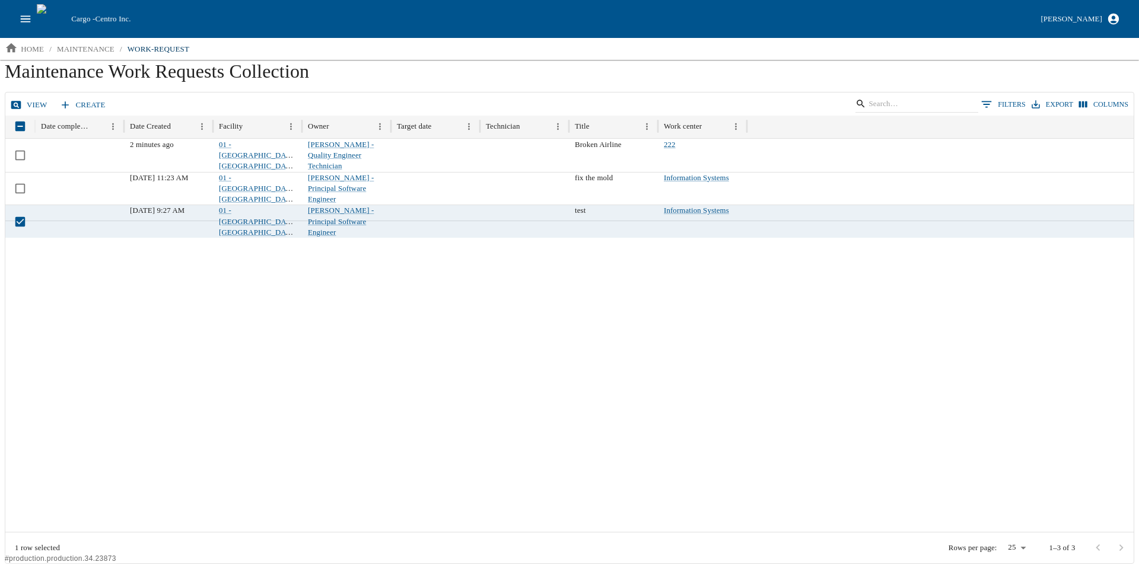
click at [23, 104] on link "View" at bounding box center [30, 105] width 44 height 21
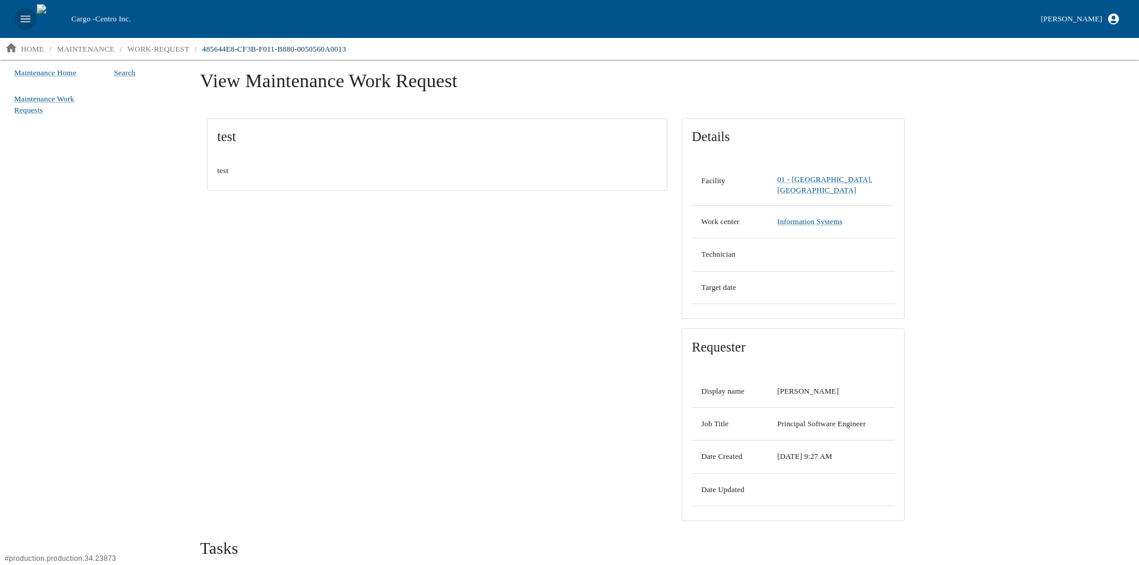
click at [23, 13] on icon "open drawer" at bounding box center [25, 18] width 13 height 13
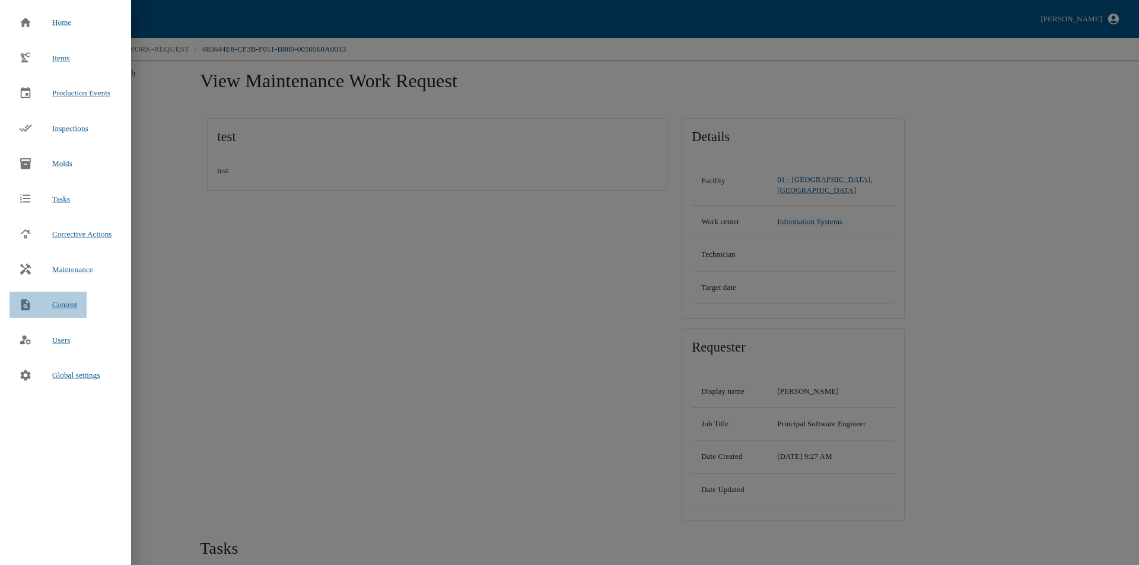
click at [66, 306] on span "Content" at bounding box center [64, 305] width 25 height 12
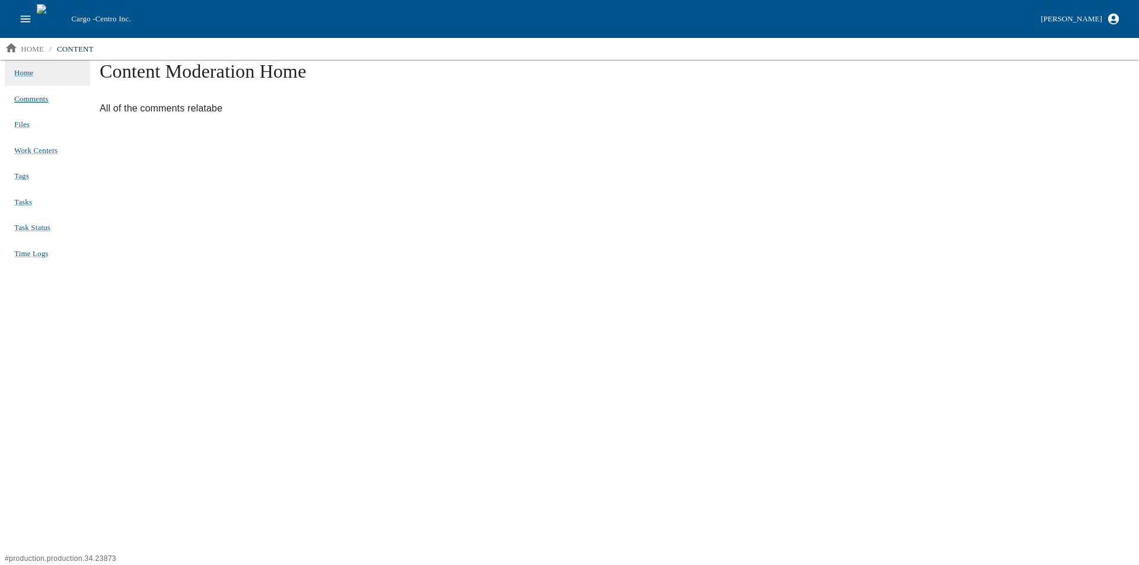
click at [29, 98] on span "Comments" at bounding box center [31, 98] width 34 height 9
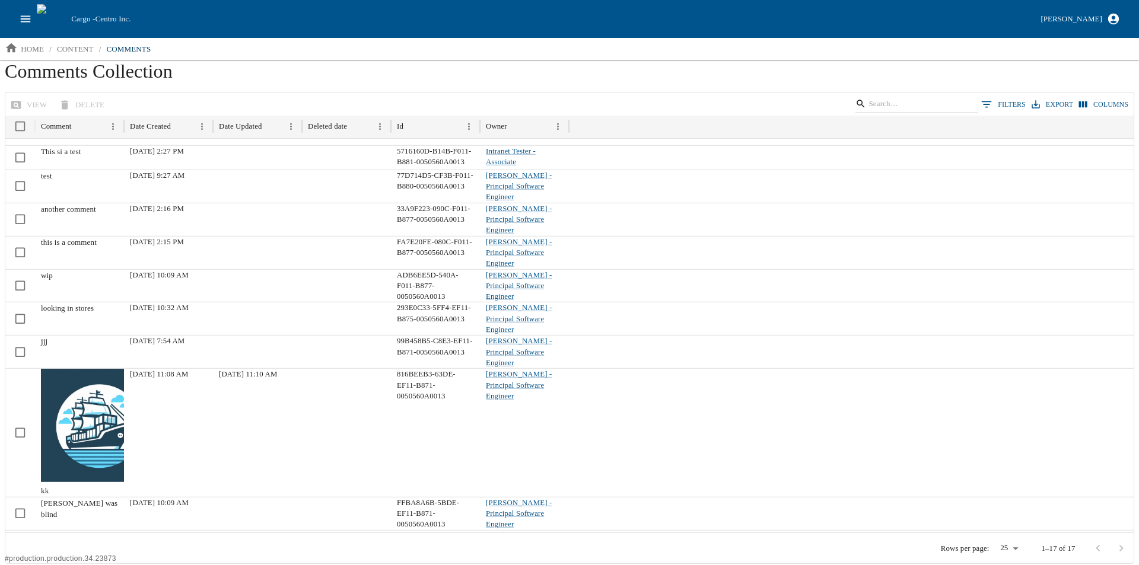
scroll to position [112, 0]
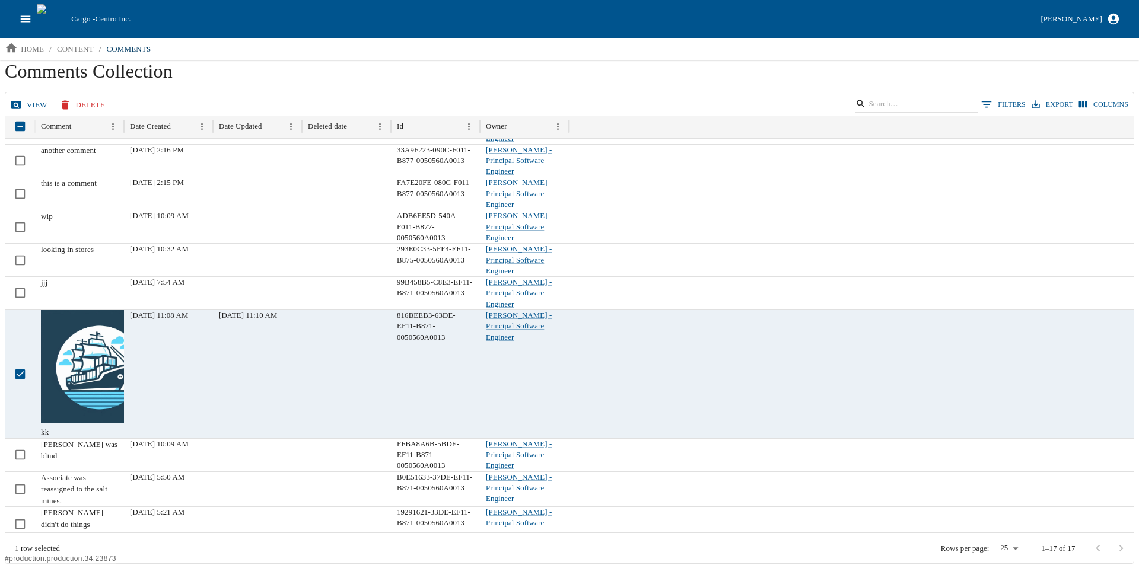
click at [26, 107] on link "View" at bounding box center [30, 105] width 44 height 21
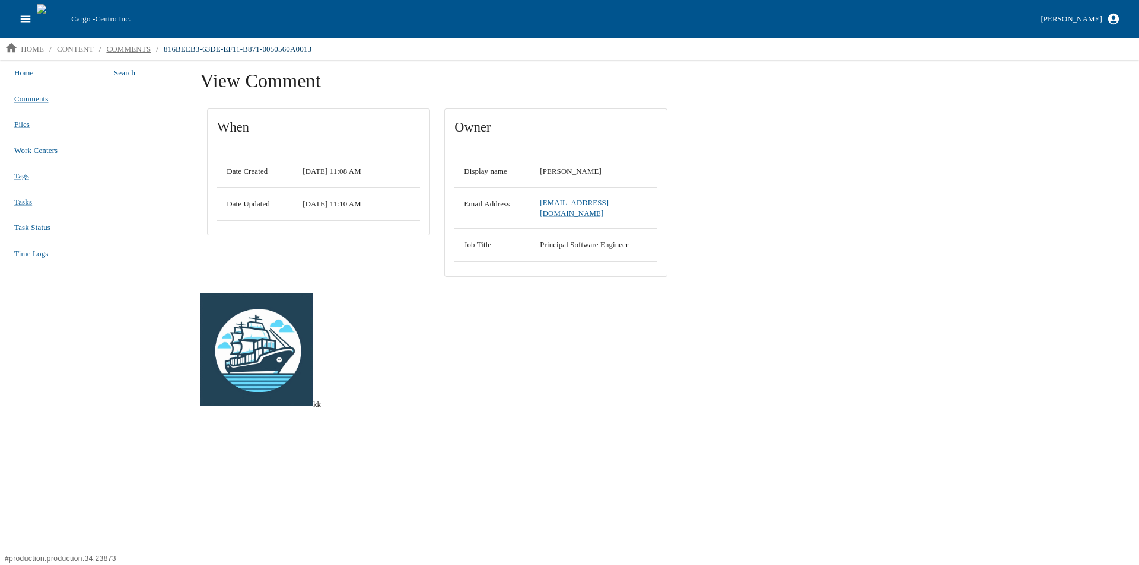
click at [137, 42] on link "comments" at bounding box center [128, 49] width 54 height 19
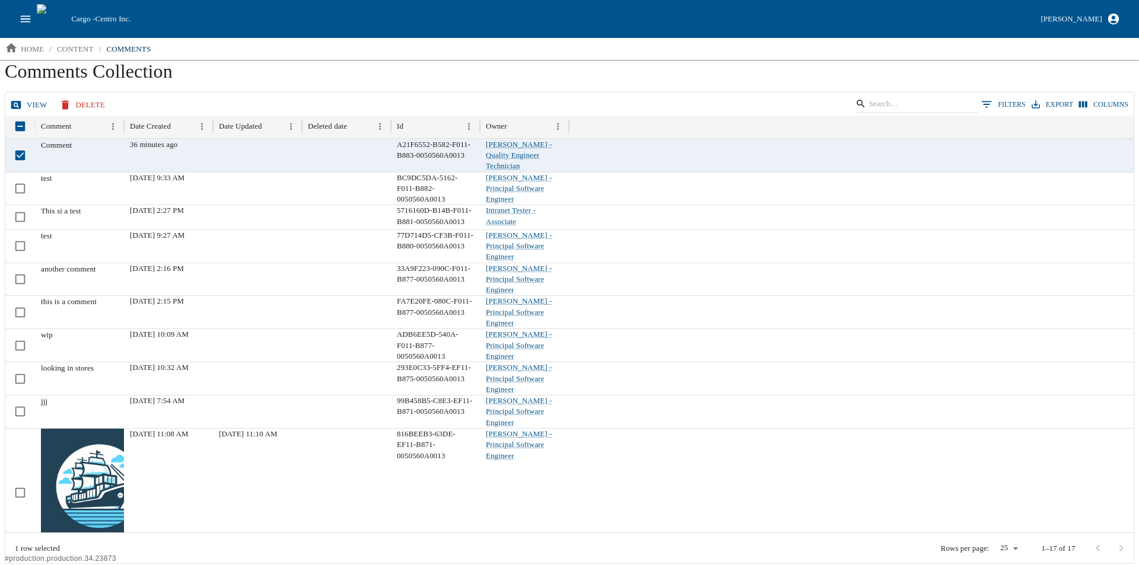
click at [98, 101] on button "Delete" at bounding box center [83, 105] width 53 height 21
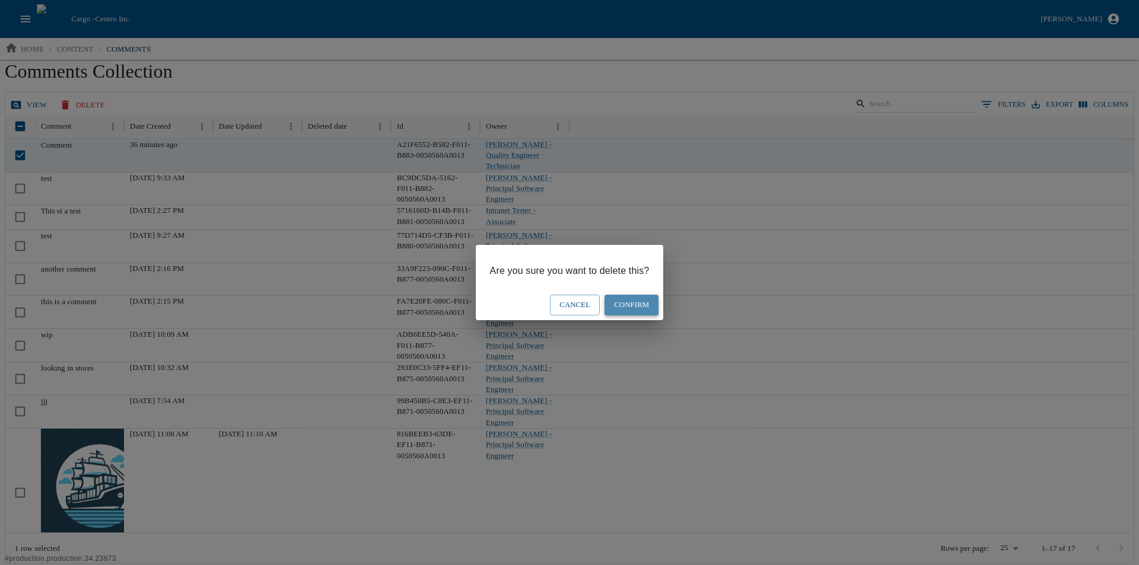
click at [641, 305] on button "Confirm" at bounding box center [632, 305] width 54 height 21
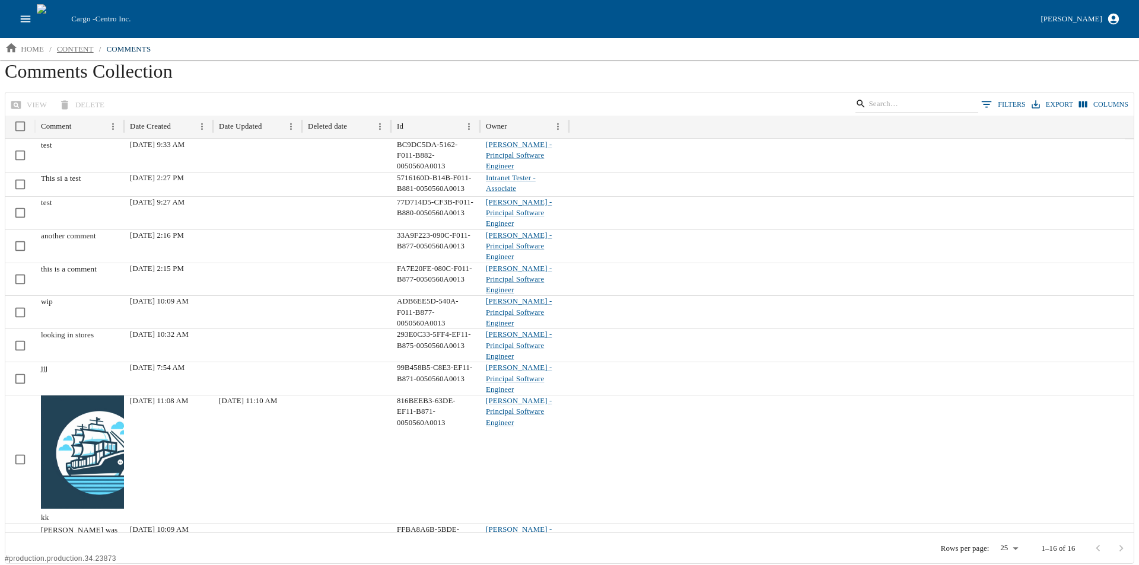
click at [65, 44] on p "content" at bounding box center [75, 49] width 37 height 12
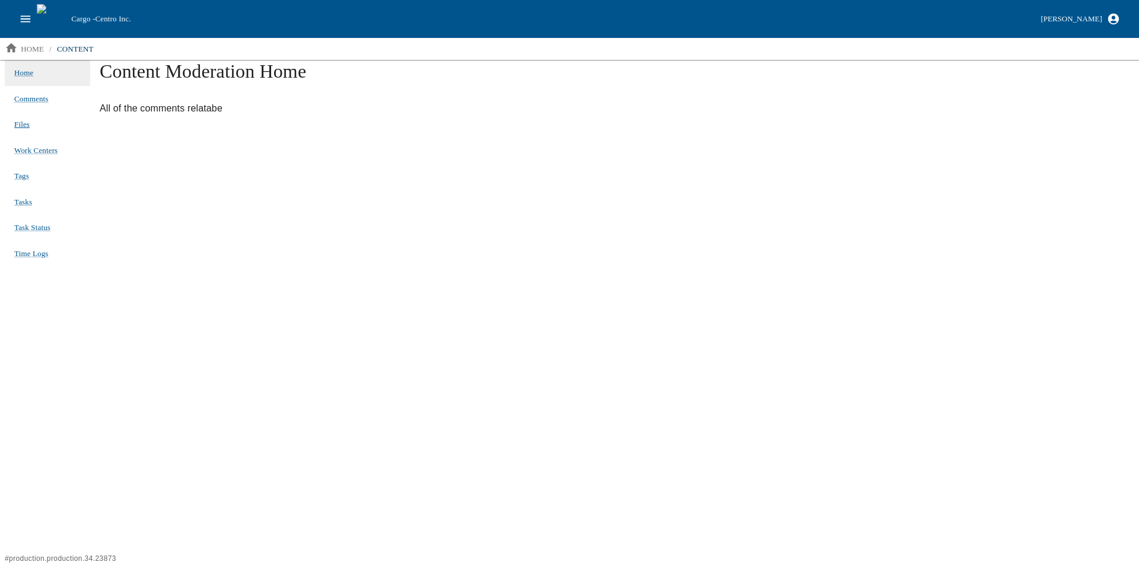
click at [20, 123] on span "Files" at bounding box center [21, 124] width 15 height 9
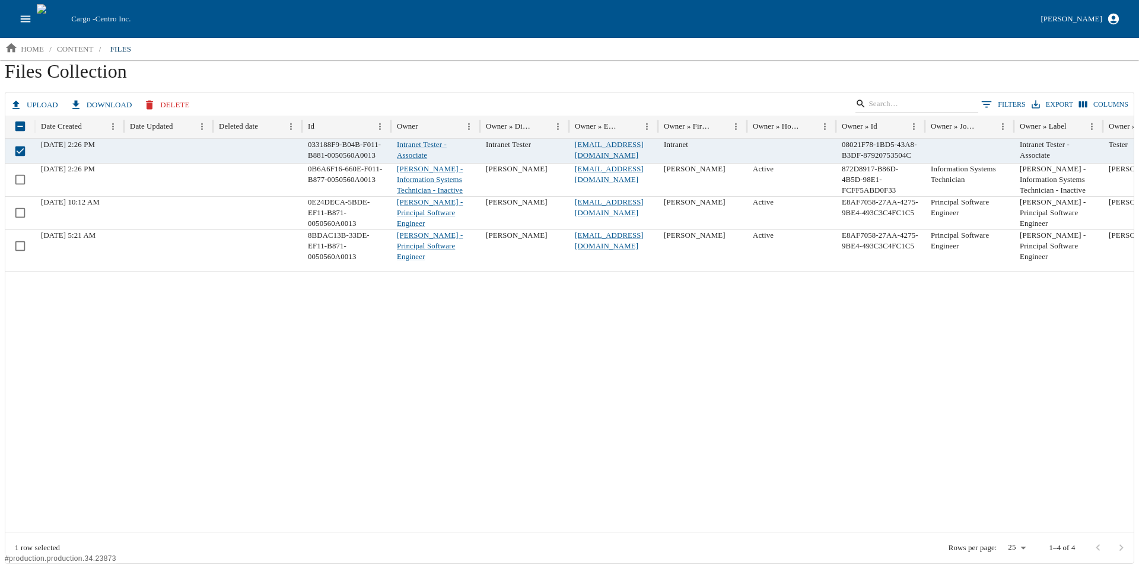
click at [108, 104] on button "download" at bounding box center [102, 105] width 69 height 21
click at [19, 101] on icon "button" at bounding box center [16, 105] width 12 height 12
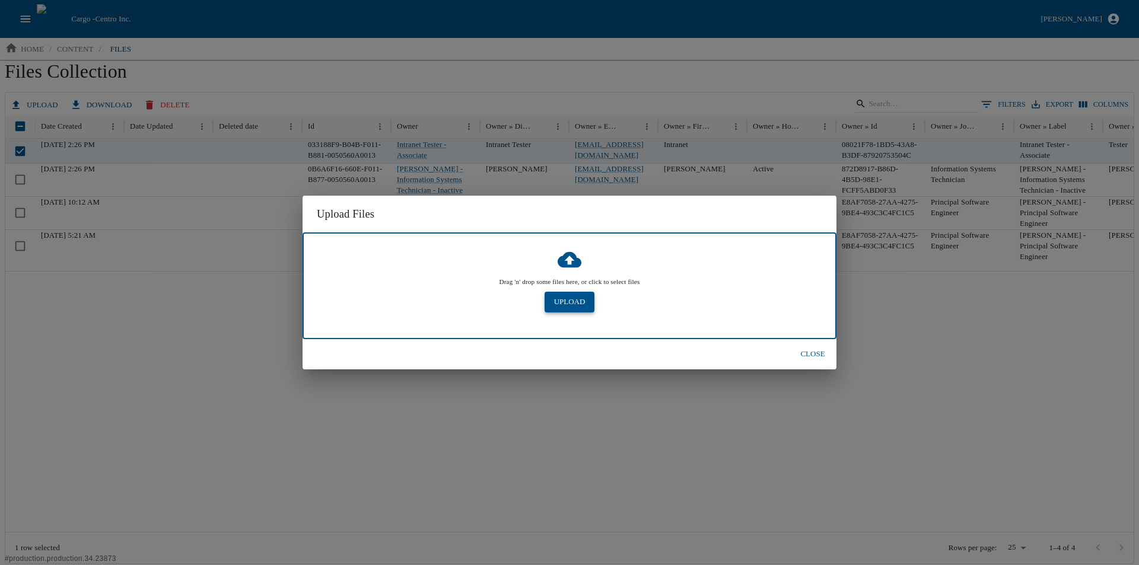
click at [566, 301] on button "Upload" at bounding box center [570, 302] width 50 height 21
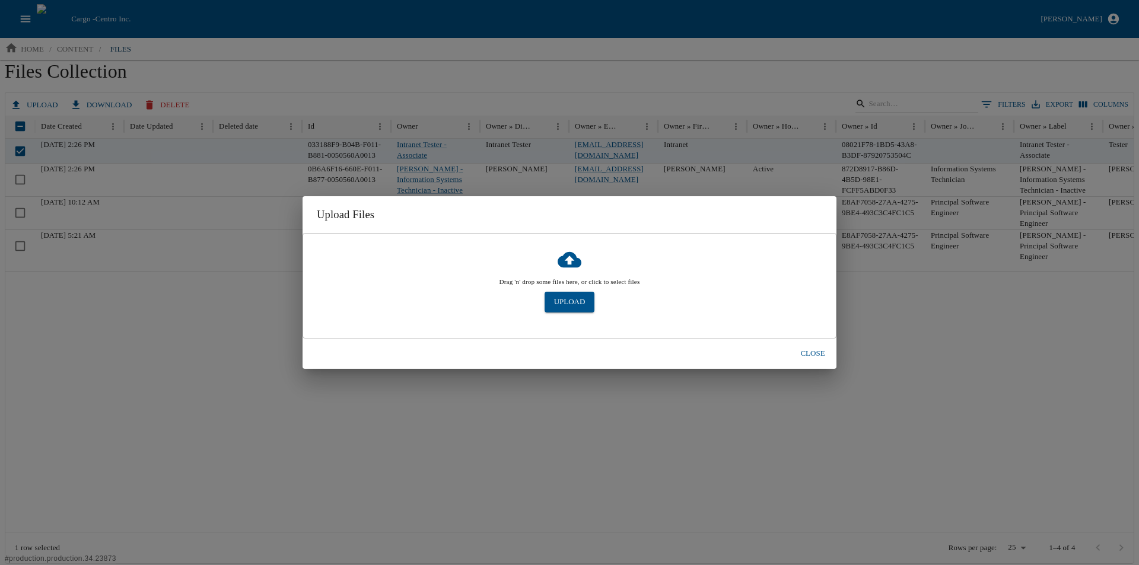
drag, startPoint x: 819, startPoint y: 354, endPoint x: 799, endPoint y: 358, distance: 20.7
click at [819, 354] on button "Close" at bounding box center [813, 353] width 38 height 21
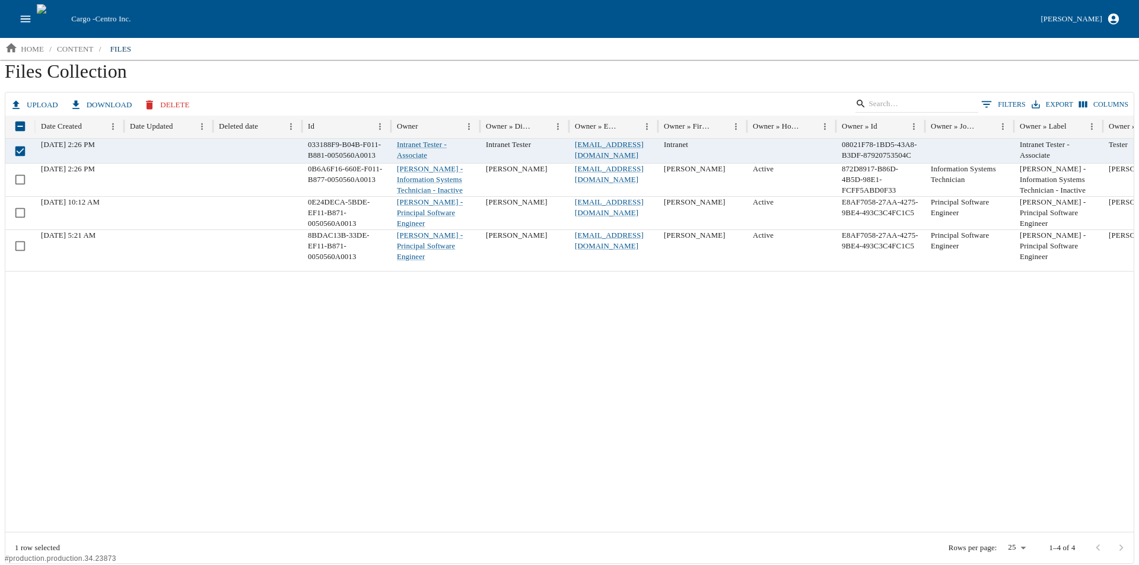
click at [21, 98] on button "Upload" at bounding box center [35, 105] width 55 height 21
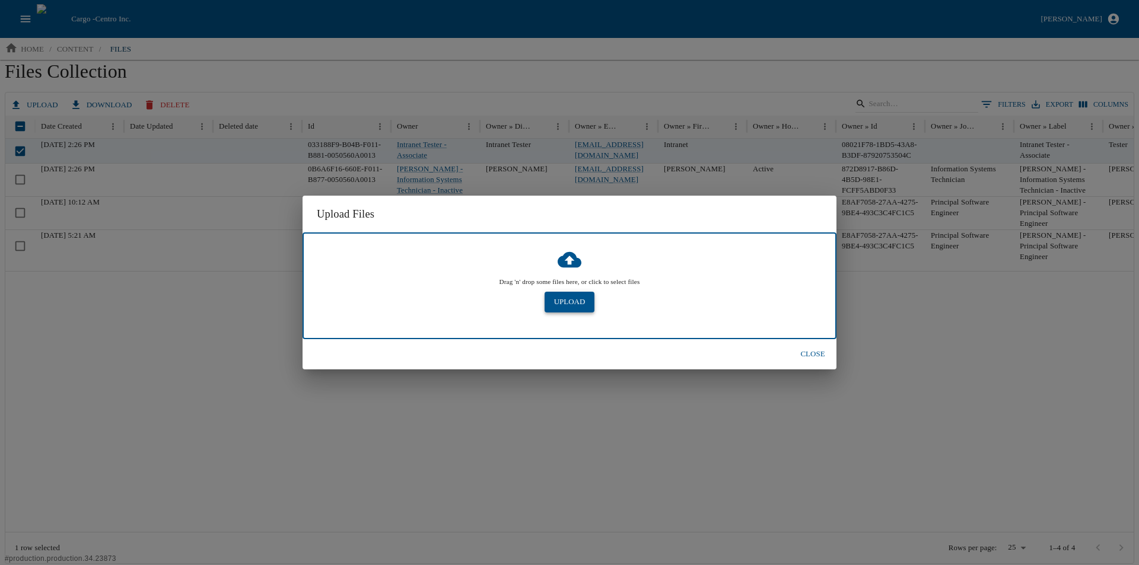
click at [568, 301] on button "Upload" at bounding box center [570, 302] width 50 height 21
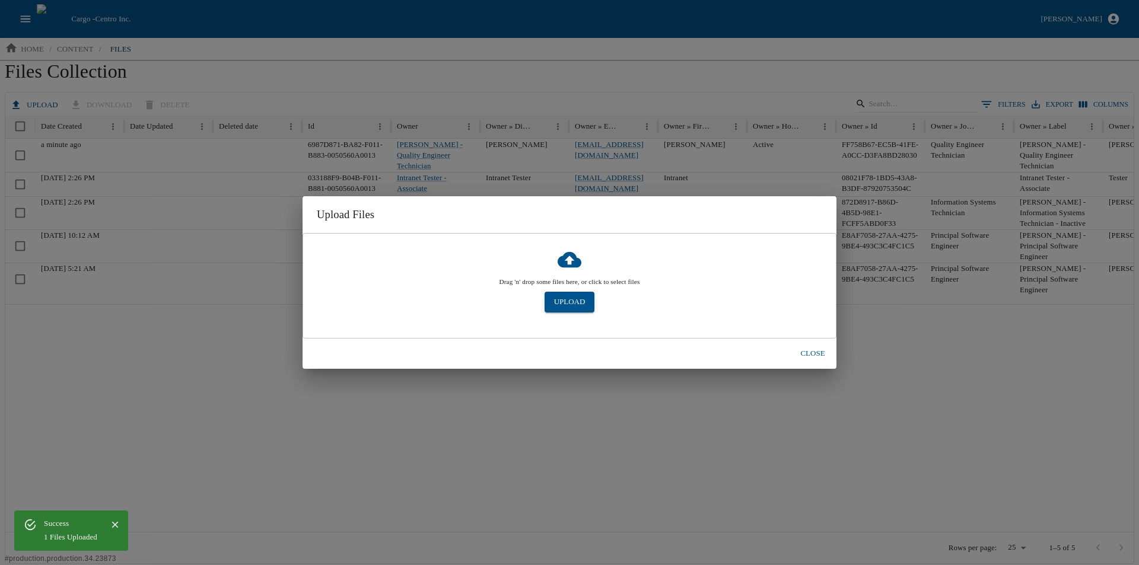
click at [812, 354] on button "Close" at bounding box center [813, 353] width 38 height 21
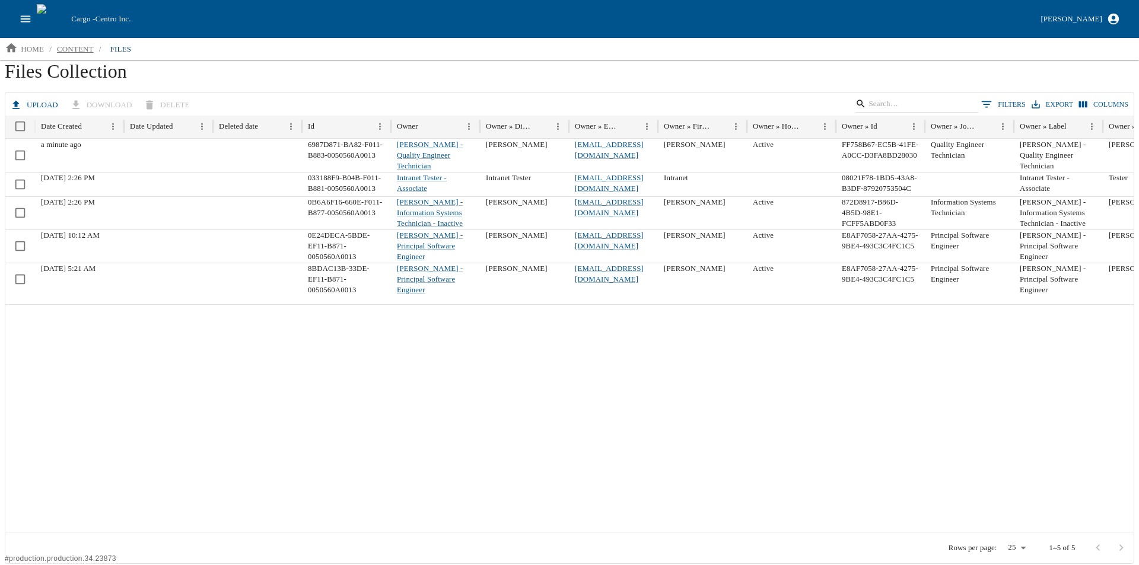
click at [68, 49] on p "content" at bounding box center [75, 49] width 37 height 12
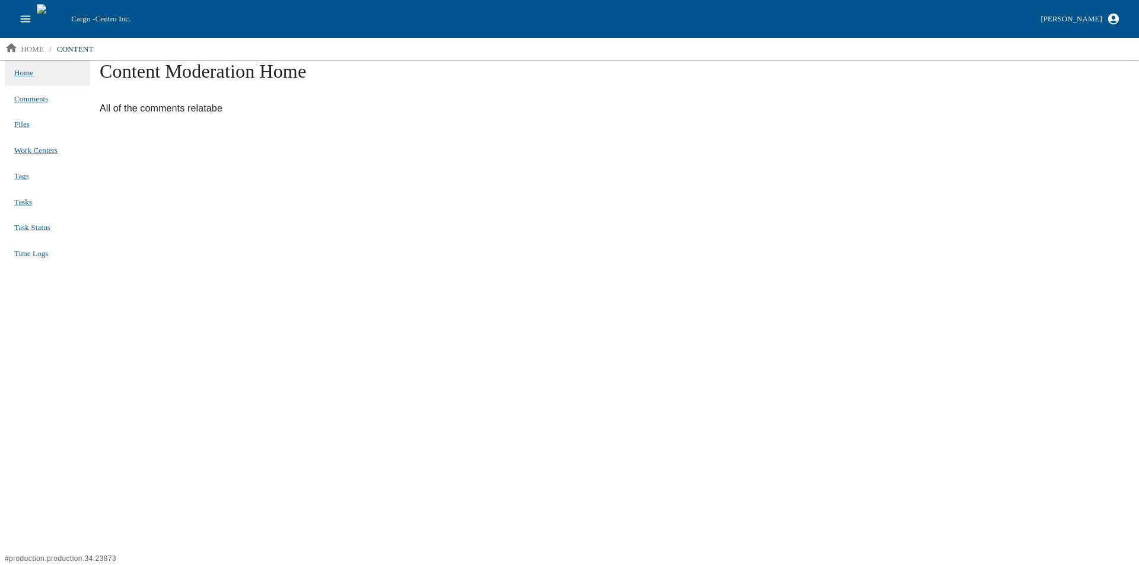
click at [26, 151] on span "Work Centers" at bounding box center [35, 150] width 43 height 9
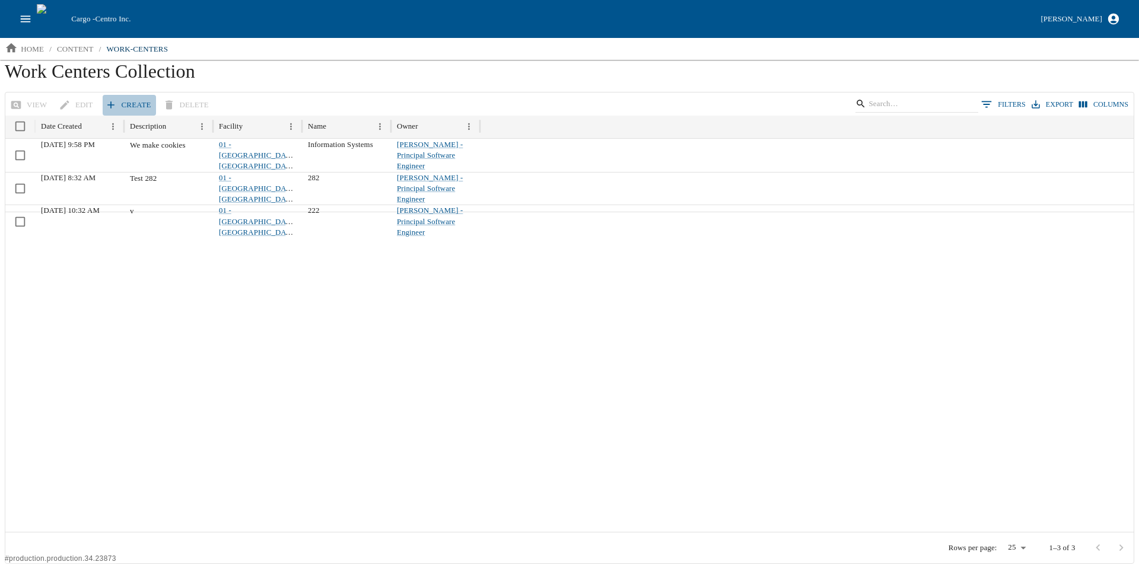
click at [122, 107] on link "Create" at bounding box center [129, 105] width 53 height 21
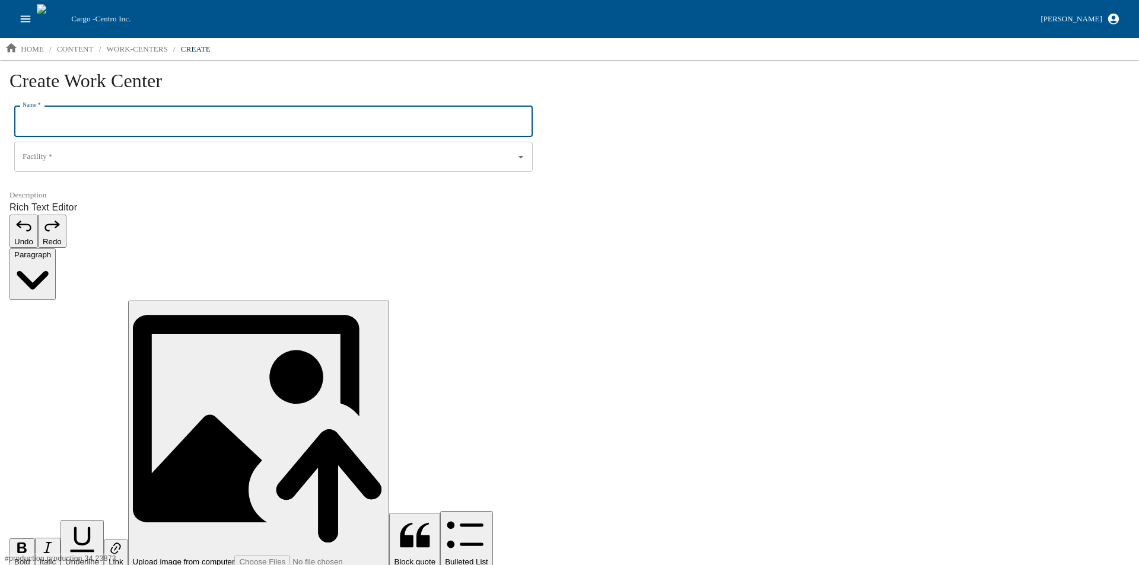
click at [70, 123] on input "Name   *" at bounding box center [273, 121] width 519 height 31
type input "I191"
click at [88, 154] on input "Facility   *" at bounding box center [257, 157] width 475 height 20
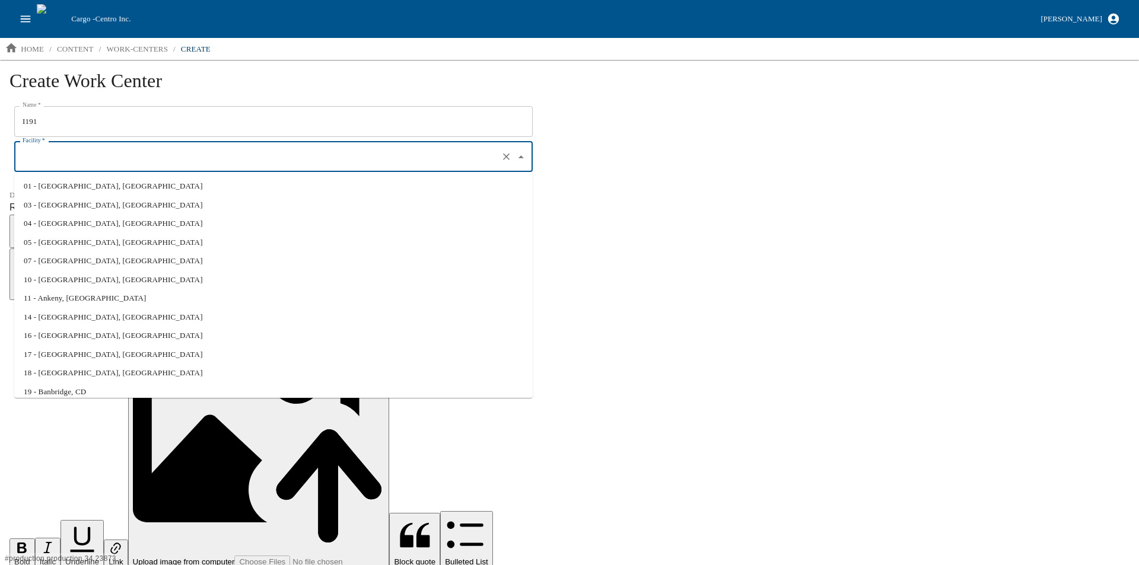
click at [82, 190] on li "01 - [GEOGRAPHIC_DATA], [GEOGRAPHIC_DATA]" at bounding box center [273, 186] width 519 height 19
type input "01 - [GEOGRAPHIC_DATA], [GEOGRAPHIC_DATA]"
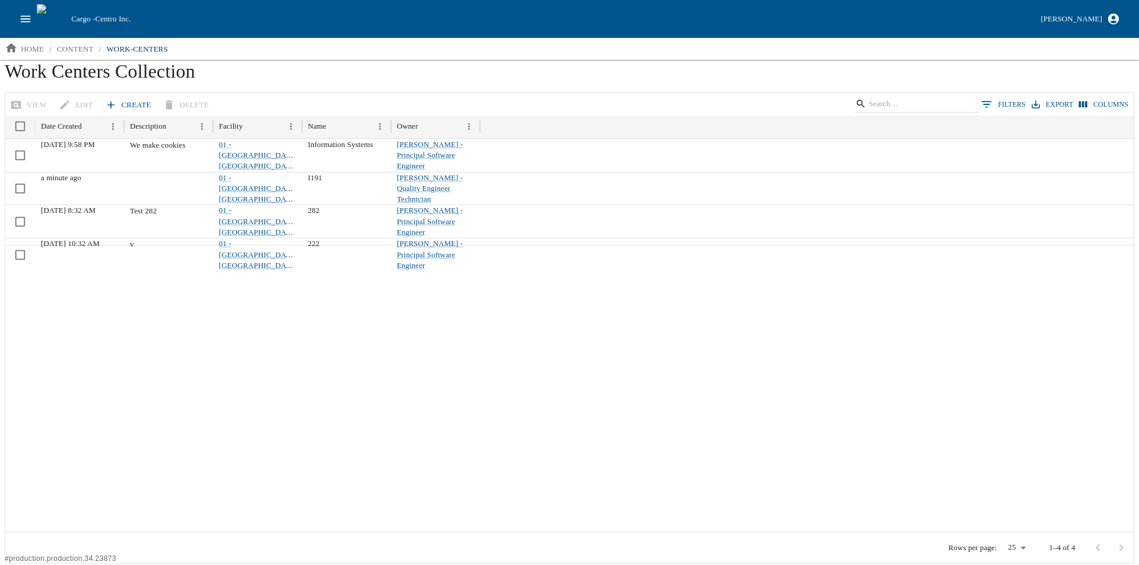
click at [129, 103] on link "Create" at bounding box center [129, 105] width 53 height 21
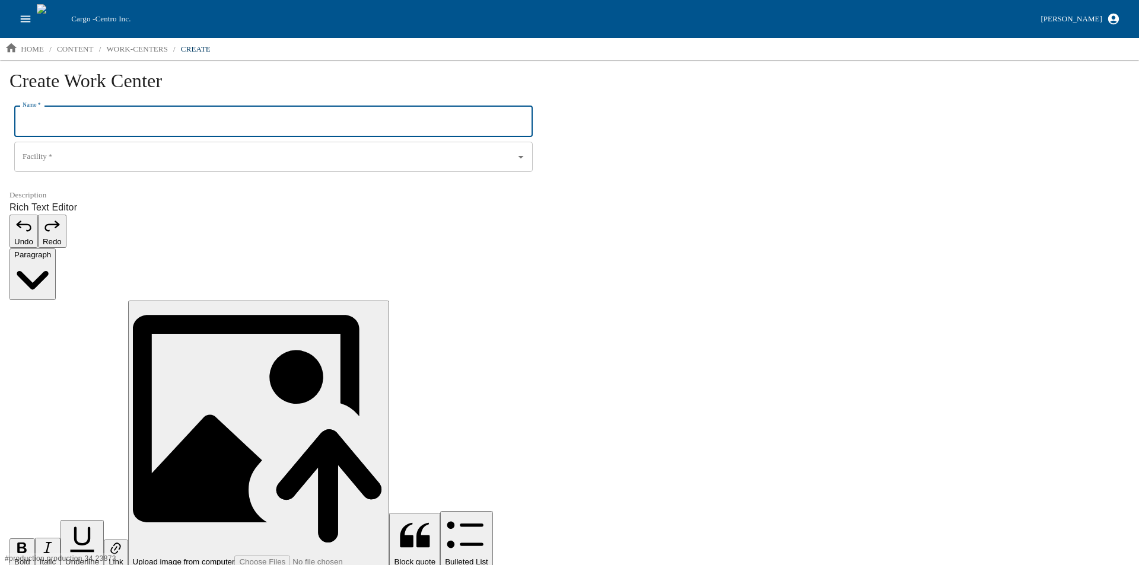
click at [56, 129] on input "Name   *" at bounding box center [273, 121] width 519 height 31
type input "I192"
click at [85, 158] on input "Facility   *" at bounding box center [257, 157] width 475 height 20
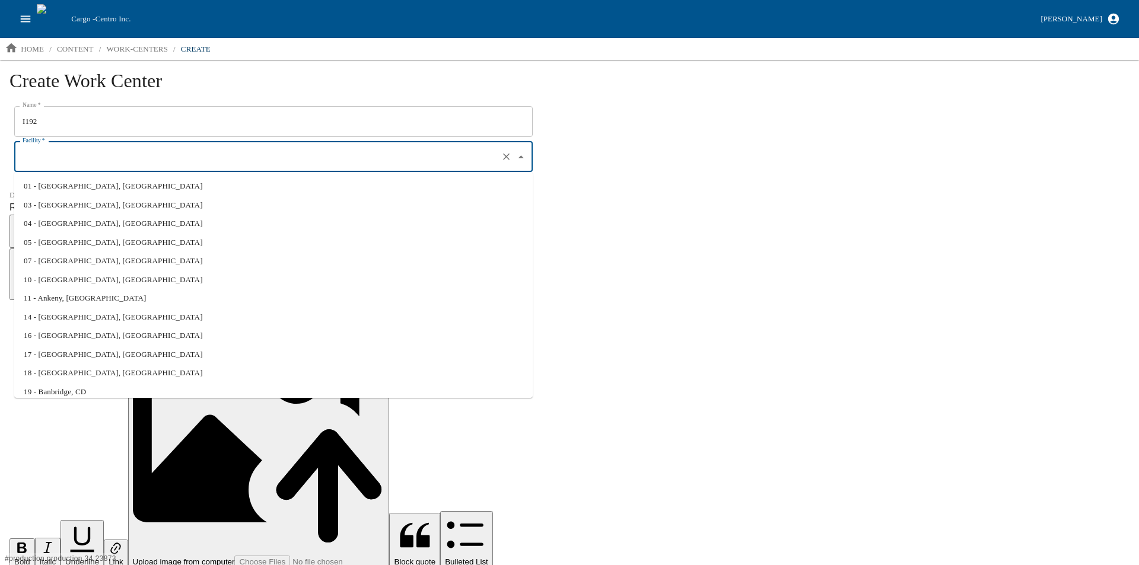
click at [75, 187] on li "01 - [GEOGRAPHIC_DATA], [GEOGRAPHIC_DATA]" at bounding box center [273, 186] width 519 height 19
type input "01 - [GEOGRAPHIC_DATA], [GEOGRAPHIC_DATA]"
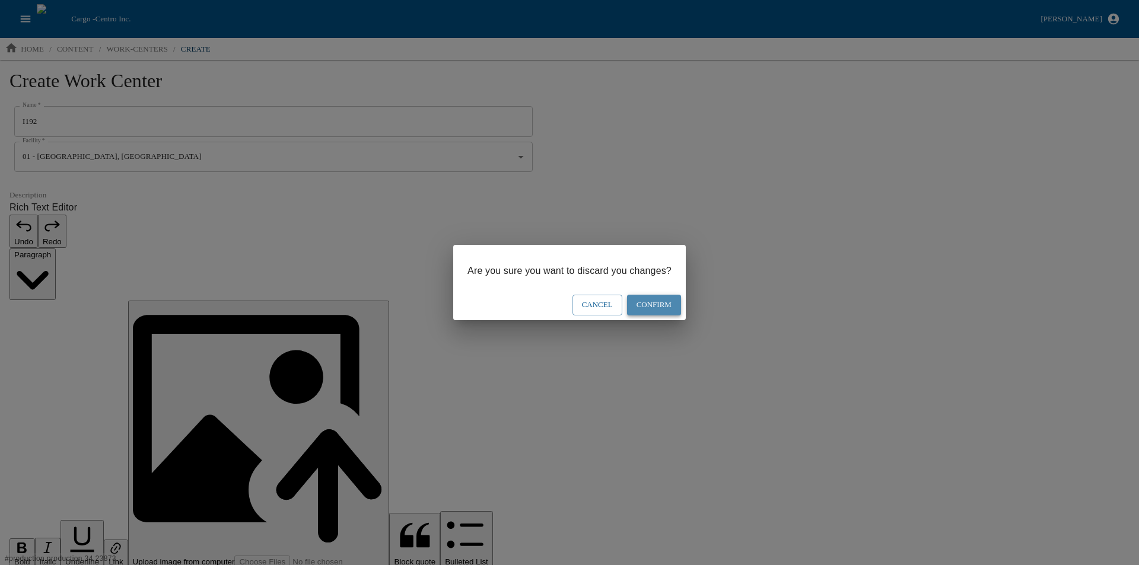
click at [650, 300] on button "Confirm" at bounding box center [654, 305] width 54 height 21
click at [667, 300] on button "Confirm" at bounding box center [654, 305] width 54 height 21
drag, startPoint x: 606, startPoint y: 310, endPoint x: 578, endPoint y: 320, distance: 29.9
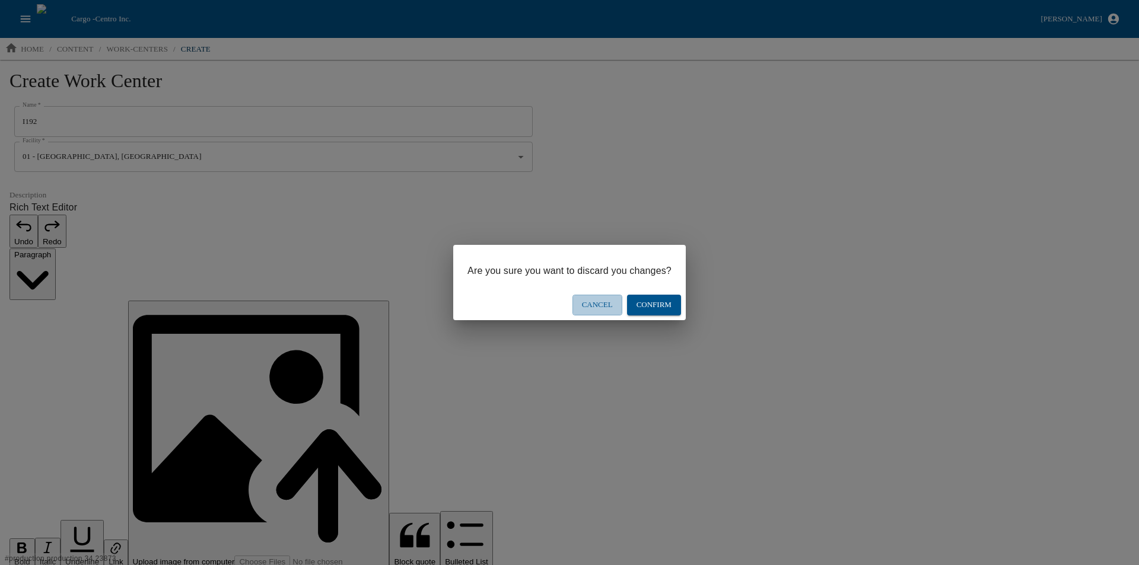
click at [605, 310] on button "Cancel" at bounding box center [597, 305] width 50 height 21
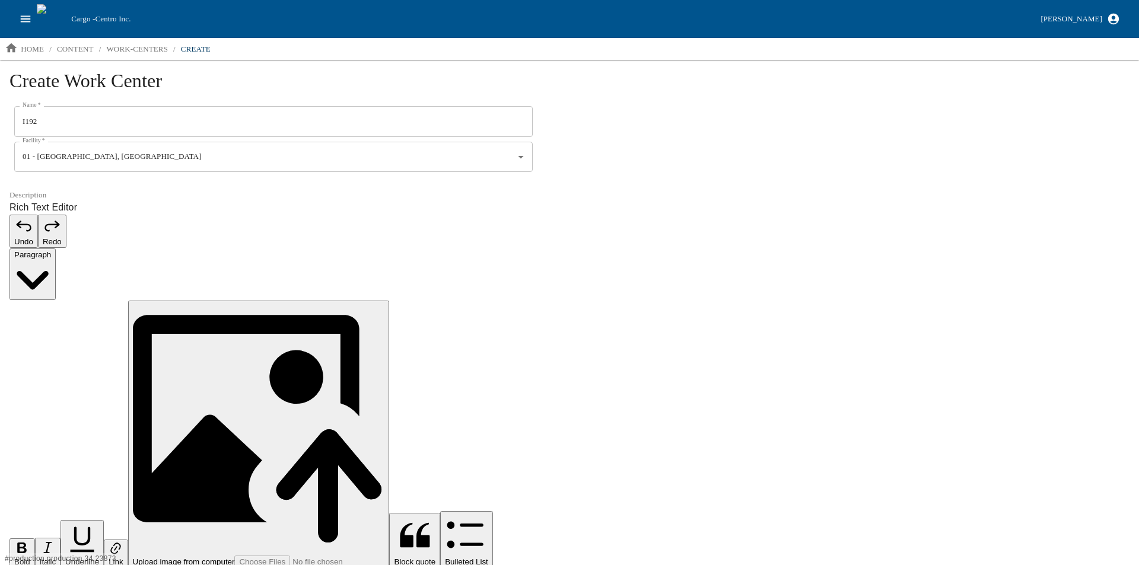
click at [147, 352] on html "Cargo - Centro Inc. Aaron Jacobs home / content / work-centers / create Create …" at bounding box center [569, 342] width 1139 height 685
click at [145, 47] on p "work-centers" at bounding box center [137, 49] width 62 height 12
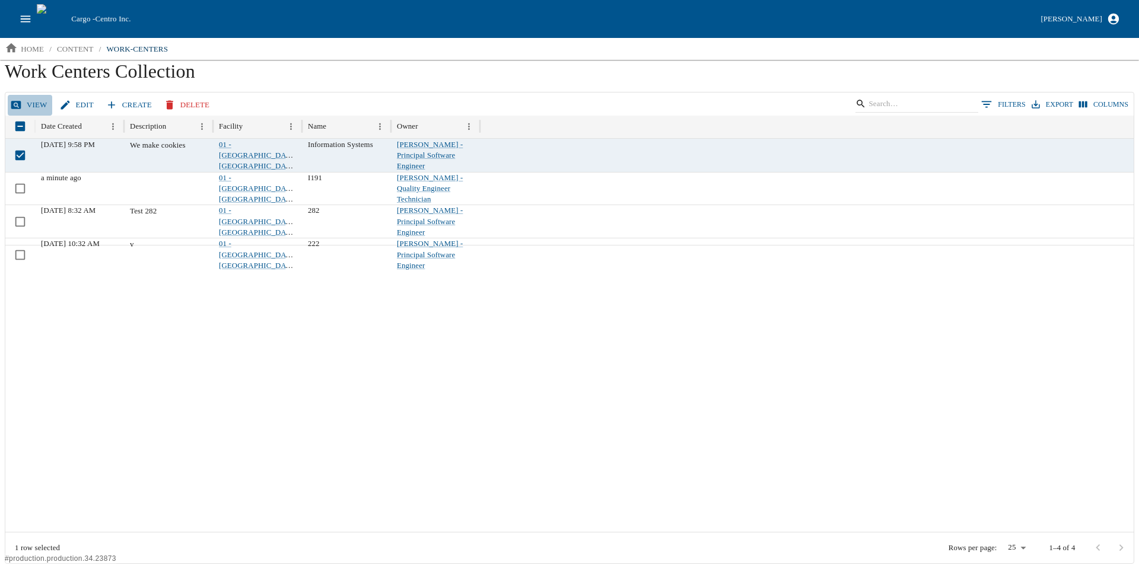
click at [29, 102] on link "View" at bounding box center [30, 105] width 44 height 21
click at [72, 103] on link "Edit" at bounding box center [78, 105] width 42 height 21
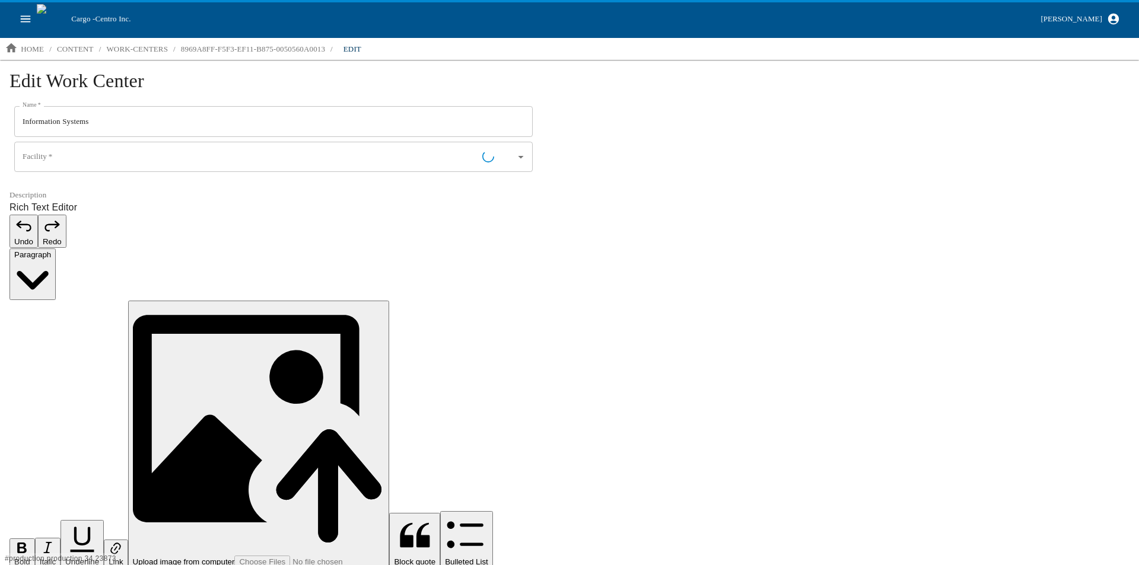
type input "01 - [GEOGRAPHIC_DATA], [GEOGRAPHIC_DATA]"
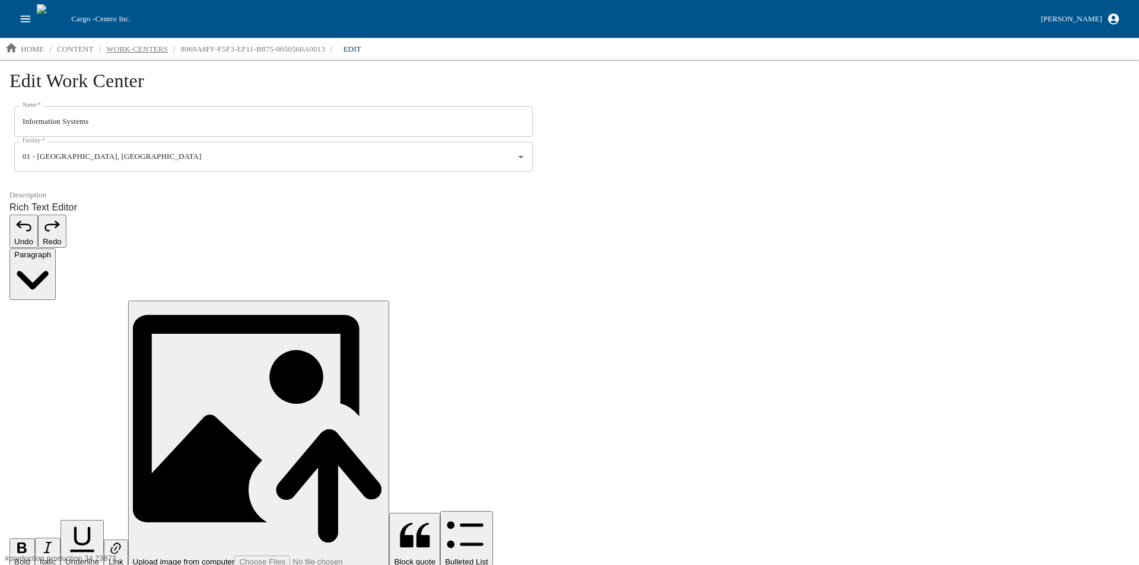
click at [135, 50] on p "work-centers" at bounding box center [137, 49] width 62 height 12
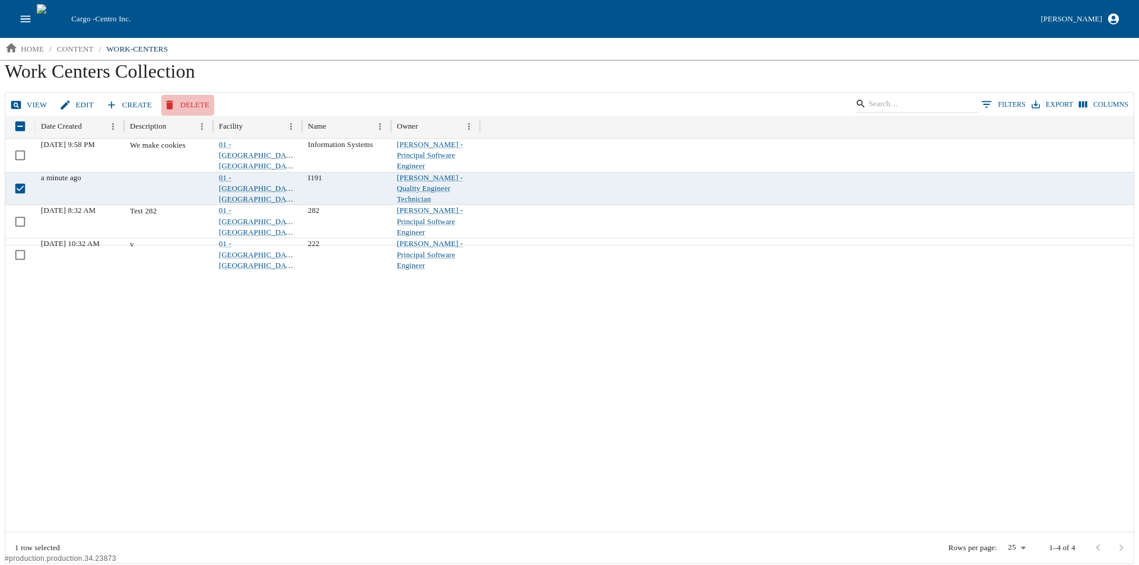
click at [180, 98] on button "Delete" at bounding box center [187, 105] width 53 height 21
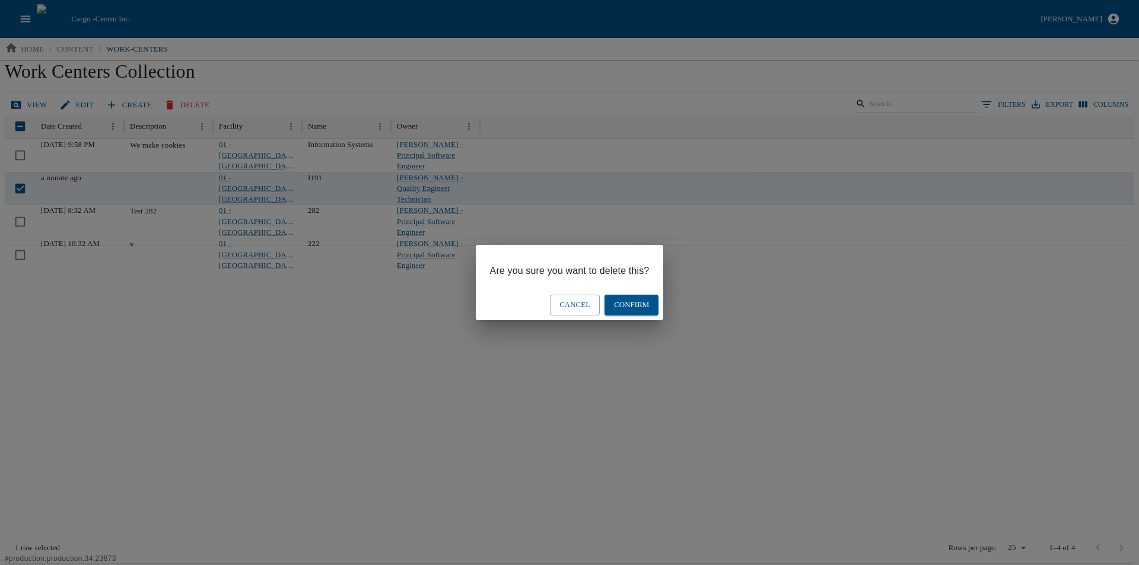
click at [636, 303] on button "Confirm" at bounding box center [632, 305] width 54 height 21
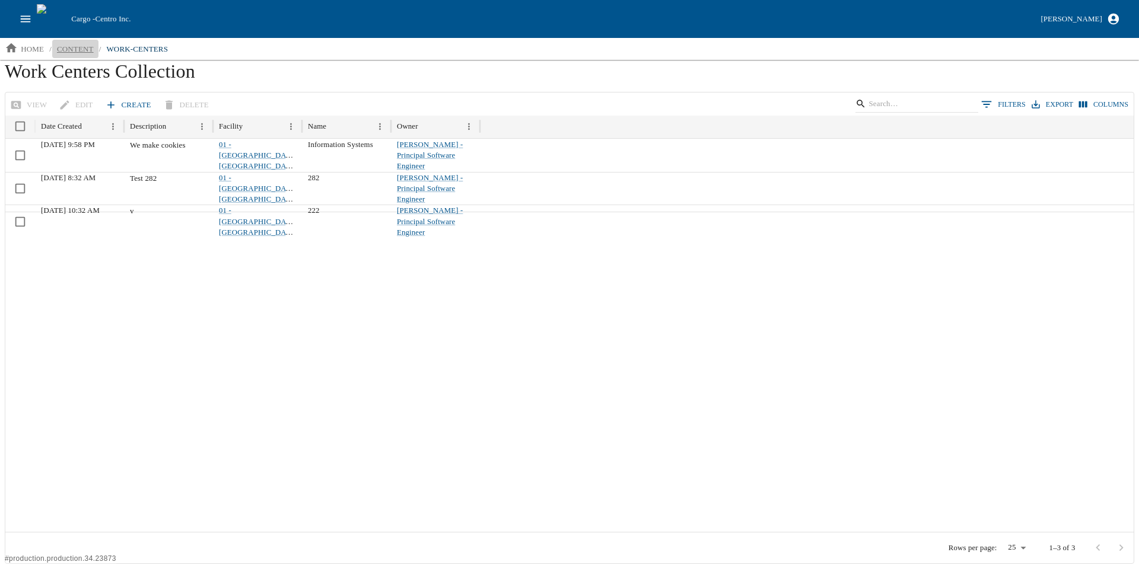
click at [69, 48] on p "content" at bounding box center [75, 49] width 37 height 12
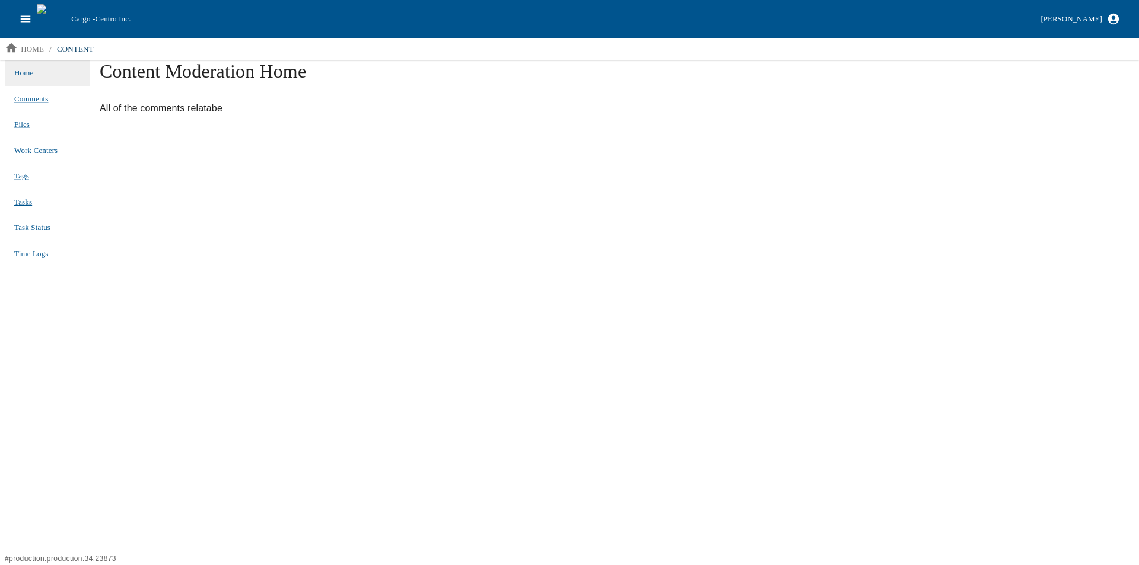
click at [25, 200] on span "Tasks" at bounding box center [23, 202] width 18 height 9
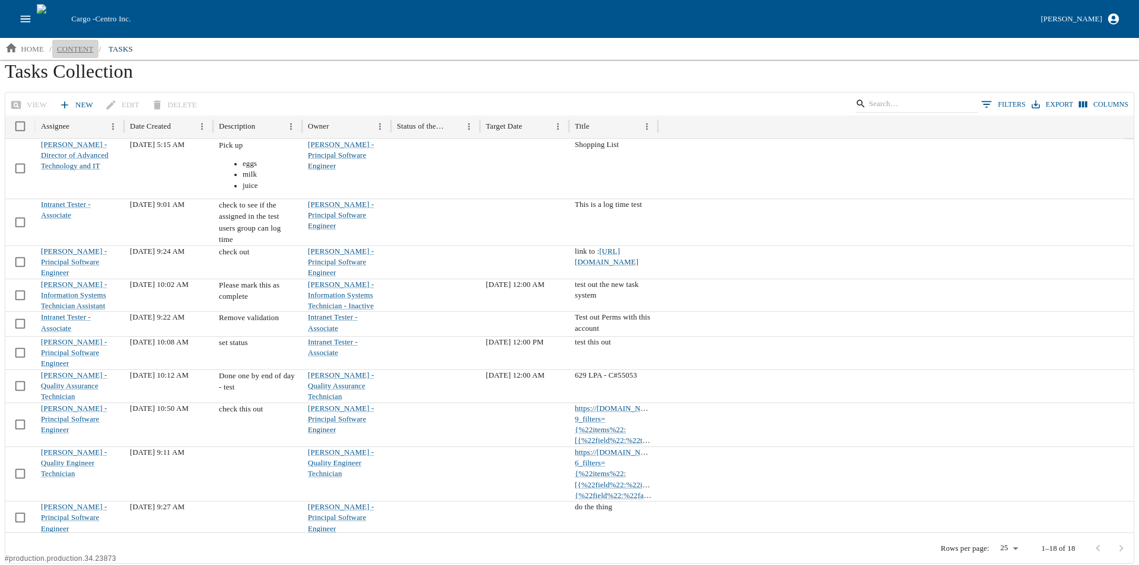
click at [79, 49] on p "content" at bounding box center [75, 49] width 37 height 12
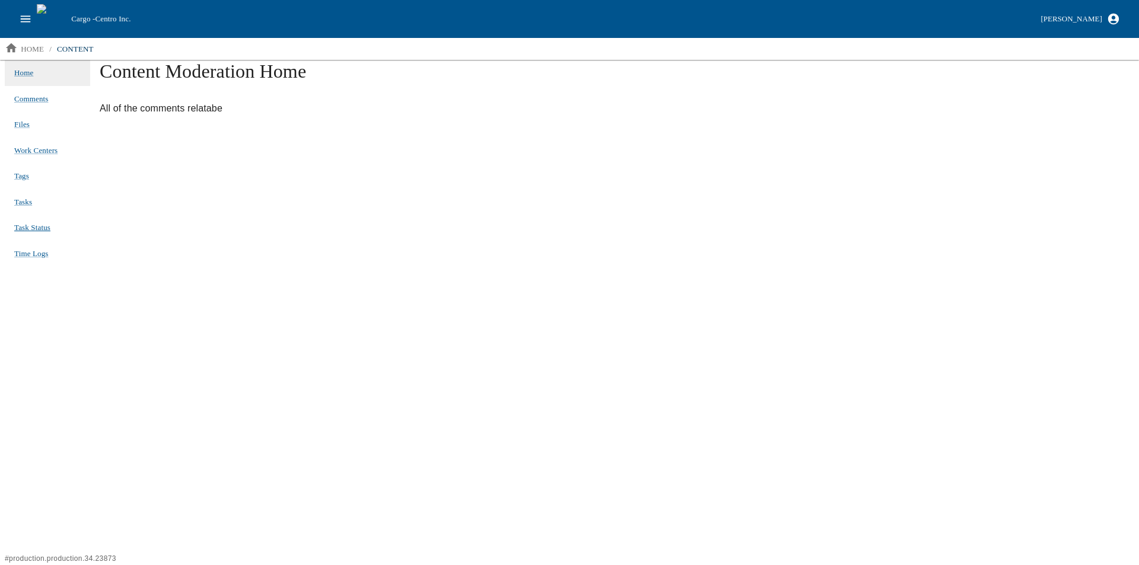
click at [30, 228] on span "Task Status" at bounding box center [32, 227] width 36 height 9
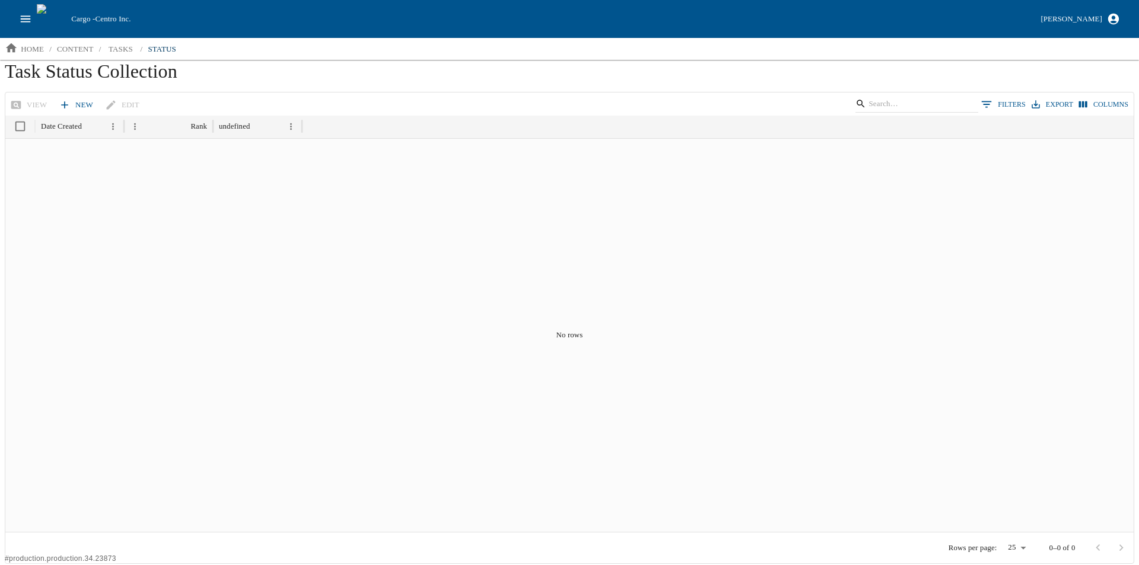
click at [78, 103] on link "New" at bounding box center [77, 105] width 42 height 21
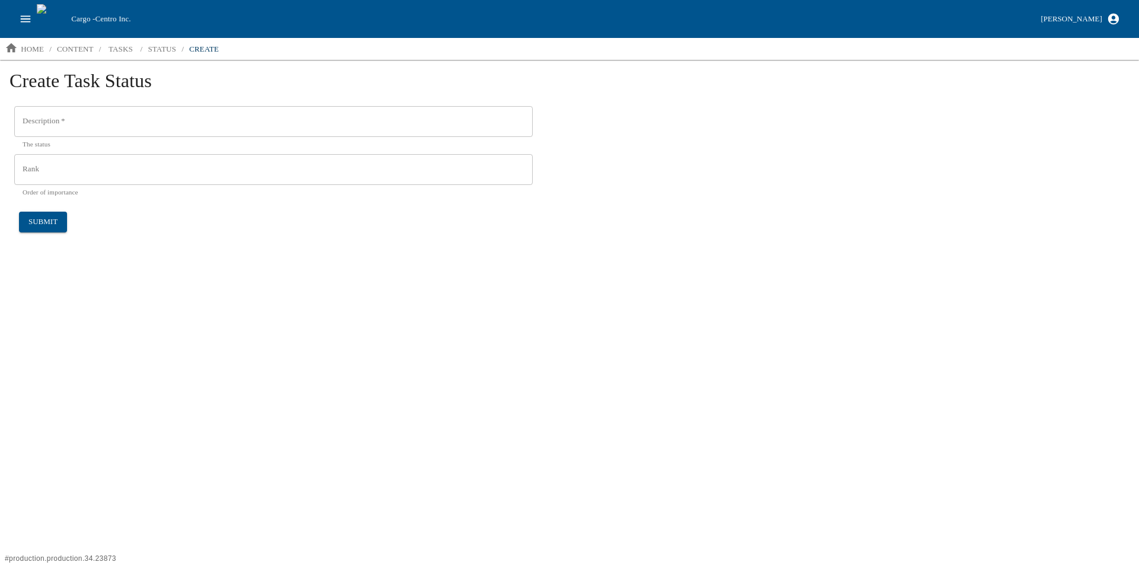
click at [104, 125] on input "Description   *" at bounding box center [273, 121] width 519 height 31
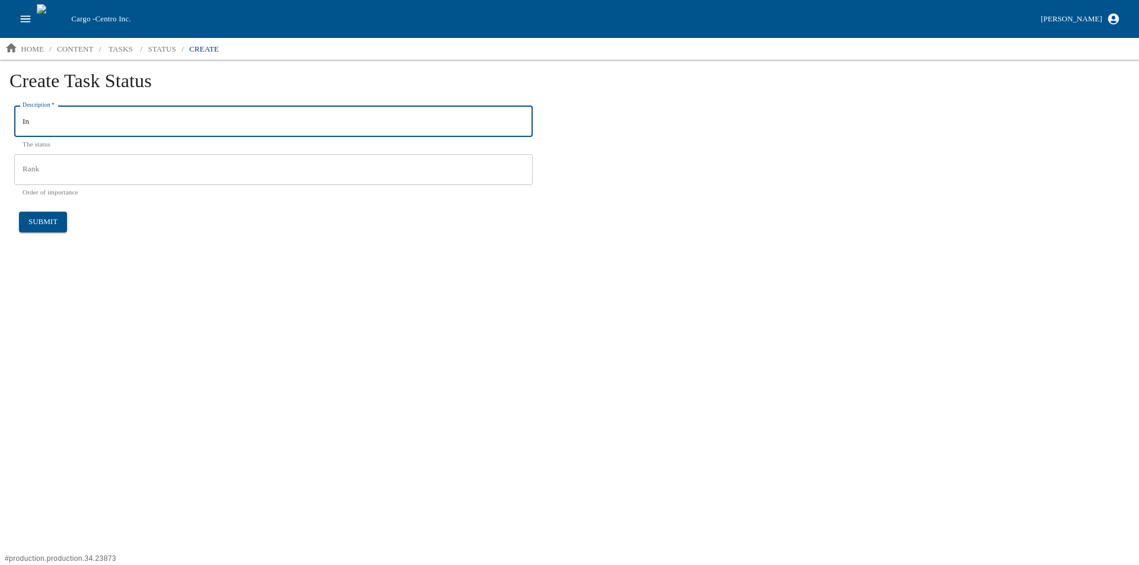
type input "I"
type input "Task Status 1"
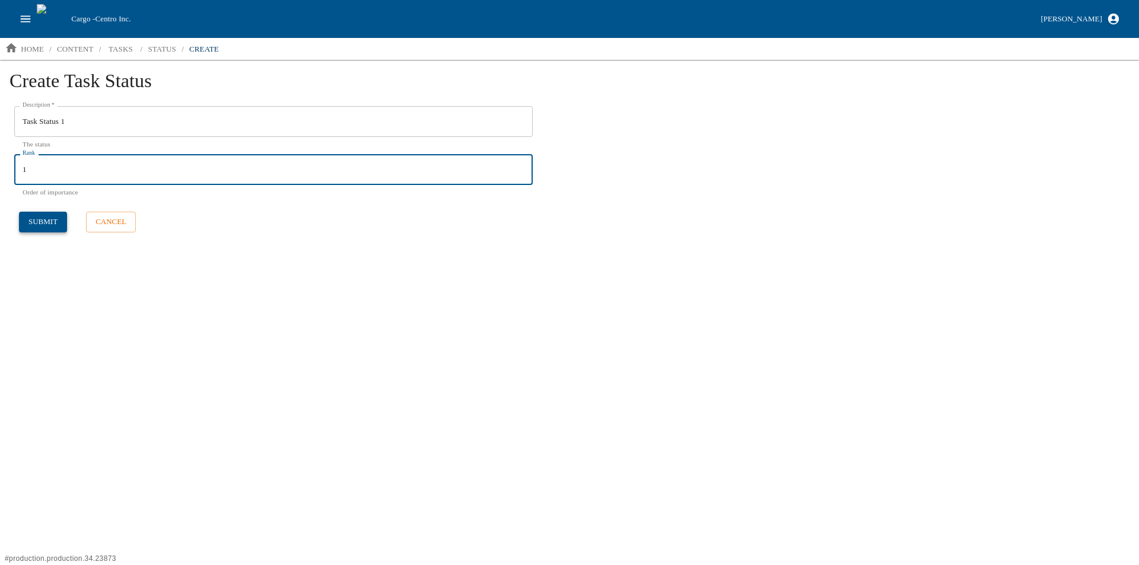
type input "1"
click at [44, 221] on button "submit" at bounding box center [43, 222] width 48 height 21
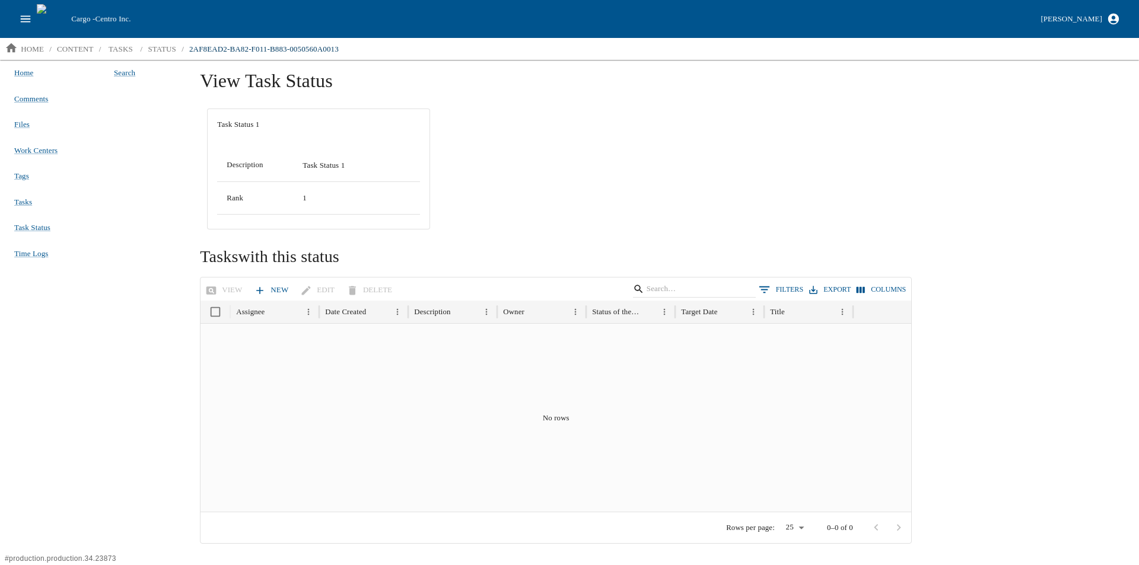
click at [265, 292] on link "New" at bounding box center [273, 290] width 42 height 21
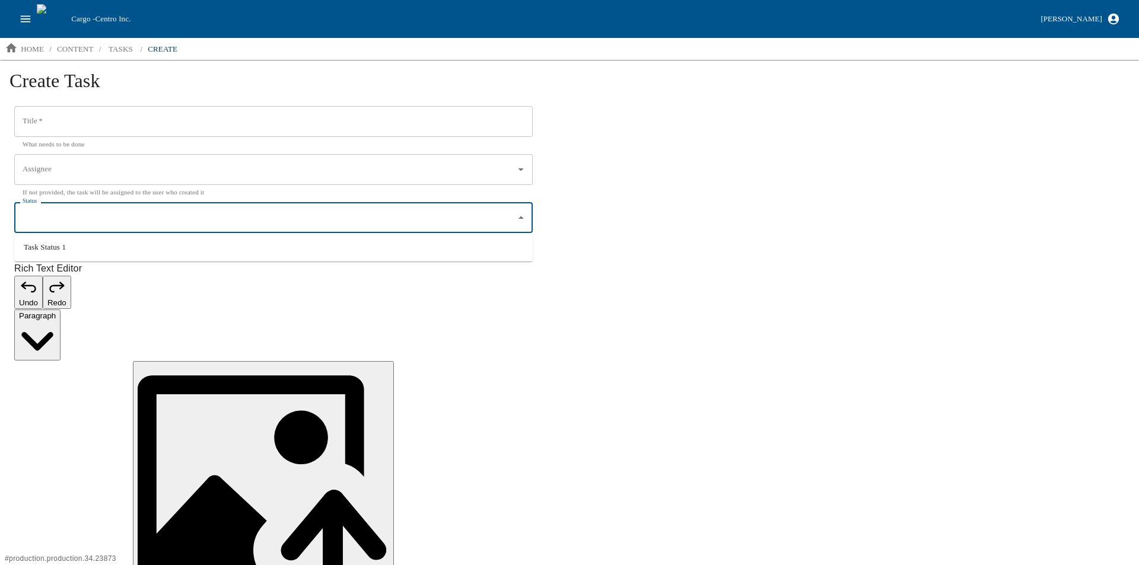
click at [118, 224] on input "Status" at bounding box center [265, 218] width 490 height 20
click at [40, 252] on li "Task Status 1" at bounding box center [273, 247] width 519 height 19
type input "Task Status 1"
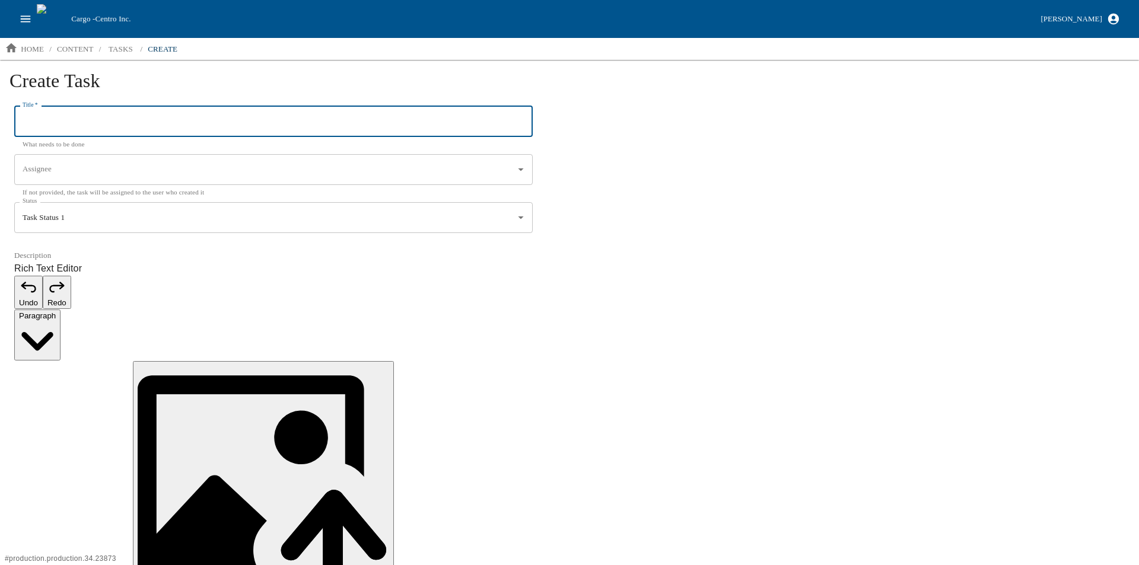
click at [39, 125] on input "Title   *" at bounding box center [273, 121] width 519 height 31
type input "Task with status"
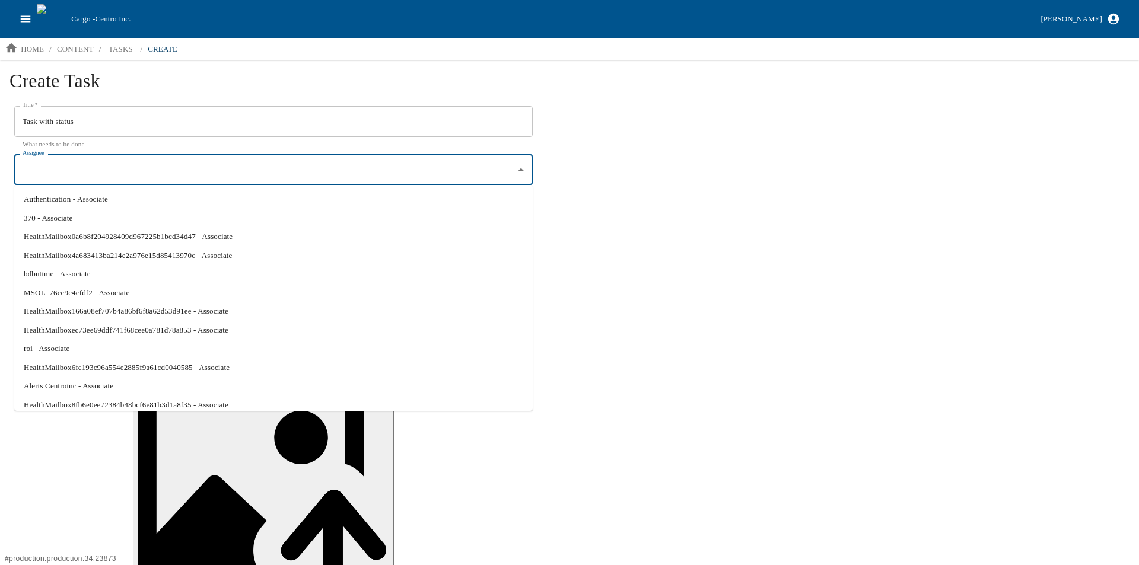
click at [42, 176] on input "Assignee" at bounding box center [265, 170] width 490 height 20
click at [91, 370] on li "HealthMailbox6fc193c96a554e2885f9a61cd0040585 - Associate" at bounding box center [273, 367] width 519 height 19
type input "HealthMailbox6fc193c96a554e2885f9a61cd0040585 - Associate"
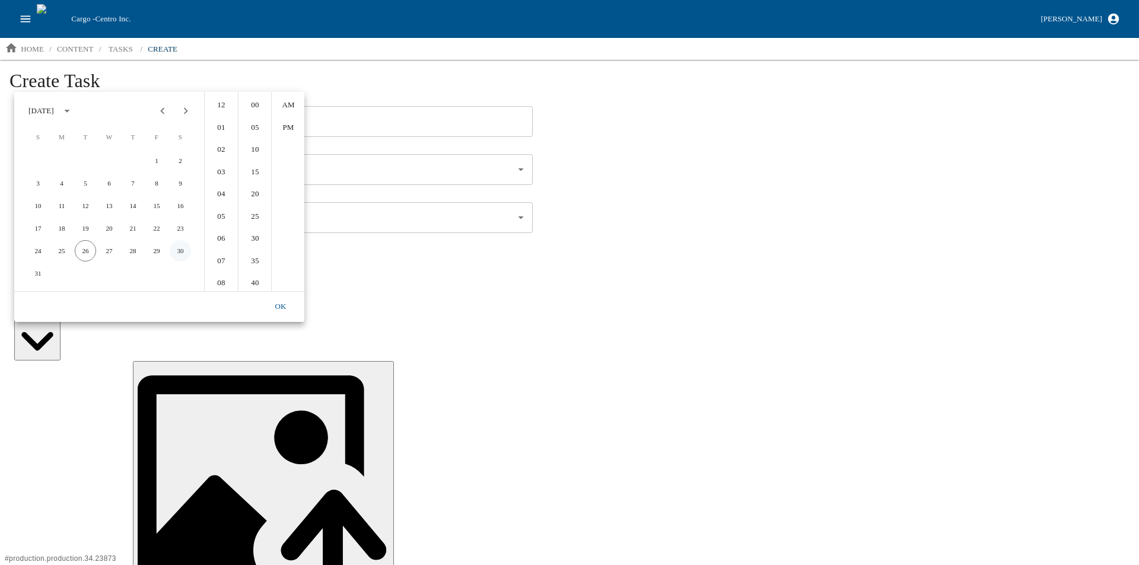
click at [178, 250] on button "30" at bounding box center [180, 250] width 21 height 21
type input "08/30/2025 12:00 AM"
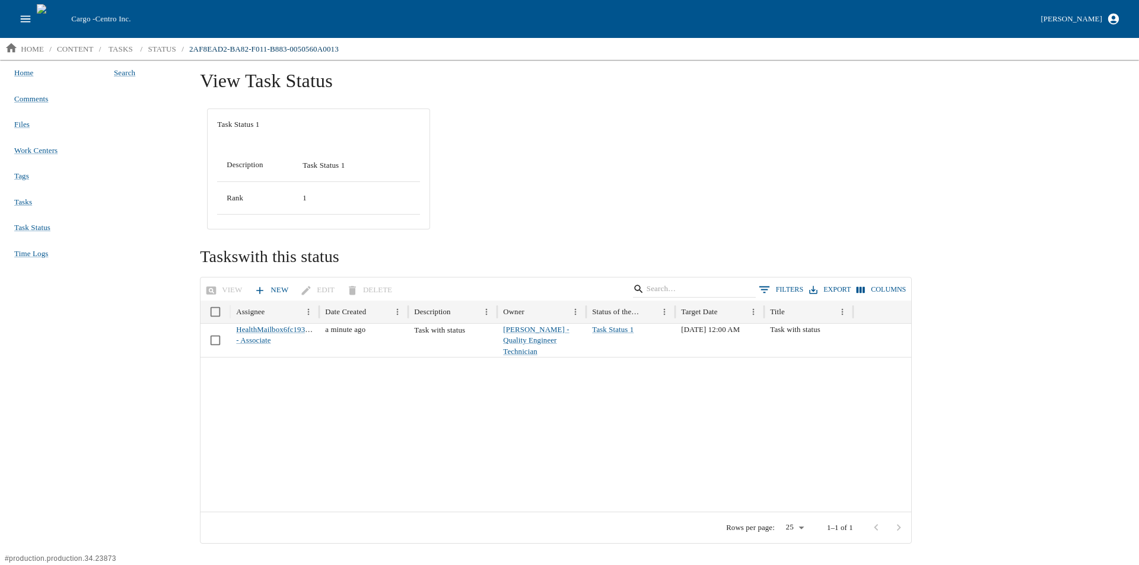
click at [263, 287] on icon at bounding box center [260, 291] width 12 height 12
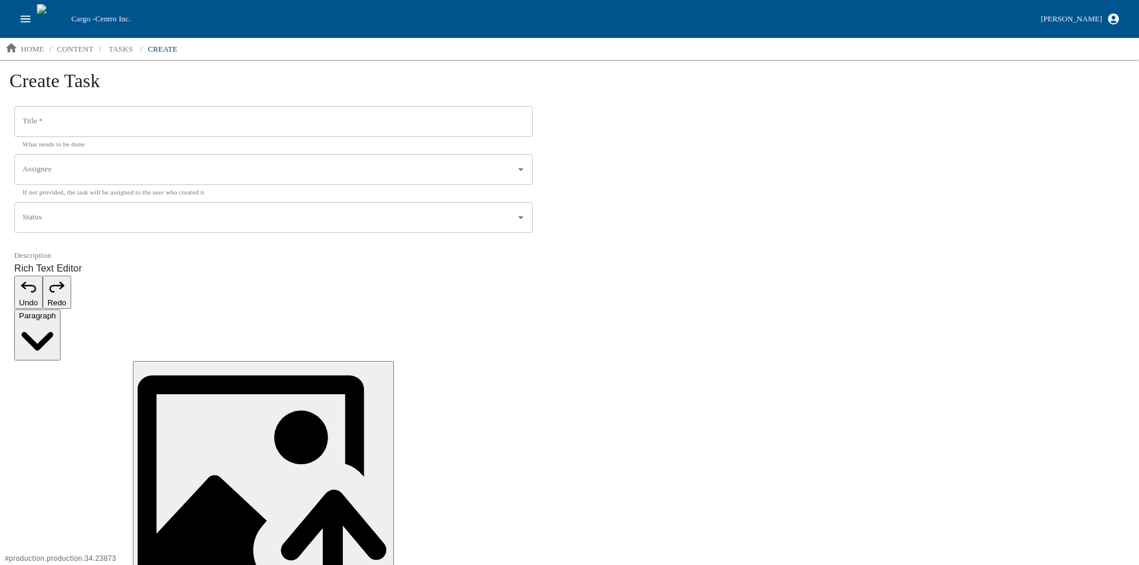
click at [101, 122] on input "Title   *" at bounding box center [273, 121] width 519 height 31
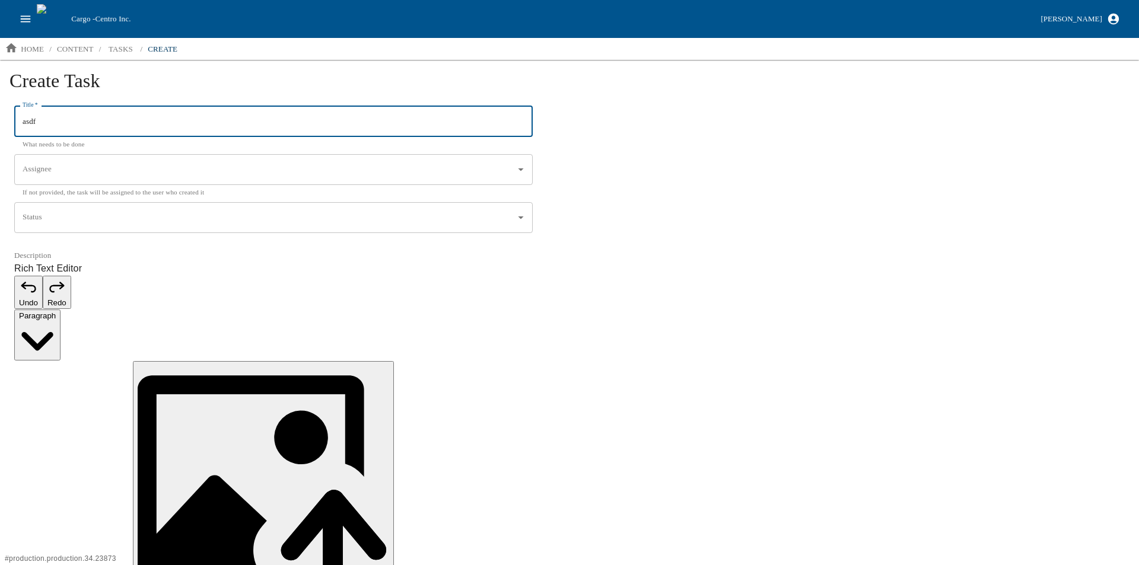
type input "asdf"
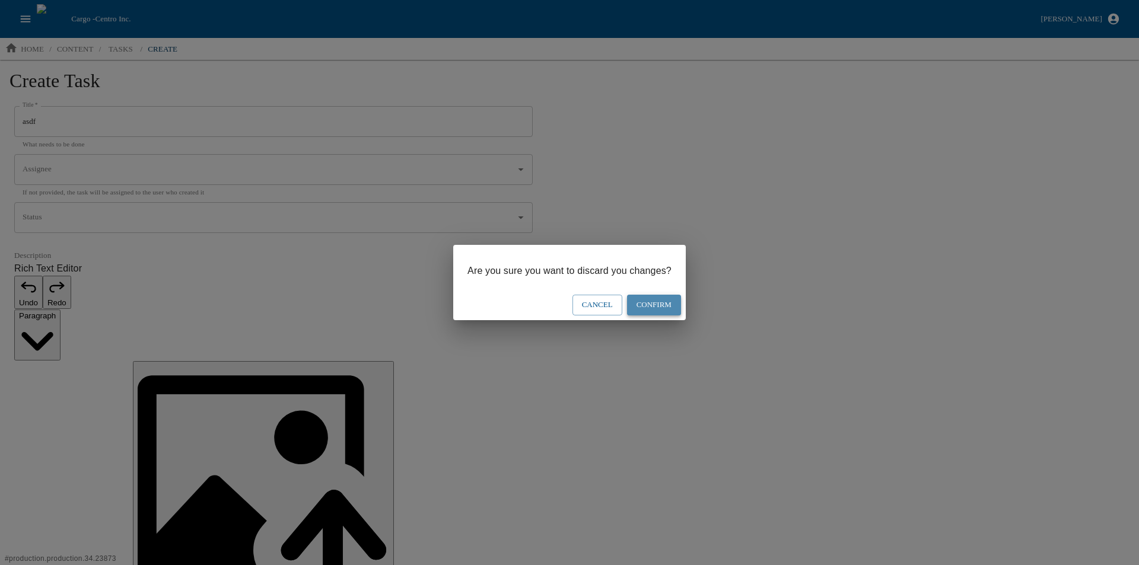
click at [663, 300] on button "Confirm" at bounding box center [654, 305] width 54 height 21
click at [655, 303] on button "Confirm" at bounding box center [654, 305] width 54 height 21
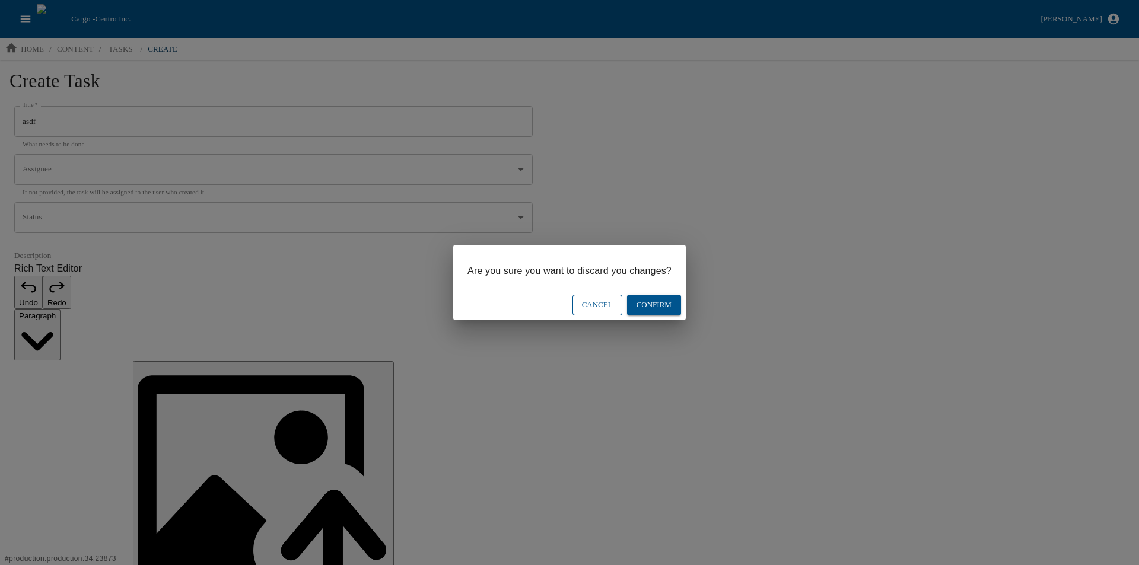
drag, startPoint x: 597, startPoint y: 308, endPoint x: 596, endPoint y: 301, distance: 6.6
click at [596, 304] on button "Cancel" at bounding box center [597, 305] width 50 height 21
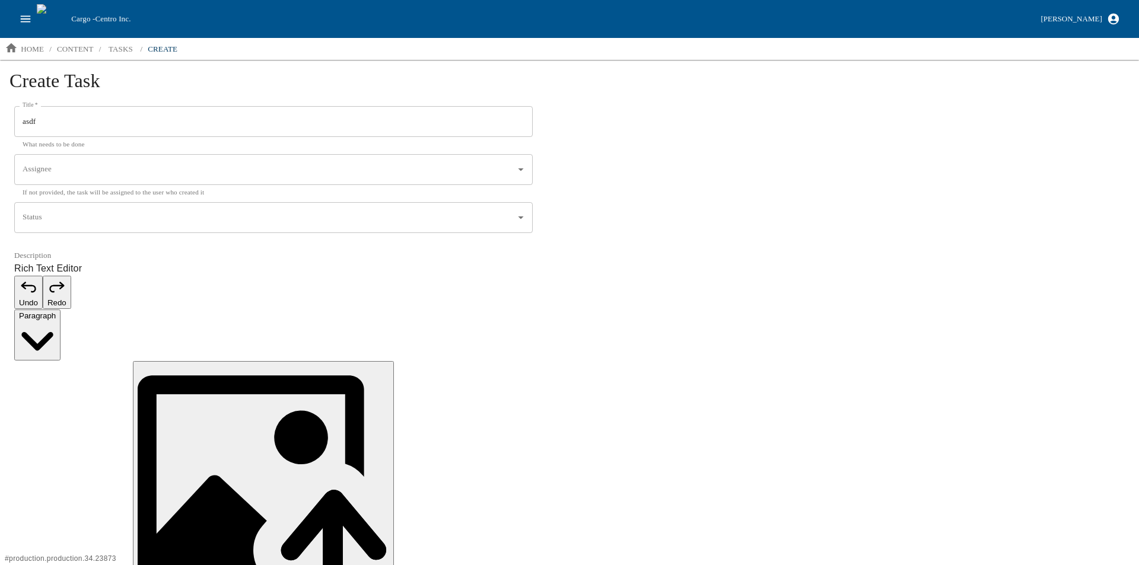
click at [128, 44] on p "tasks" at bounding box center [121, 49] width 24 height 12
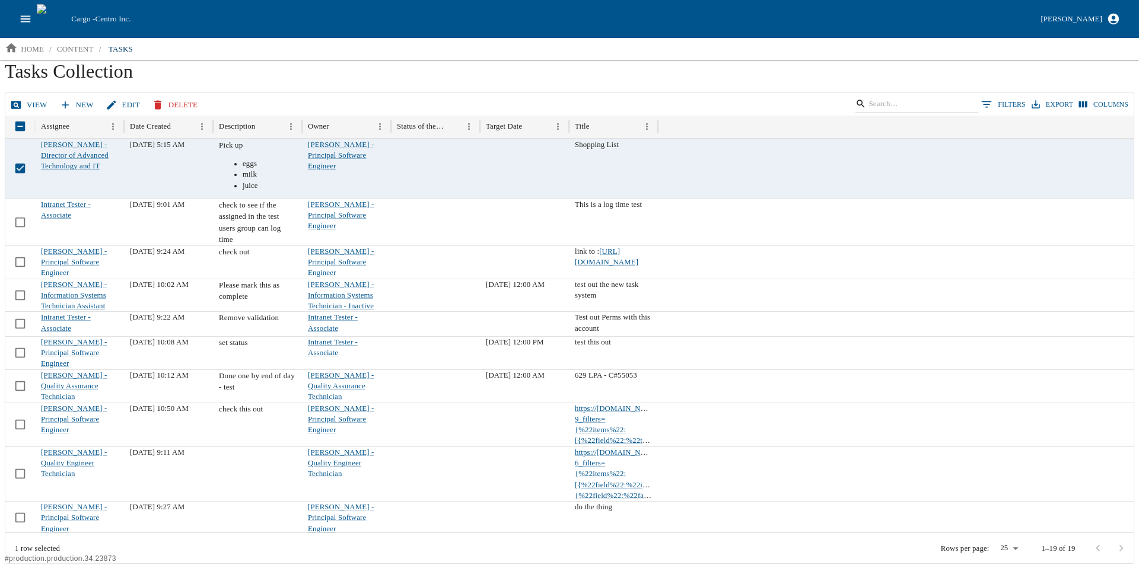
click at [33, 20] on button "open drawer" at bounding box center [25, 19] width 23 height 23
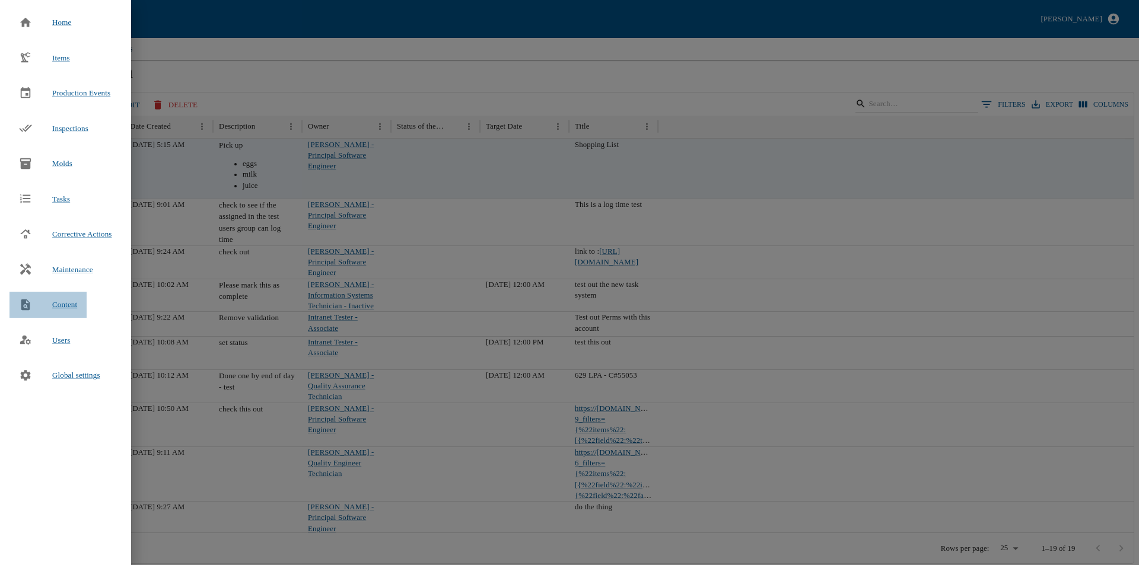
click at [70, 301] on span "Content" at bounding box center [64, 305] width 25 height 12
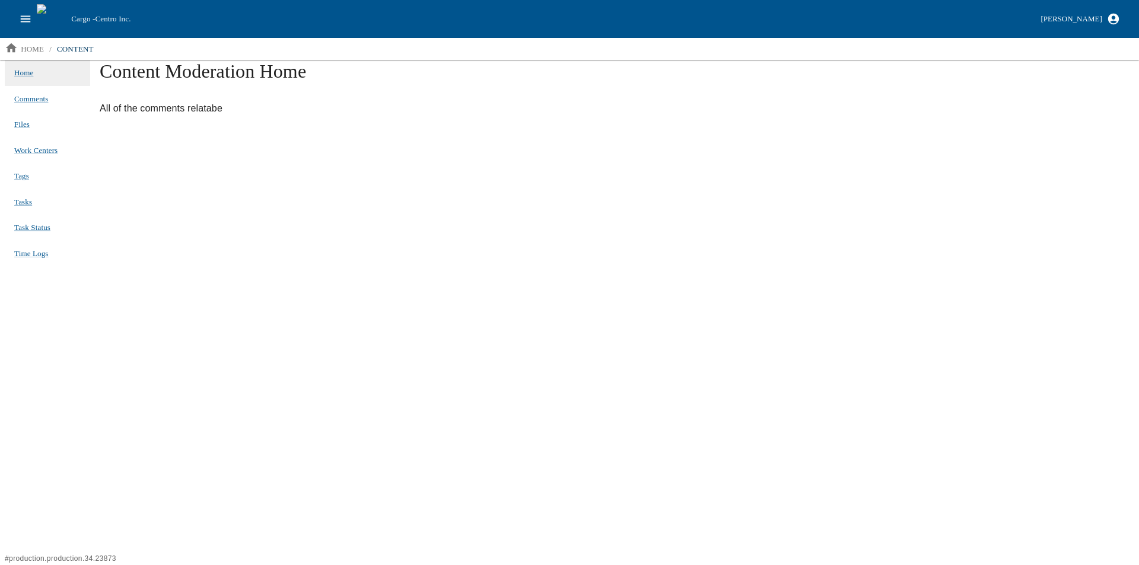
click at [33, 224] on span "Task Status" at bounding box center [32, 227] width 36 height 9
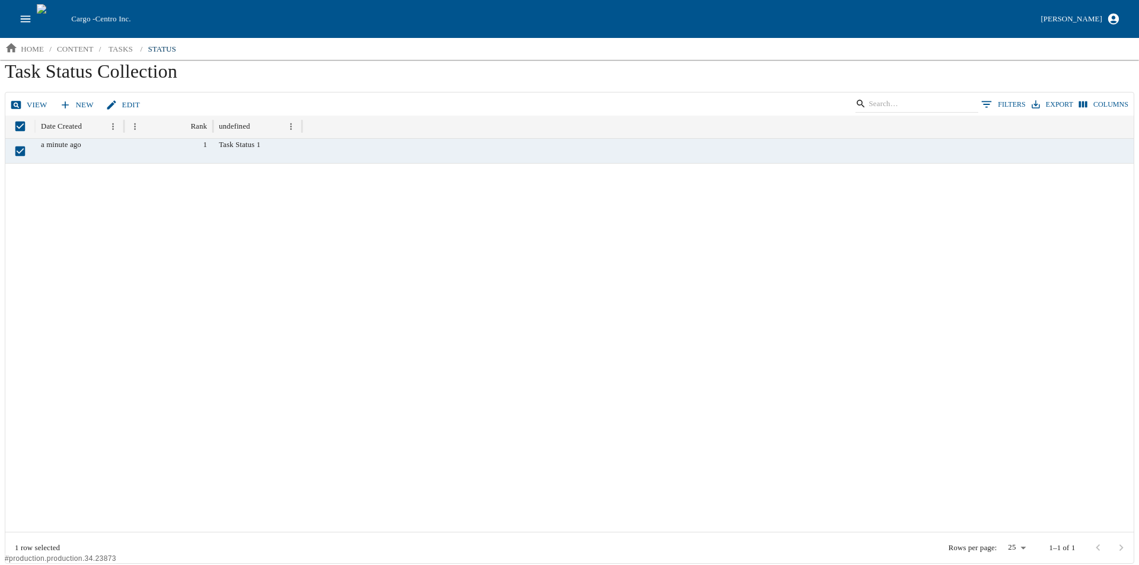
click at [129, 98] on link "Edit" at bounding box center [124, 105] width 42 height 21
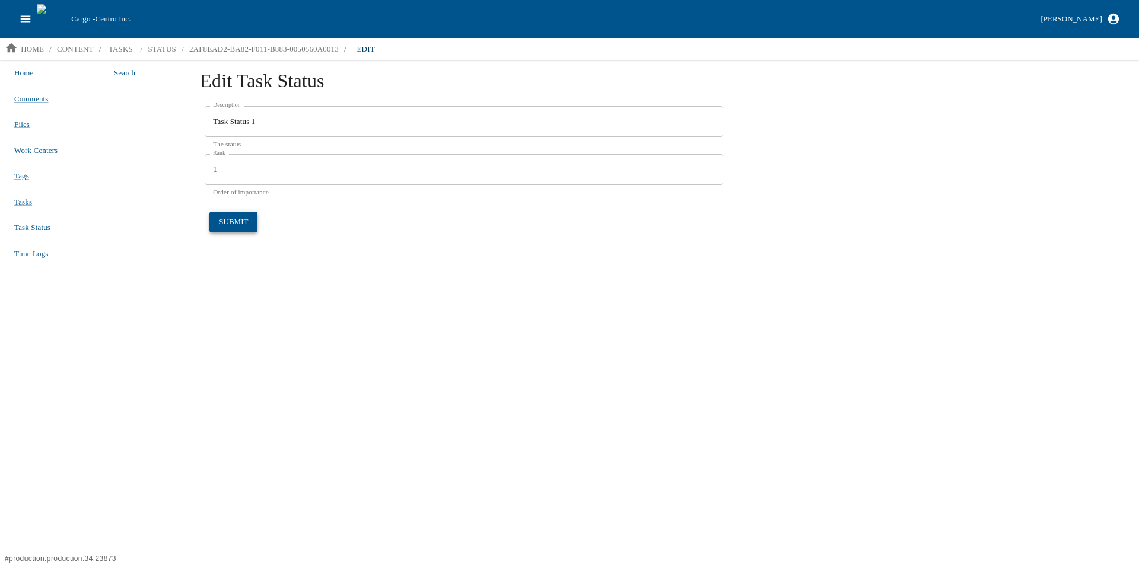
click at [238, 218] on button "submit" at bounding box center [233, 222] width 48 height 21
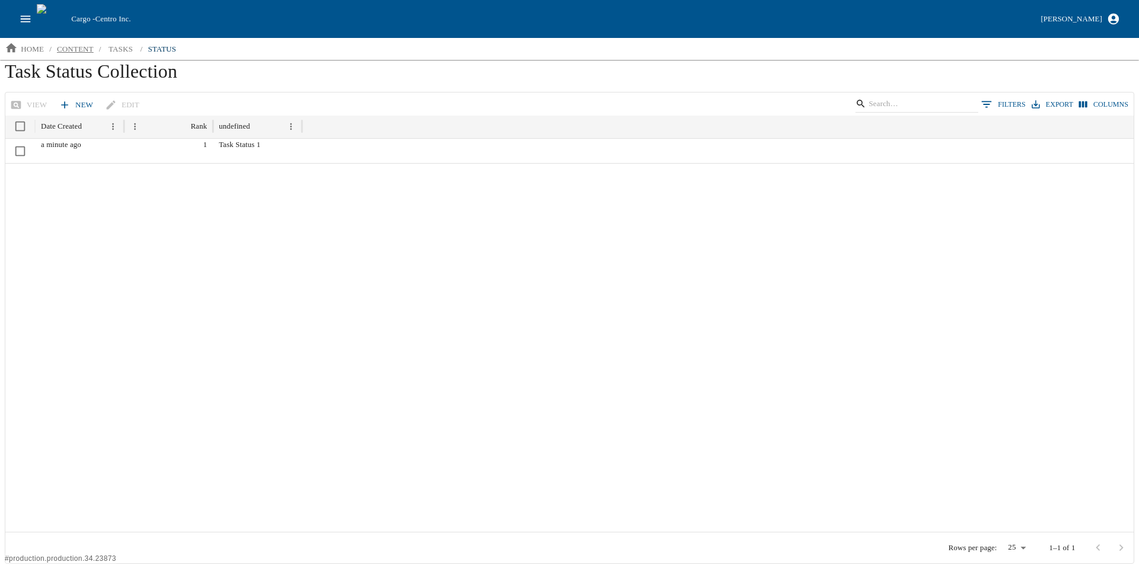
click at [71, 52] on p "content" at bounding box center [75, 49] width 37 height 12
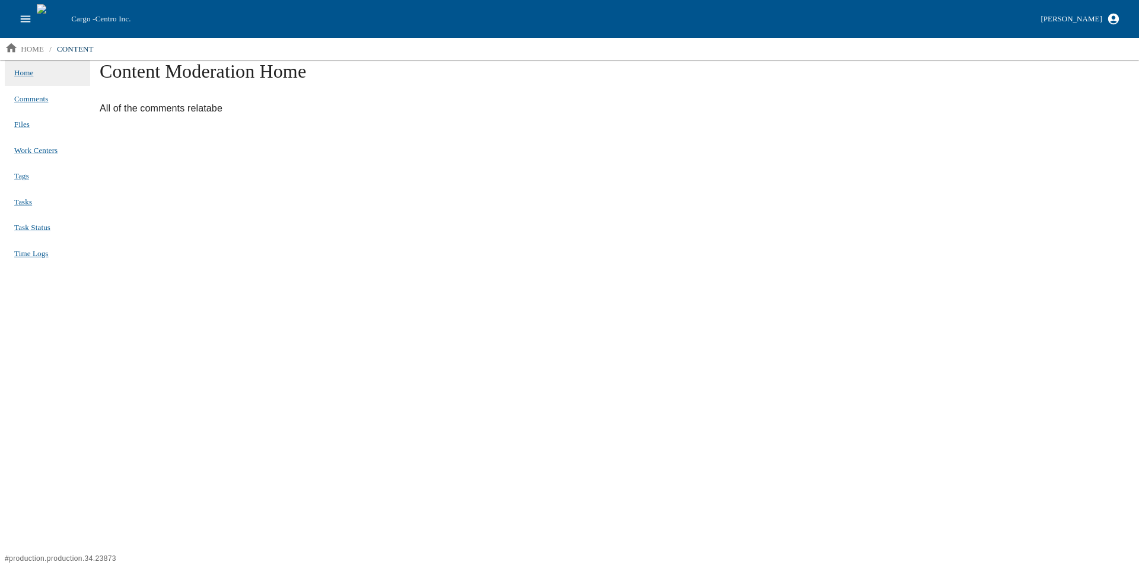
click at [32, 249] on span "Time Logs" at bounding box center [31, 254] width 34 height 12
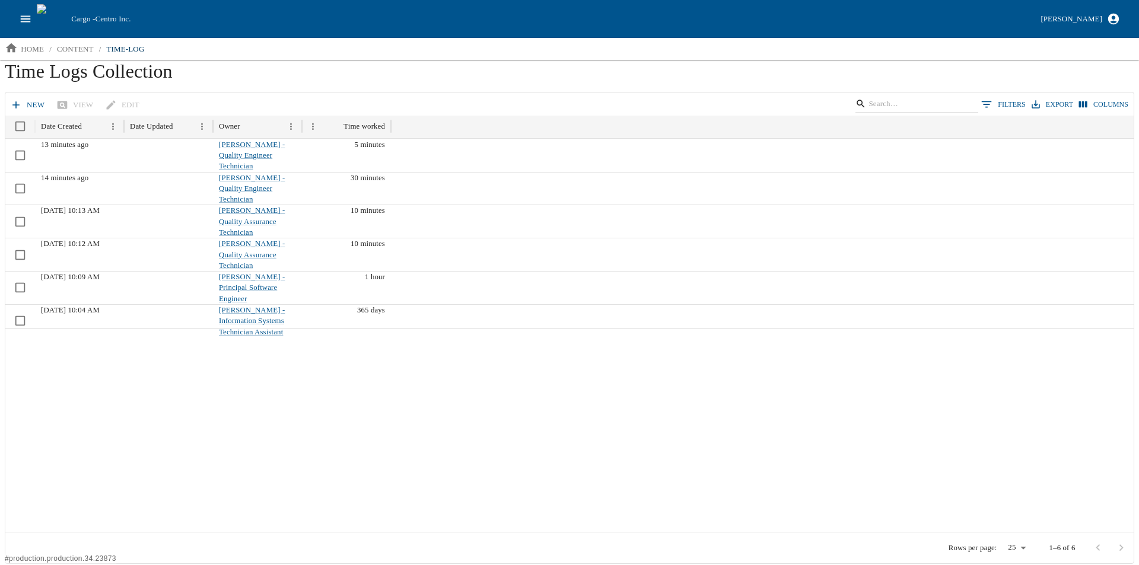
click at [21, 100] on icon at bounding box center [16, 105] width 12 height 12
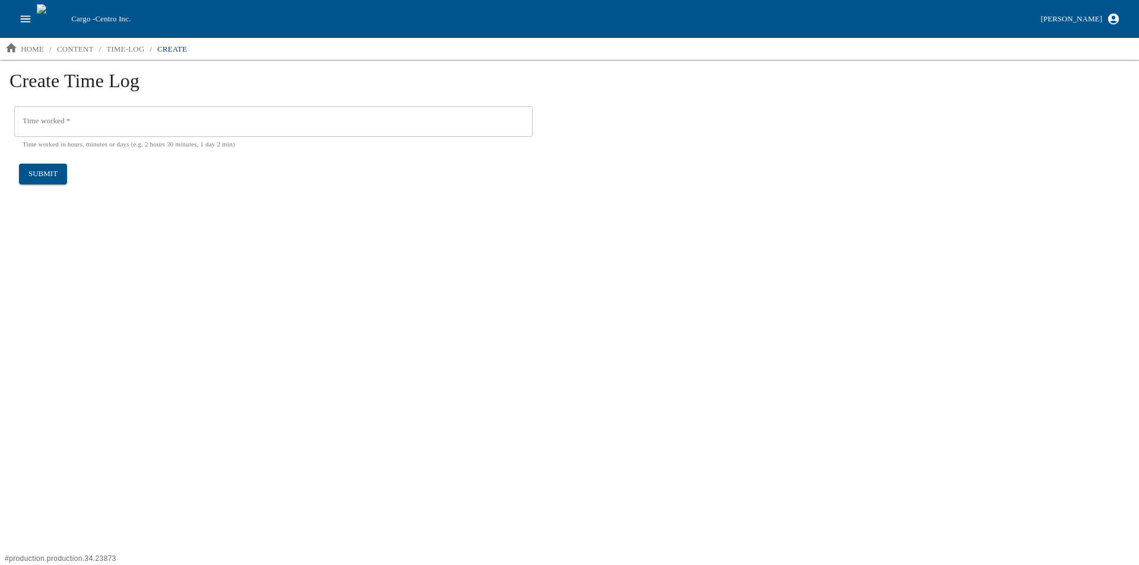
click at [99, 119] on input "Time worked   *" at bounding box center [273, 121] width 519 height 31
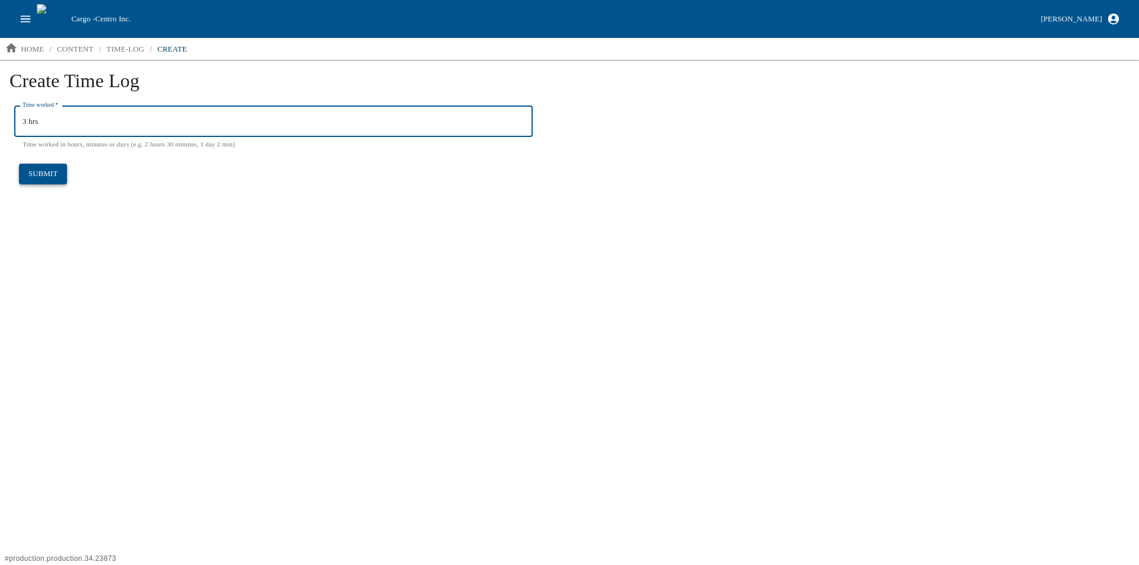
type input "3 hrs"
click at [51, 170] on button "submit" at bounding box center [43, 174] width 48 height 21
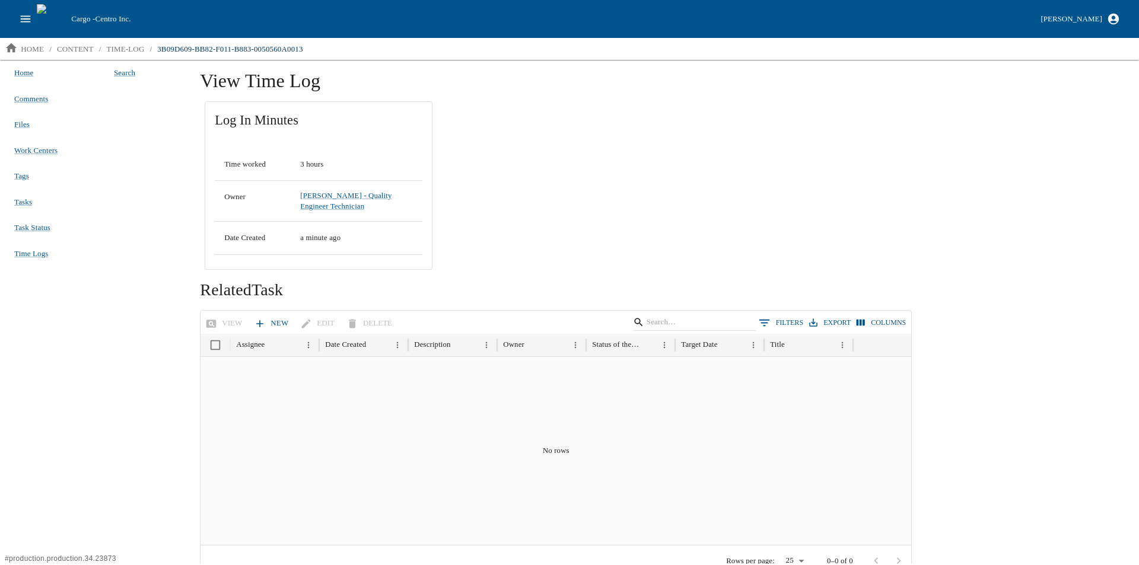
click at [278, 319] on link "New" at bounding box center [273, 323] width 42 height 21
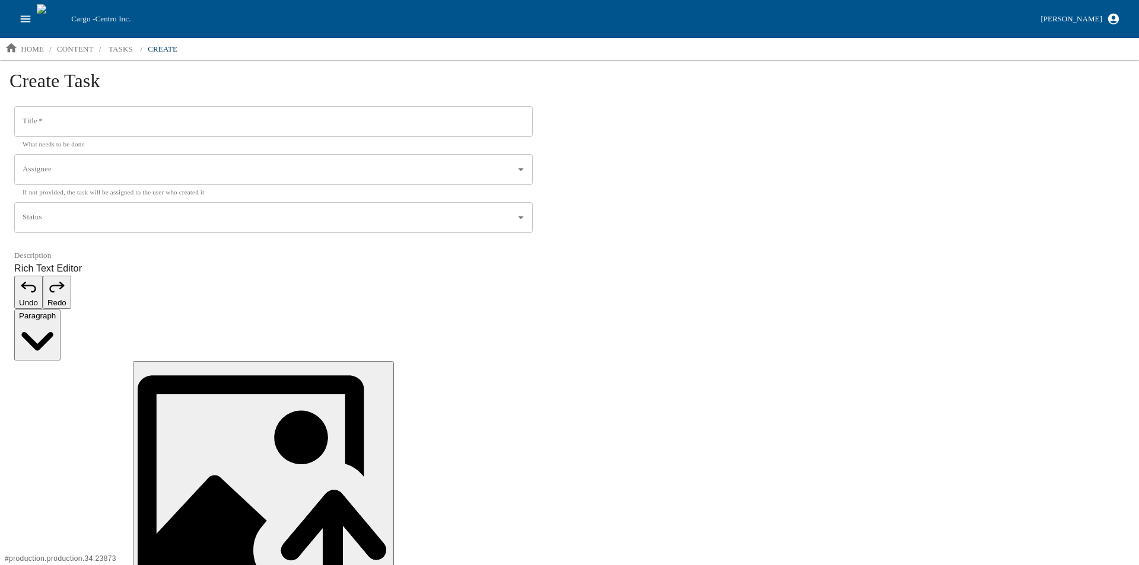
click at [97, 117] on input "Title   *" at bounding box center [273, 121] width 519 height 31
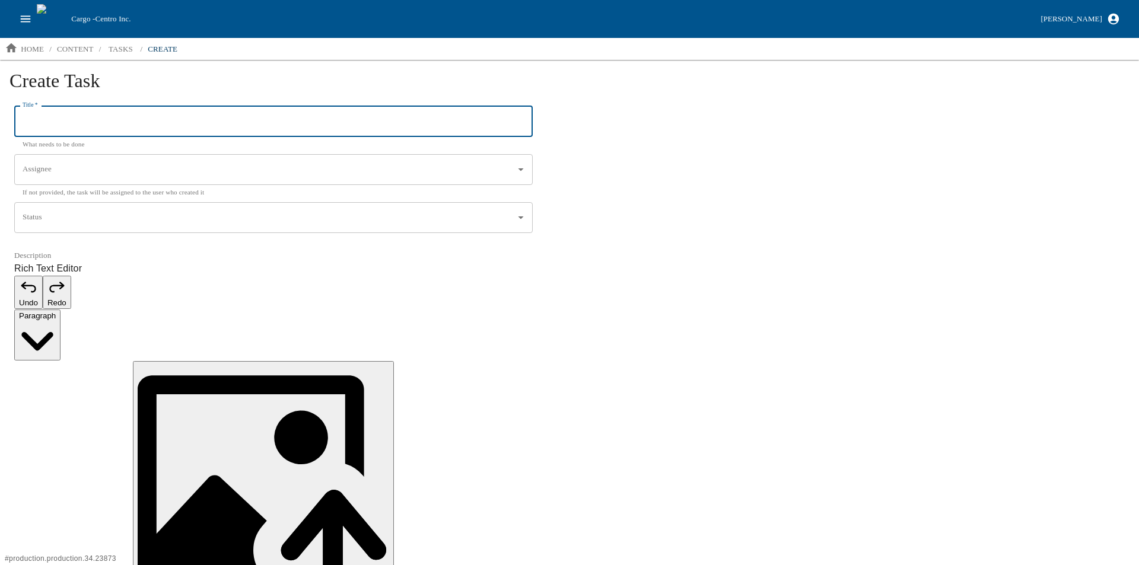
drag, startPoint x: 711, startPoint y: 334, endPoint x: 650, endPoint y: 317, distance: 63.5
click at [710, 334] on div "Create Task Title   * Title   * What needs to be done Assignee Assignee If not …" at bounding box center [569, 423] width 1139 height 727
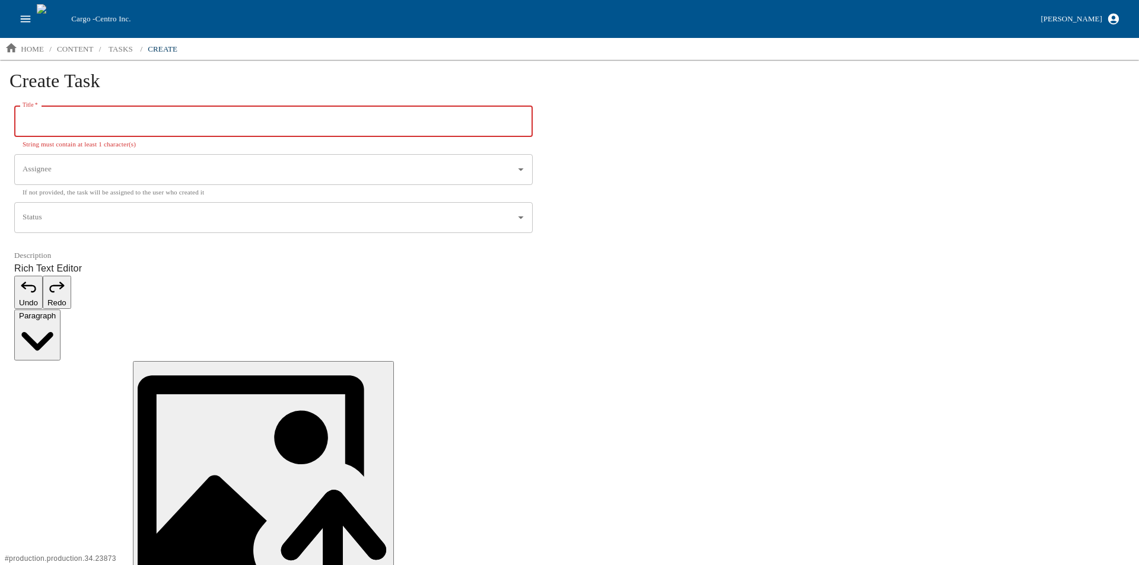
click at [157, 123] on input "Title   *" at bounding box center [273, 121] width 519 height 31
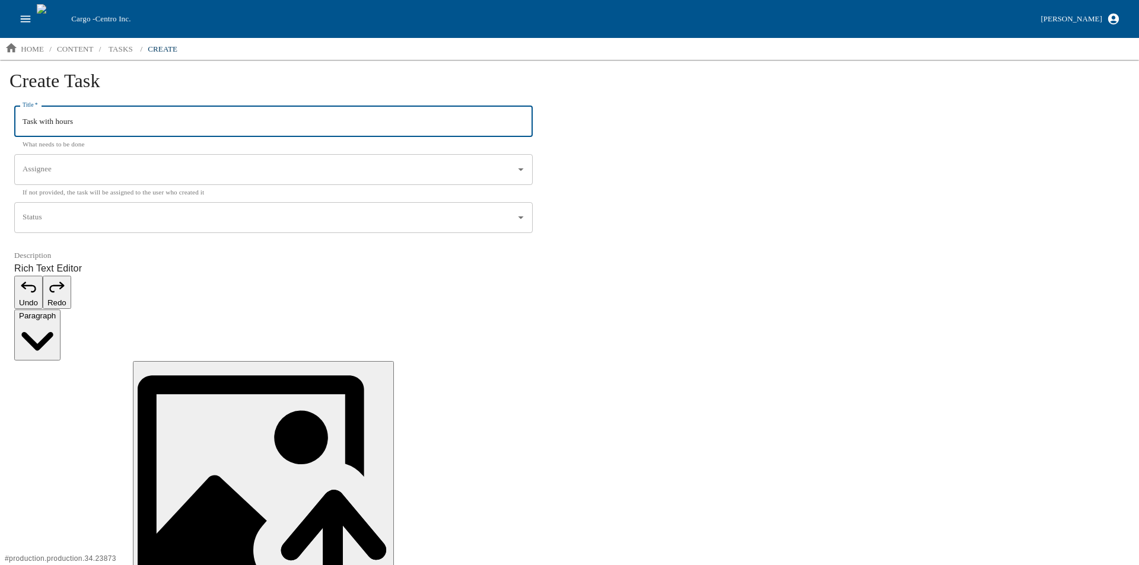
click at [157, 123] on input "Task with hours" at bounding box center [273, 121] width 519 height 31
type input "Task with hours"
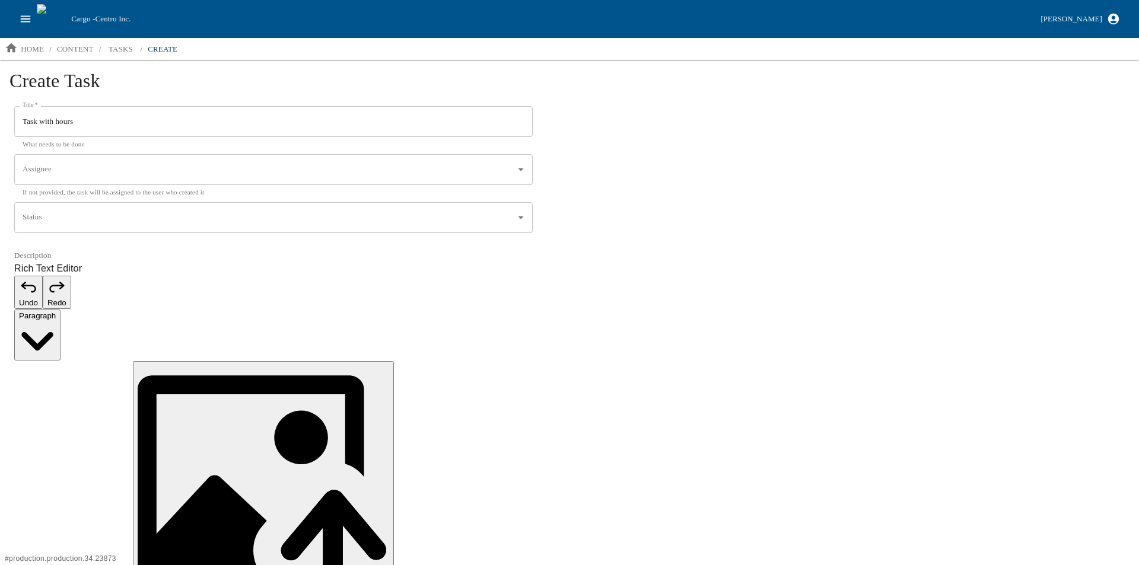
click at [56, 180] on div "Assignee" at bounding box center [273, 169] width 519 height 31
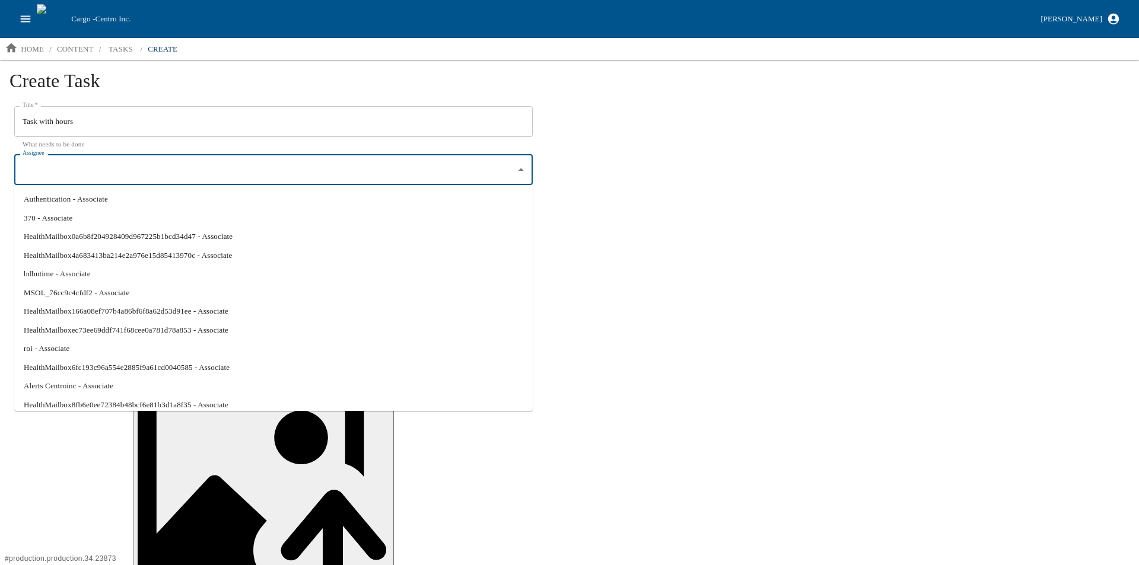
click at [66, 294] on li "MSOL_76cc9c4cfdf2 - Associate" at bounding box center [273, 293] width 519 height 19
type input "MSOL_76cc9c4cfdf2 - Associate"
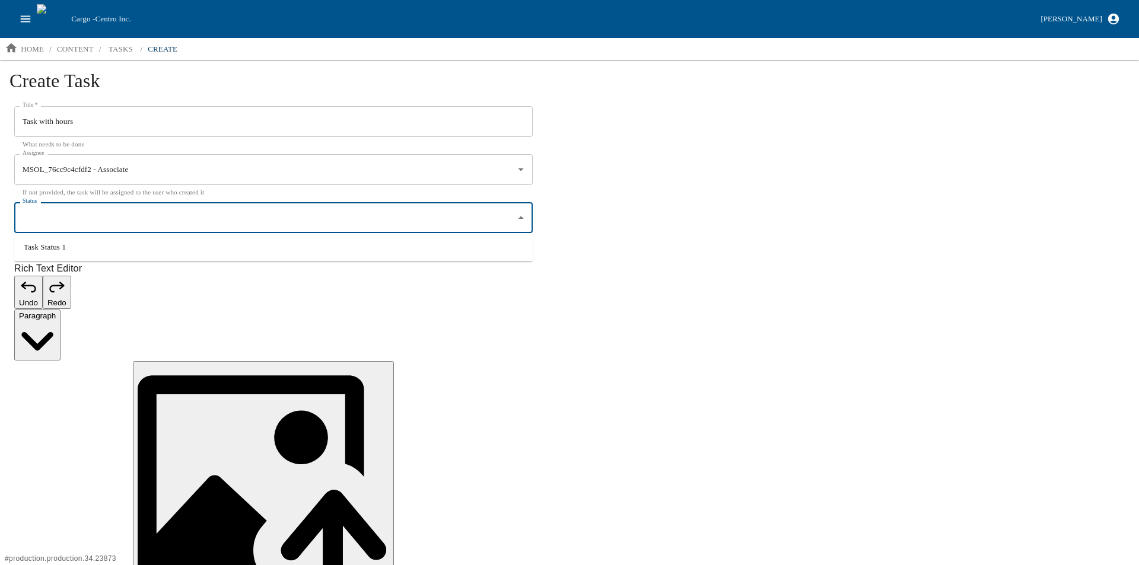
click at [93, 209] on input "Status" at bounding box center [265, 218] width 490 height 20
click at [90, 238] on li "Task Status 1" at bounding box center [273, 247] width 519 height 19
type input "Task Status 1"
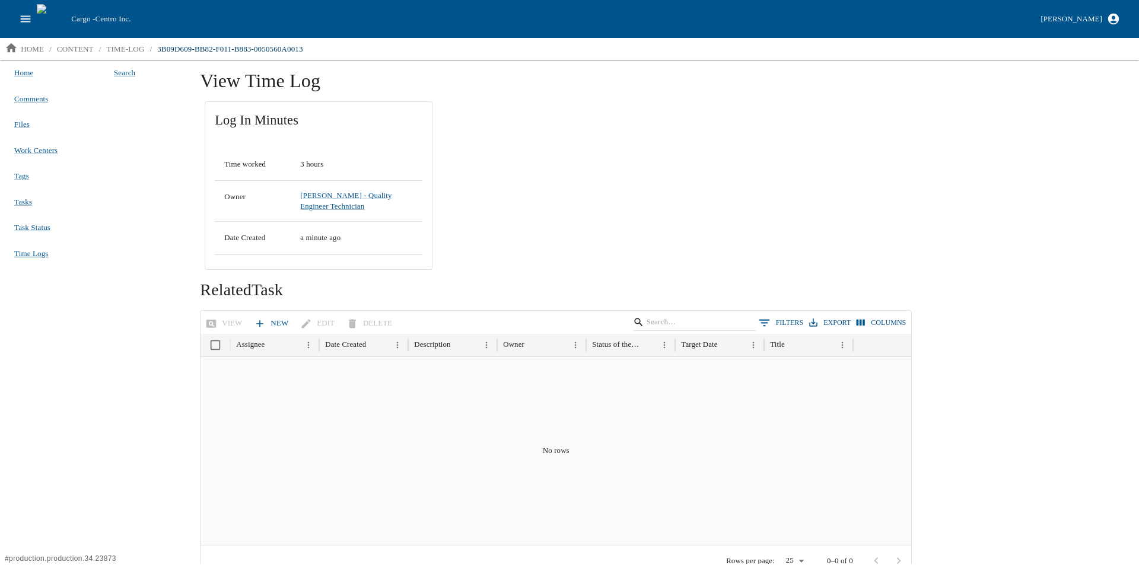
click at [41, 256] on span "Time Logs" at bounding box center [31, 253] width 34 height 9
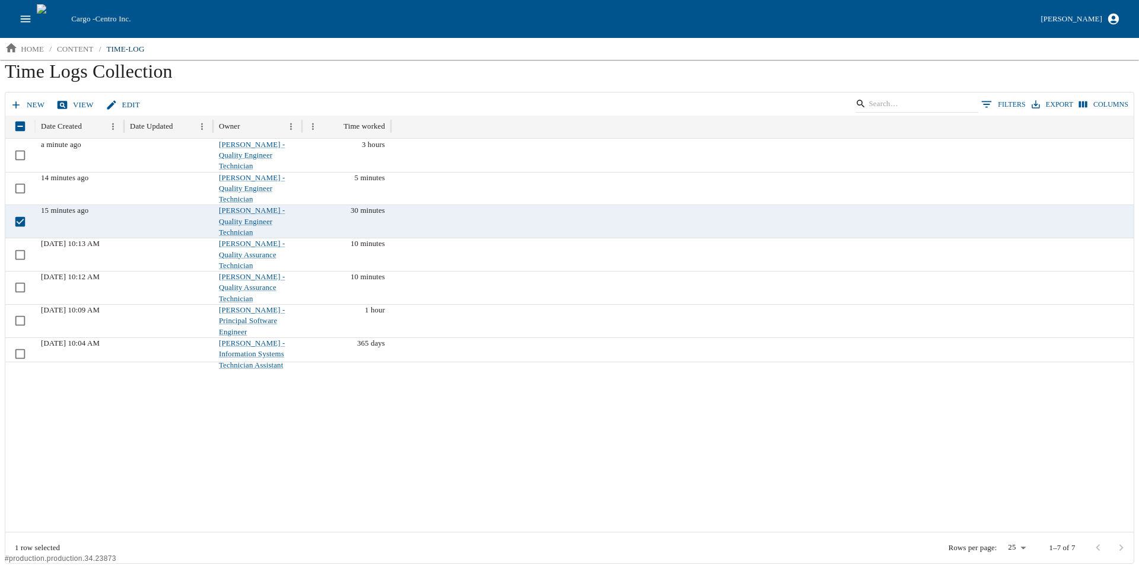
click at [69, 100] on link "View" at bounding box center [76, 105] width 44 height 21
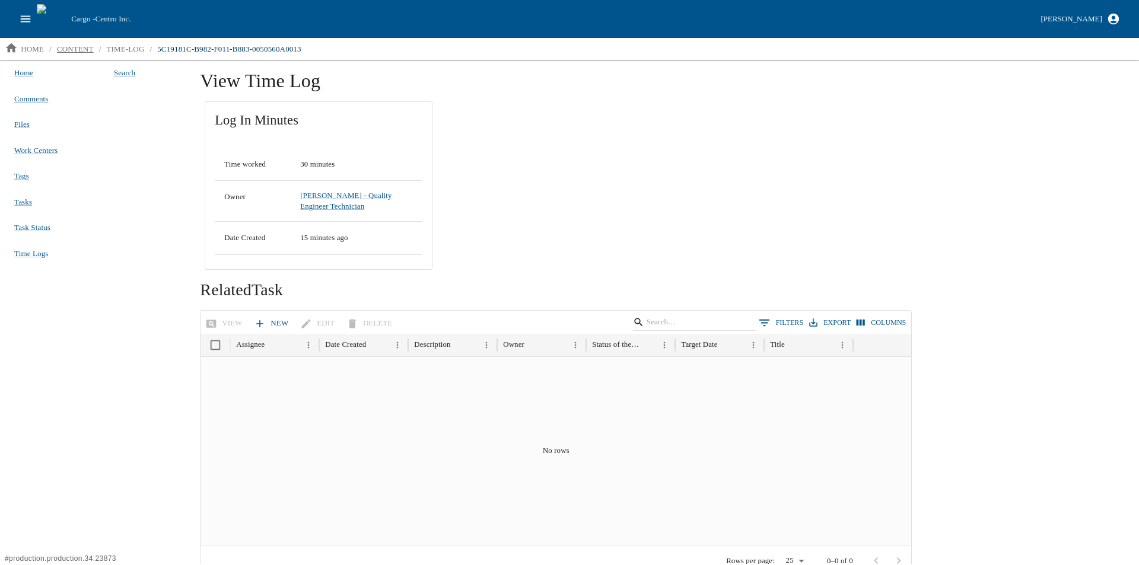
click at [77, 48] on p "content" at bounding box center [75, 49] width 37 height 12
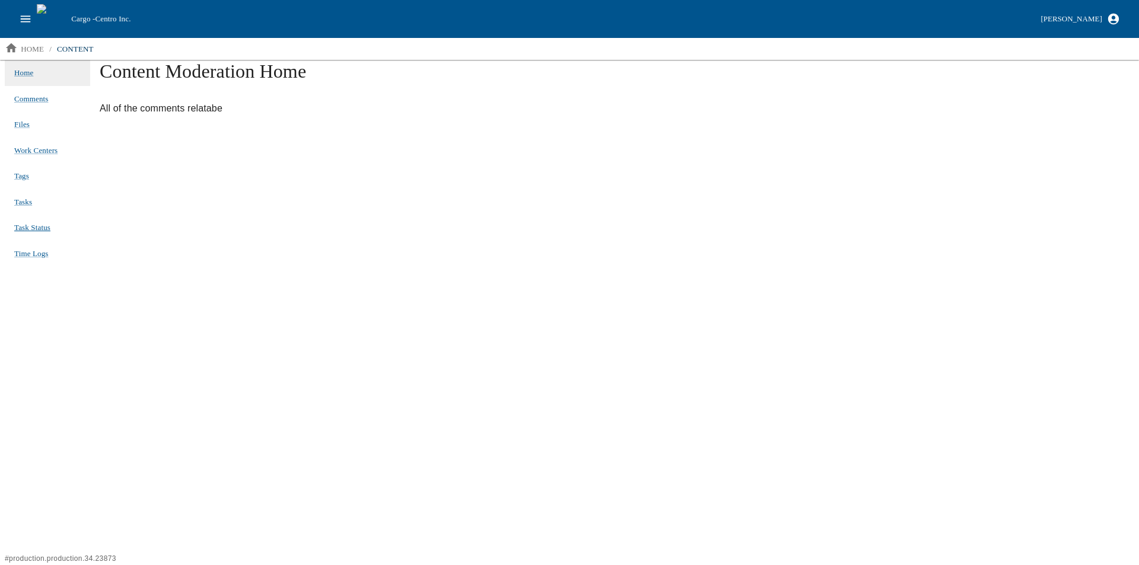
click at [23, 226] on span "Task Status" at bounding box center [32, 227] width 36 height 9
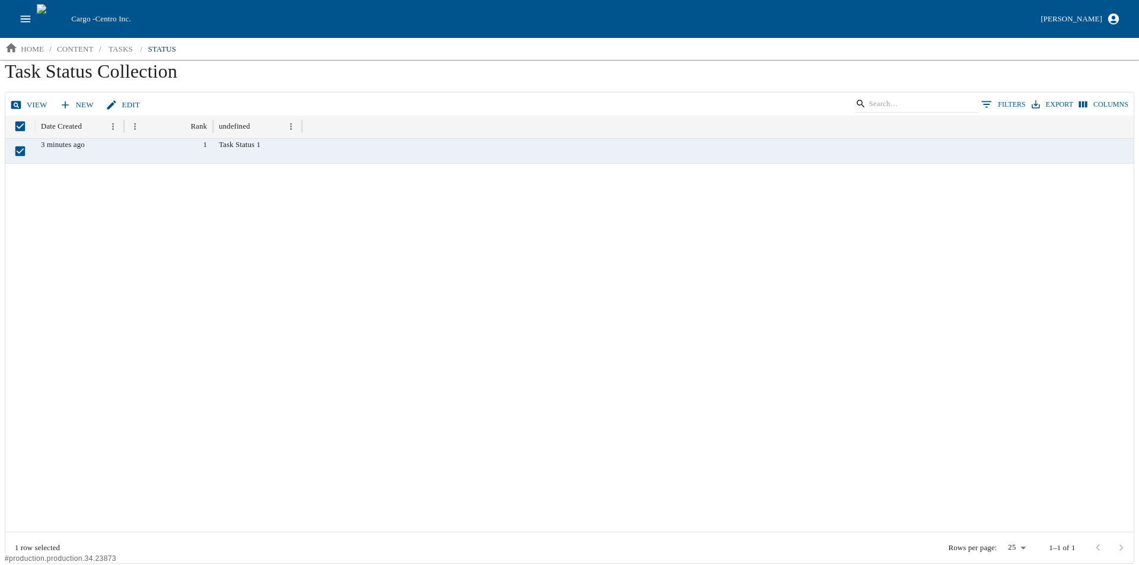
click at [21, 104] on icon at bounding box center [16, 105] width 12 height 12
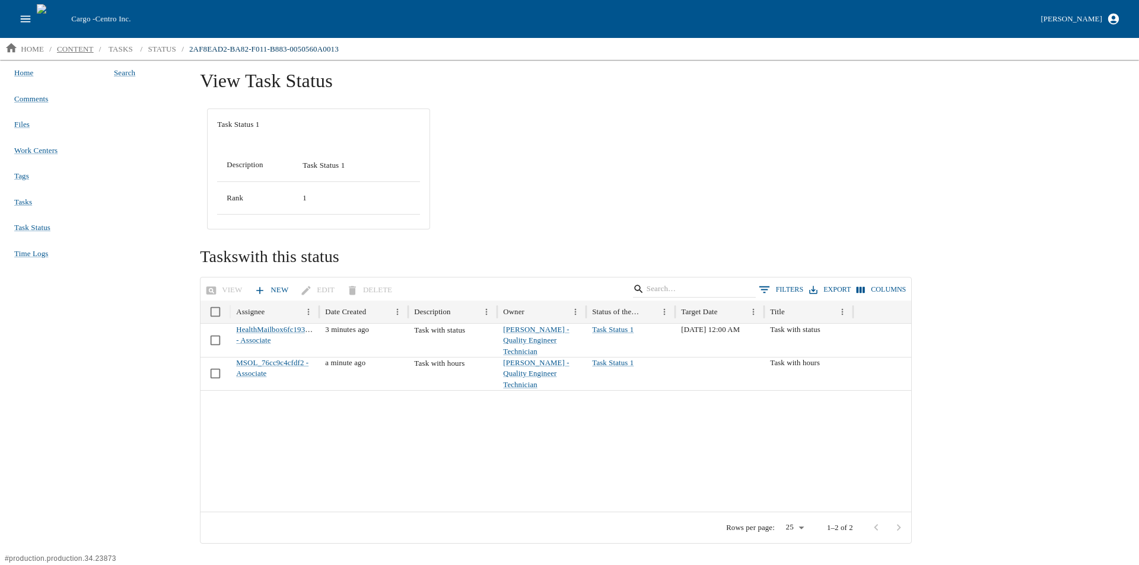
click at [61, 47] on p "content" at bounding box center [75, 49] width 37 height 12
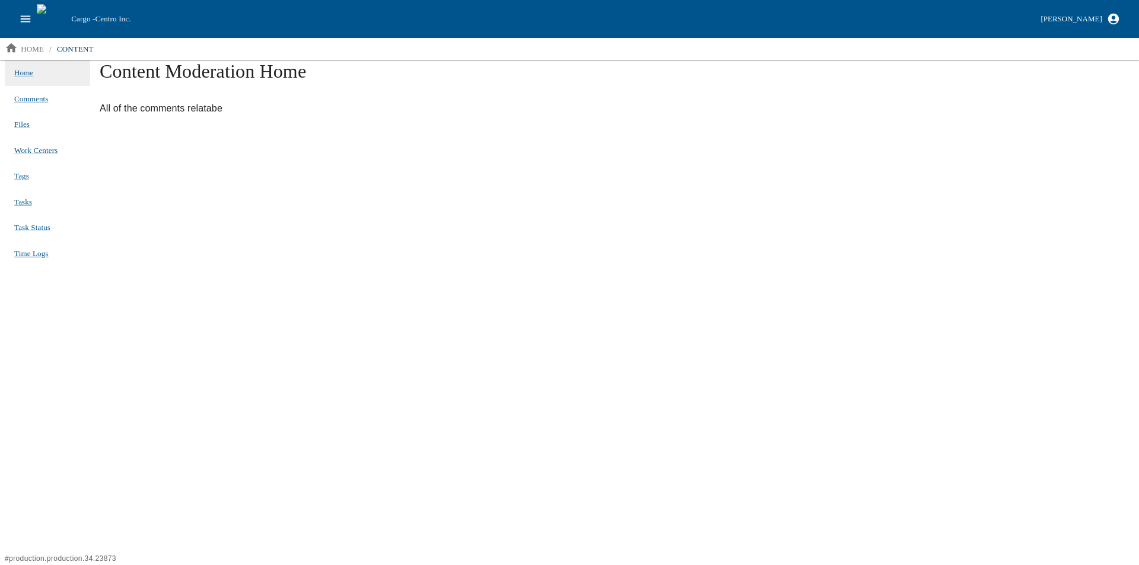
click at [31, 250] on span "Time Logs" at bounding box center [31, 253] width 34 height 9
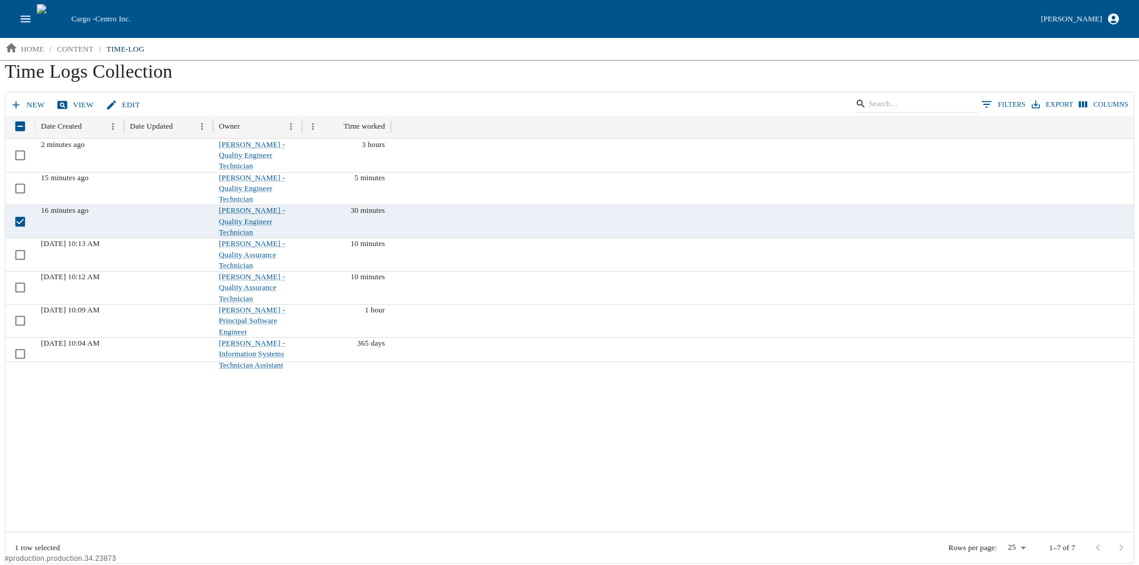
click at [69, 102] on link "View" at bounding box center [76, 105] width 44 height 21
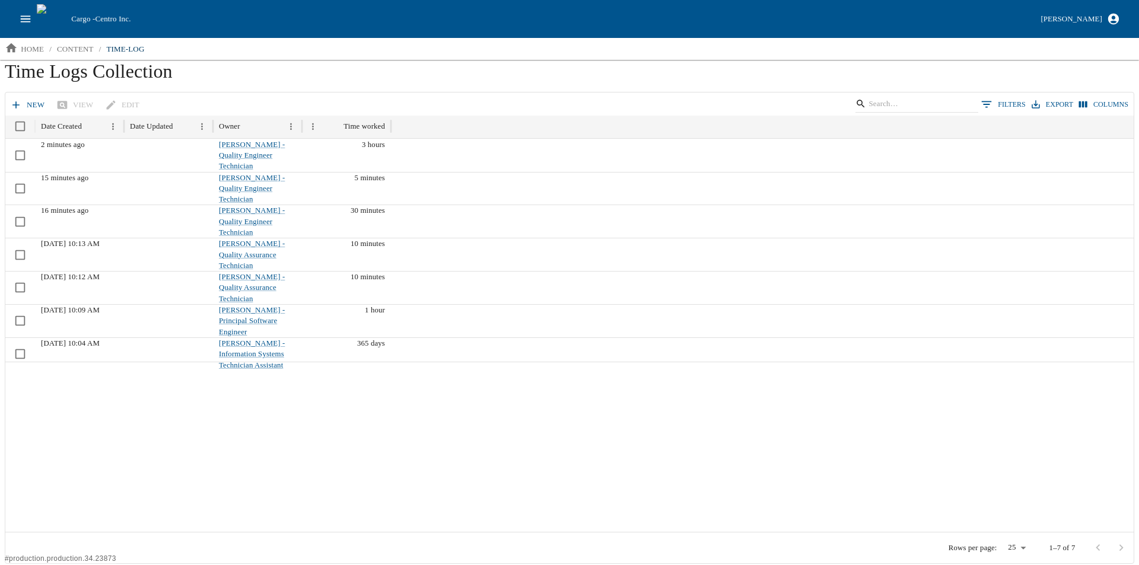
click at [26, 15] on icon "open drawer" at bounding box center [25, 18] width 13 height 13
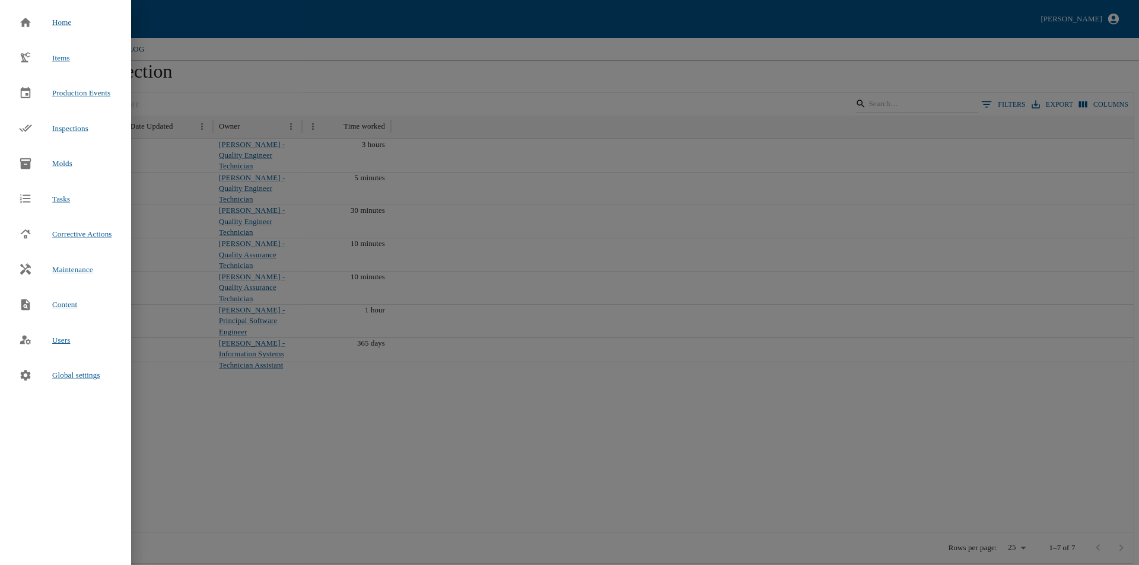
click at [61, 339] on span "Users" at bounding box center [61, 340] width 18 height 9
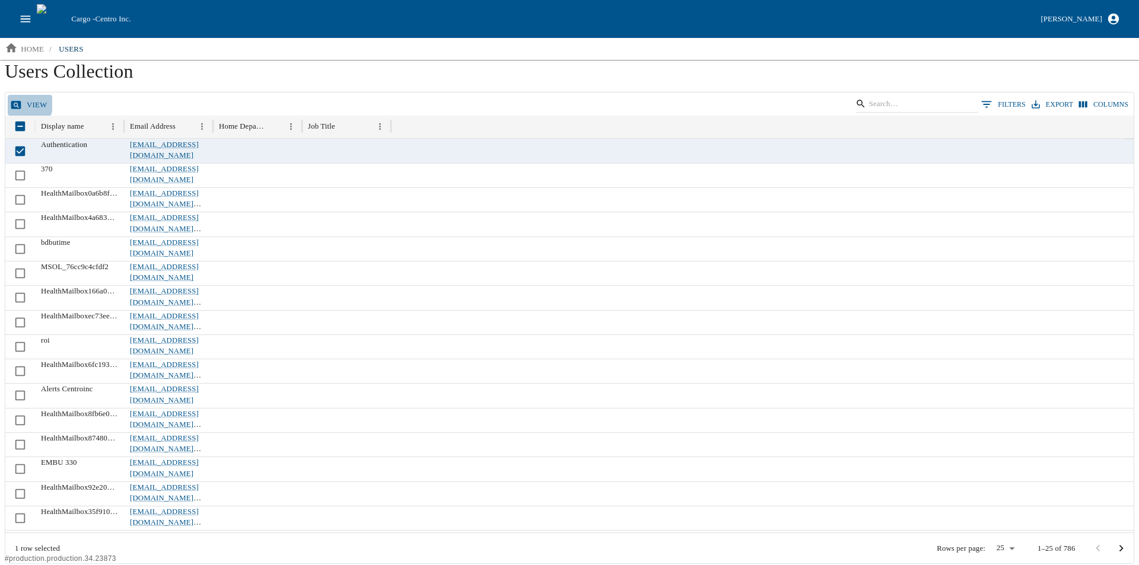
click at [14, 102] on icon at bounding box center [16, 105] width 10 height 8
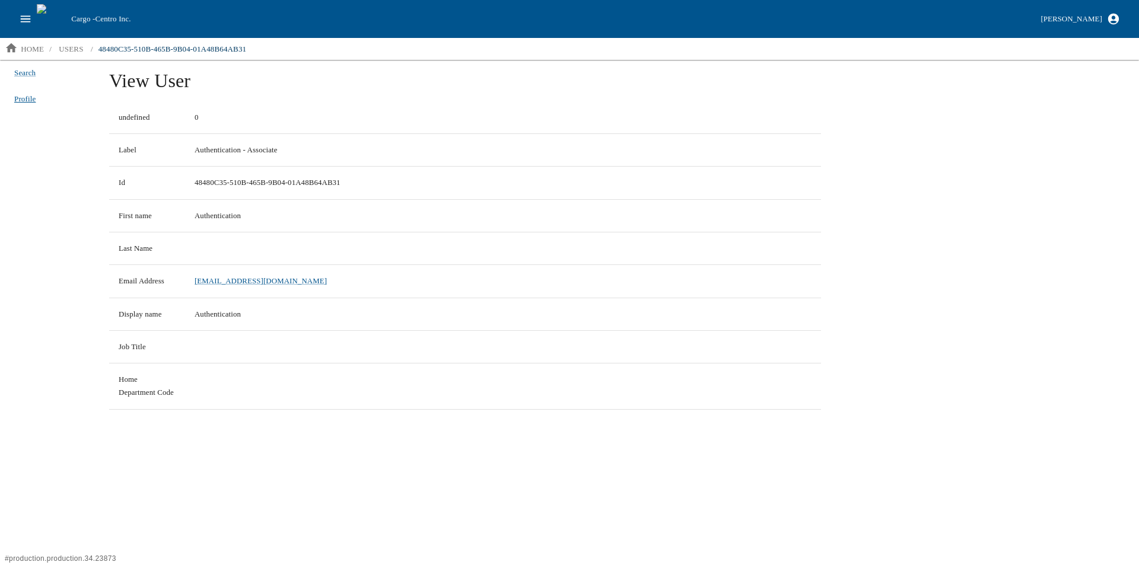
click at [27, 94] on span "Profile" at bounding box center [24, 99] width 21 height 12
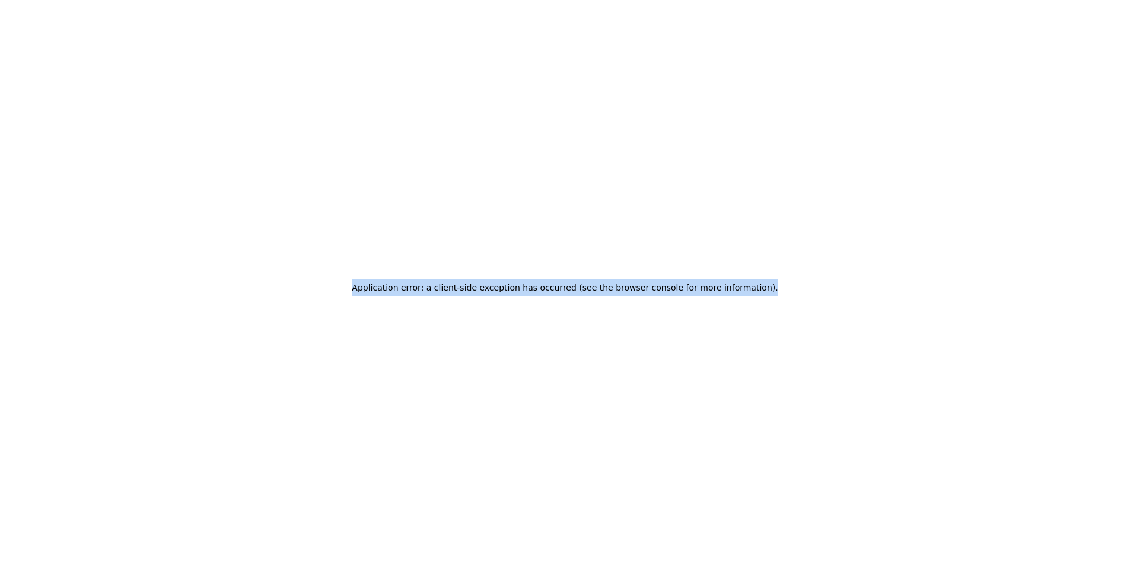
drag, startPoint x: 380, startPoint y: 287, endPoint x: 764, endPoint y: 285, distance: 383.8
click at [764, 285] on div "Application error: a client-side exception has occurred (see the browser consol…" at bounding box center [565, 287] width 1121 height 565
copy h2 "Application error: a client-side exception has occurred (see the browser consol…"
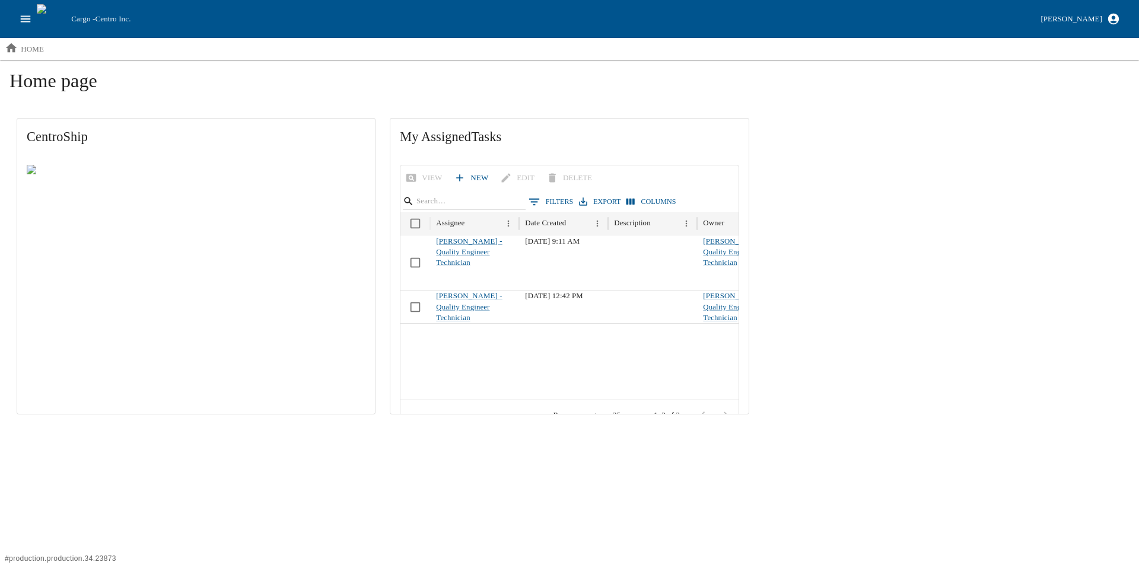
click at [17, 20] on button "open drawer" at bounding box center [25, 19] width 23 height 23
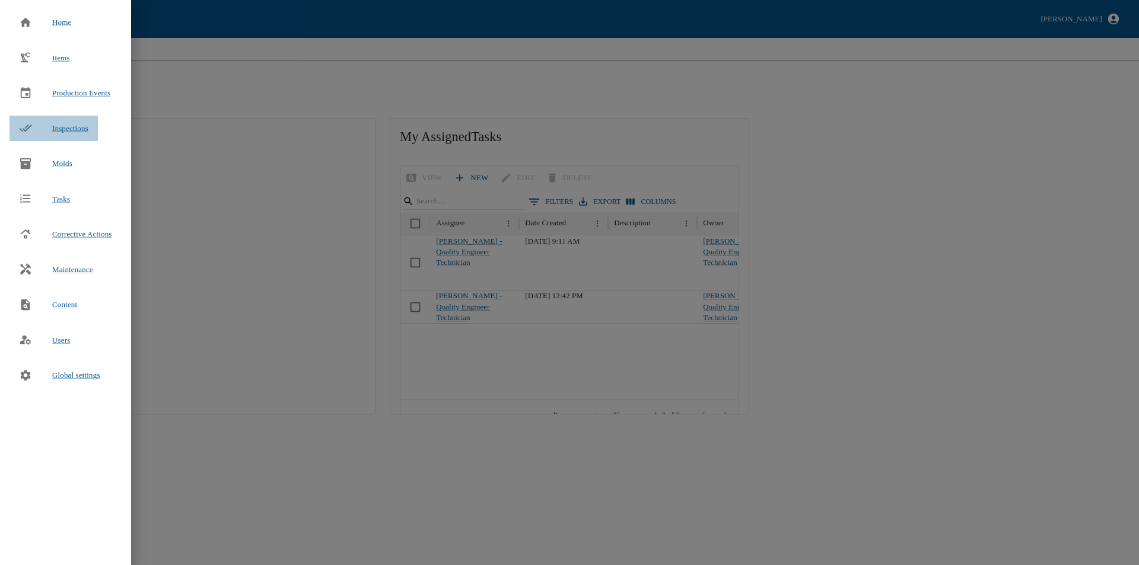
click at [72, 131] on span "Inspections" at bounding box center [70, 128] width 36 height 9
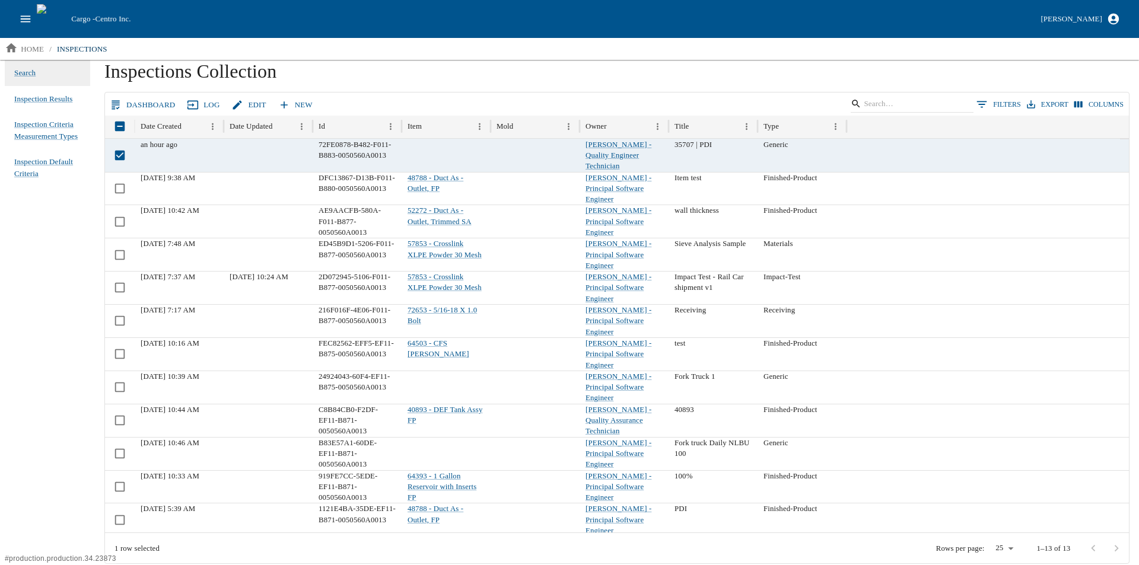
click at [234, 104] on icon at bounding box center [237, 105] width 9 height 9
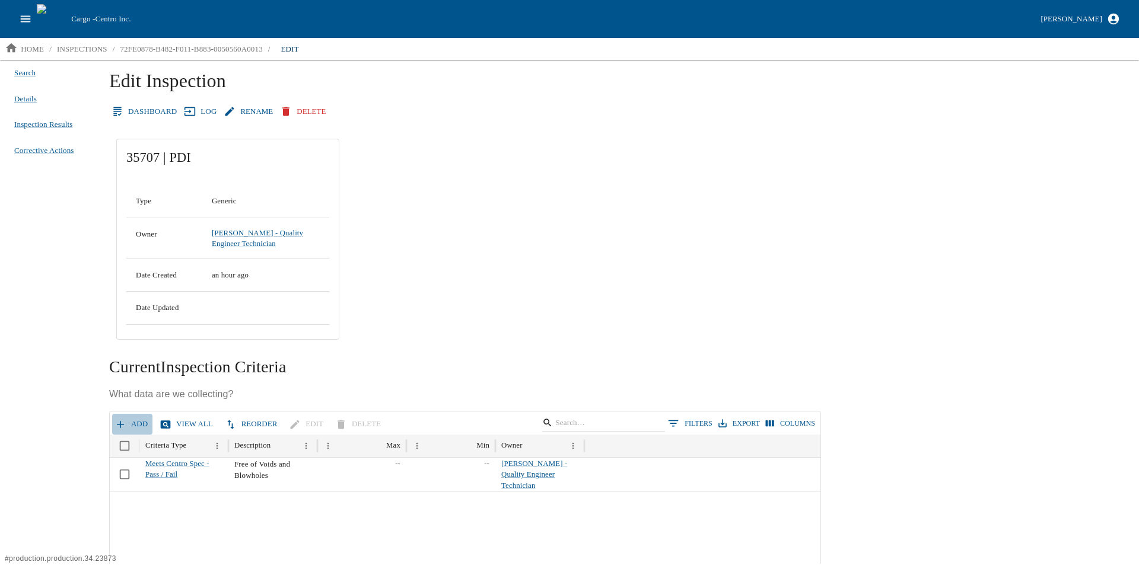
click at [120, 427] on icon "button" at bounding box center [120, 425] width 12 height 12
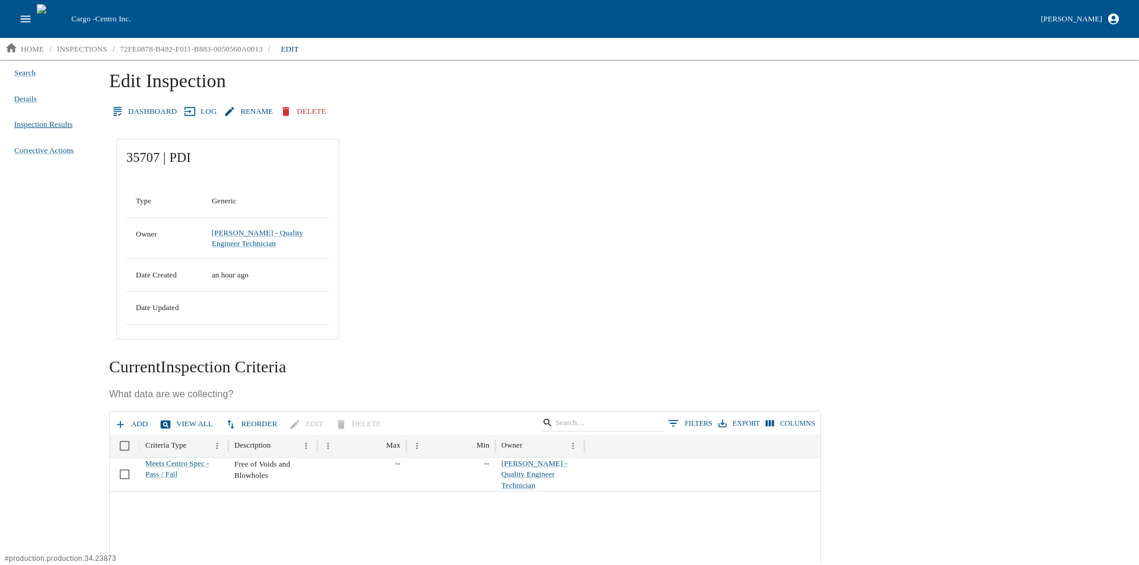
click at [26, 126] on span "Inspection Results" at bounding box center [43, 125] width 58 height 12
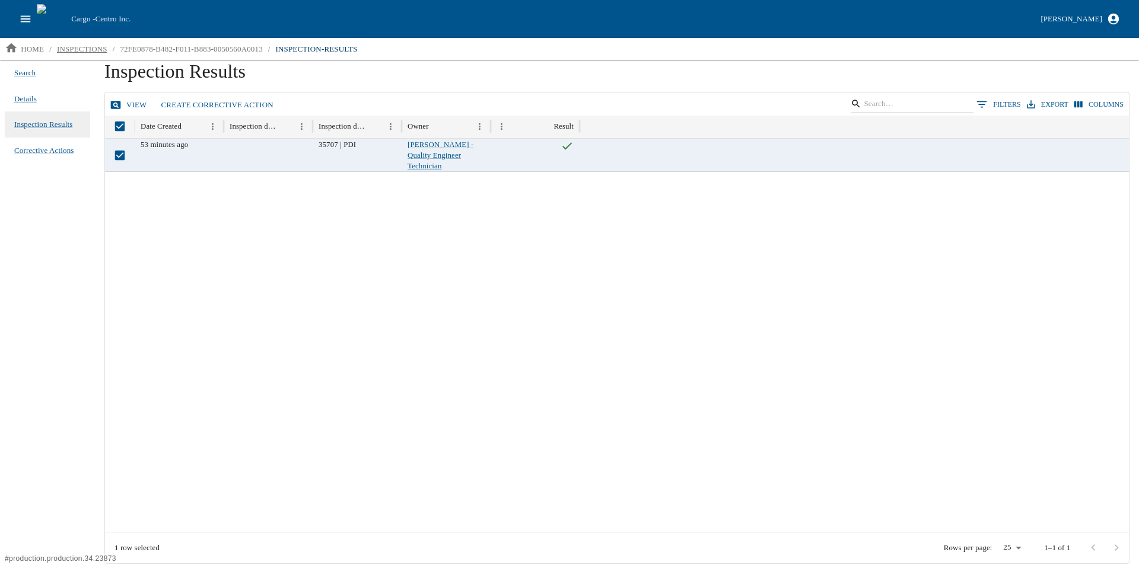
click at [69, 47] on p "inspections" at bounding box center [82, 49] width 50 height 12
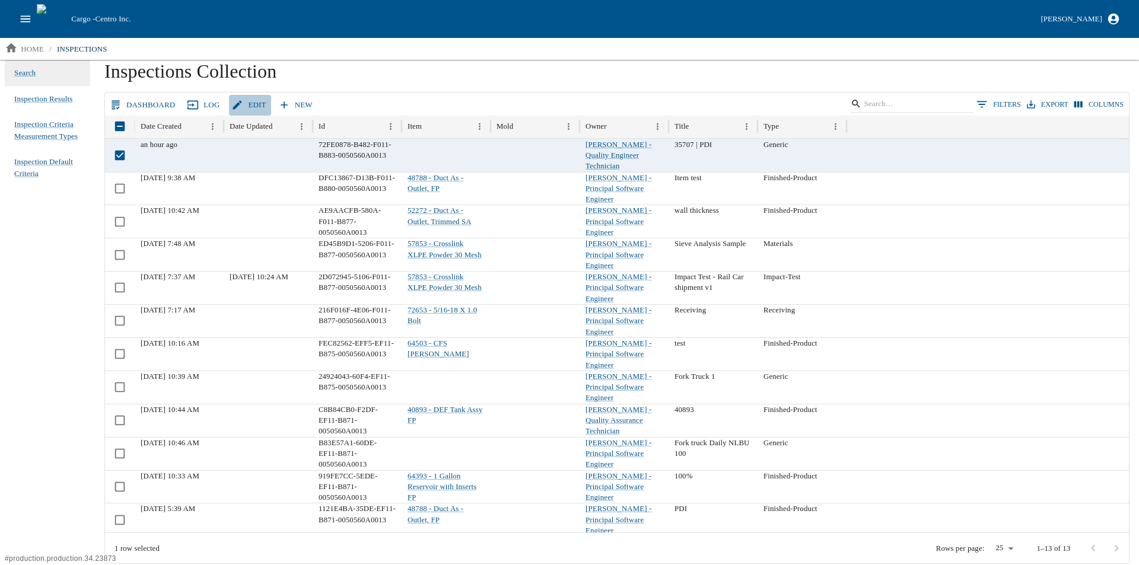
drag, startPoint x: 249, startPoint y: 96, endPoint x: 241, endPoint y: 109, distance: 15.0
click at [249, 96] on link "Edit" at bounding box center [250, 105] width 42 height 21
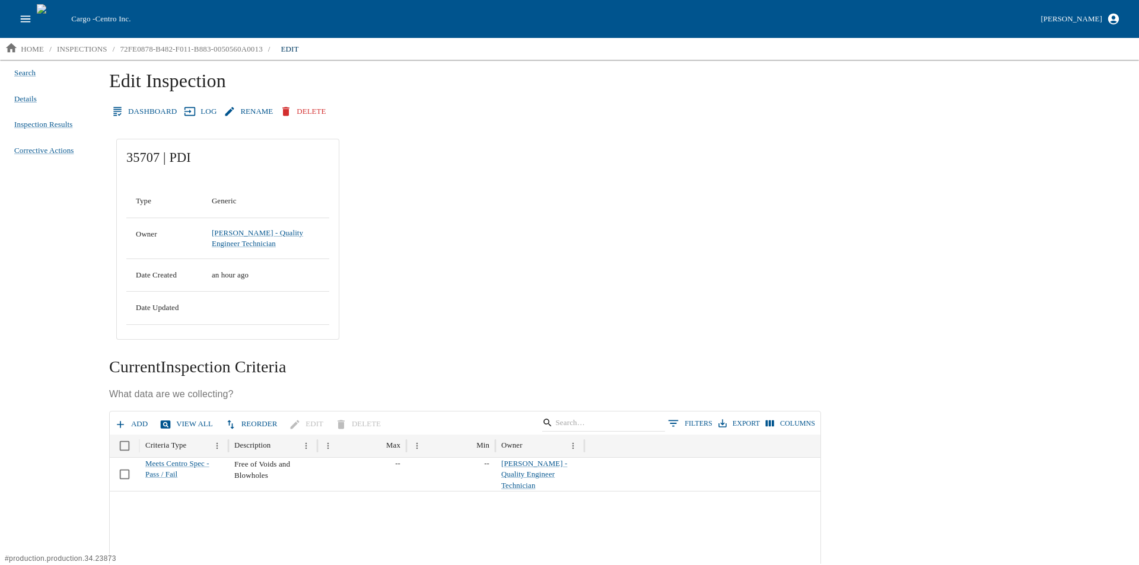
click at [250, 106] on button "Rename" at bounding box center [249, 111] width 56 height 21
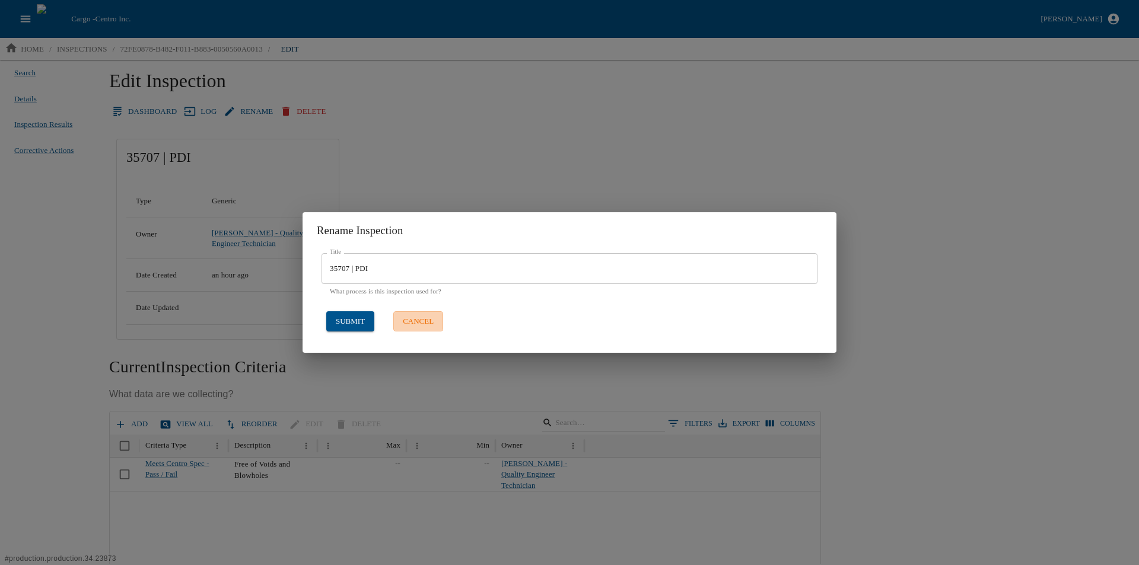
click at [413, 314] on button "cancel" at bounding box center [418, 321] width 50 height 21
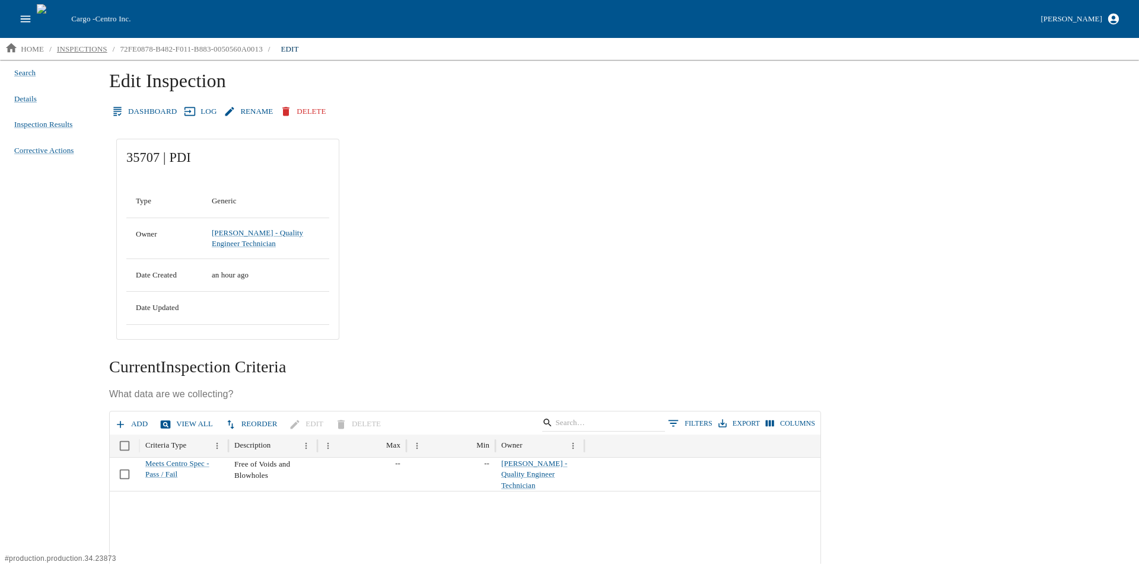
click at [66, 43] on p "inspections" at bounding box center [82, 49] width 50 height 12
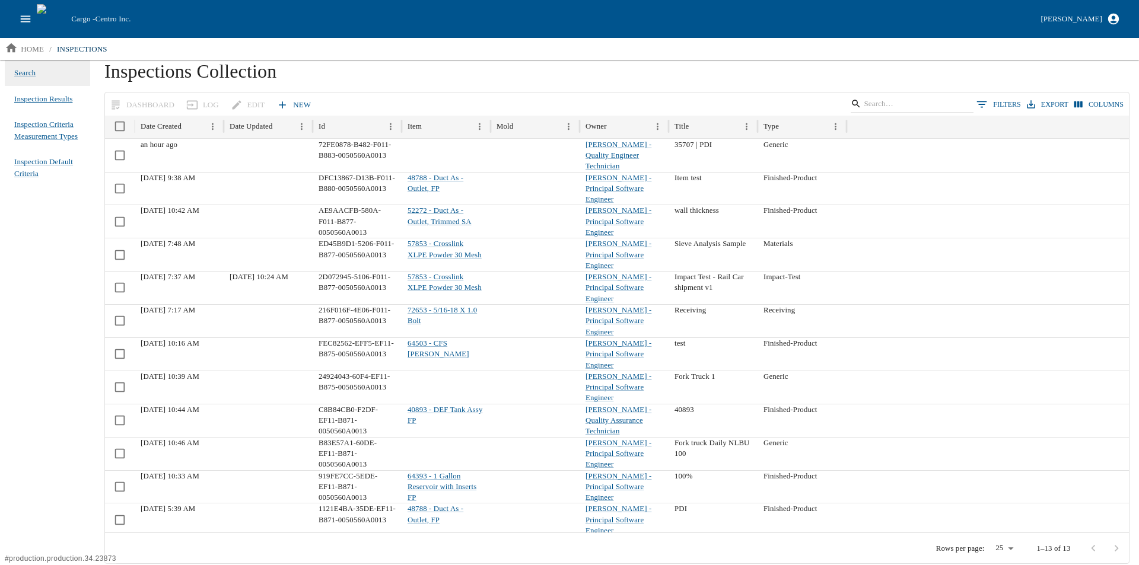
click at [49, 98] on span "Inspection Results" at bounding box center [43, 99] width 58 height 12
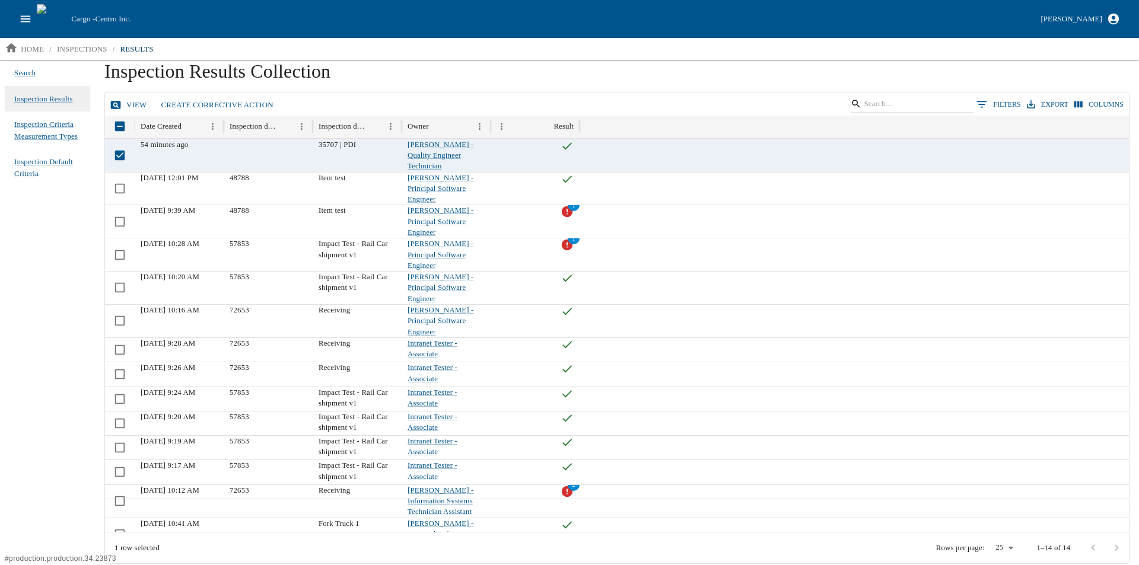
click at [120, 103] on icon at bounding box center [116, 105] width 10 height 8
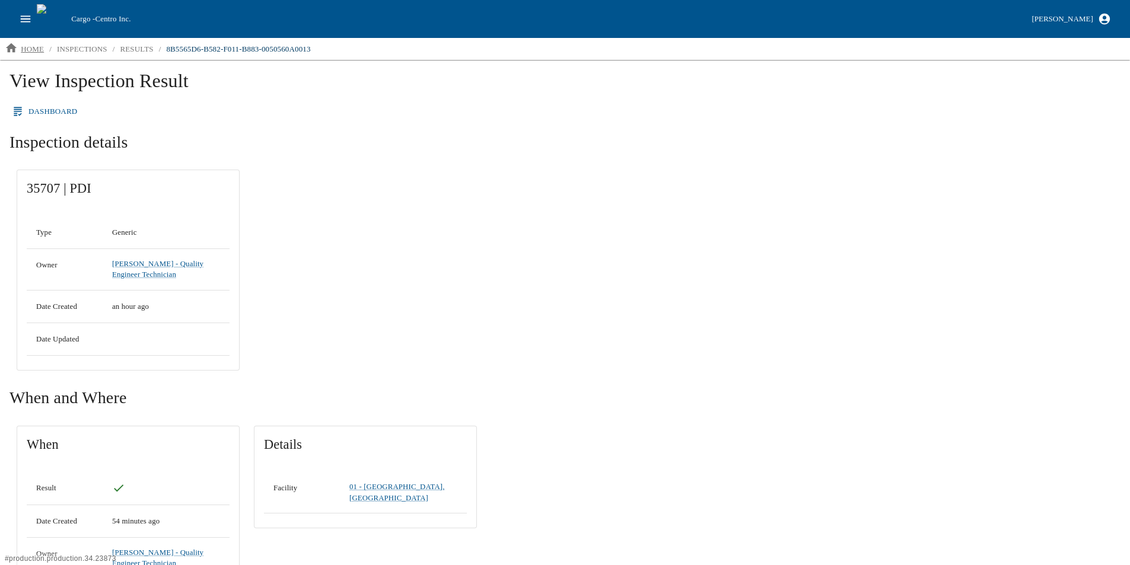
click at [18, 48] on icon "breadcrumb" at bounding box center [11, 48] width 13 height 13
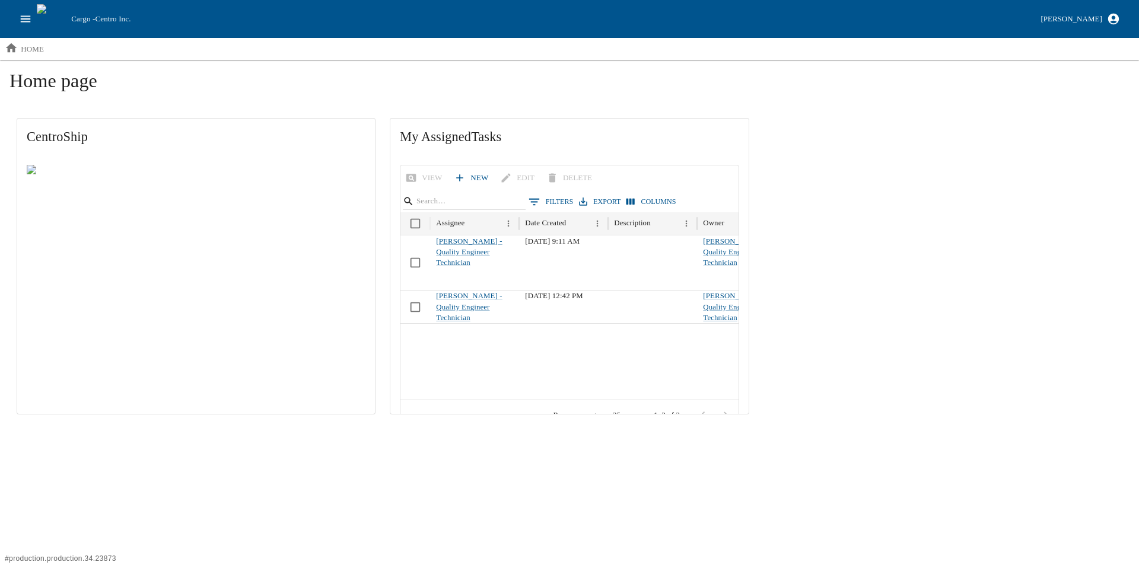
click at [30, 12] on icon "open drawer" at bounding box center [25, 18] width 13 height 13
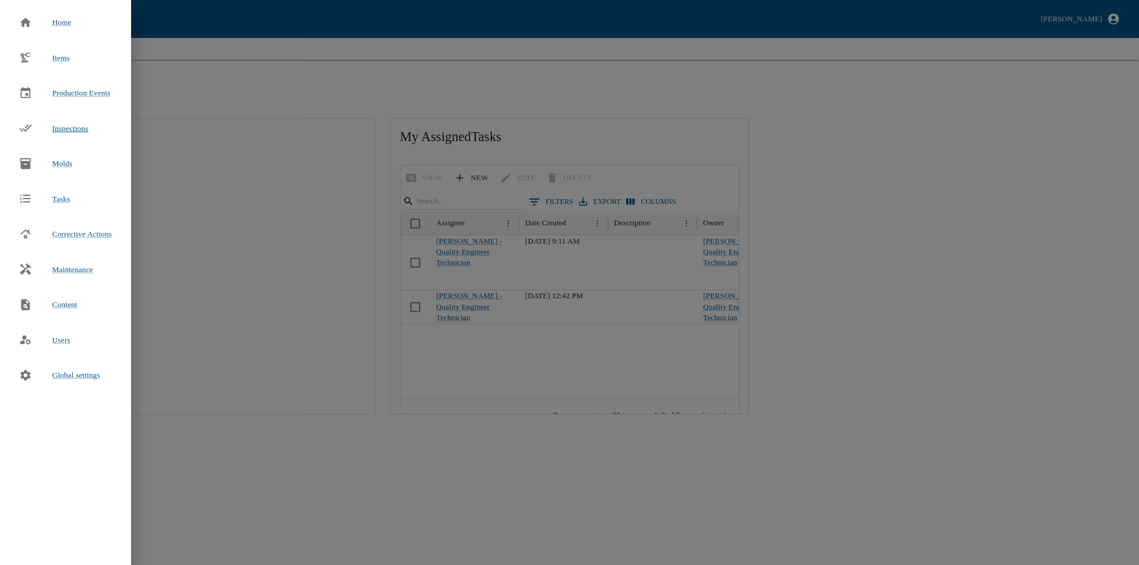
click at [64, 122] on div "Inspections" at bounding box center [53, 129] width 88 height 26
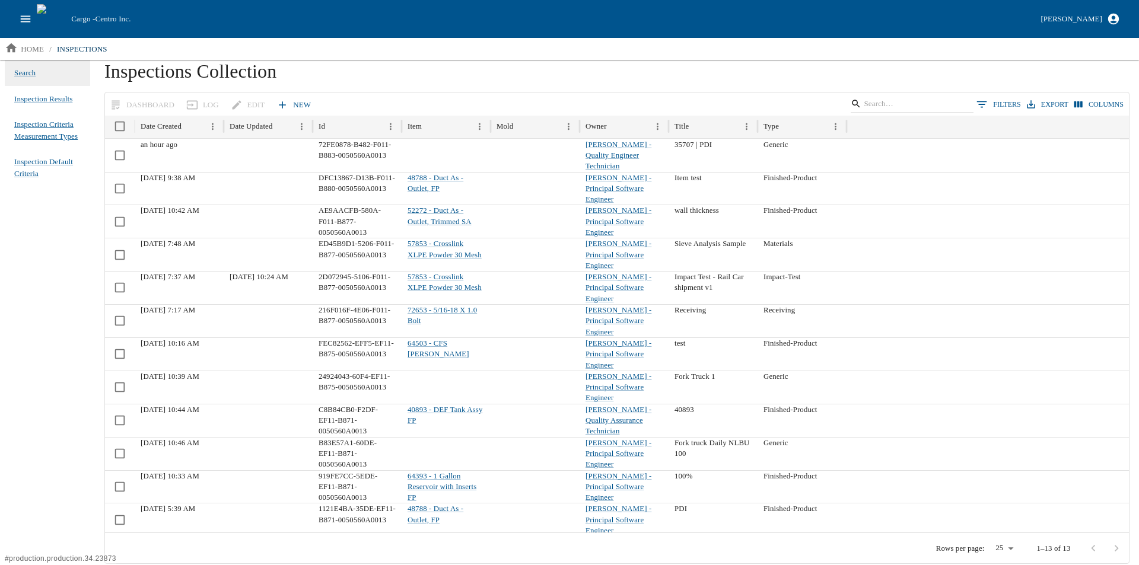
click at [40, 119] on span "Inspection Criteria Measurement Types" at bounding box center [47, 130] width 66 height 23
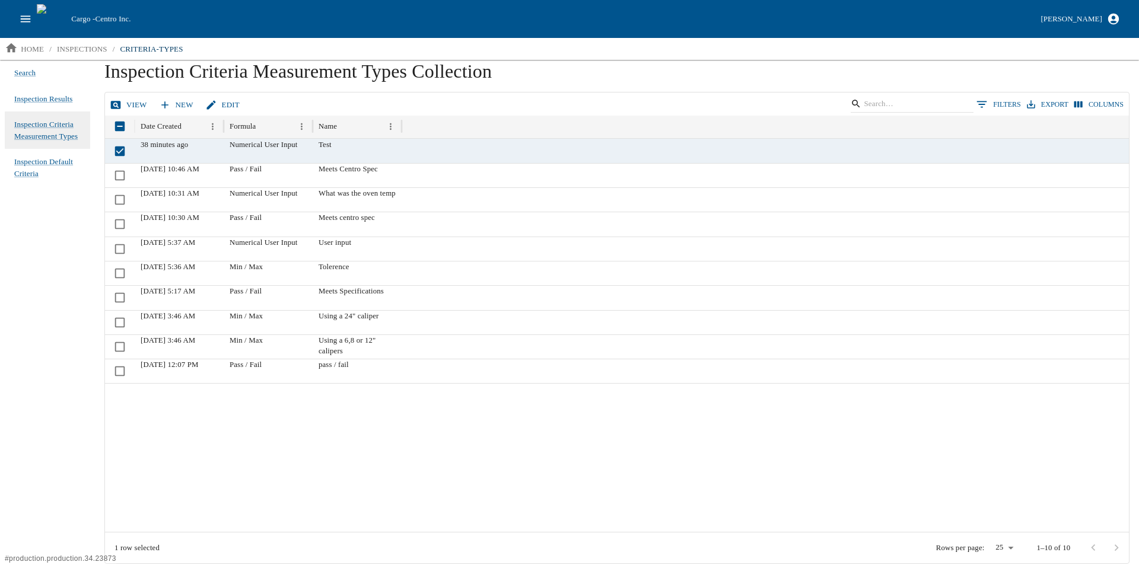
click at [222, 104] on link "Edit" at bounding box center [224, 105] width 42 height 21
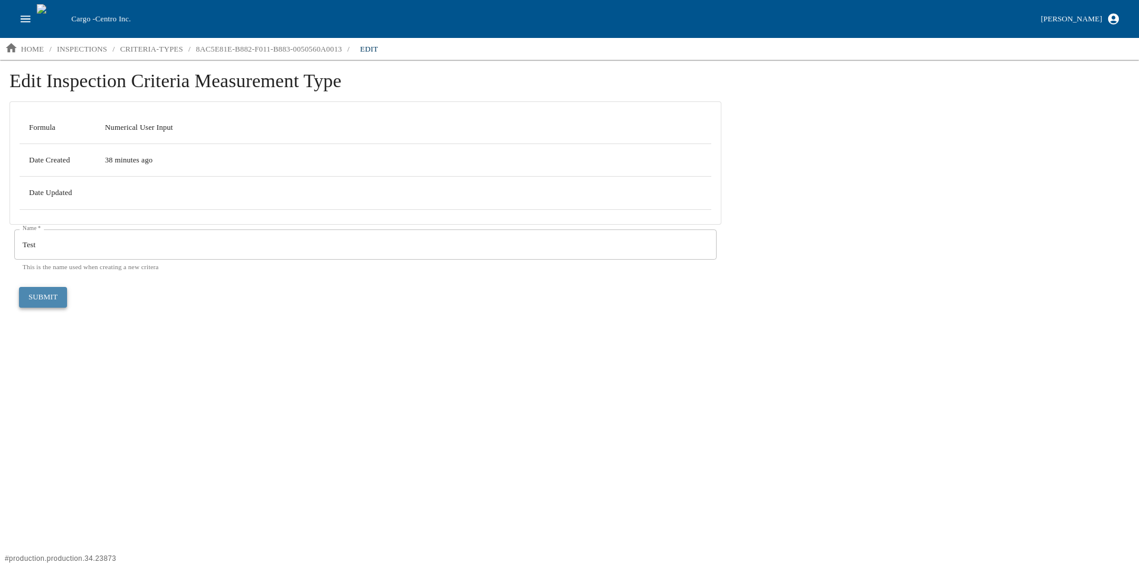
click at [43, 298] on button "submit" at bounding box center [43, 297] width 48 height 21
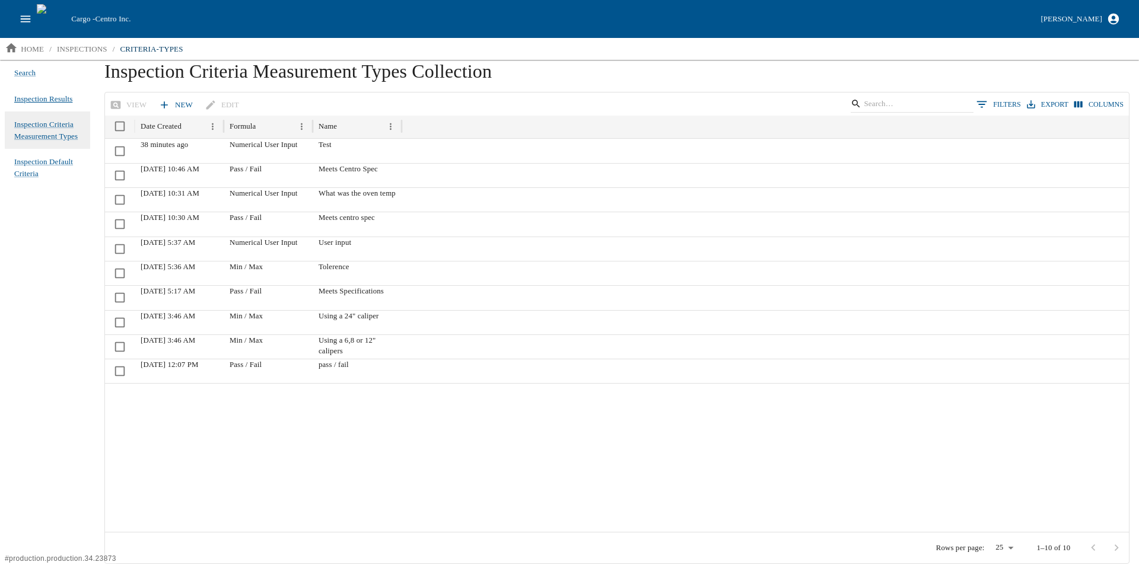
click at [31, 91] on link "Inspection Results" at bounding box center [43, 99] width 58 height 17
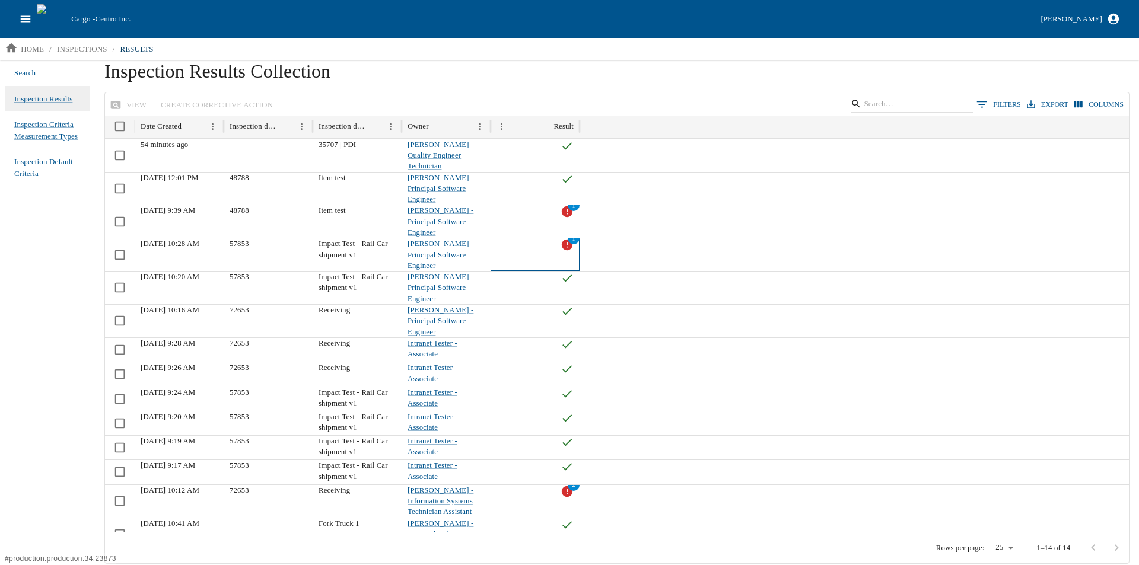
click at [561, 238] on icon at bounding box center [567, 244] width 13 height 13
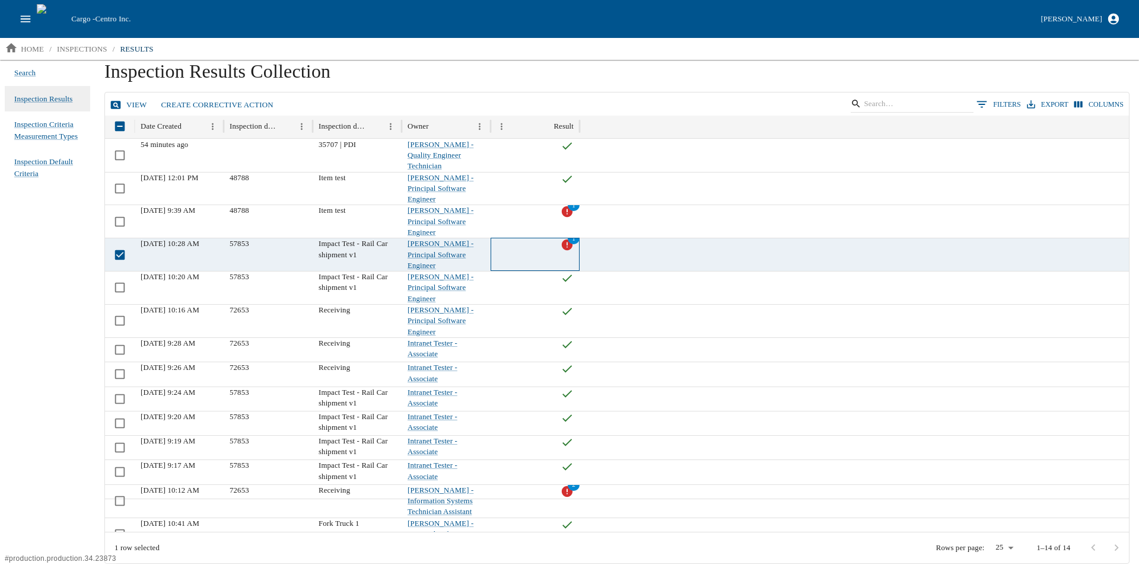
click at [561, 238] on icon at bounding box center [567, 244] width 13 height 13
click at [135, 100] on link "View" at bounding box center [129, 105] width 44 height 21
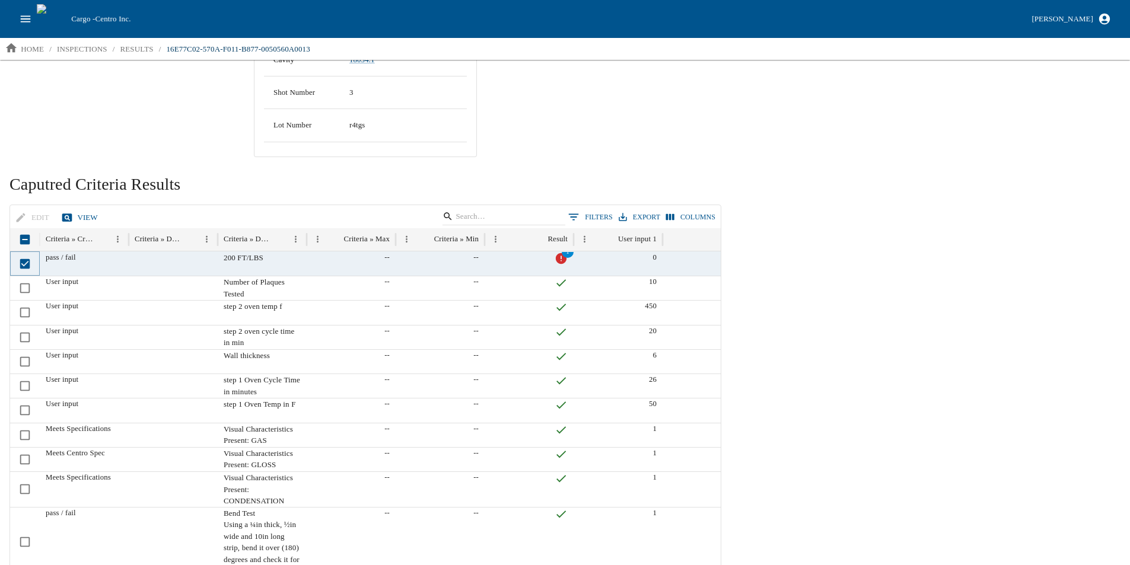
scroll to position [593, 0]
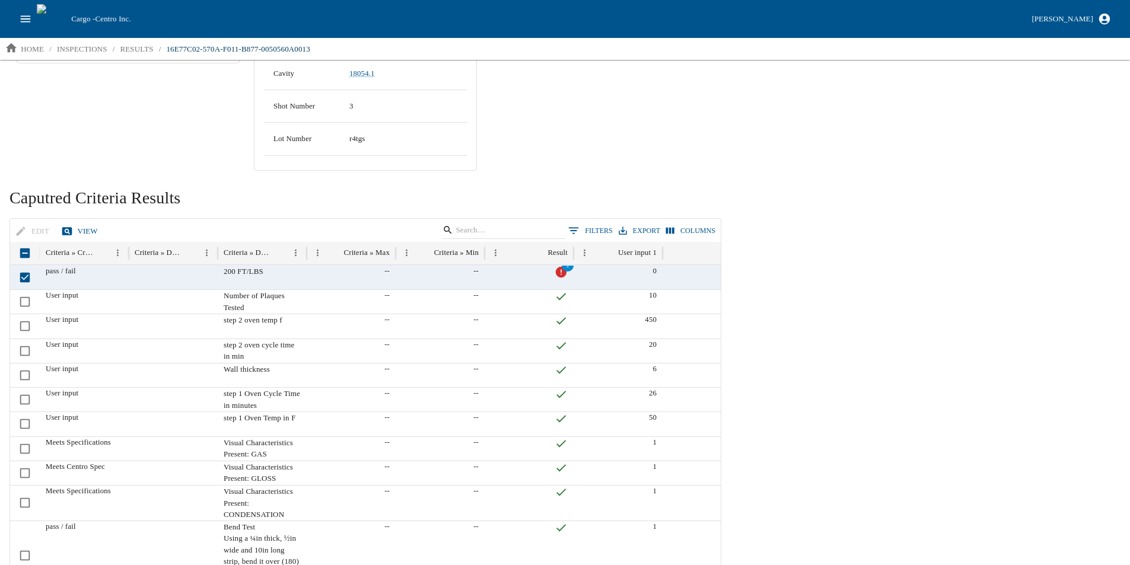
click at [77, 221] on button "View" at bounding box center [81, 231] width 44 height 21
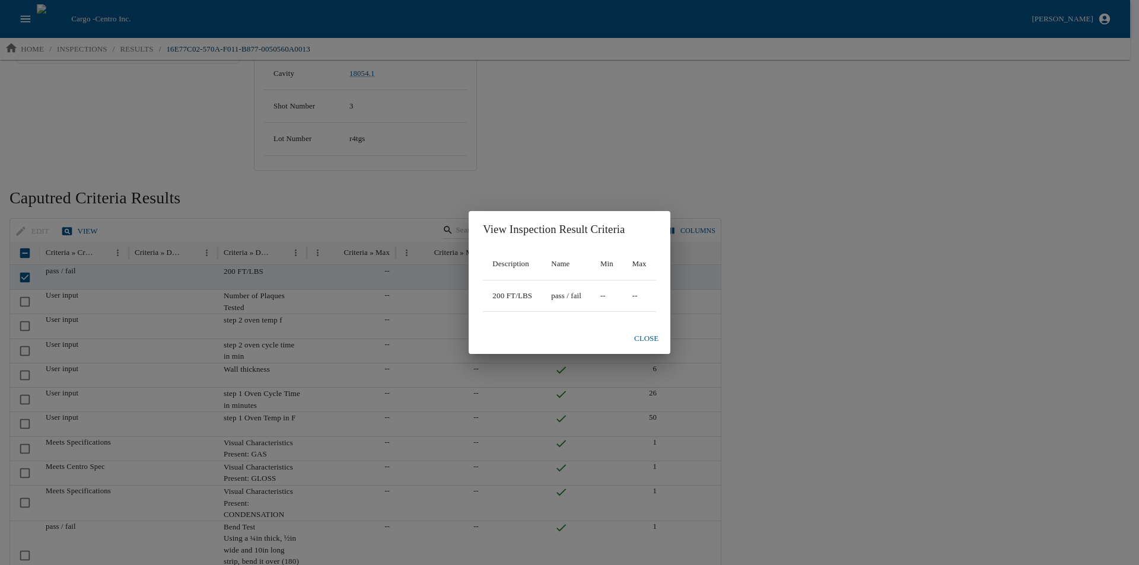
click at [654, 339] on button "Close" at bounding box center [647, 339] width 38 height 21
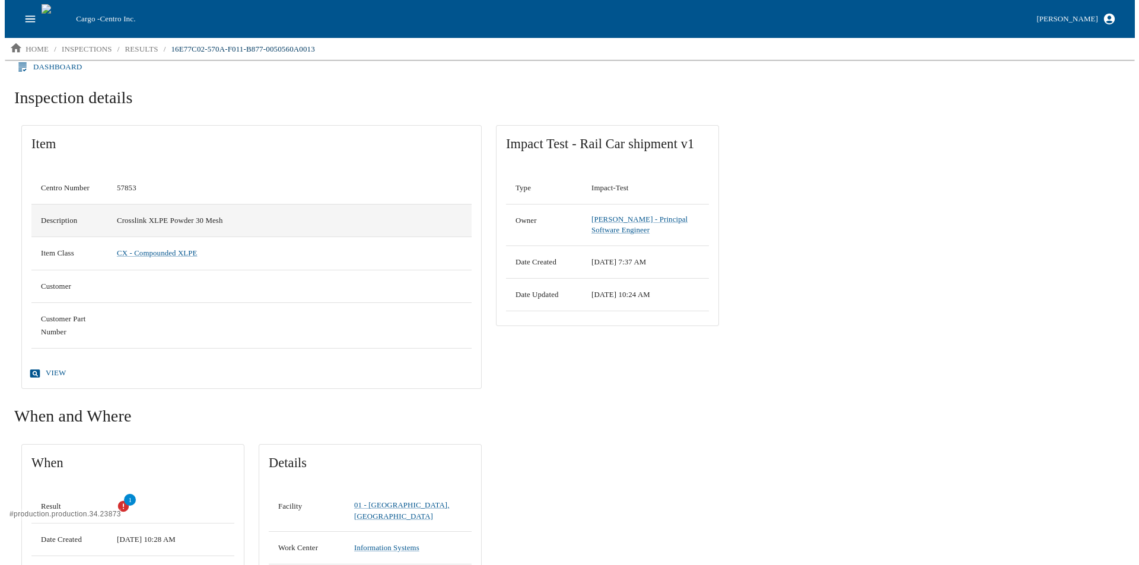
scroll to position [0, 0]
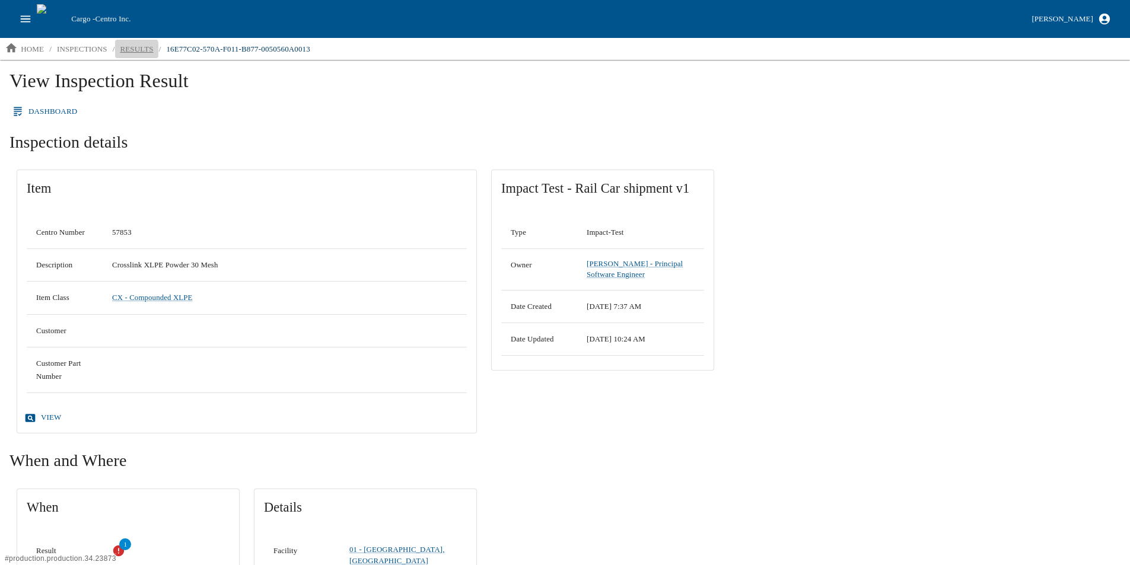
click at [133, 50] on p "results" at bounding box center [136, 49] width 33 height 12
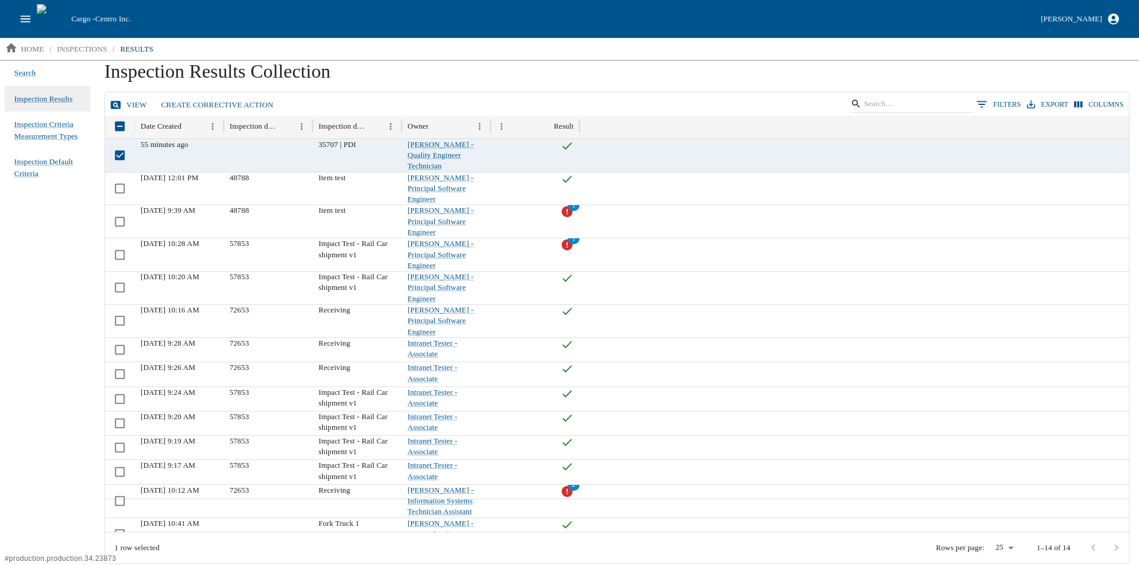
click at [135, 98] on link "View" at bounding box center [129, 105] width 44 height 21
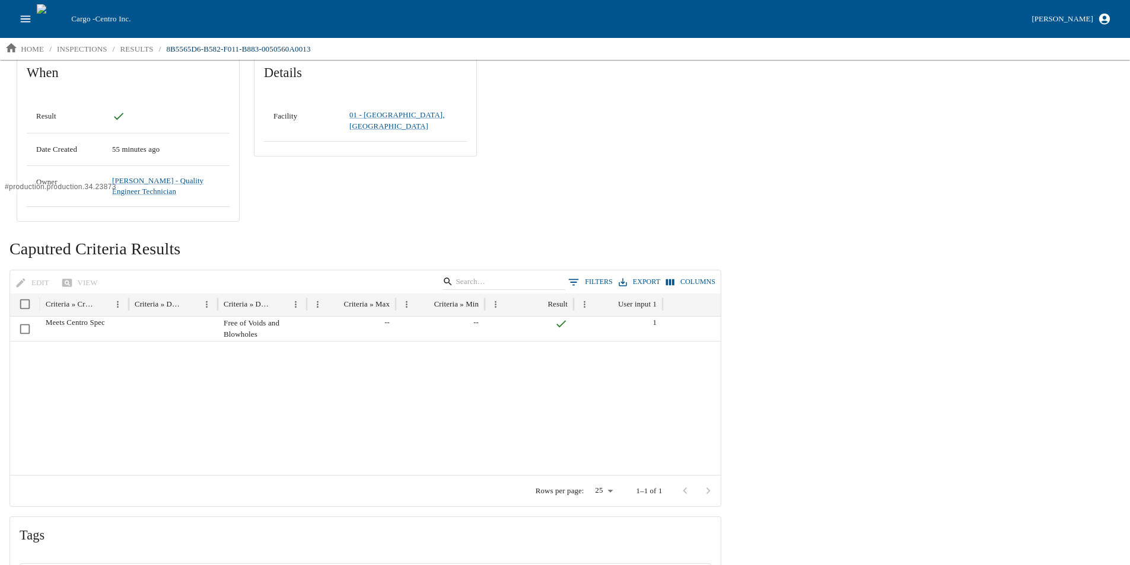
scroll to position [415, 0]
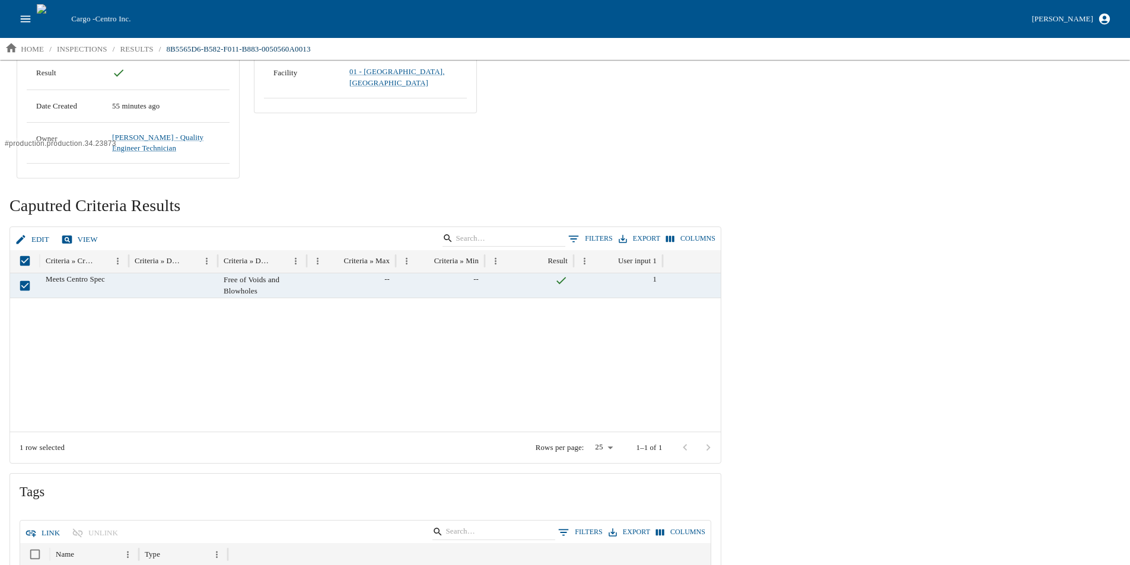
click at [35, 240] on button "Edit" at bounding box center [33, 240] width 42 height 21
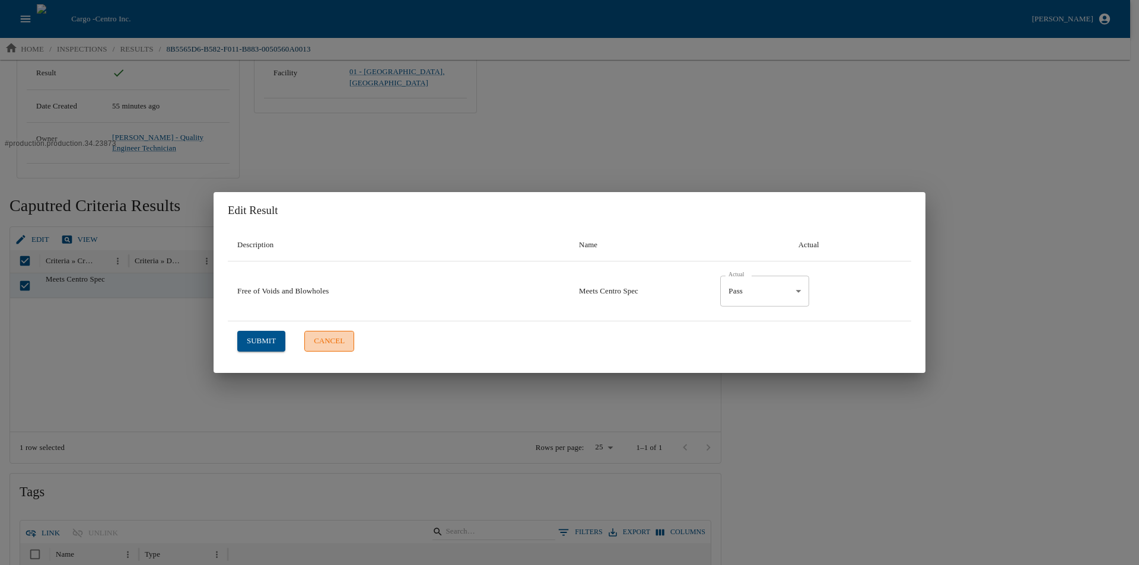
click at [325, 342] on button "cancel" at bounding box center [329, 341] width 50 height 21
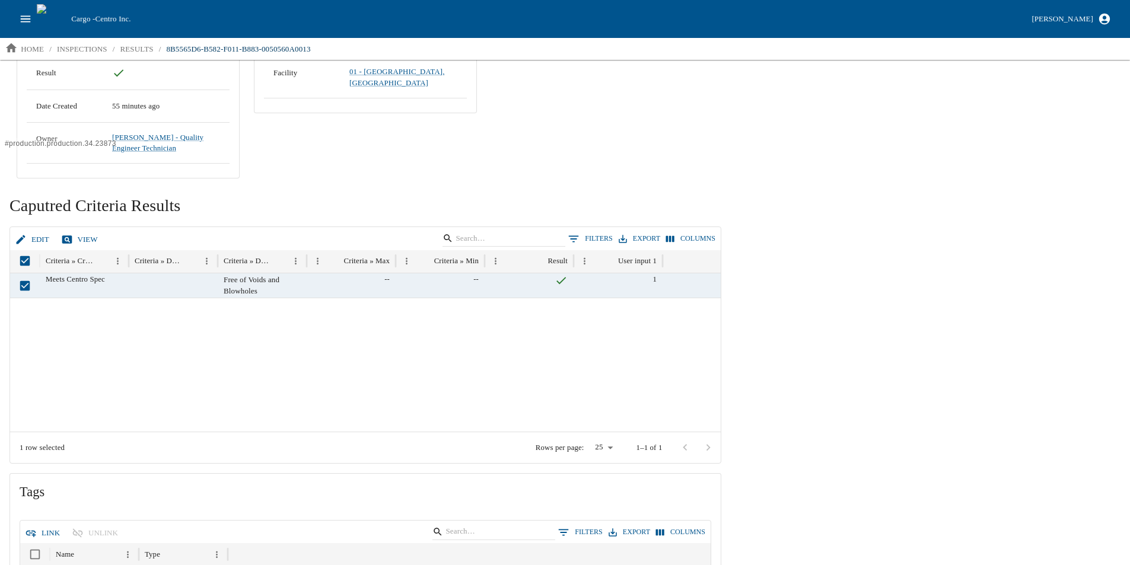
click at [31, 232] on button "Edit" at bounding box center [33, 240] width 42 height 21
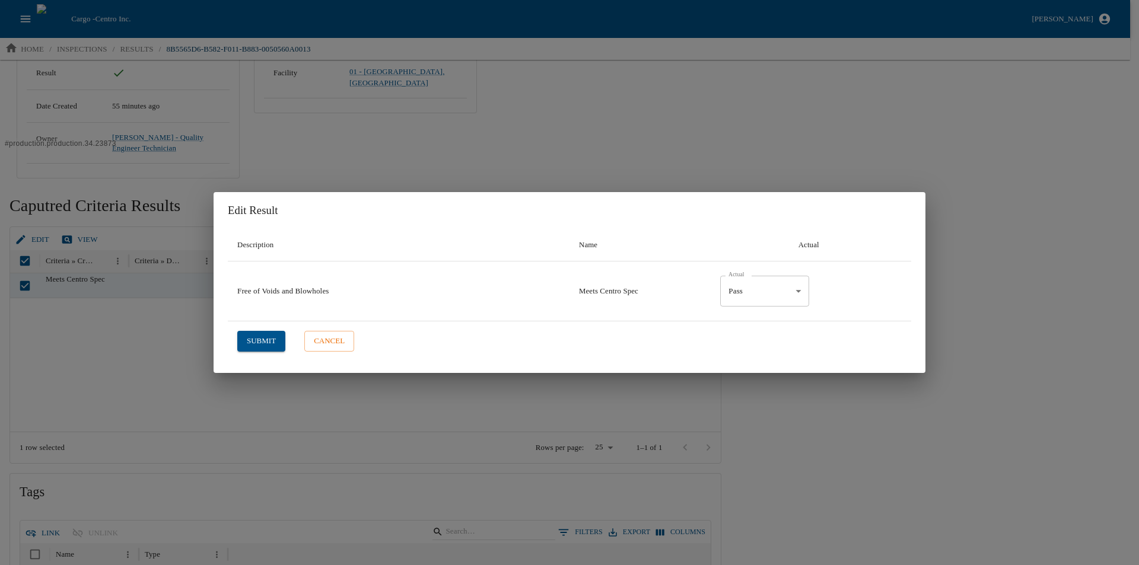
click at [252, 335] on button "submit" at bounding box center [261, 341] width 48 height 21
click at [252, 339] on button "submit" at bounding box center [261, 341] width 48 height 21
click at [330, 344] on button "cancel" at bounding box center [329, 341] width 50 height 21
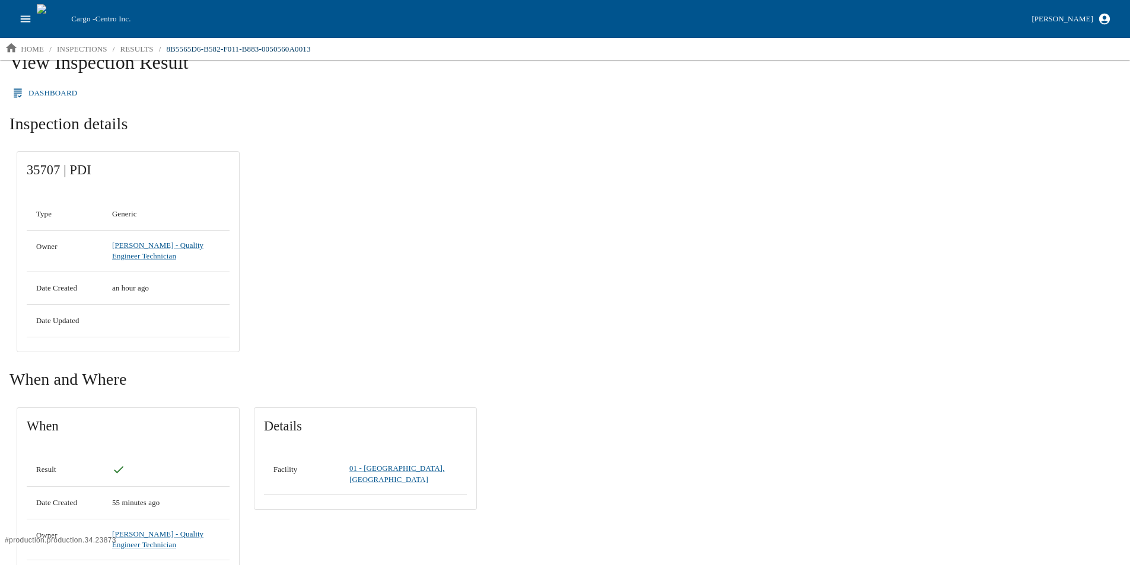
scroll to position [0, 0]
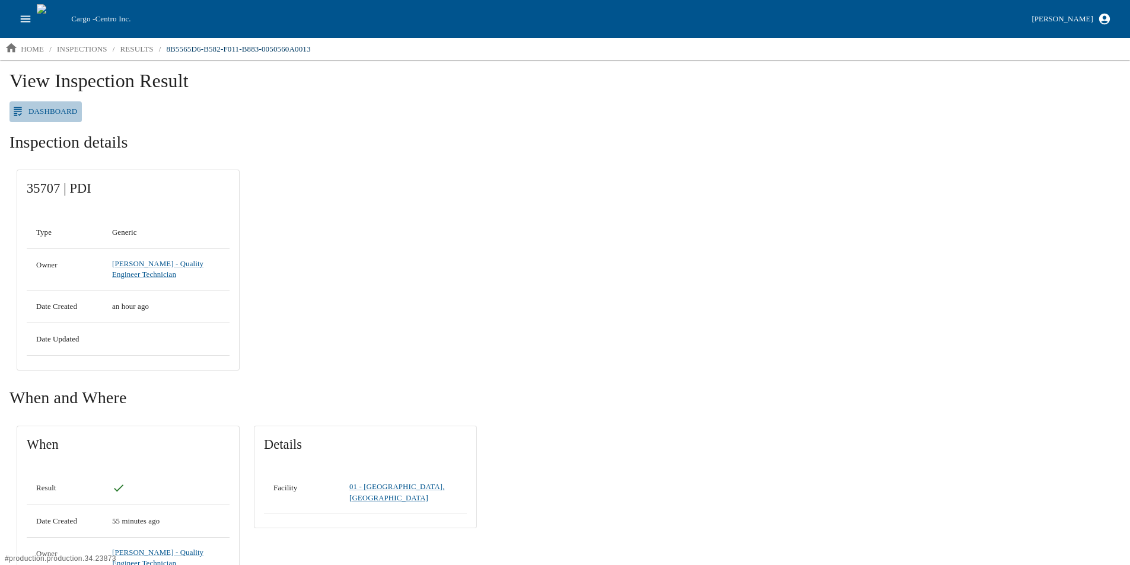
click at [46, 110] on link "Dashboard" at bounding box center [45, 111] width 72 height 21
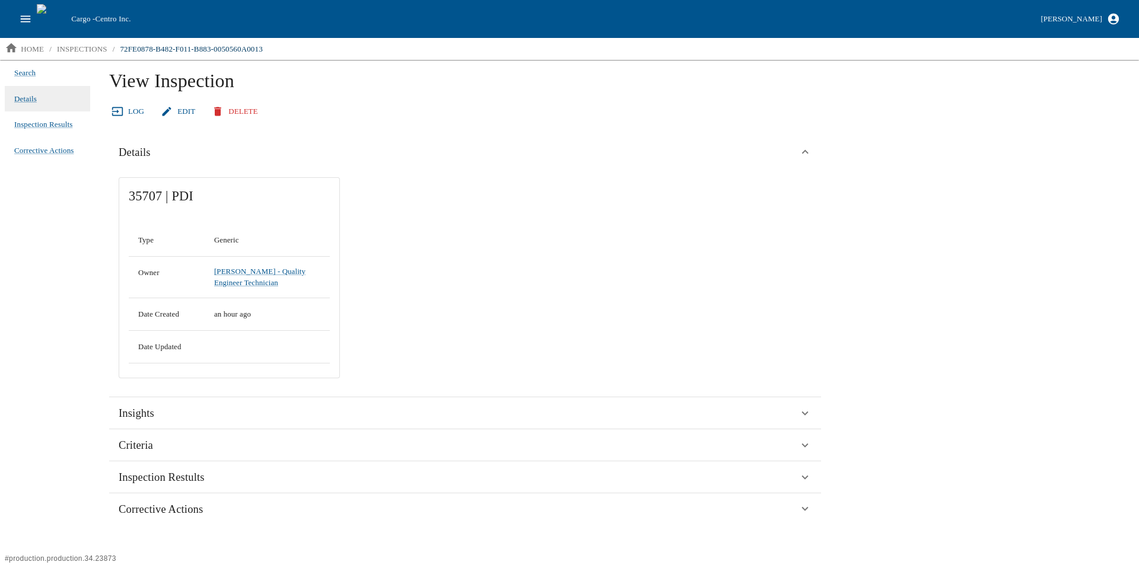
click at [174, 110] on link "Edit" at bounding box center [179, 111] width 42 height 21
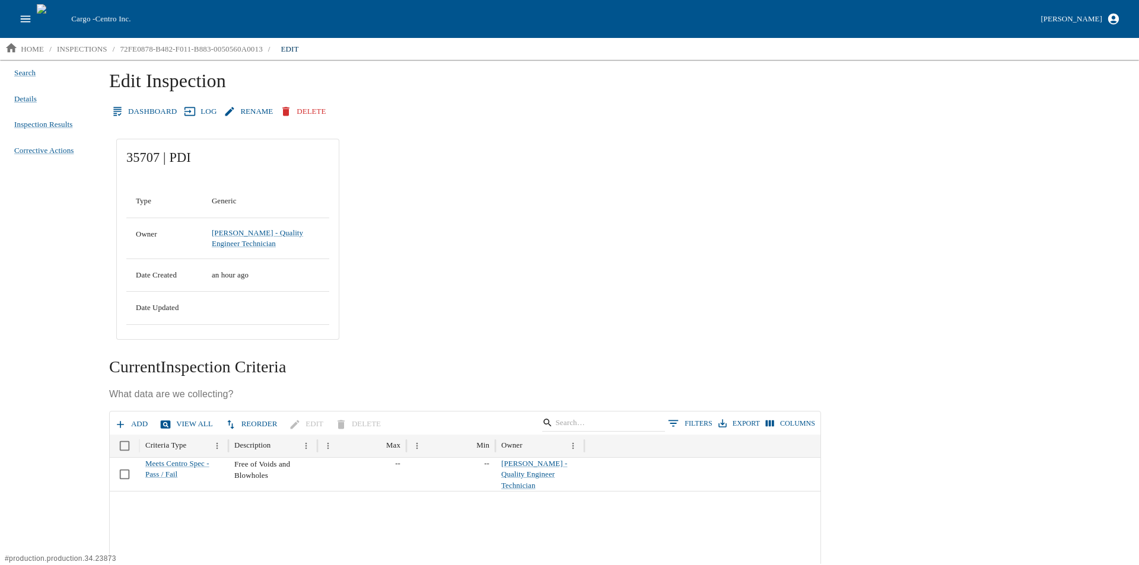
click at [247, 113] on button "Rename" at bounding box center [249, 111] width 56 height 21
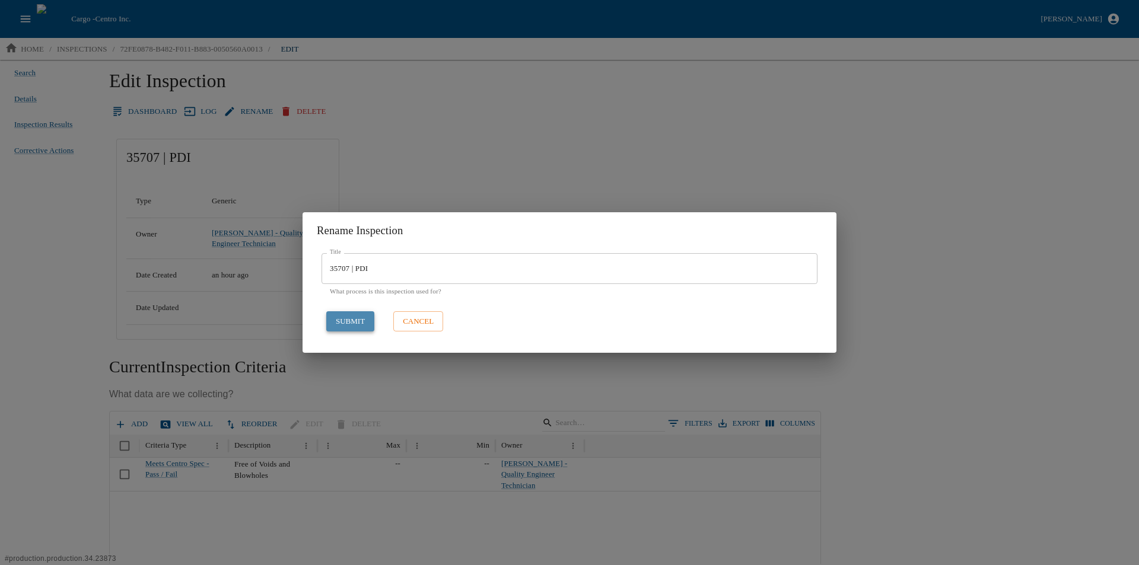
click at [343, 325] on button "submit" at bounding box center [350, 321] width 48 height 21
